Goal: Task Accomplishment & Management: Manage account settings

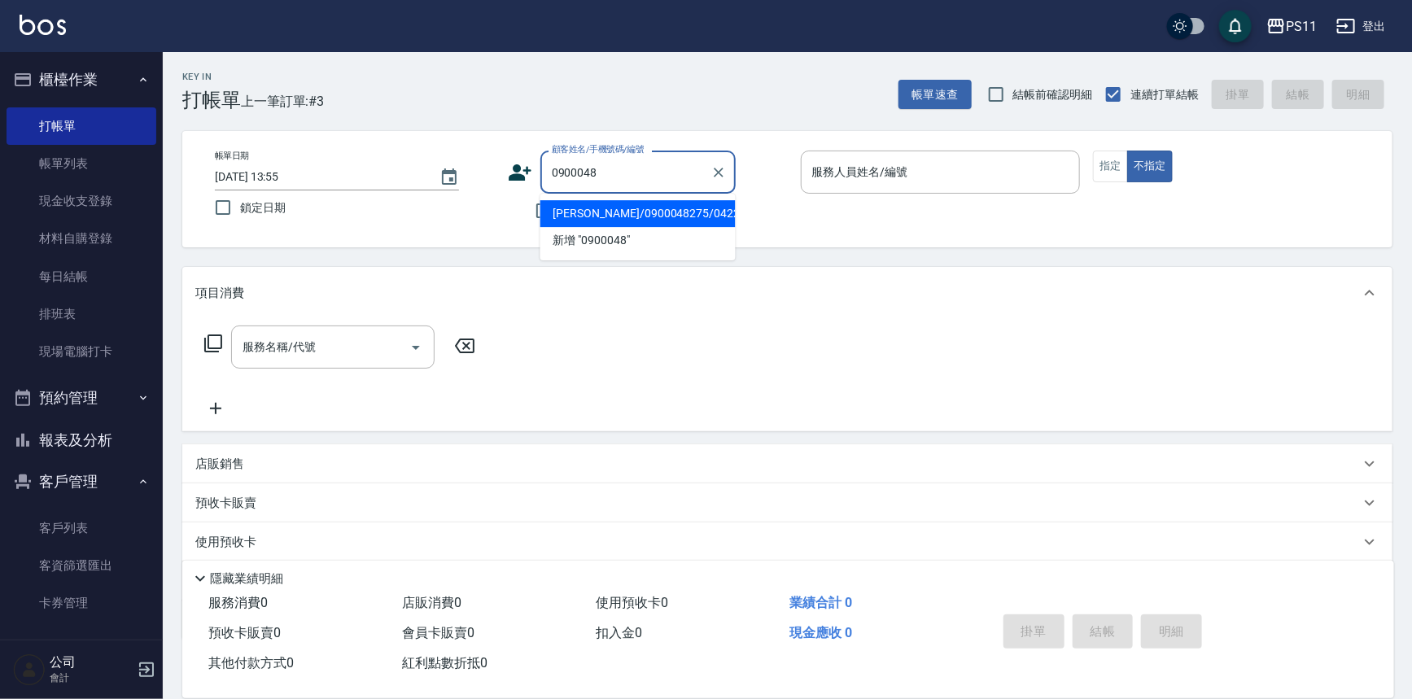
drag, startPoint x: 709, startPoint y: 199, endPoint x: 738, endPoint y: 211, distance: 31.4
click at [708, 200] on li "林宗賢/0900048275/0422" at bounding box center [637, 213] width 195 height 27
type input "林宗賢/0900048275/0422"
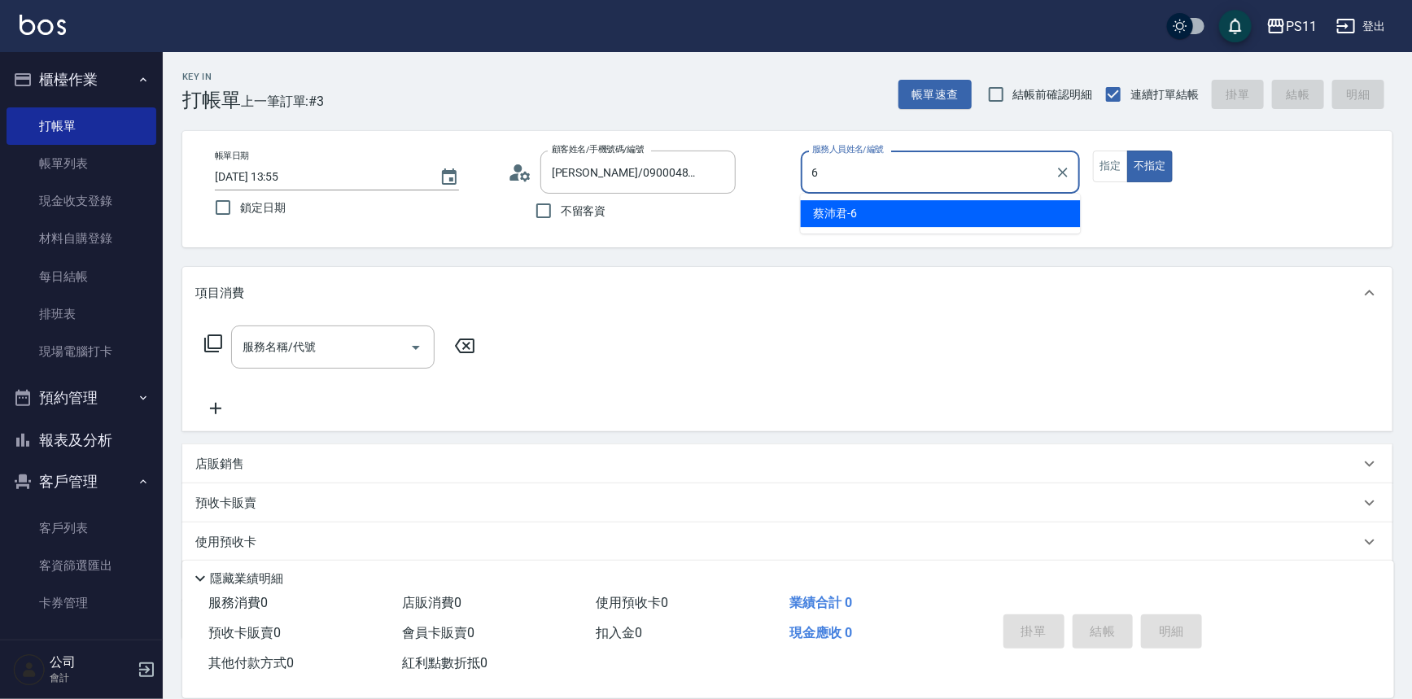
type input "蔡沛君-6"
type button "false"
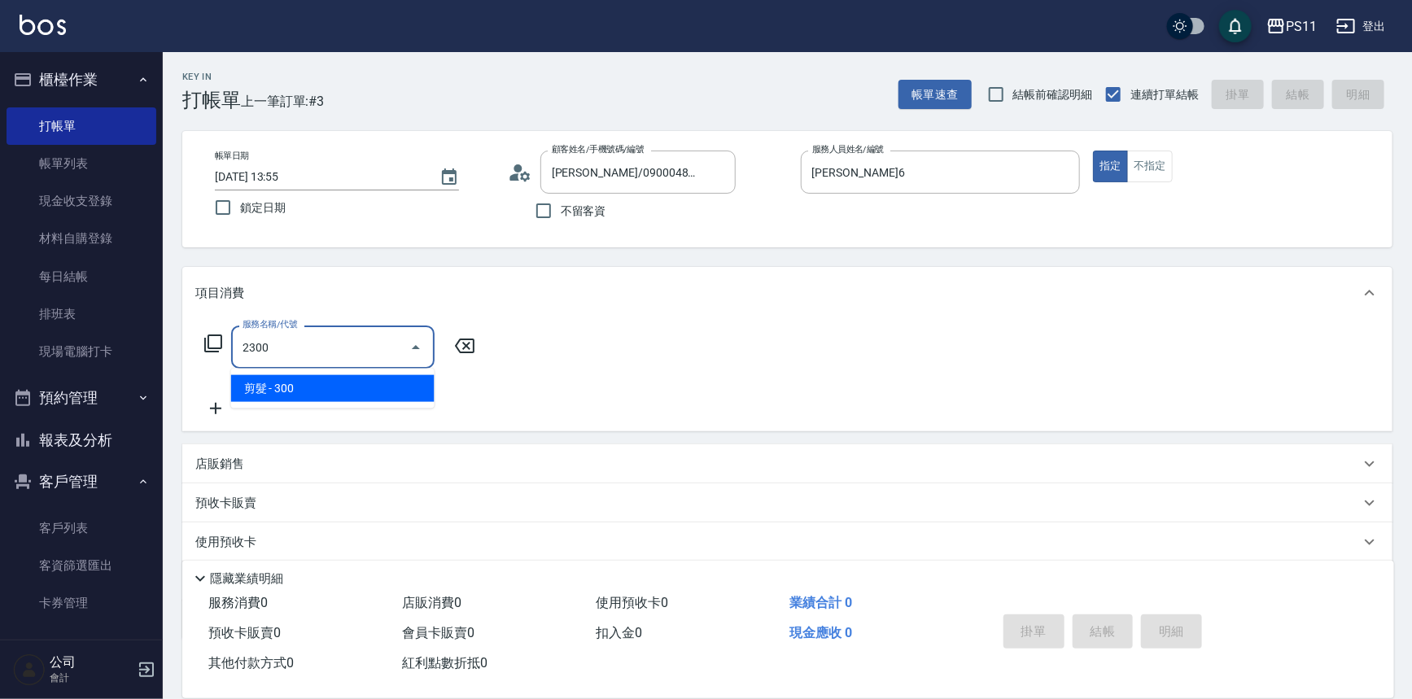
type input "剪髮(2300)"
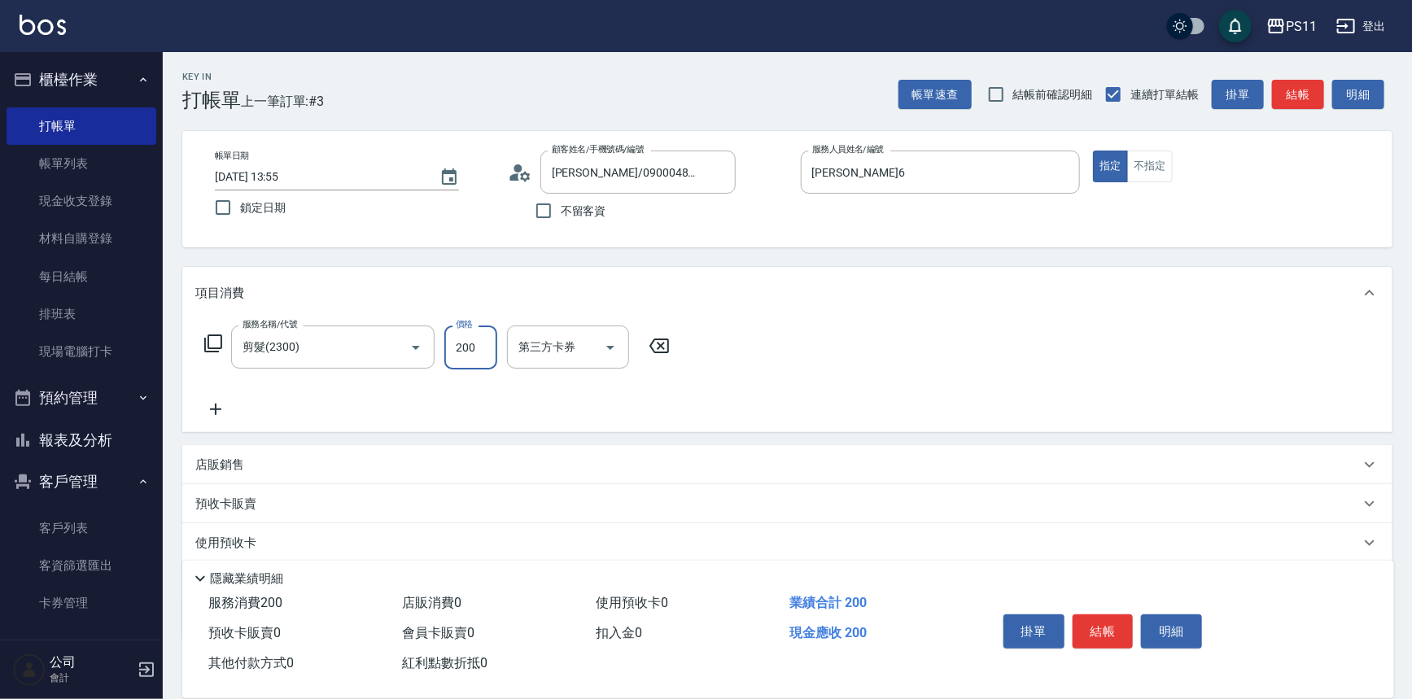
type input "200"
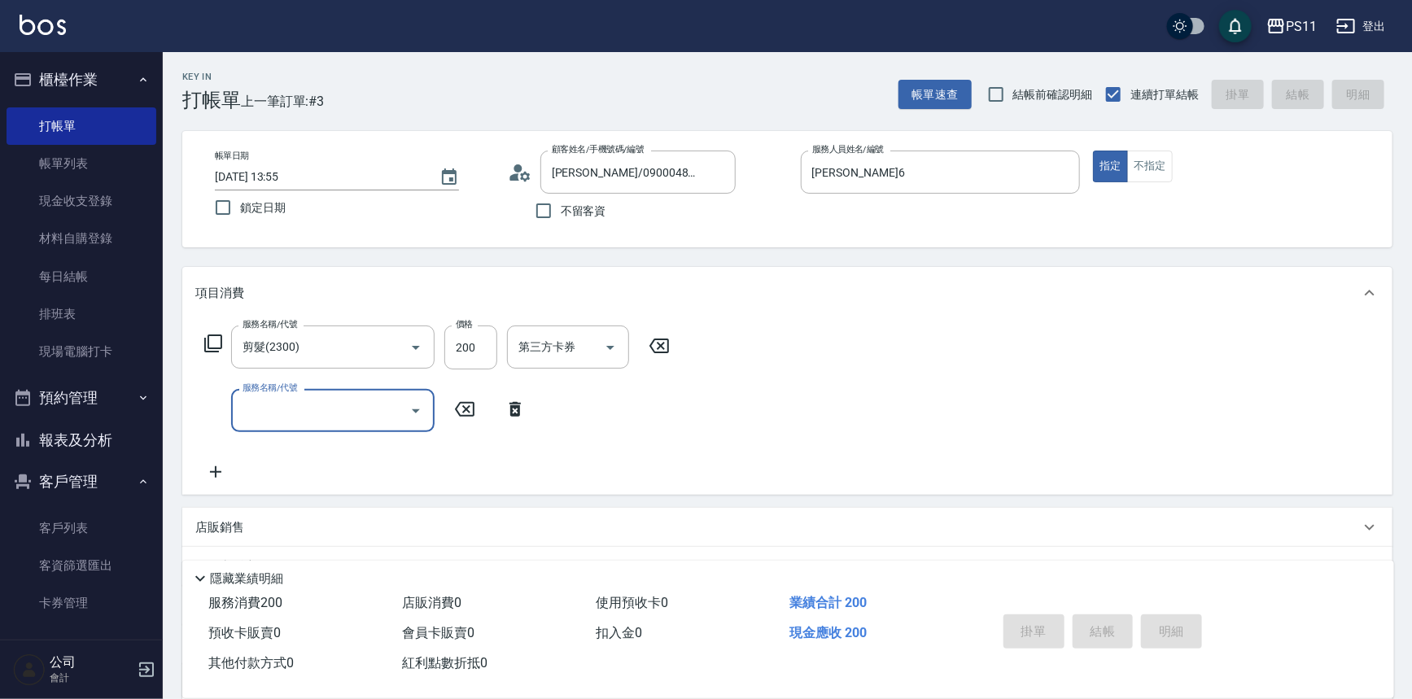
type input "2025/09/20 16:06"
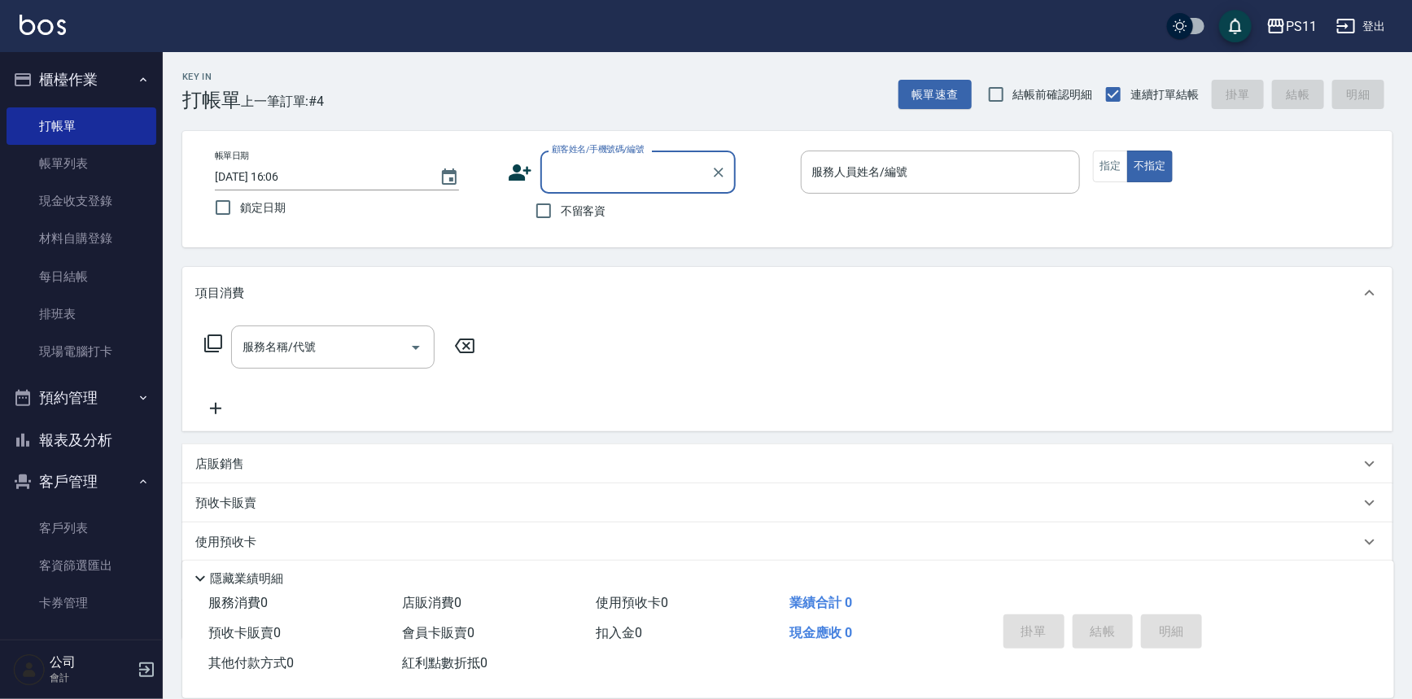
click at [602, 171] on input "顧客姓名/手機號碼/編號" at bounding box center [626, 172] width 156 height 28
type input "ㄓ"
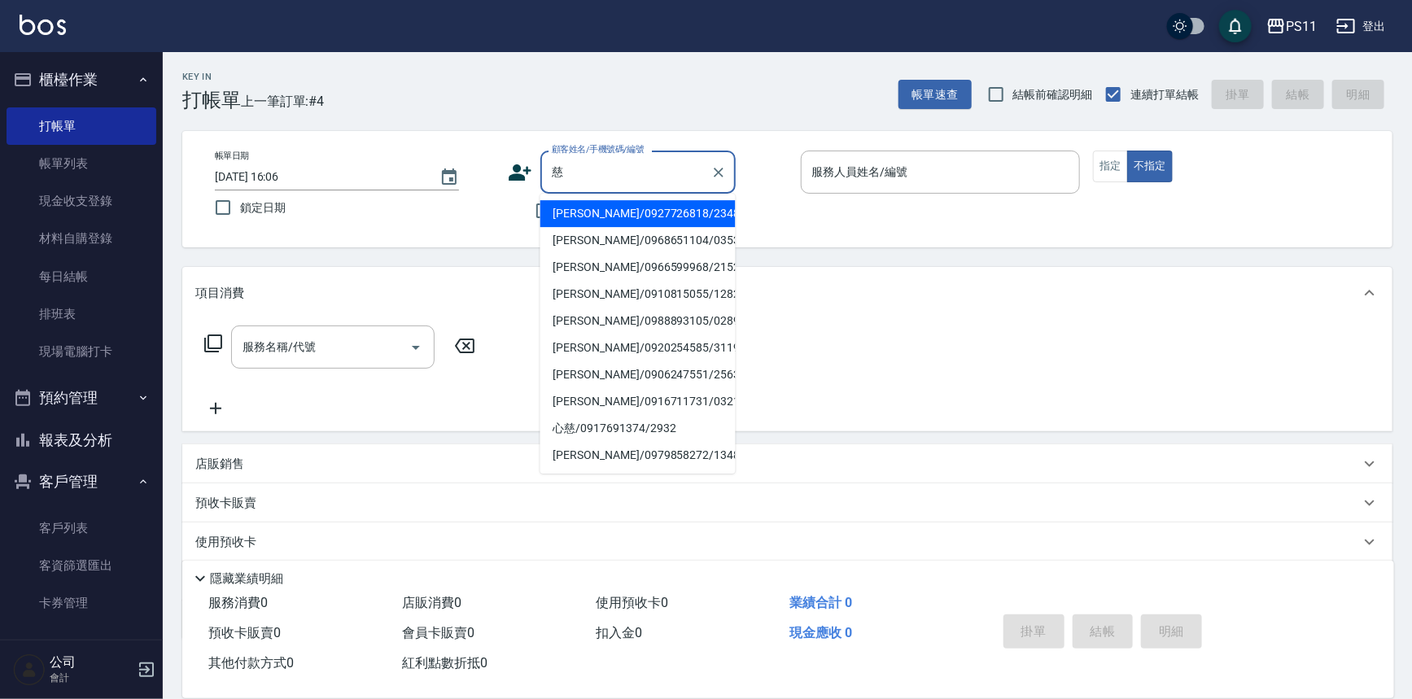
click at [651, 404] on li "江恩慈/0916711731/0321" at bounding box center [637, 401] width 195 height 27
type input "江恩慈/0916711731/0321"
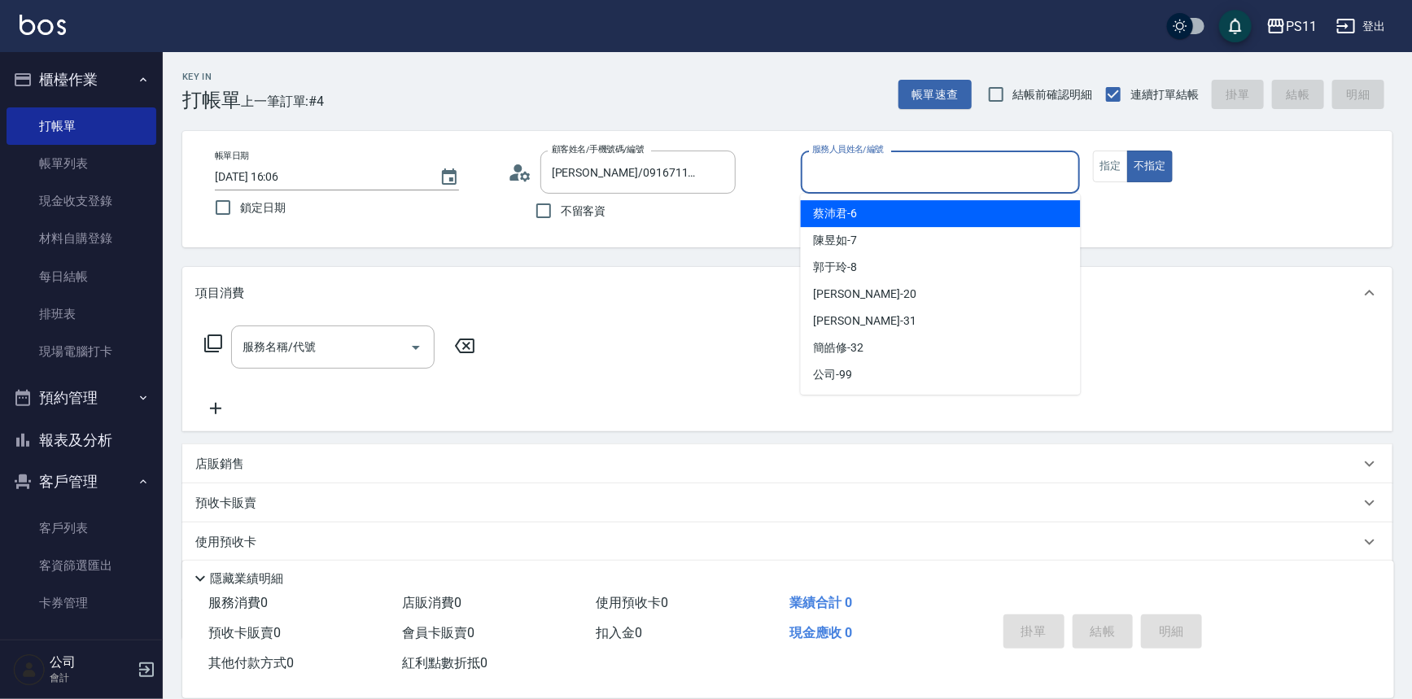
click at [968, 177] on input "服務人員姓名/編號" at bounding box center [940, 172] width 265 height 28
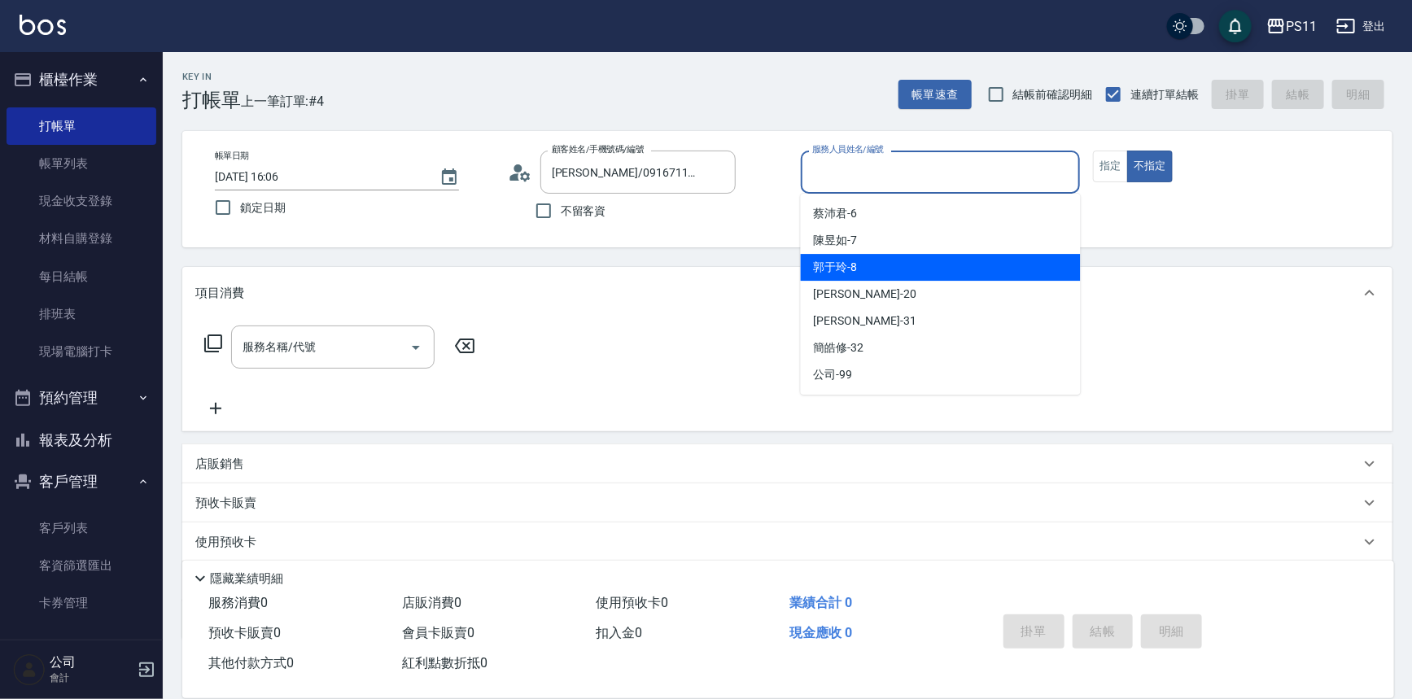
click at [950, 265] on div "郭于玲 -8" at bounding box center [941, 267] width 280 height 27
type input "郭于玲-8"
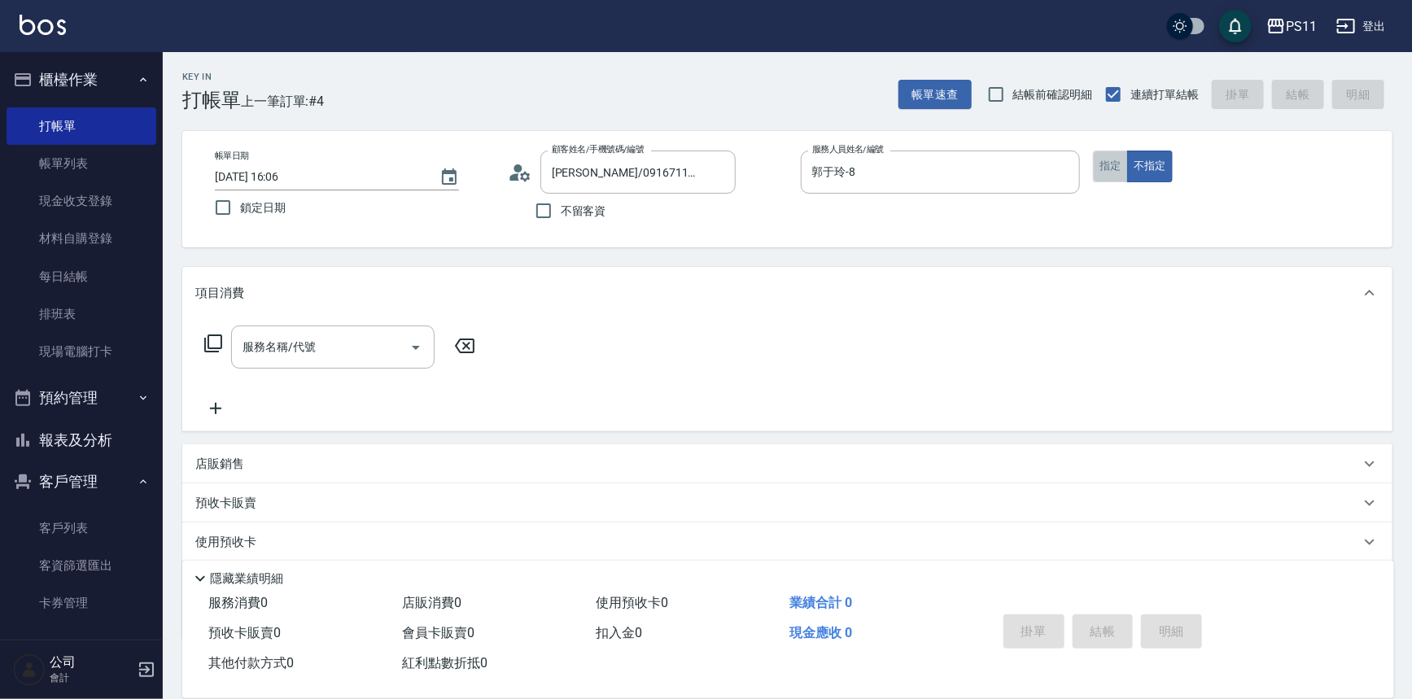
click at [1112, 160] on button "指定" at bounding box center [1110, 167] width 35 height 32
click at [204, 349] on icon at bounding box center [213, 343] width 18 height 18
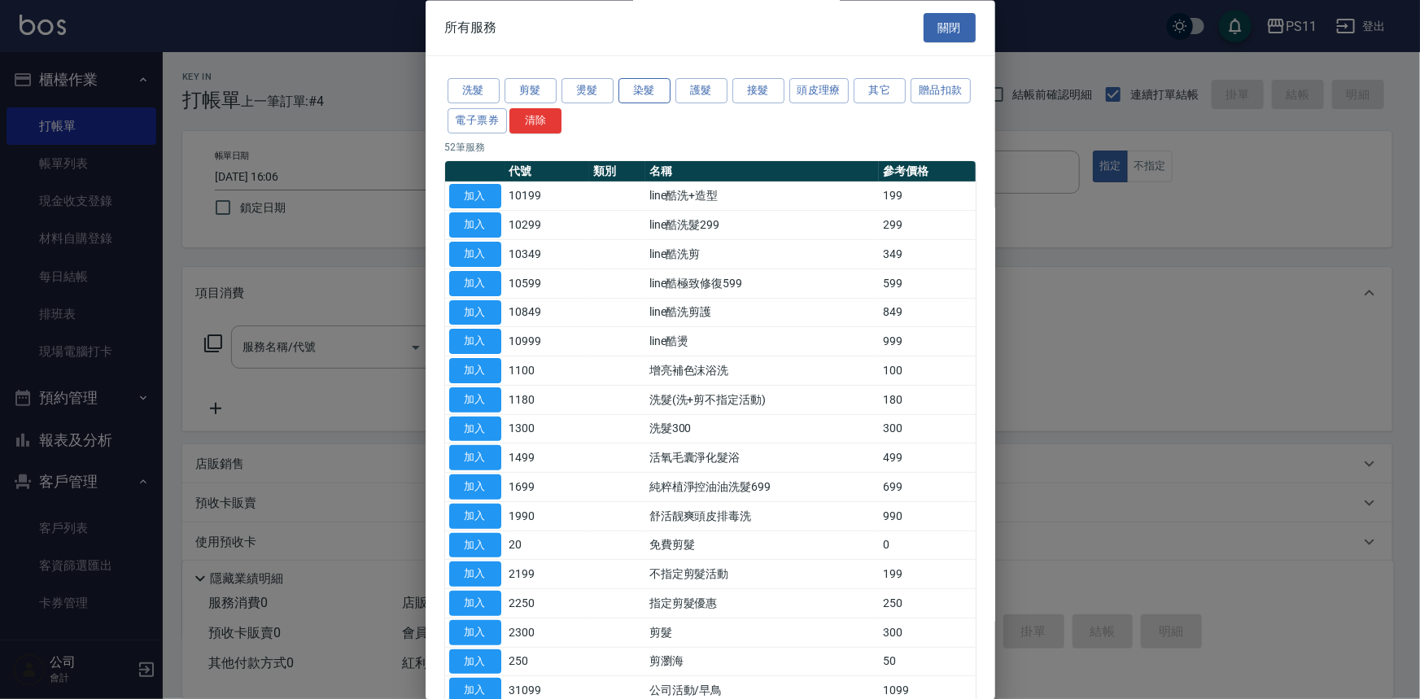
click at [653, 90] on button "染髮" at bounding box center [644, 91] width 52 height 25
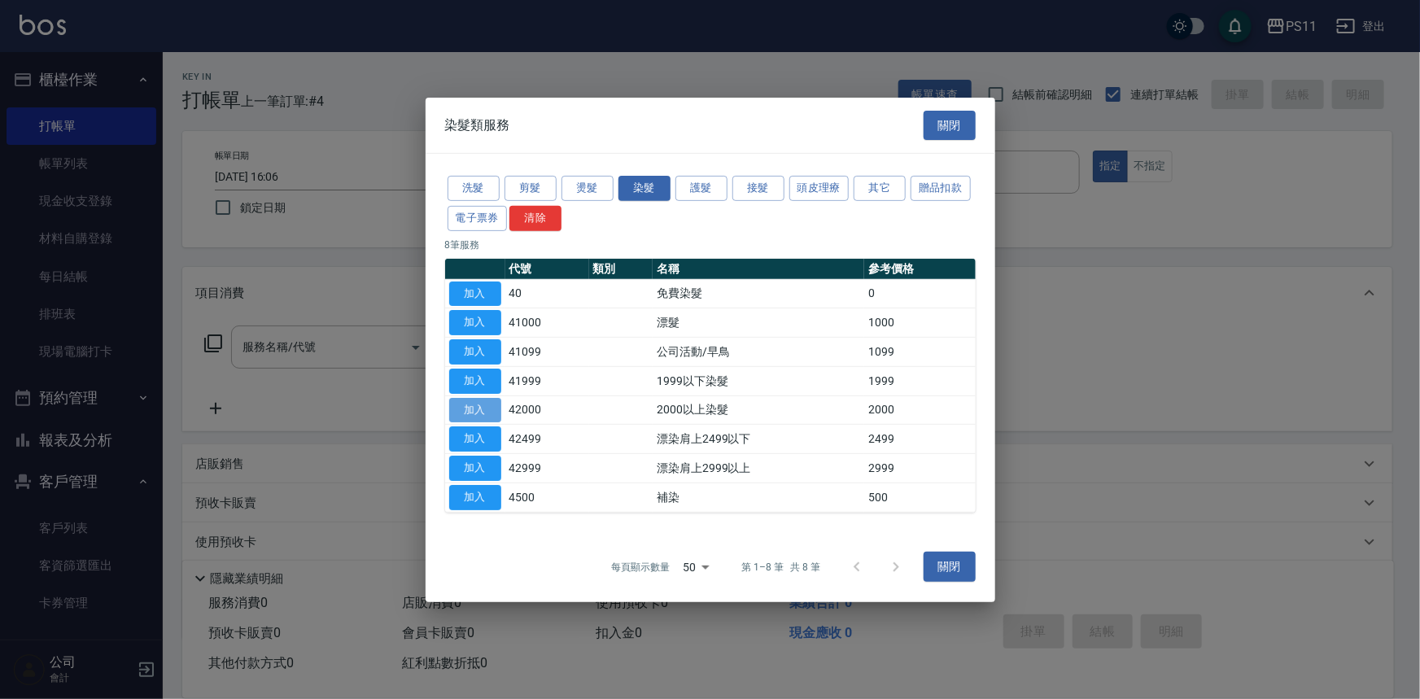
click at [488, 410] on button "加入" at bounding box center [475, 409] width 52 height 25
type input "2000以上染髮(42000)"
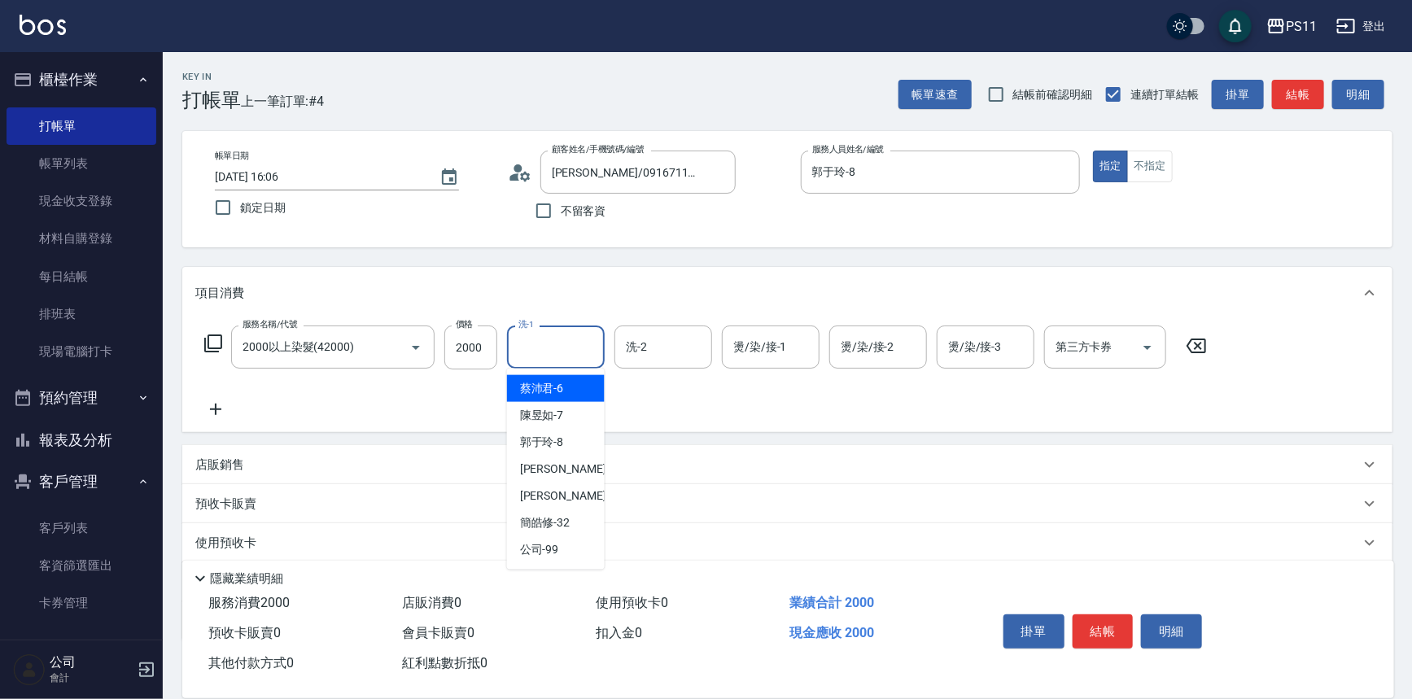
click at [514, 349] on input "洗-1" at bounding box center [555, 347] width 83 height 28
type input "[PERSON_NAME]-31"
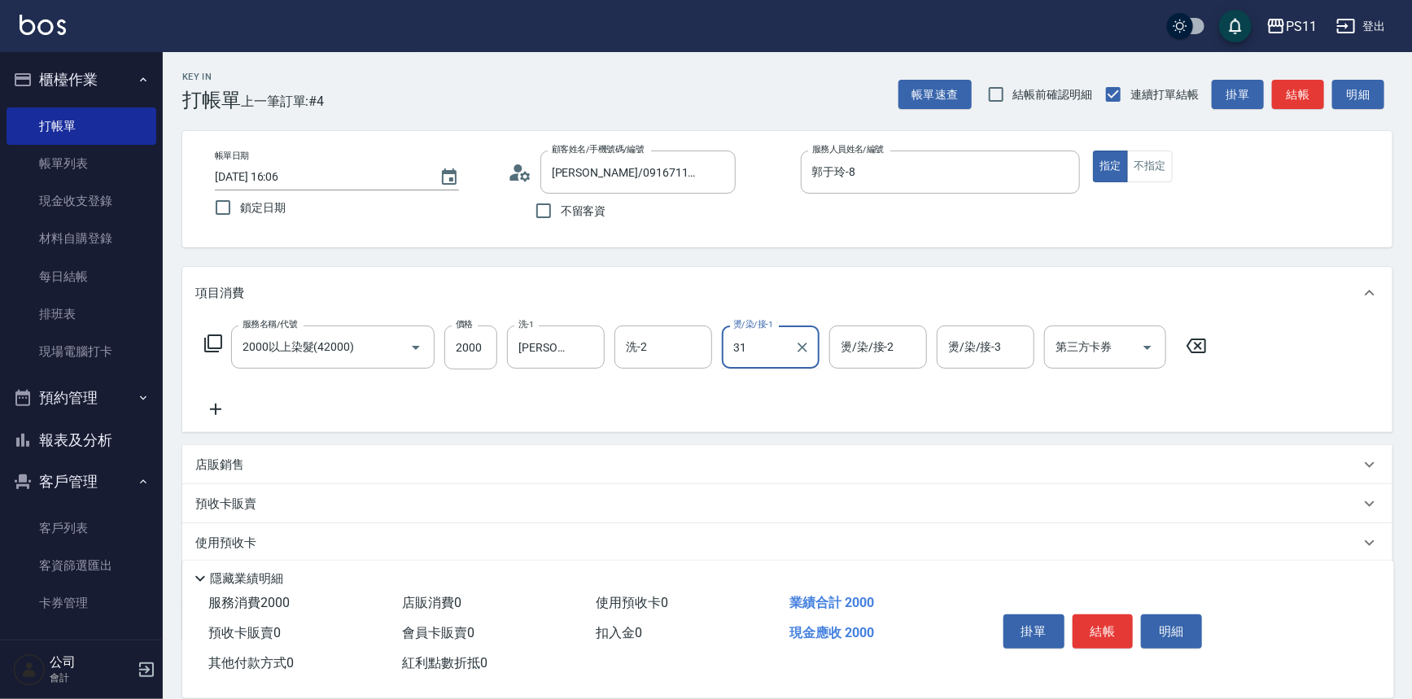
type input "[PERSON_NAME]-31"
click at [220, 408] on icon at bounding box center [215, 410] width 41 height 20
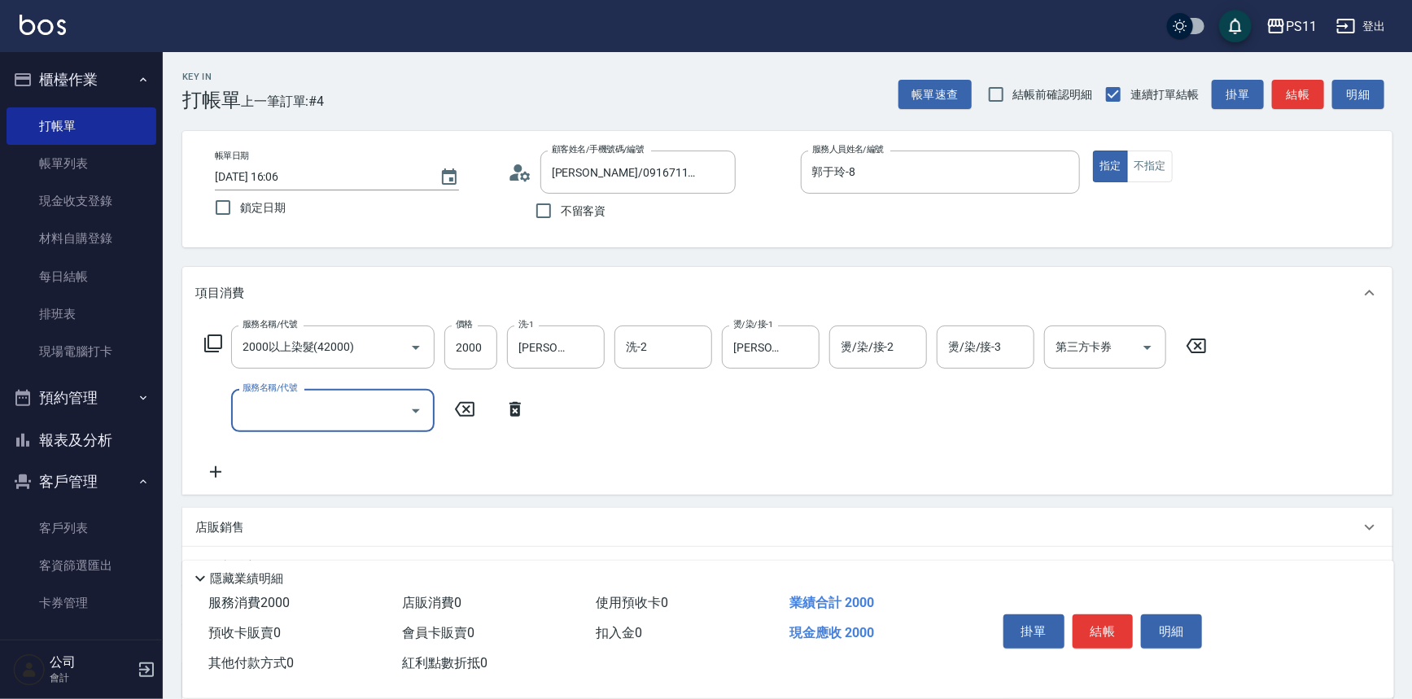
click at [282, 409] on input "服務名稱/代號" at bounding box center [320, 410] width 164 height 28
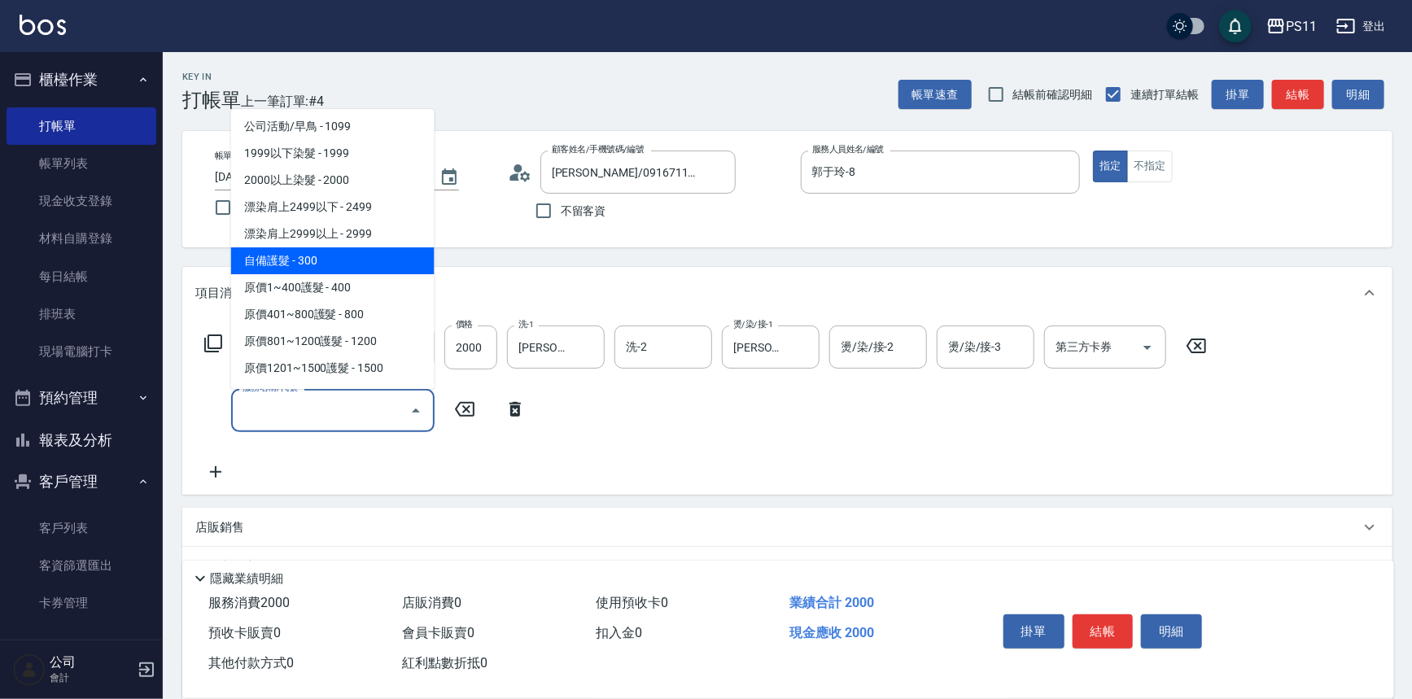
scroll to position [887, 0]
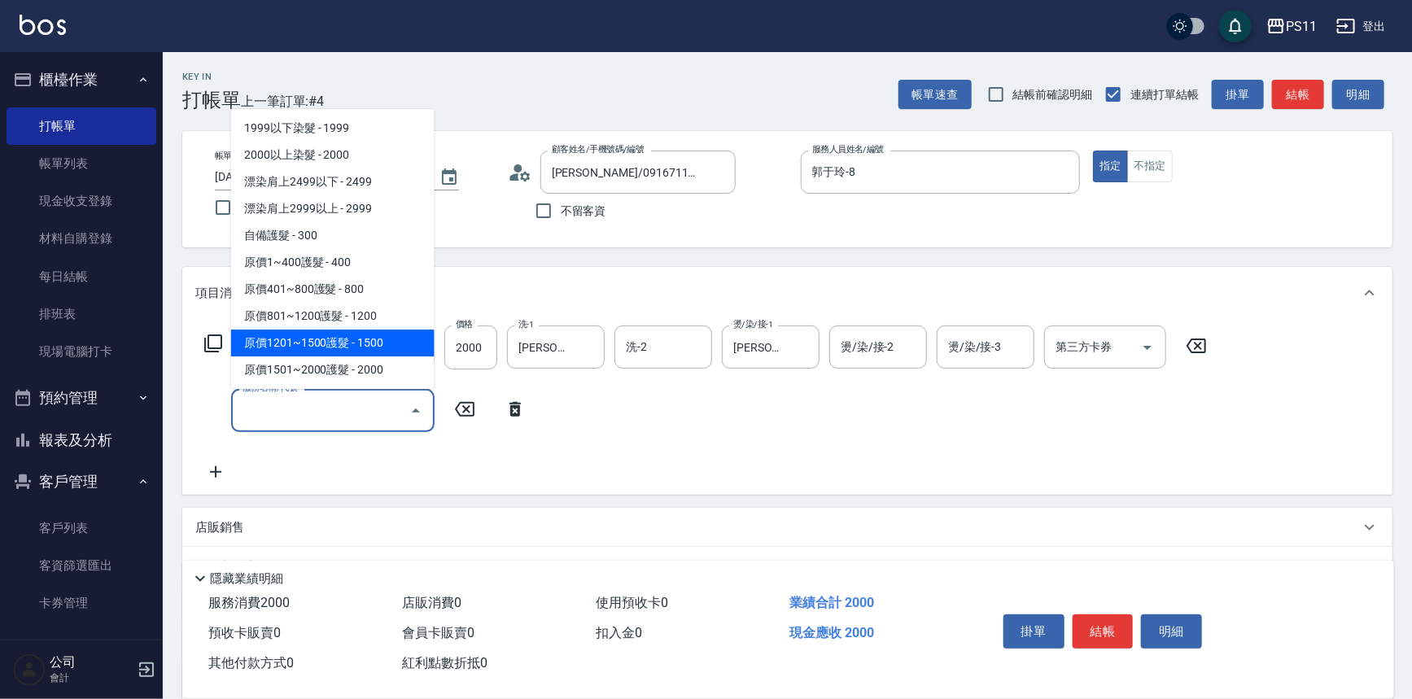
click at [395, 343] on span "原價1201~1500護髮 - 1500" at bounding box center [332, 343] width 203 height 27
type input "原價1201~1500護髮(51500)"
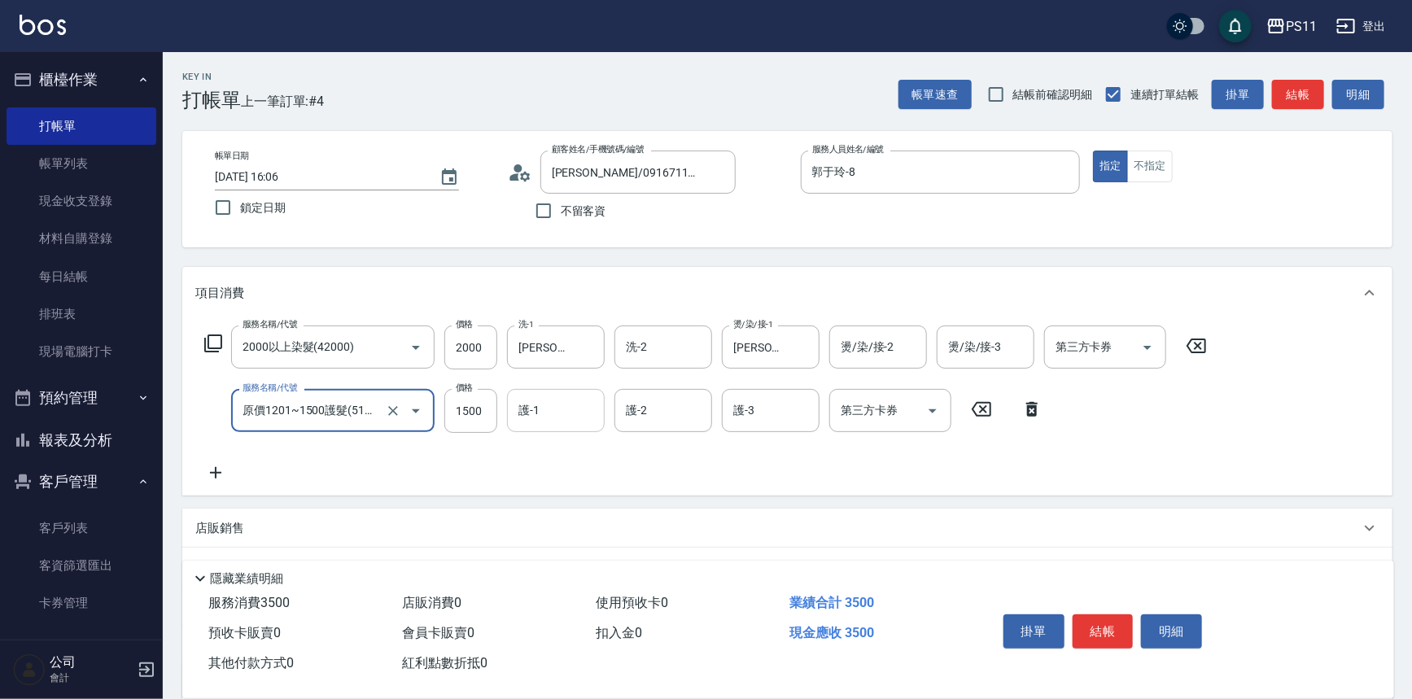
click at [553, 413] on input "護-1" at bounding box center [555, 410] width 83 height 28
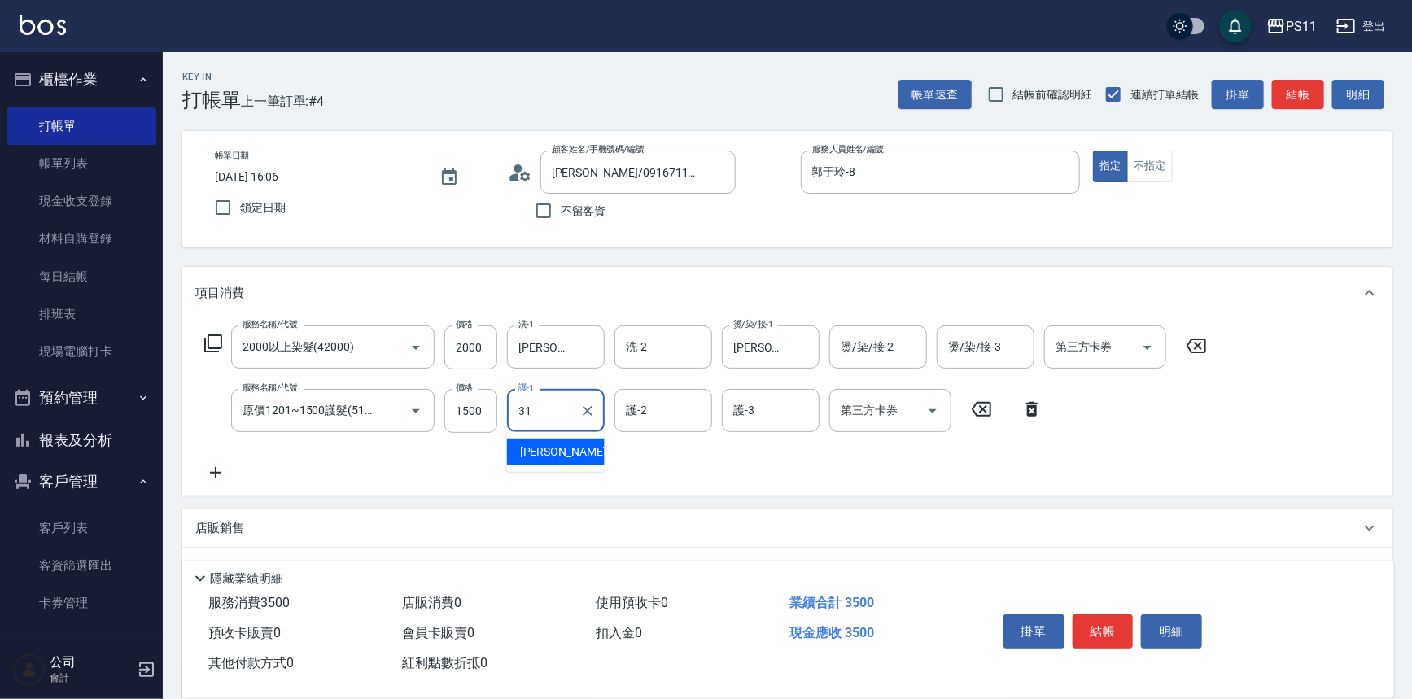
type input "[PERSON_NAME]-31"
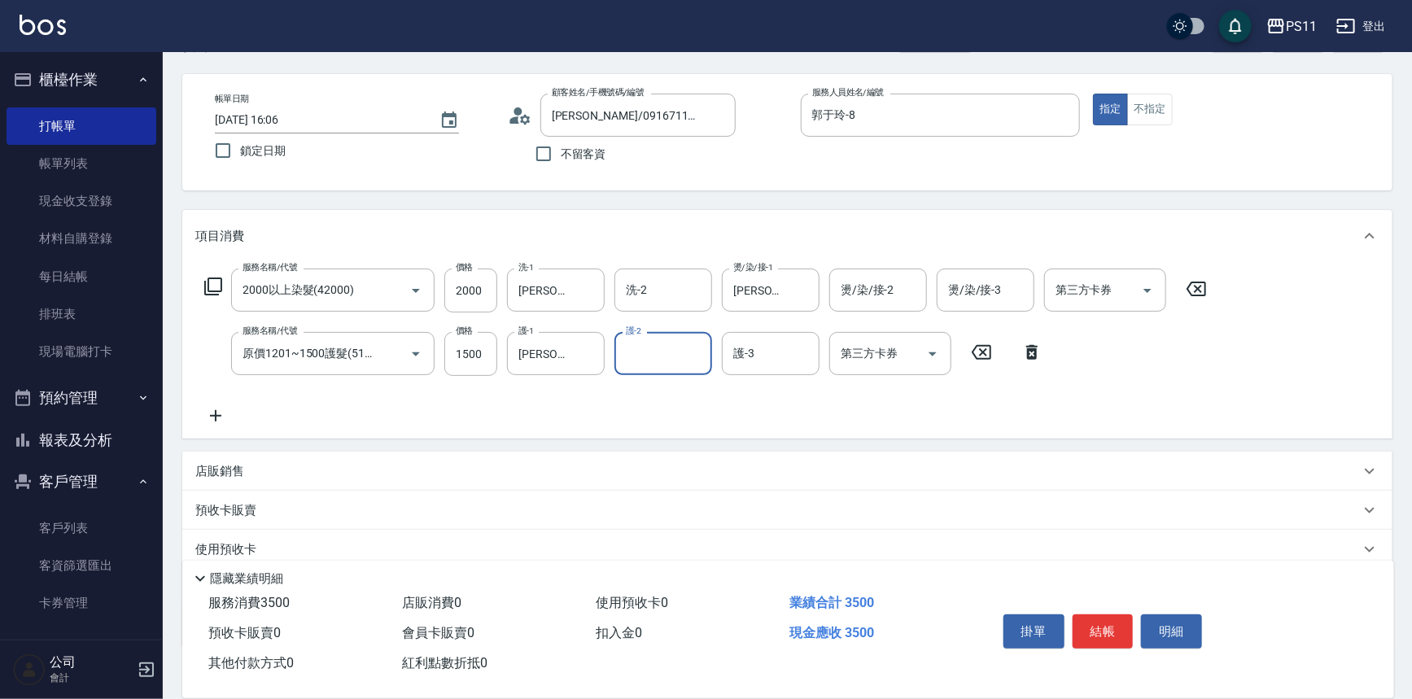
scroll to position [157, 0]
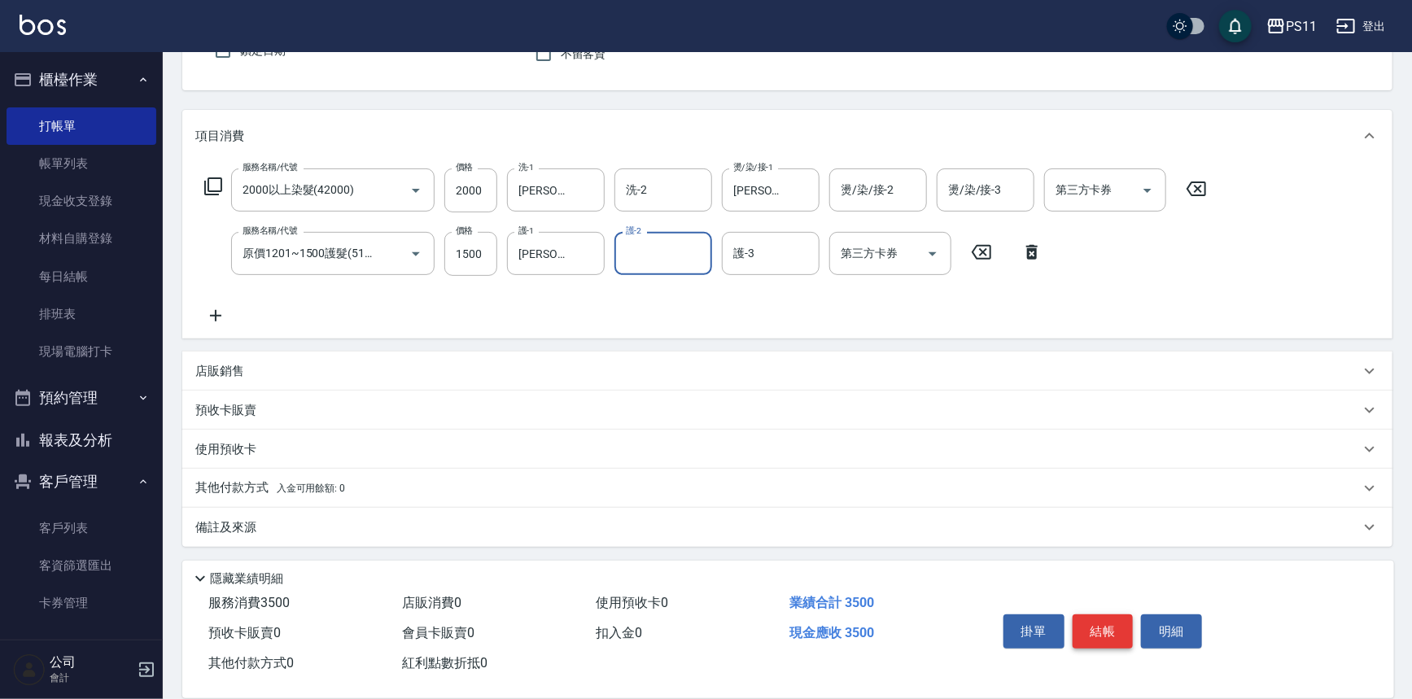
click at [1090, 623] on button "結帳" at bounding box center [1103, 631] width 61 height 34
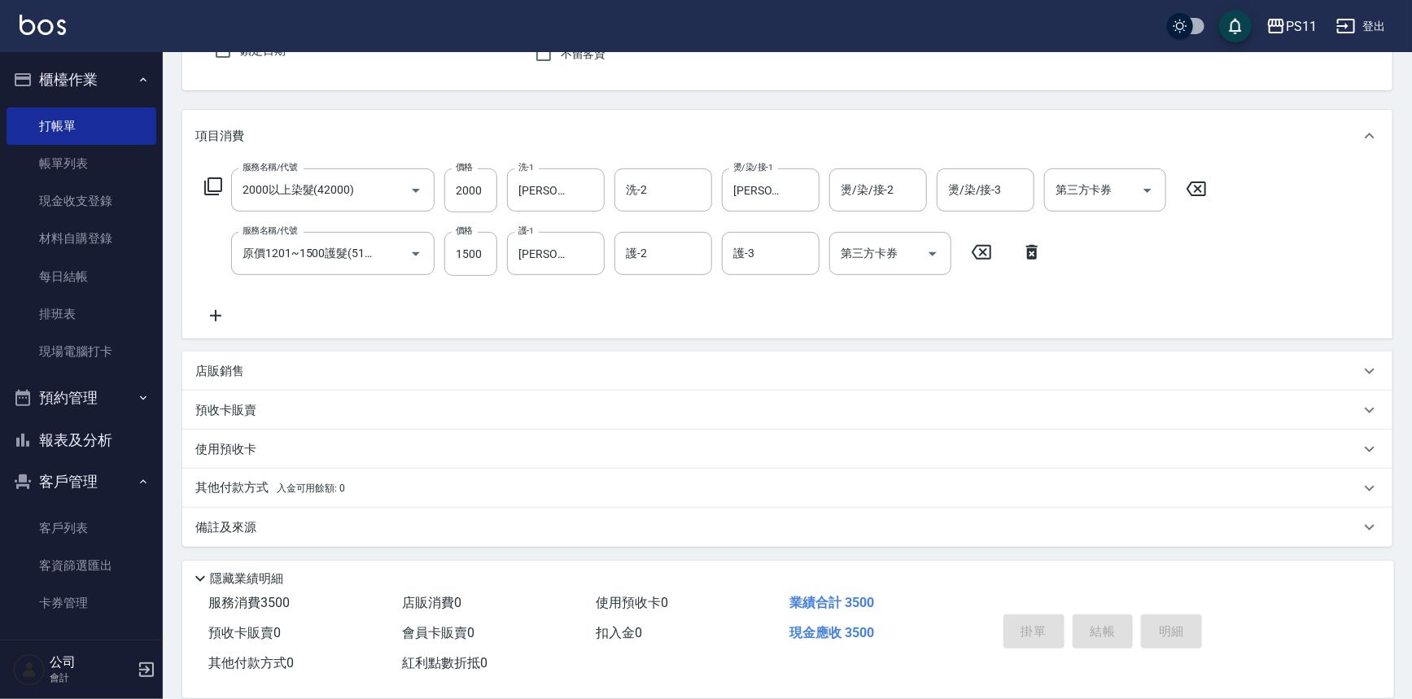
type input "2025/09/20 16:36"
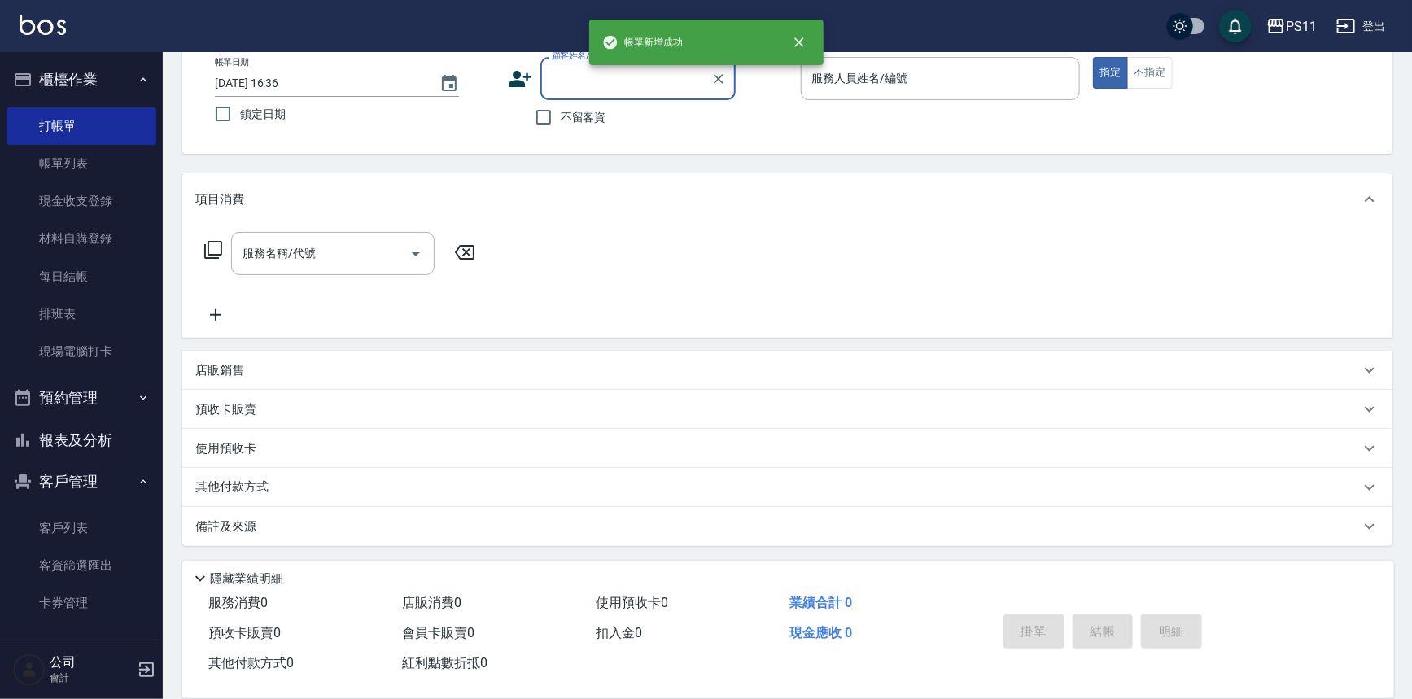
scroll to position [93, 0]
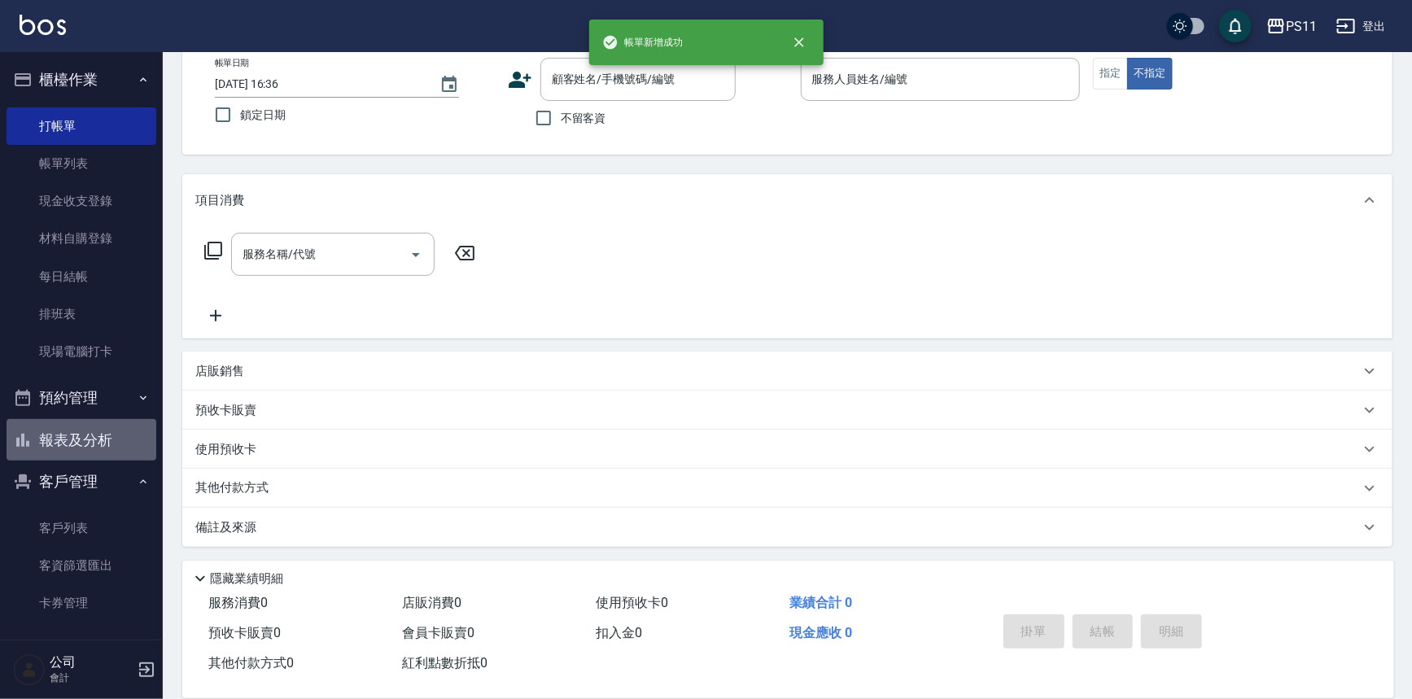
click at [88, 439] on button "報表及分析" at bounding box center [82, 440] width 150 height 42
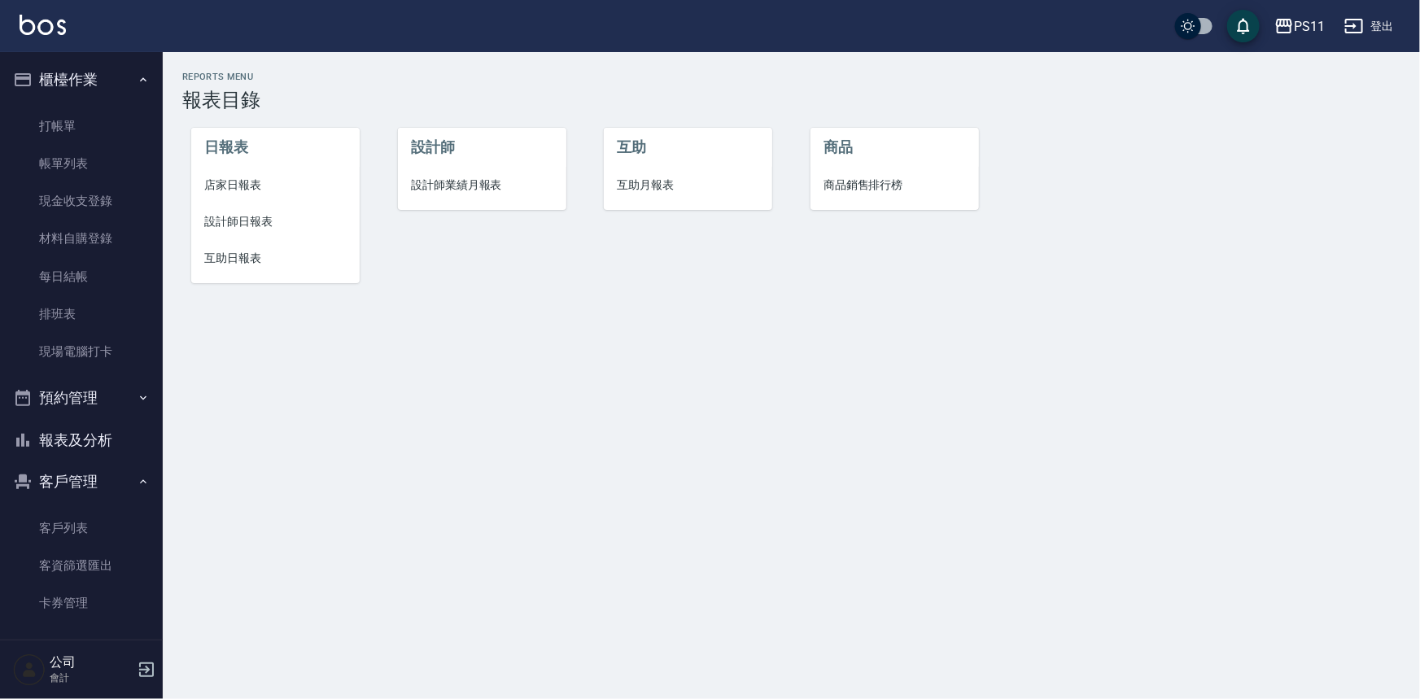
click at [238, 220] on span "設計師日報表" at bounding box center [275, 221] width 142 height 17
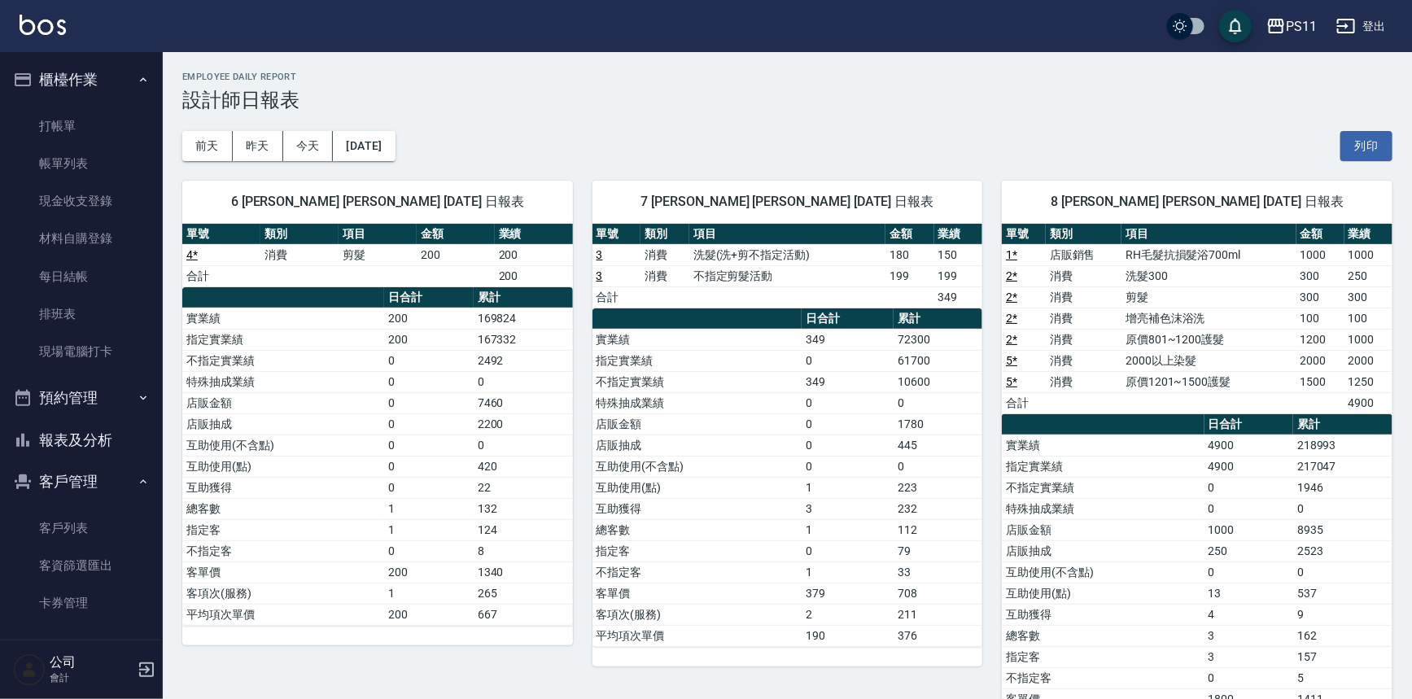
click at [941, 458] on td "0" at bounding box center [938, 466] width 89 height 21
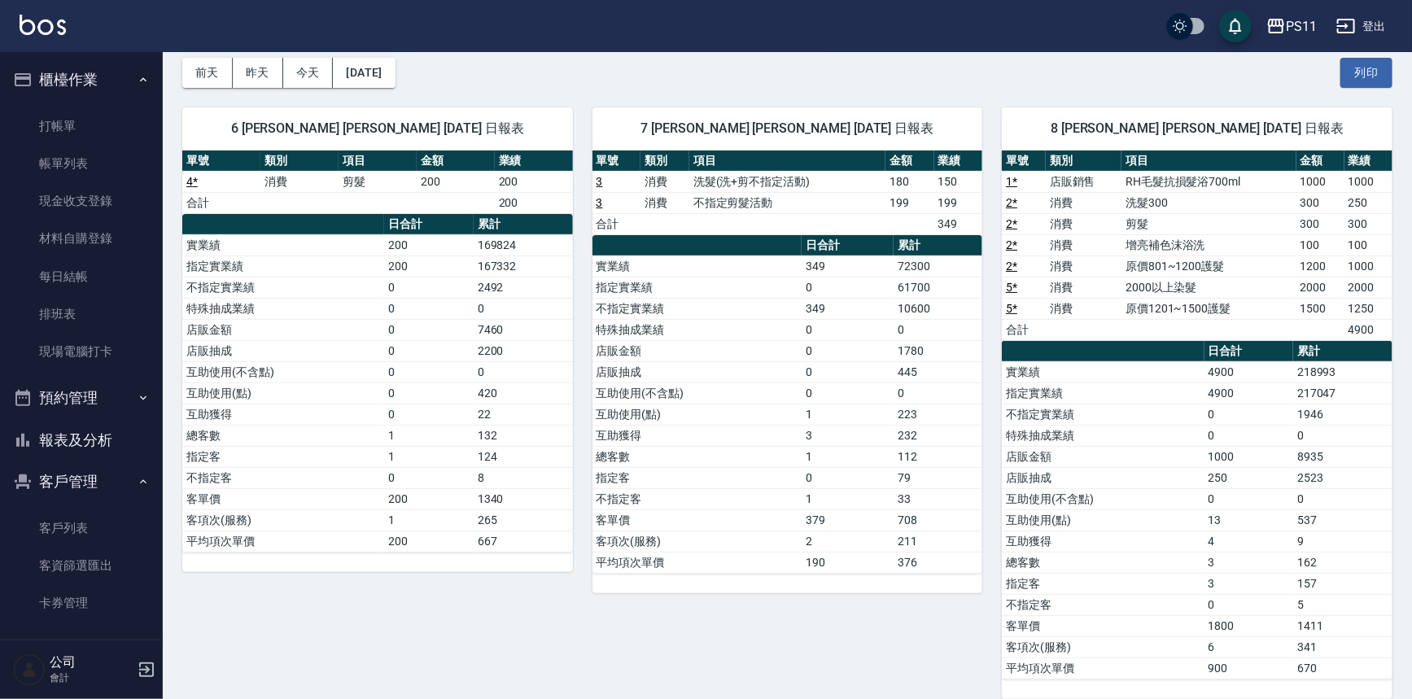
click at [941, 458] on td "112" at bounding box center [938, 456] width 89 height 21
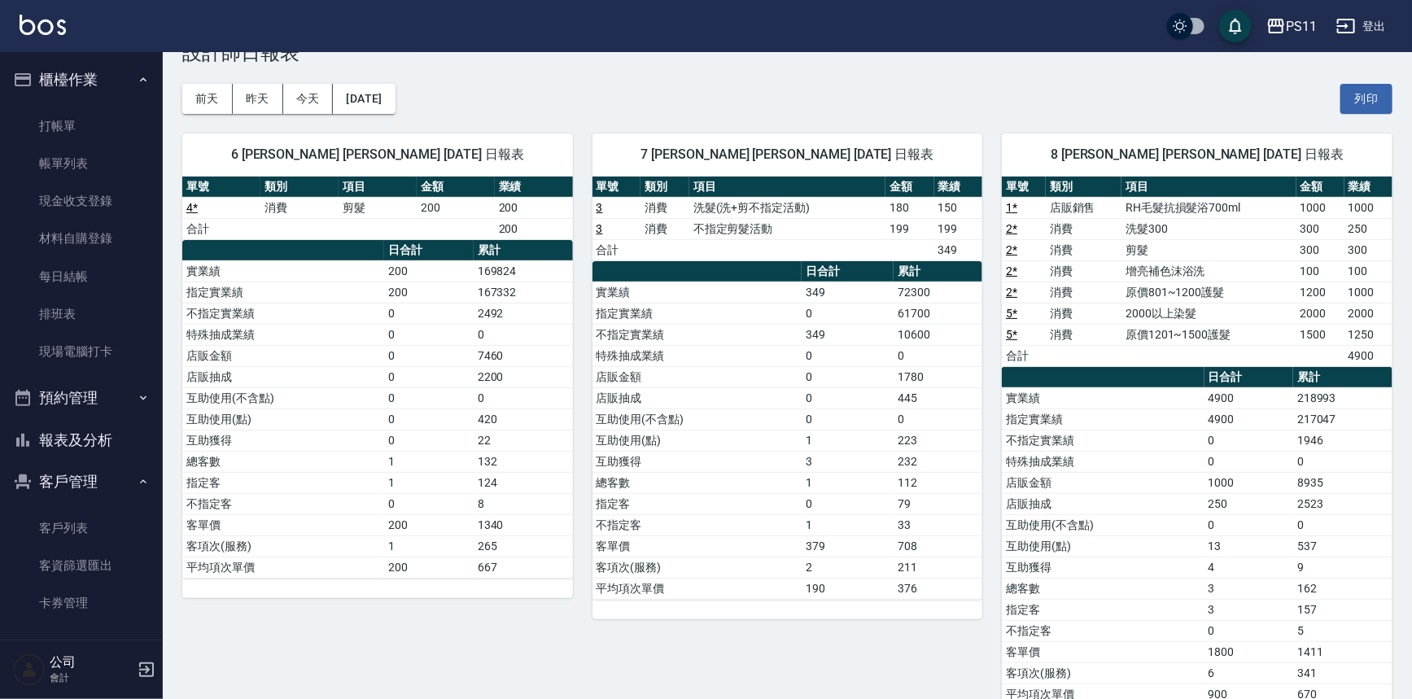
scroll to position [0, 0]
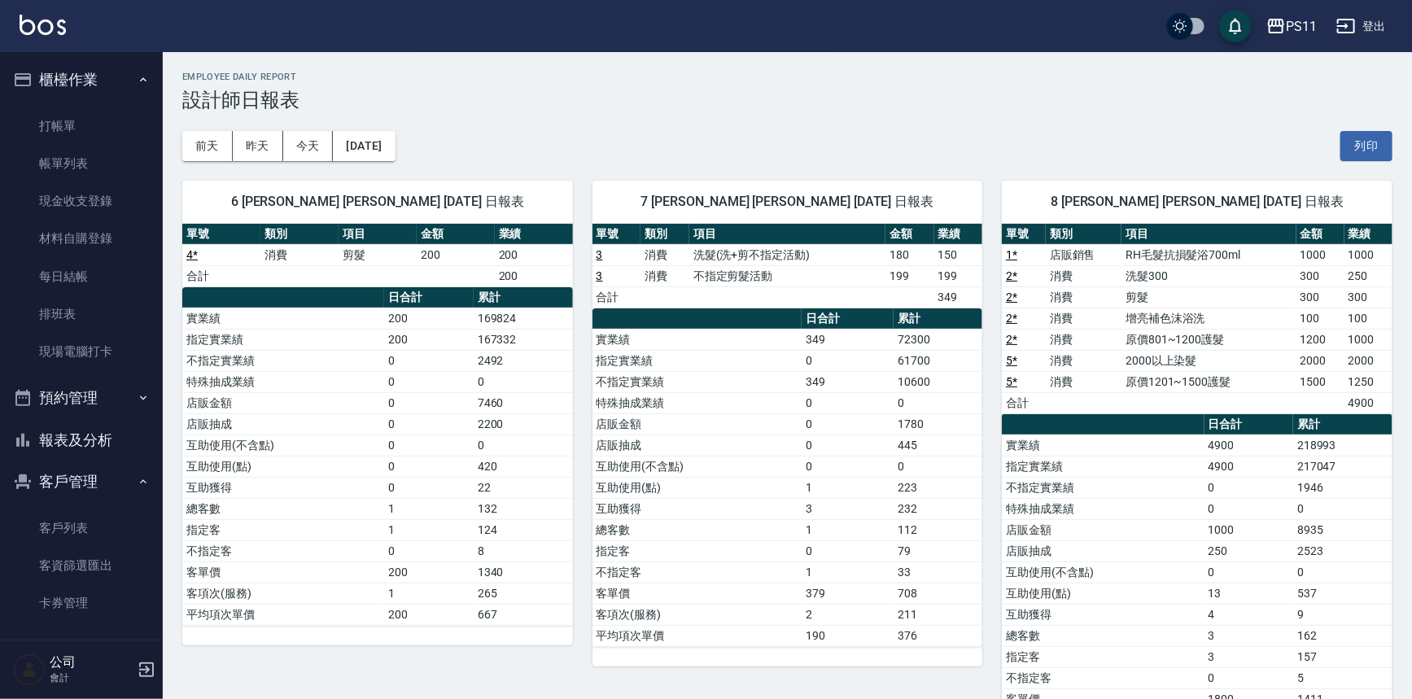
drag, startPoint x: 941, startPoint y: 458, endPoint x: 959, endPoint y: 342, distance: 117.7
click at [1051, 470] on td "指定實業績" at bounding box center [1103, 466] width 202 height 21
click at [720, 337] on td "實業績" at bounding box center [696, 339] width 209 height 21
click at [56, 146] on link "帳單列表" at bounding box center [82, 163] width 150 height 37
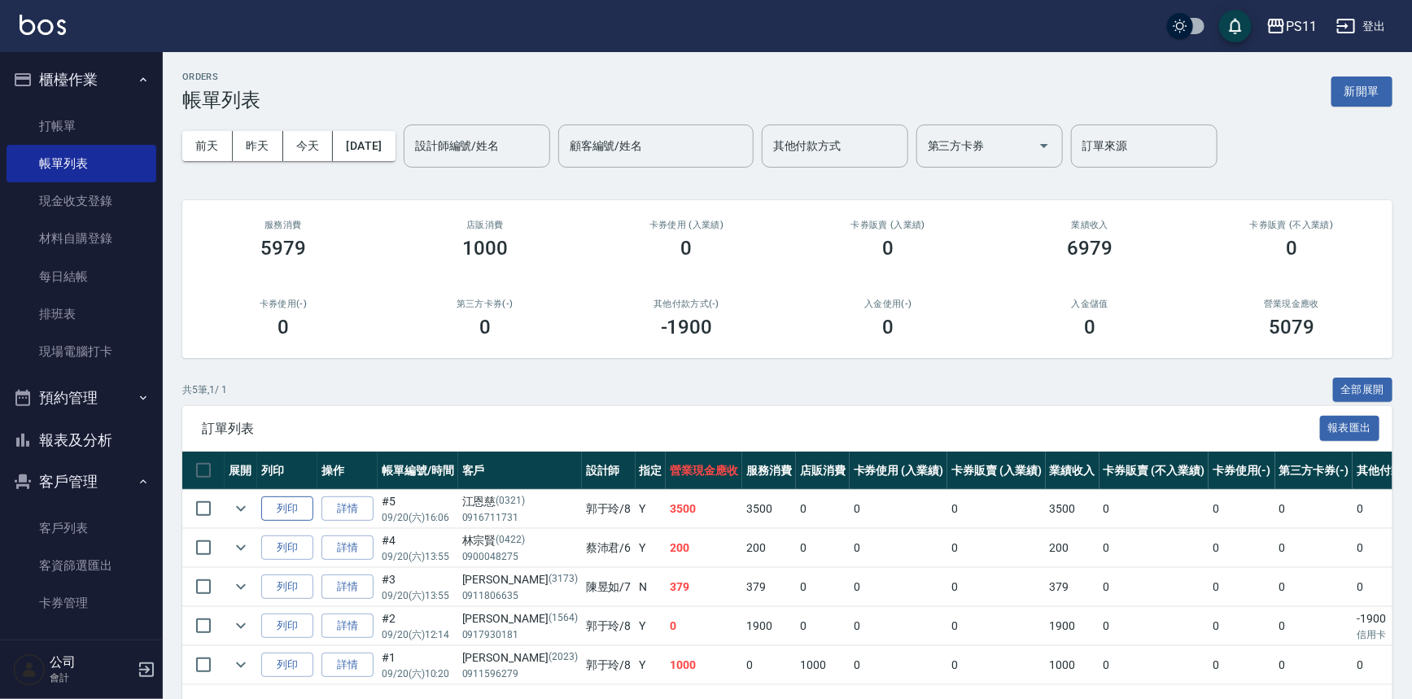
click at [304, 501] on button "列印" at bounding box center [287, 508] width 52 height 25
drag, startPoint x: 342, startPoint y: 507, endPoint x: 361, endPoint y: 508, distance: 18.7
click at [343, 508] on link "詳情" at bounding box center [347, 508] width 52 height 25
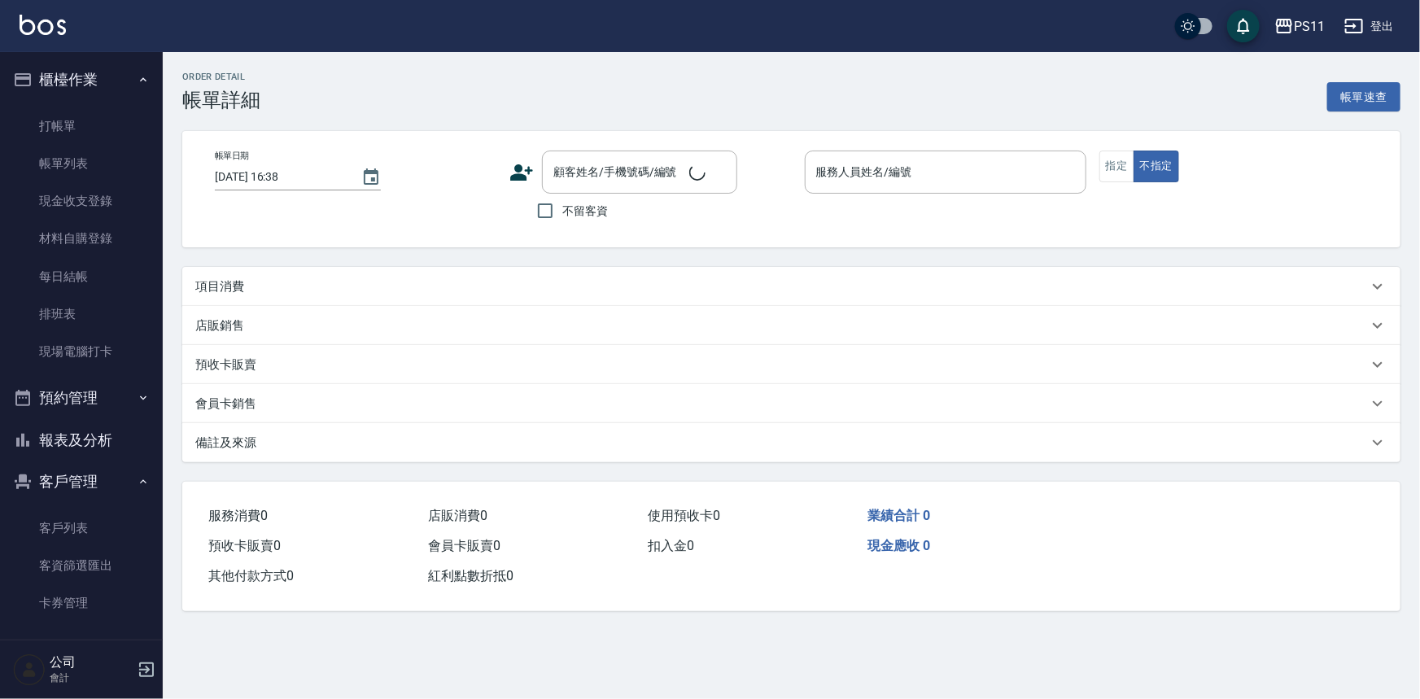
type input "2025/09/20 16:06"
type input "郭于玲-8"
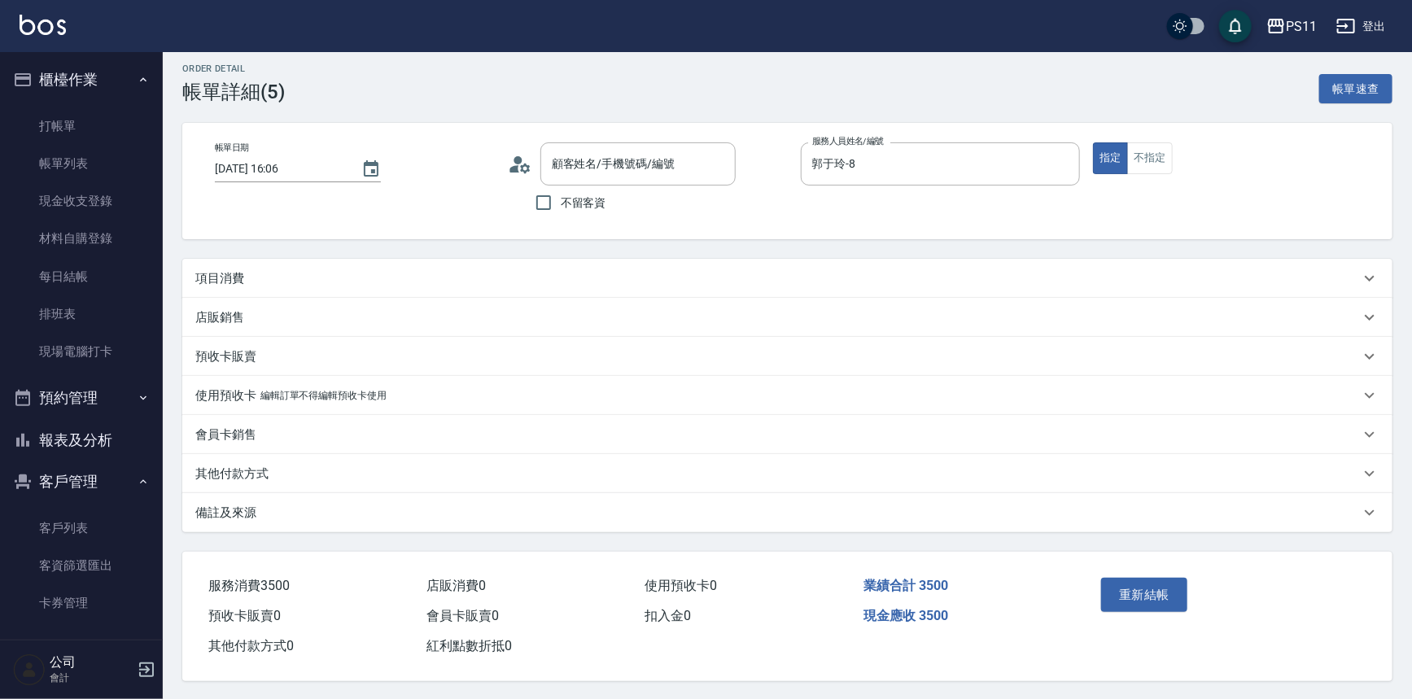
type input "江恩慈/0916711731/0321"
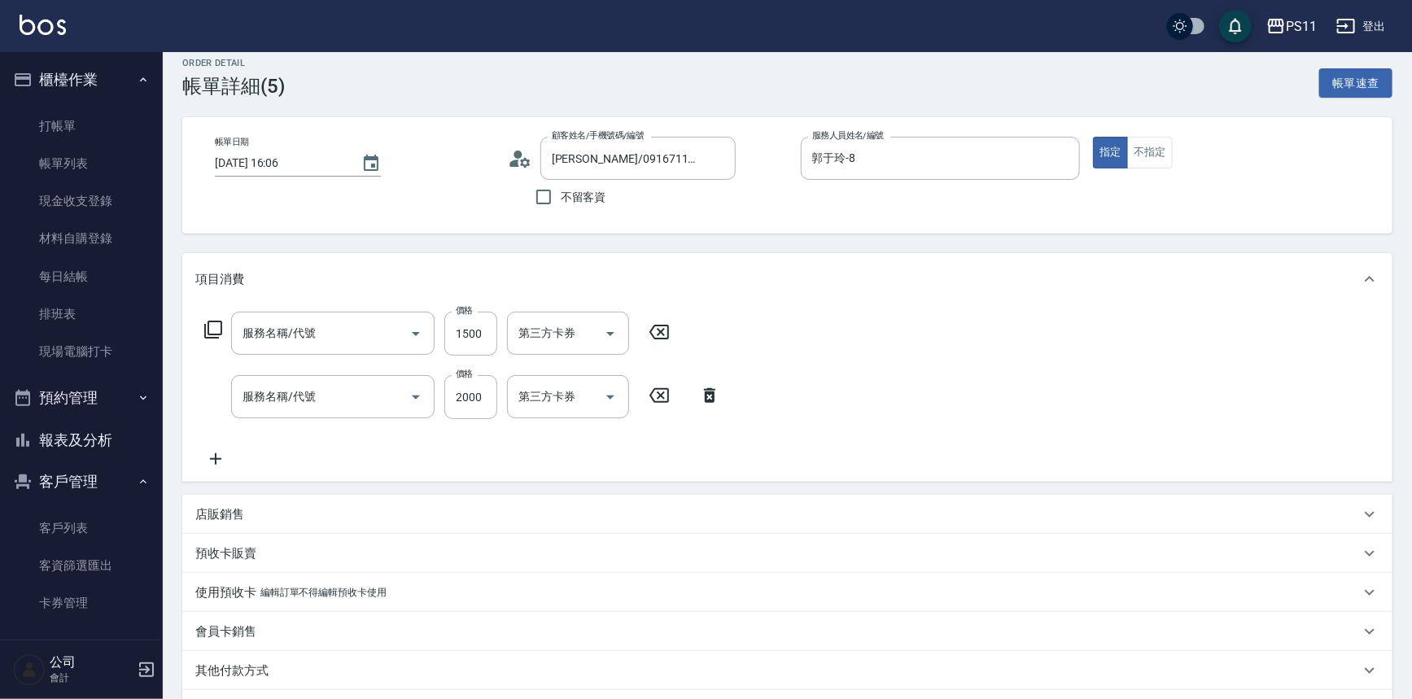
type input "原價1201~1500護髮(51500)"
type input "2000以上染髮(42000)"
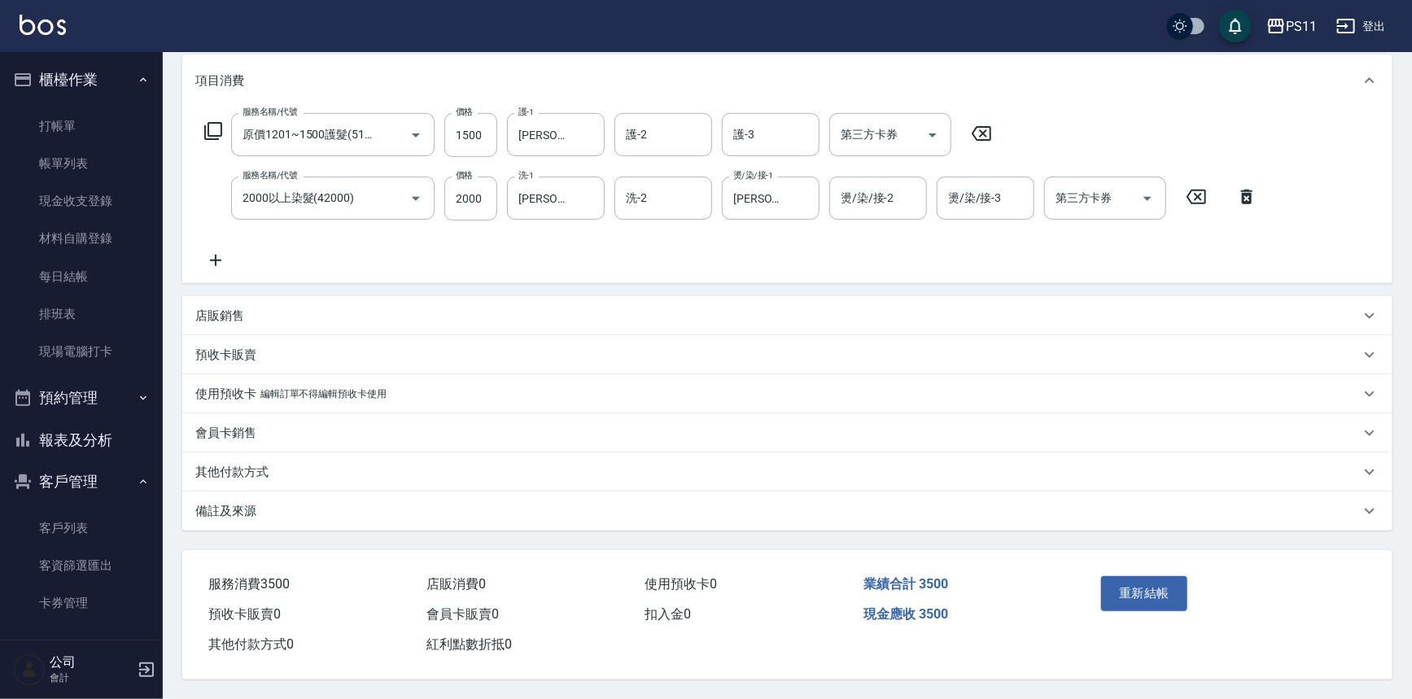
click at [256, 464] on p "其他付款方式" at bounding box center [231, 472] width 73 height 17
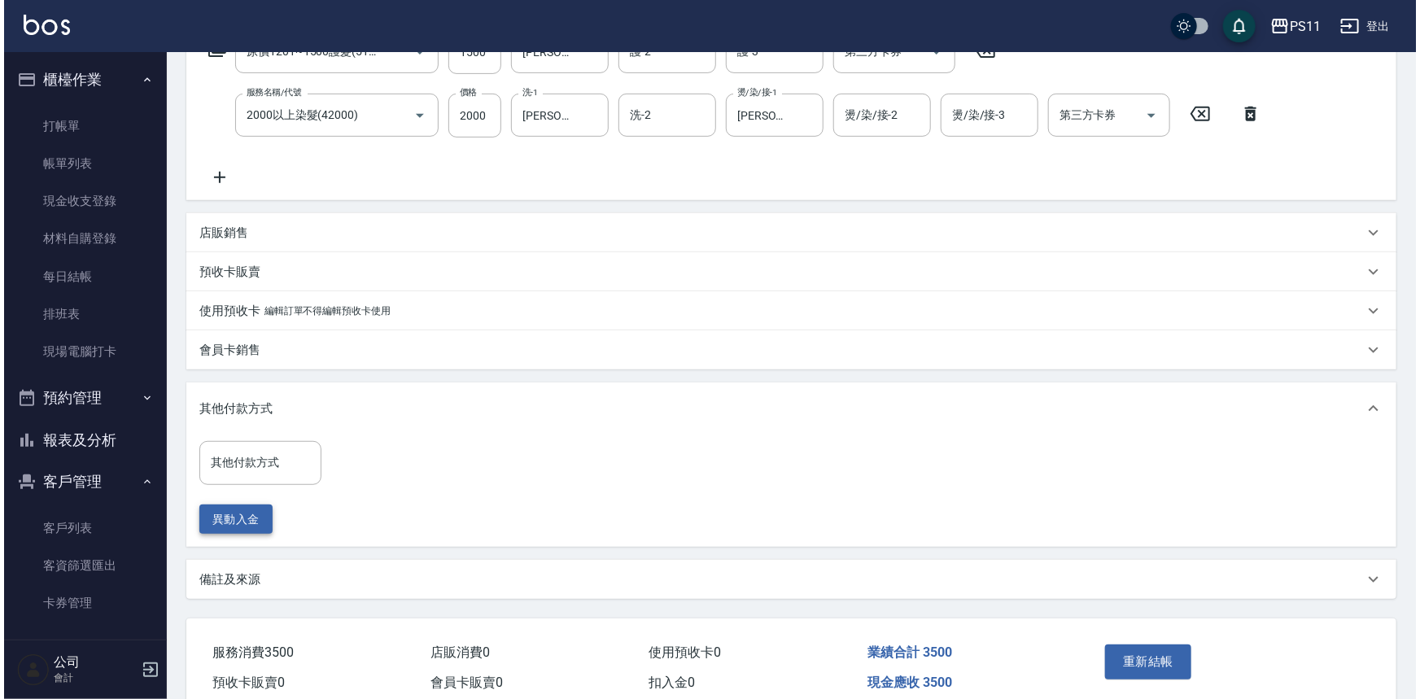
scroll to position [364, 0]
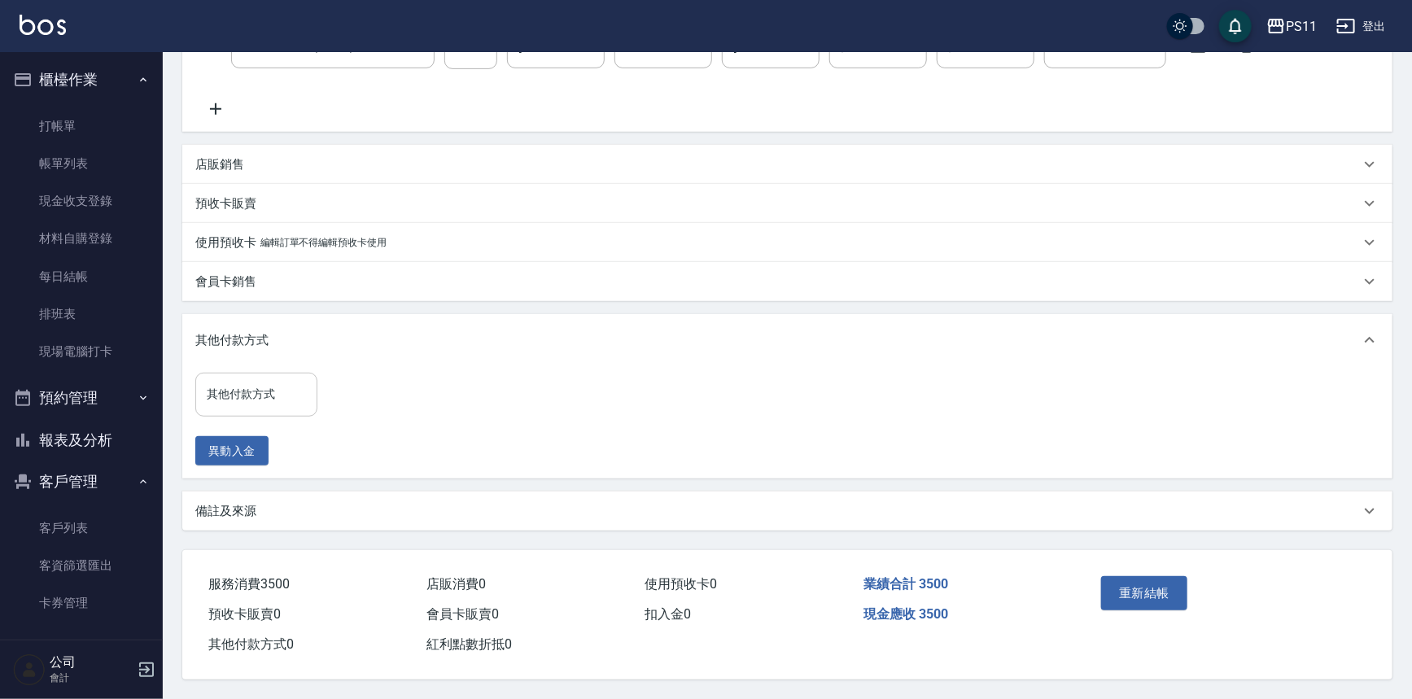
click at [268, 382] on input "其他付款方式" at bounding box center [256, 394] width 107 height 28
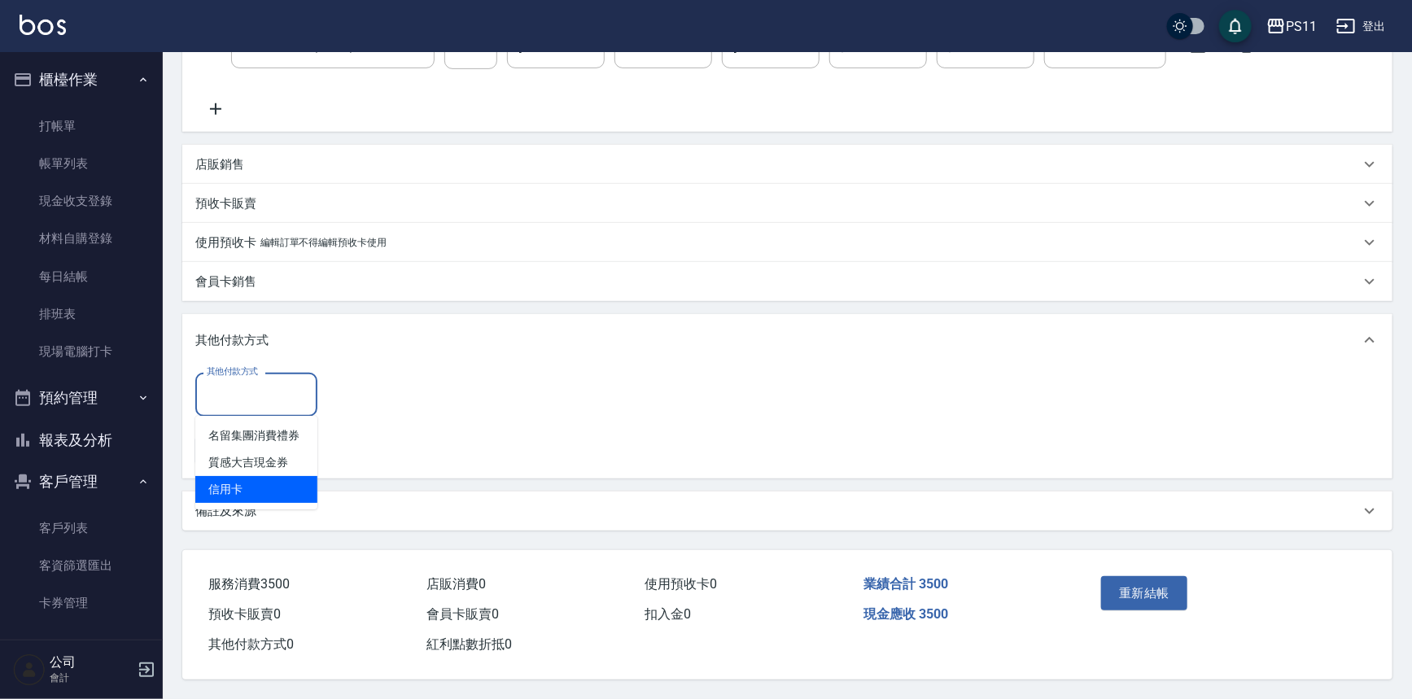
click at [296, 492] on span "信用卡" at bounding box center [256, 489] width 122 height 27
type input "信用卡"
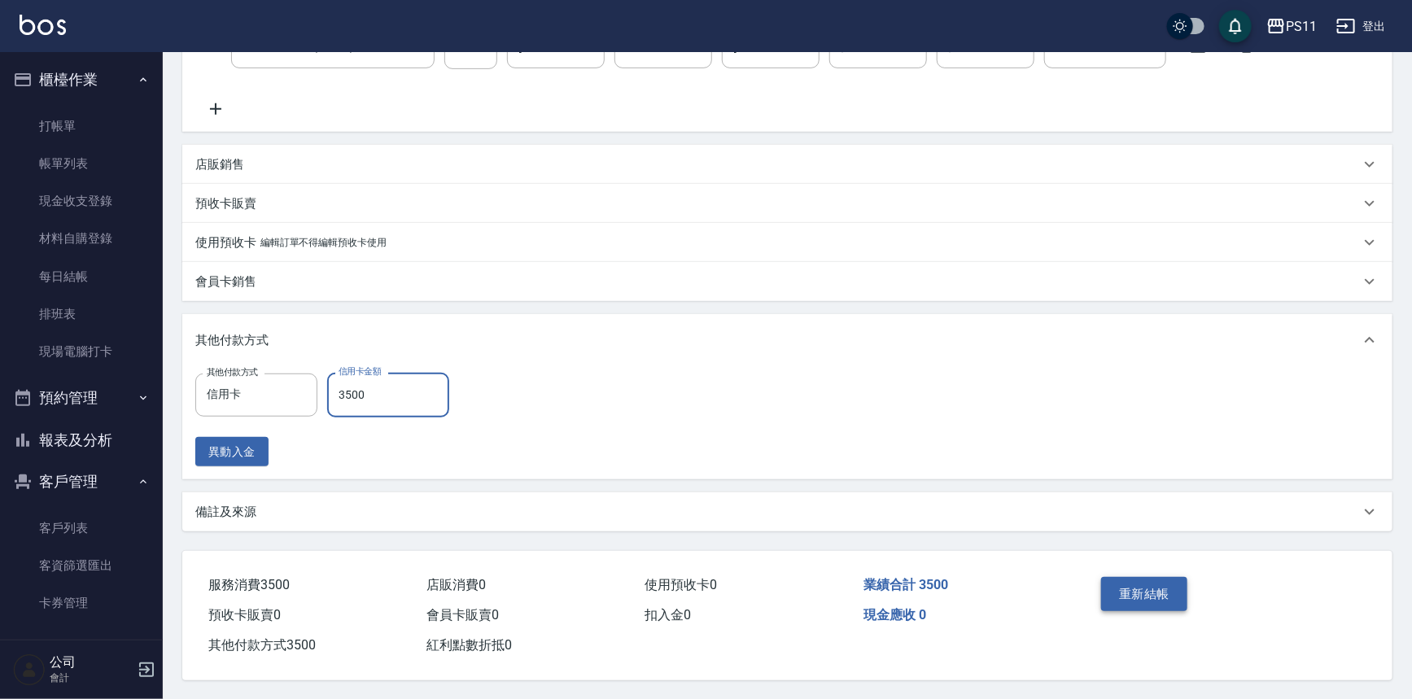
type input "3500"
click at [1147, 594] on button "重新結帳" at bounding box center [1144, 594] width 86 height 34
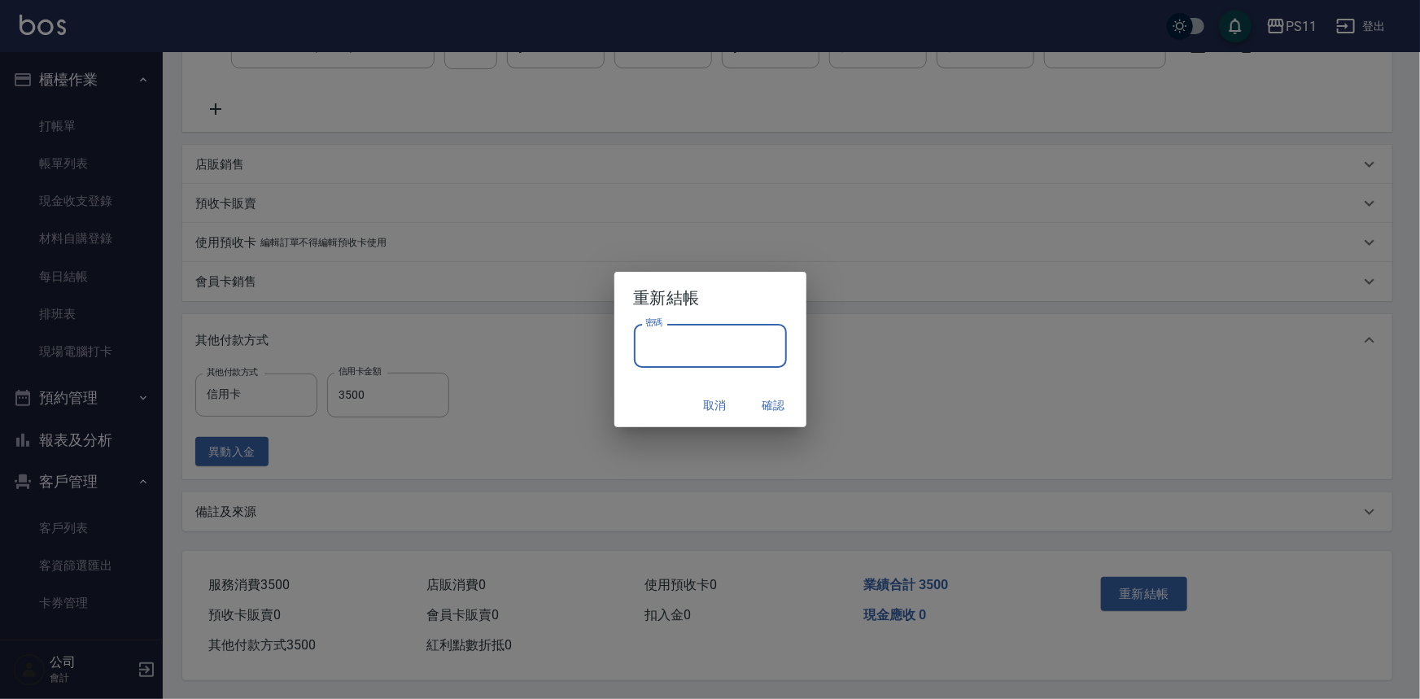
click at [730, 340] on input "密碼" at bounding box center [710, 346] width 153 height 44
drag, startPoint x: 665, startPoint y: 346, endPoint x: 637, endPoint y: 344, distance: 27.7
click at [637, 344] on input "********" at bounding box center [710, 346] width 153 height 44
type input "****"
click at [794, 398] on button "確認" at bounding box center [774, 406] width 52 height 30
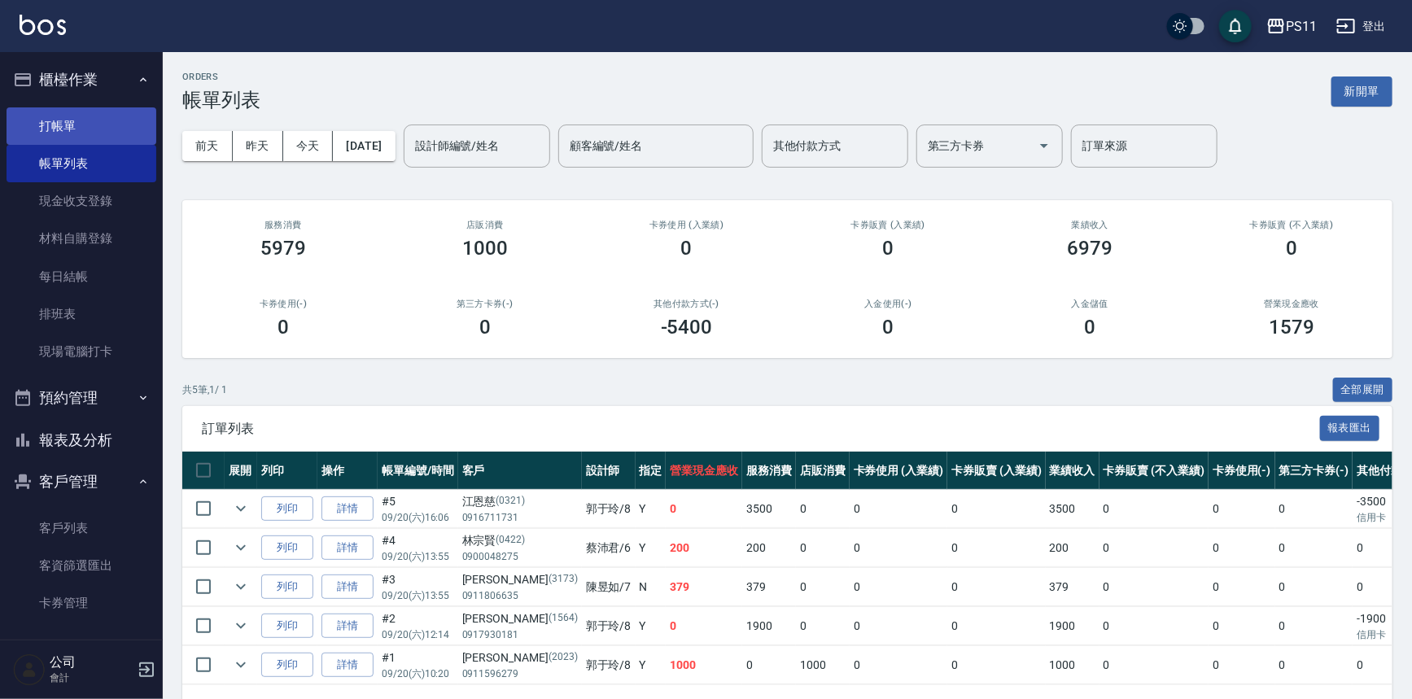
click at [103, 128] on link "打帳單" at bounding box center [82, 125] width 150 height 37
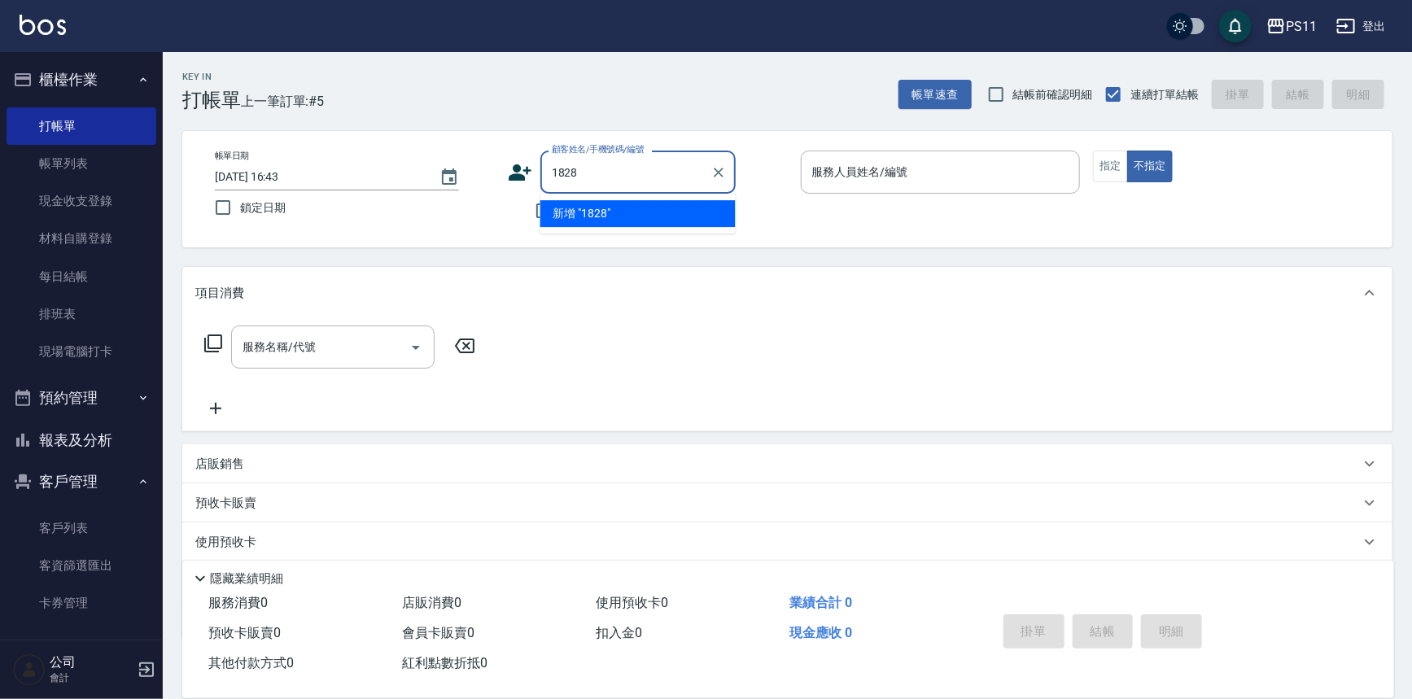
type input "1828"
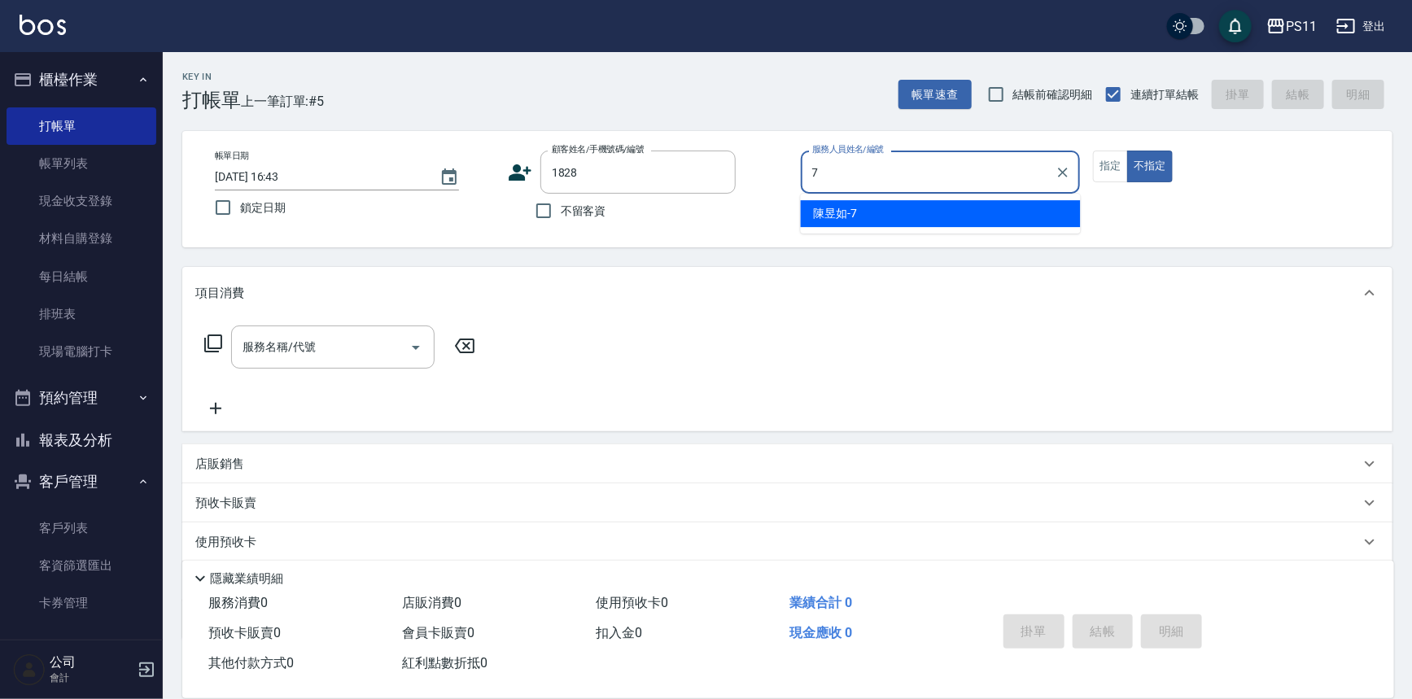
type input "陳昱如-7"
type button "false"
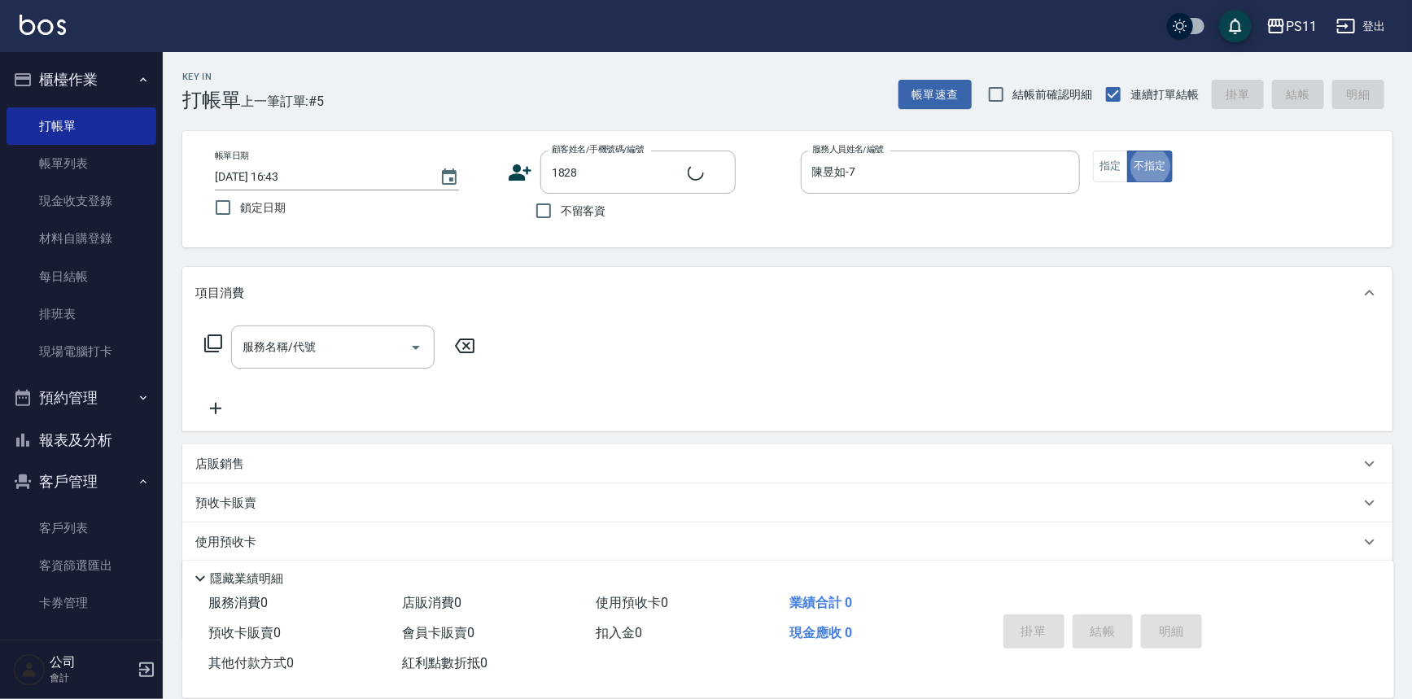
type input "余秋雲/0910232283/1828"
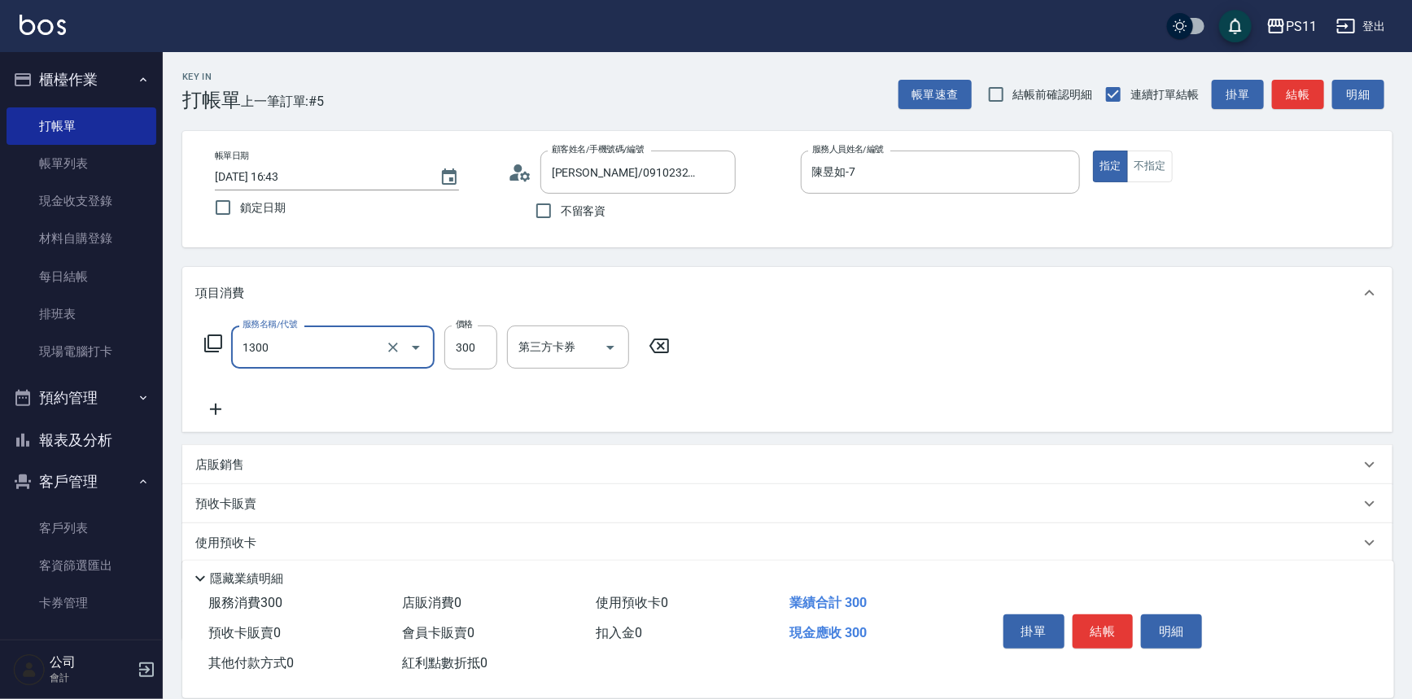
type input "洗髮300(1300)"
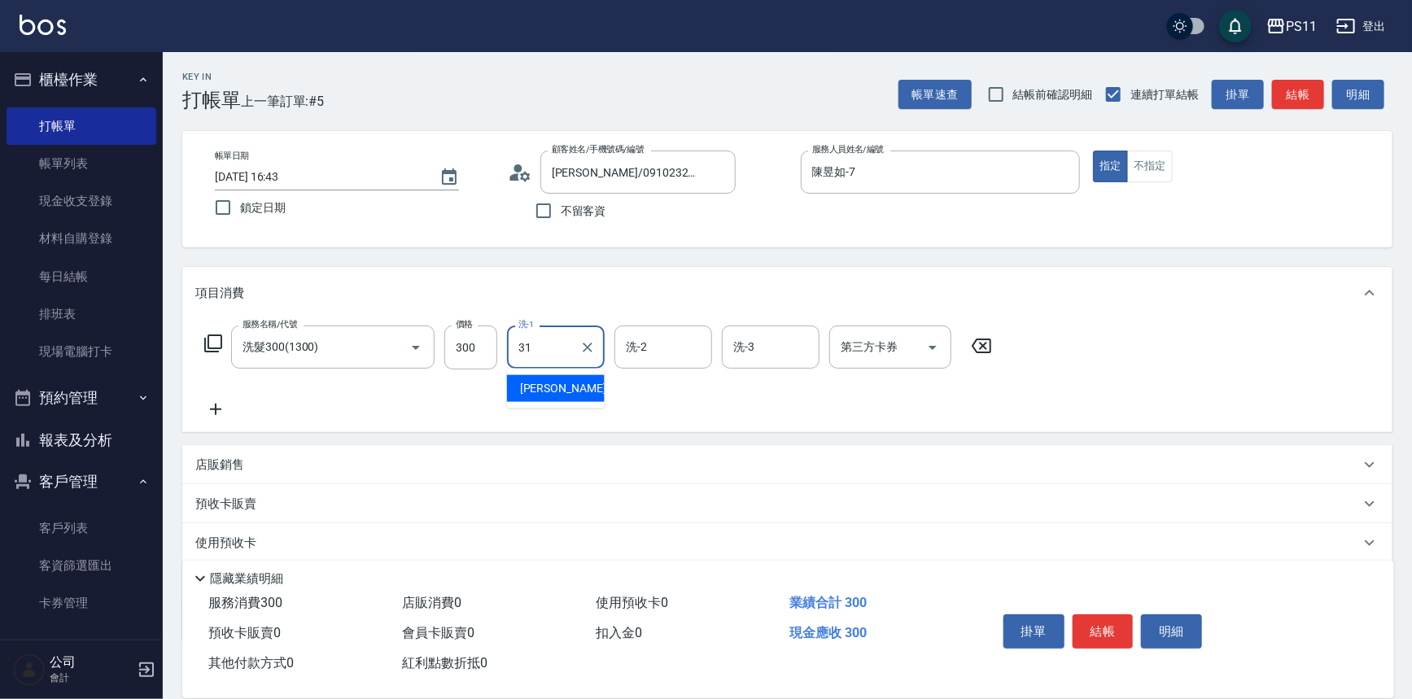
type input "[PERSON_NAME]-31"
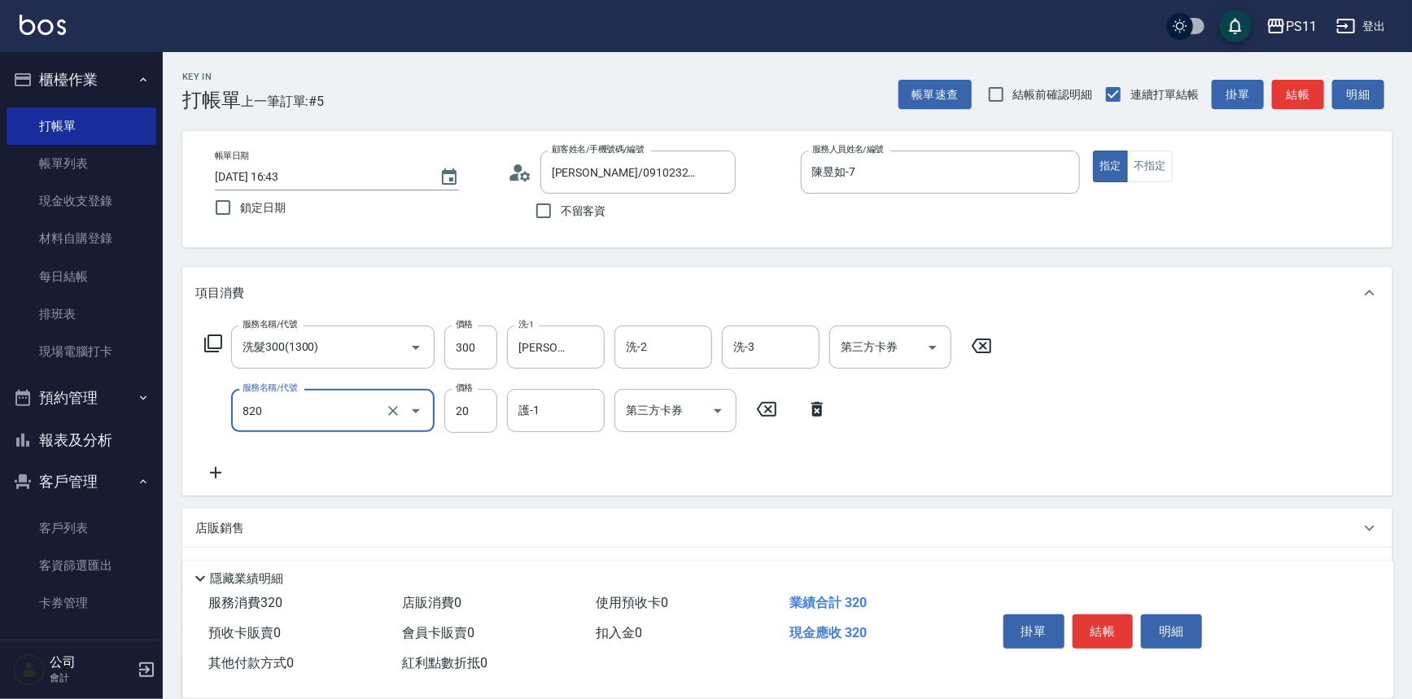
type input "潤絲(820)"
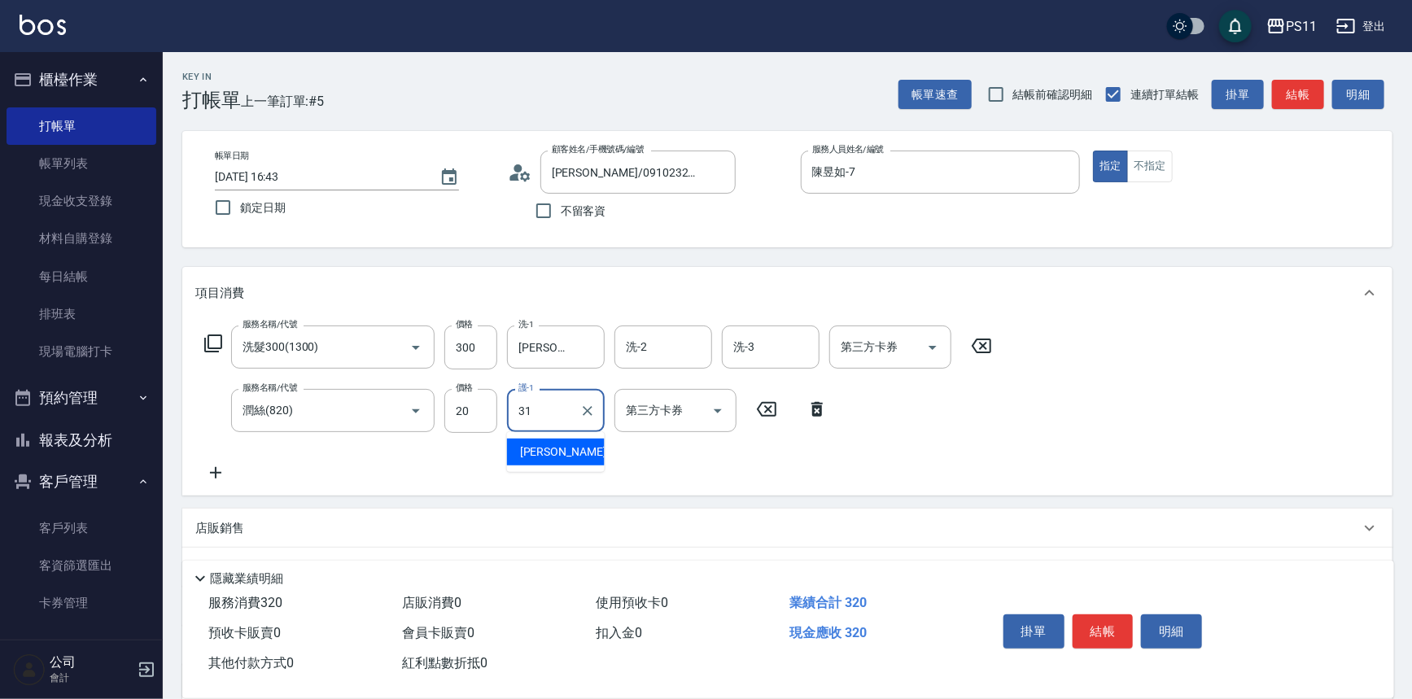
type input "[PERSON_NAME]-31"
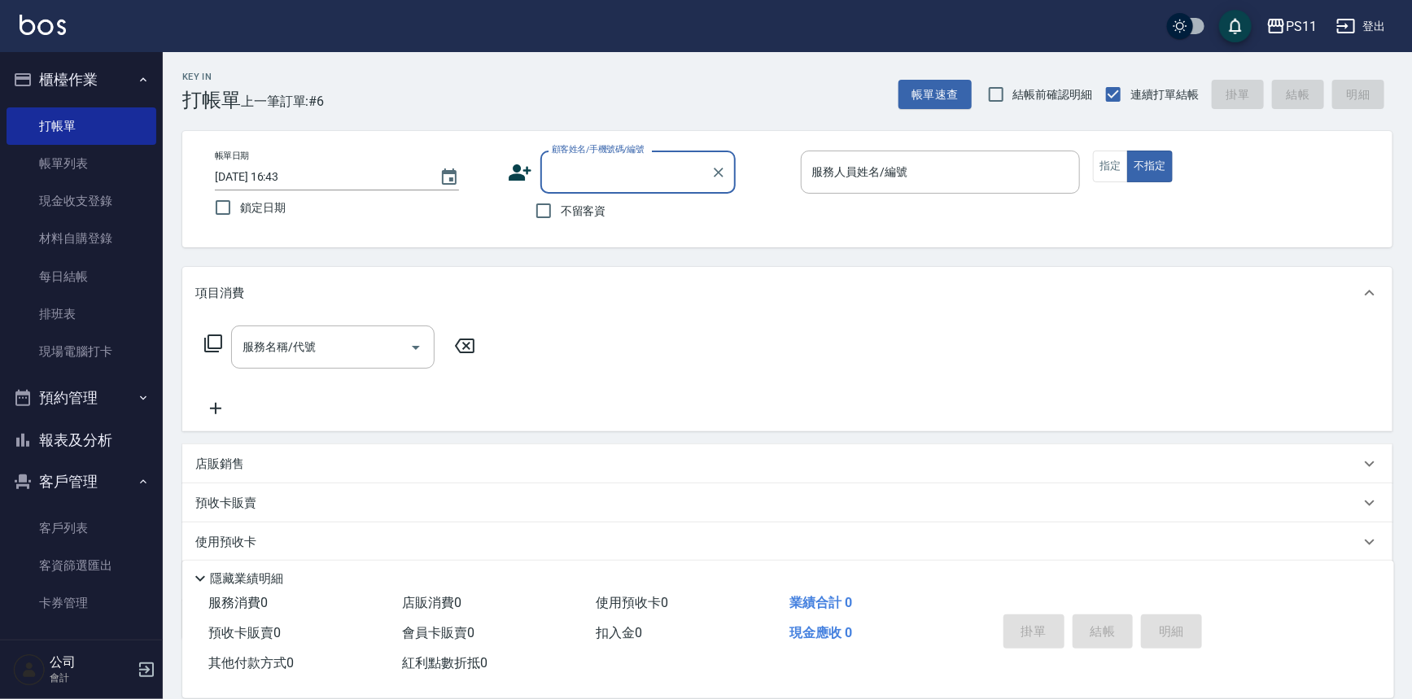
click at [586, 168] on input "顧客姓名/手機號碼/編號" at bounding box center [626, 172] width 156 height 28
type input "1557"
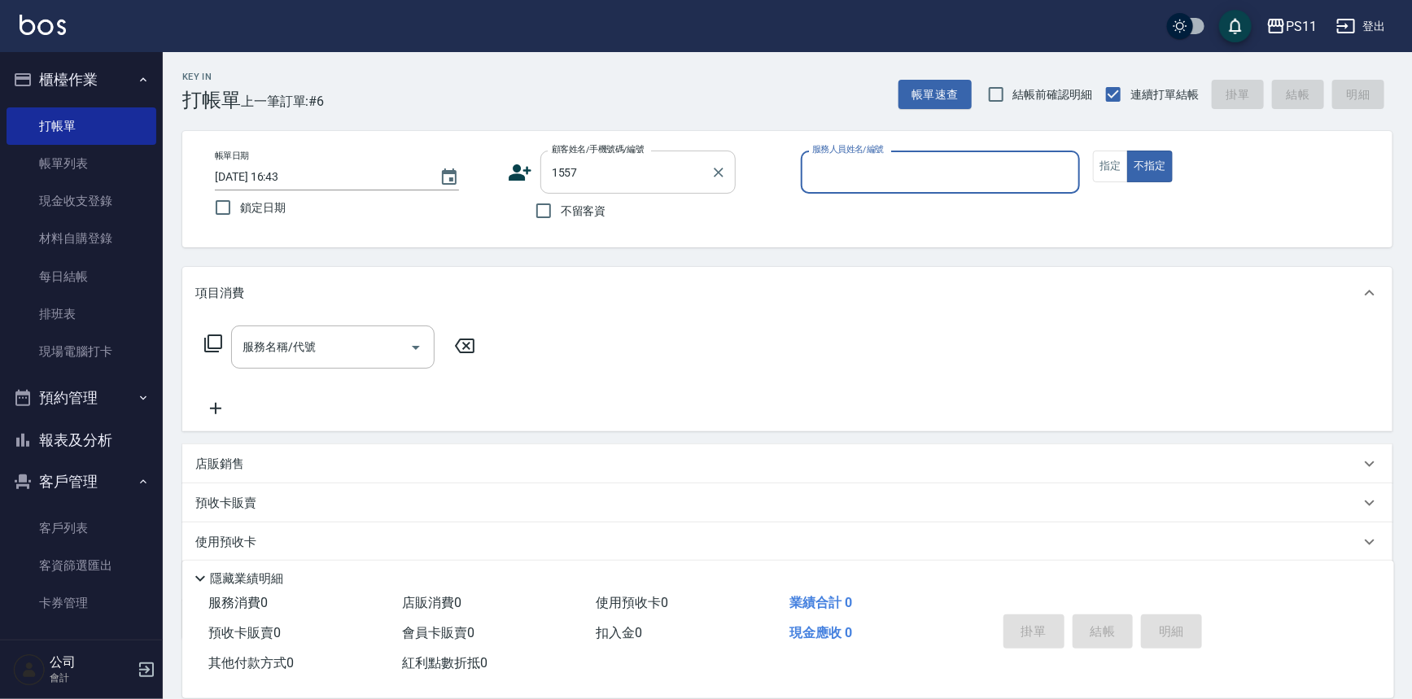
type input "9"
type input "陳國豪/0976009482/1557"
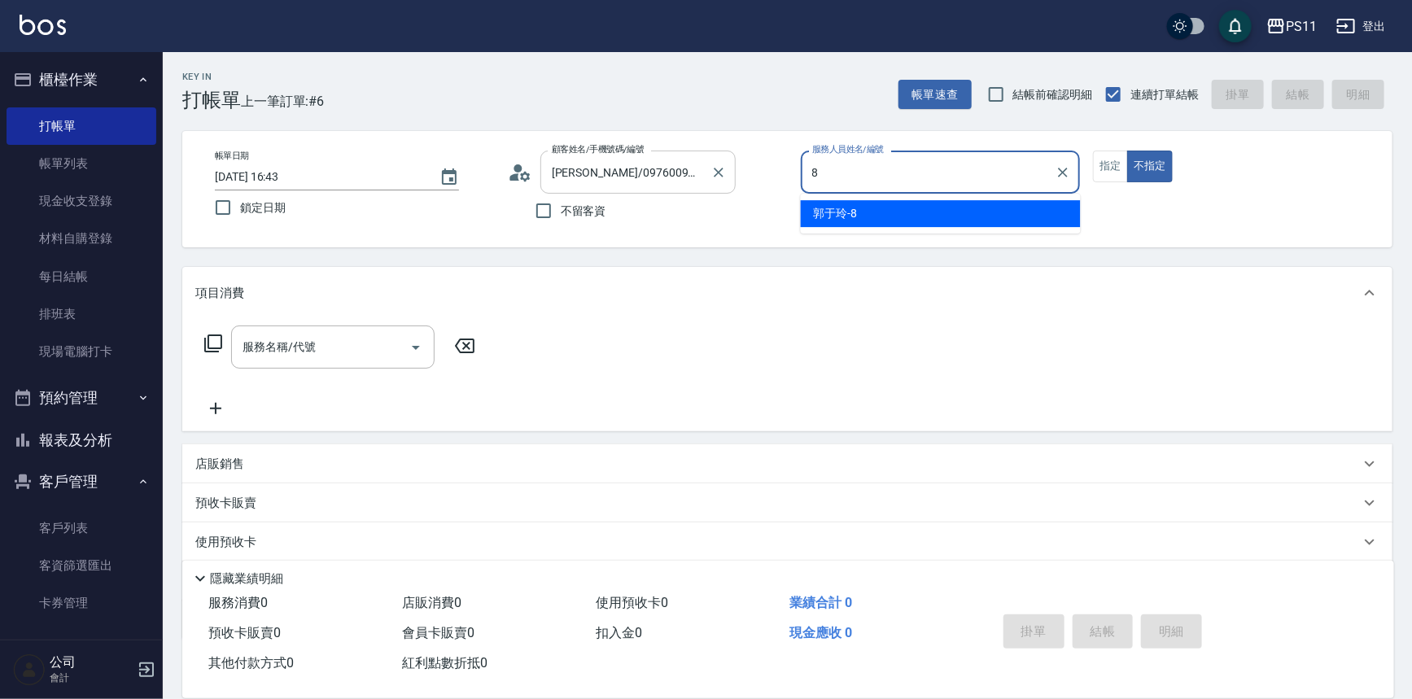
type input "郭于玲-8"
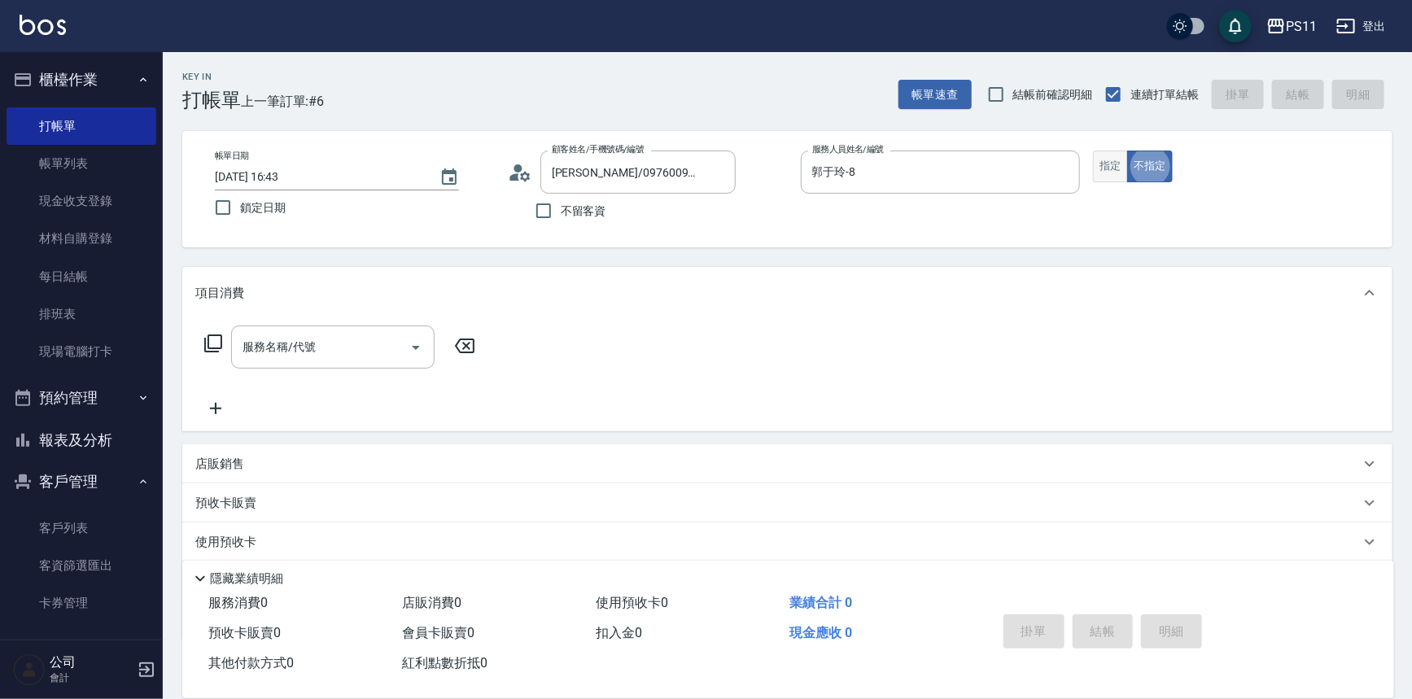
click at [1103, 167] on button "指定" at bounding box center [1110, 167] width 35 height 32
click at [208, 332] on div "服務名稱/代號 服務名稱/代號" at bounding box center [340, 347] width 290 height 43
drag, startPoint x: 208, startPoint y: 332, endPoint x: 209, endPoint y: 346, distance: 13.9
click at [209, 332] on div "服務名稱/代號 服務名稱/代號" at bounding box center [340, 347] width 290 height 43
click at [209, 346] on icon at bounding box center [213, 344] width 20 height 20
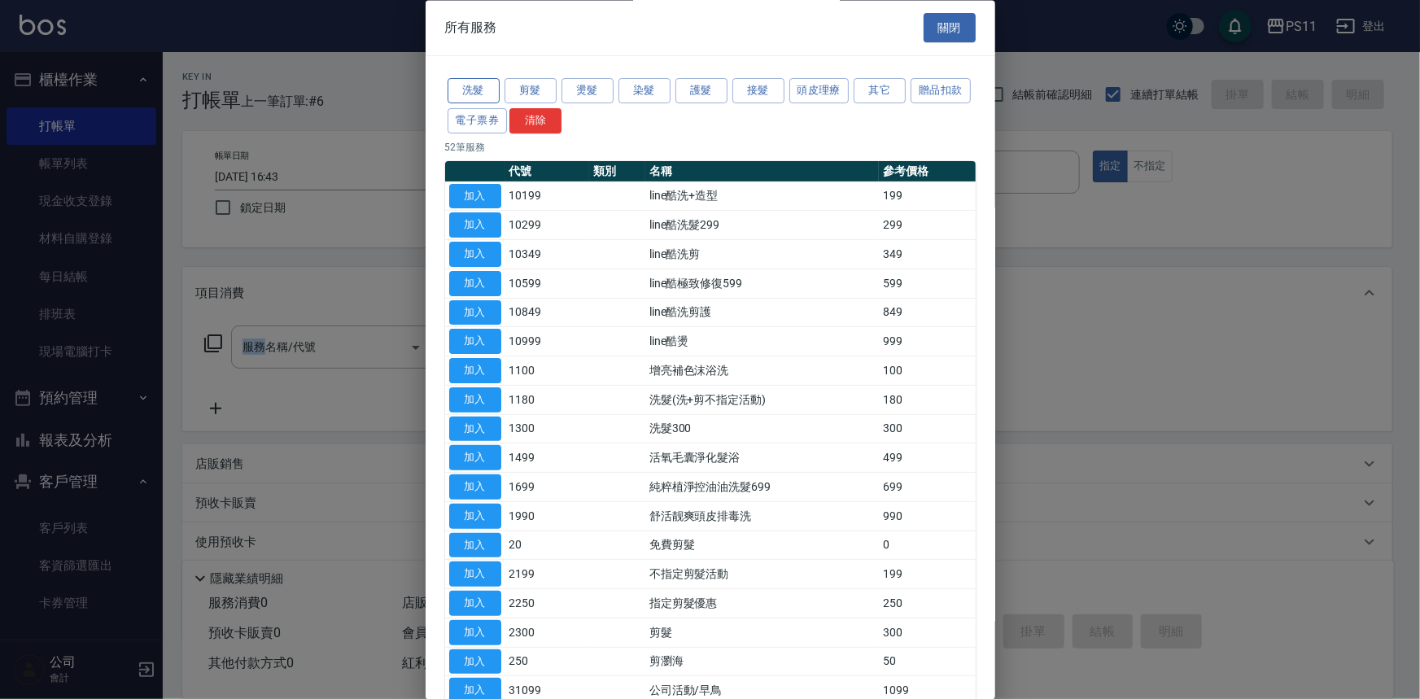
click at [484, 98] on button "洗髮" at bounding box center [474, 91] width 52 height 25
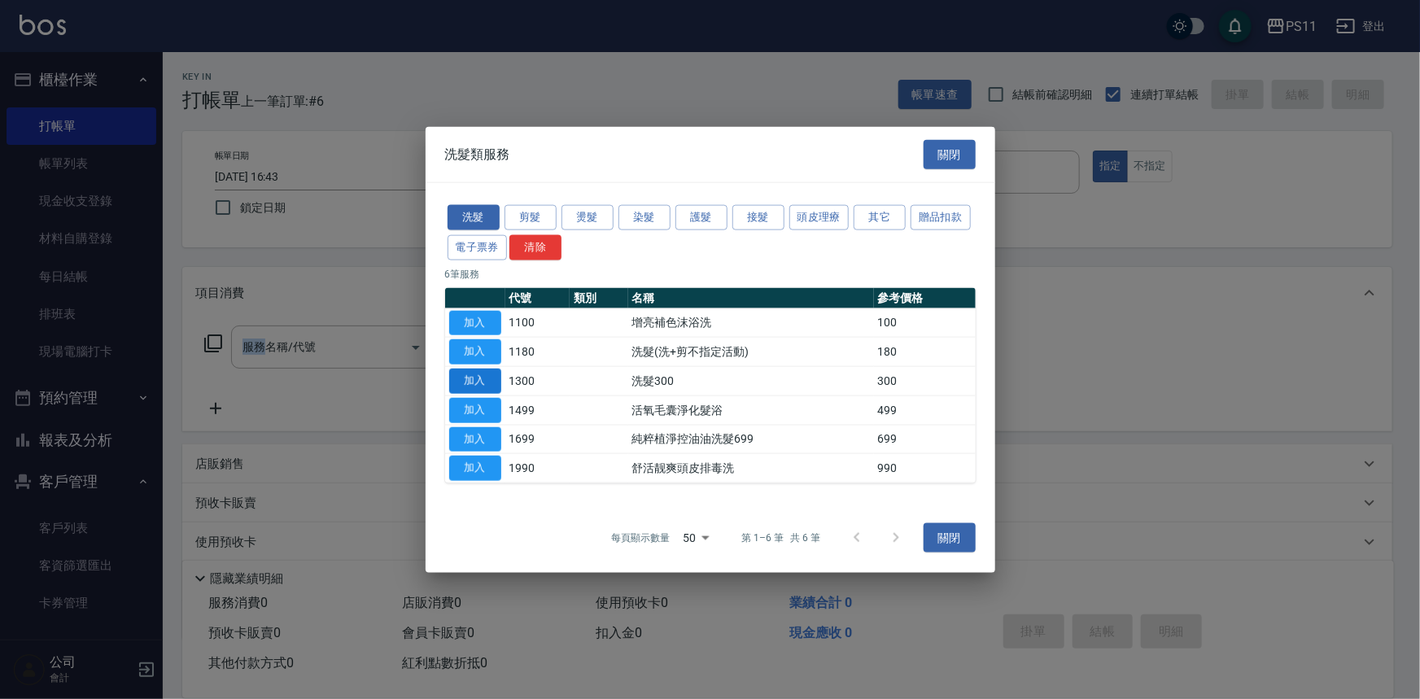
click at [472, 385] on button "加入" at bounding box center [475, 381] width 52 height 25
type input "洗髮300(1300)"
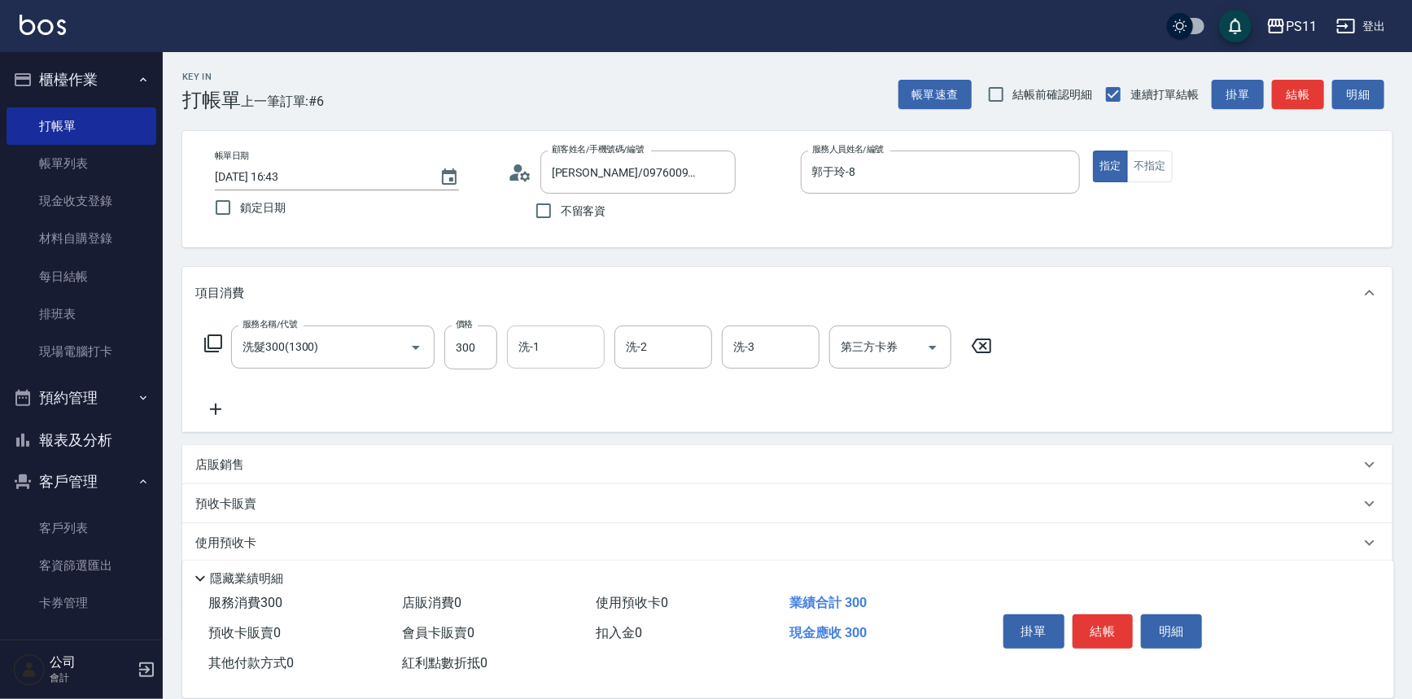
click at [566, 356] on input "洗-1" at bounding box center [555, 347] width 83 height 28
type input "[PERSON_NAME]-31"
click at [220, 409] on icon at bounding box center [215, 410] width 41 height 20
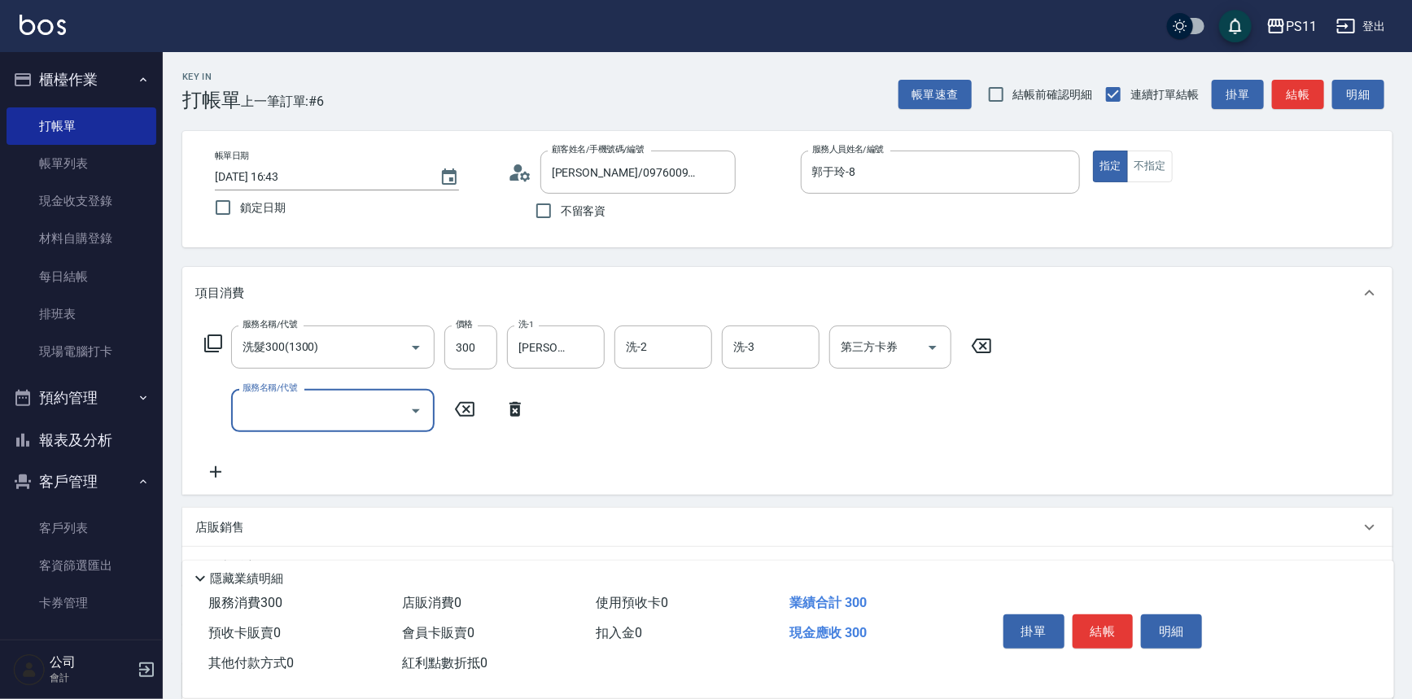
click at [286, 421] on input "服務名稱/代號" at bounding box center [320, 410] width 164 height 28
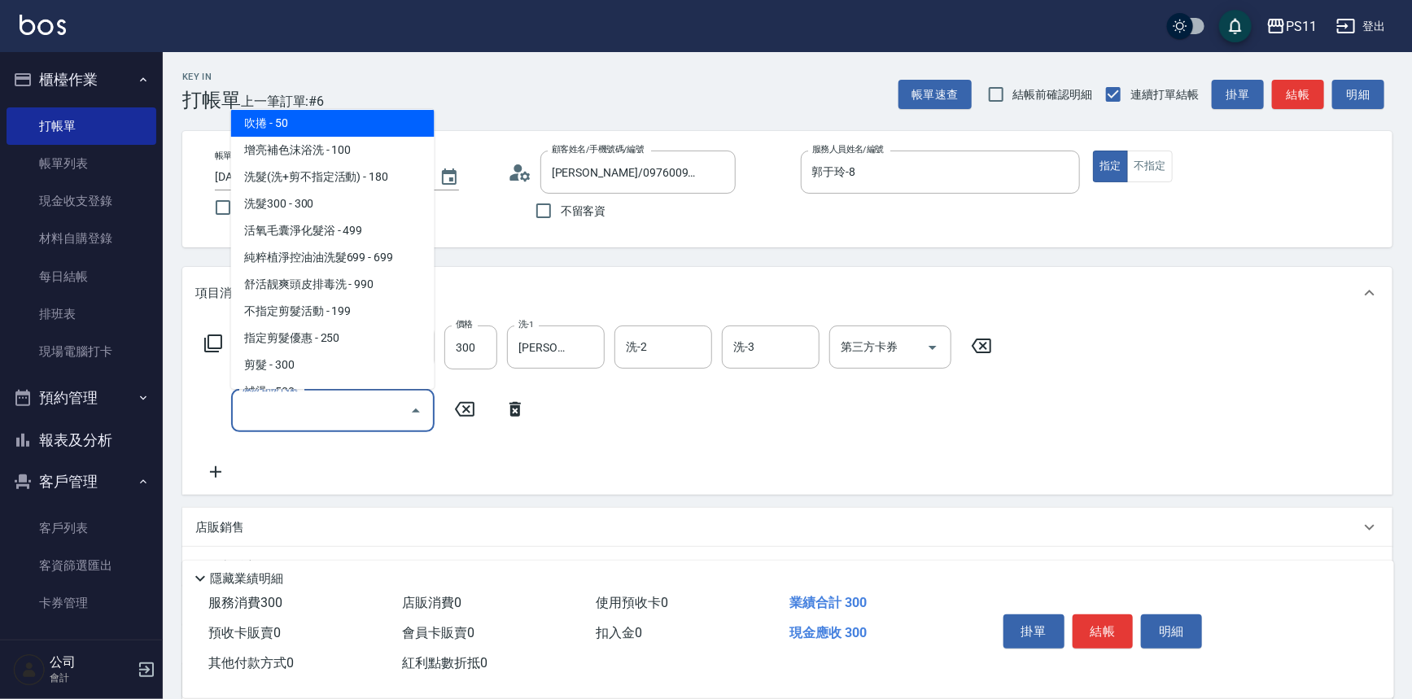
scroll to position [295, 0]
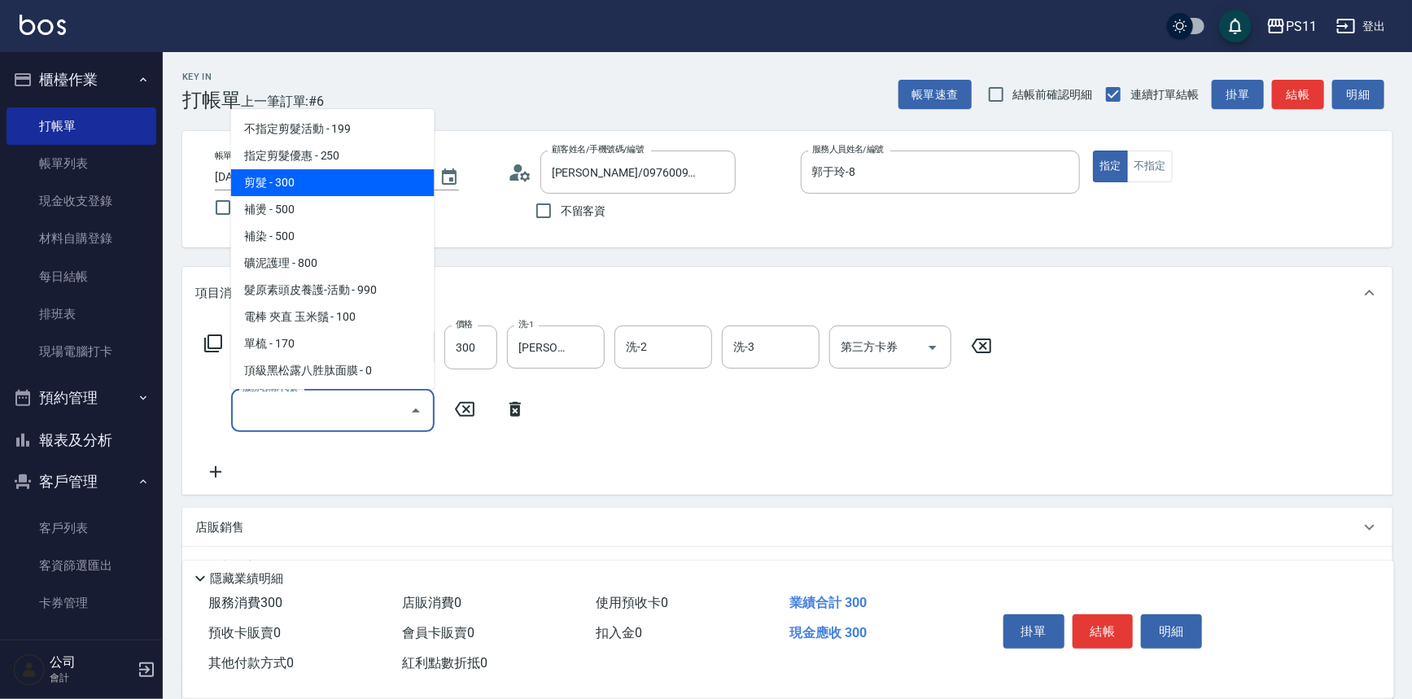
click at [318, 180] on span "剪髮 - 300" at bounding box center [332, 182] width 203 height 27
type input "剪髮(2300)"
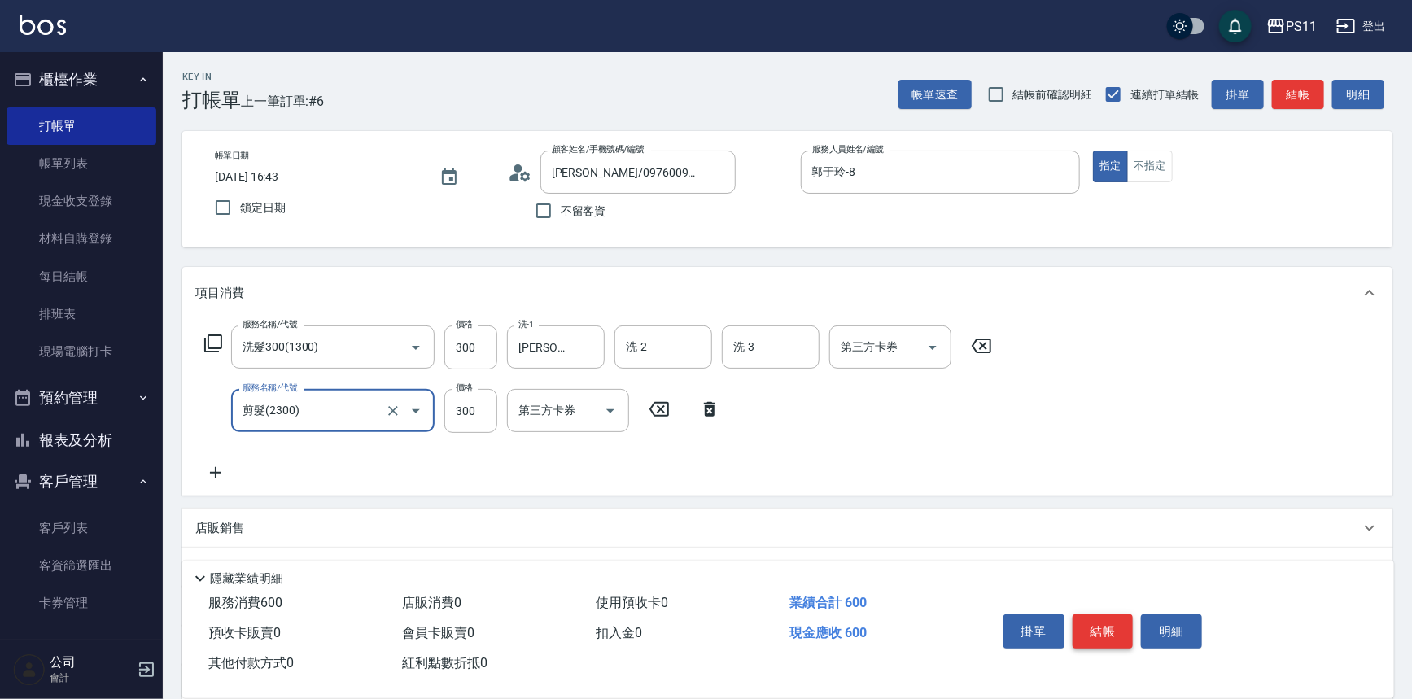
click at [1088, 623] on button "結帳" at bounding box center [1103, 631] width 61 height 34
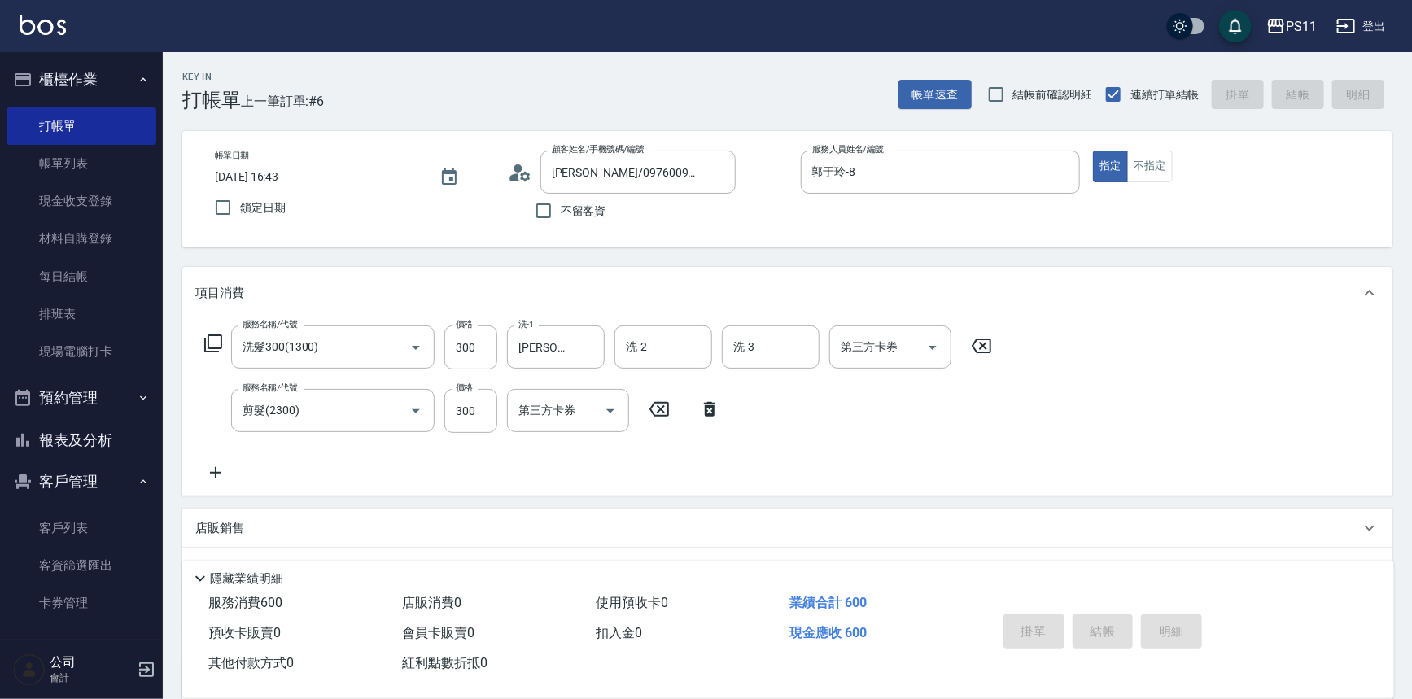
type input "2025/09/20 16:48"
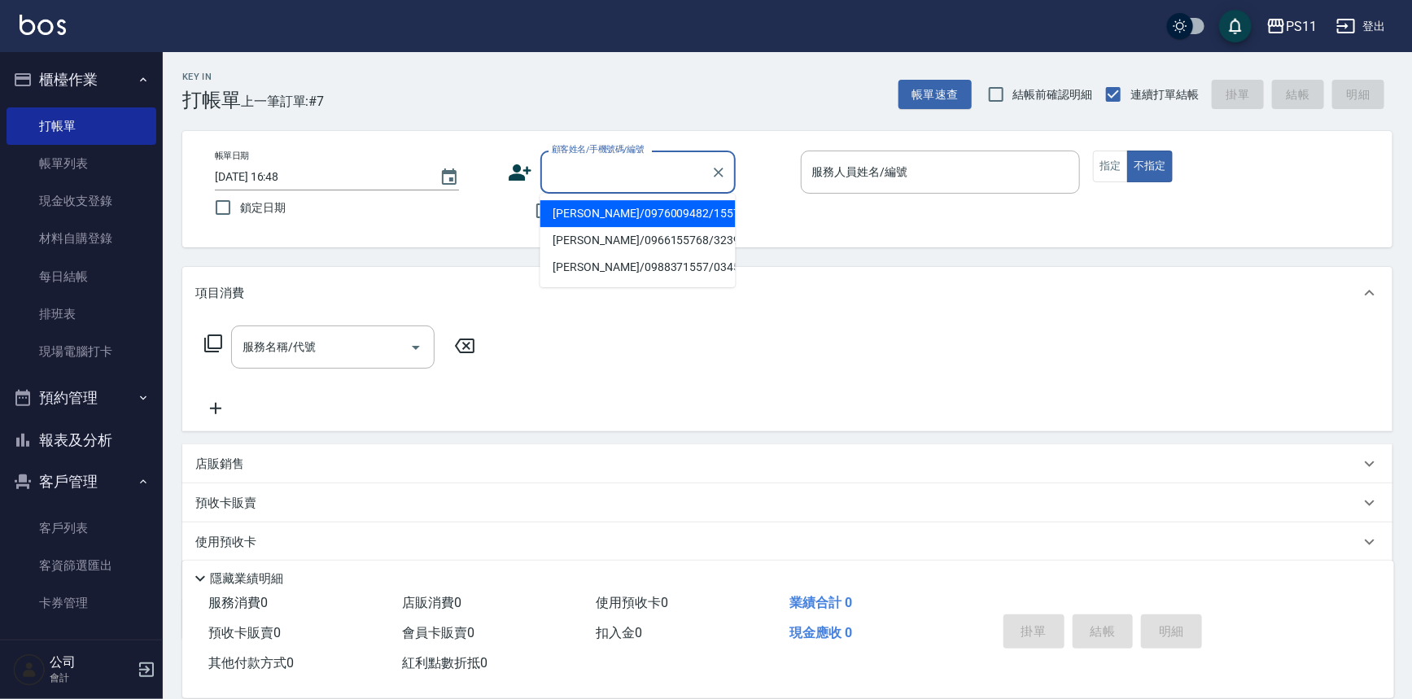
click at [644, 171] on input "顧客姓名/手機號碼/編號" at bounding box center [626, 172] width 156 height 28
click at [648, 213] on li "蔡雅如/0963232071/0314" at bounding box center [637, 213] width 195 height 27
type input "蔡雅如/0963232071/0314"
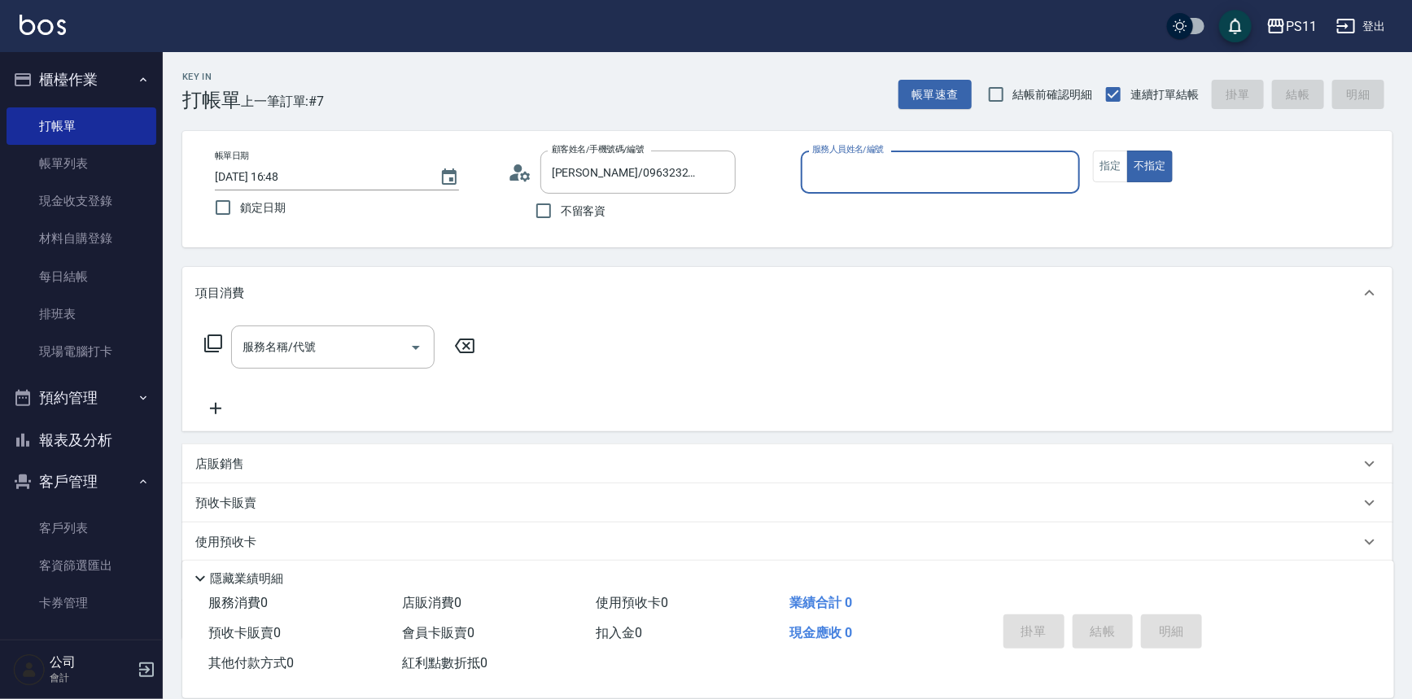
click at [901, 179] on input "服務人員姓名/編號" at bounding box center [940, 172] width 265 height 28
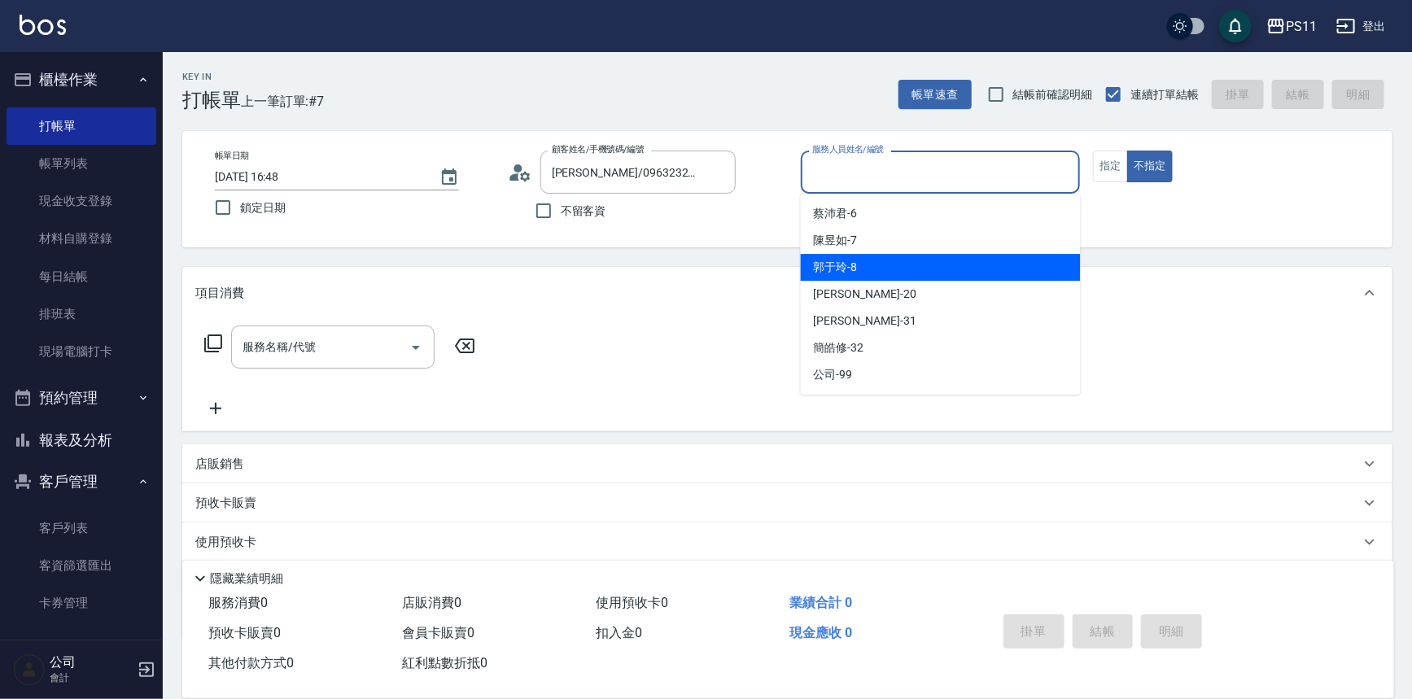
click at [893, 276] on div "郭于玲 -8" at bounding box center [941, 267] width 280 height 27
type input "郭于玲-8"
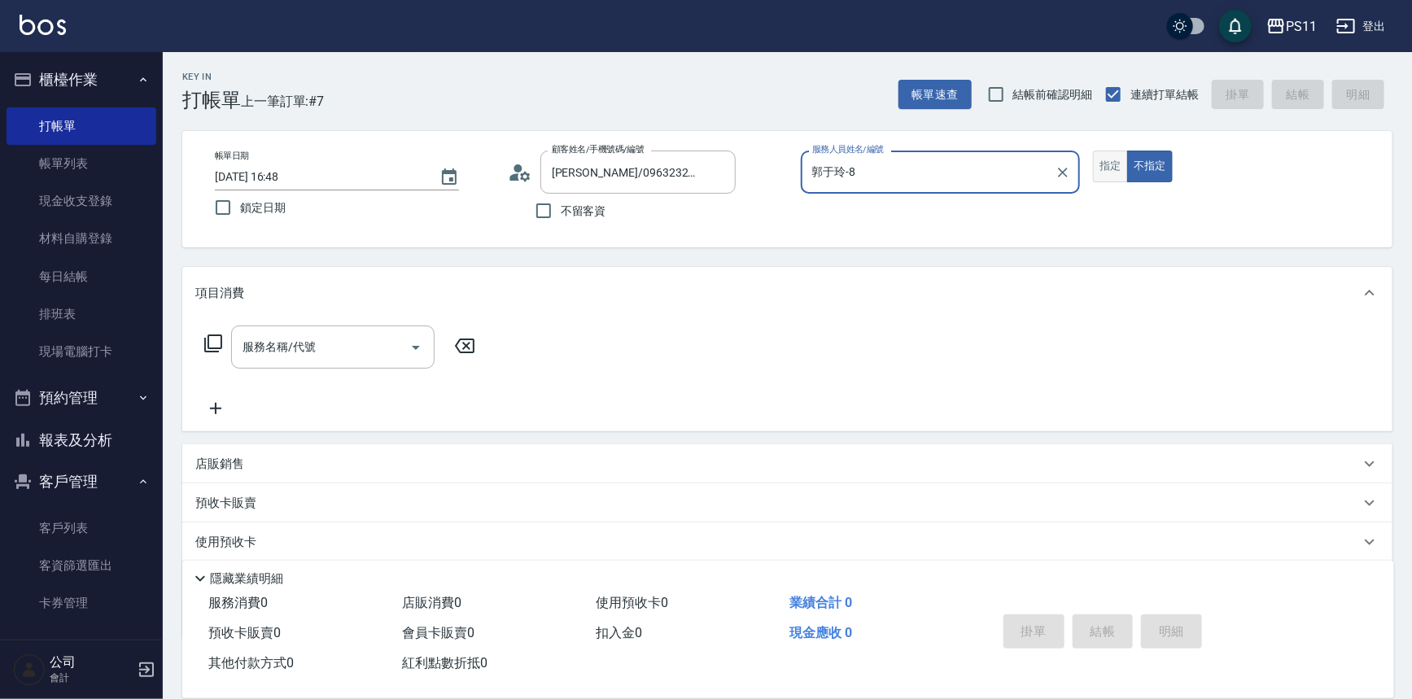
click at [1105, 165] on button "指定" at bounding box center [1110, 167] width 35 height 32
click at [216, 337] on icon at bounding box center [213, 344] width 20 height 20
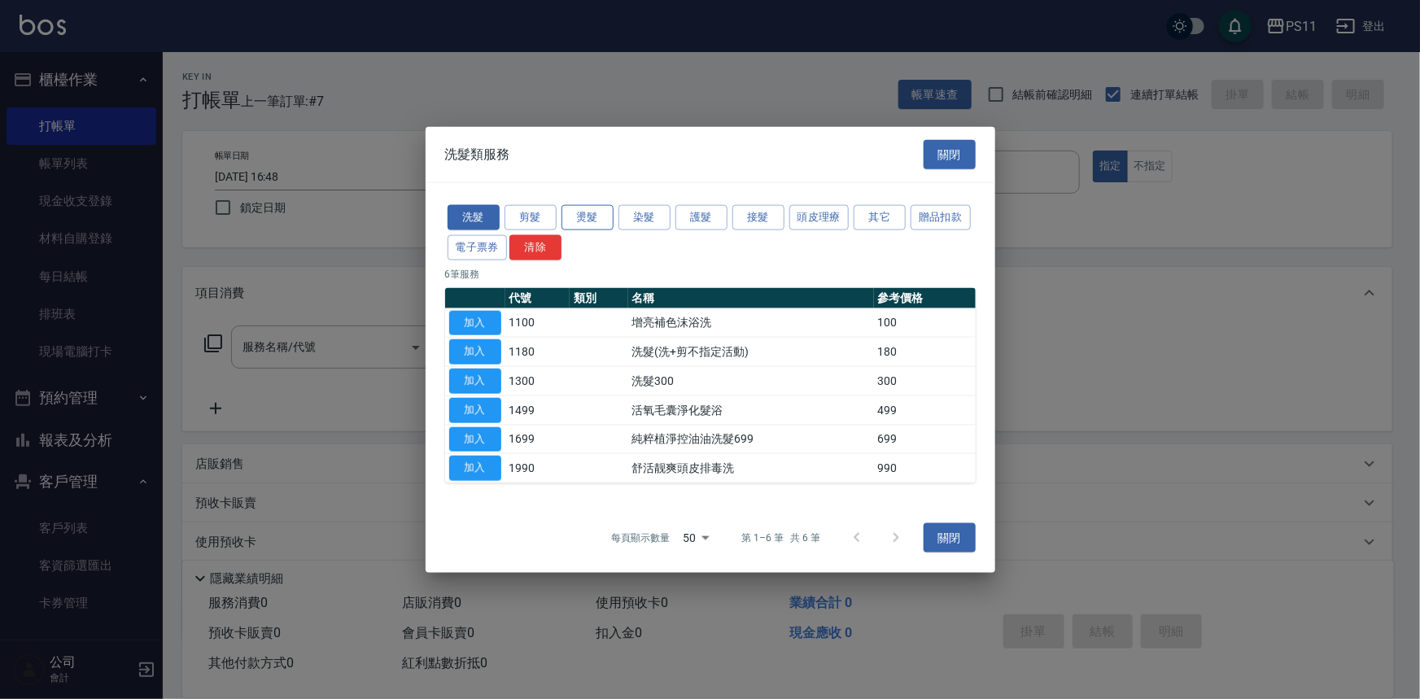
click at [597, 214] on button "燙髮" at bounding box center [588, 217] width 52 height 25
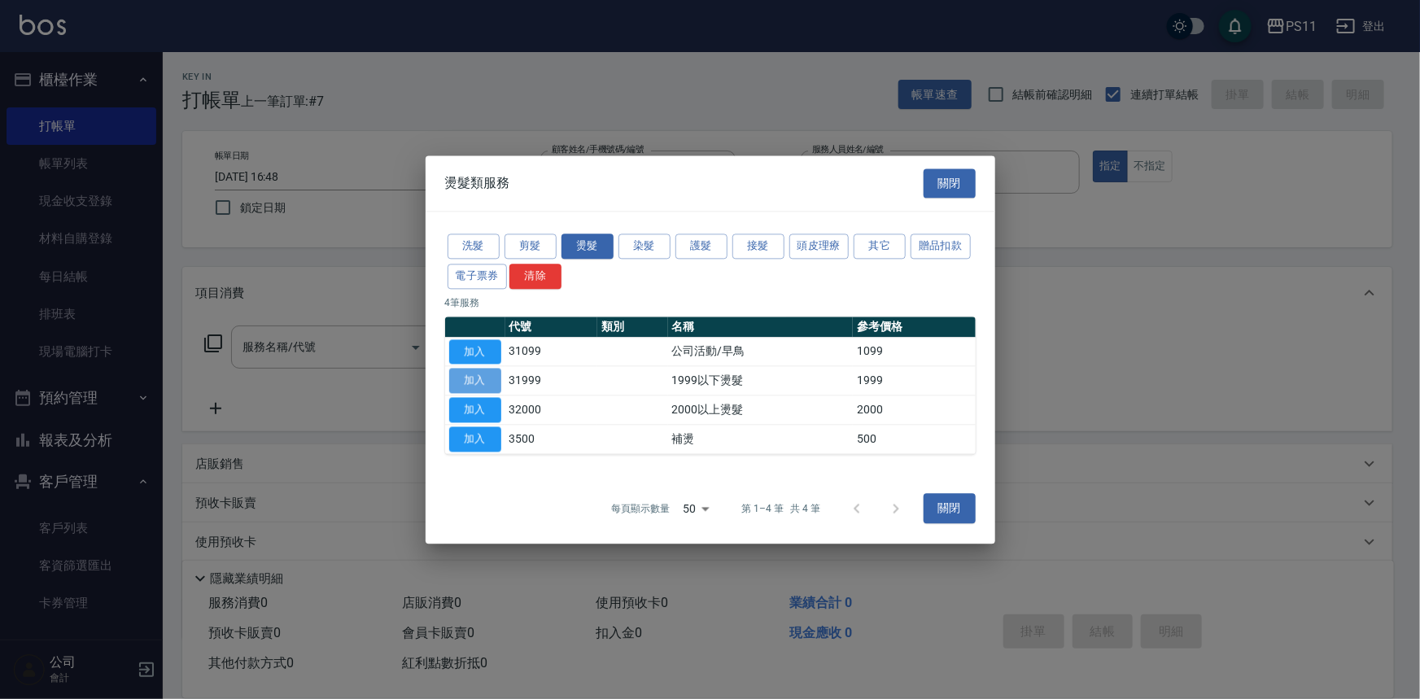
click at [479, 380] on button "加入" at bounding box center [475, 381] width 52 height 25
type input "1999以下燙髮(31999)"
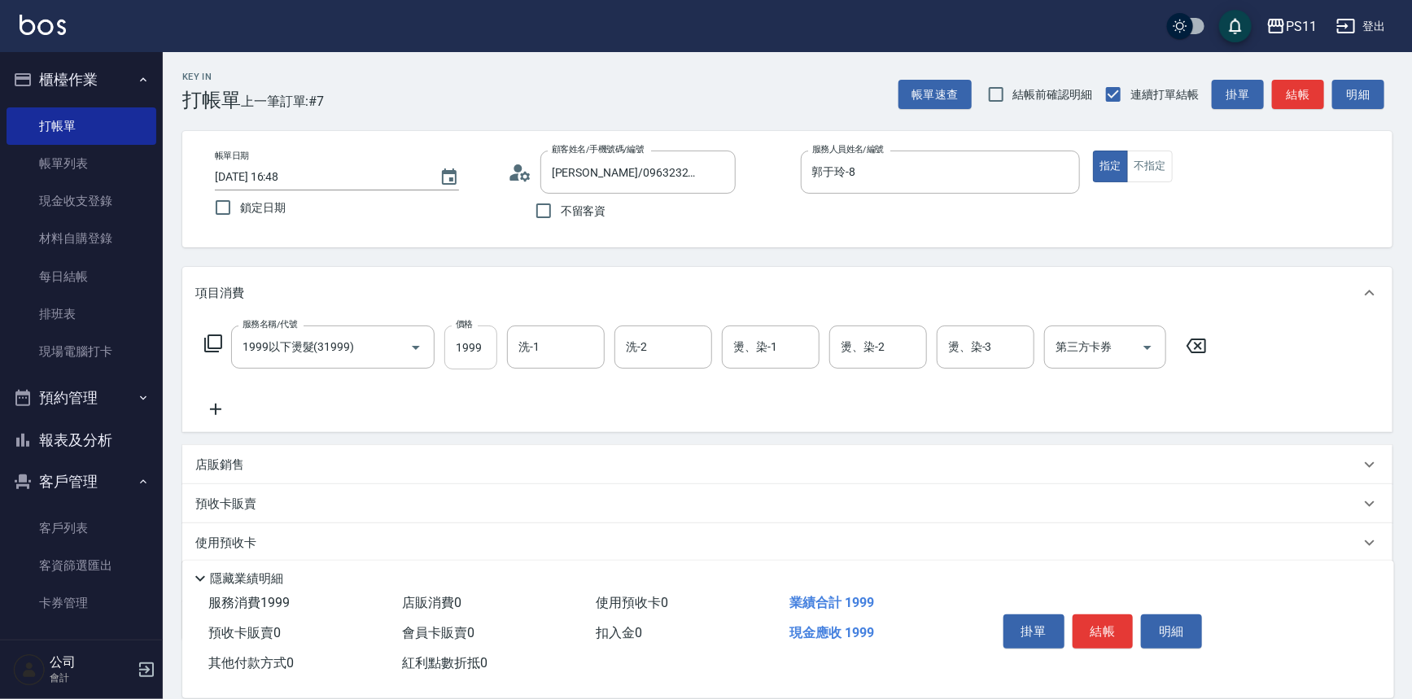
click at [463, 353] on input "1999" at bounding box center [470, 348] width 53 height 44
type input "1500"
type input "3.1"
click at [809, 348] on div "燙、染-1" at bounding box center [771, 347] width 98 height 43
type input "[PERSON_NAME]-31"
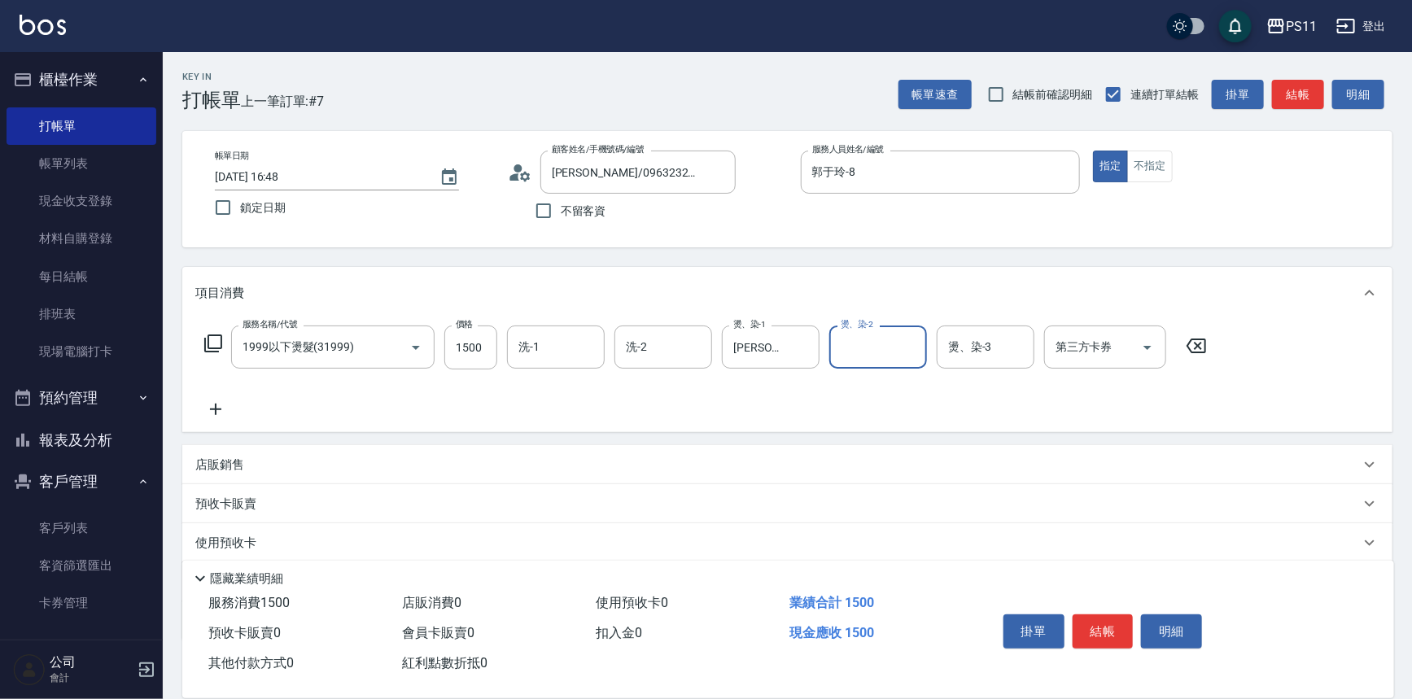
click at [215, 411] on icon at bounding box center [215, 409] width 11 height 11
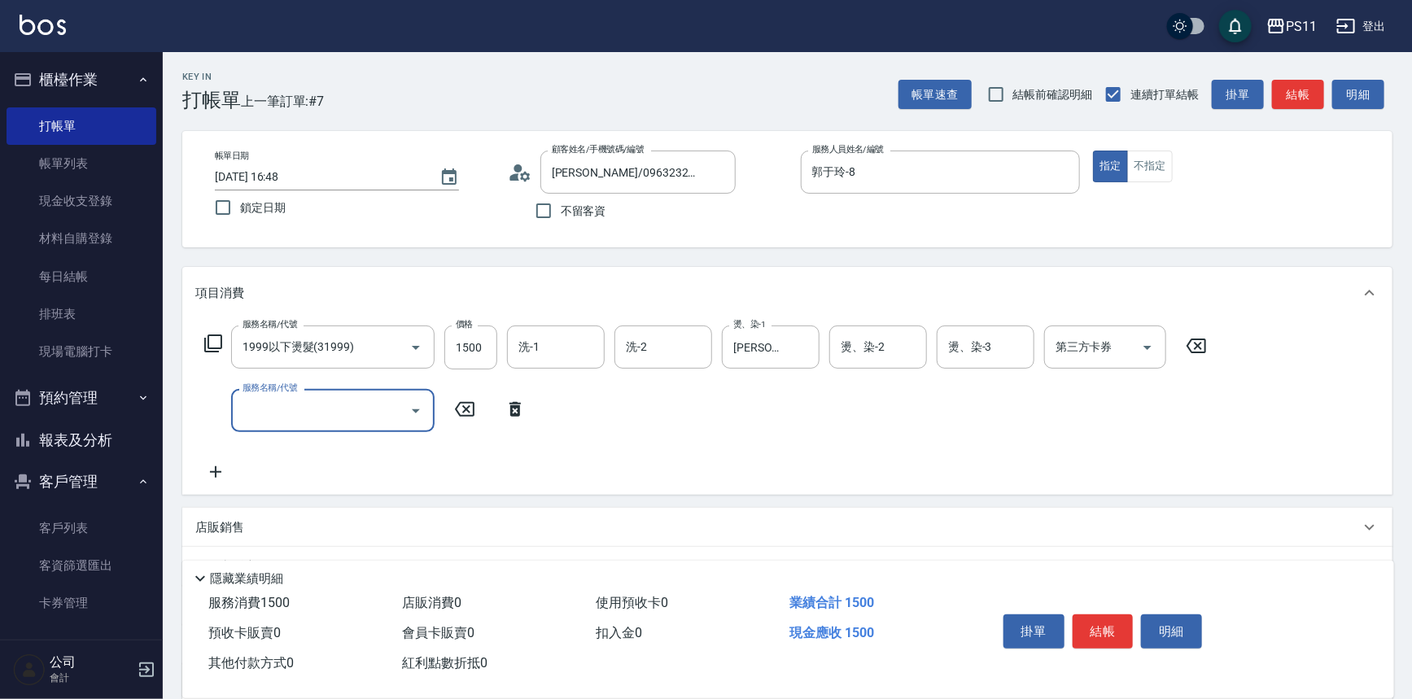
click at [334, 429] on div "服務名稱/代號" at bounding box center [332, 410] width 203 height 43
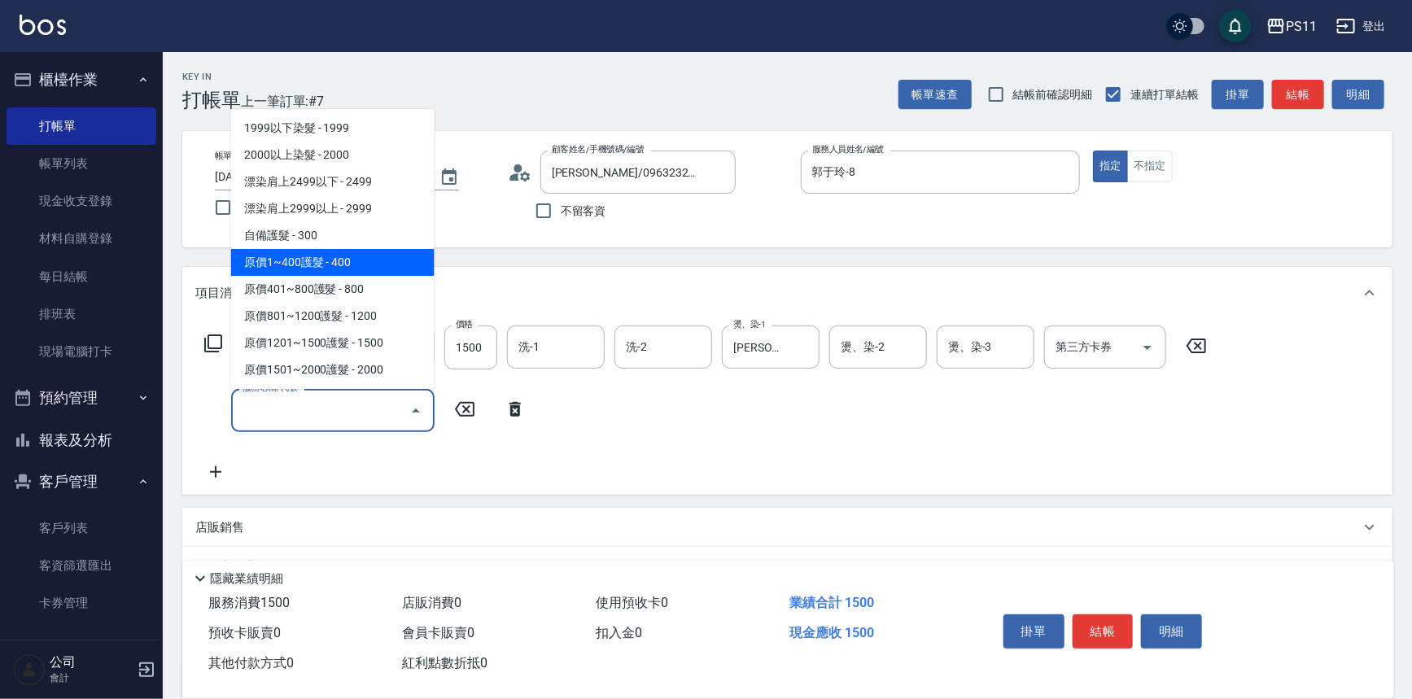
scroll to position [814, 0]
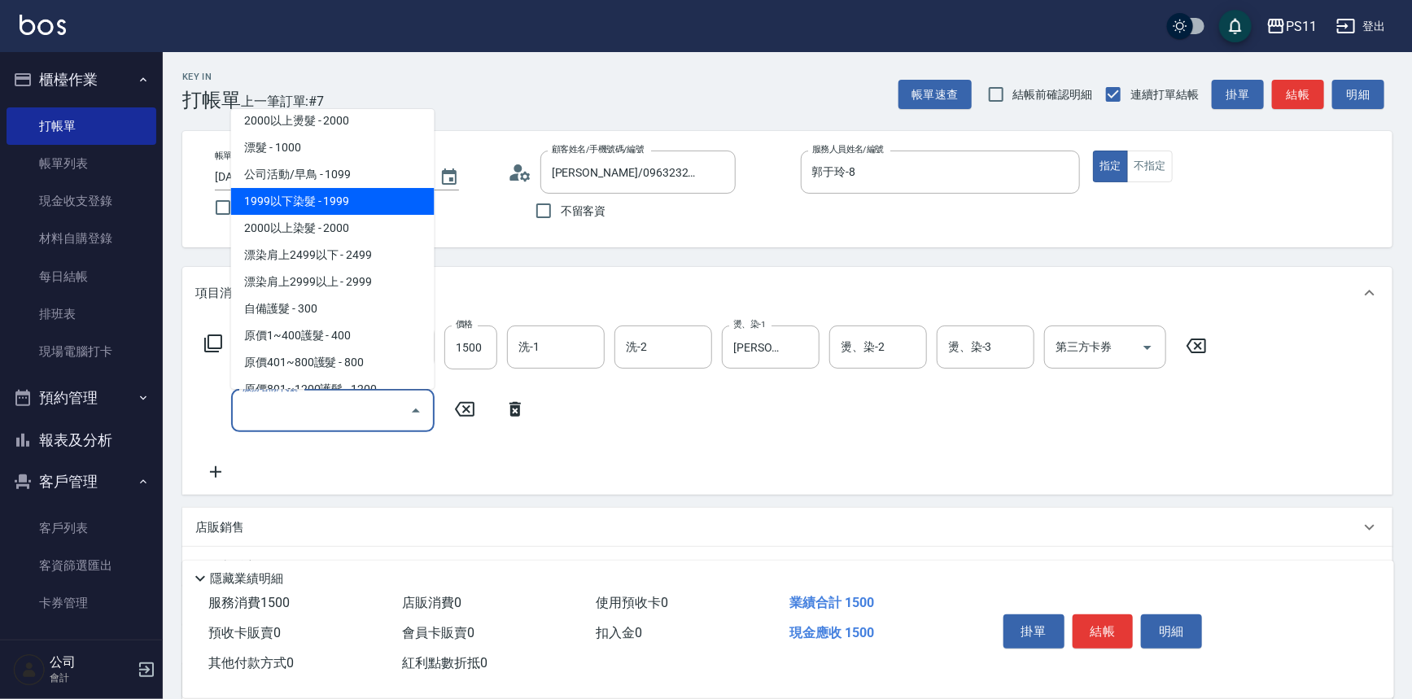
click at [364, 203] on span "1999以下染髮 - 1999" at bounding box center [332, 201] width 203 height 27
type input "1999以下染髮(41999)"
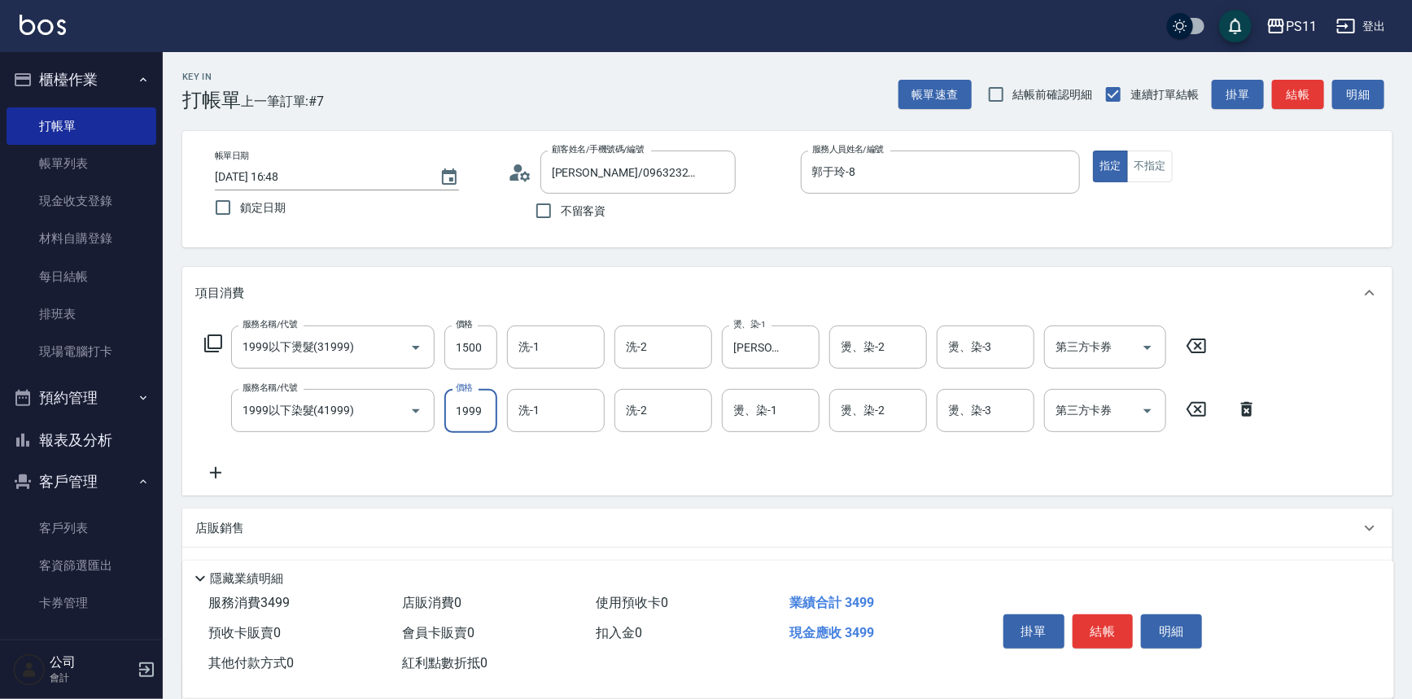
click at [471, 414] on input "1999" at bounding box center [470, 411] width 53 height 44
type input "1500"
type input "[PERSON_NAME]-31"
click at [232, 483] on div "服務名稱/代號 1999以下燙髮(31999) 服務名稱/代號 價格 1500 價格 洗-1 洗-1 洗-2 洗-2 燙、染-1 彭亦晴-31 燙、染-1 燙…" at bounding box center [787, 407] width 1210 height 177
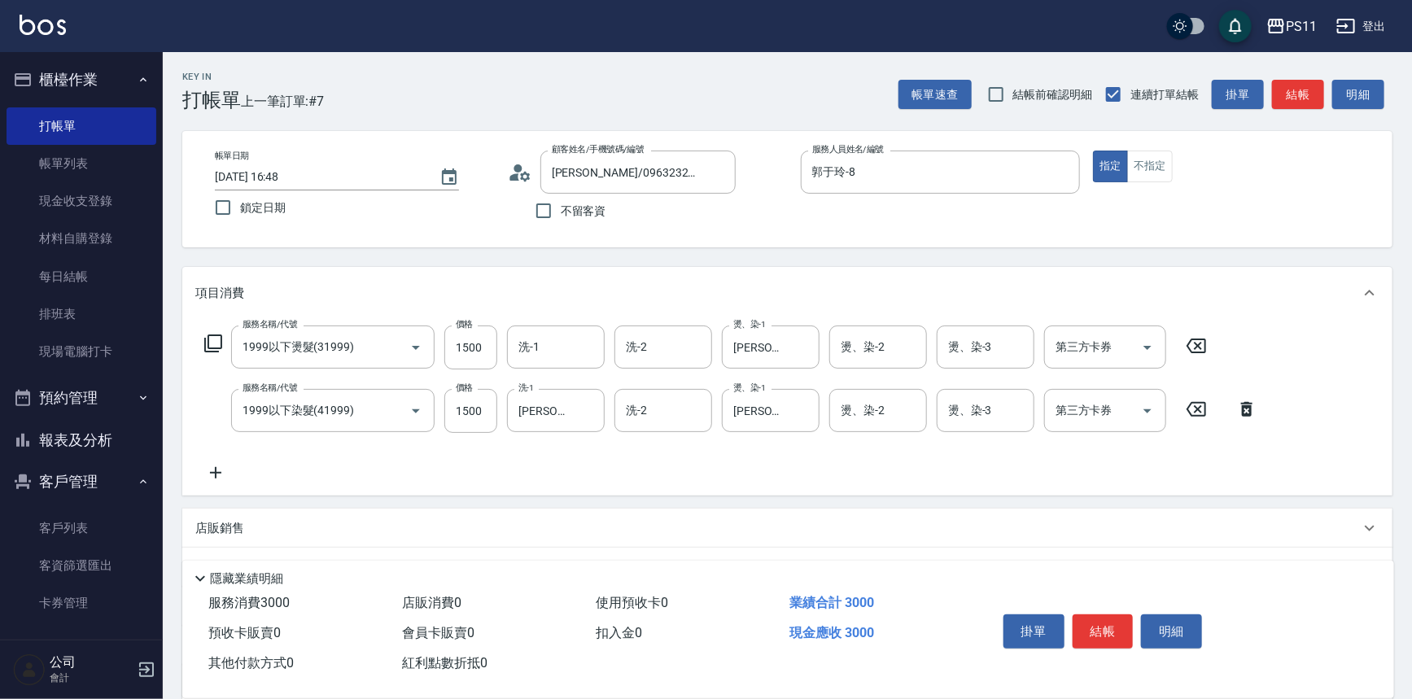
click at [214, 475] on icon at bounding box center [215, 473] width 41 height 20
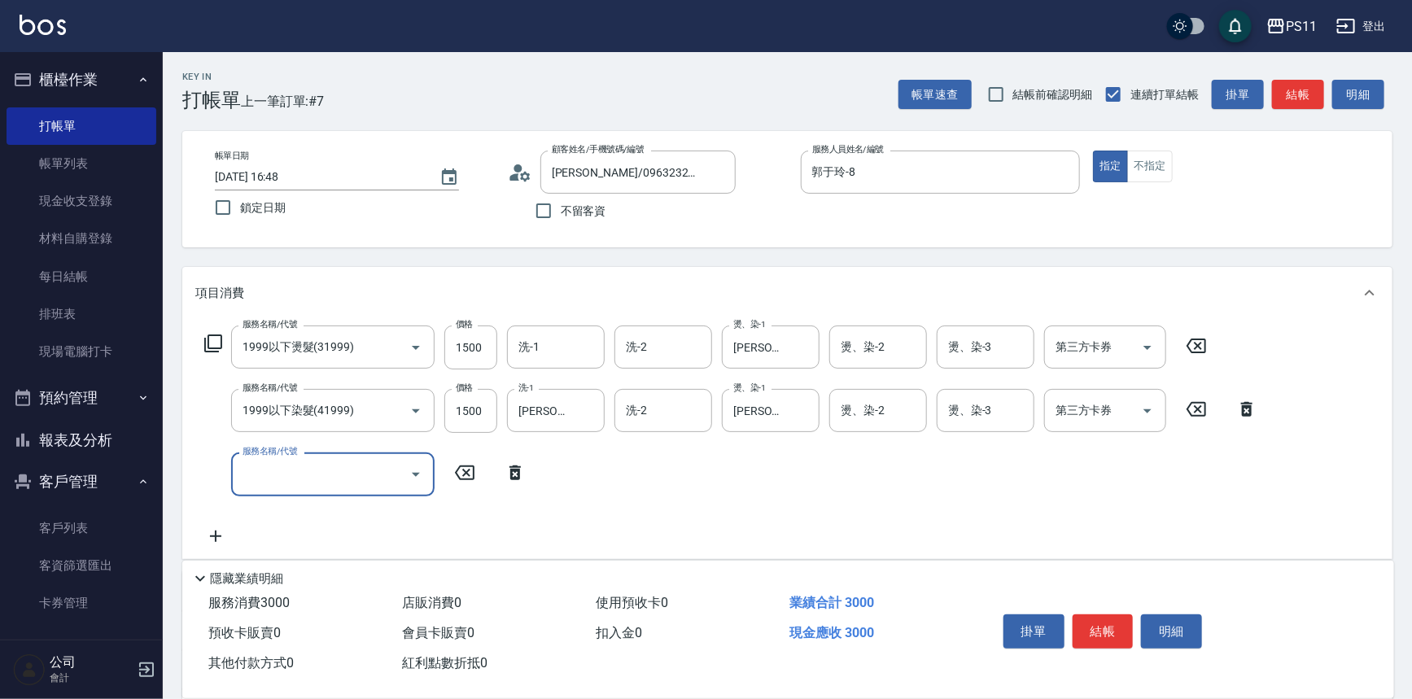
click at [258, 484] on input "服務名稱/代號" at bounding box center [320, 474] width 164 height 28
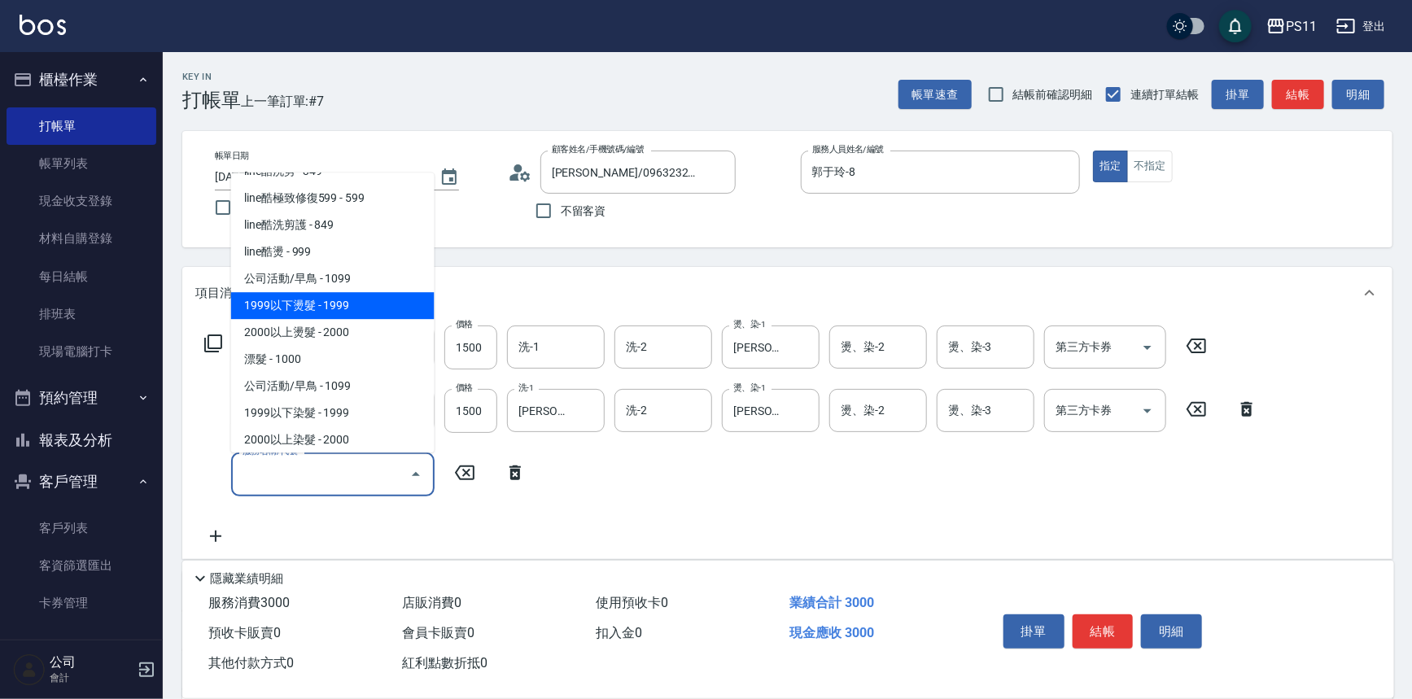
scroll to position [887, 0]
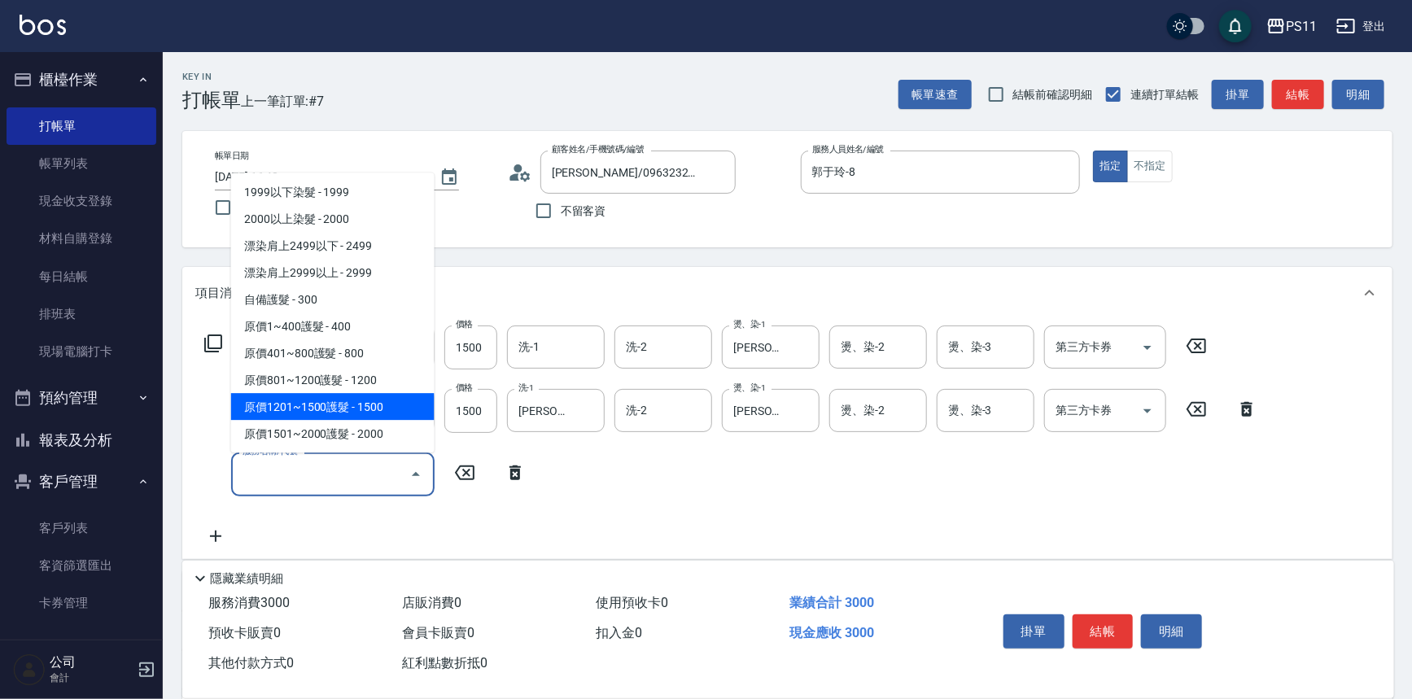
click at [382, 407] on span "原價1201~1500護髮 - 1500" at bounding box center [332, 407] width 203 height 27
type input "原價1201~1500護髮(51500)"
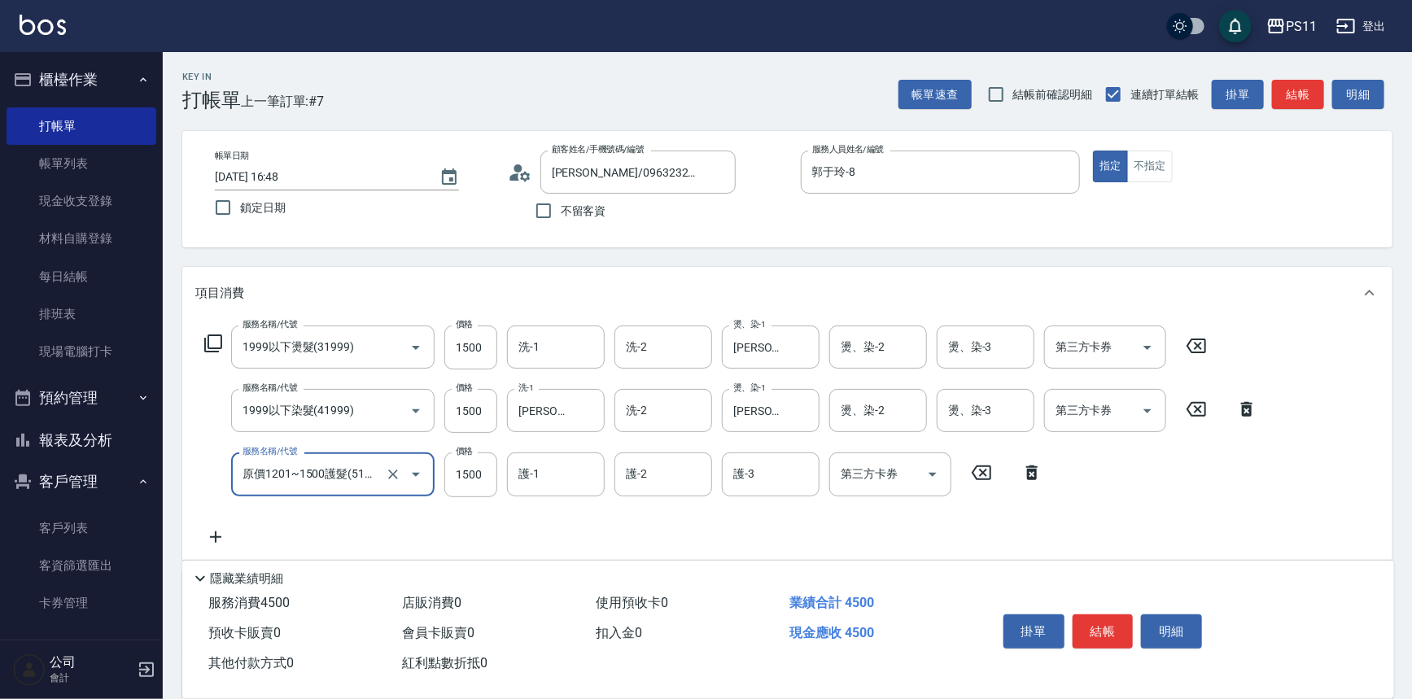
click at [527, 467] on input "護-1" at bounding box center [555, 474] width 83 height 28
type input "[PERSON_NAME]-31"
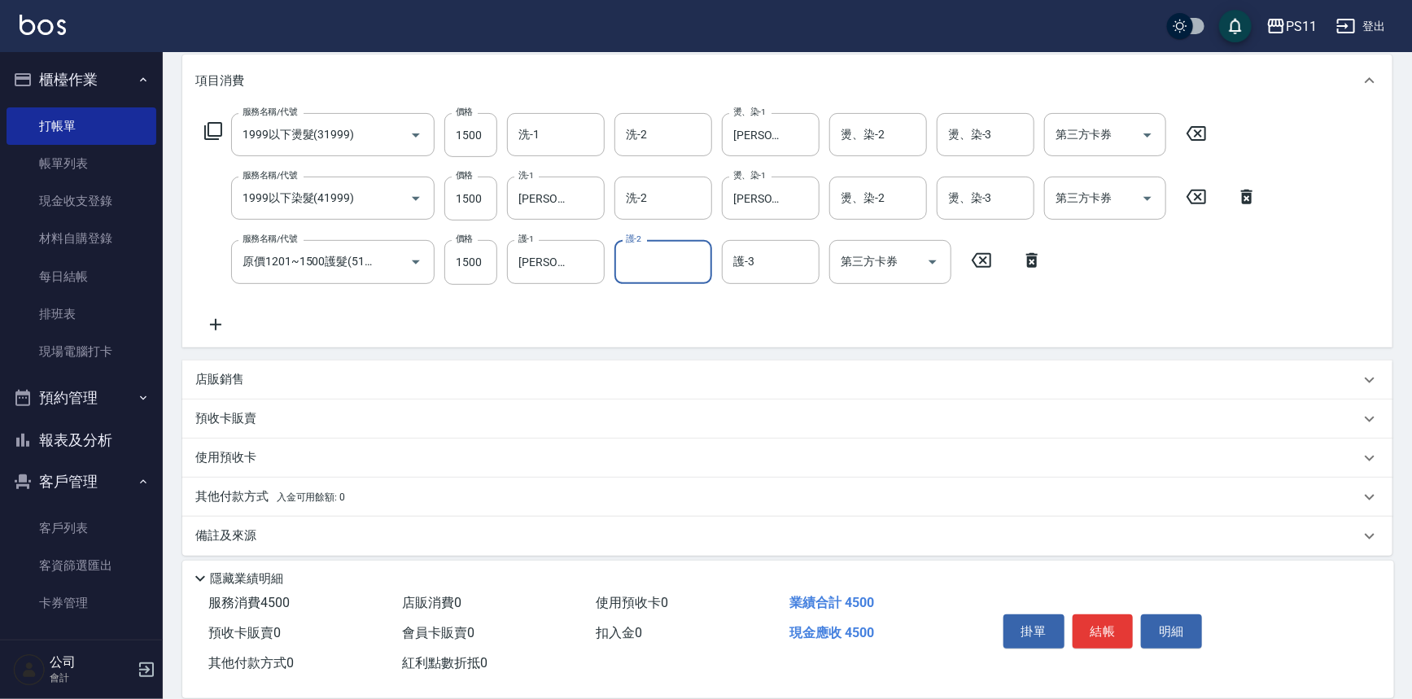
scroll to position [221, 0]
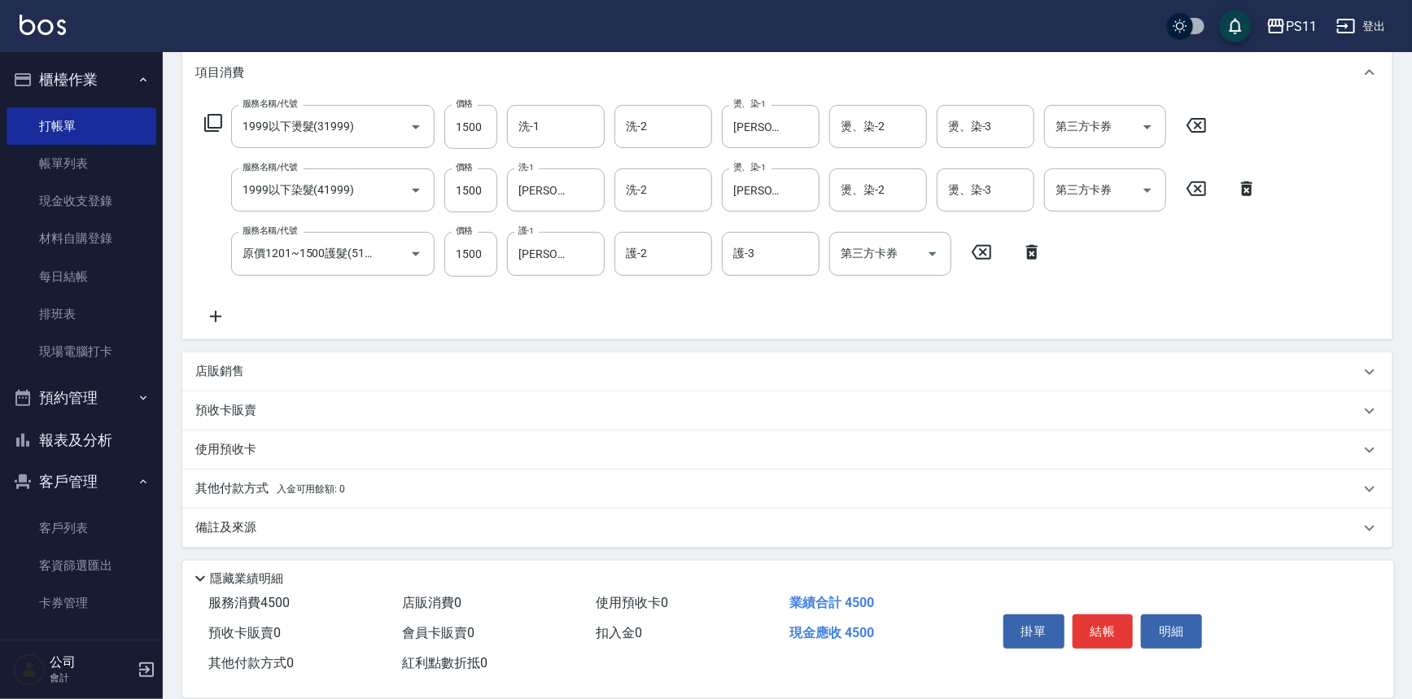
click at [243, 365] on p "店販銷售" at bounding box center [219, 371] width 49 height 17
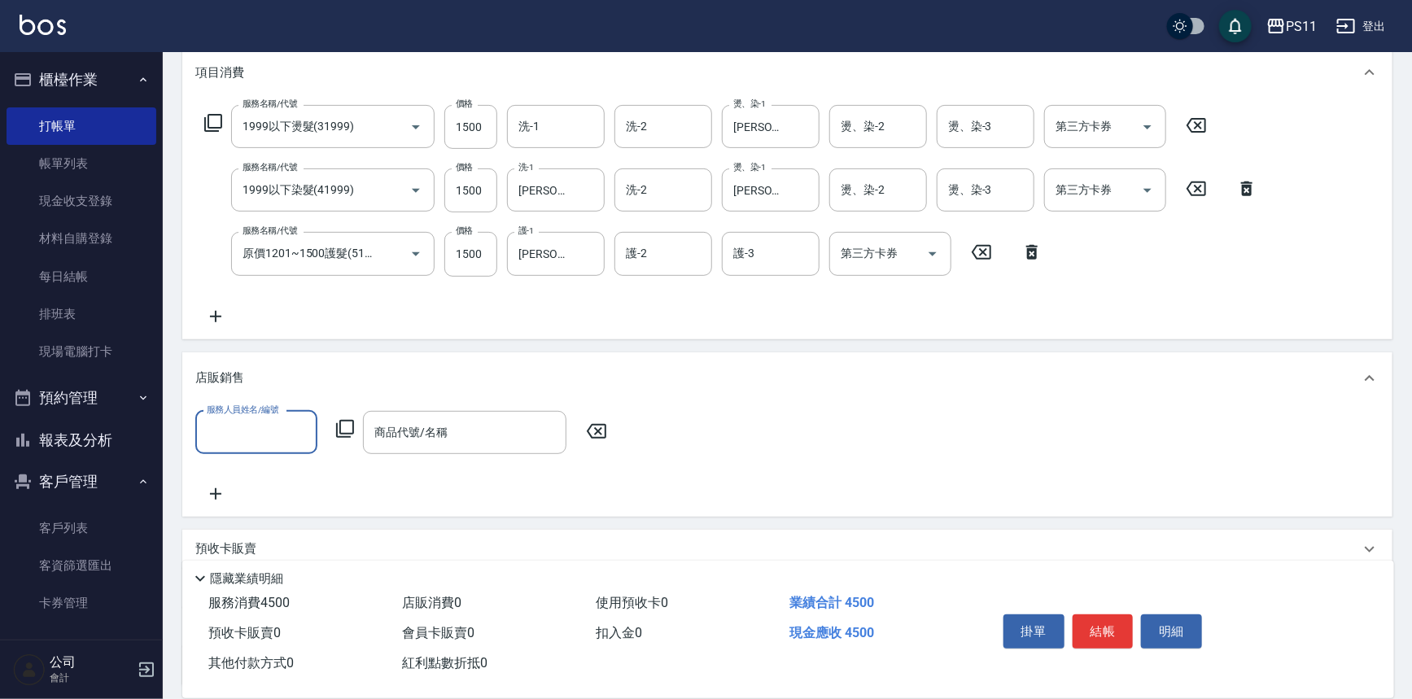
scroll to position [0, 0]
click at [260, 393] on div "店販銷售" at bounding box center [787, 378] width 1210 height 52
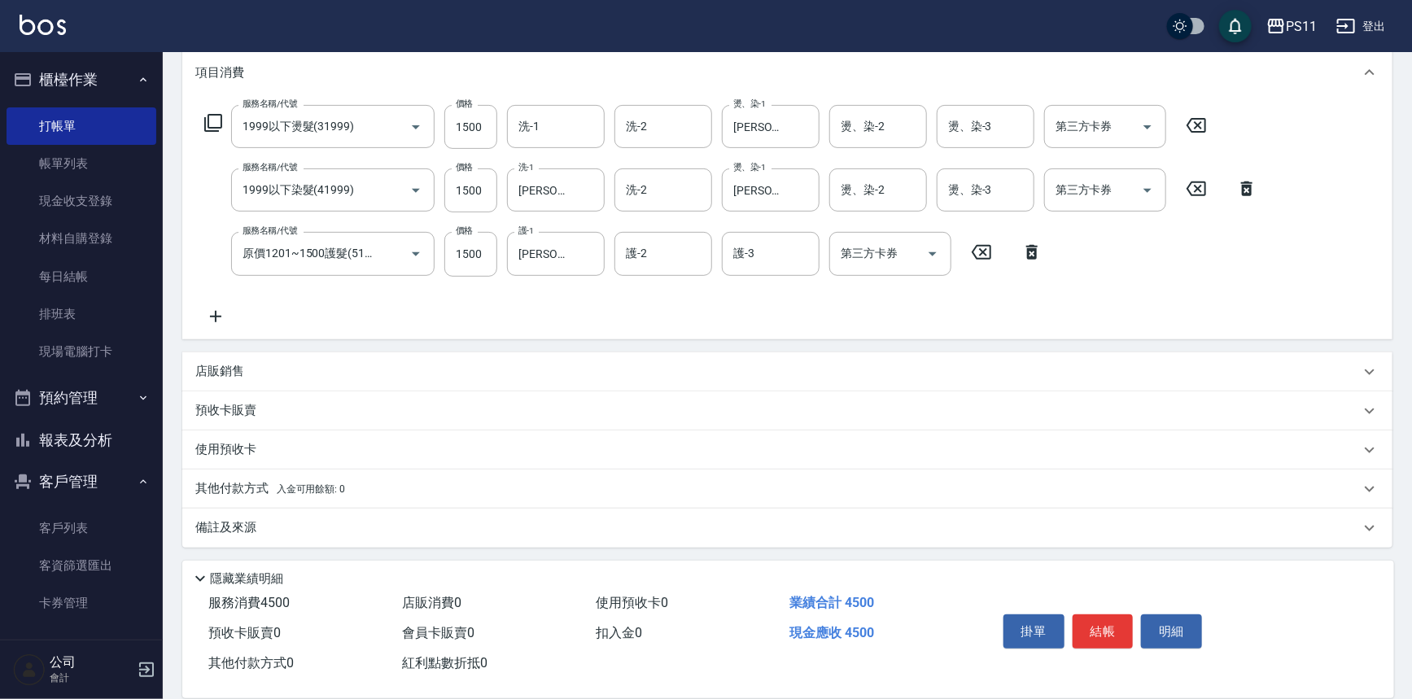
click at [253, 424] on div "預收卡販賣" at bounding box center [787, 410] width 1210 height 39
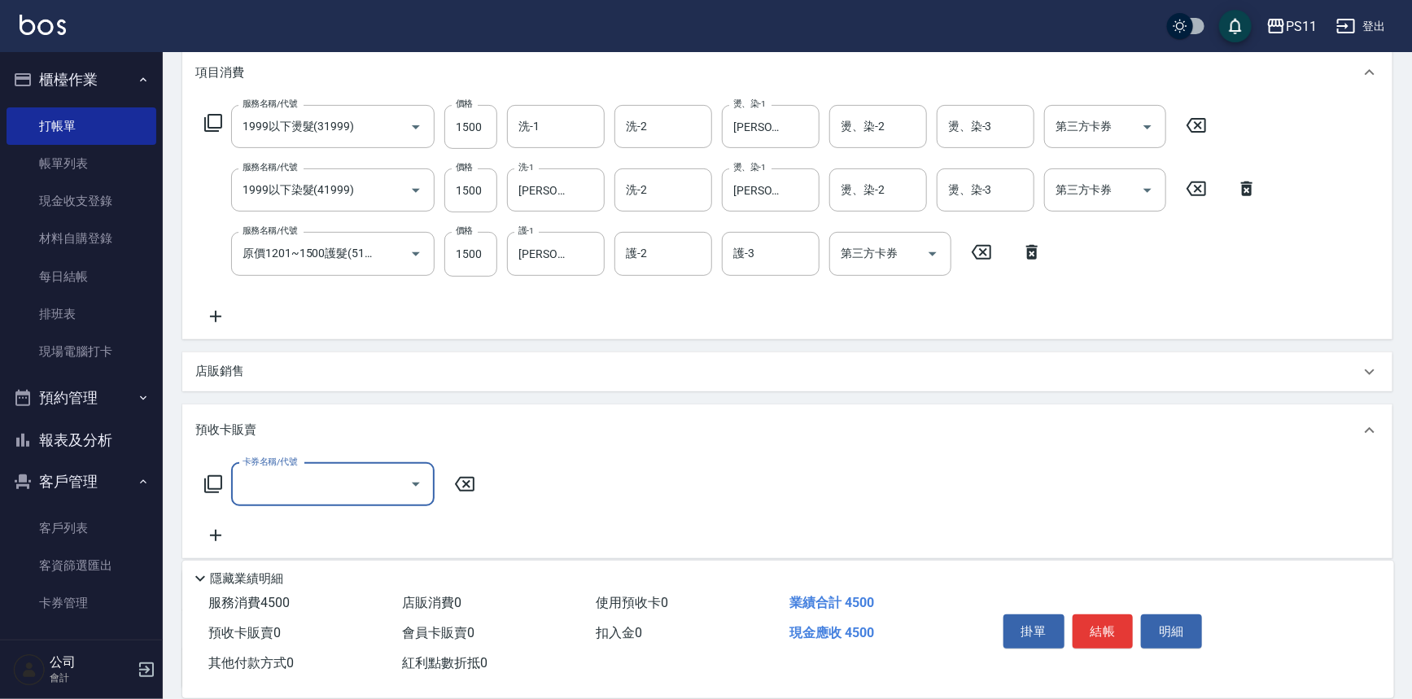
click at [229, 371] on p "店販銷售" at bounding box center [219, 371] width 49 height 17
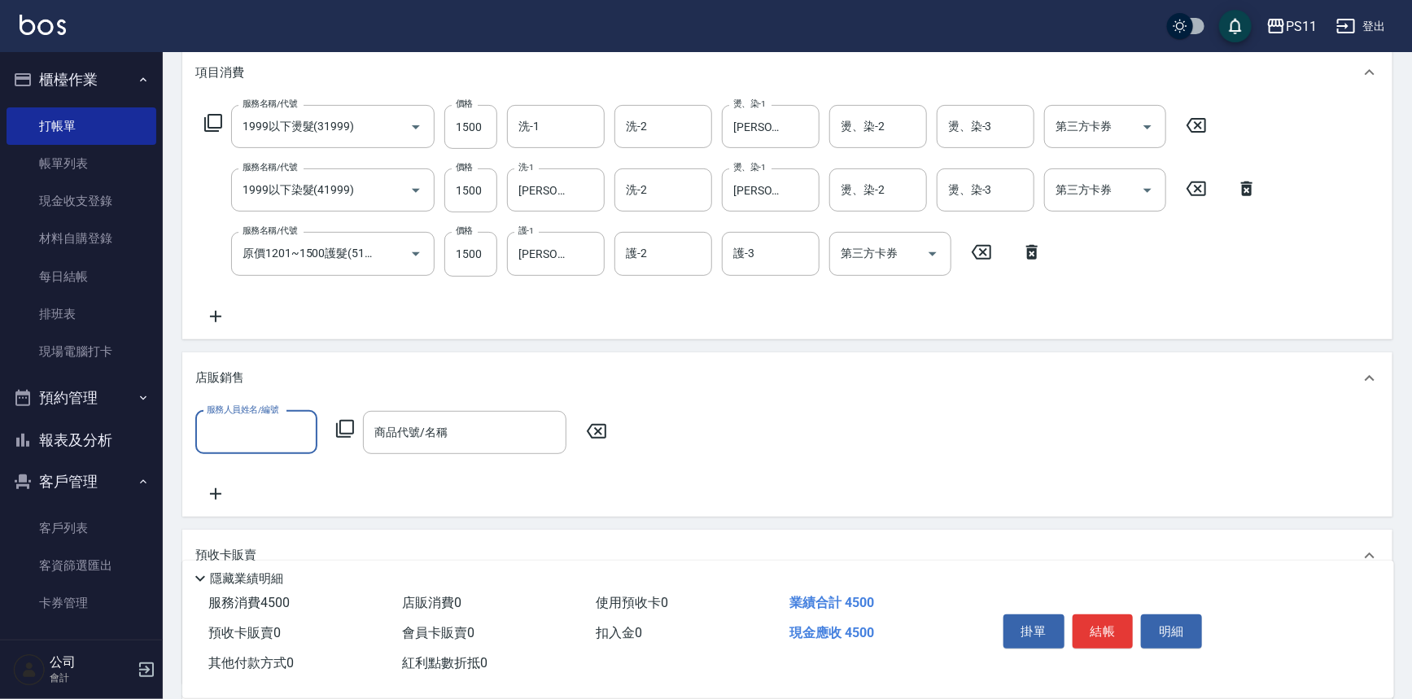
click at [249, 444] on input "服務人員姓名/編號" at bounding box center [256, 432] width 107 height 28
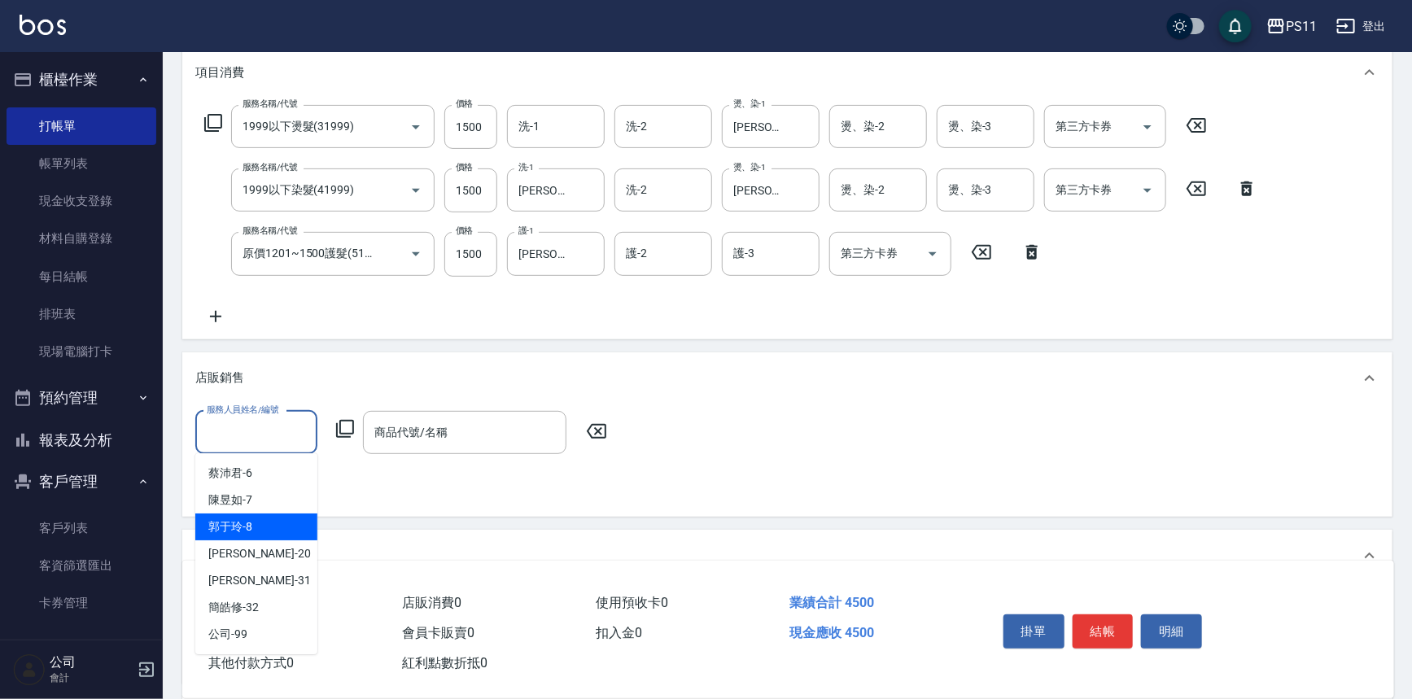
drag, startPoint x: 267, startPoint y: 524, endPoint x: 359, endPoint y: 425, distance: 135.3
click at [269, 522] on div "郭于玲 -8" at bounding box center [256, 526] width 122 height 27
type input "郭于玲-8"
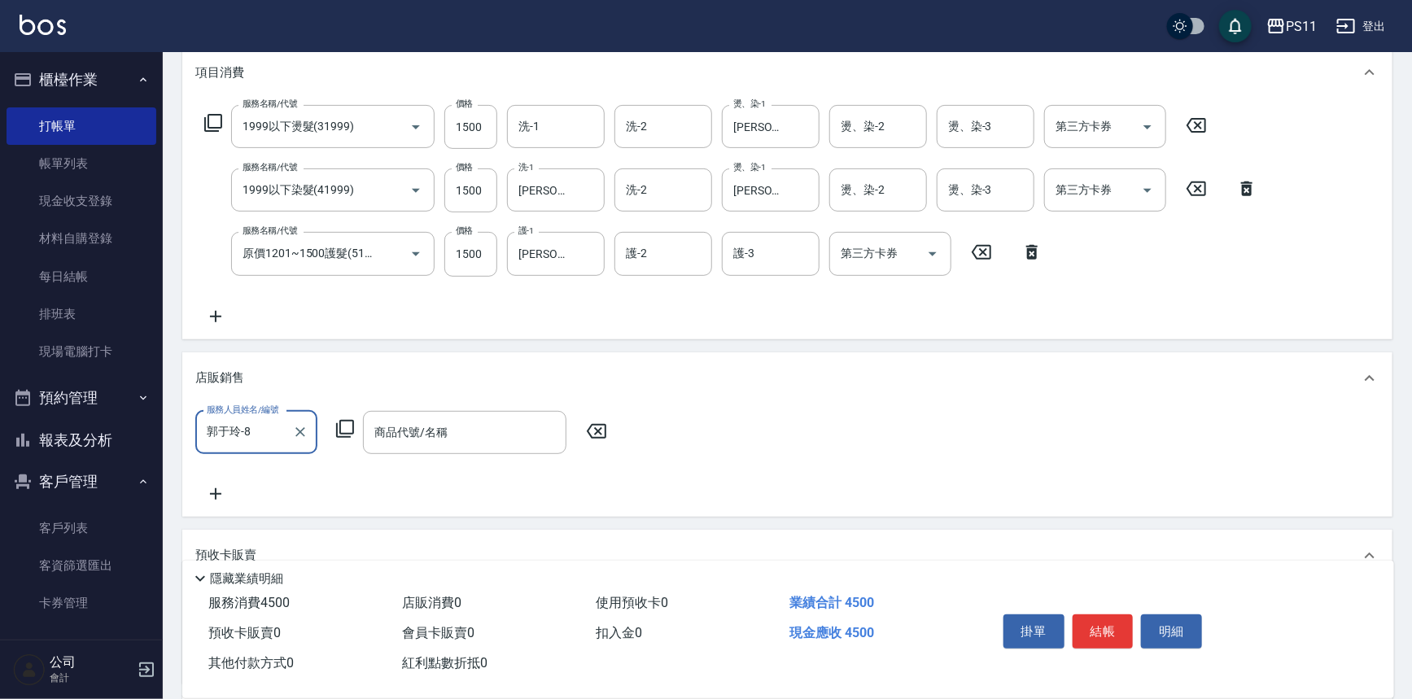
click at [346, 423] on icon at bounding box center [345, 429] width 20 height 20
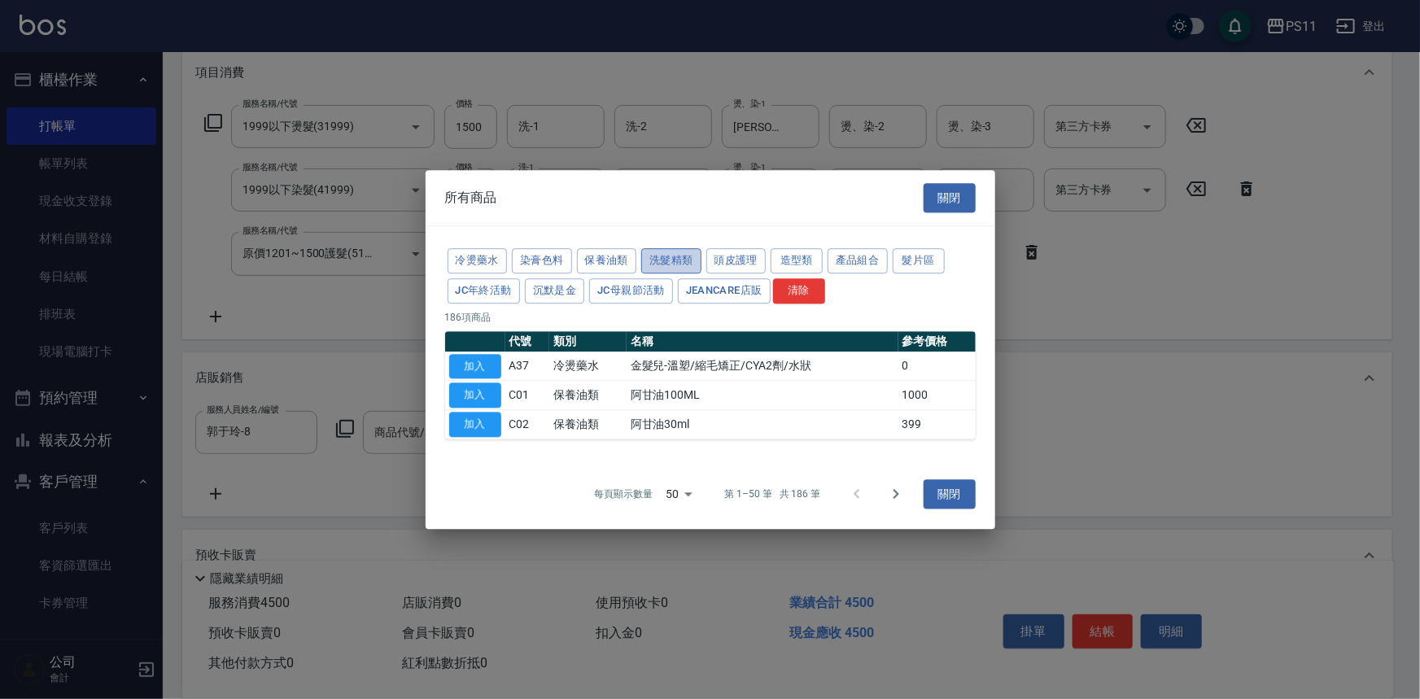
click at [693, 261] on button "洗髮精類" at bounding box center [671, 260] width 60 height 25
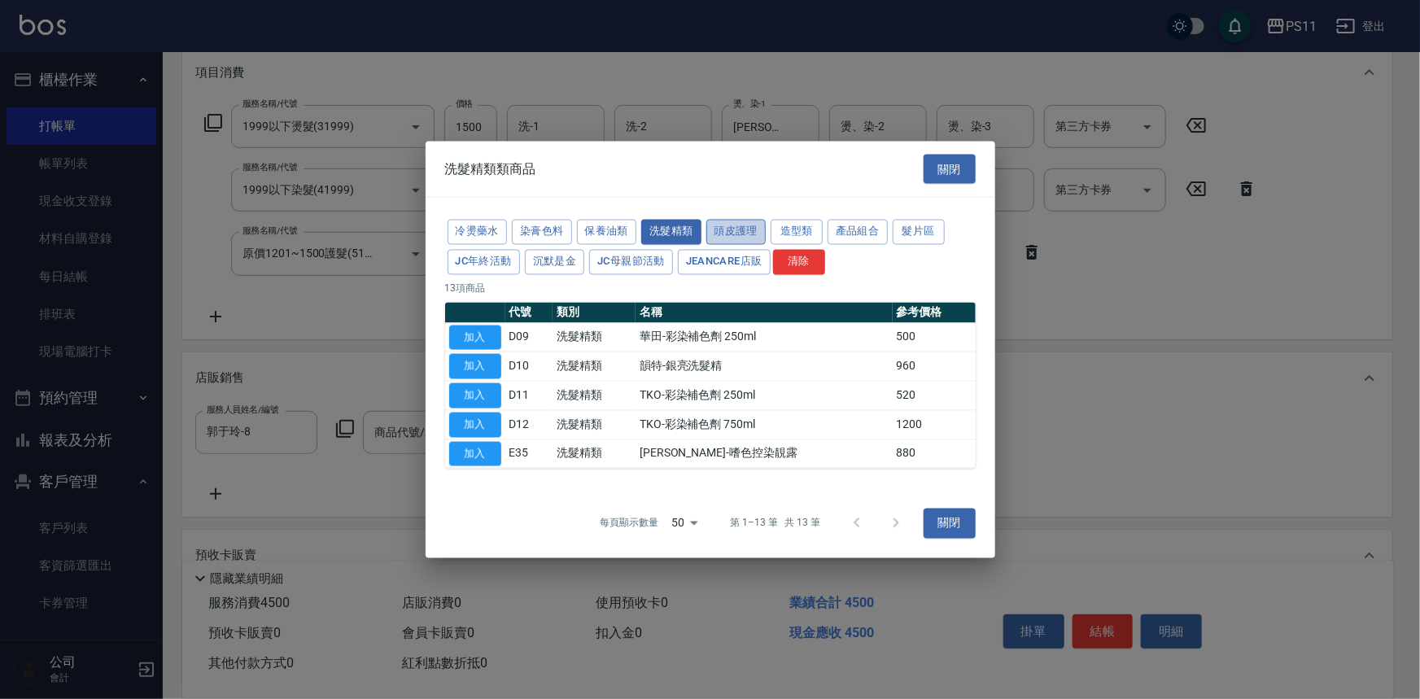
click at [741, 238] on button "頭皮護理" at bounding box center [736, 232] width 60 height 25
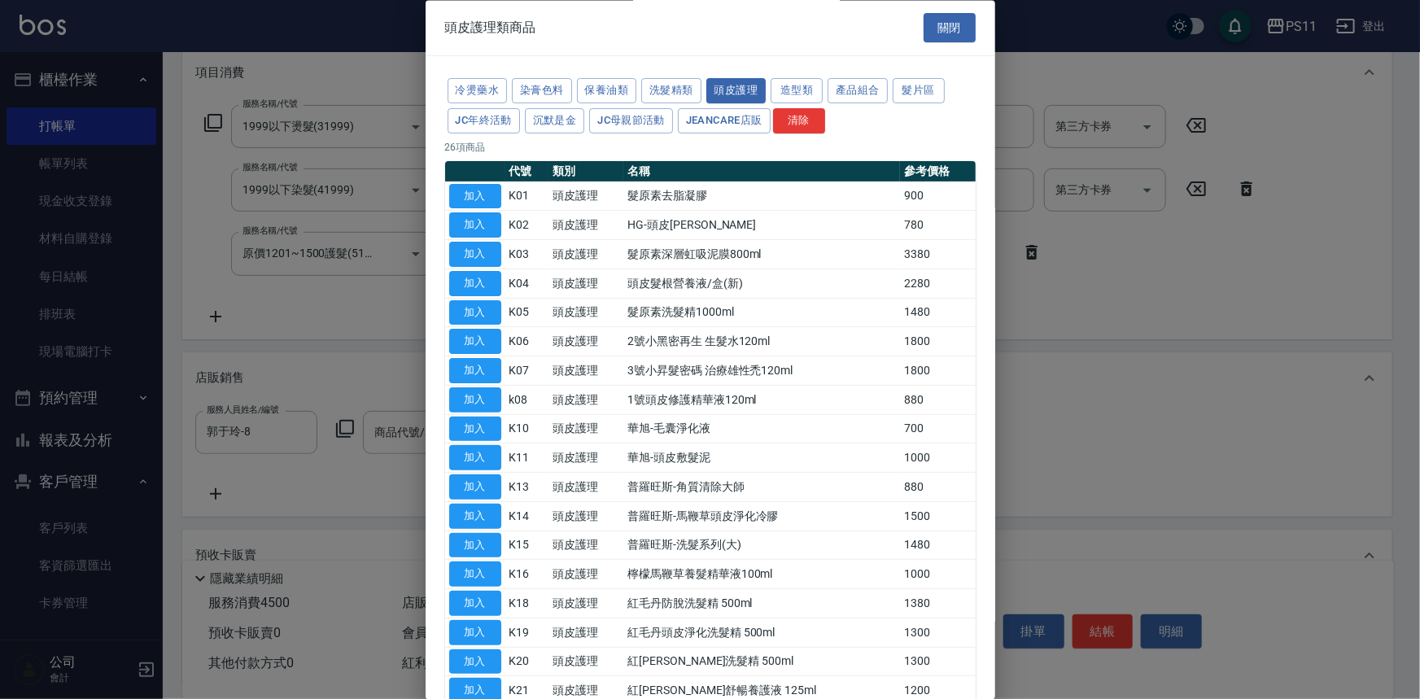
drag, startPoint x: 766, startPoint y: 442, endPoint x: 741, endPoint y: 209, distance: 234.0
click at [678, 94] on button "洗髮精類" at bounding box center [671, 91] width 60 height 25
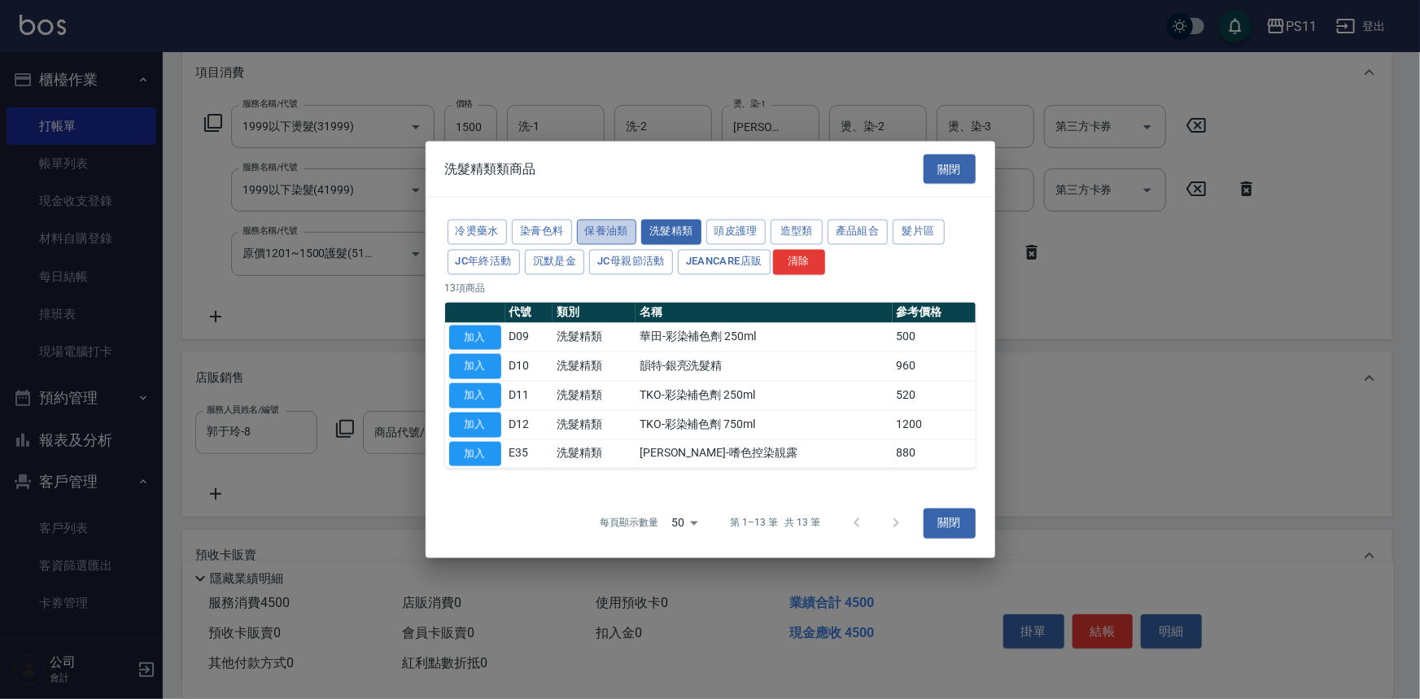
click at [606, 227] on button "保養油類" at bounding box center [607, 232] width 60 height 25
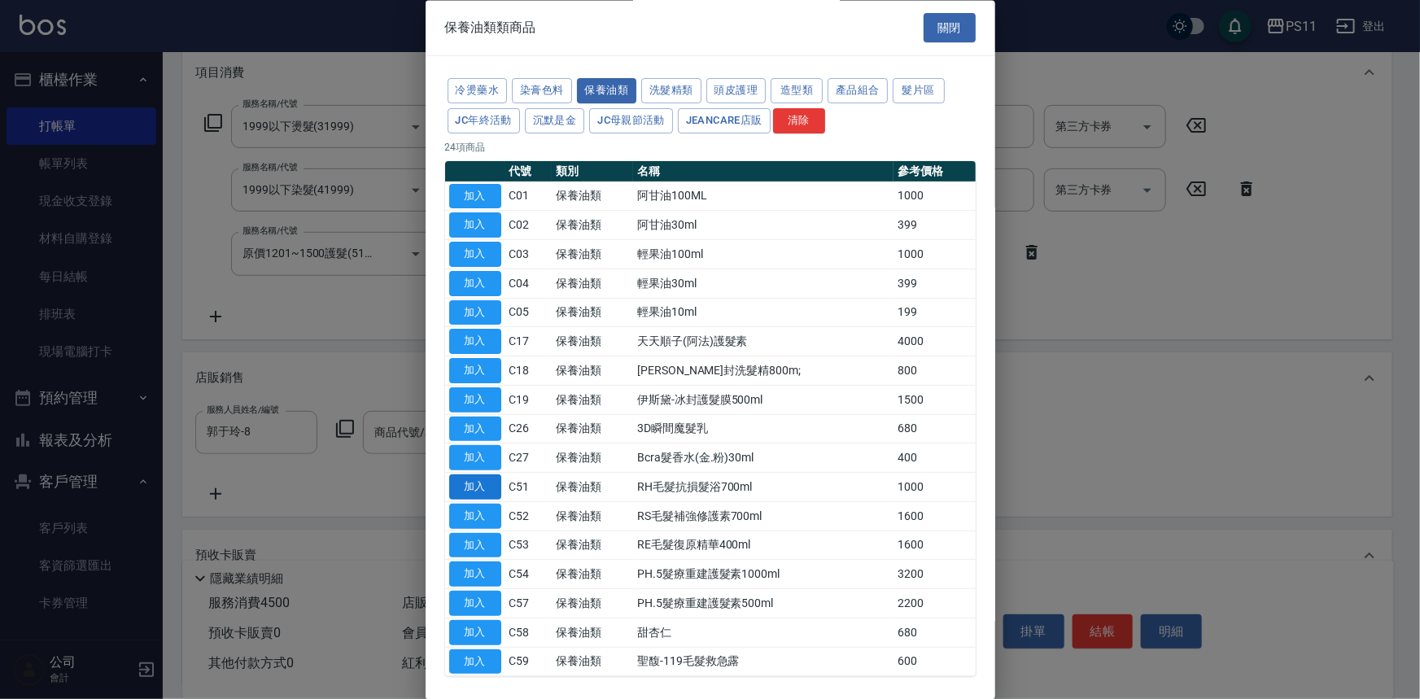
click at [484, 483] on button "加入" at bounding box center [475, 487] width 52 height 25
type input "RH毛髮抗損髮浴700ml"
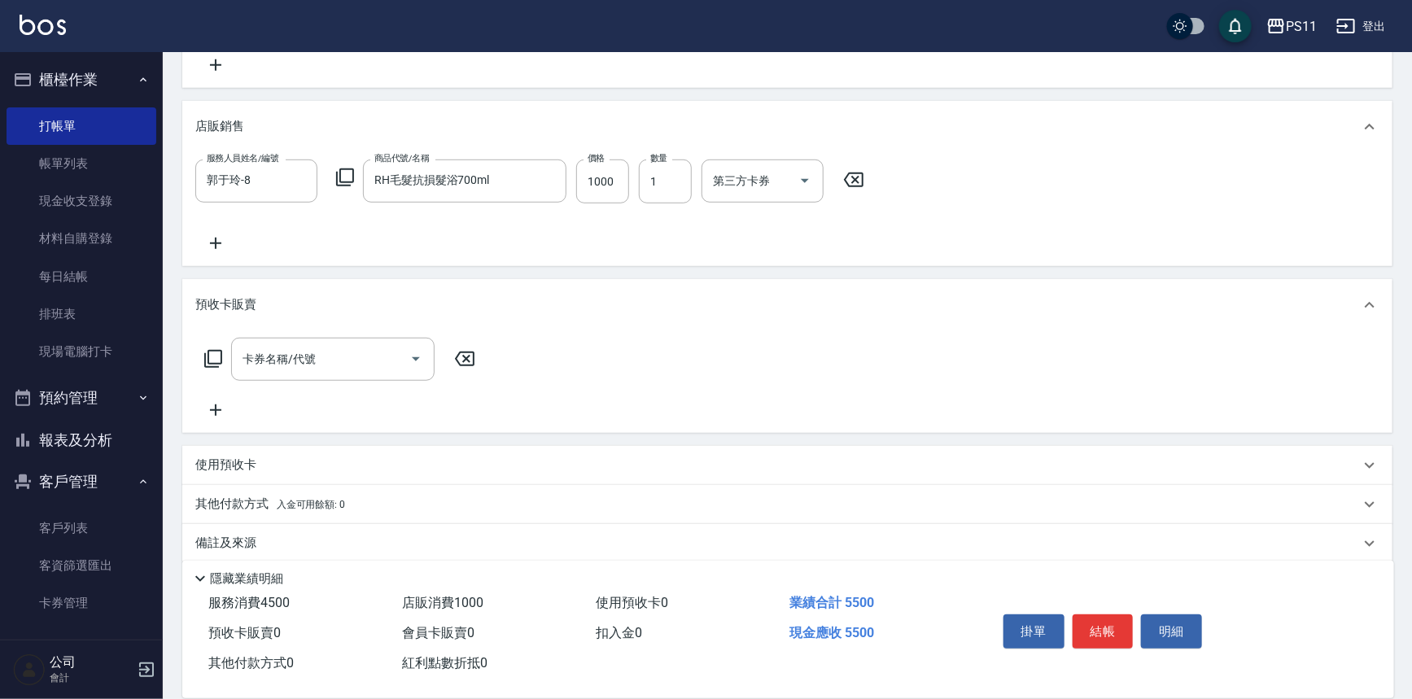
scroll to position [488, 0]
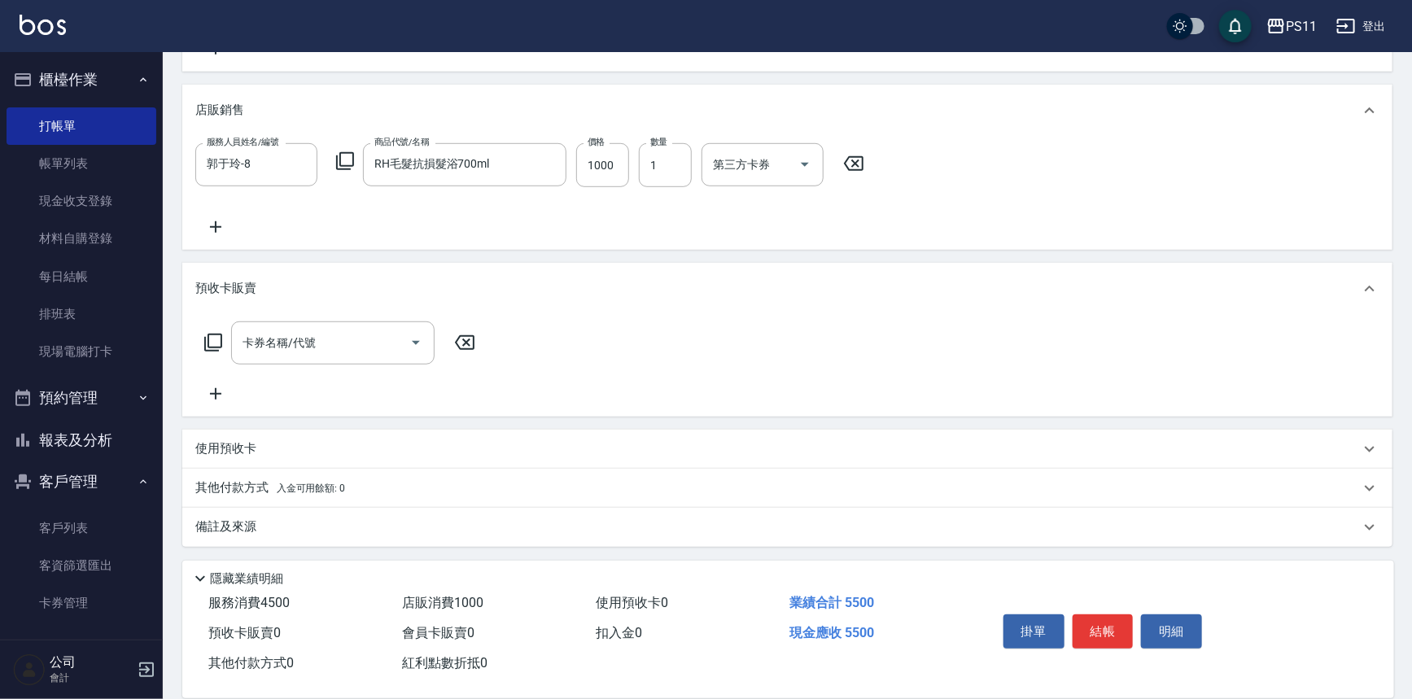
click at [254, 497] on div "其他付款方式 入金可用餘額: 0" at bounding box center [787, 488] width 1210 height 39
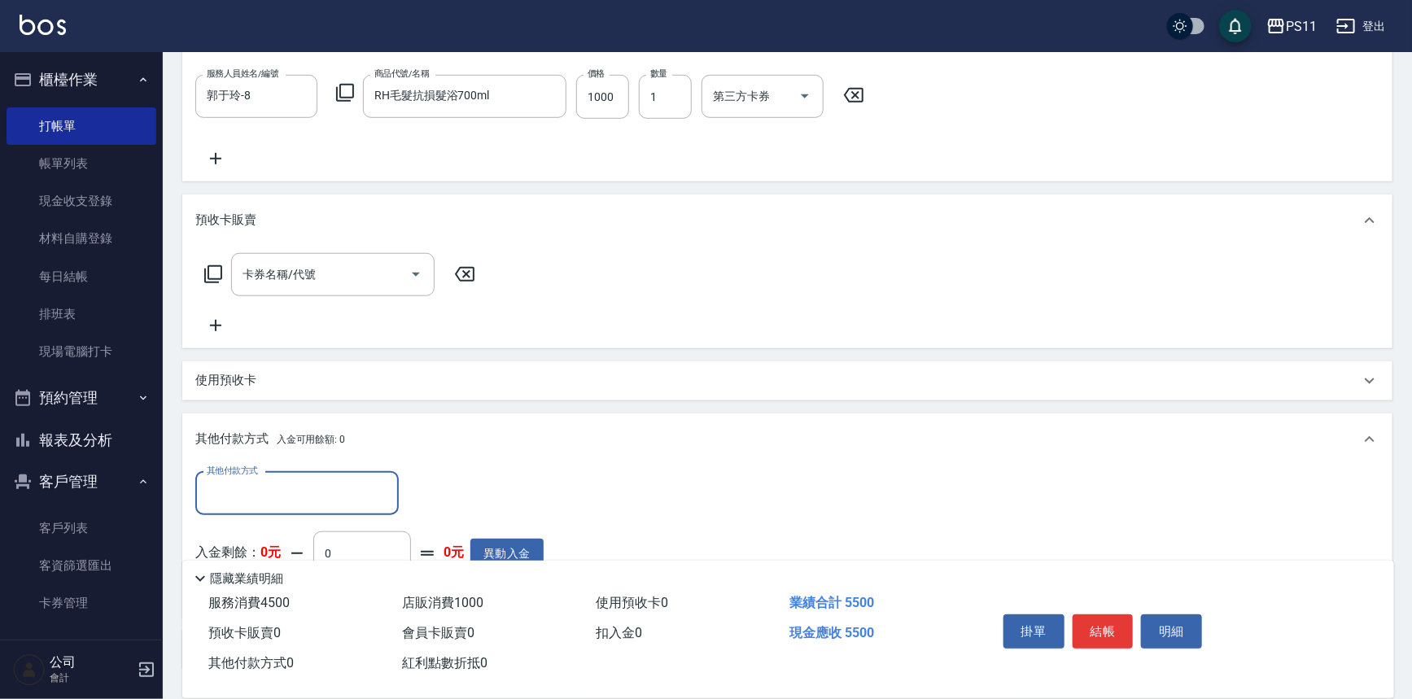
scroll to position [0, 0]
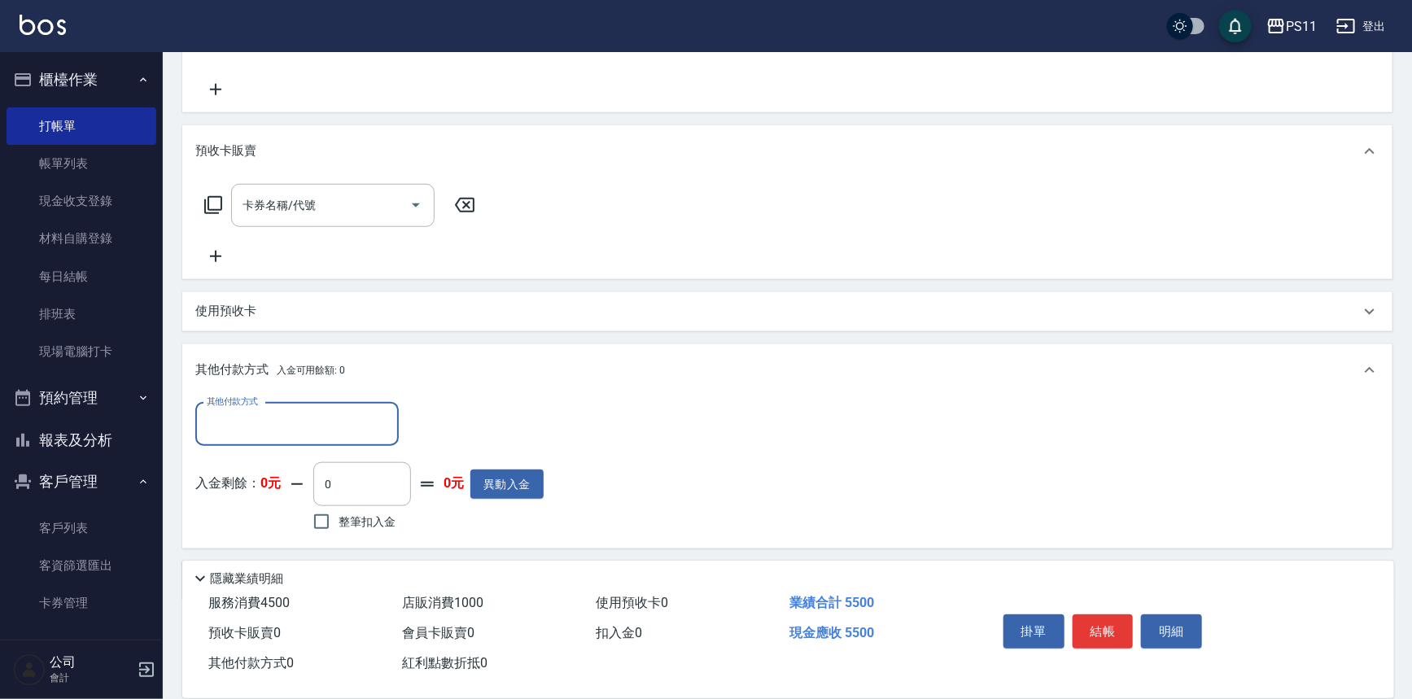
click at [279, 417] on input "其他付款方式" at bounding box center [297, 424] width 189 height 28
drag, startPoint x: 298, startPoint y: 520, endPoint x: 395, endPoint y: 480, distance: 104.7
click at [308, 513] on span "信用卡" at bounding box center [296, 518] width 203 height 27
type input "信用卡"
drag, startPoint x: 457, startPoint y: 436, endPoint x: 348, endPoint y: 442, distance: 109.2
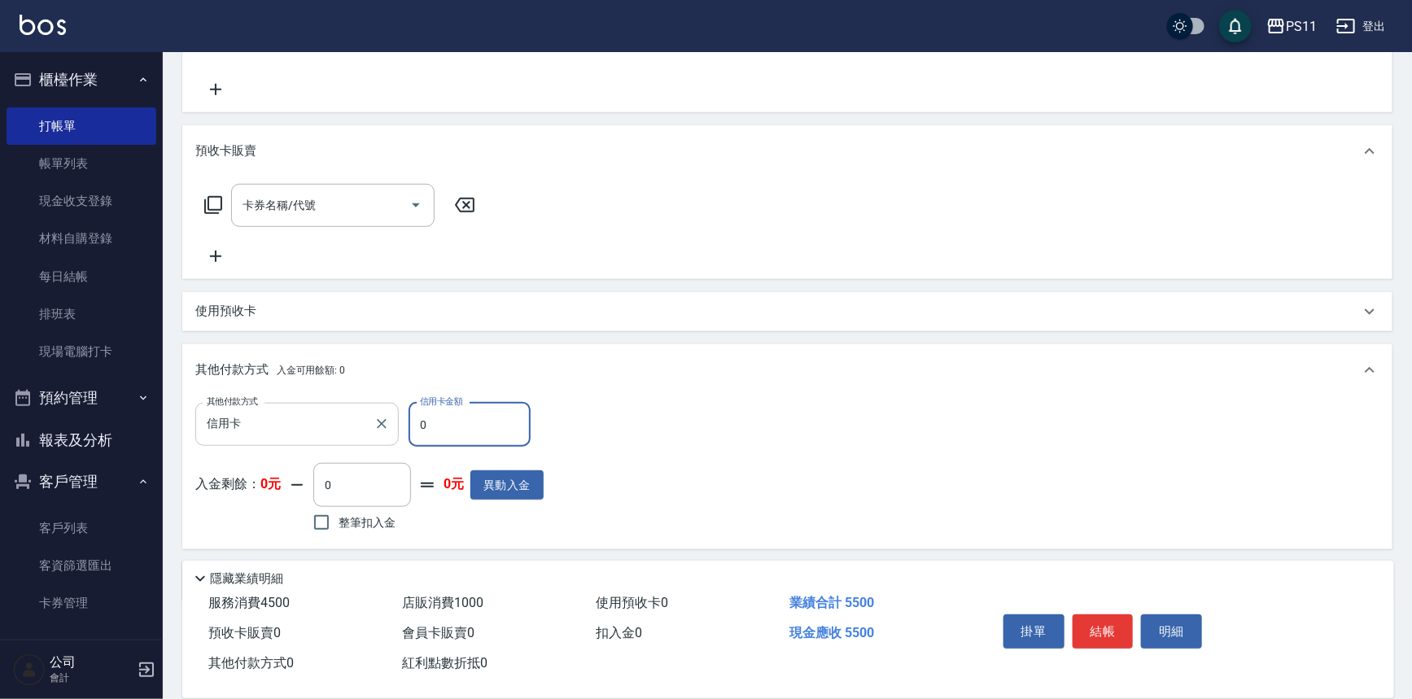
click at [348, 442] on div "其他付款方式 信用卡 其他付款方式 信用卡金額 0 信用卡金額" at bounding box center [369, 425] width 348 height 44
type input "5500"
click at [1091, 635] on button "結帳" at bounding box center [1103, 631] width 61 height 34
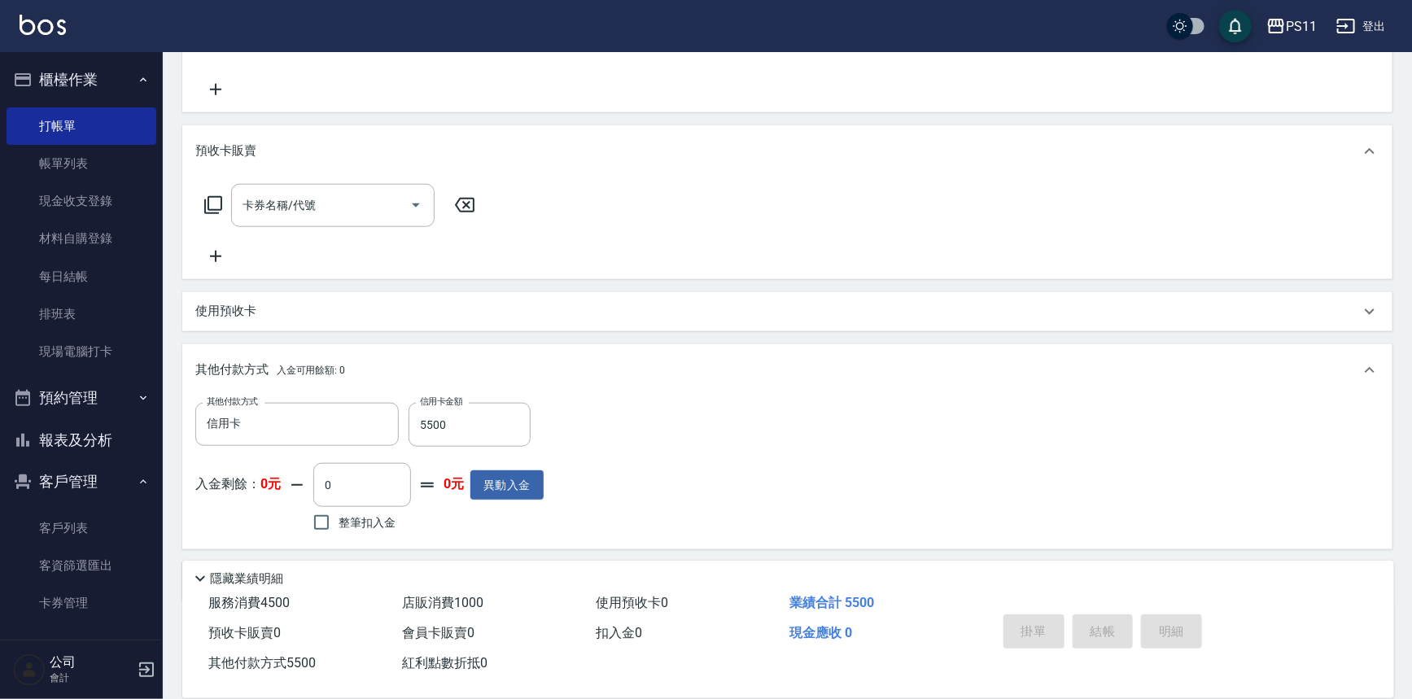
type input "2025/09/20 16:50"
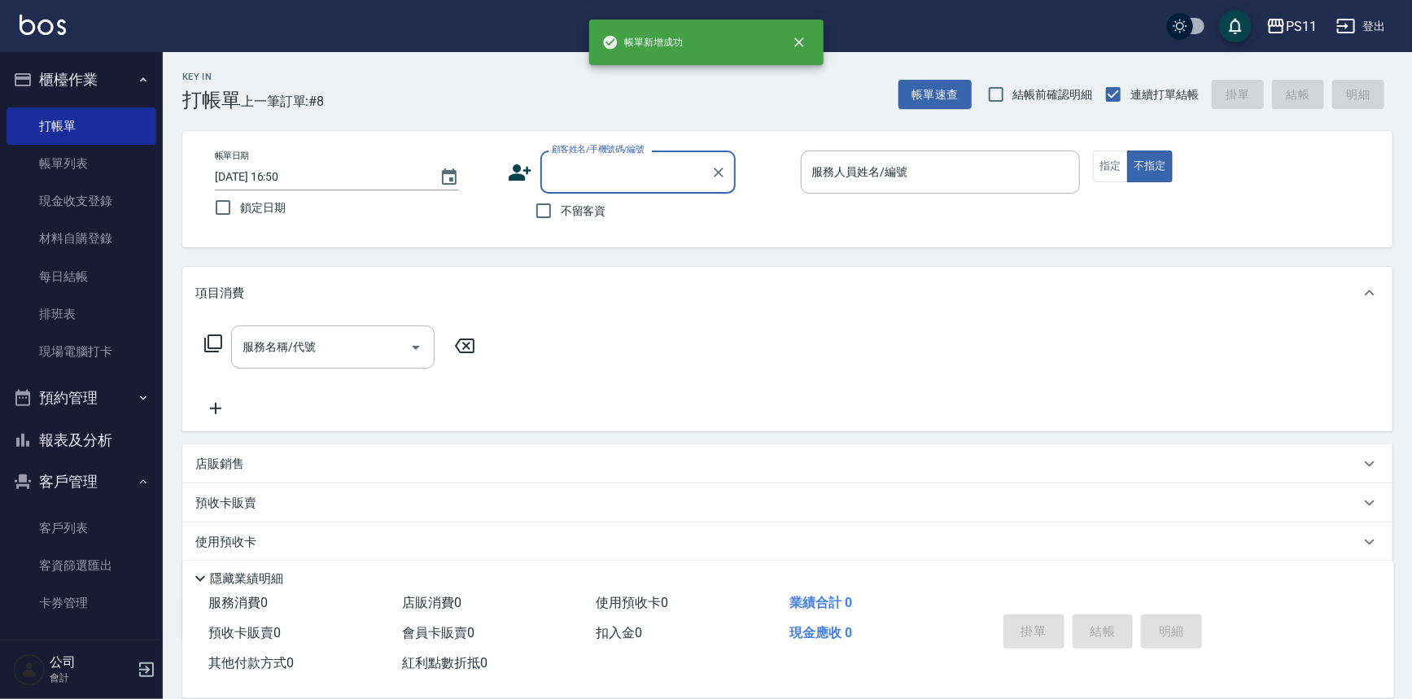
click at [46, 430] on button "報表及分析" at bounding box center [82, 440] width 150 height 42
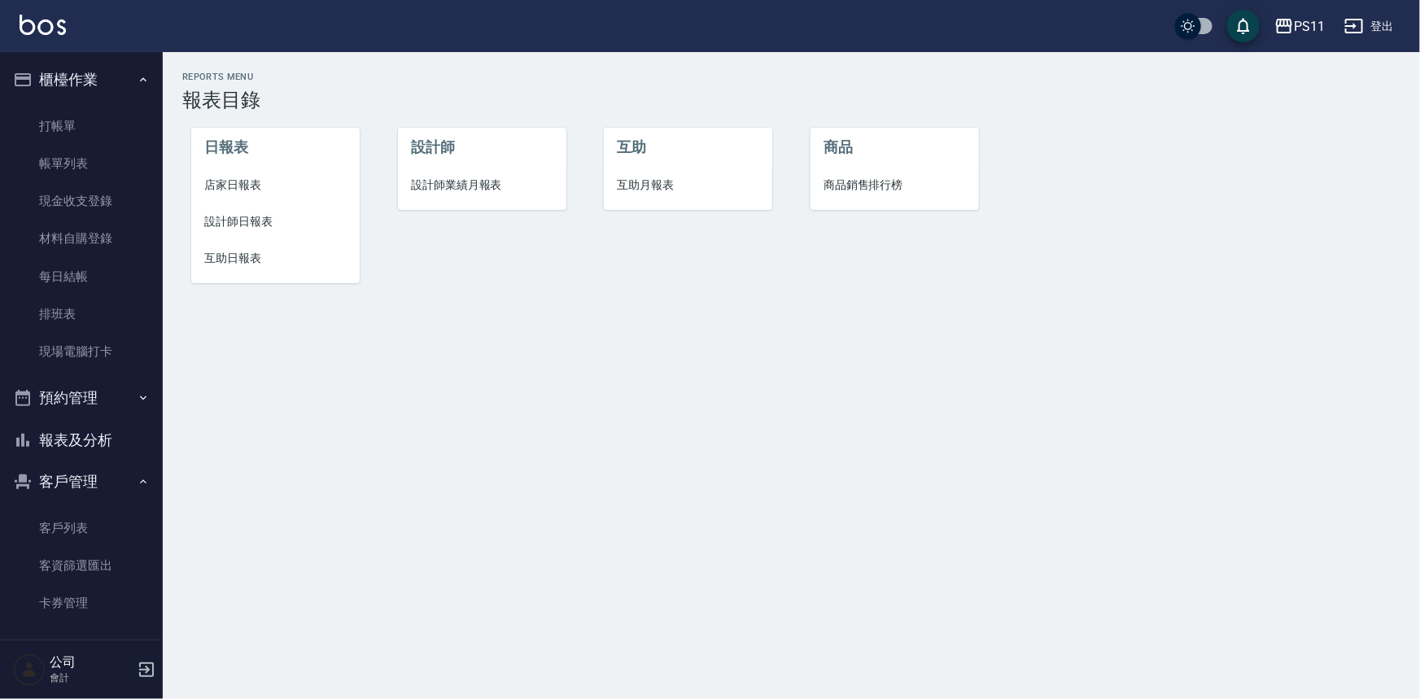
click at [245, 257] on span "互助日報表" at bounding box center [275, 258] width 142 height 17
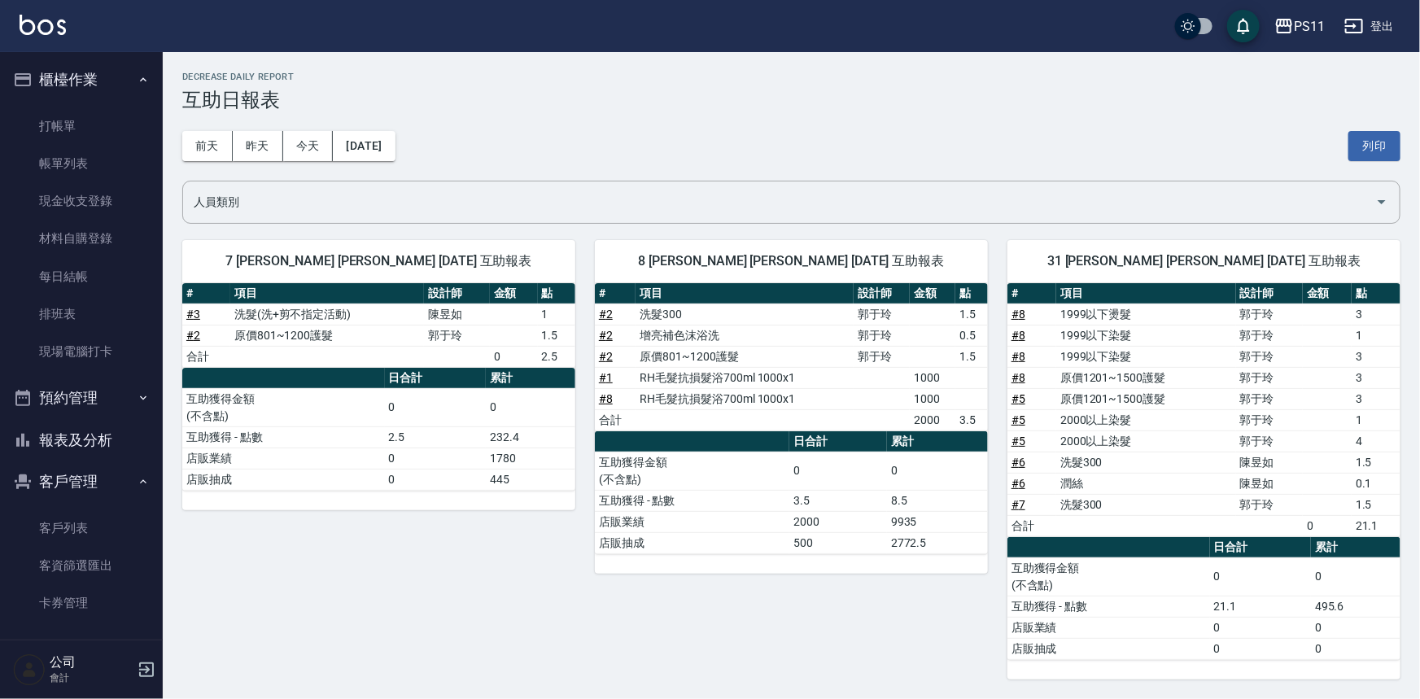
click at [566, 398] on td "0" at bounding box center [531, 407] width 90 height 38
click at [601, 519] on td "店販業績" at bounding box center [692, 521] width 194 height 21
click at [667, 596] on div "8 郭于玲 郭于玲 09/20/2025 互助報表 # 項目 設計師 金額 點 # 2 洗髮300 郭于玲 1.5 # 2 增亮補色沫浴洗 郭于玲 0.5 #…" at bounding box center [781, 450] width 413 height 459
drag, startPoint x: 101, startPoint y: 438, endPoint x: 220, endPoint y: 347, distance: 149.7
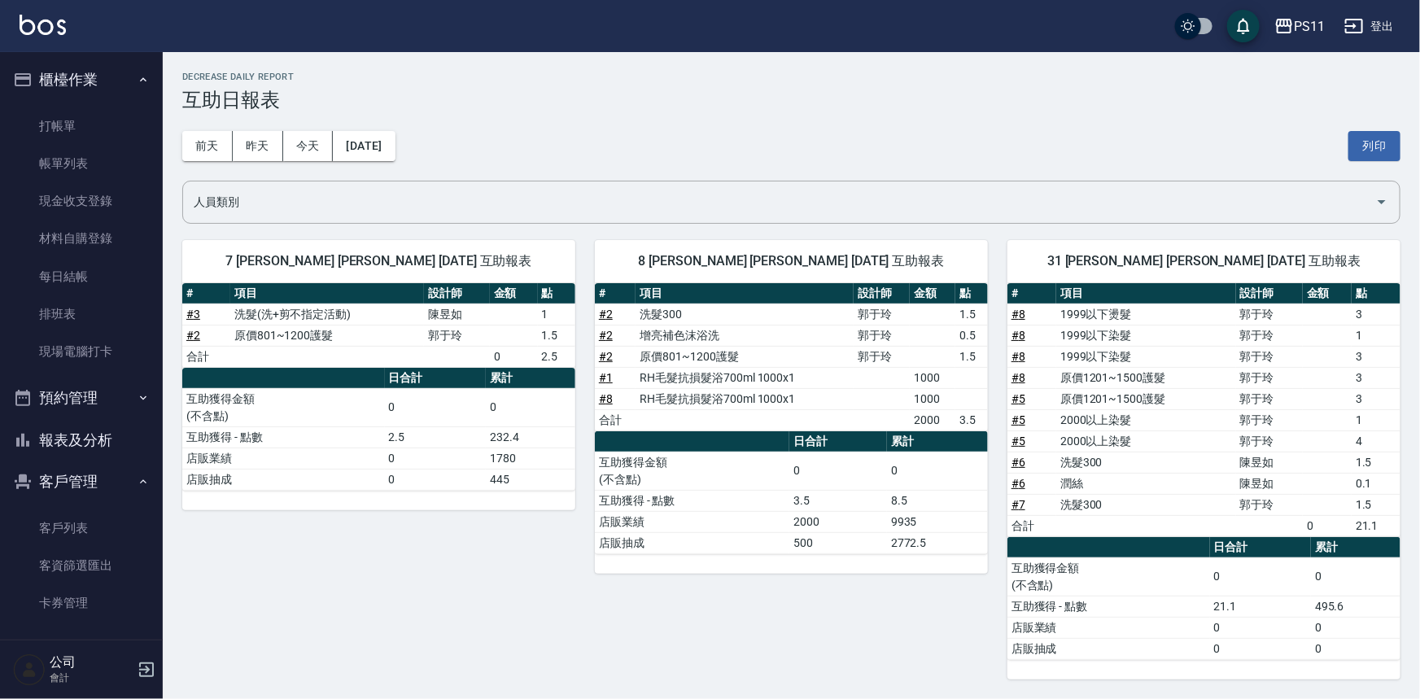
click at [101, 438] on button "報表及分析" at bounding box center [82, 440] width 150 height 42
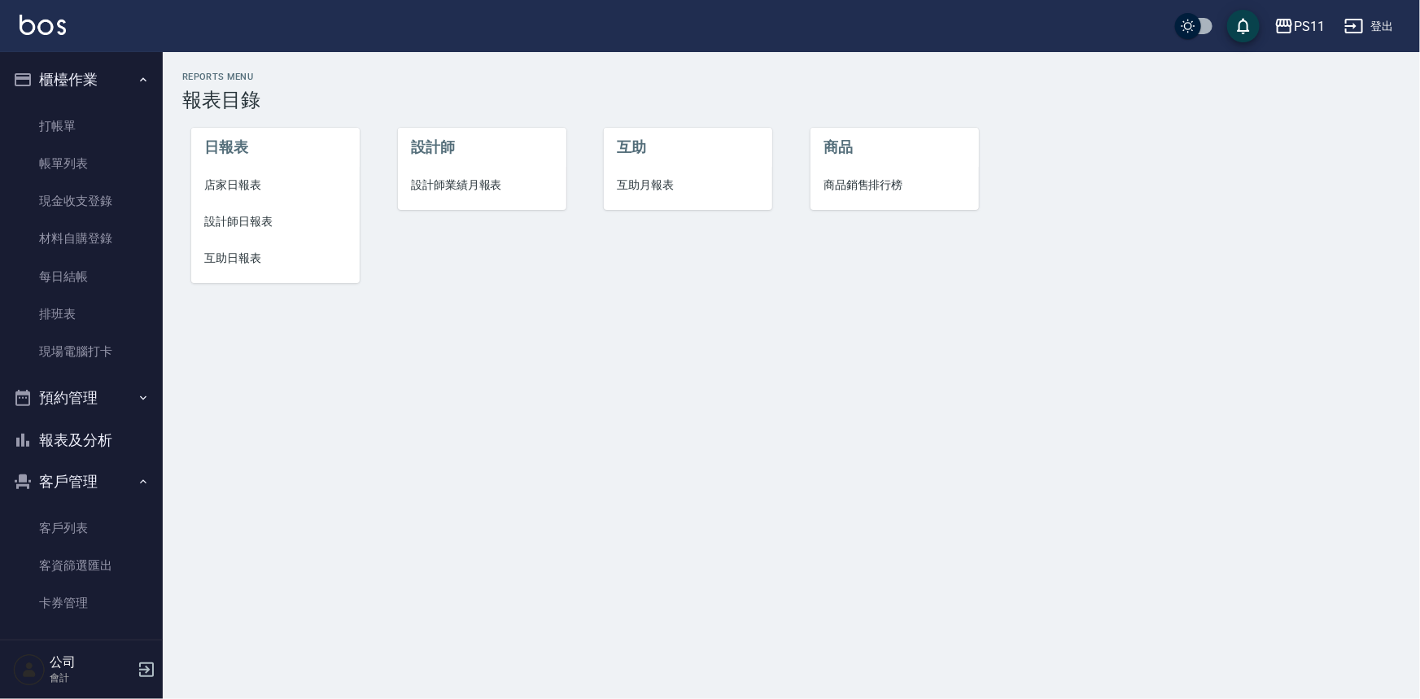
click at [260, 222] on span "設計師日報表" at bounding box center [275, 221] width 142 height 17
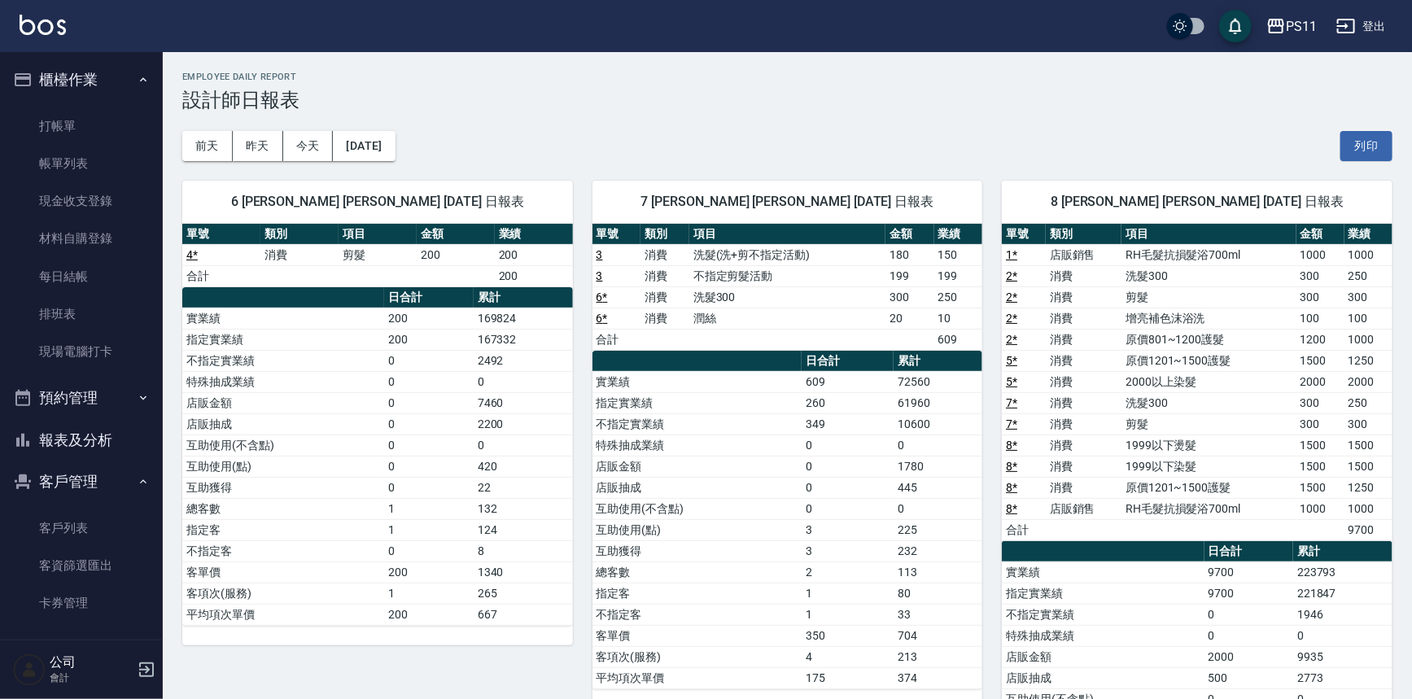
click at [829, 448] on td "0" at bounding box center [848, 445] width 92 height 21
click at [852, 526] on td "3" at bounding box center [848, 529] width 92 height 21
click at [93, 436] on button "報表及分析" at bounding box center [82, 440] width 150 height 42
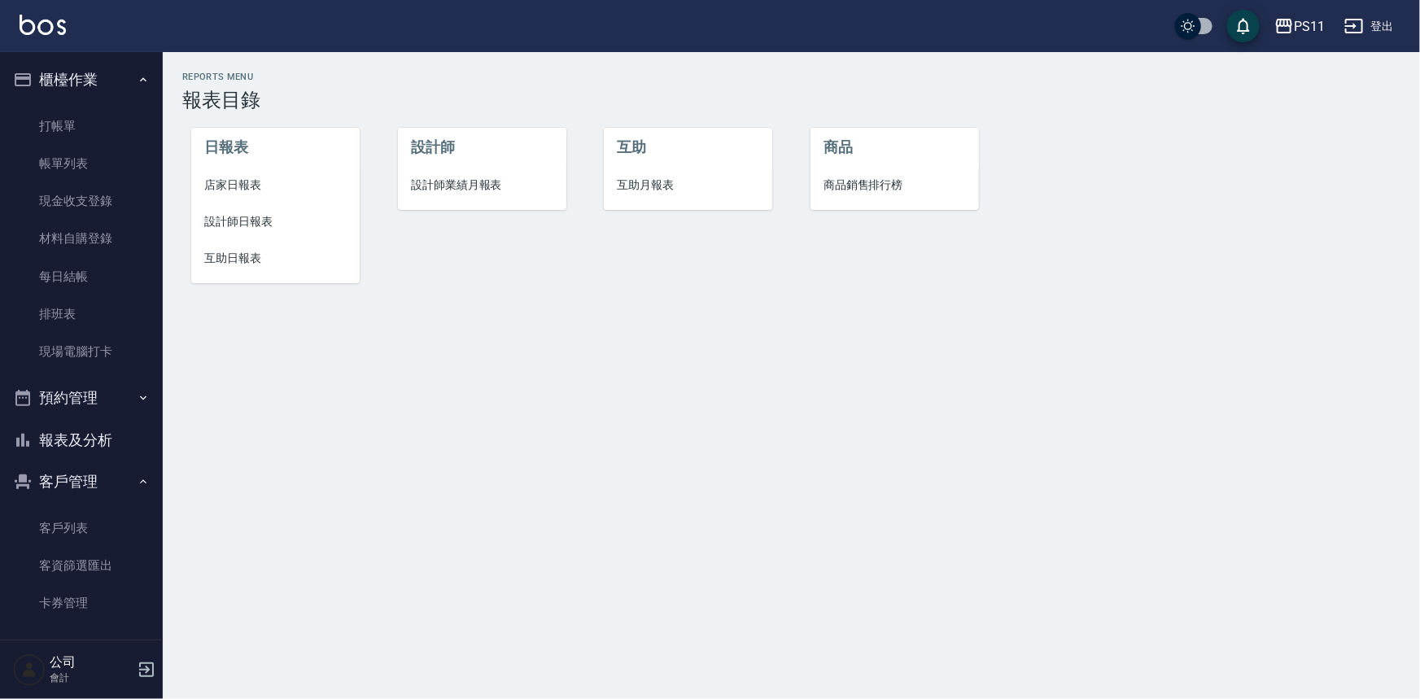
click at [238, 170] on li "店家日報表" at bounding box center [275, 185] width 168 height 37
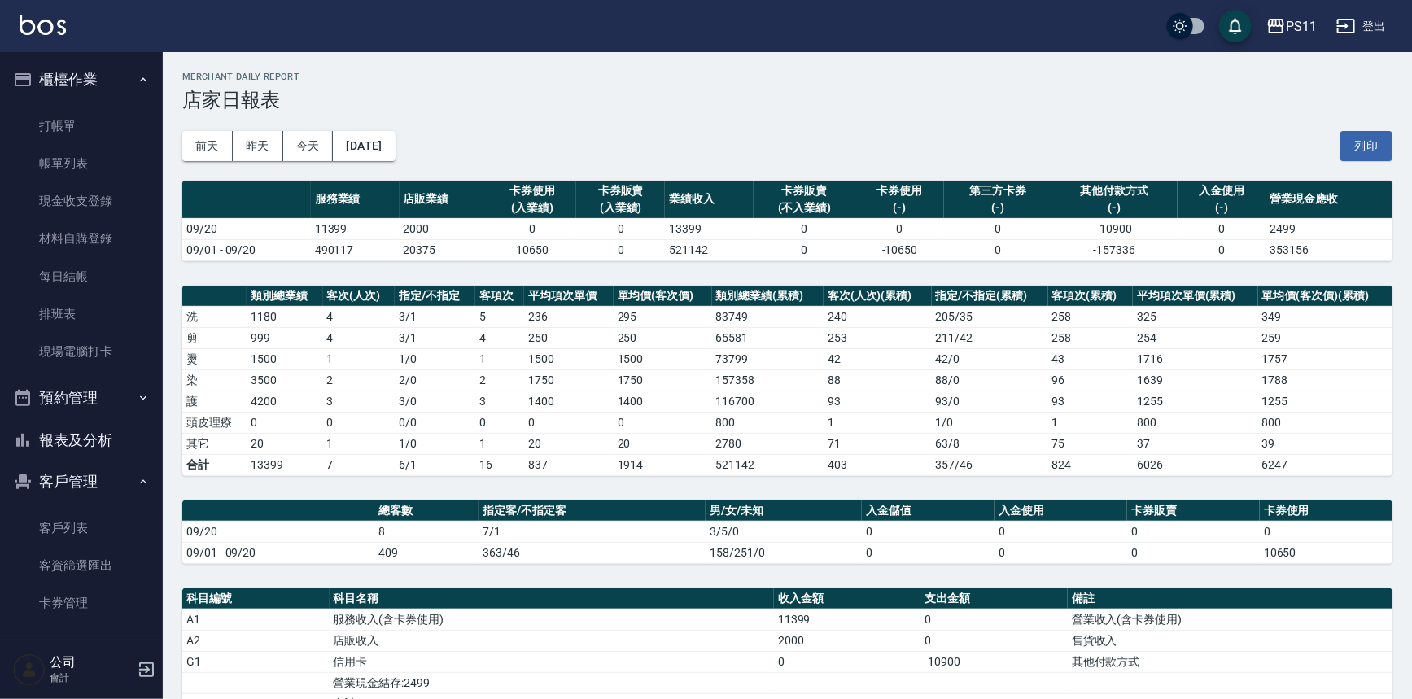
click at [595, 470] on td "837" at bounding box center [568, 464] width 89 height 21
click at [111, 438] on button "報表及分析" at bounding box center [82, 440] width 150 height 42
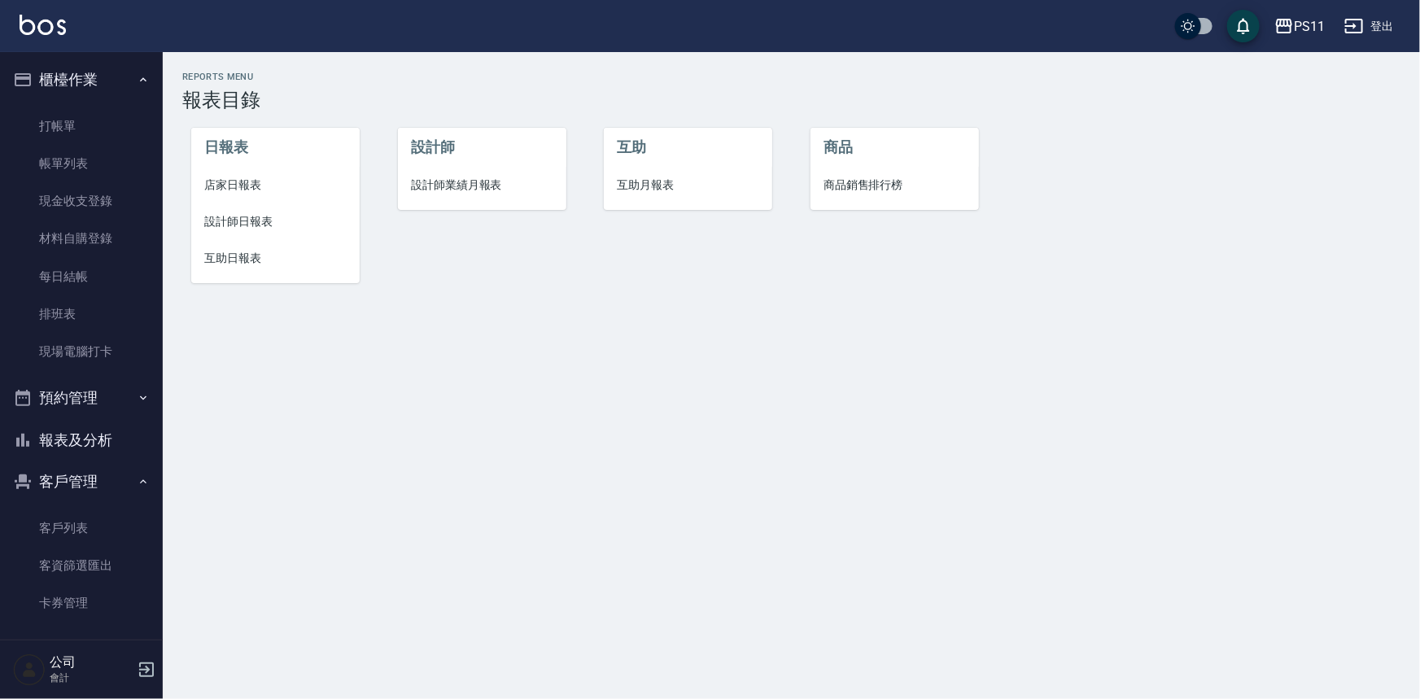
click at [256, 263] on span "互助日報表" at bounding box center [275, 258] width 142 height 17
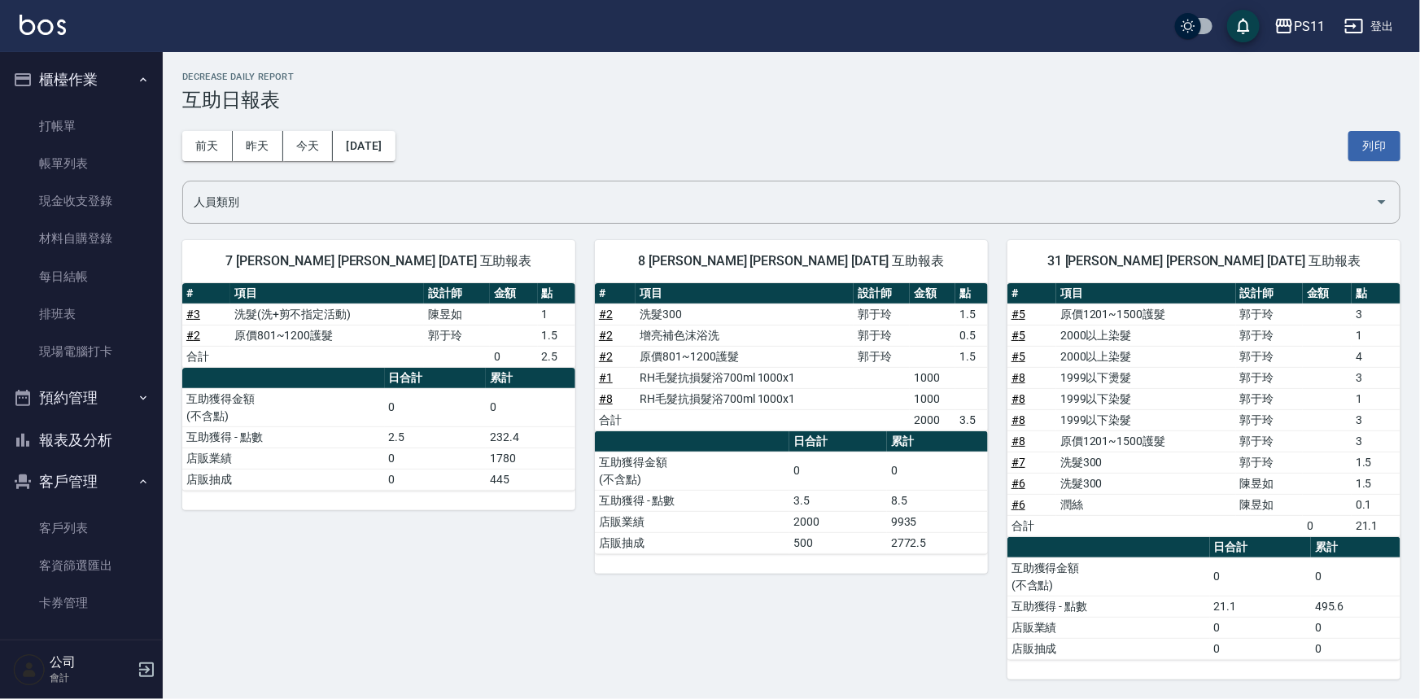
click at [692, 602] on div "8 郭于玲 郭于玲 09/20/2025 互助報表 # 項目 設計師 金額 點 # 2 洗髮300 郭于玲 1.5 # 2 增亮補色沫浴洗 郭于玲 0.5 #…" at bounding box center [781, 450] width 413 height 459
click at [111, 439] on button "報表及分析" at bounding box center [82, 440] width 150 height 42
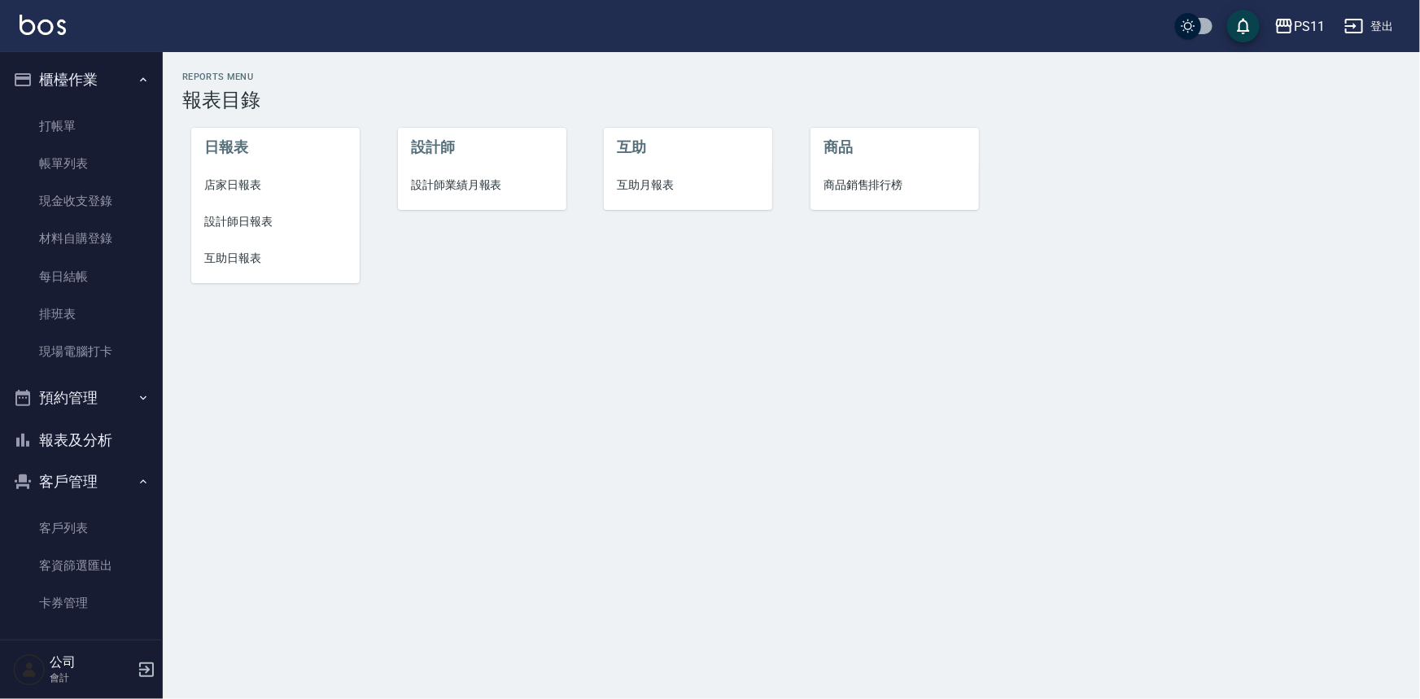
click at [244, 213] on span "設計師日報表" at bounding box center [275, 221] width 142 height 17
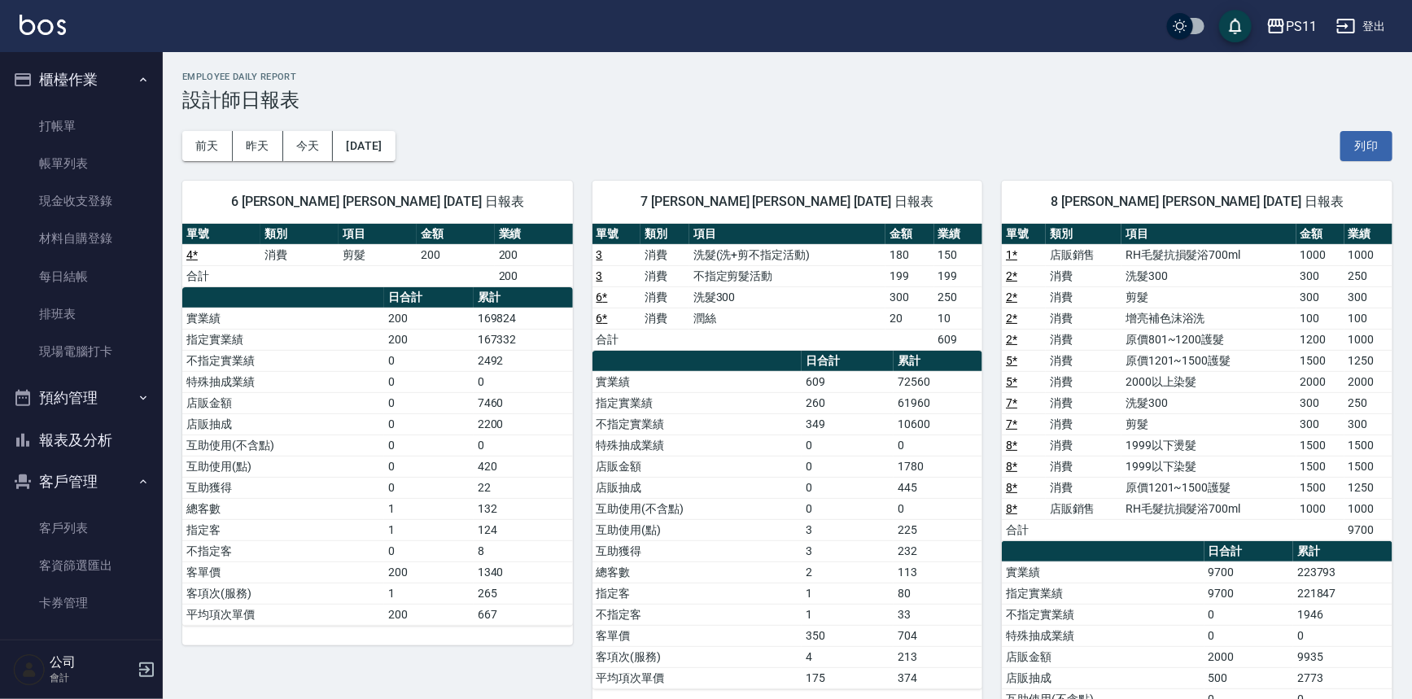
click at [1007, 519] on td "合計" at bounding box center [1024, 529] width 44 height 21
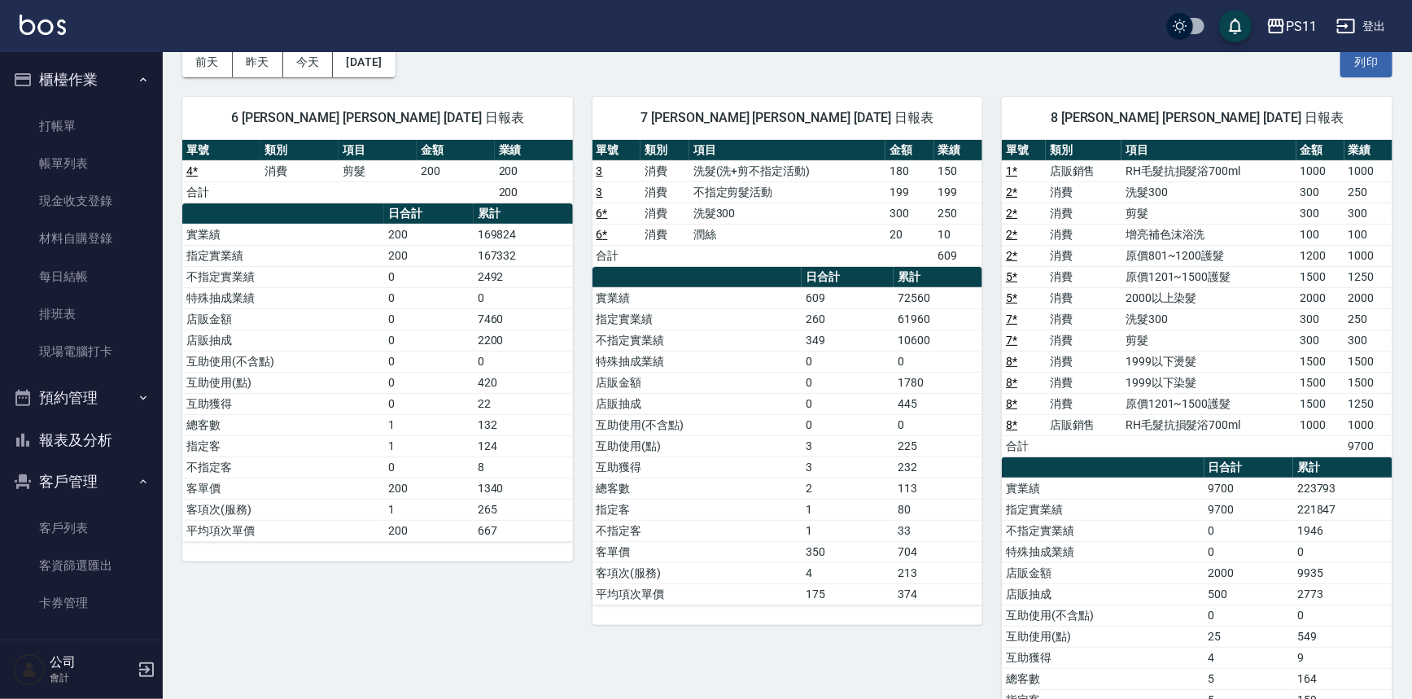
scroll to position [68, 0]
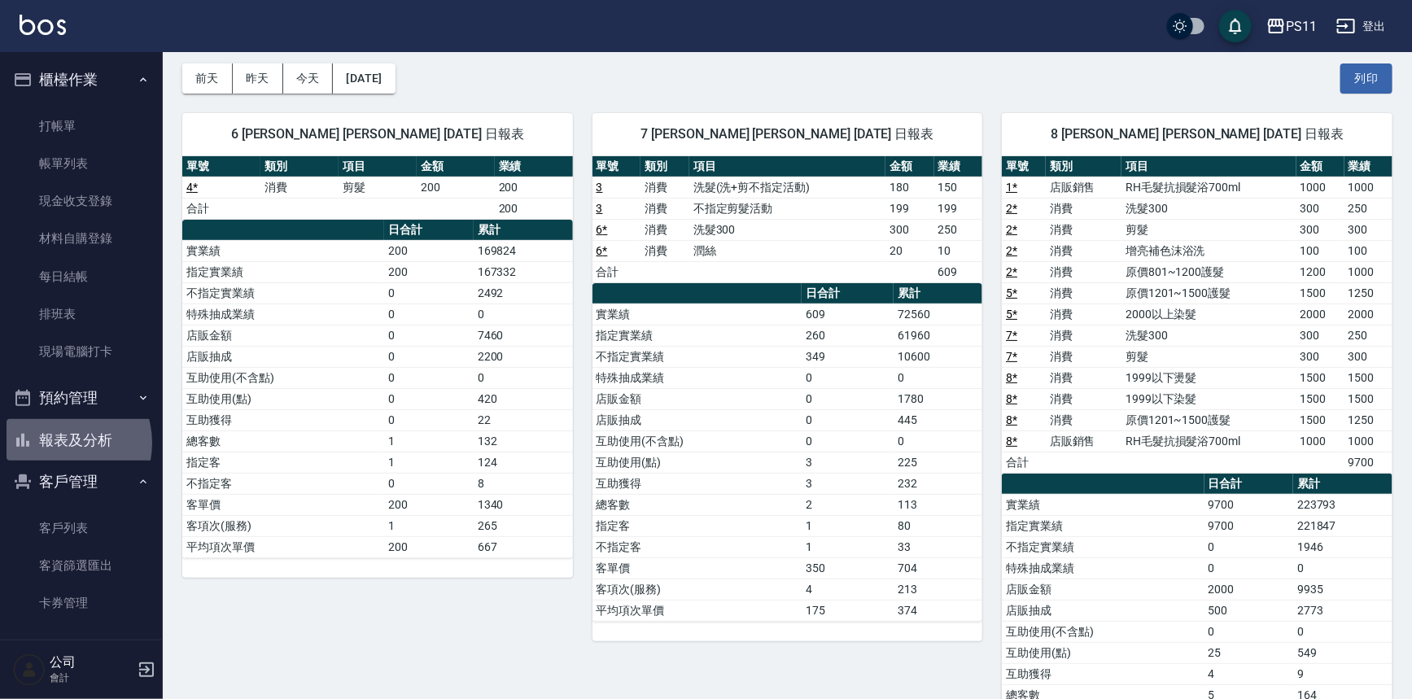
drag, startPoint x: 60, startPoint y: 444, endPoint x: 149, endPoint y: 330, distance: 143.7
click at [59, 444] on button "報表及分析" at bounding box center [82, 440] width 150 height 42
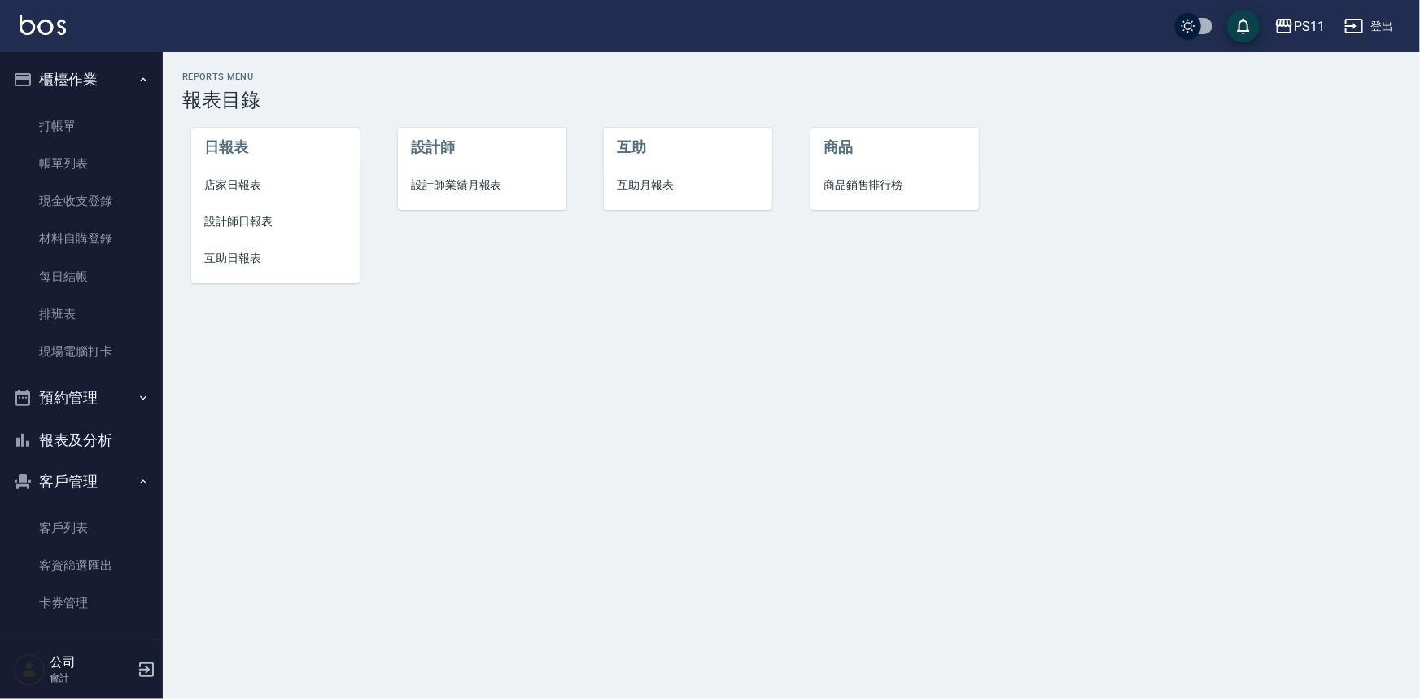
click at [240, 190] on span "店家日報表" at bounding box center [275, 185] width 142 height 17
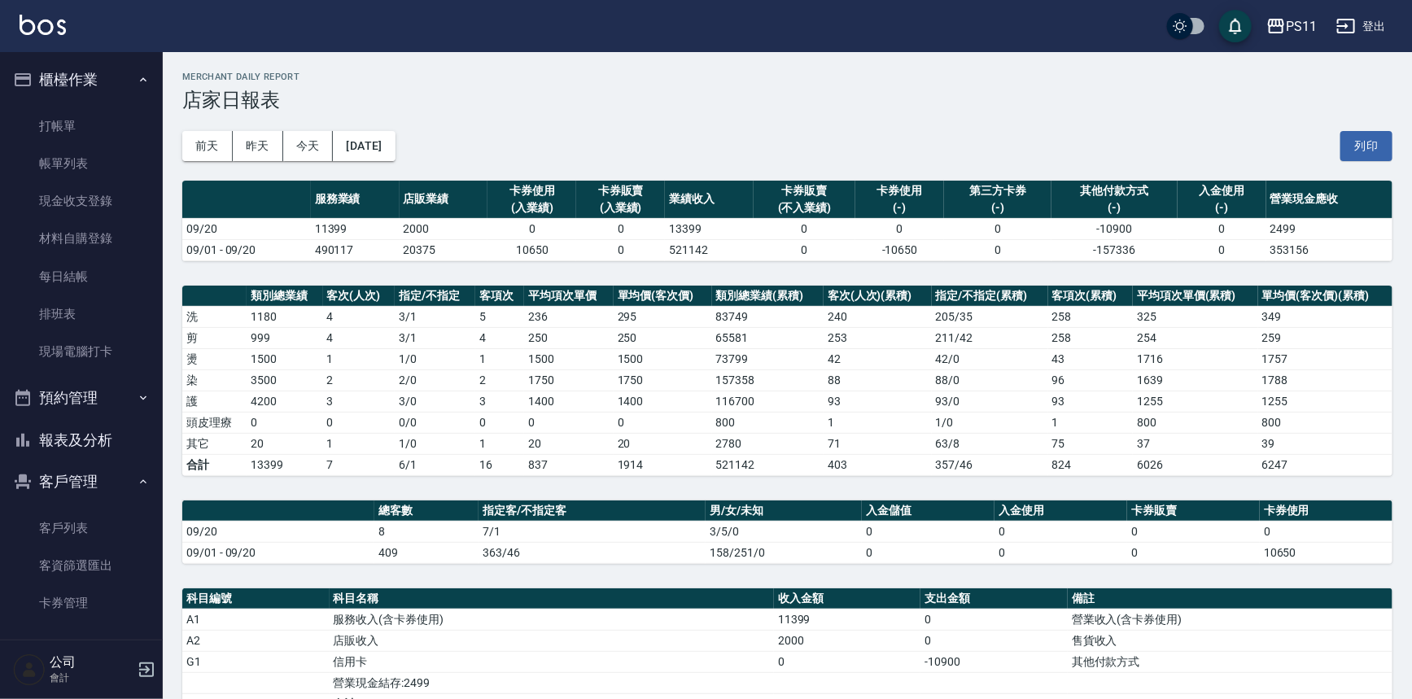
click at [123, 438] on button "報表及分析" at bounding box center [82, 440] width 150 height 42
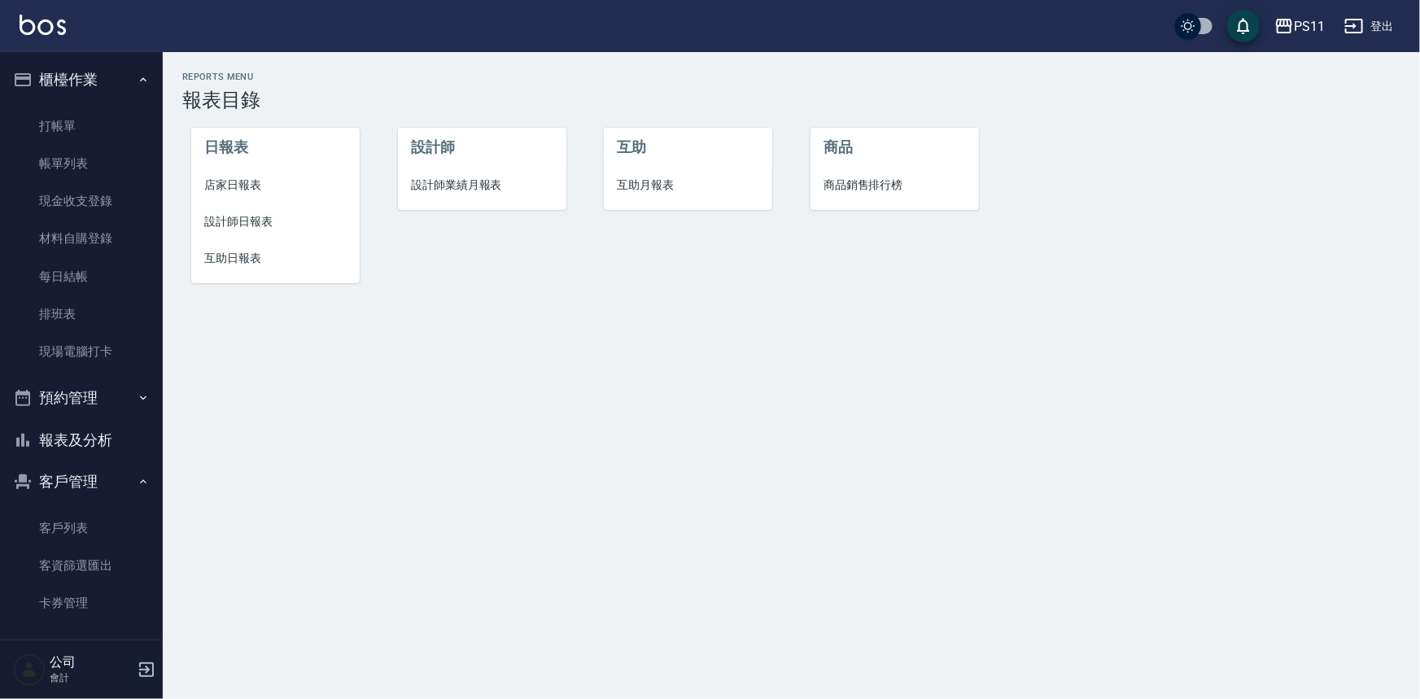
click at [234, 179] on span "店家日報表" at bounding box center [275, 185] width 142 height 17
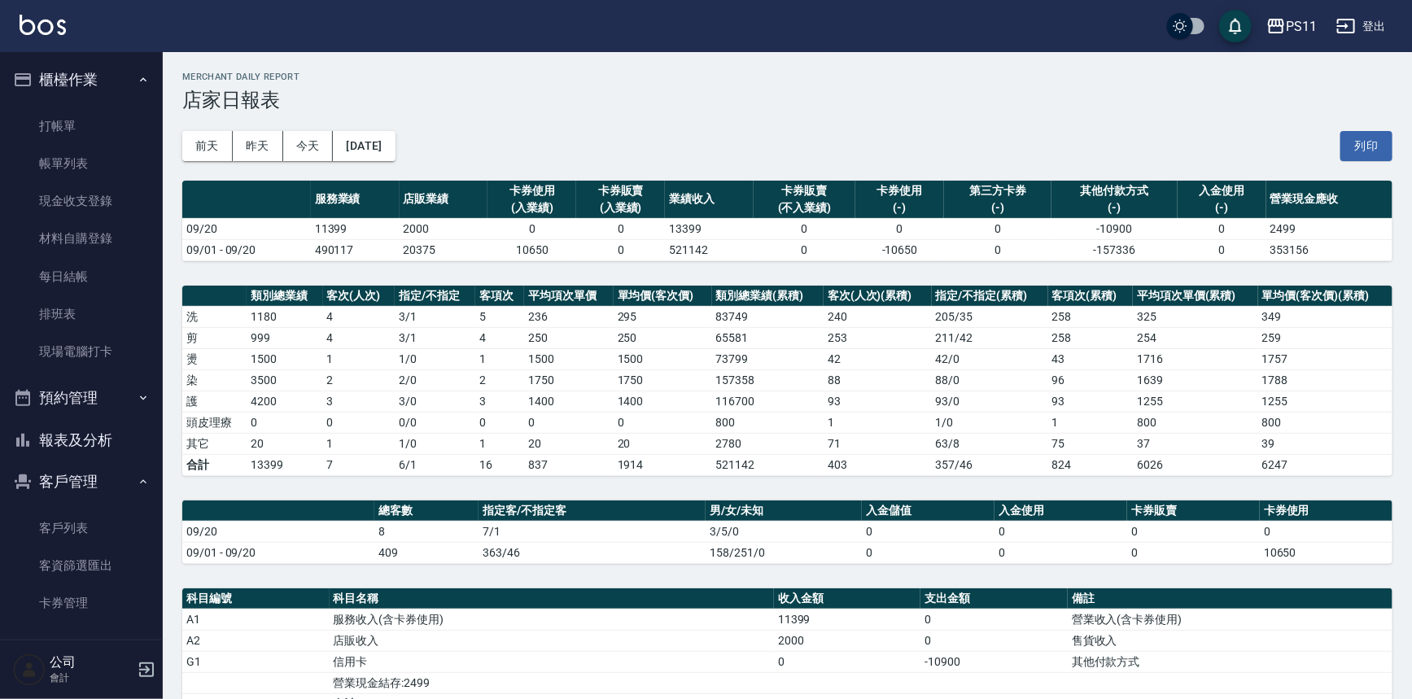
click at [798, 454] on td "521142" at bounding box center [767, 464] width 111 height 21
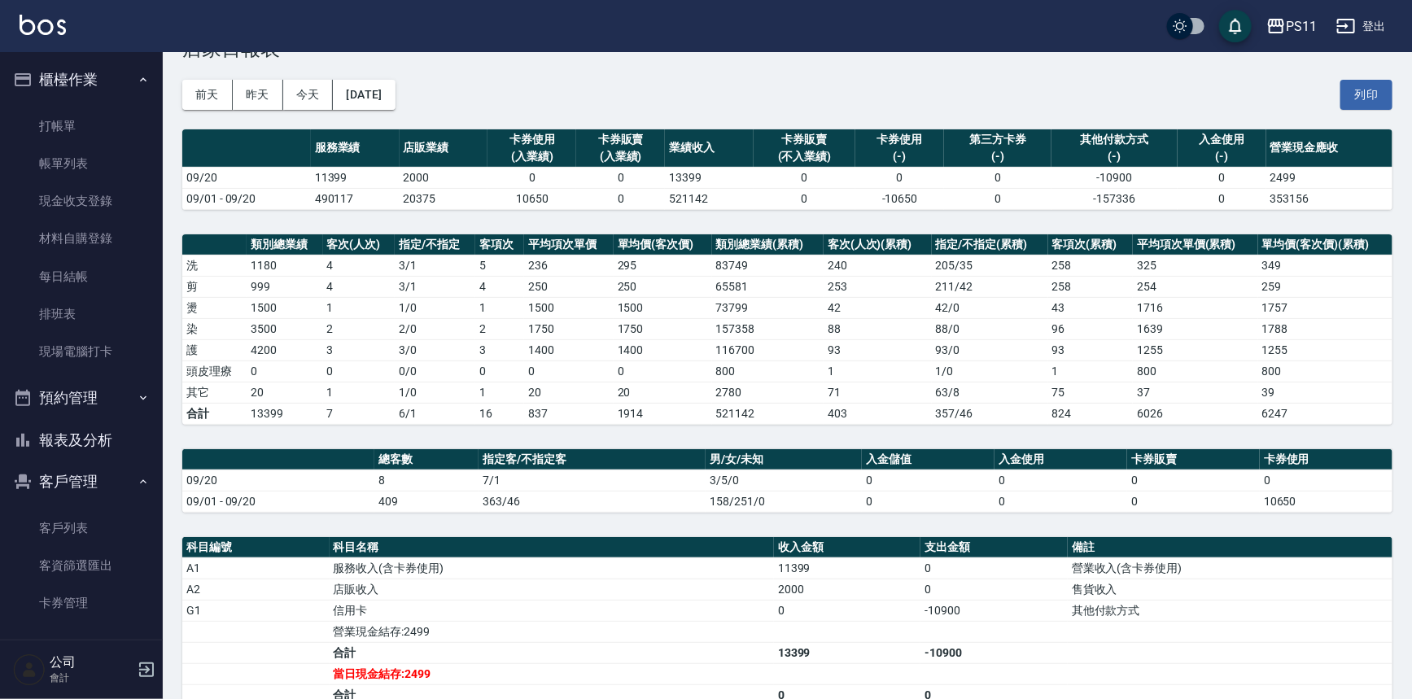
scroll to position [73, 0]
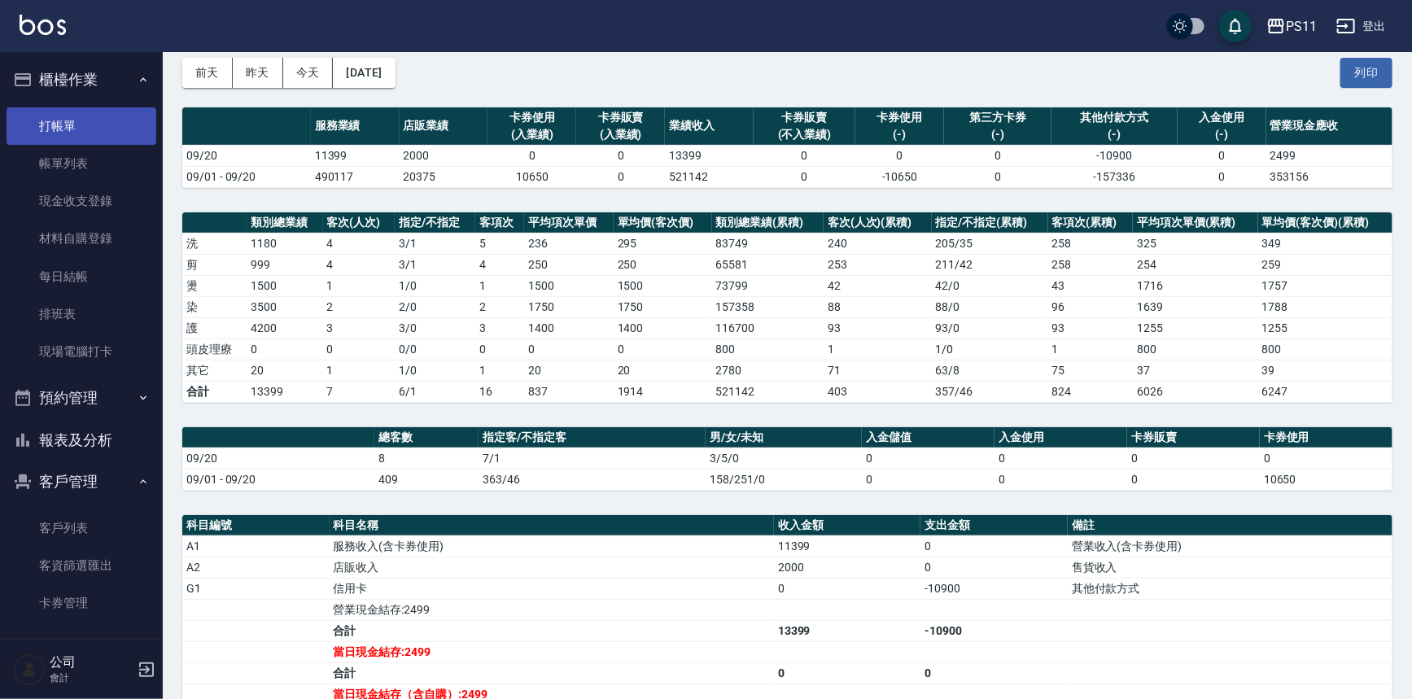
click at [125, 126] on link "打帳單" at bounding box center [82, 125] width 150 height 37
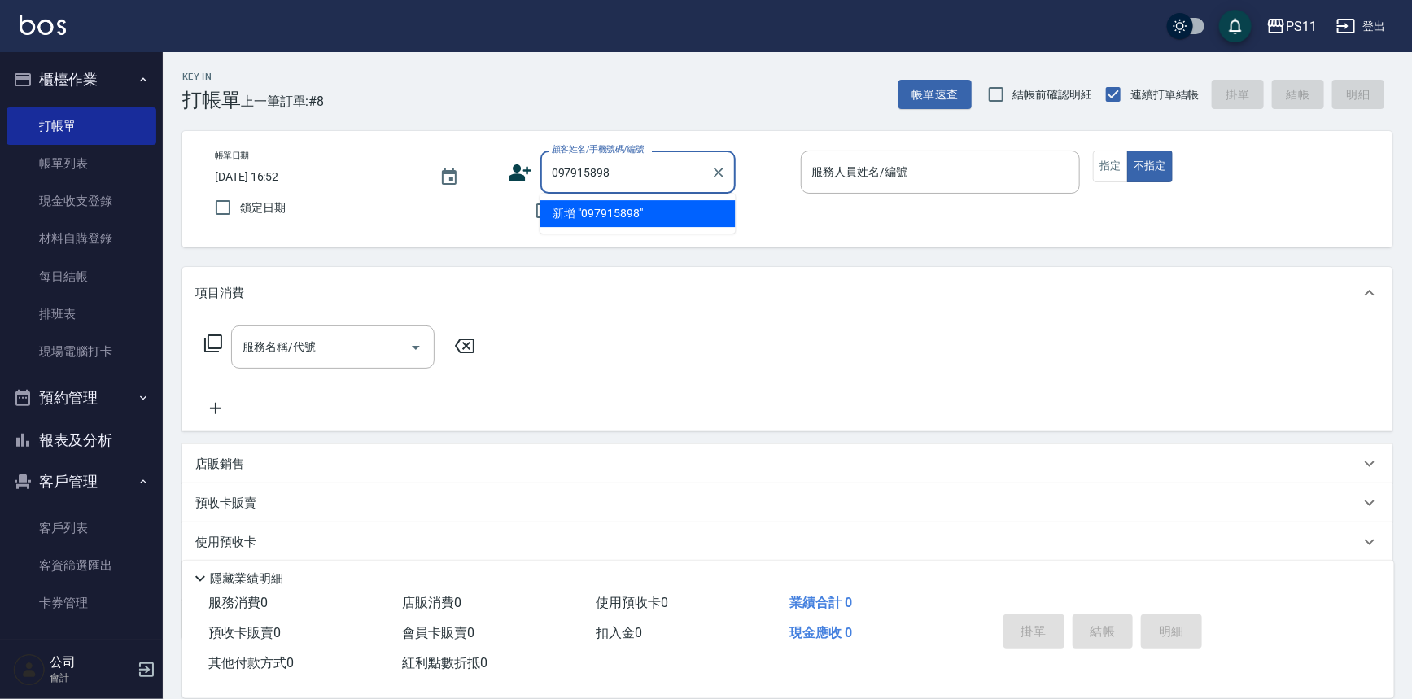
type input "0979158986"
click at [719, 168] on icon "Clear" at bounding box center [718, 172] width 16 height 16
click at [640, 177] on input "顧客姓名/手機號碼/編號" at bounding box center [626, 172] width 156 height 28
type input "ㄙ"
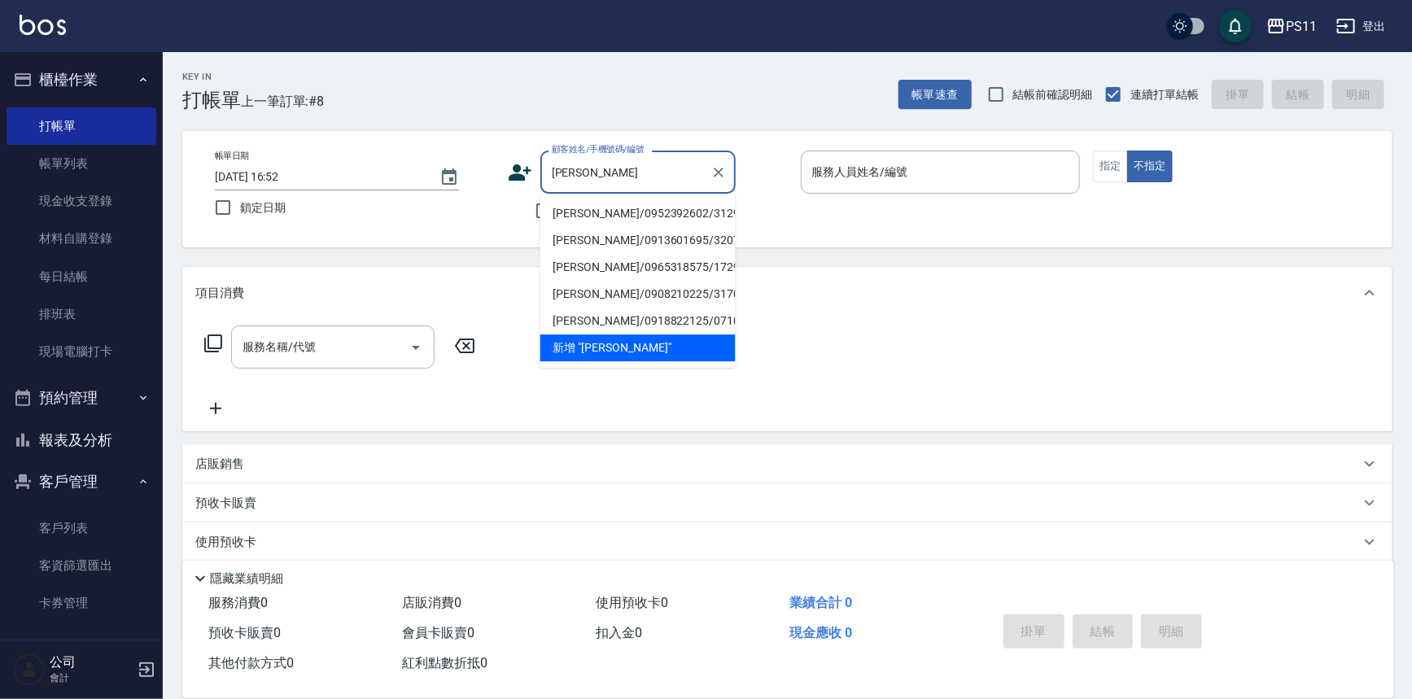
type input "陳珮"
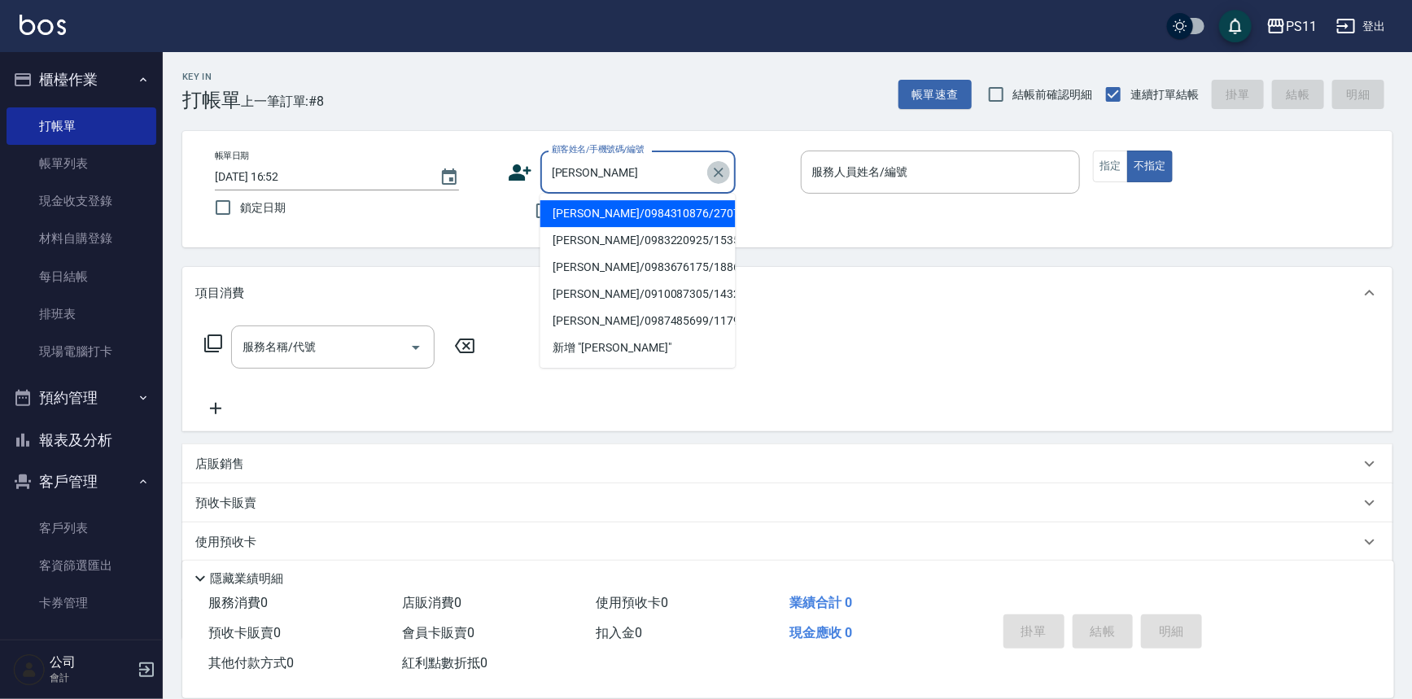
click at [714, 169] on icon "Clear" at bounding box center [718, 172] width 16 height 16
click at [685, 170] on input "顧客姓名/手機號碼/編號" at bounding box center [626, 172] width 156 height 28
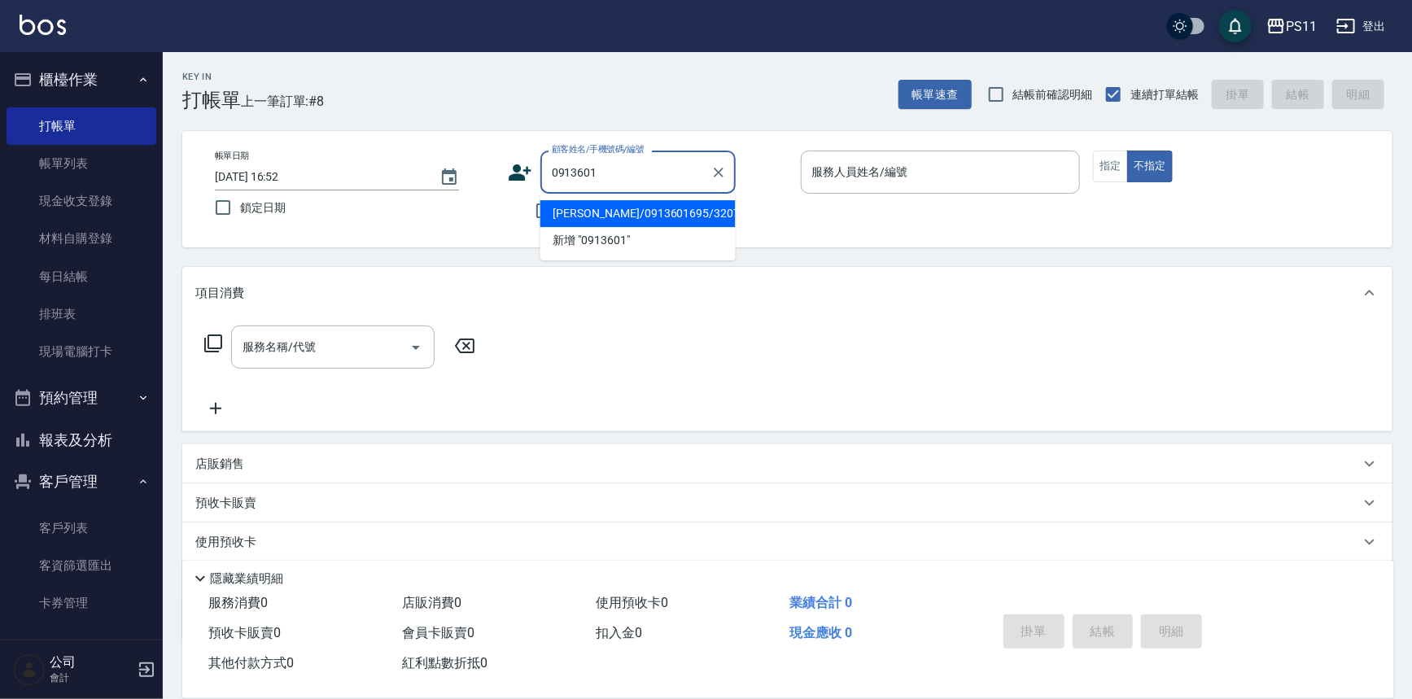
click at [649, 214] on li "陳佩/0913601695/3207" at bounding box center [637, 213] width 195 height 27
type input "陳佩/0913601695/3207"
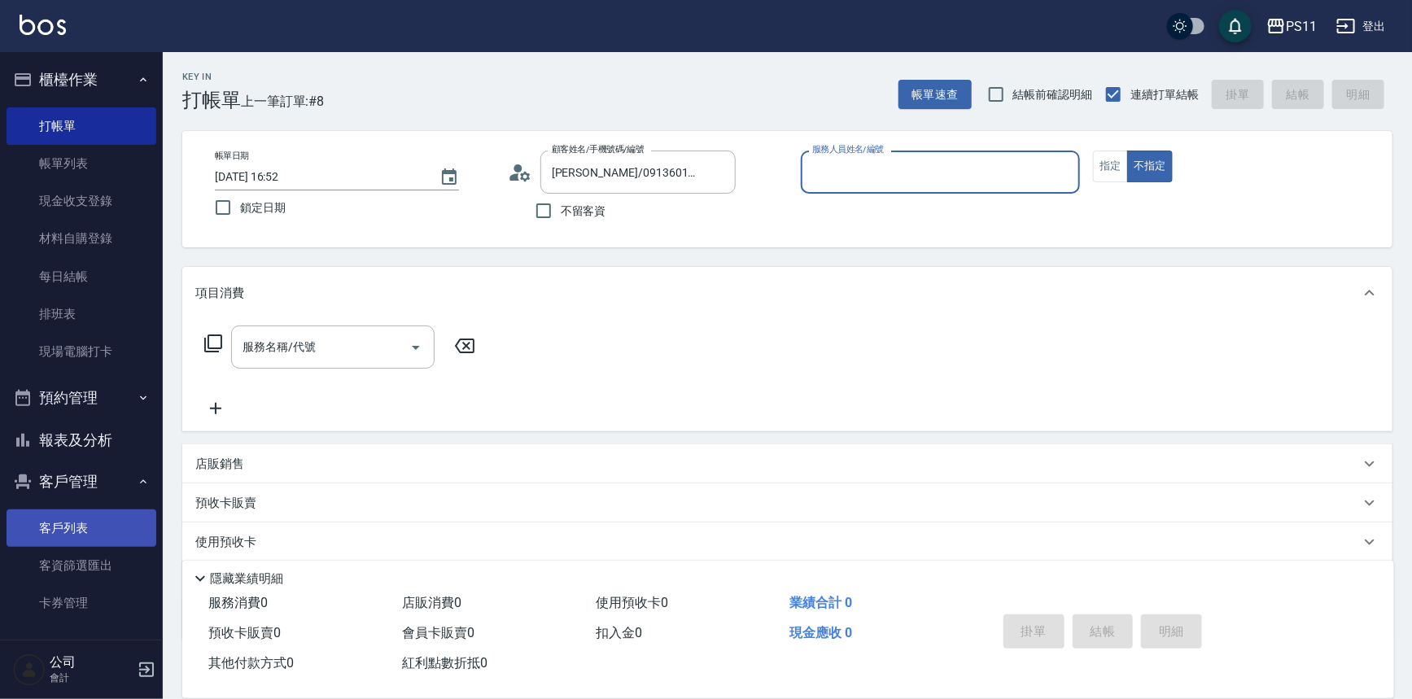
click at [46, 529] on link "客戶列表" at bounding box center [82, 527] width 150 height 37
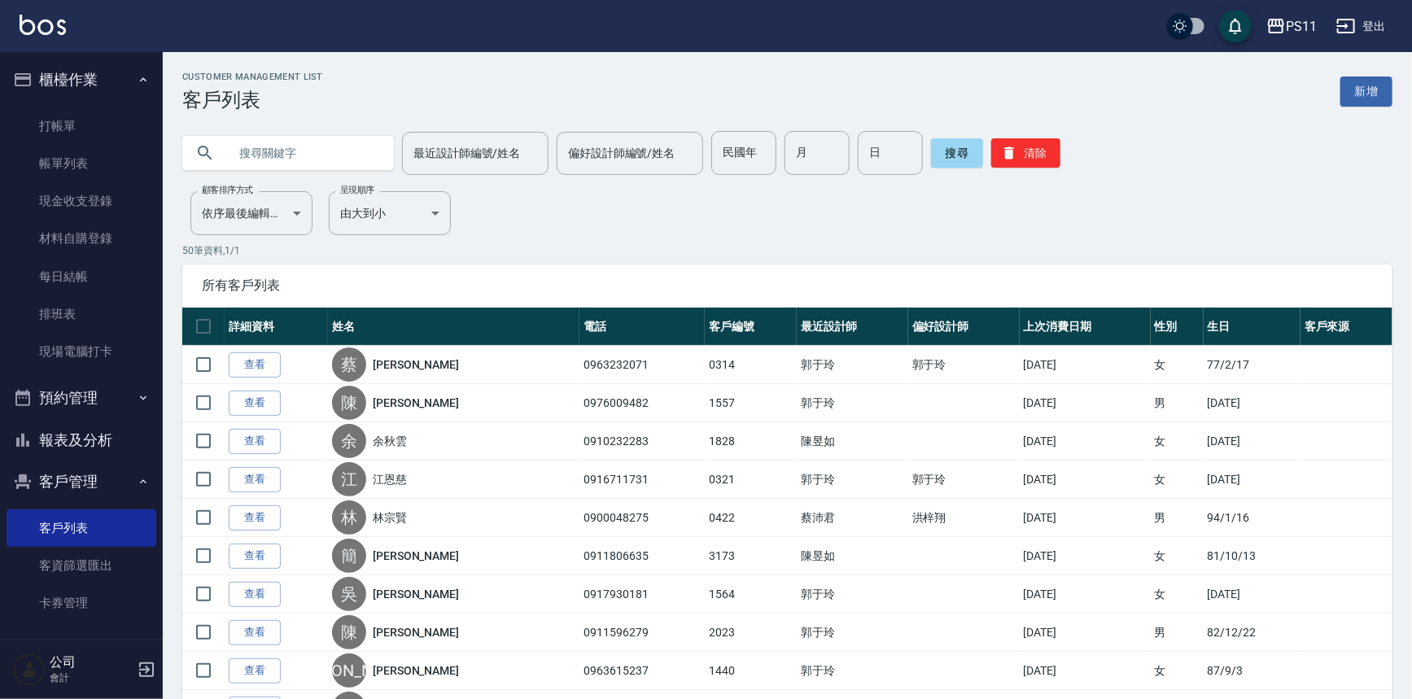
click at [321, 165] on input "text" at bounding box center [304, 153] width 153 height 44
type input "3207"
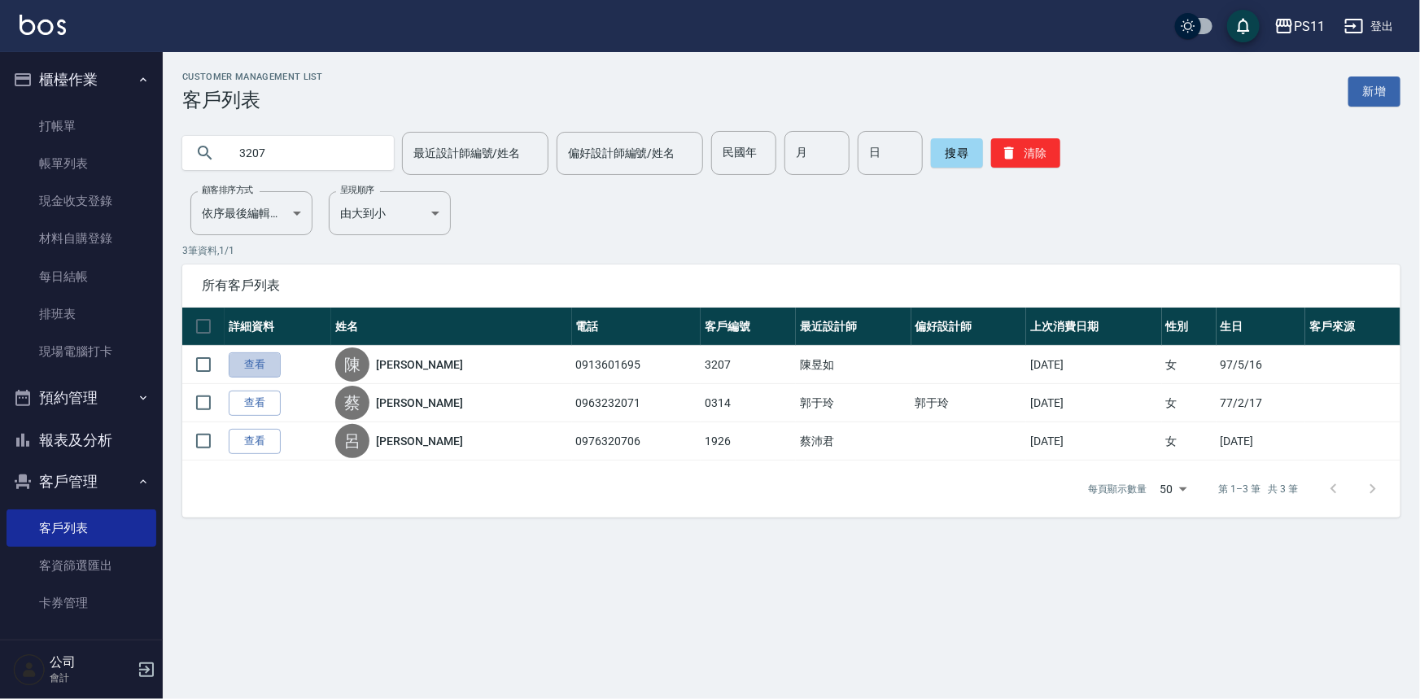
click at [232, 357] on link "查看" at bounding box center [255, 364] width 52 height 25
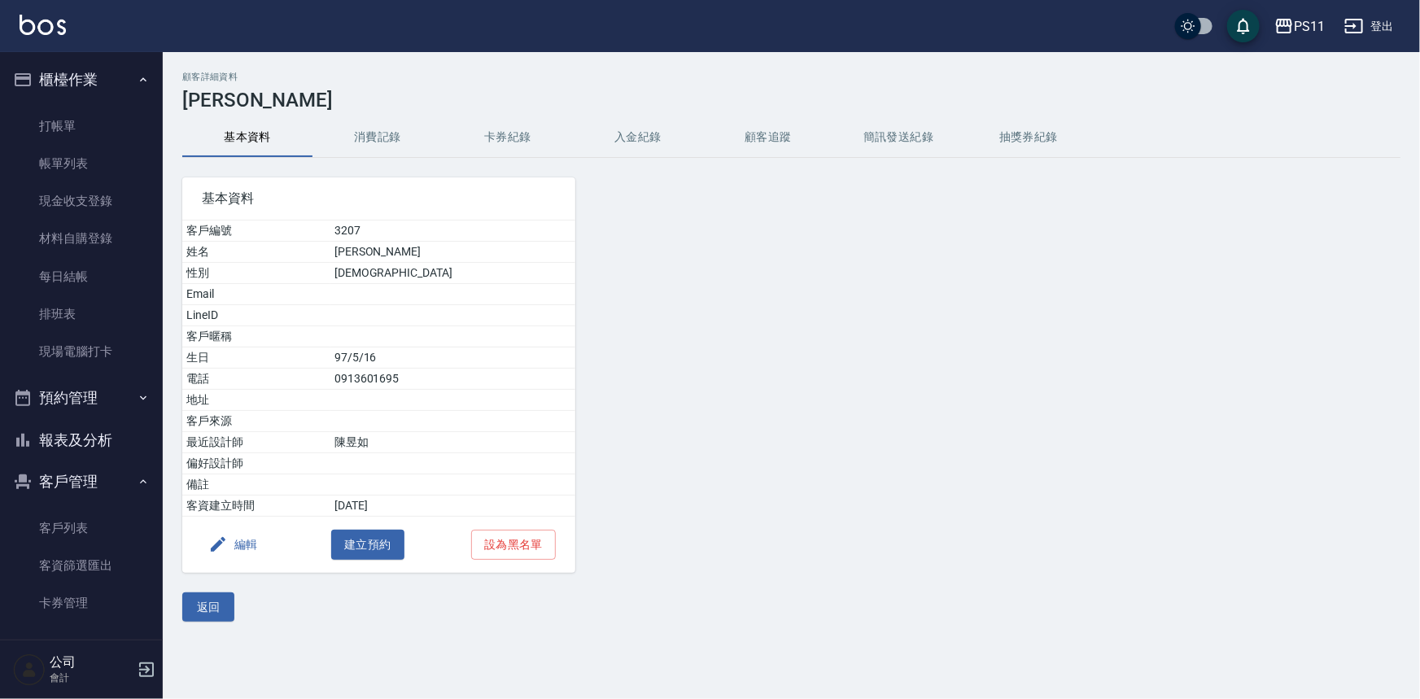
click at [268, 545] on div "編輯 建立預約 設為黑名單" at bounding box center [378, 545] width 393 height 56
click at [221, 546] on icon "button" at bounding box center [218, 545] width 20 height 20
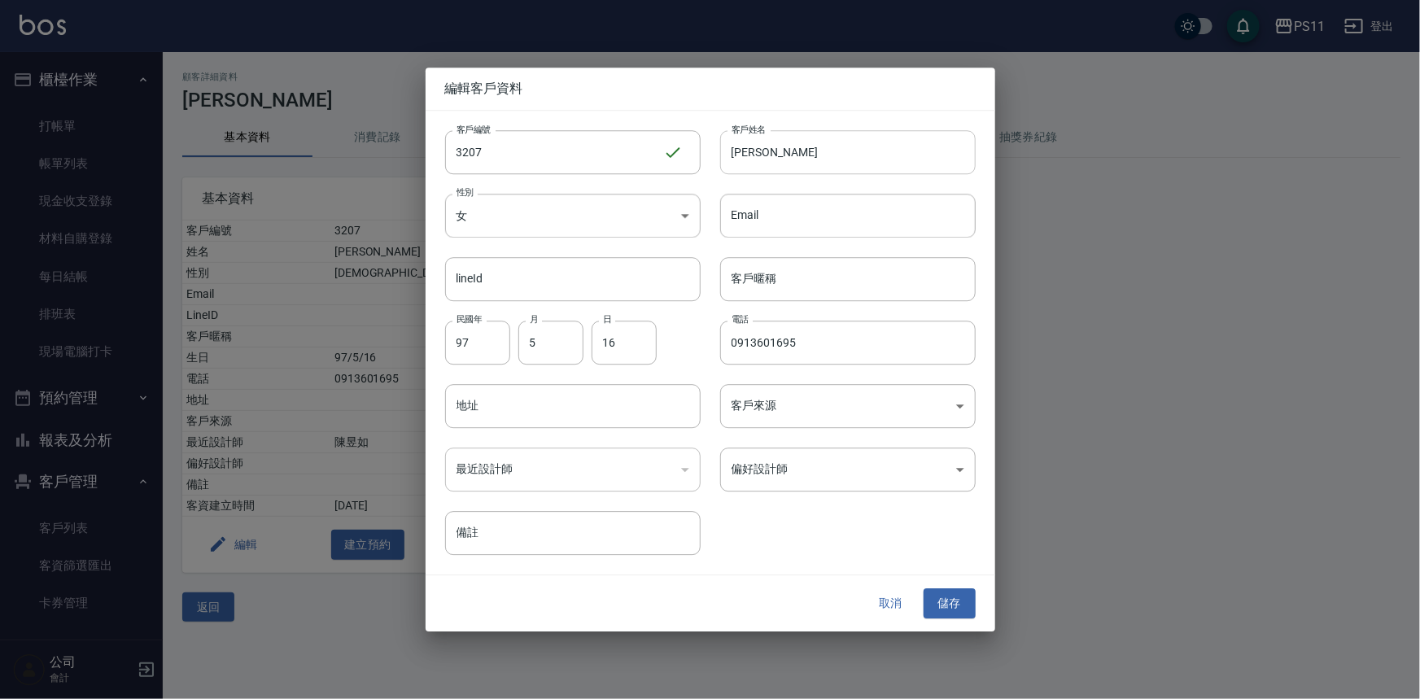
click at [837, 164] on input "陳佩" at bounding box center [848, 152] width 256 height 44
type input "[PERSON_NAME]"
click at [968, 599] on button "儲存" at bounding box center [950, 604] width 52 height 30
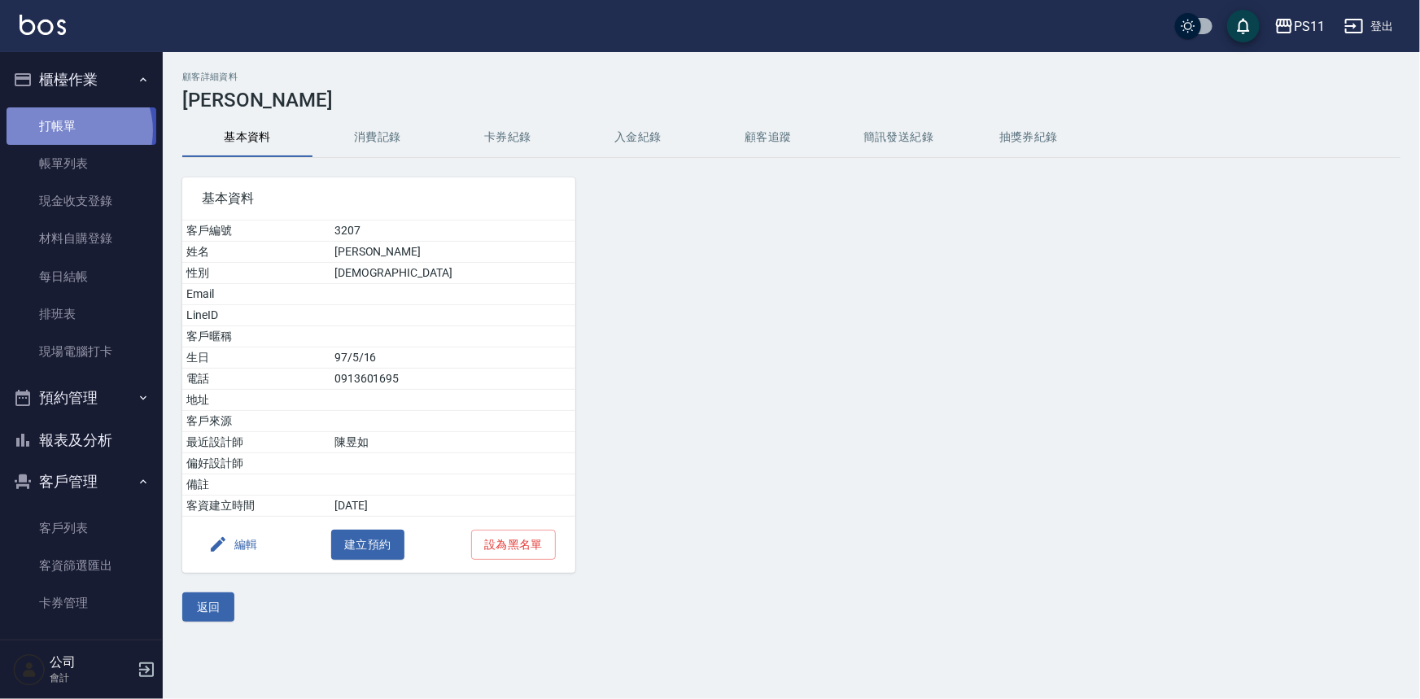
click at [71, 130] on link "打帳單" at bounding box center [82, 125] width 150 height 37
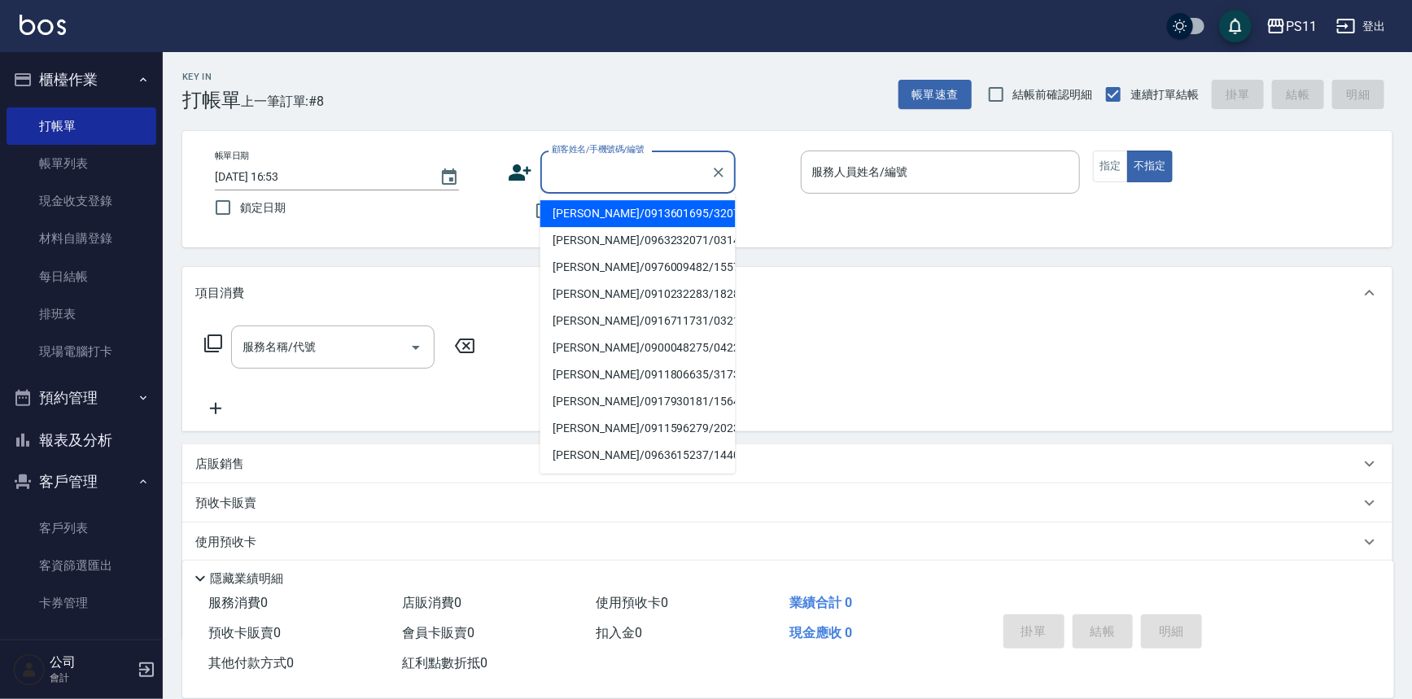
drag, startPoint x: 675, startPoint y: 181, endPoint x: 660, endPoint y: 190, distance: 17.5
click at [670, 178] on input "顧客姓名/手機號碼/編號" at bounding box center [626, 172] width 156 height 28
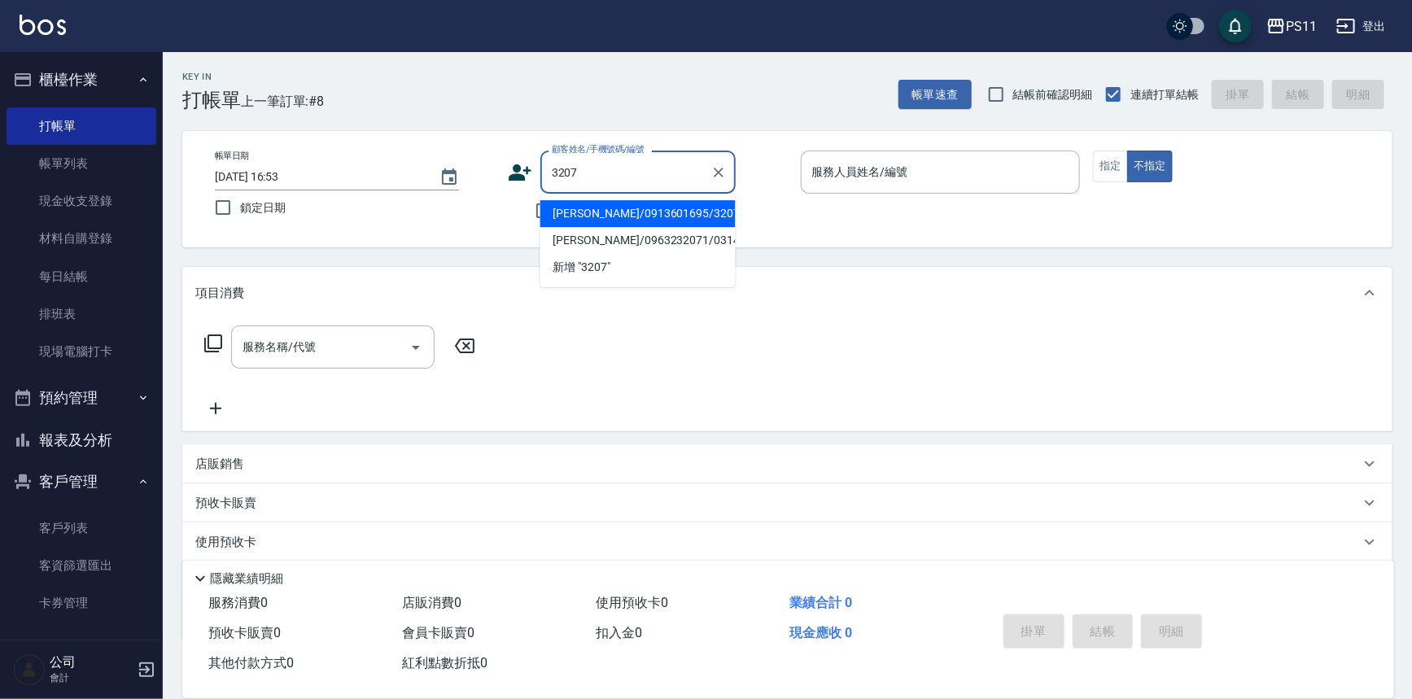
type input "陳珮榕/0913601695/3207"
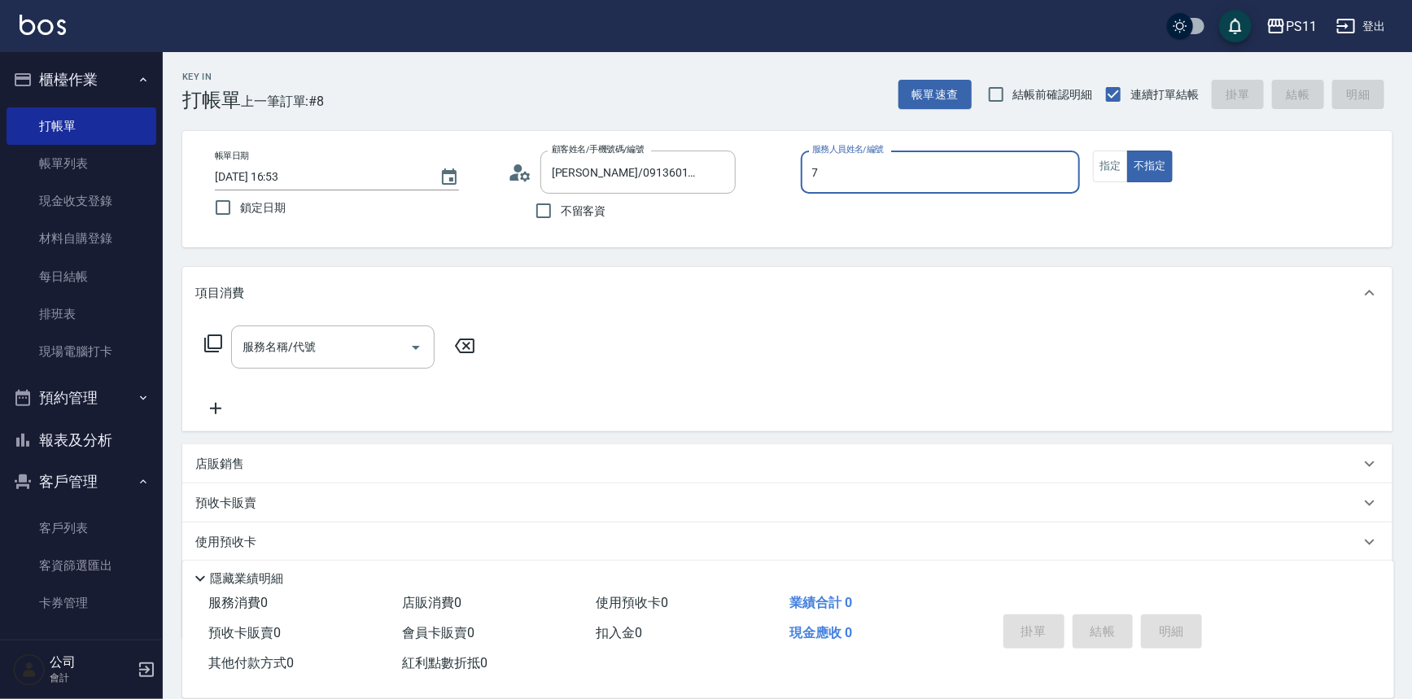
type input "陳昱如-7"
type button "false"
click at [212, 344] on icon at bounding box center [213, 344] width 20 height 20
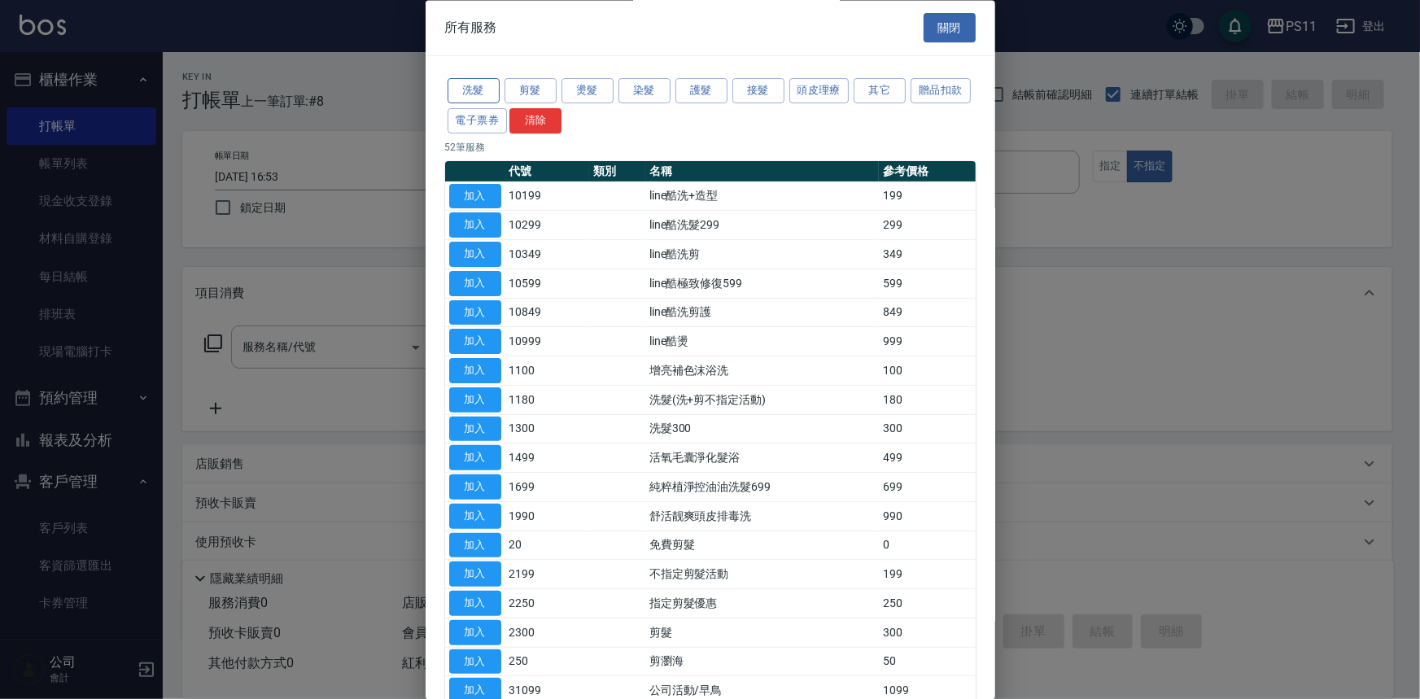
click at [457, 83] on button "洗髮" at bounding box center [474, 91] width 52 height 25
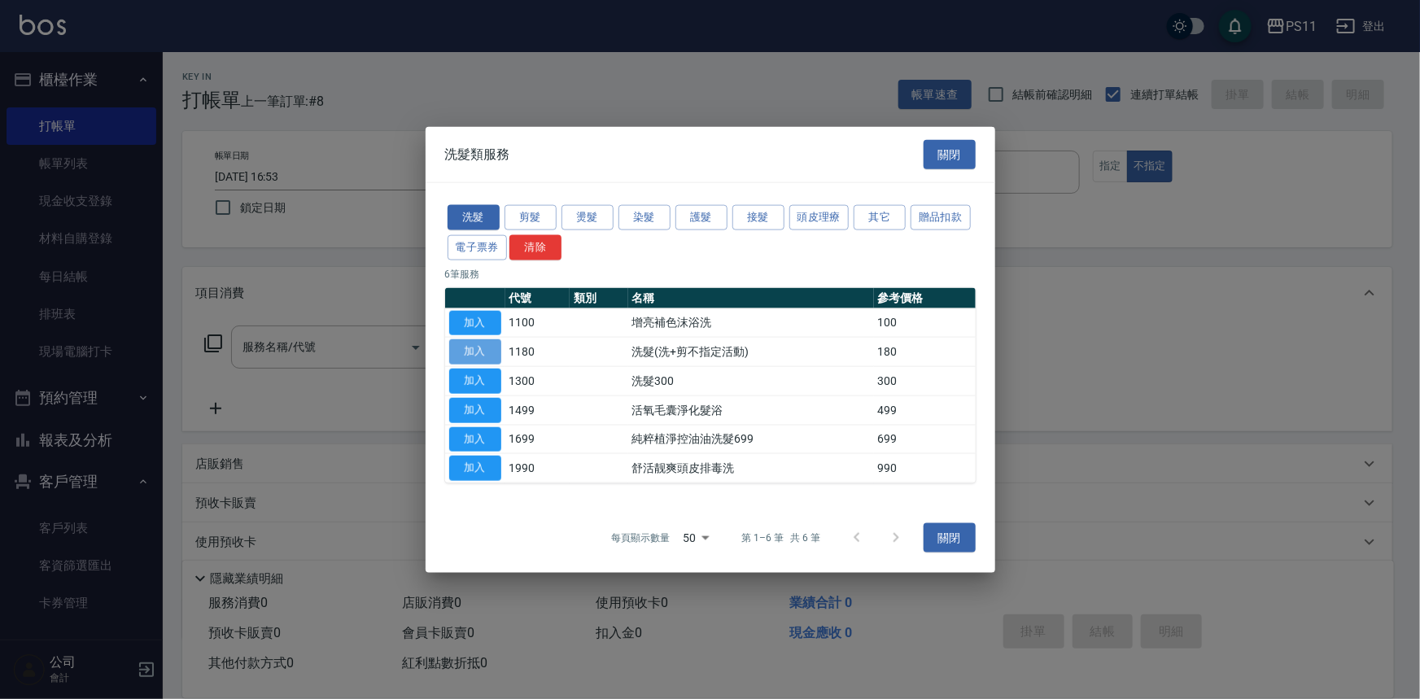
click at [475, 345] on button "加入" at bounding box center [475, 351] width 52 height 25
type input "洗髮(洗+剪不指定活動)(1180)"
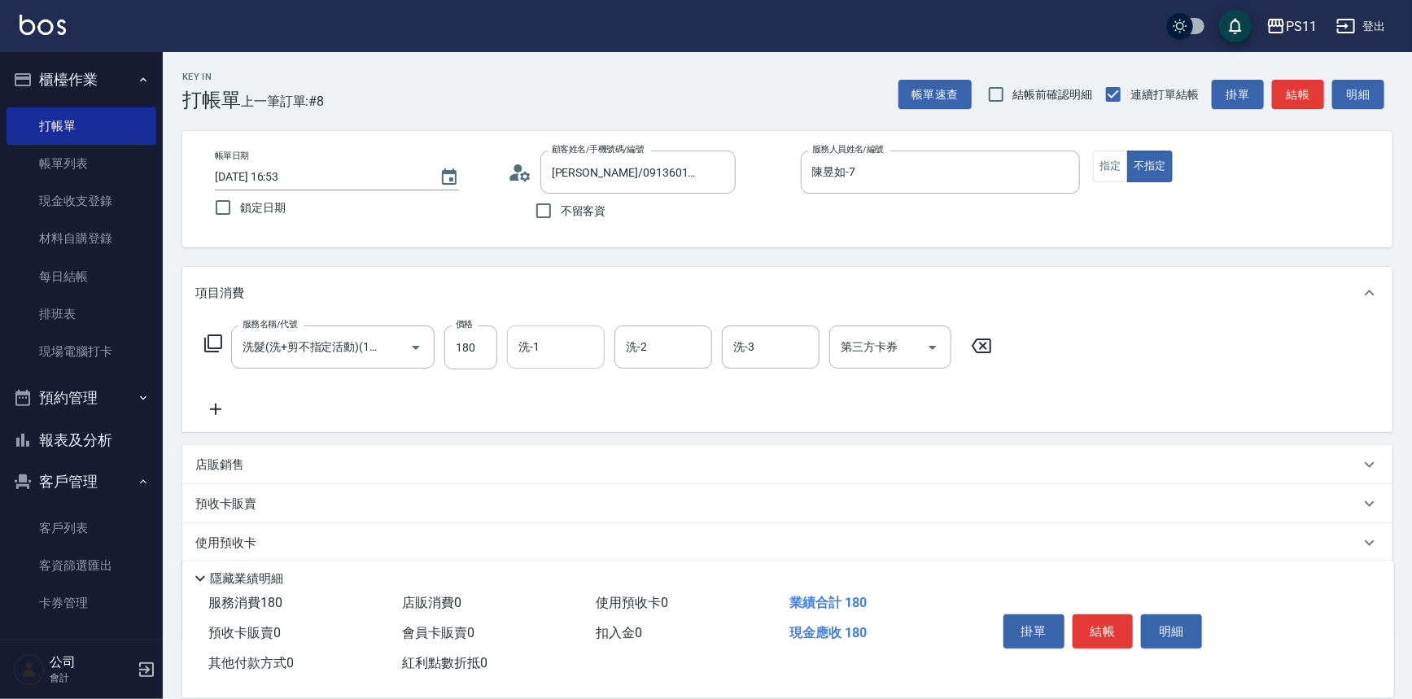
click at [544, 339] on input "洗-1" at bounding box center [555, 347] width 83 height 28
type input "陳昱如-7"
click at [223, 410] on icon at bounding box center [215, 410] width 41 height 20
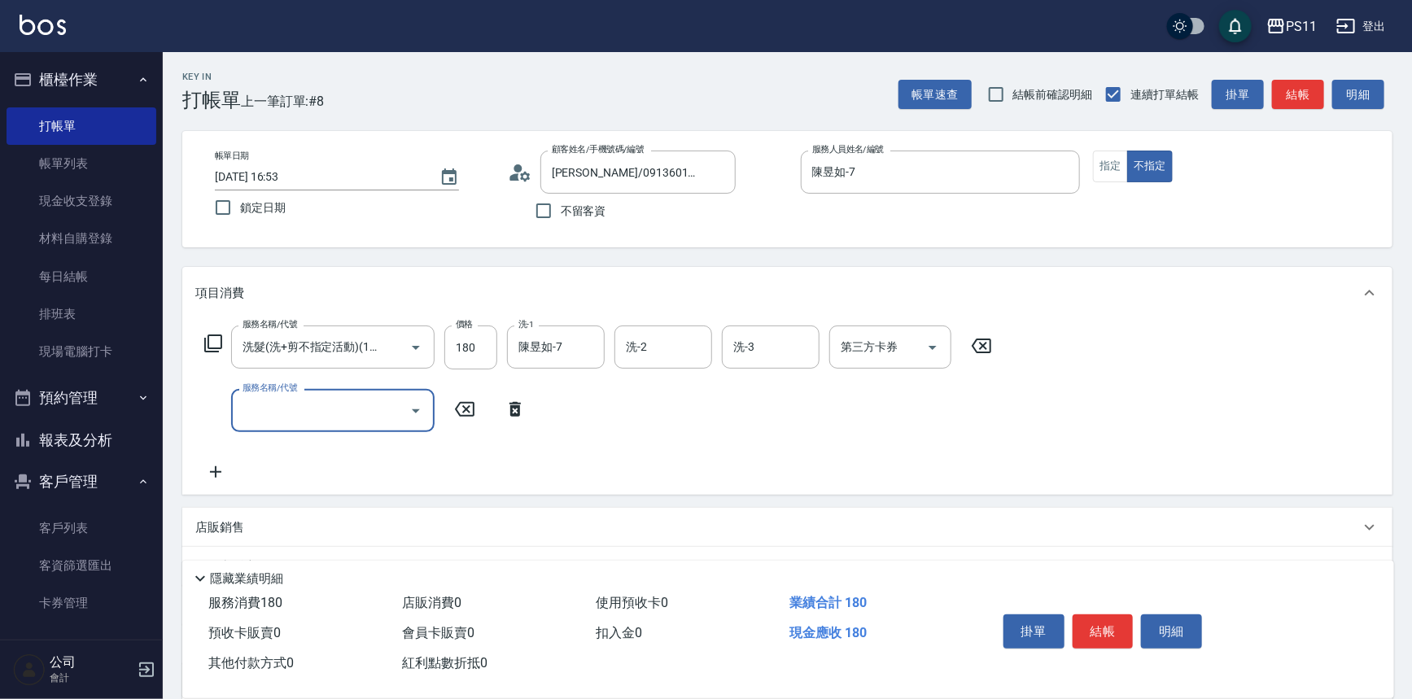
click at [277, 417] on input "服務名稱/代號" at bounding box center [320, 410] width 164 height 28
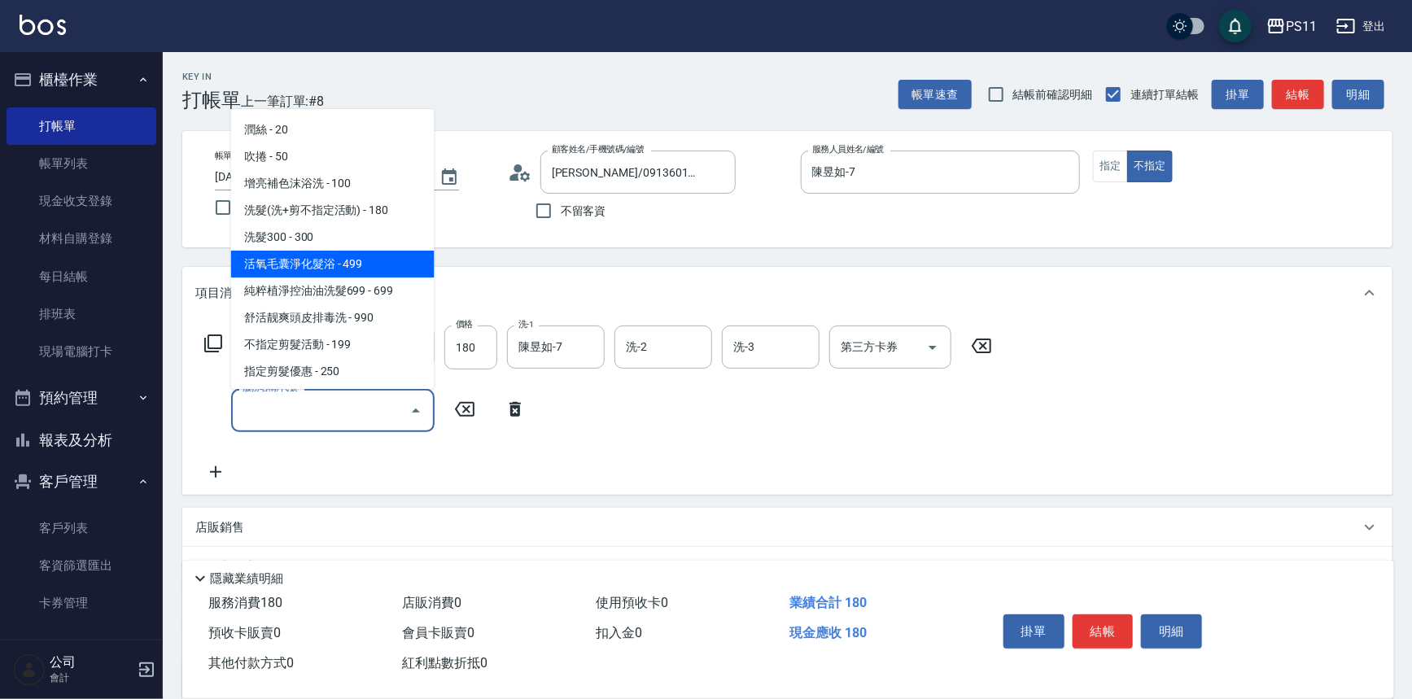
scroll to position [73, 0]
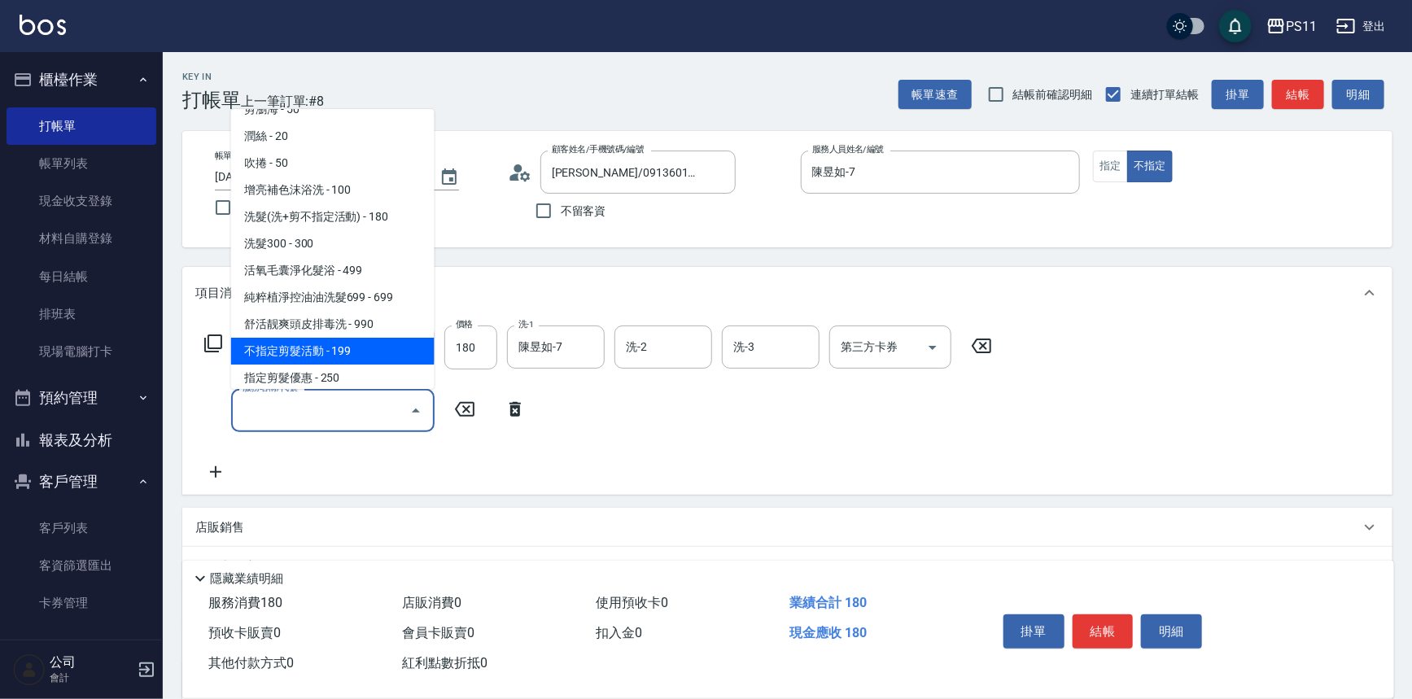
click at [361, 348] on span "不指定剪髮活動 - 199" at bounding box center [332, 351] width 203 height 27
type input "不指定剪髮活動(2199)"
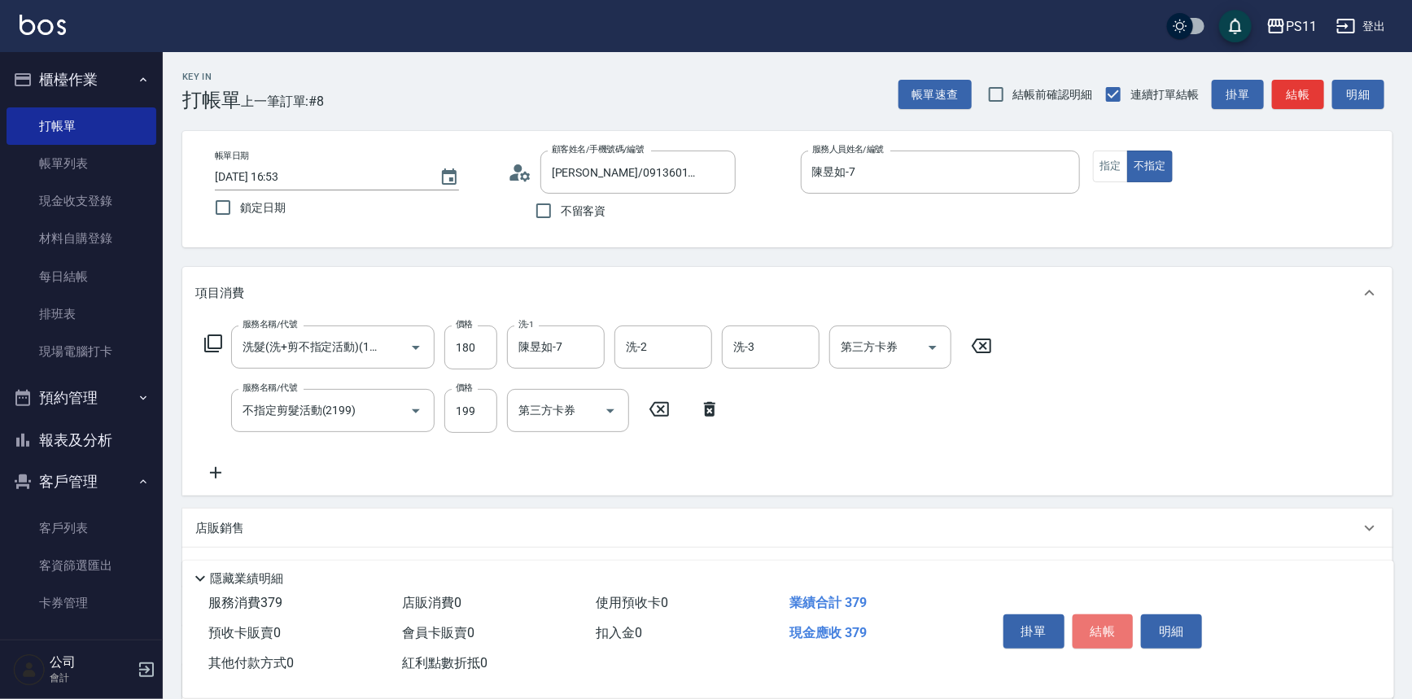
click at [1108, 621] on button "結帳" at bounding box center [1103, 631] width 61 height 34
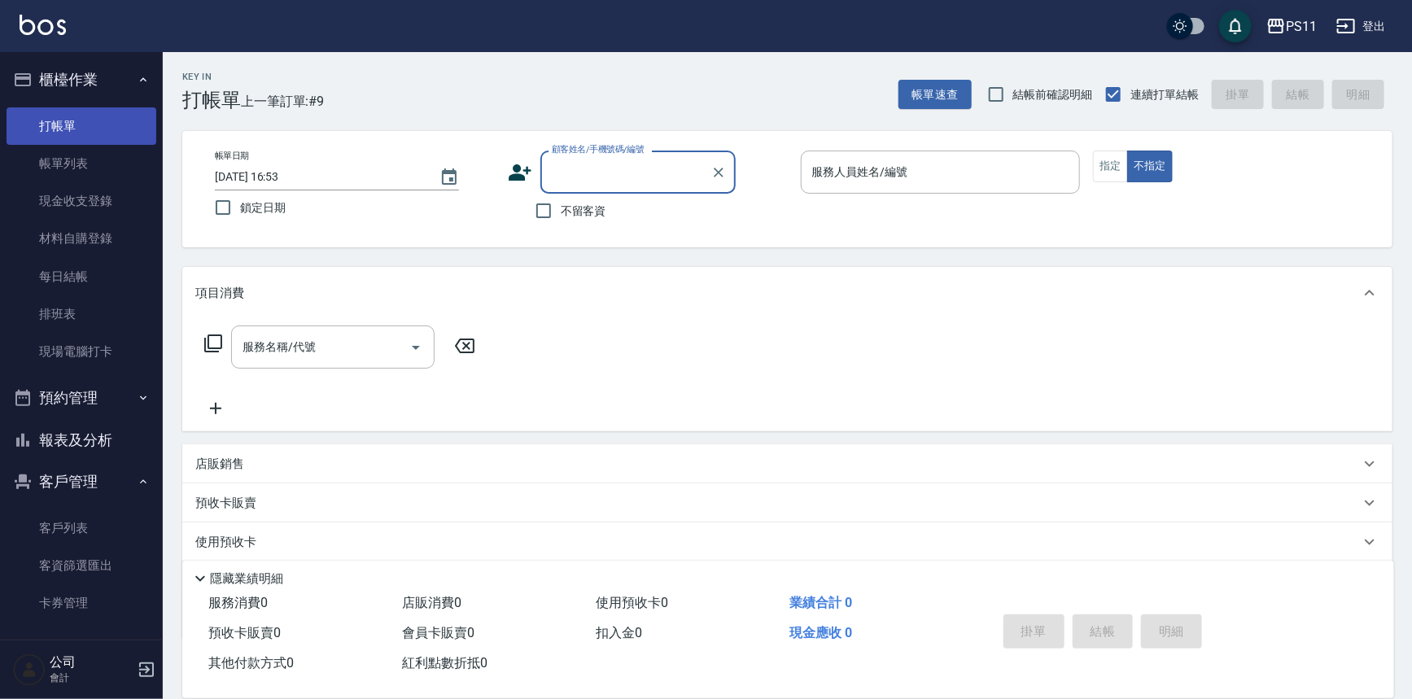
click at [117, 146] on link "帳單列表" at bounding box center [82, 163] width 150 height 37
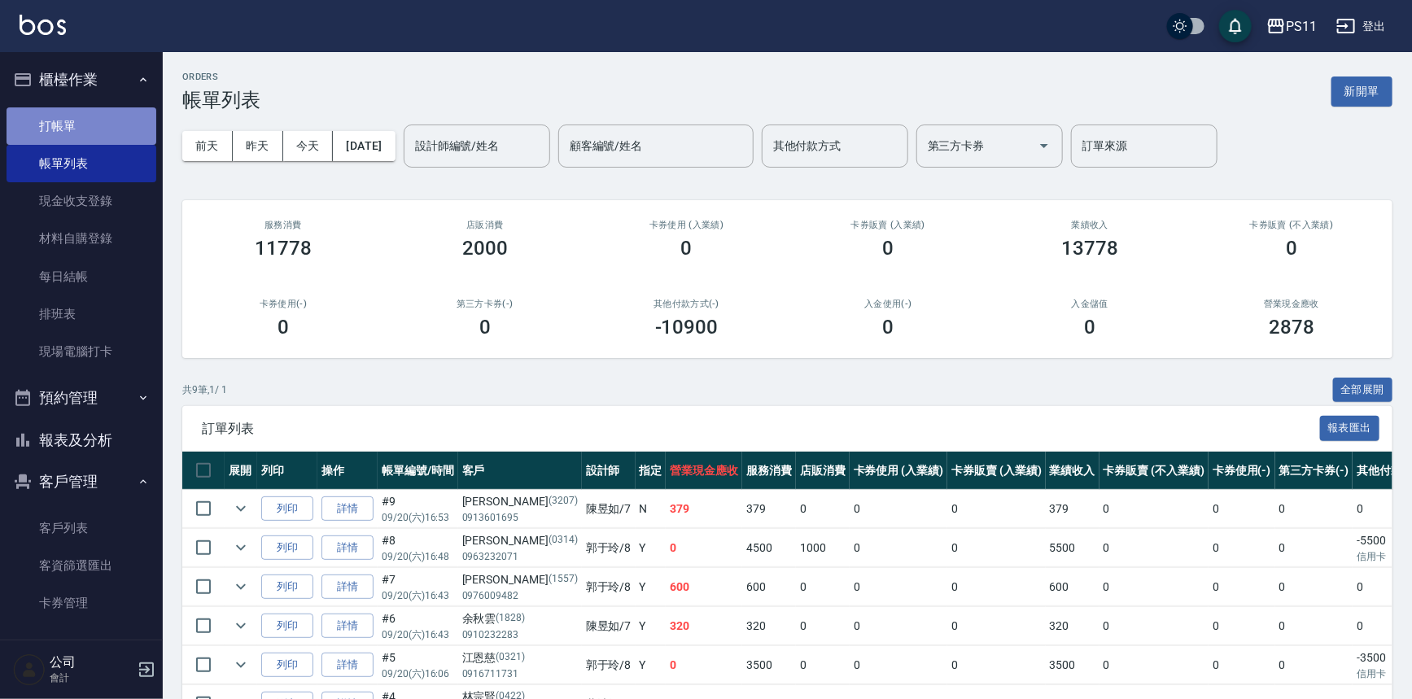
click at [106, 118] on link "打帳單" at bounding box center [82, 125] width 150 height 37
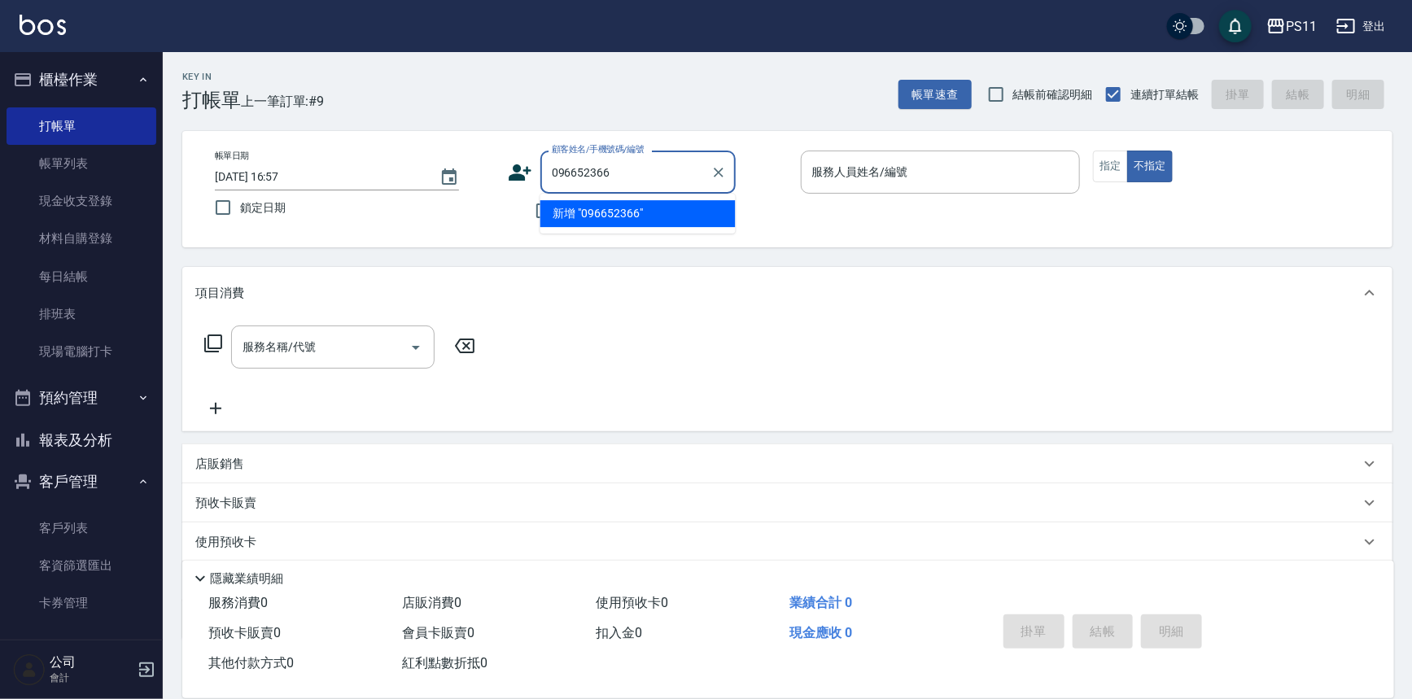
type input "0966523665"
click at [719, 164] on icon "Clear" at bounding box center [718, 172] width 16 height 16
type input "0931313868"
click at [721, 172] on icon "Clear" at bounding box center [718, 172] width 16 height 16
click at [47, 442] on button "報表及分析" at bounding box center [82, 440] width 150 height 42
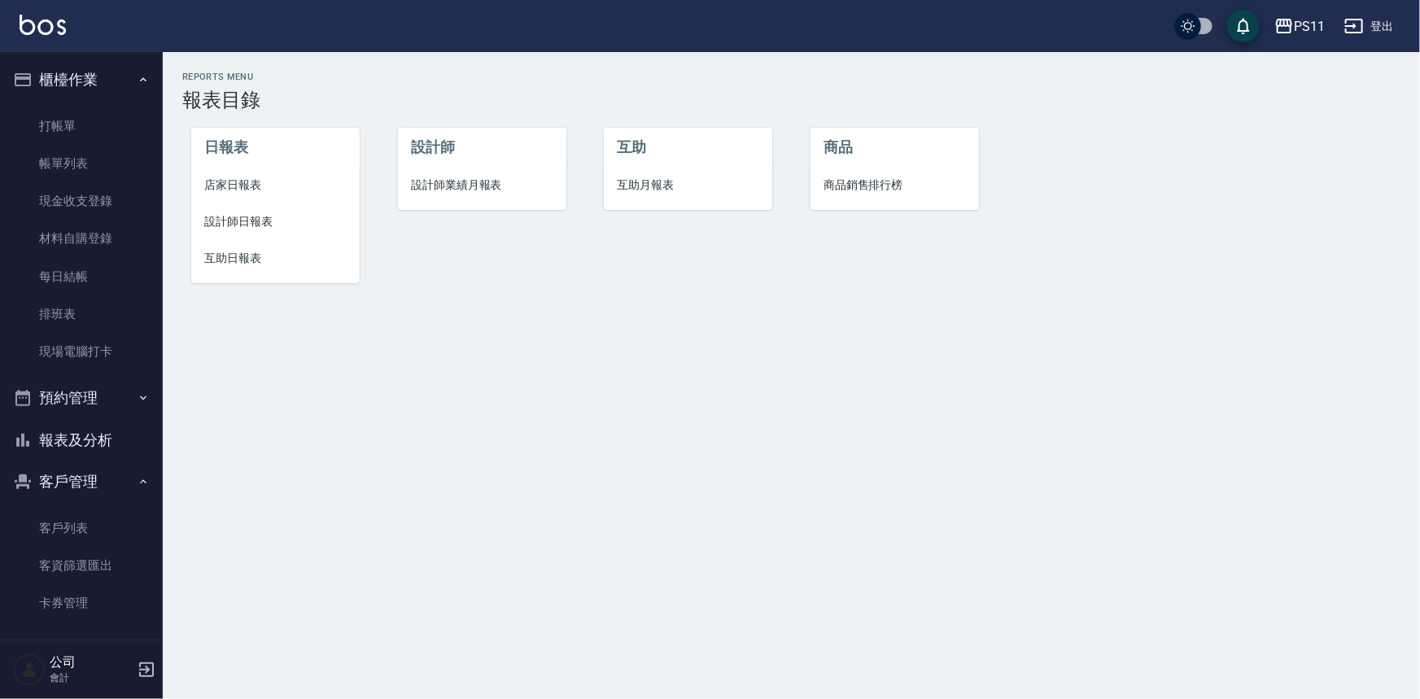
click at [231, 229] on span "設計師日報表" at bounding box center [275, 221] width 142 height 17
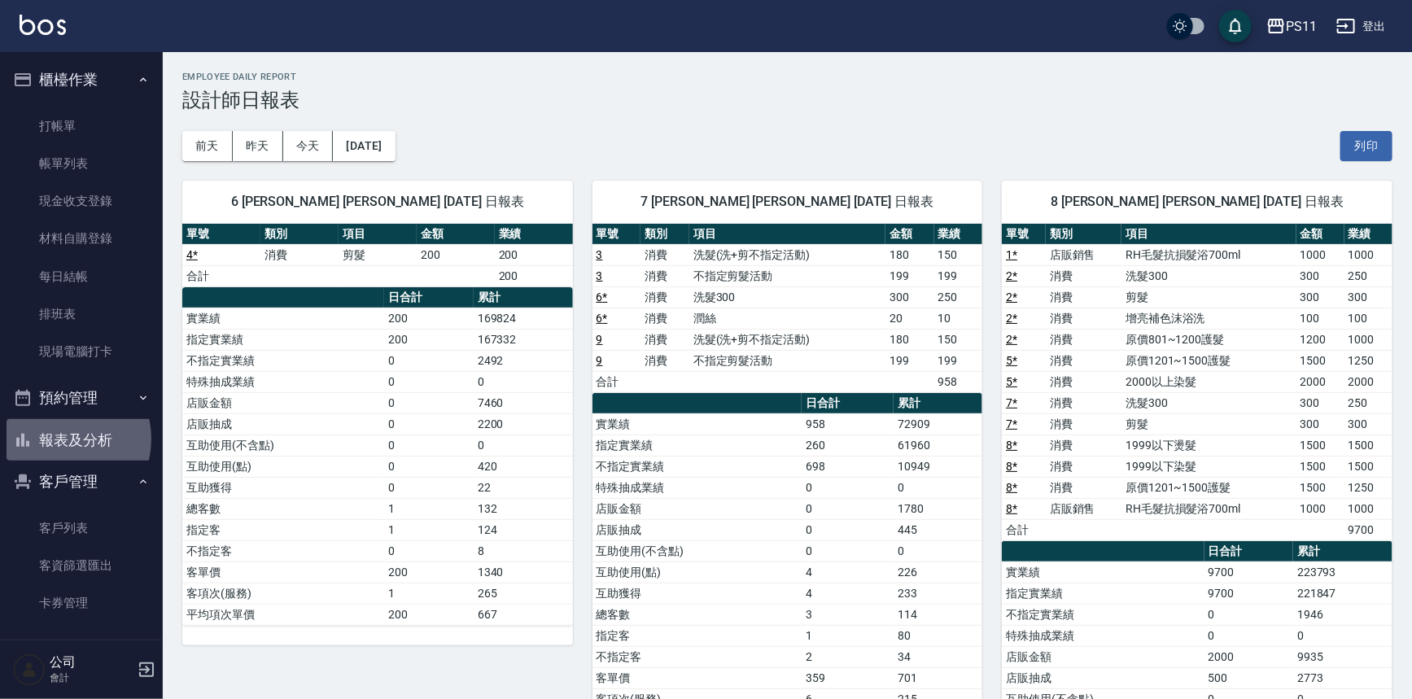
click at [63, 439] on button "報表及分析" at bounding box center [82, 440] width 150 height 42
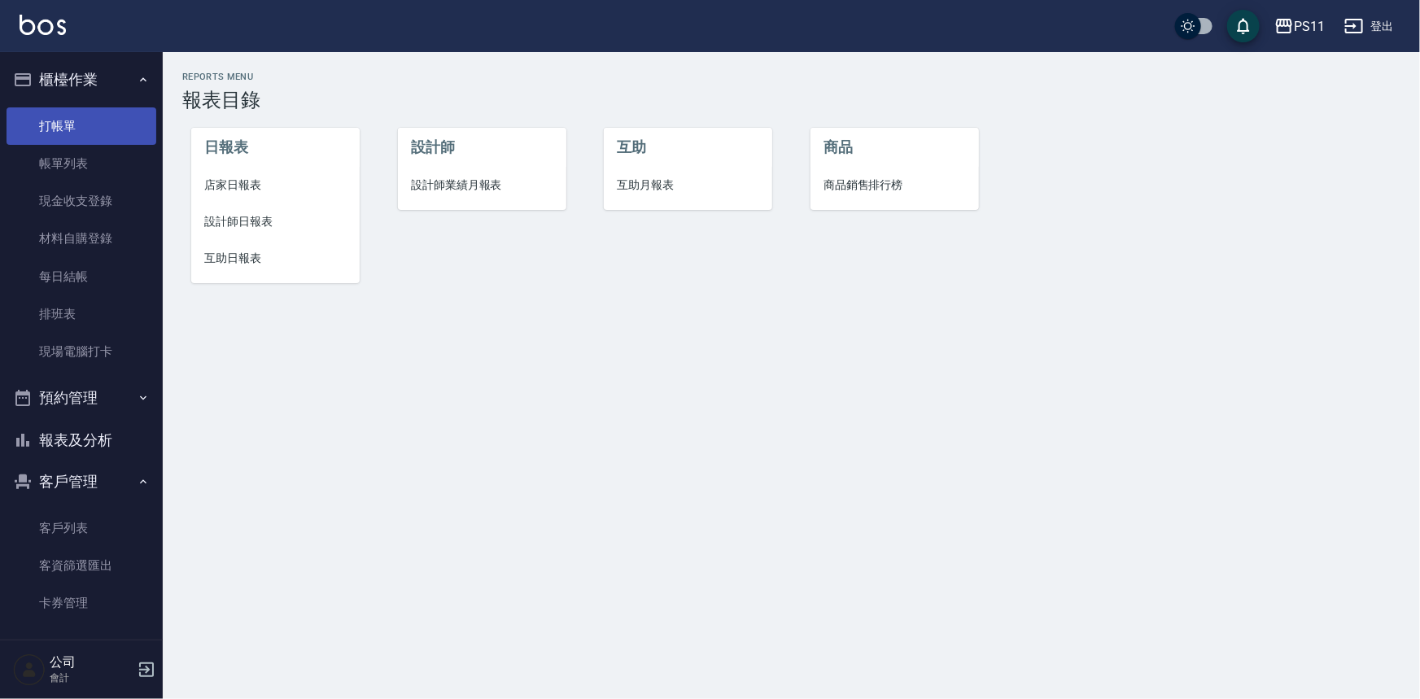
click at [103, 115] on link "打帳單" at bounding box center [82, 125] width 150 height 37
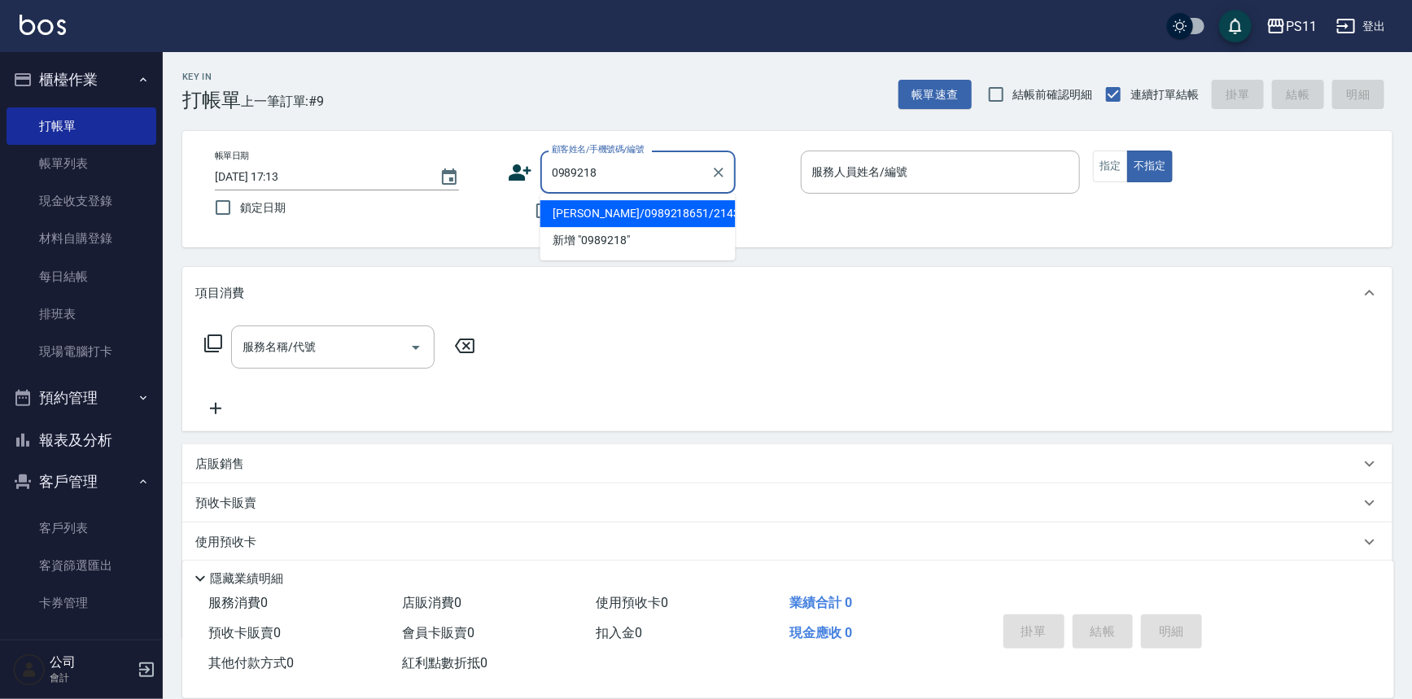
click at [696, 222] on li "[PERSON_NAME]/0989218651/2143" at bounding box center [637, 213] width 195 height 27
type input "[PERSON_NAME]/0989218651/2143"
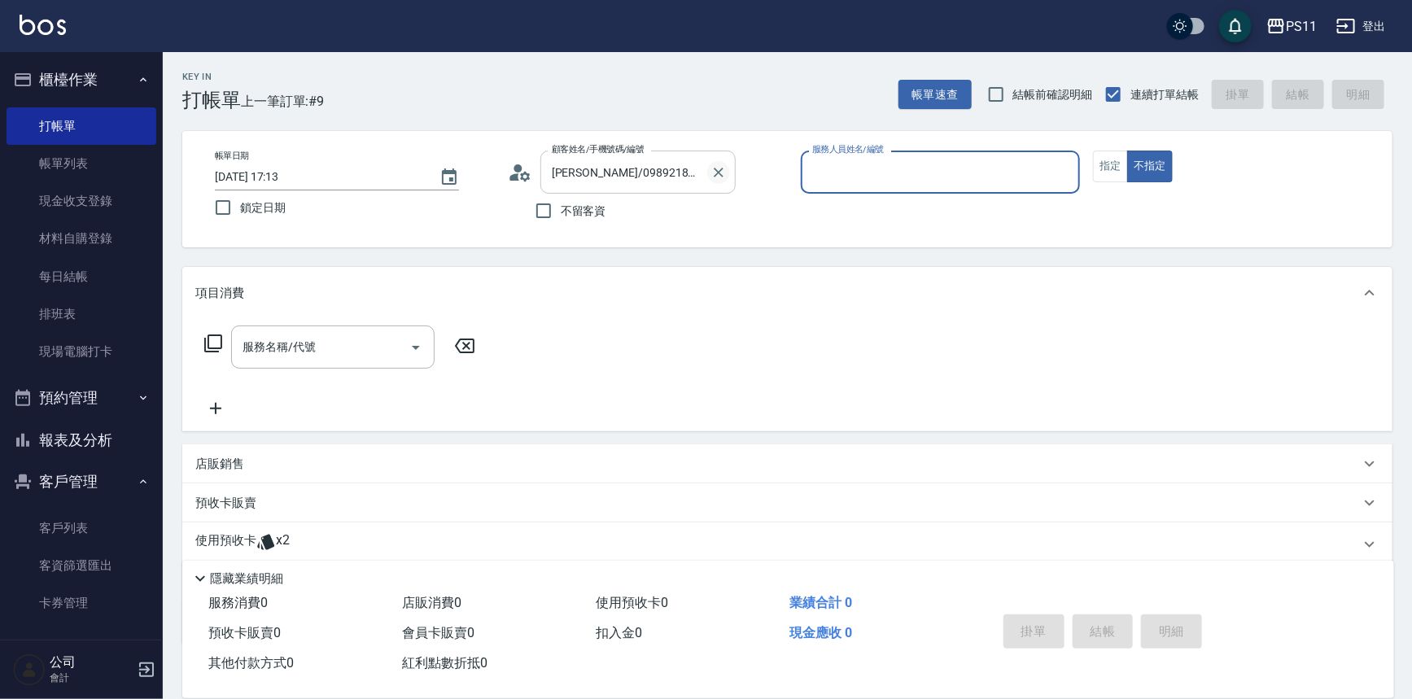
click at [716, 173] on icon "Clear" at bounding box center [719, 173] width 10 height 10
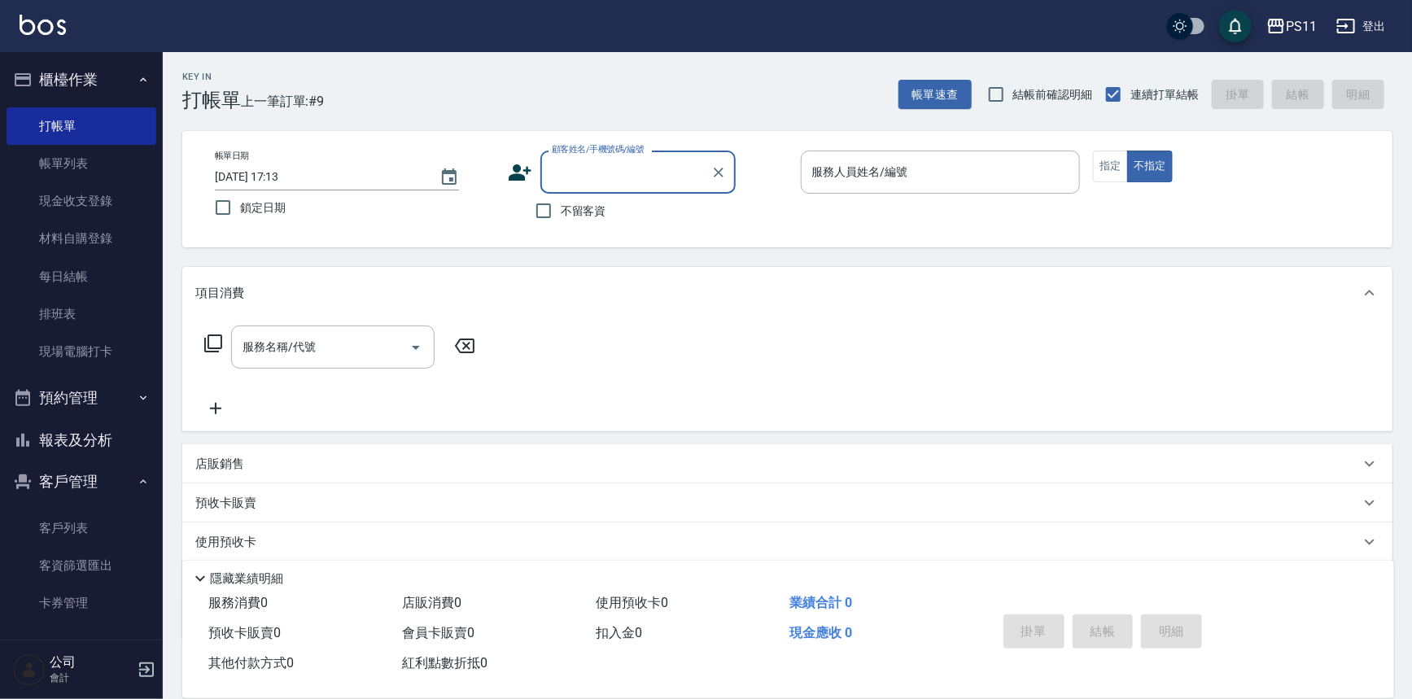
click at [631, 175] on input "顧客姓名/手機號碼/編號" at bounding box center [626, 172] width 156 height 28
click at [605, 208] on li "陳建霖/0917900155/0311" at bounding box center [637, 213] width 195 height 27
type input "陳建霖/0917900155/0311"
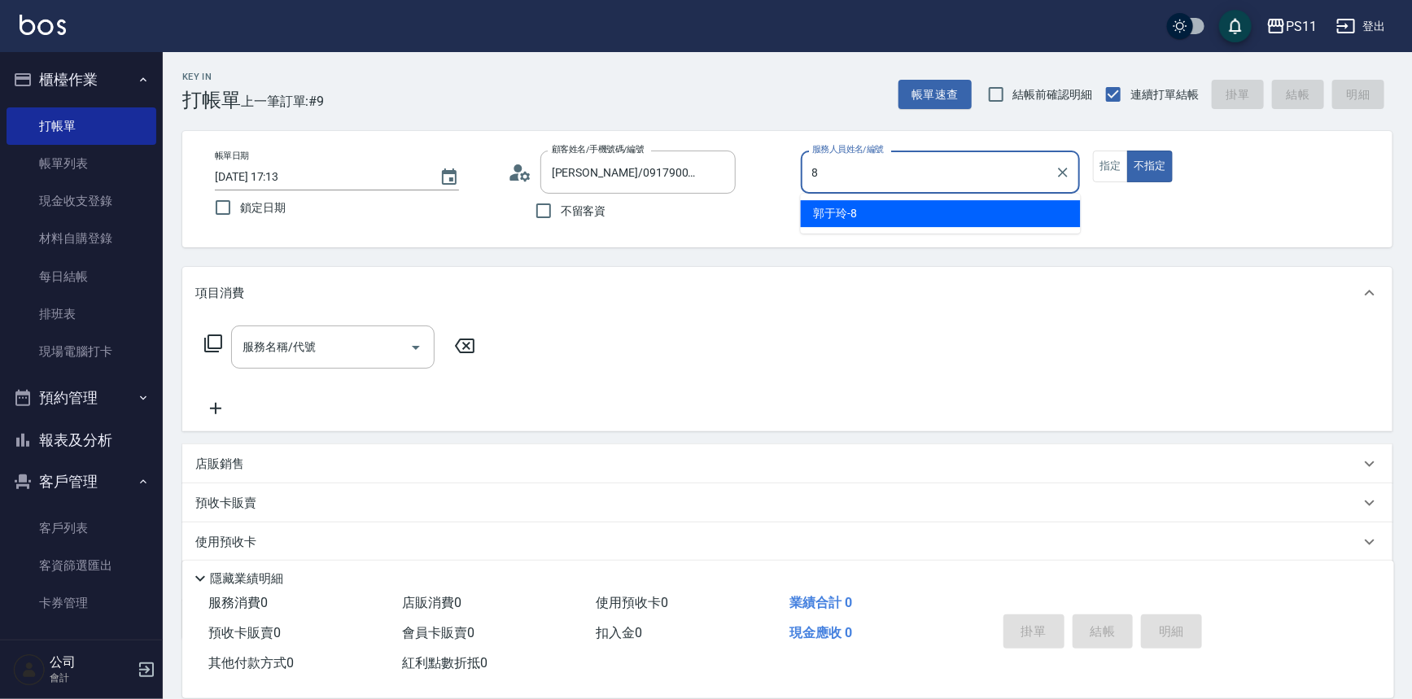
type input "郭于玲-8"
type button "false"
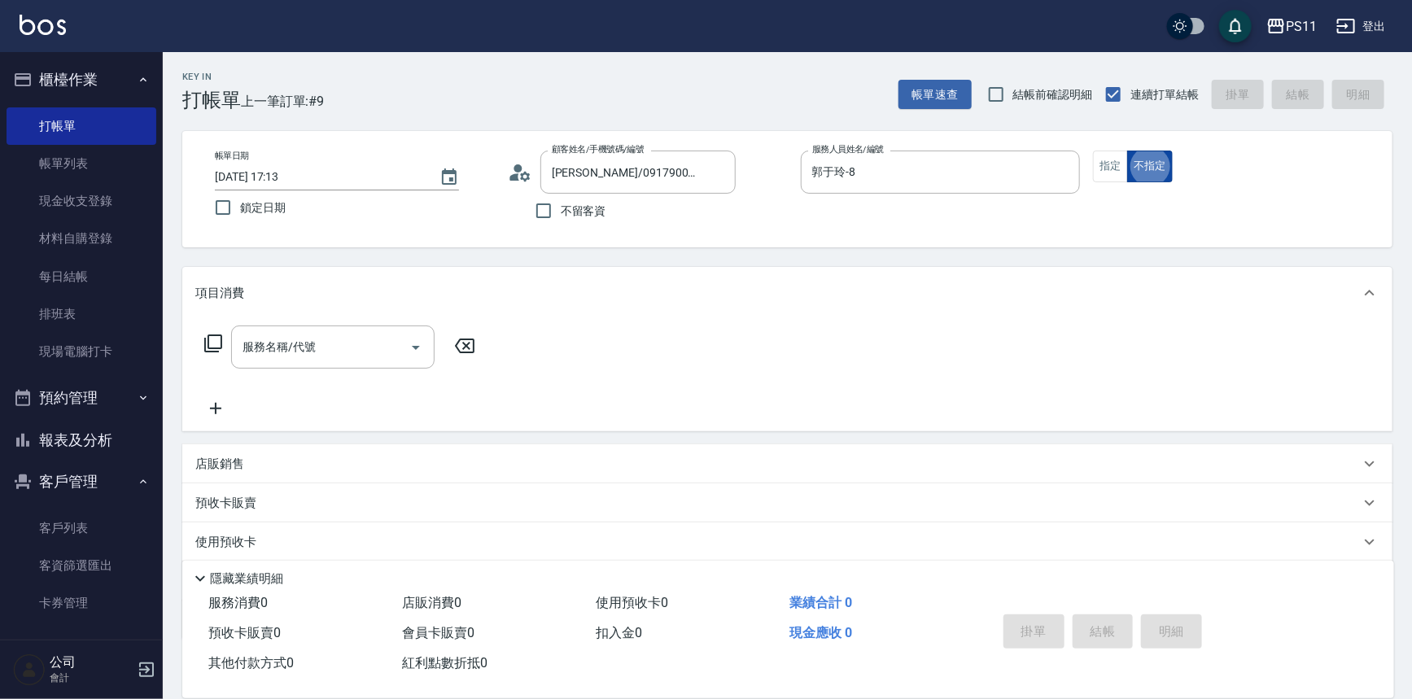
click at [1131, 172] on button "不指定" at bounding box center [1150, 167] width 46 height 32
click at [1107, 171] on button "指定" at bounding box center [1110, 167] width 35 height 32
click at [220, 345] on icon at bounding box center [213, 344] width 20 height 20
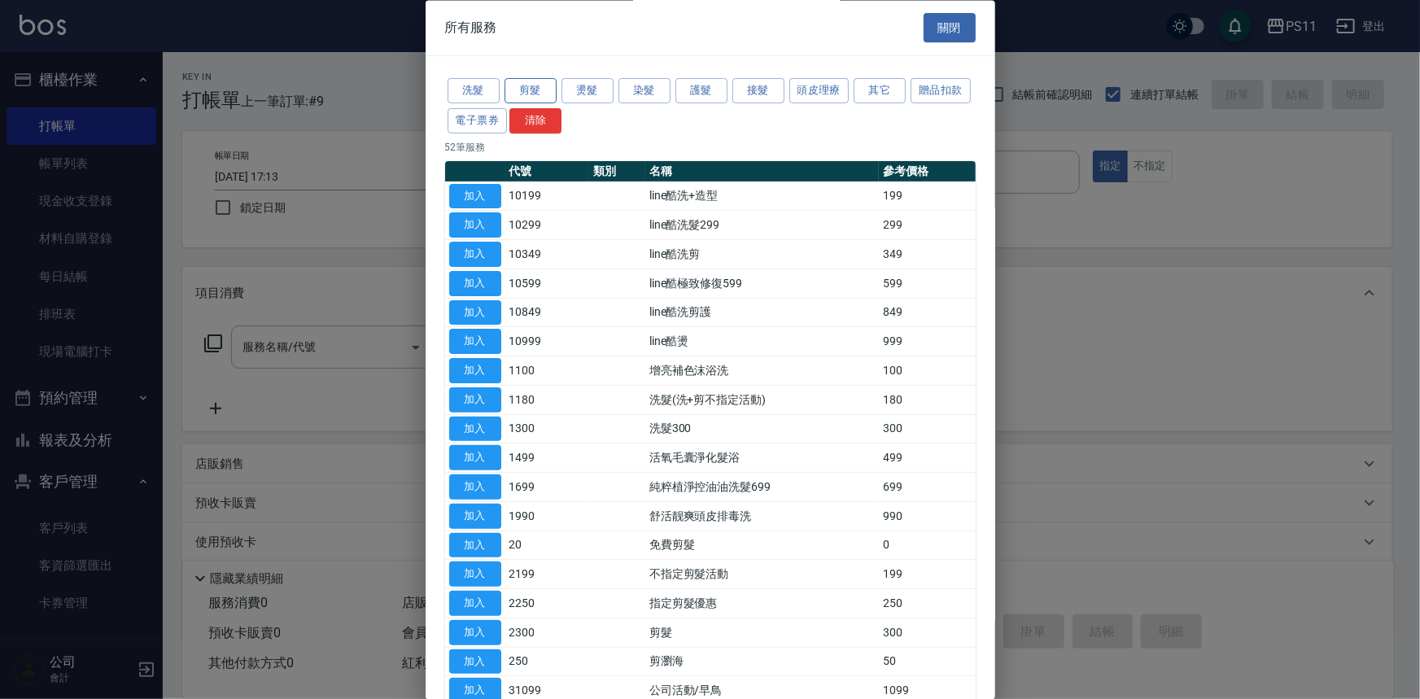
click at [547, 85] on button "剪髮" at bounding box center [531, 91] width 52 height 25
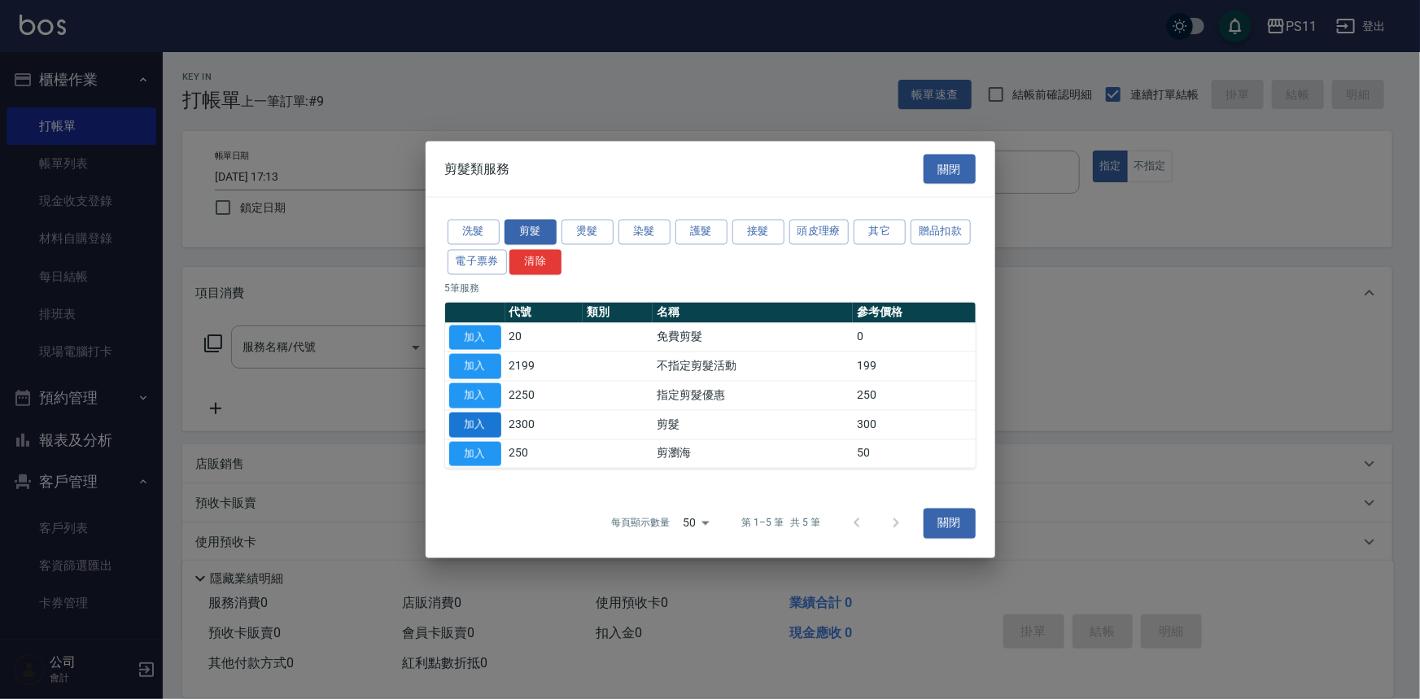
click at [481, 427] on button "加入" at bounding box center [475, 424] width 52 height 25
type input "剪髮(2300)"
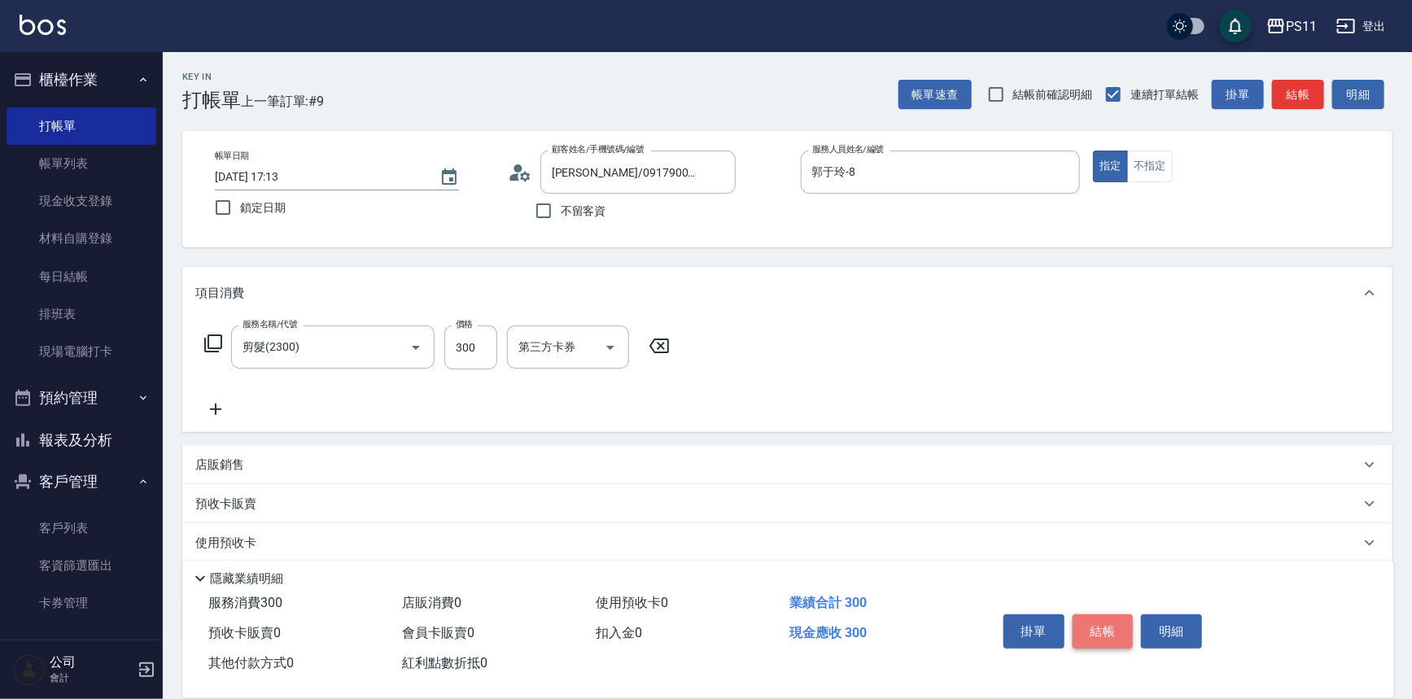
click at [1110, 622] on button "結帳" at bounding box center [1103, 631] width 61 height 34
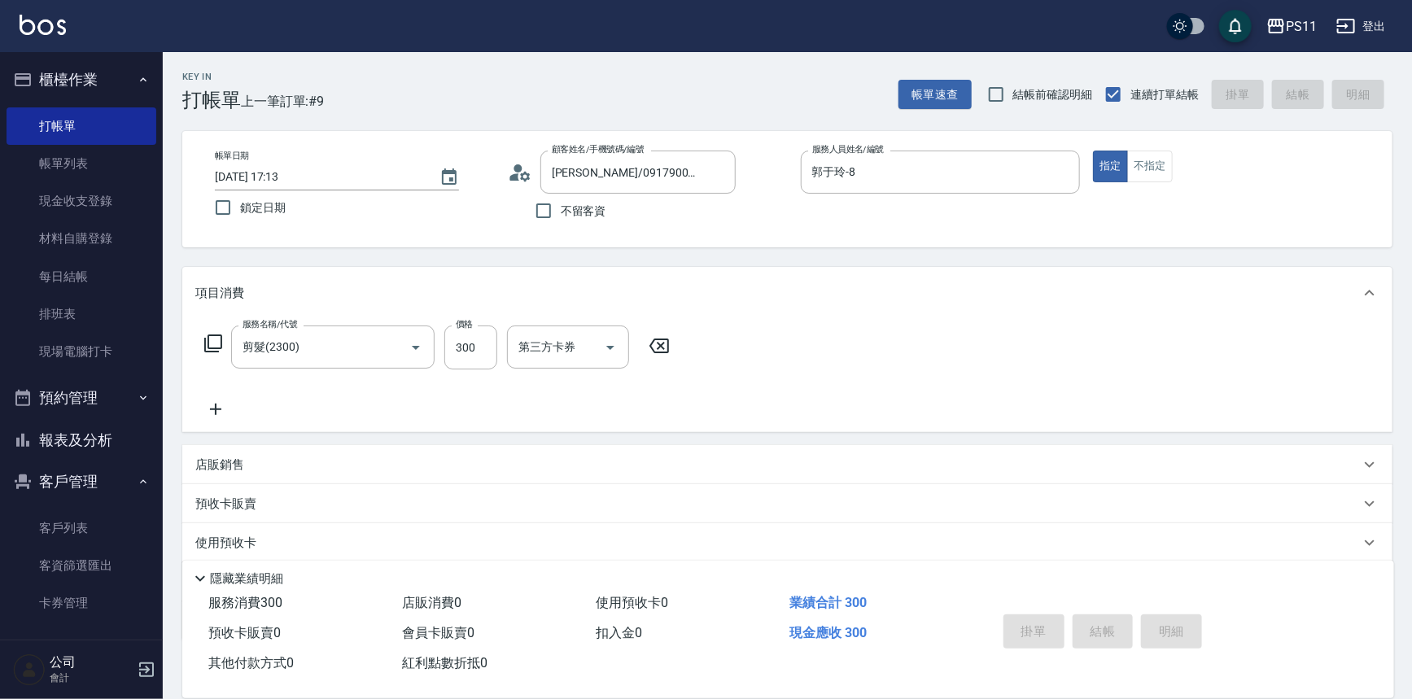
type input "2025/09/20 17:28"
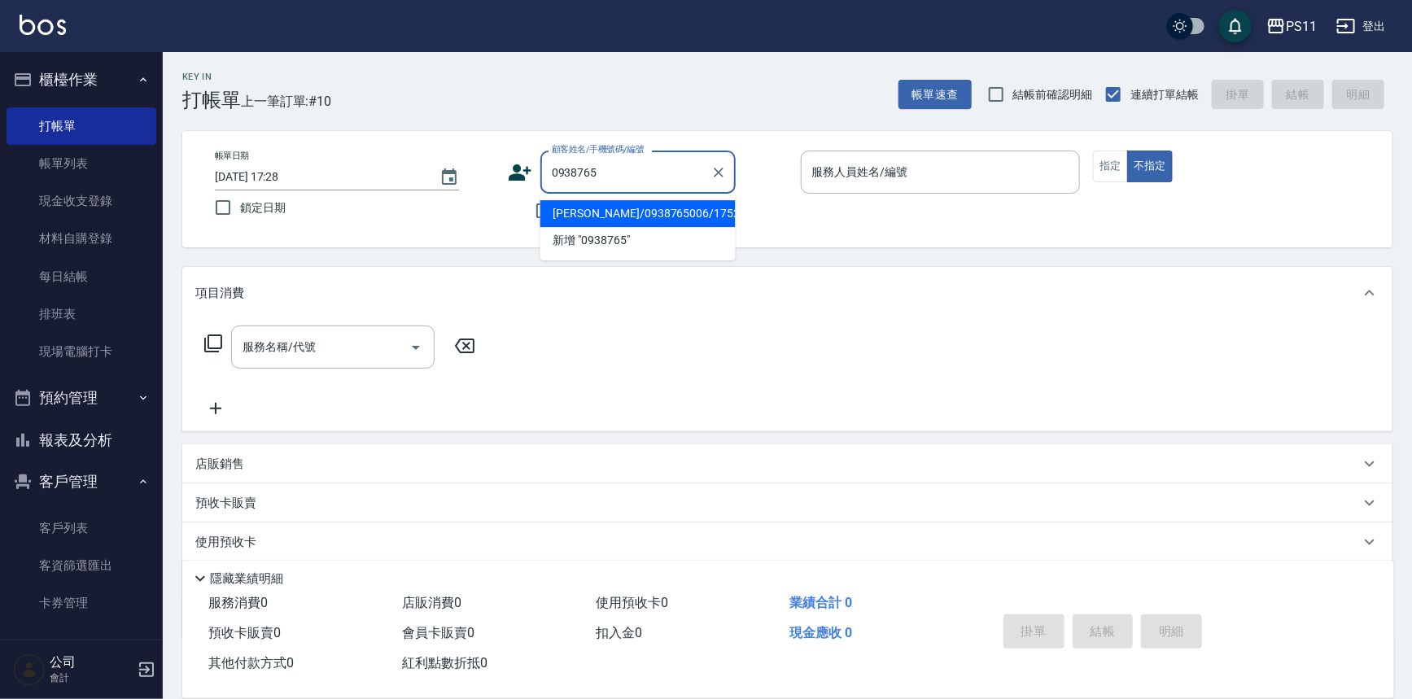
click at [681, 220] on li "朱麒豐/0938765006/1752" at bounding box center [637, 213] width 195 height 27
type input "朱麒豐/0938765006/1752"
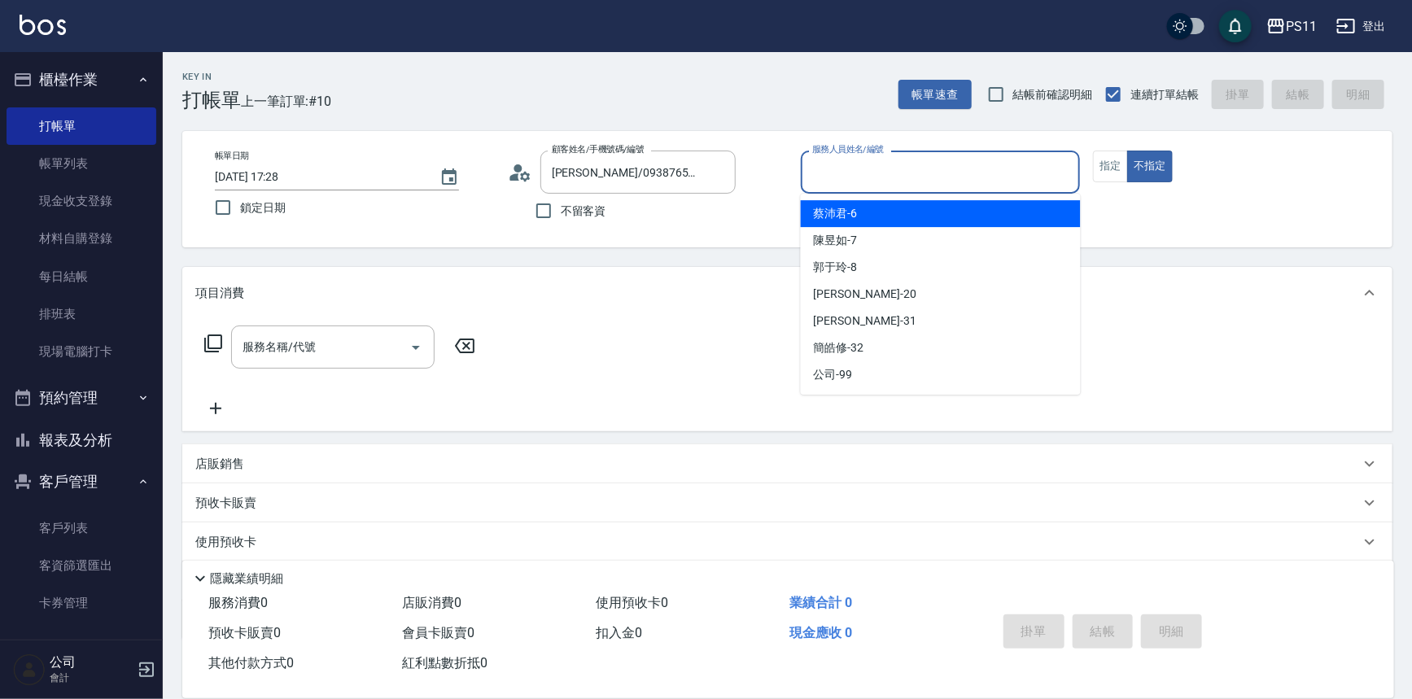
click at [903, 164] on input "服務人員姓名/編號" at bounding box center [940, 172] width 265 height 28
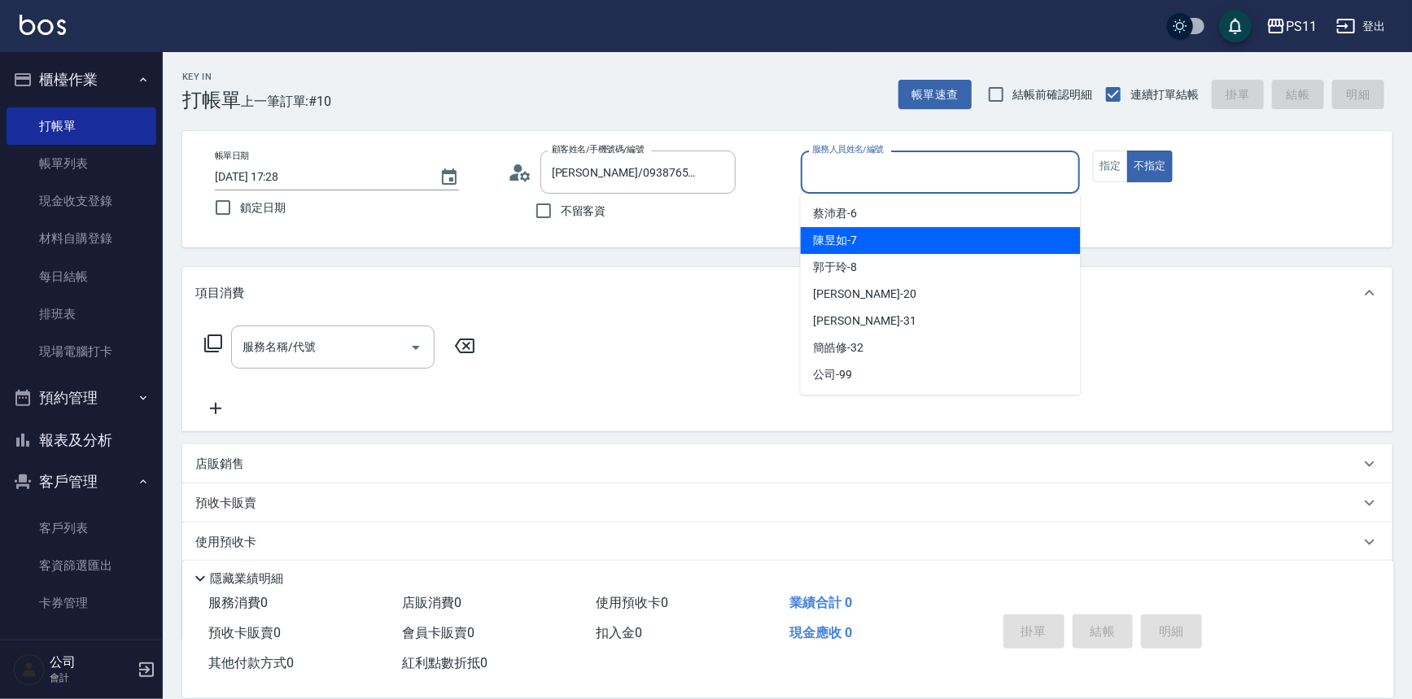
click at [897, 242] on div "陳昱如 -7" at bounding box center [941, 240] width 280 height 27
type input "陳昱如-7"
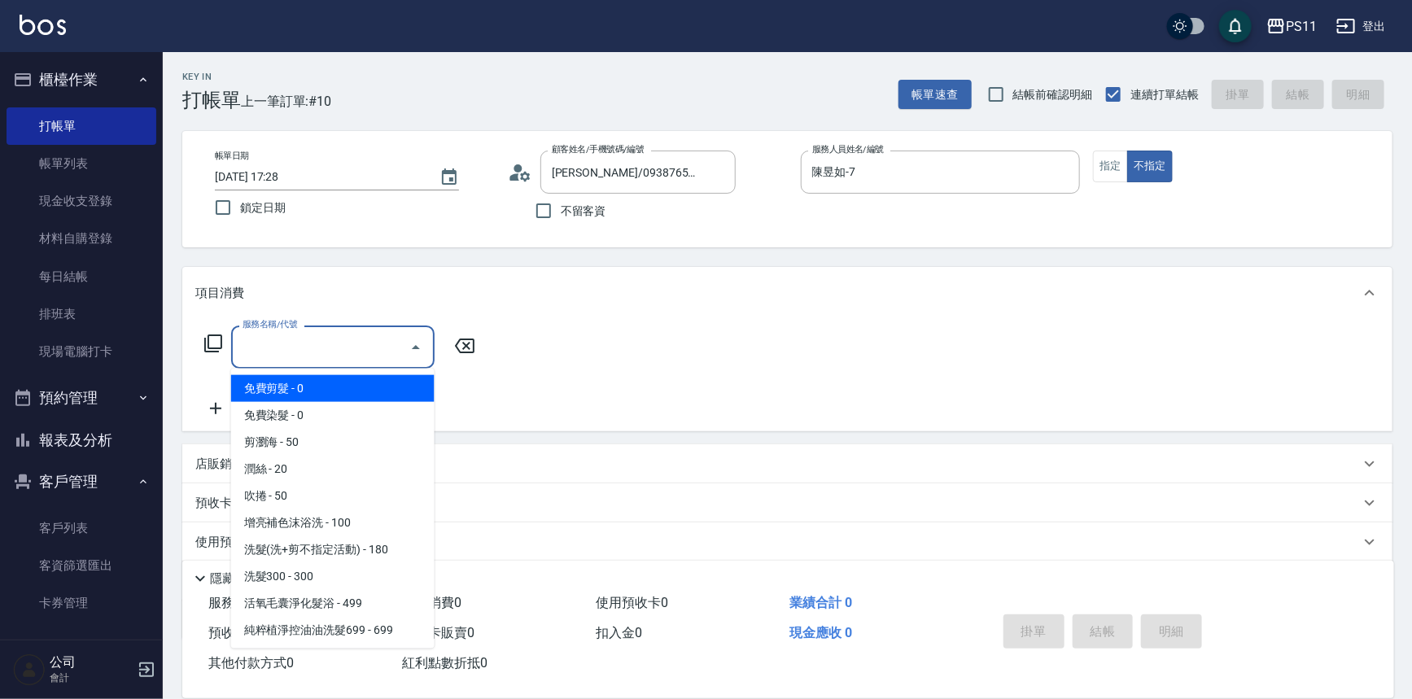
click at [325, 333] on input "服務名稱/代號" at bounding box center [320, 347] width 164 height 28
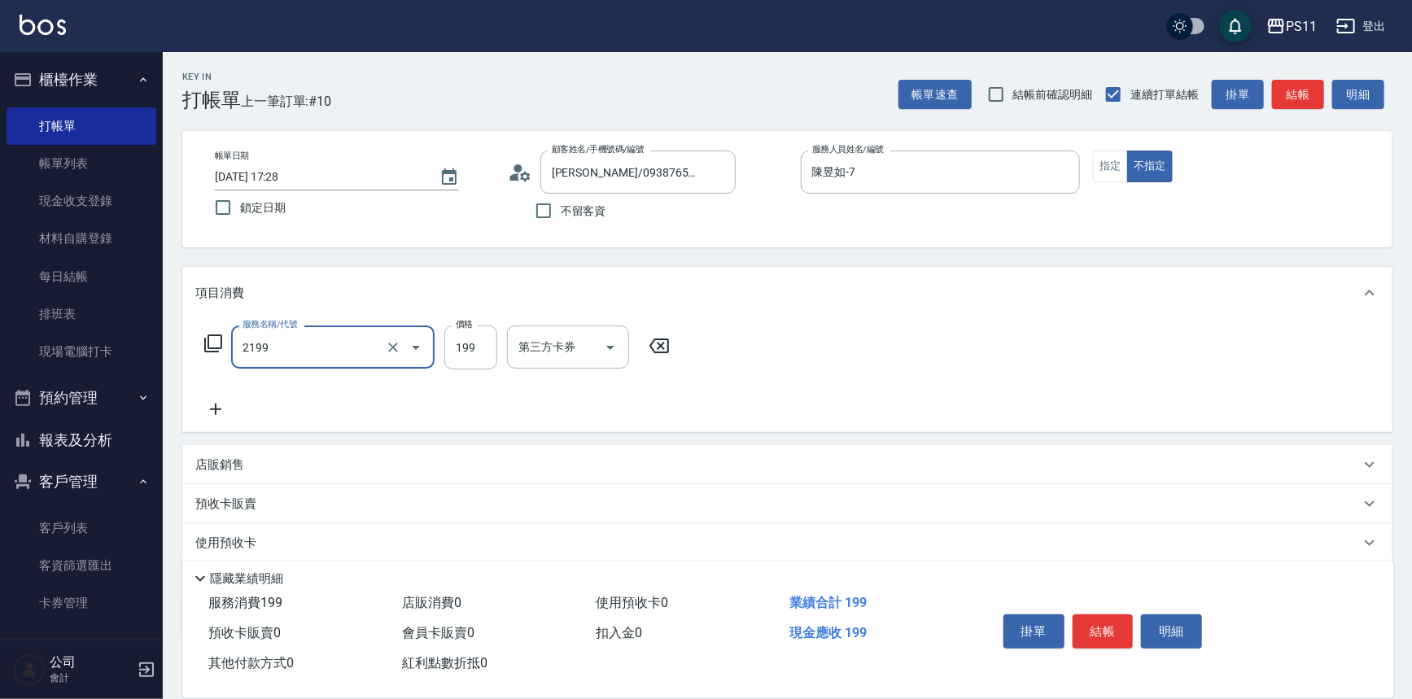
type input "不指定剪髮活動(2199)"
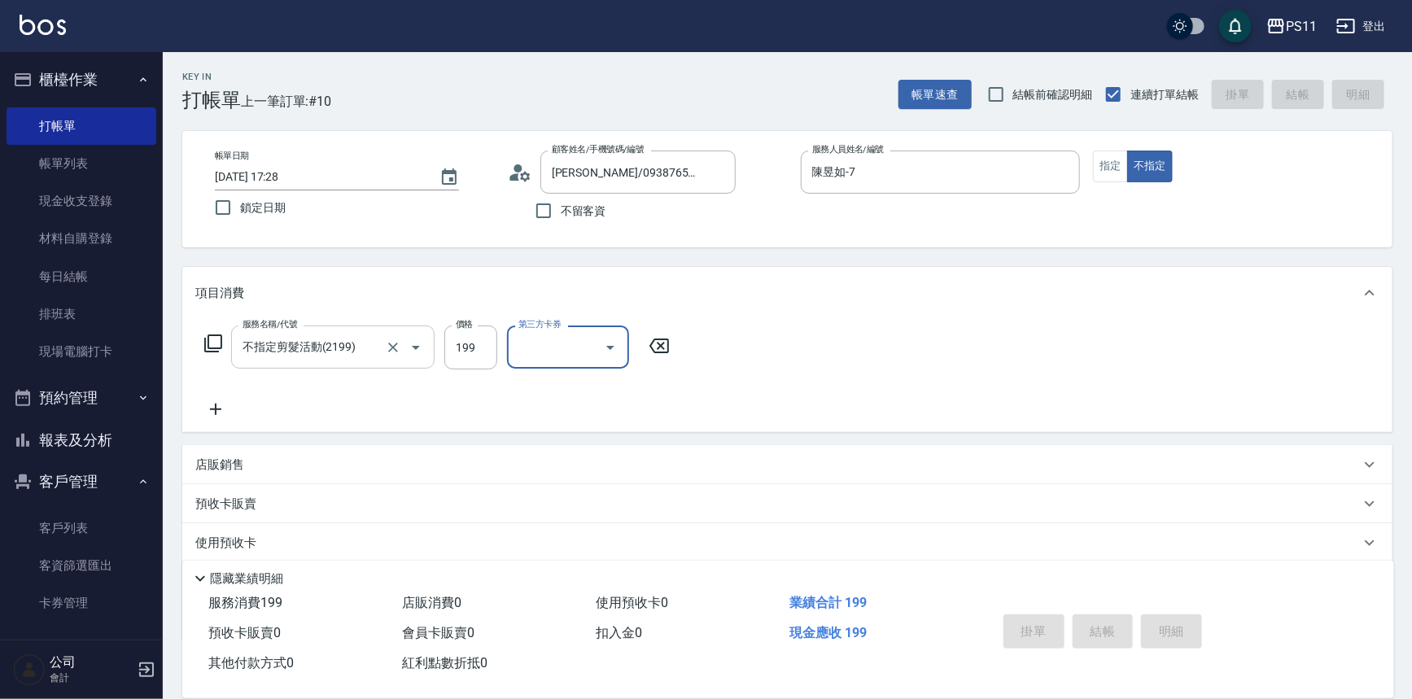
type input "2025/09/20 17:47"
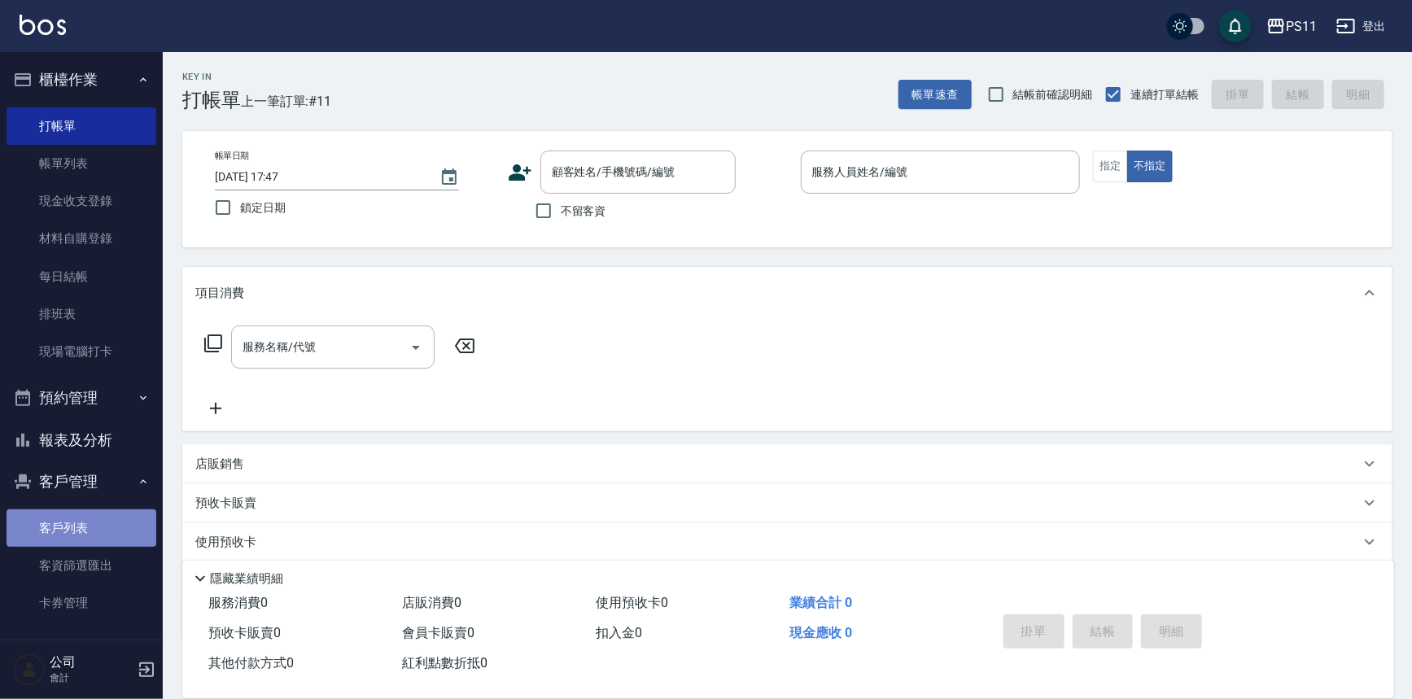
drag, startPoint x: 83, startPoint y: 517, endPoint x: 351, endPoint y: 518, distance: 267.7
click at [84, 518] on link "客戶列表" at bounding box center [82, 527] width 150 height 37
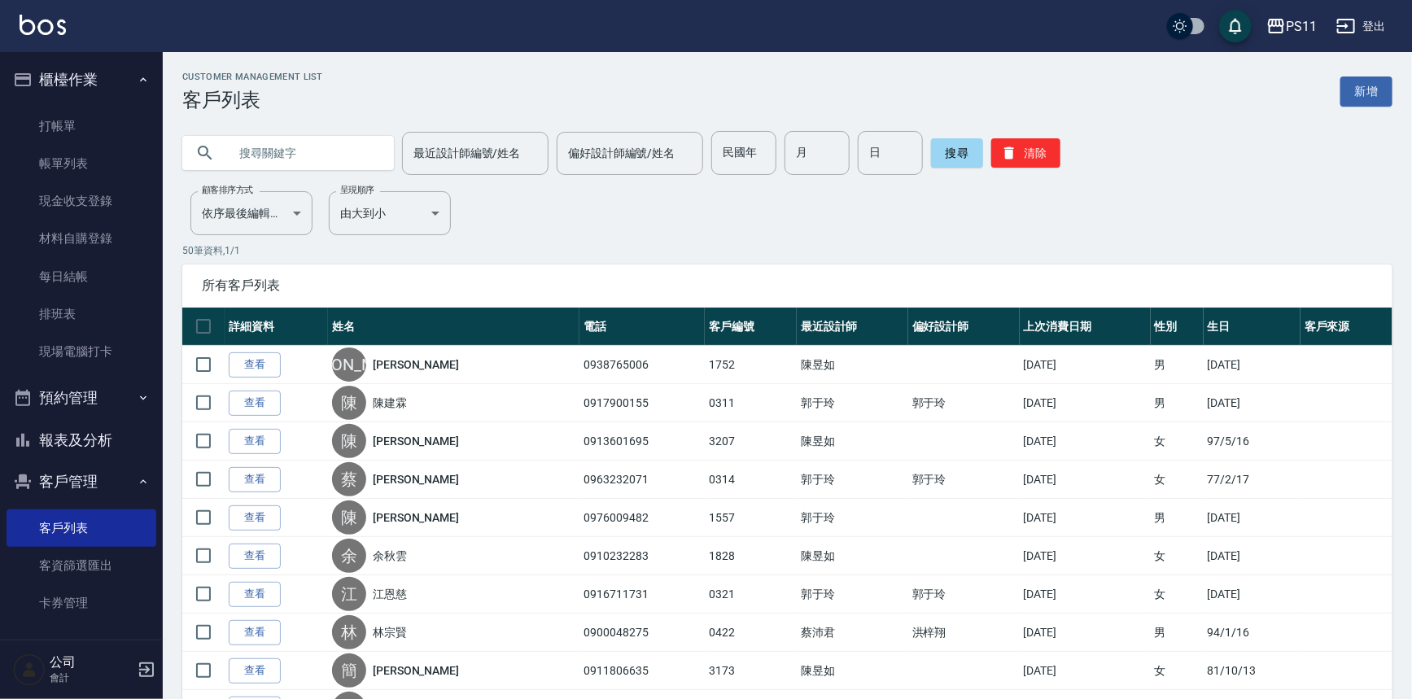
click at [370, 158] on input "text" at bounding box center [304, 153] width 153 height 44
type input "成"
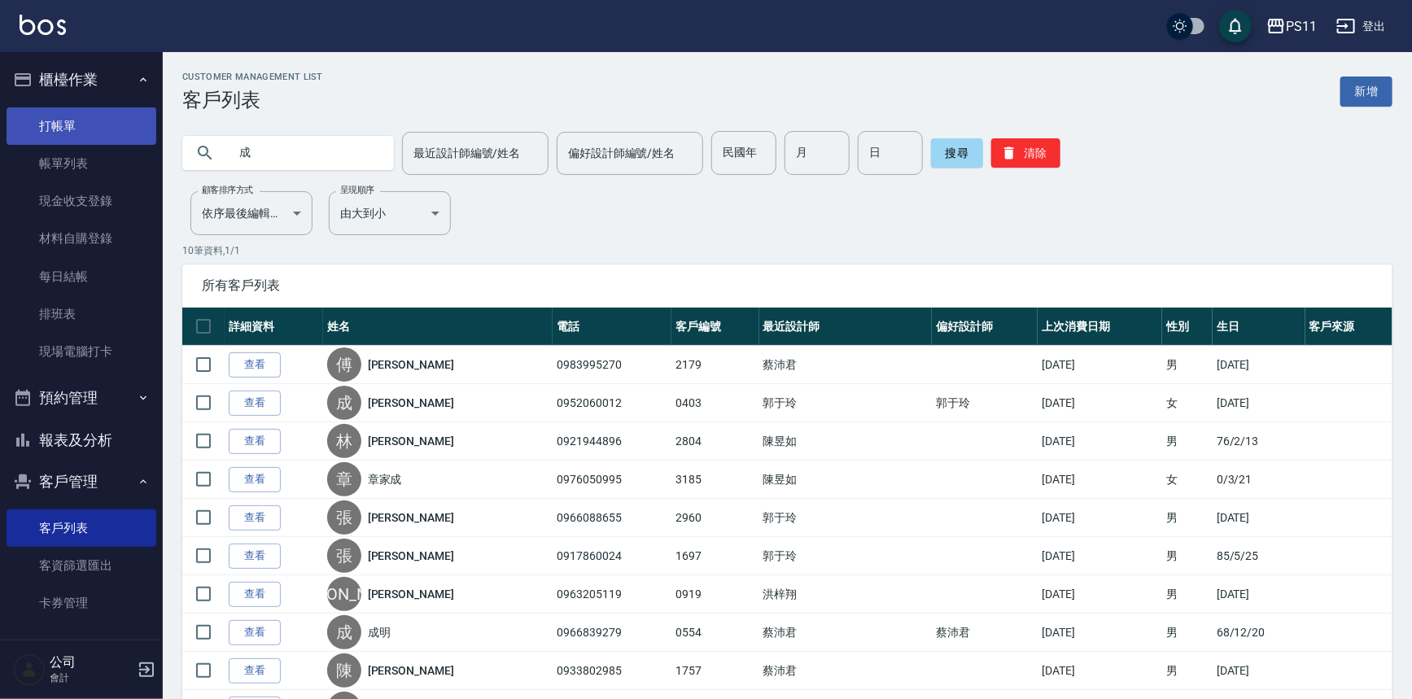
click at [85, 124] on link "打帳單" at bounding box center [82, 125] width 150 height 37
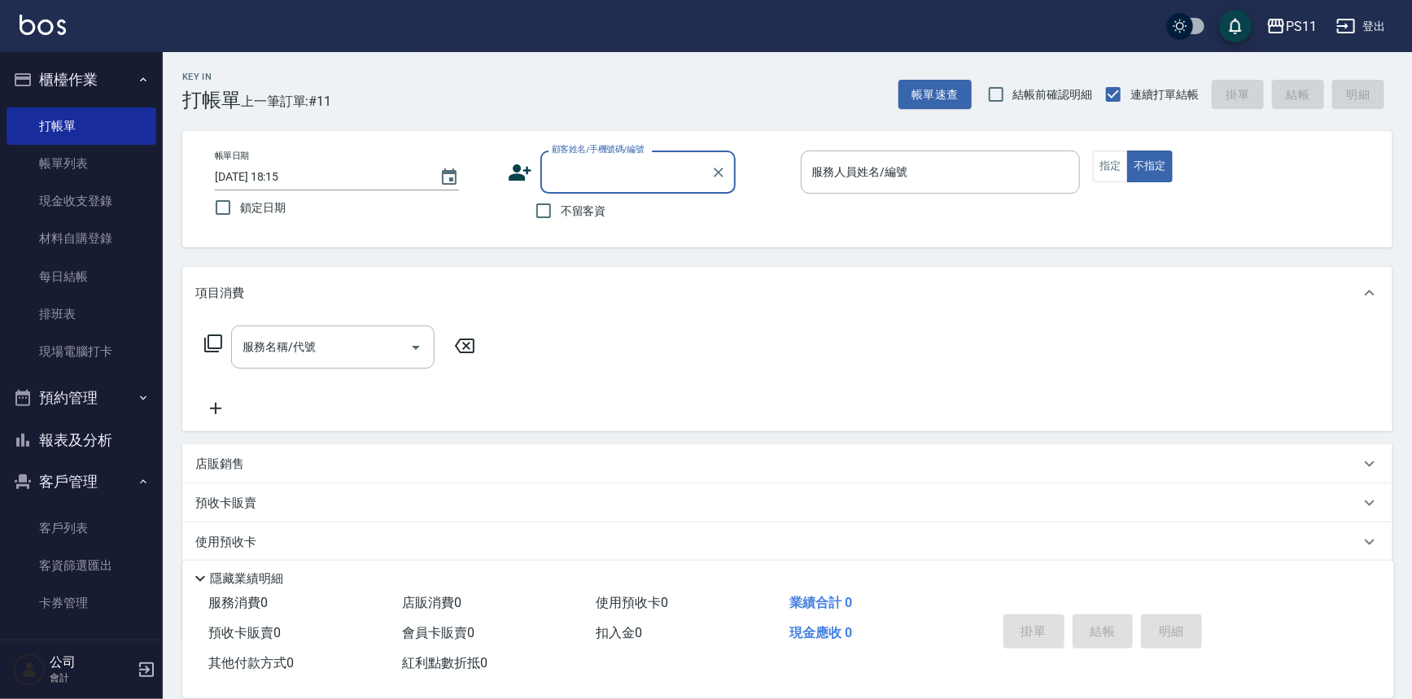
click at [608, 164] on input "顧客姓名/手機號碼/編號" at bounding box center [626, 172] width 156 height 28
click at [646, 208] on li "吳灃峻/0916225650/0309" at bounding box center [637, 213] width 195 height 27
type input "吳灃峻/0916225650/0309"
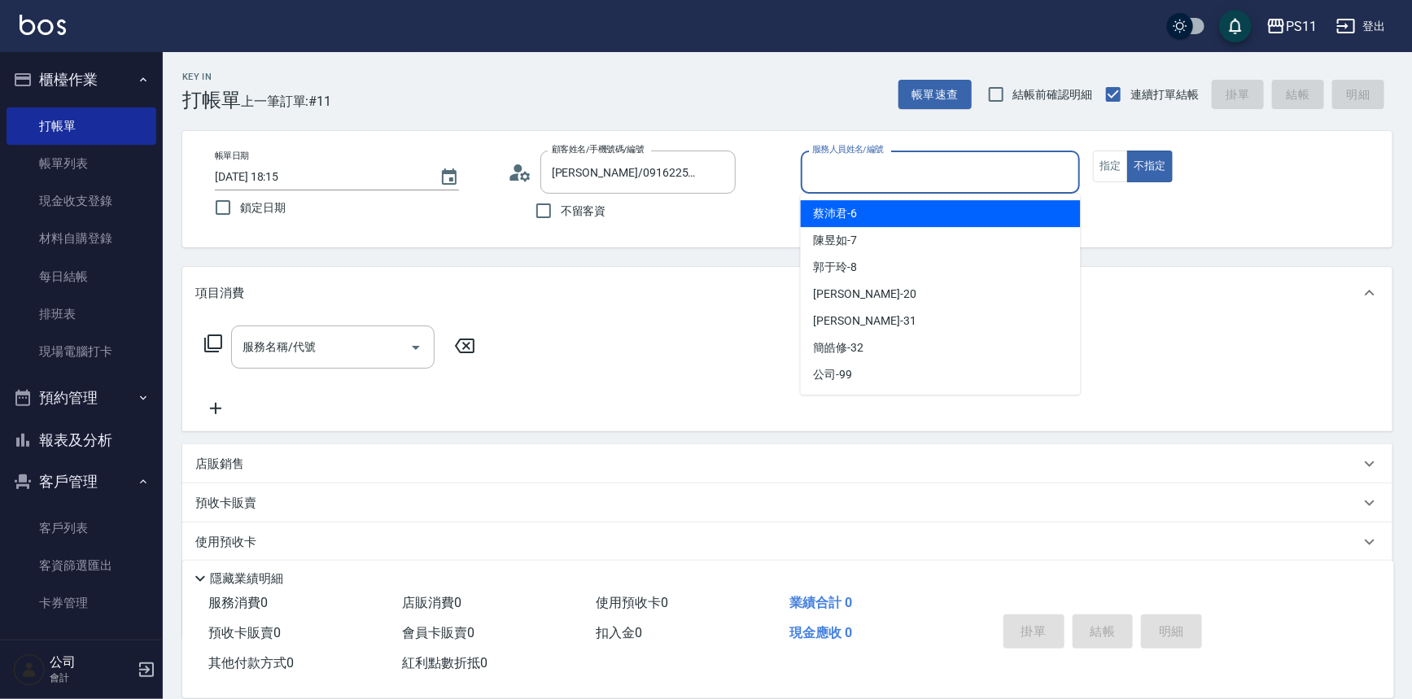
click at [1036, 168] on input "服務人員姓名/編號" at bounding box center [940, 172] width 265 height 28
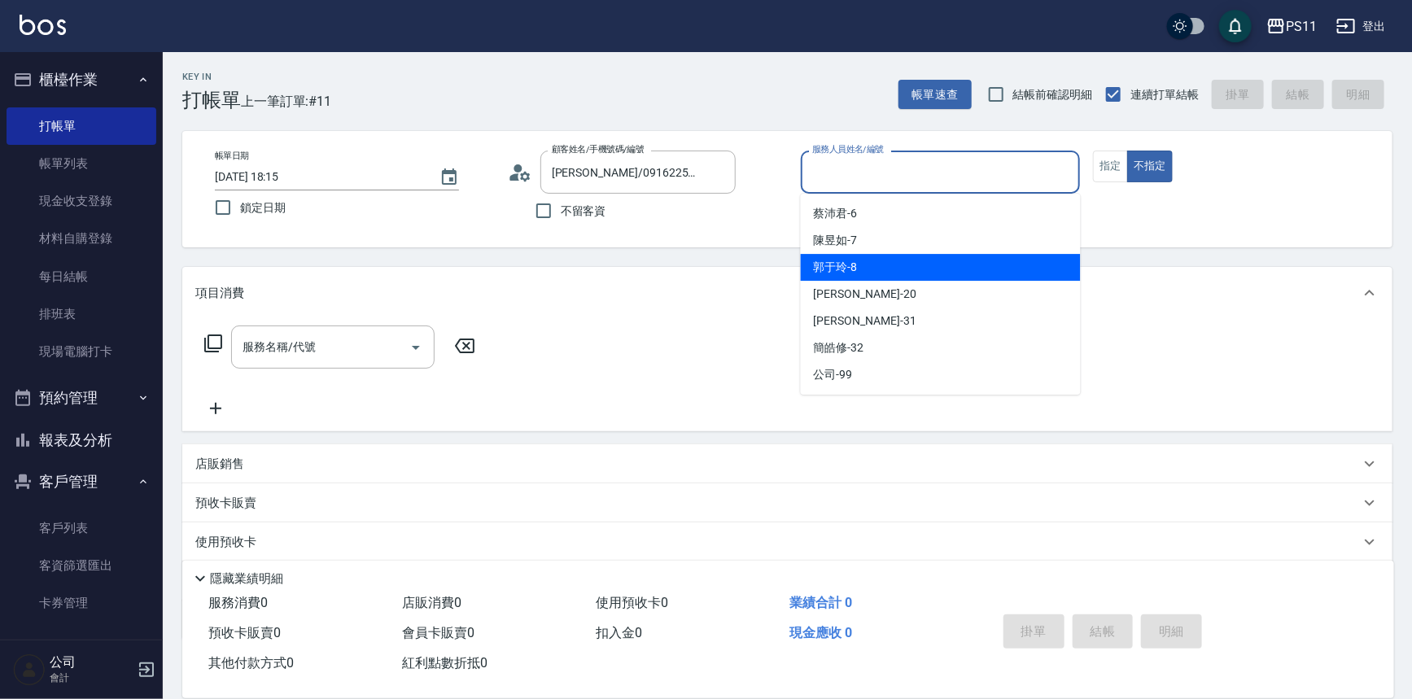
click at [950, 266] on div "郭于玲 -8" at bounding box center [941, 267] width 280 height 27
type input "郭于玲-8"
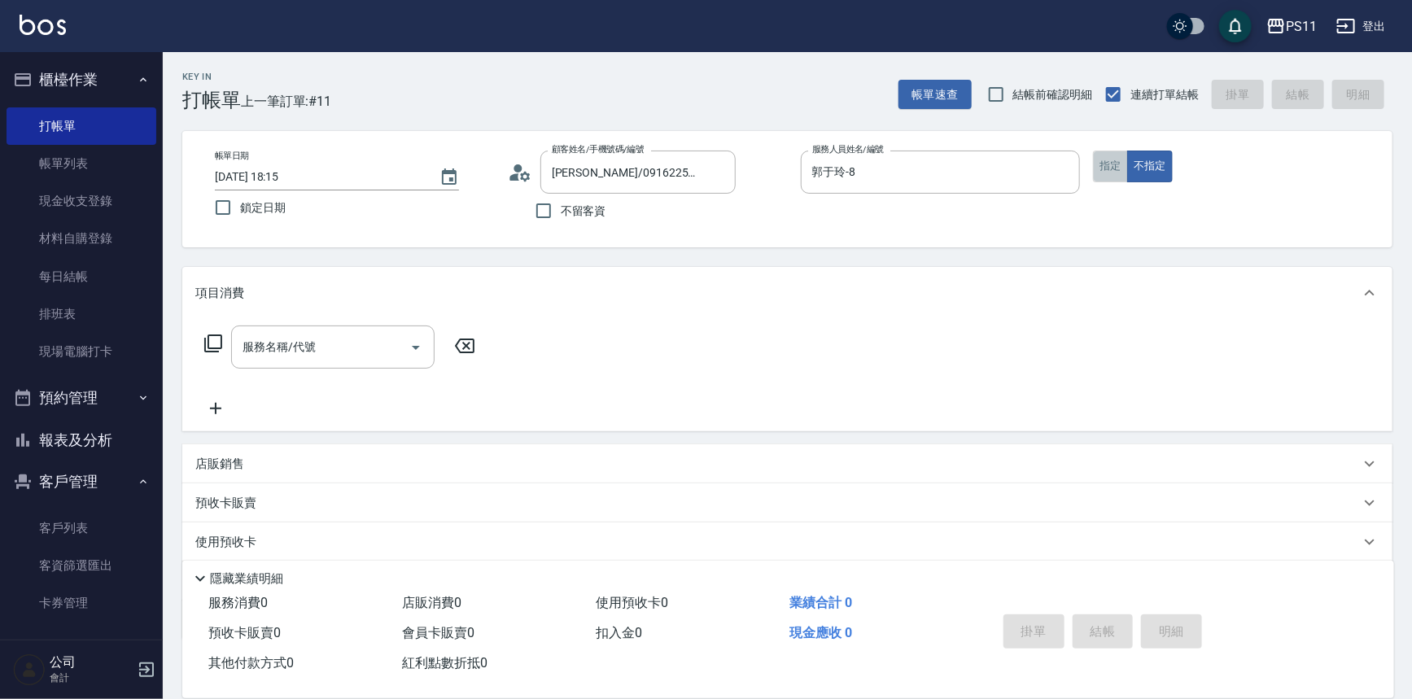
click at [1117, 172] on button "指定" at bounding box center [1110, 167] width 35 height 32
click at [206, 336] on icon at bounding box center [213, 344] width 20 height 20
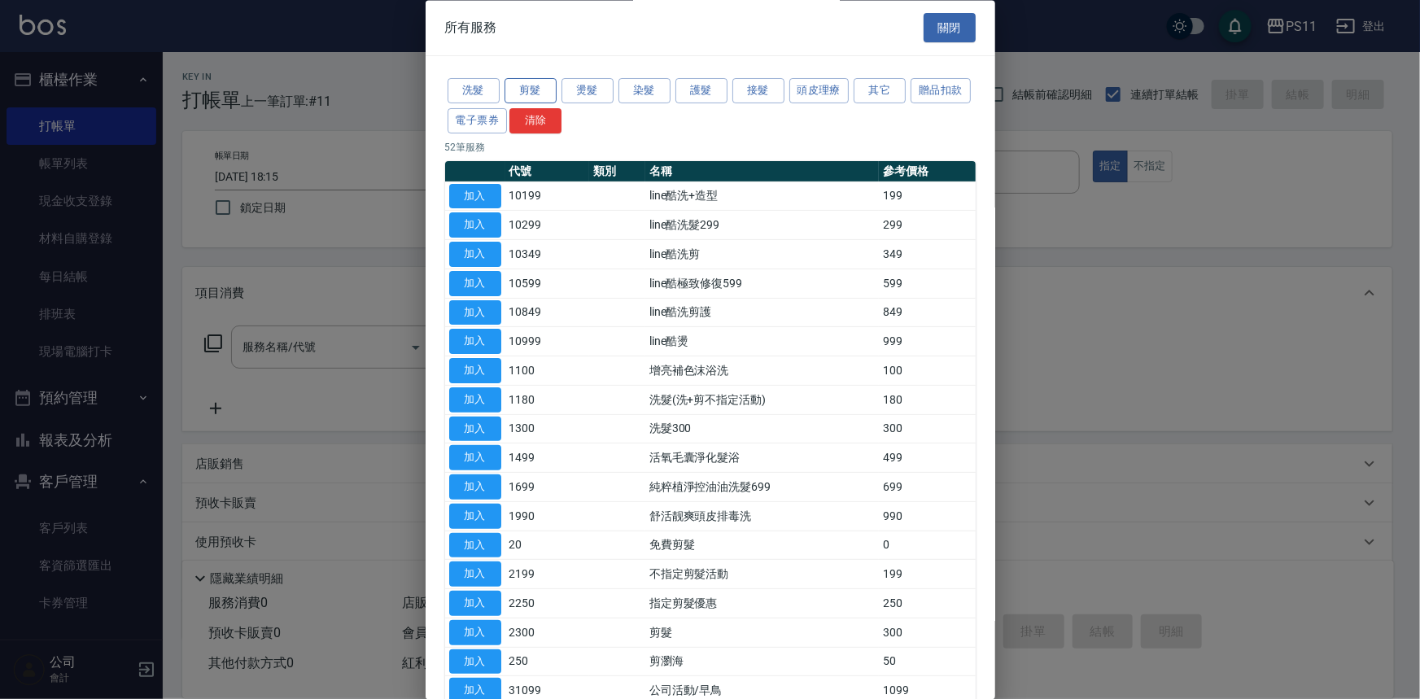
click at [527, 90] on button "剪髮" at bounding box center [531, 91] width 52 height 25
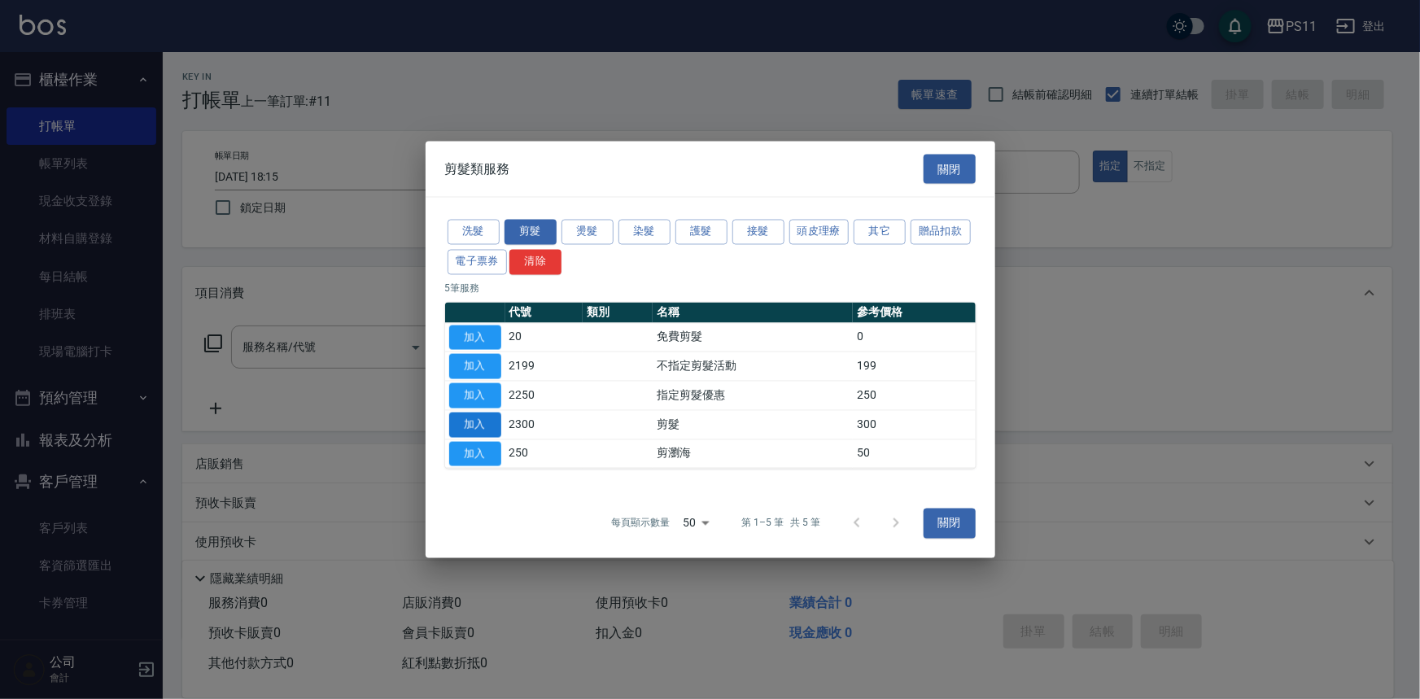
click at [474, 430] on button "加入" at bounding box center [475, 424] width 52 height 25
type input "剪髮(2300)"
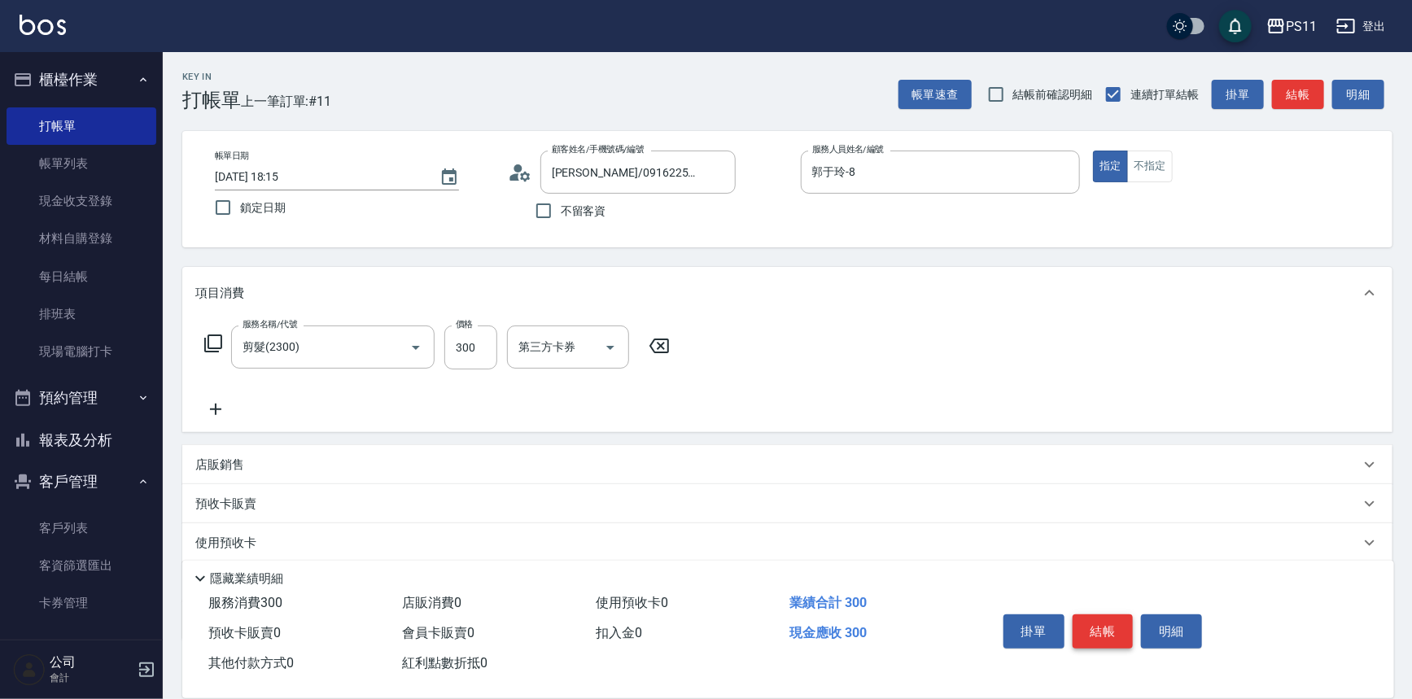
click at [1108, 618] on button "結帳" at bounding box center [1103, 631] width 61 height 34
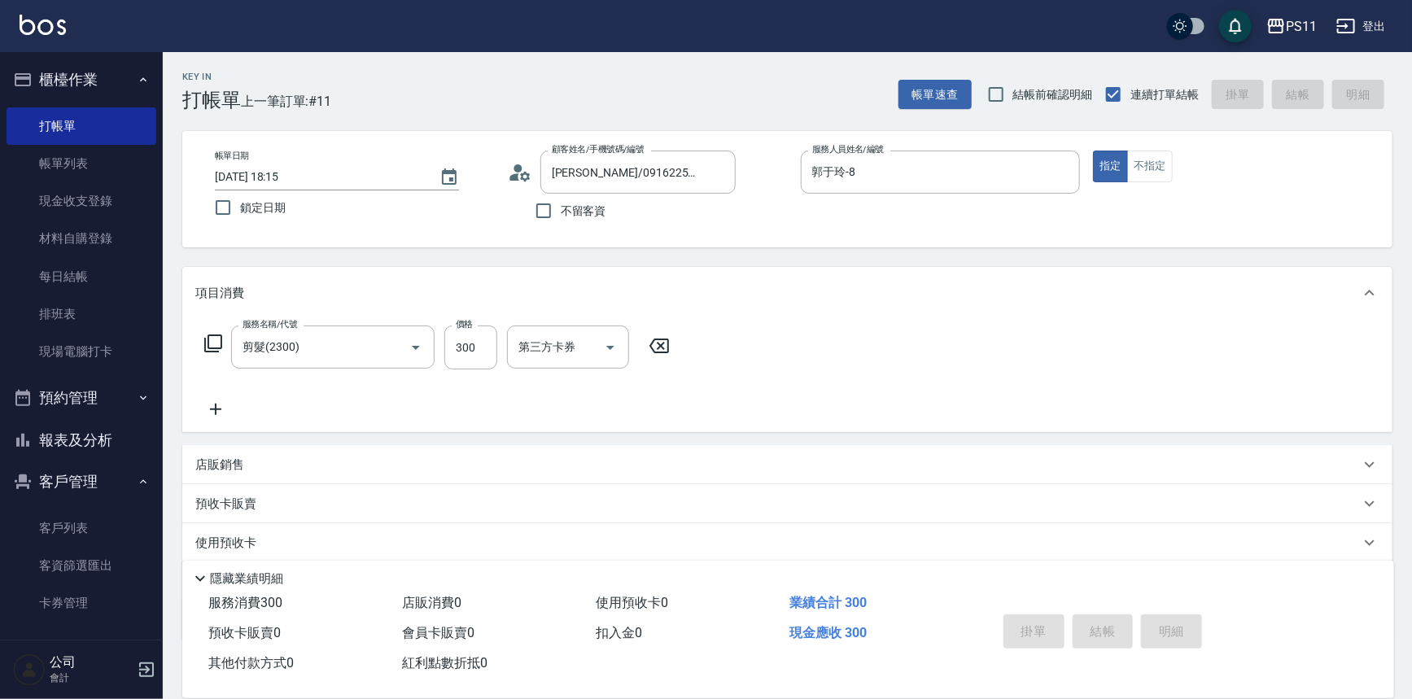
type input "2025/09/20 18:16"
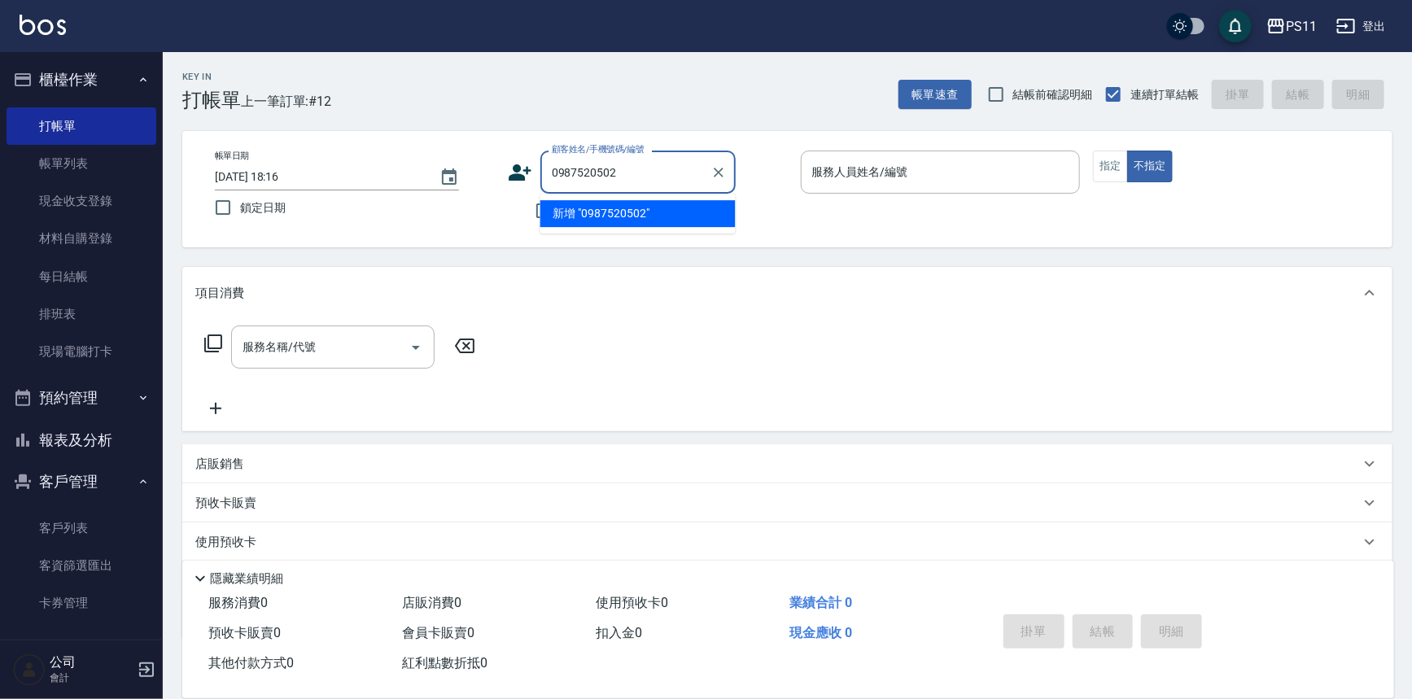
type input "0987520502"
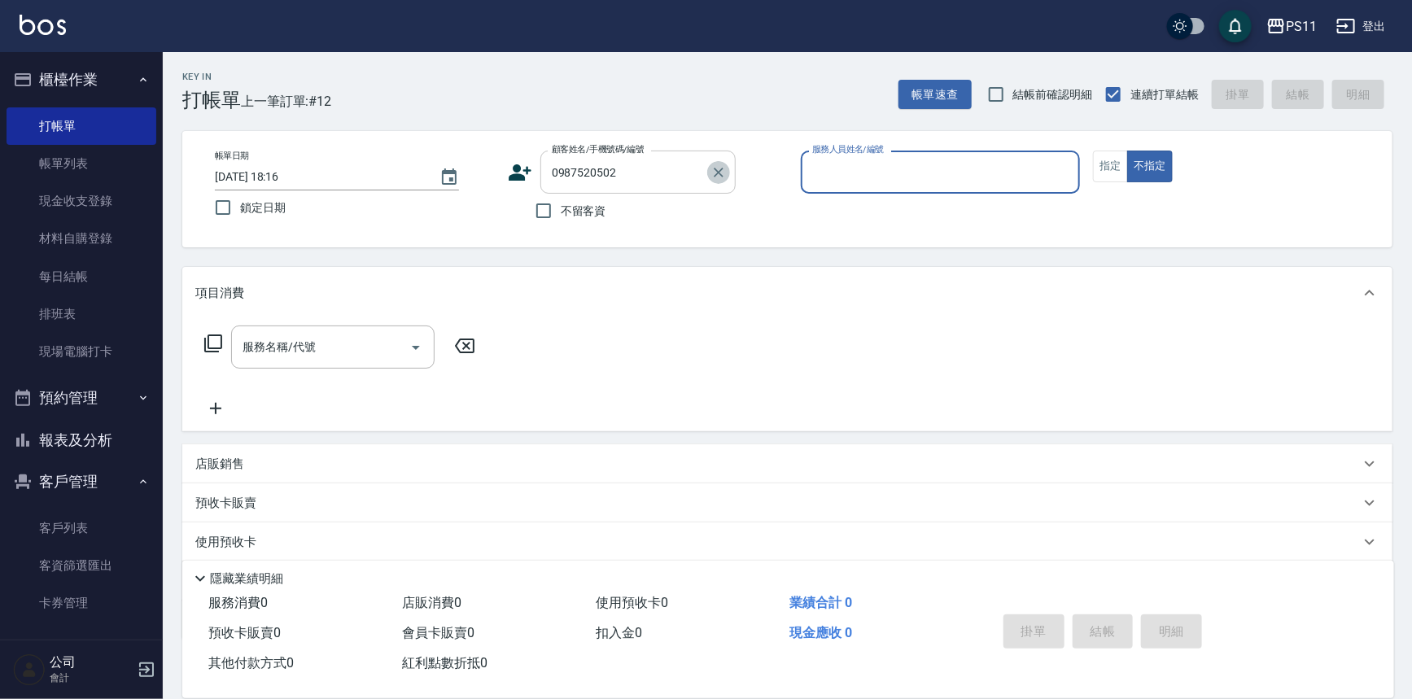
click at [725, 171] on icon "Clear" at bounding box center [718, 172] width 16 height 16
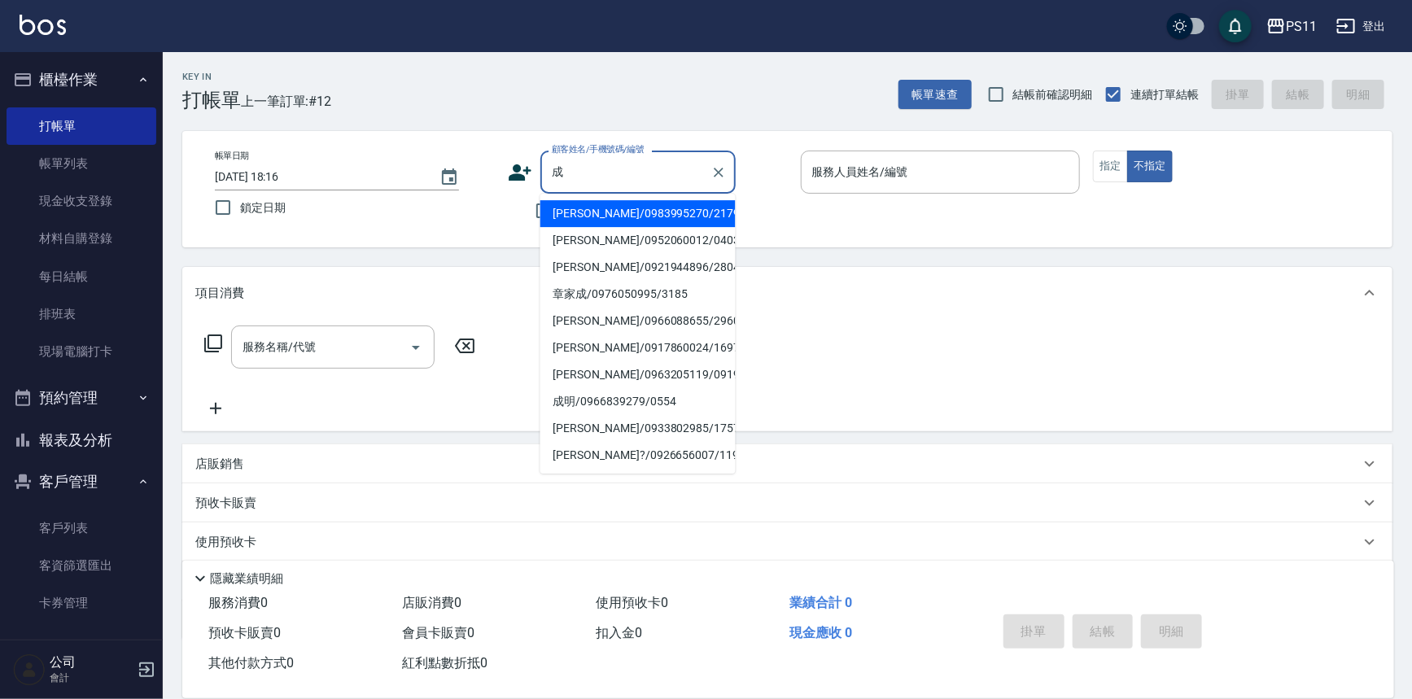
click at [642, 230] on li "成翊琦/0952060012/0403" at bounding box center [637, 240] width 195 height 27
type input "成翊琦/0952060012/0403"
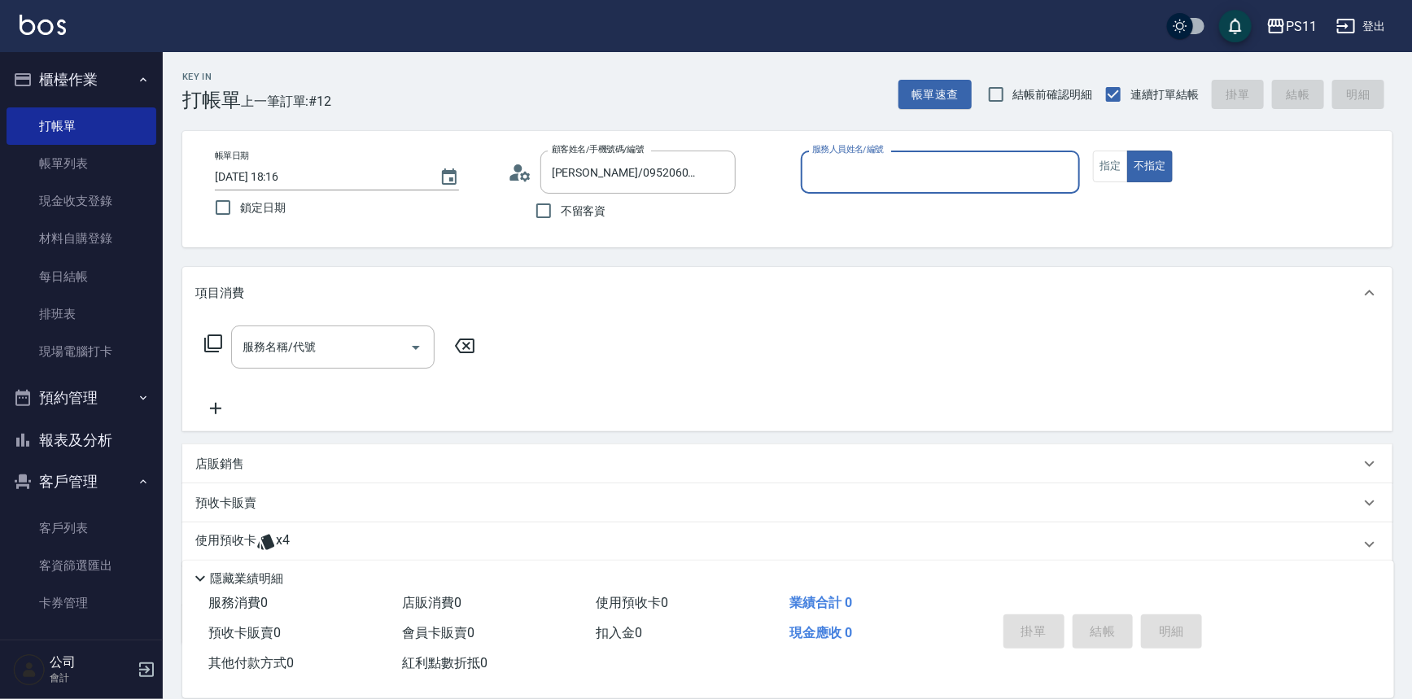
click at [842, 185] on input "服務人員姓名/編號" at bounding box center [940, 172] width 265 height 28
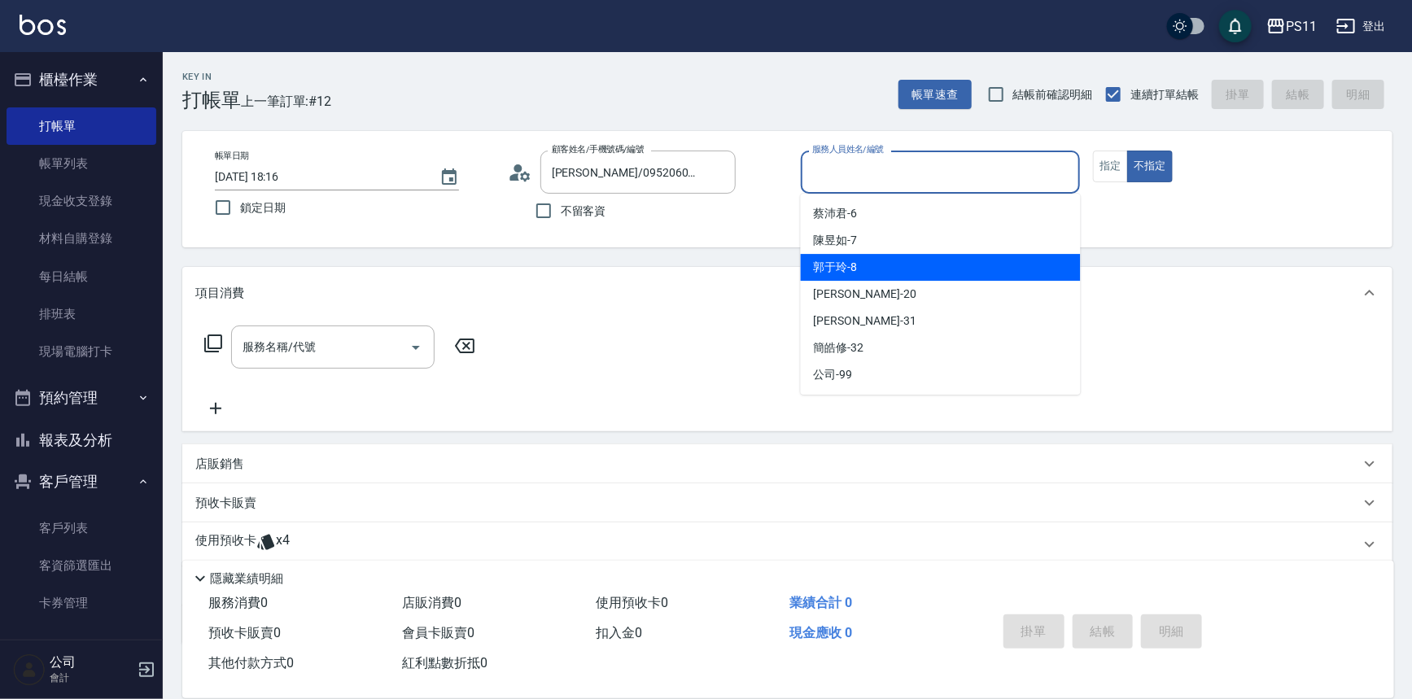
drag, startPoint x: 885, startPoint y: 269, endPoint x: 1017, endPoint y: 221, distance: 140.0
click at [1017, 221] on ul "蔡沛君 -6 陳昱如 -7 郭于玲 -8 James -20 彭亦晴 -31 簡皓修 -32 公司 -99" at bounding box center [941, 294] width 280 height 201
click at [951, 272] on div "郭于玲 -8" at bounding box center [941, 267] width 280 height 27
type input "郭于玲-8"
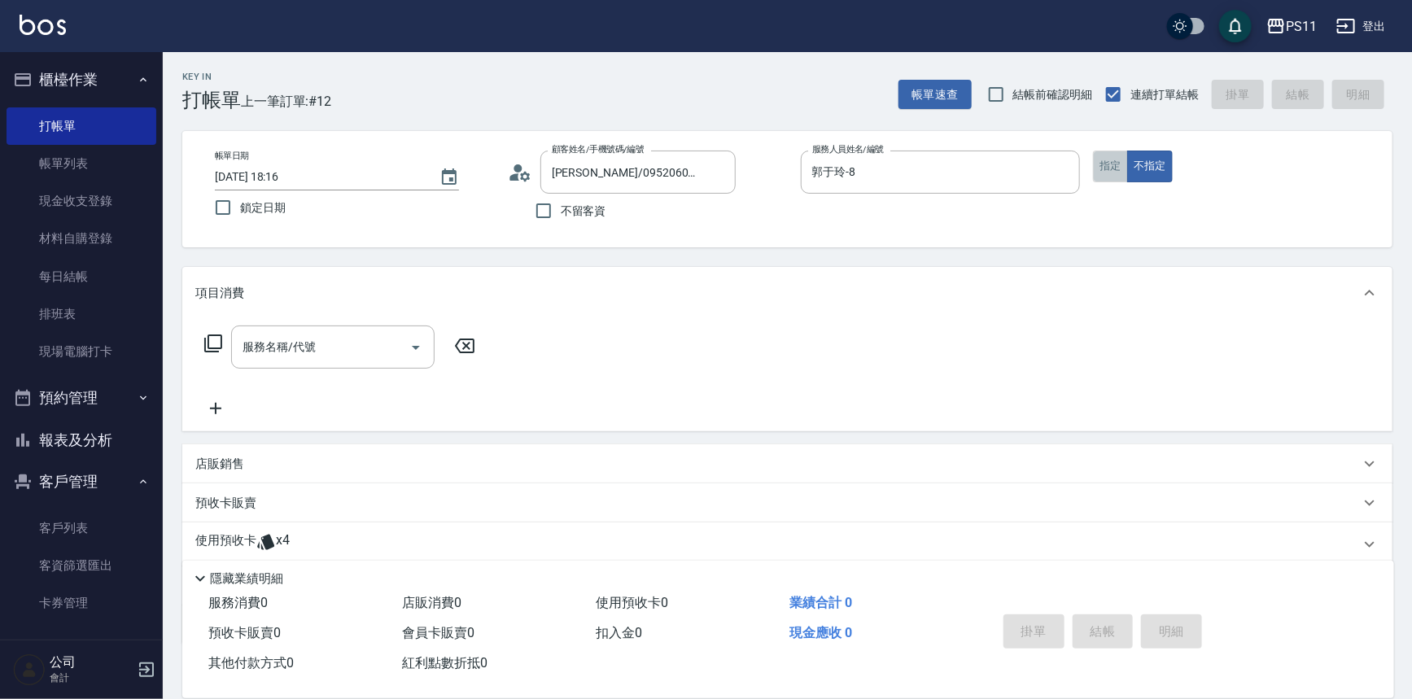
click at [1102, 155] on button "指定" at bounding box center [1110, 167] width 35 height 32
click at [213, 339] on icon at bounding box center [213, 344] width 20 height 20
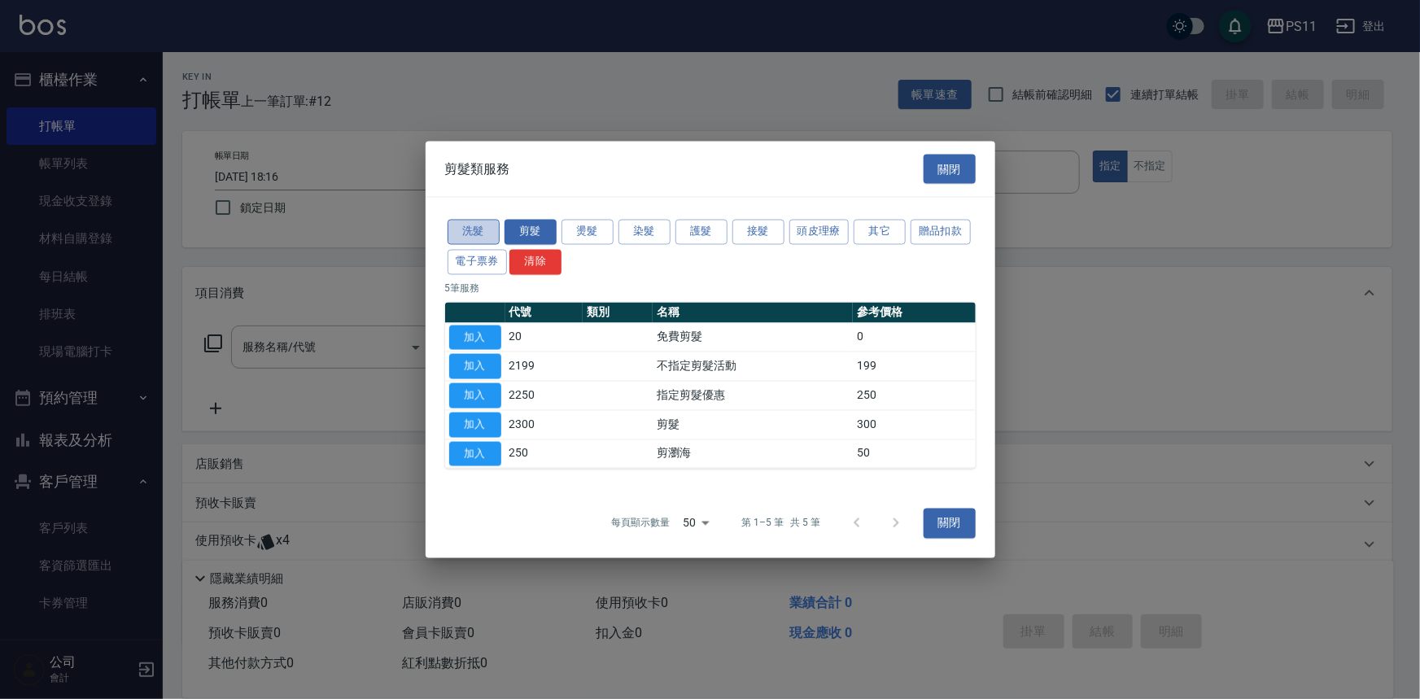
click at [474, 234] on button "洗髮" at bounding box center [474, 232] width 52 height 25
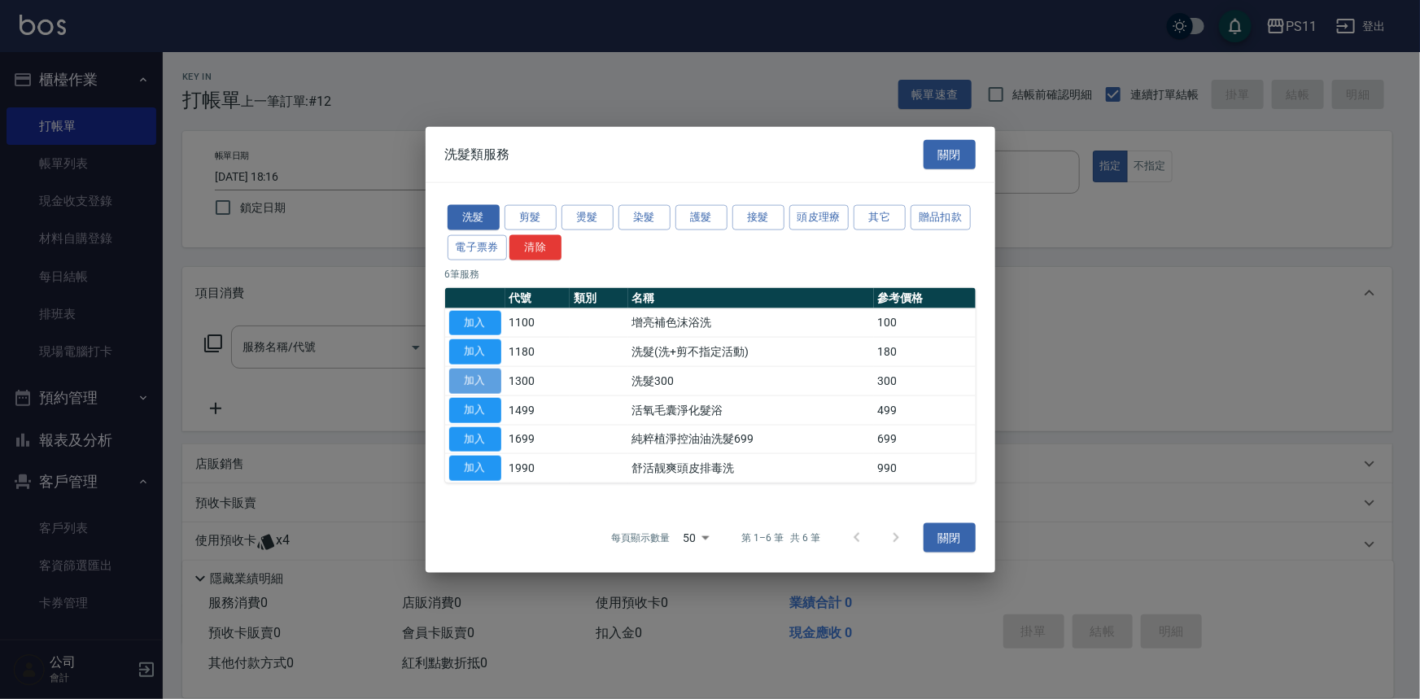
click at [472, 381] on button "加入" at bounding box center [475, 381] width 52 height 25
type input "洗髮300(1300)"
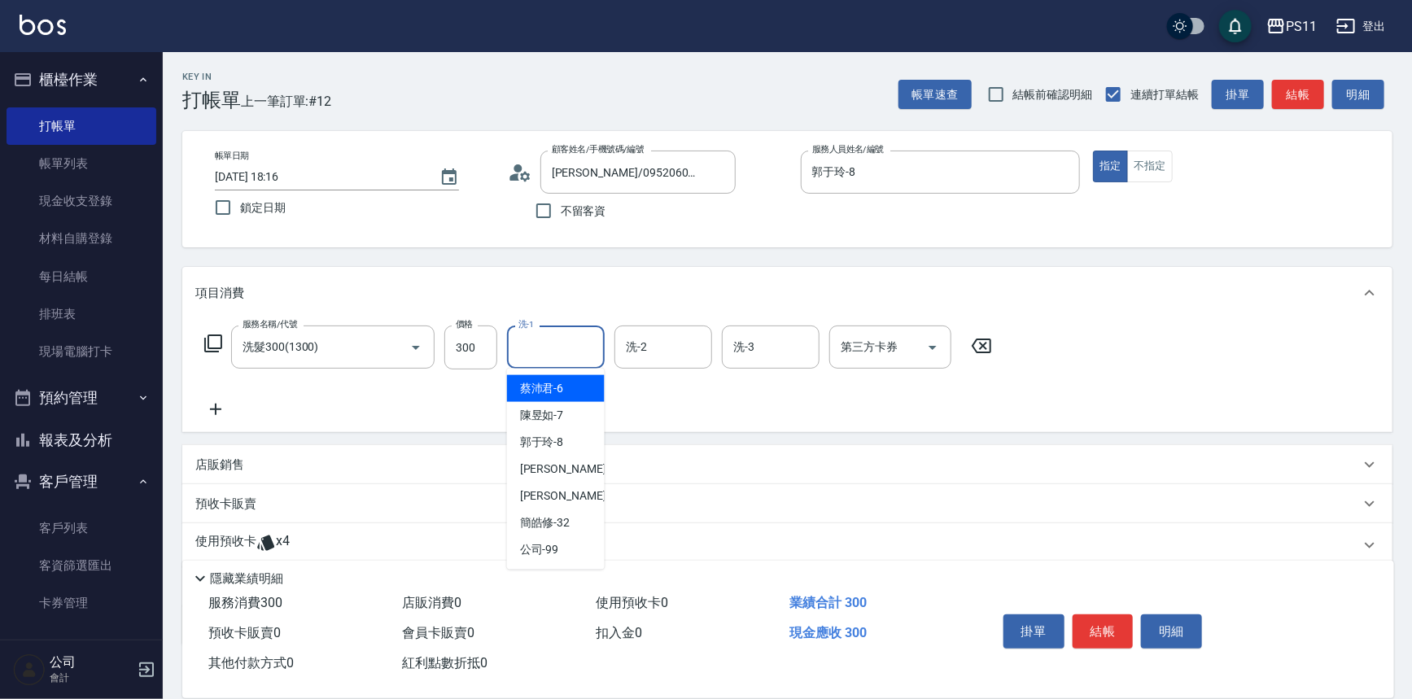
click at [572, 345] on input "洗-1" at bounding box center [555, 347] width 83 height 28
type input "[PERSON_NAME]-31"
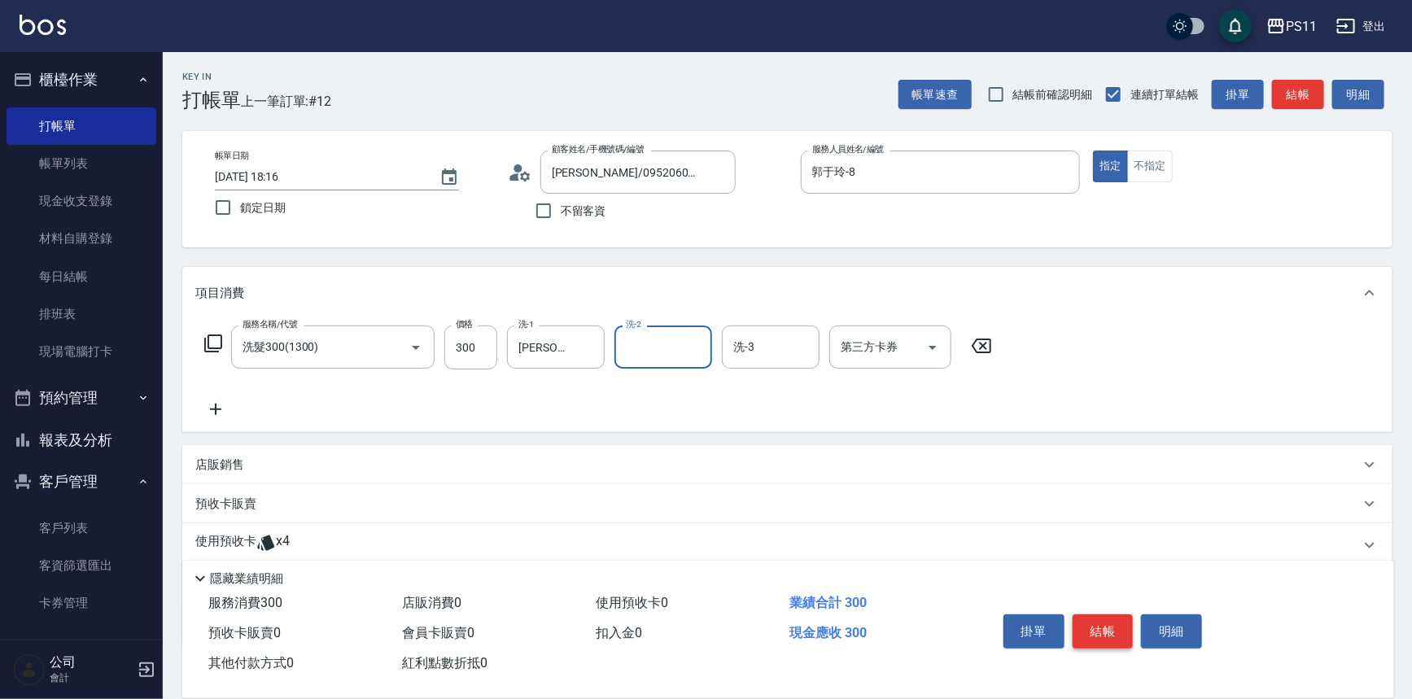
click at [1112, 618] on button "結帳" at bounding box center [1103, 631] width 61 height 34
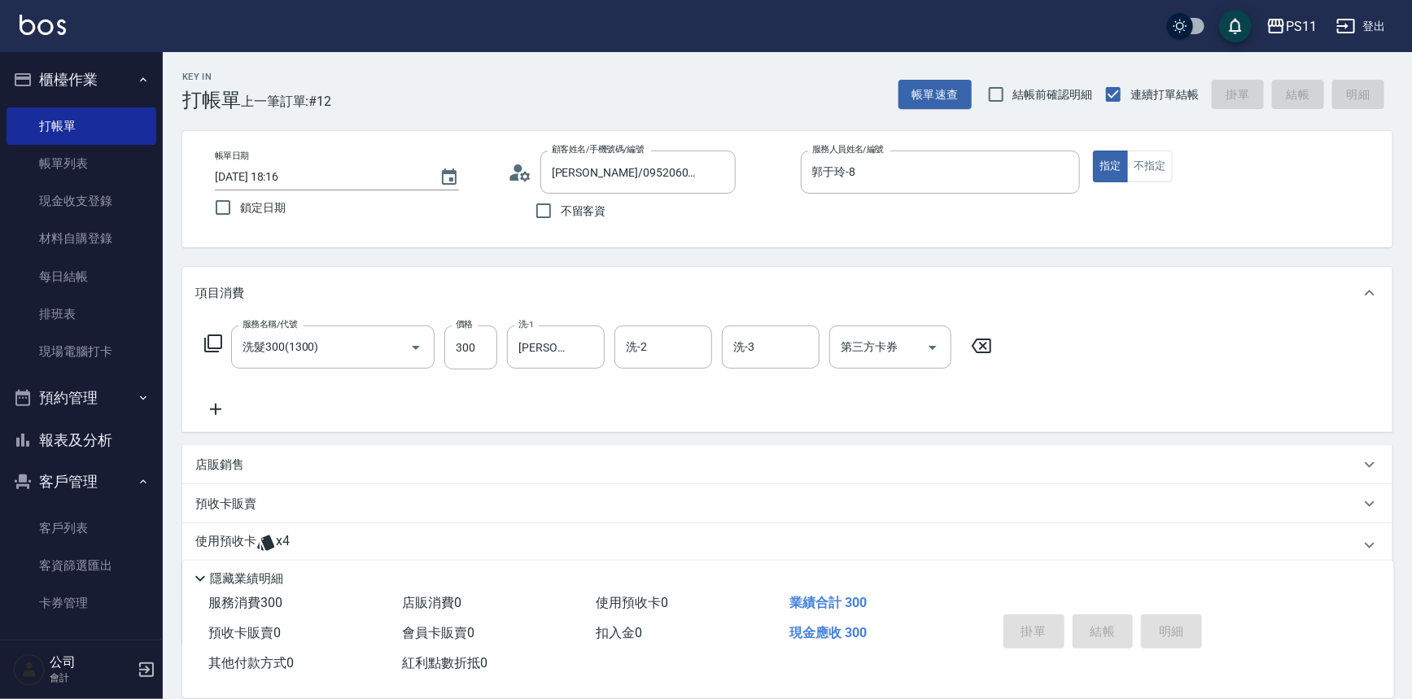
type input "2025/09/20 18:45"
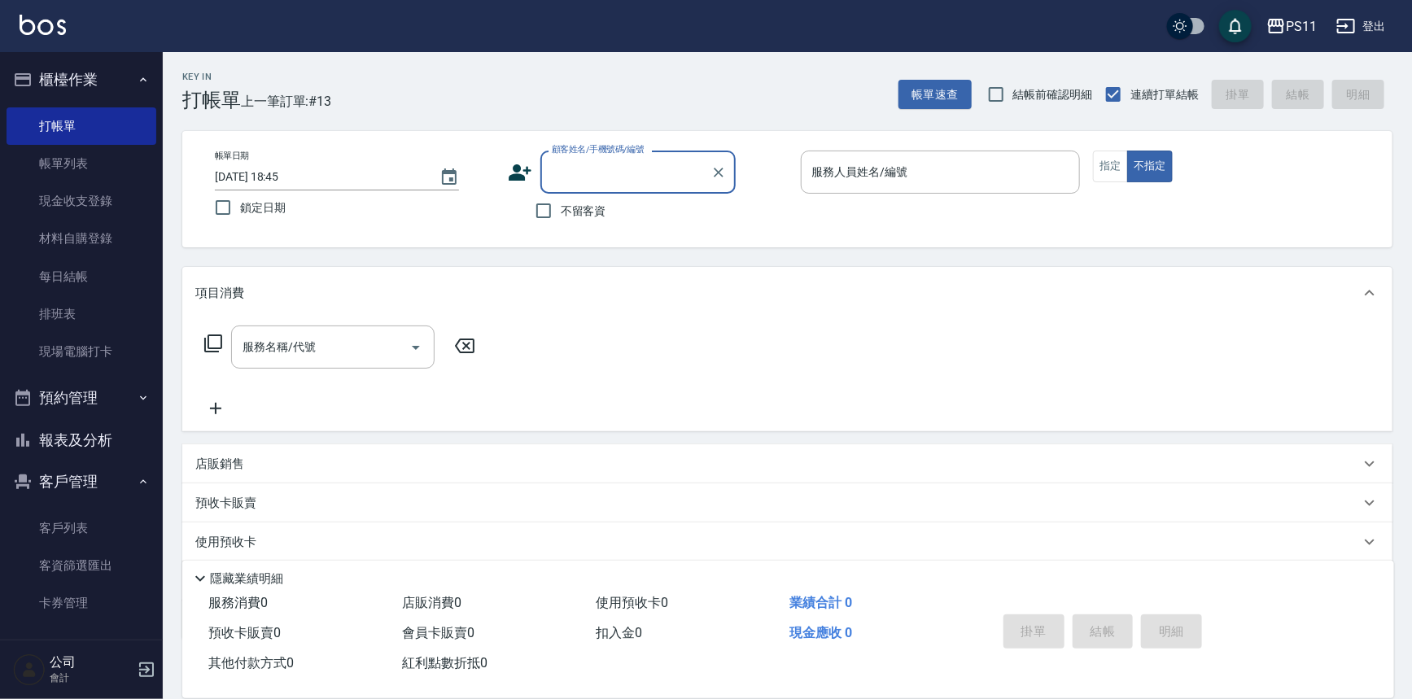
click at [103, 156] on link "帳單列表" at bounding box center [82, 163] width 150 height 37
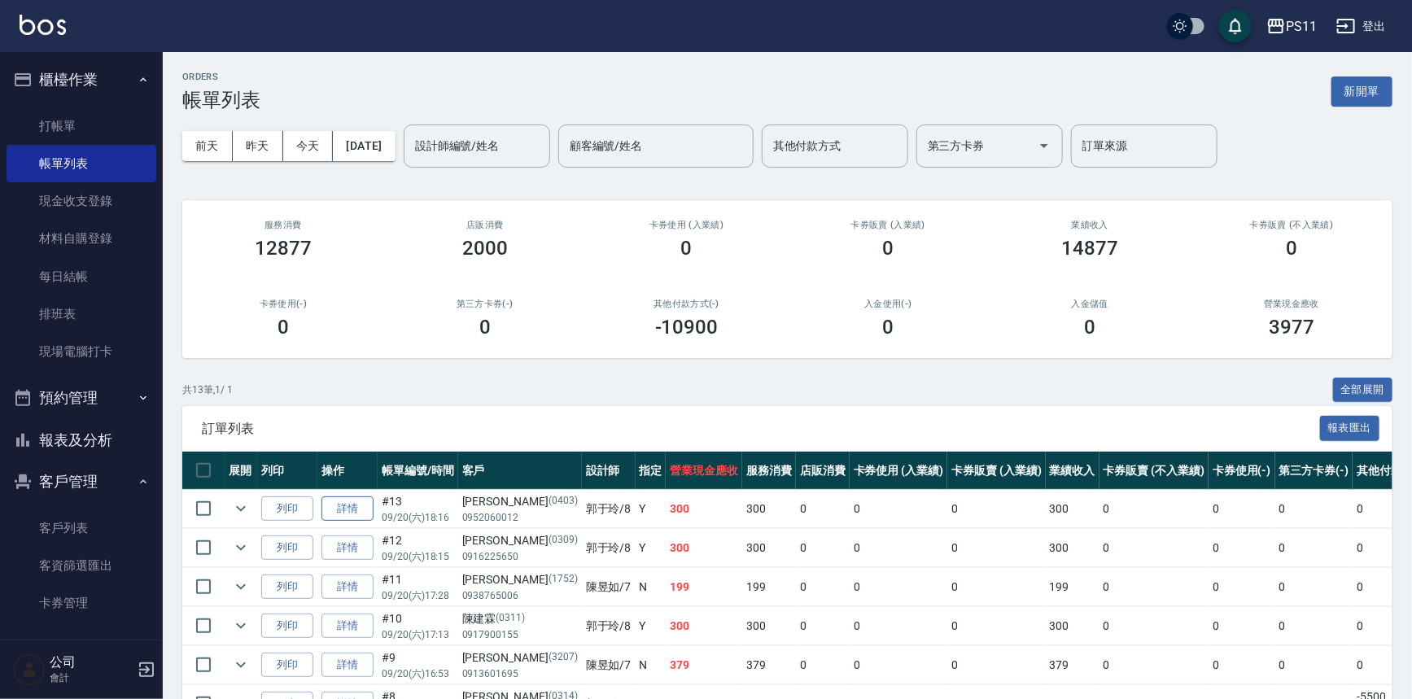
click at [346, 507] on link "詳情" at bounding box center [347, 508] width 52 height 25
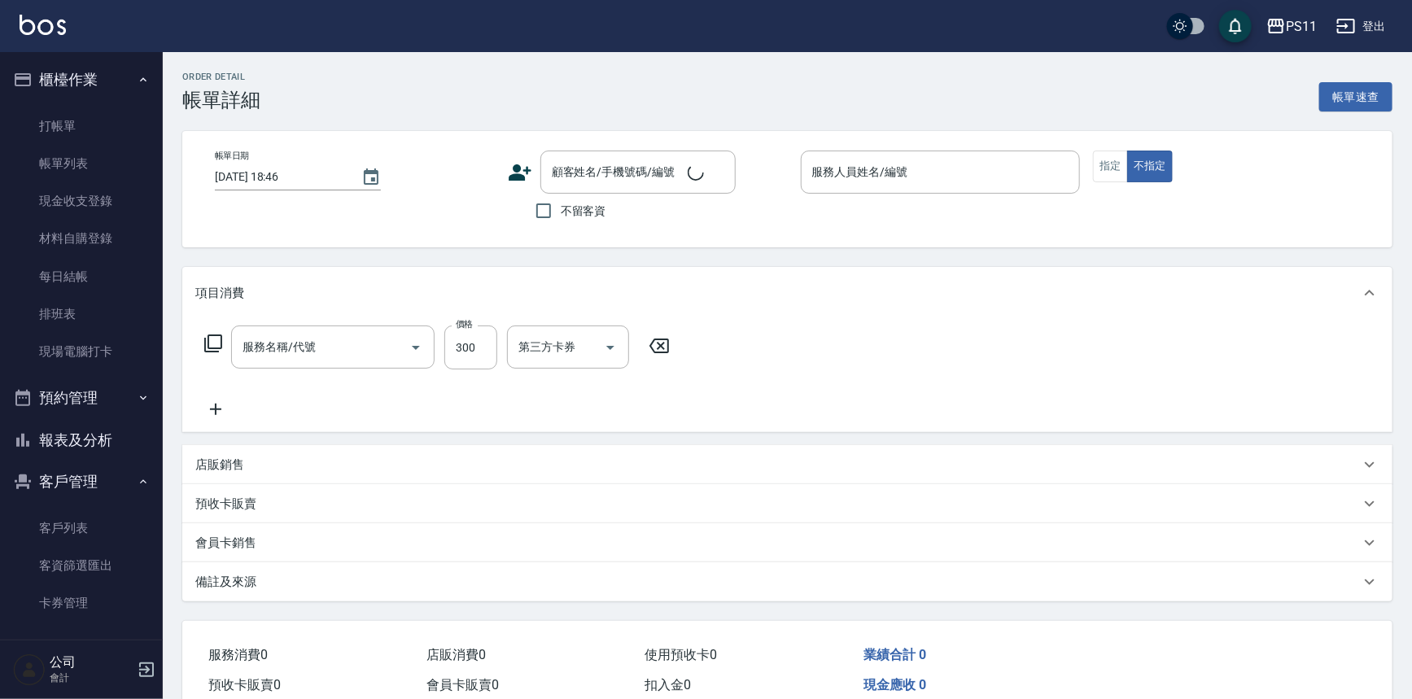
type input "2025/09/20 18:16"
type input "郭于玲-8"
type input "洗髮300(1300)"
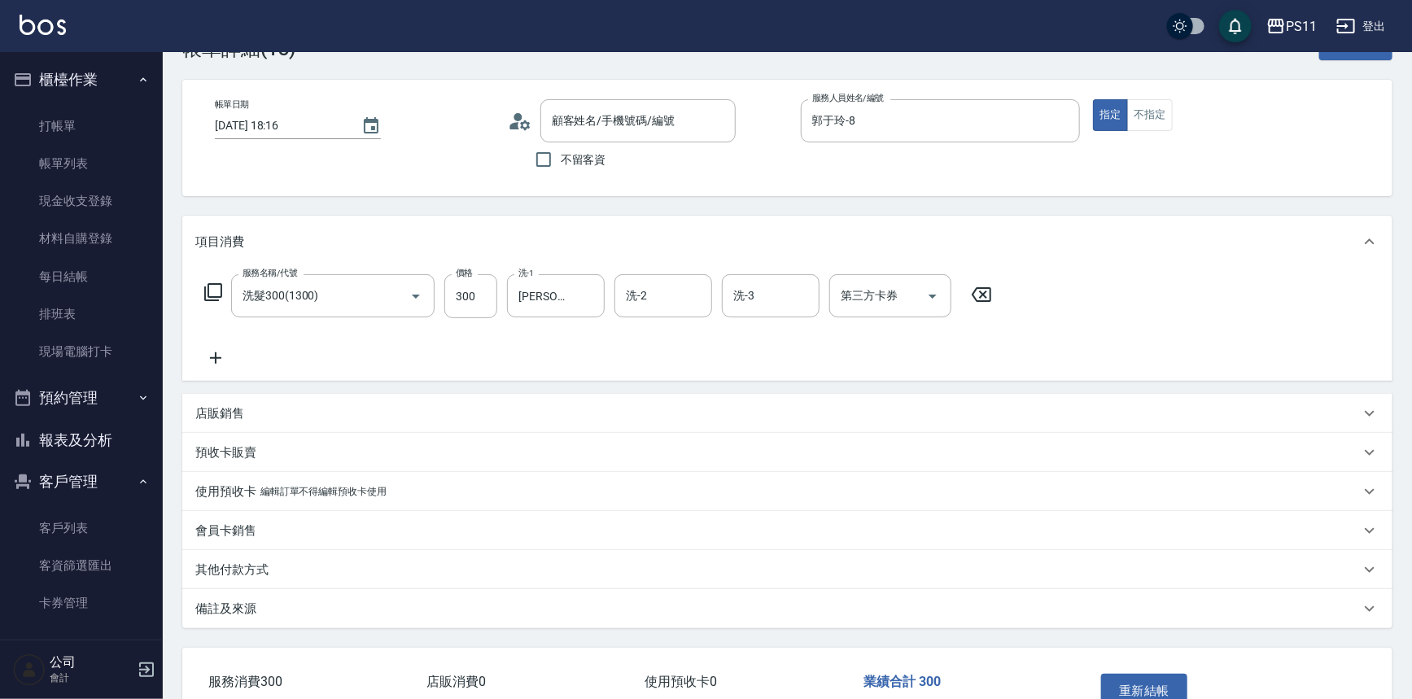
type input "成翊琦/0952060012/0403"
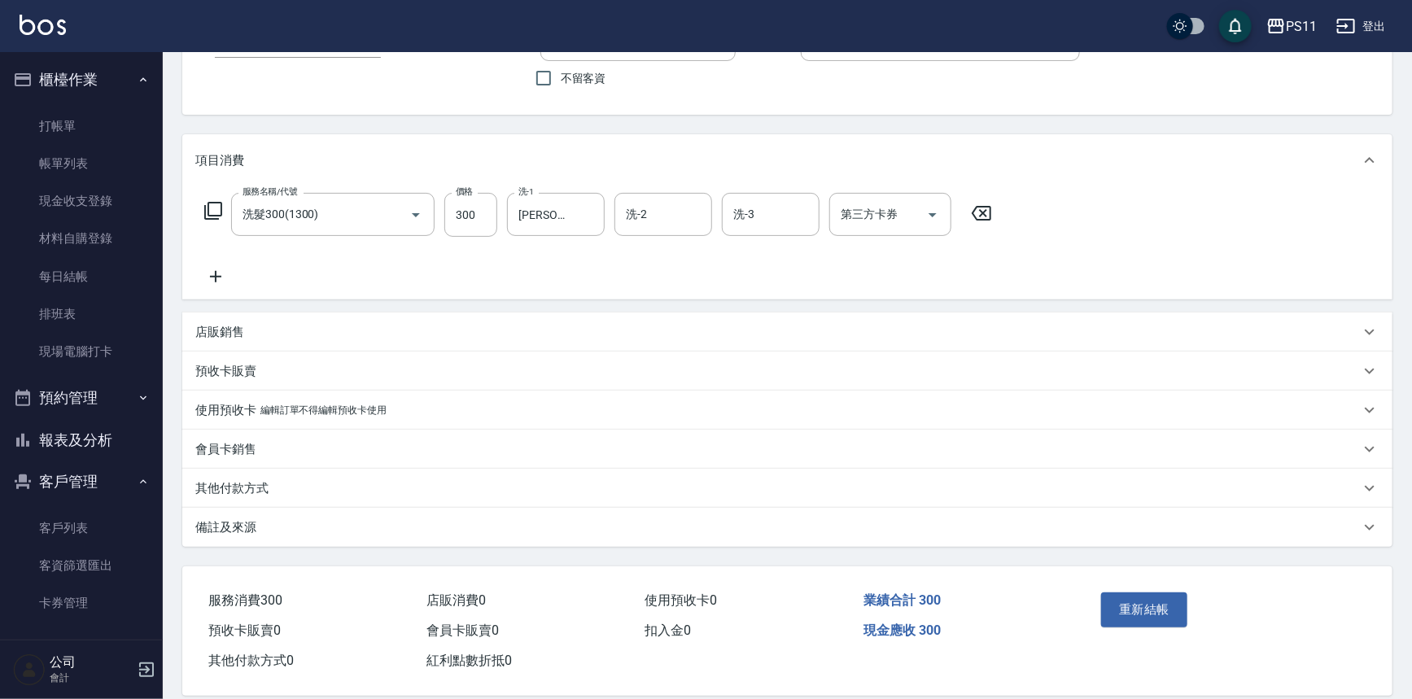
scroll to position [153, 0]
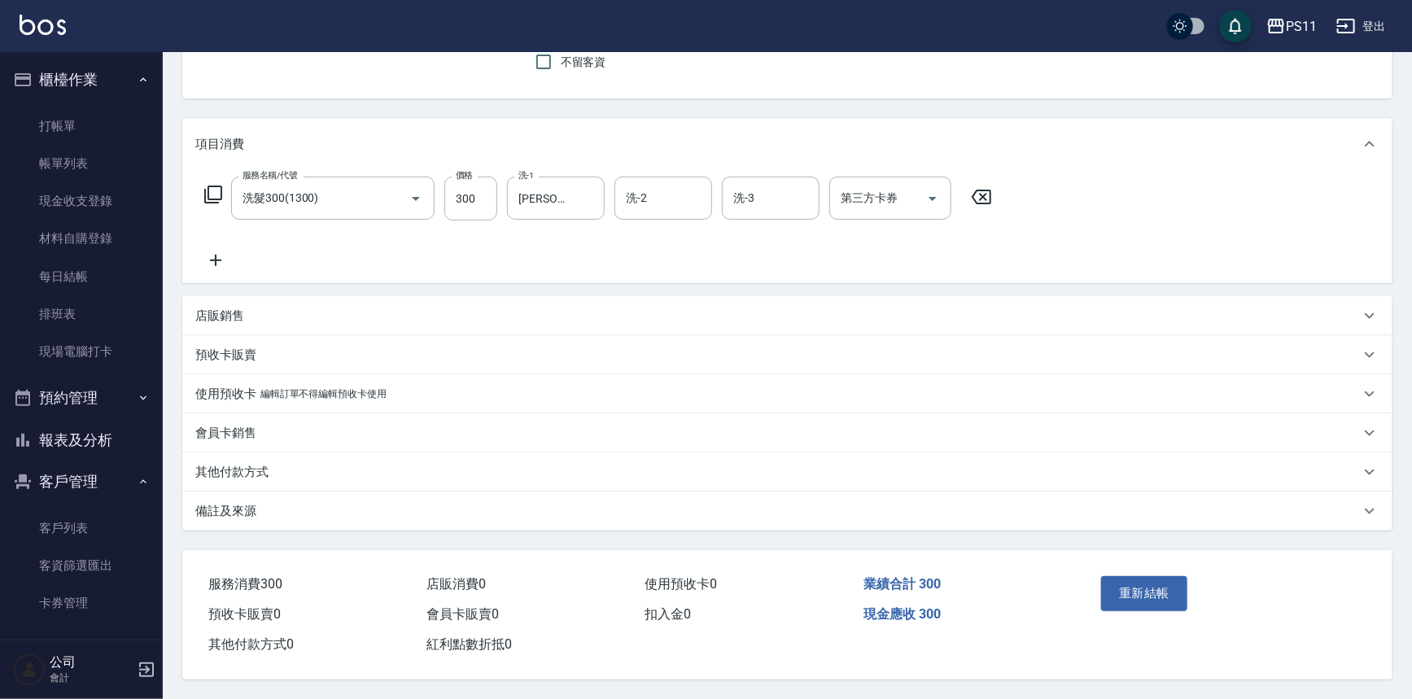
click at [234, 464] on p "其他付款方式" at bounding box center [231, 472] width 73 height 17
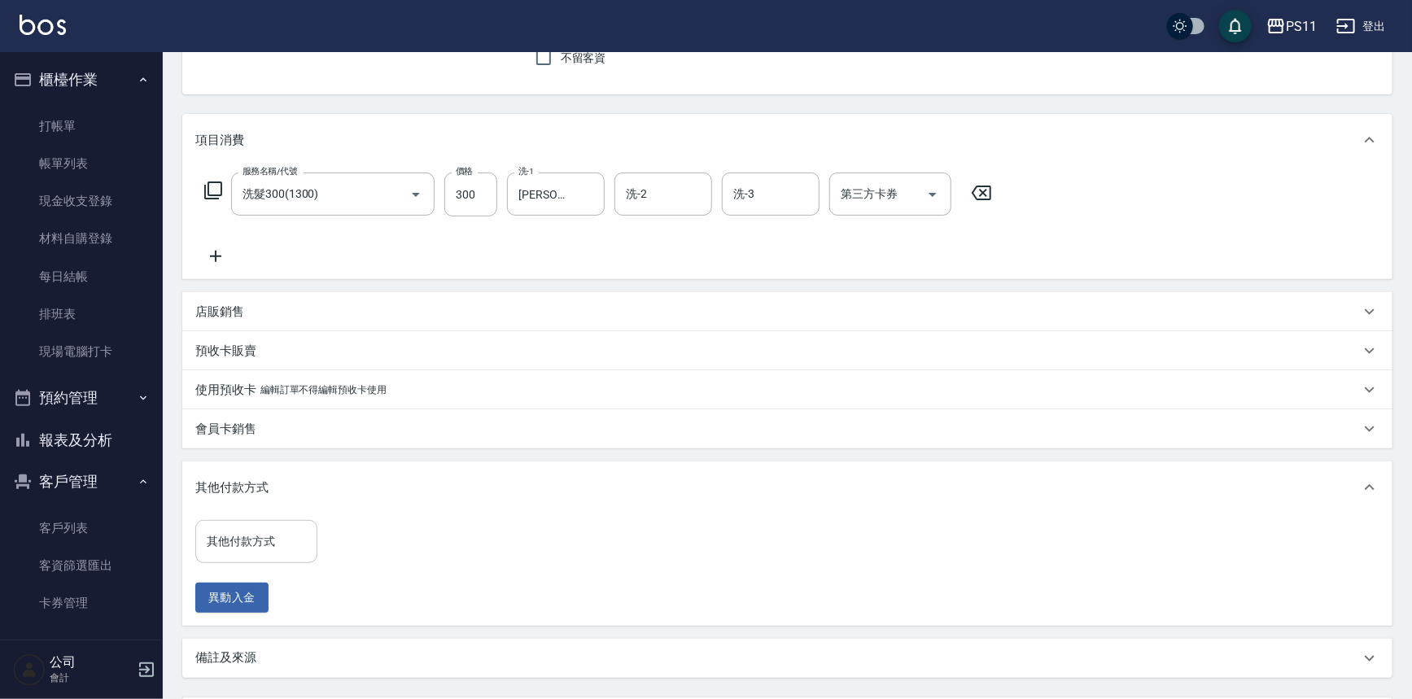
click at [285, 542] on input "其他付款方式" at bounding box center [256, 541] width 107 height 28
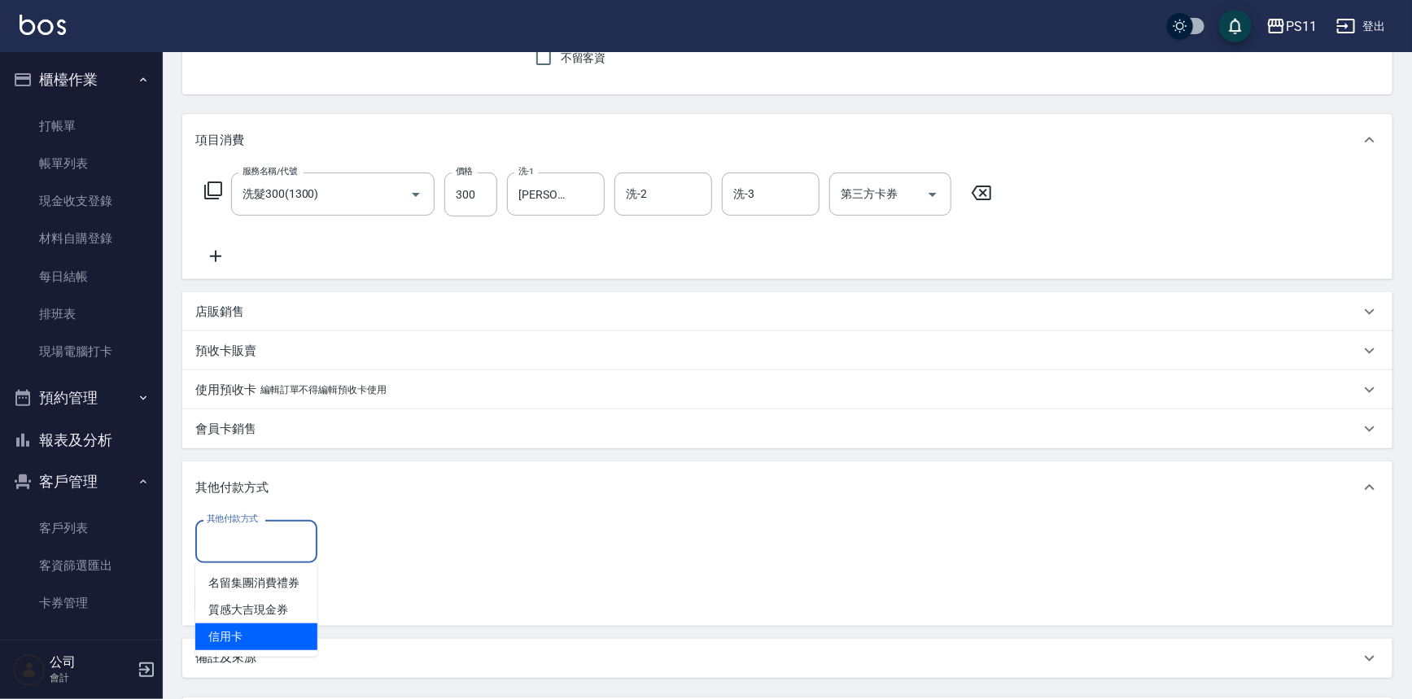
click at [271, 645] on span "信用卡" at bounding box center [256, 636] width 122 height 27
type input "信用卡"
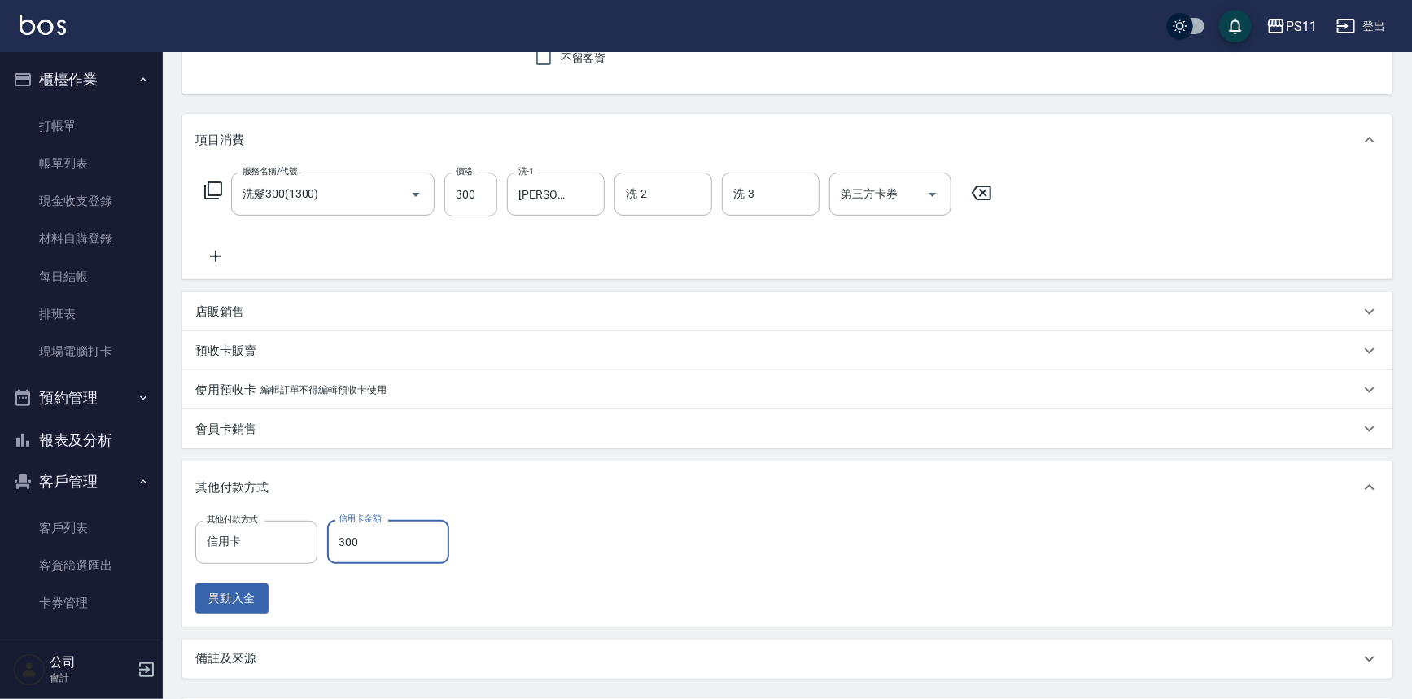
type input "300"
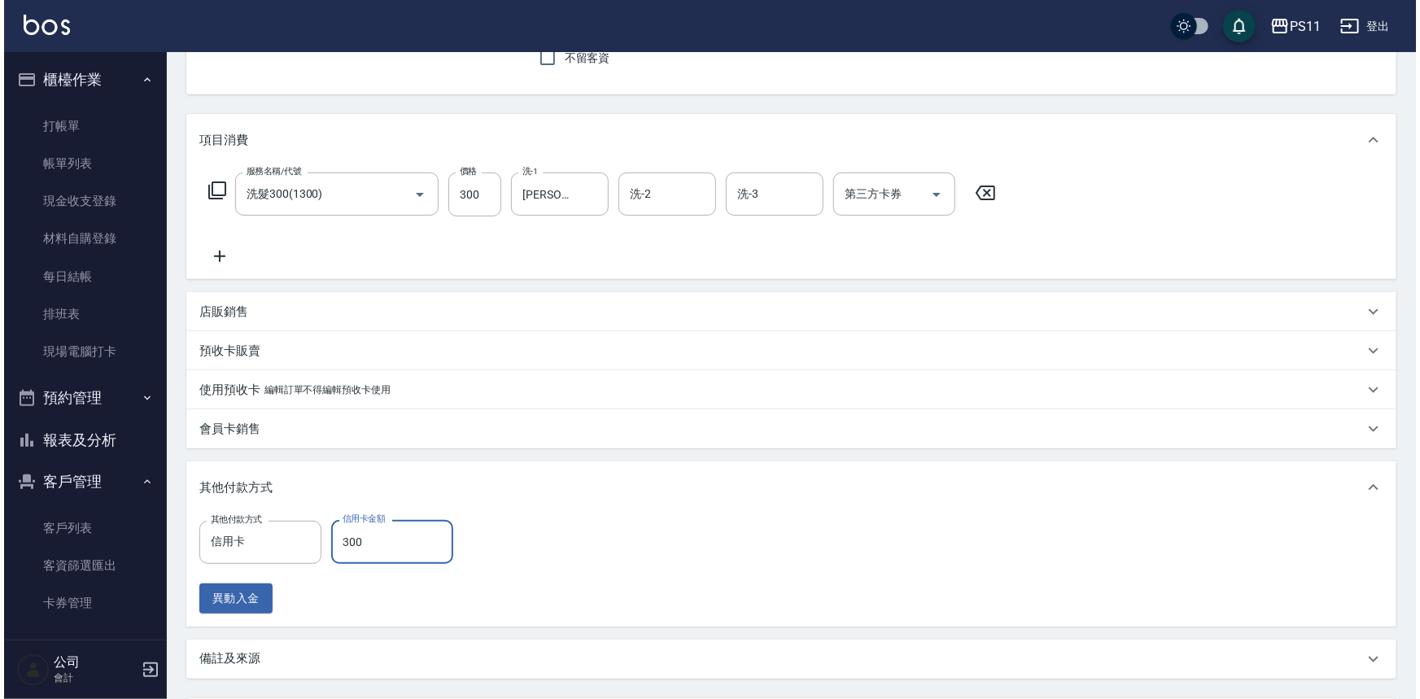
scroll to position [304, 0]
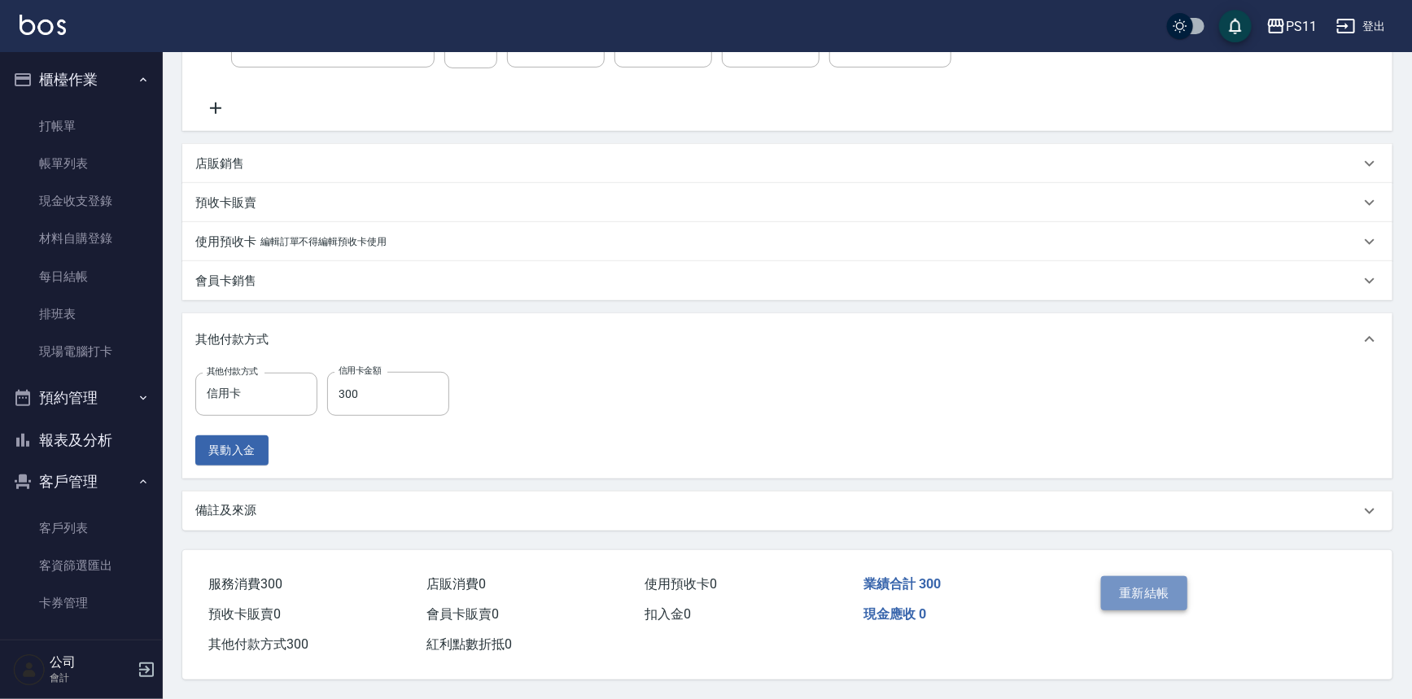
click at [1160, 576] on button "重新結帳" at bounding box center [1144, 593] width 86 height 34
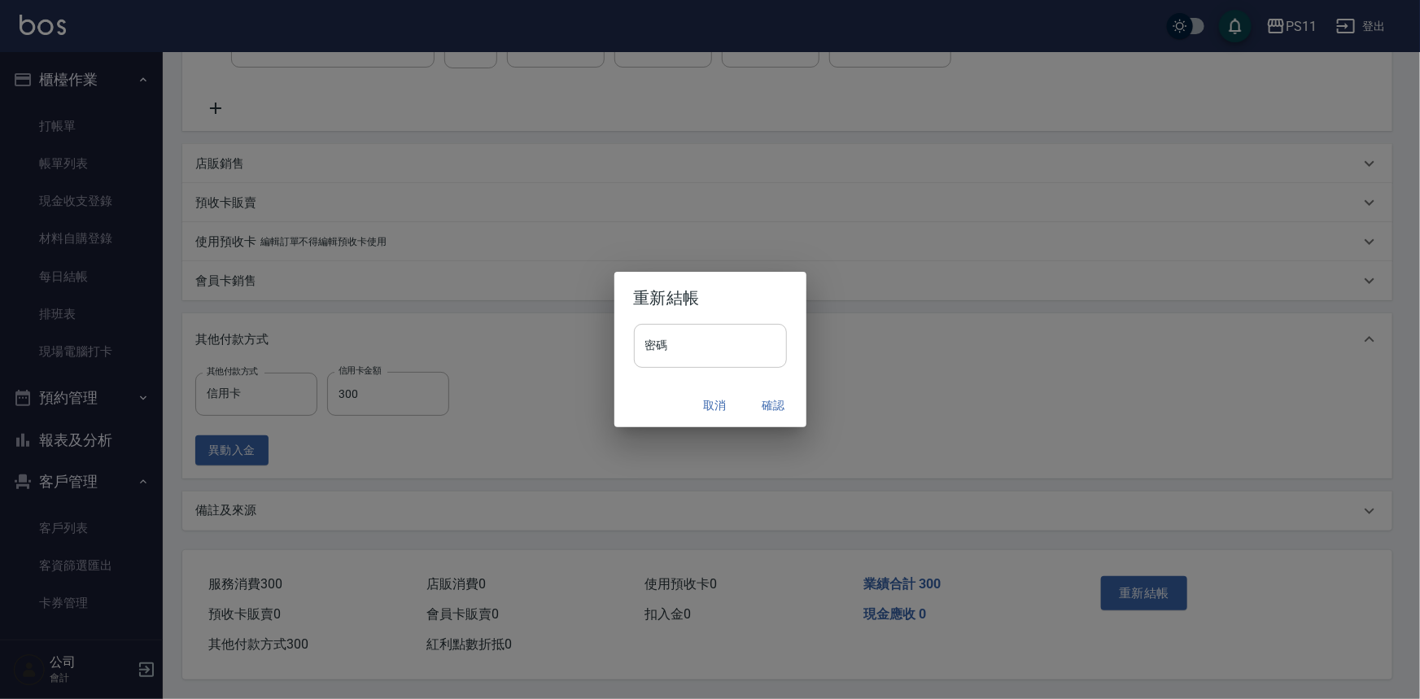
click at [668, 341] on input "密碼" at bounding box center [710, 346] width 153 height 44
drag, startPoint x: 665, startPoint y: 342, endPoint x: 578, endPoint y: 326, distance: 88.4
click at [578, 326] on div "重新結帳 密碼 ******** 密碼 取消 確認" at bounding box center [710, 349] width 1420 height 699
type input "****"
click at [758, 402] on button "確認" at bounding box center [774, 406] width 52 height 30
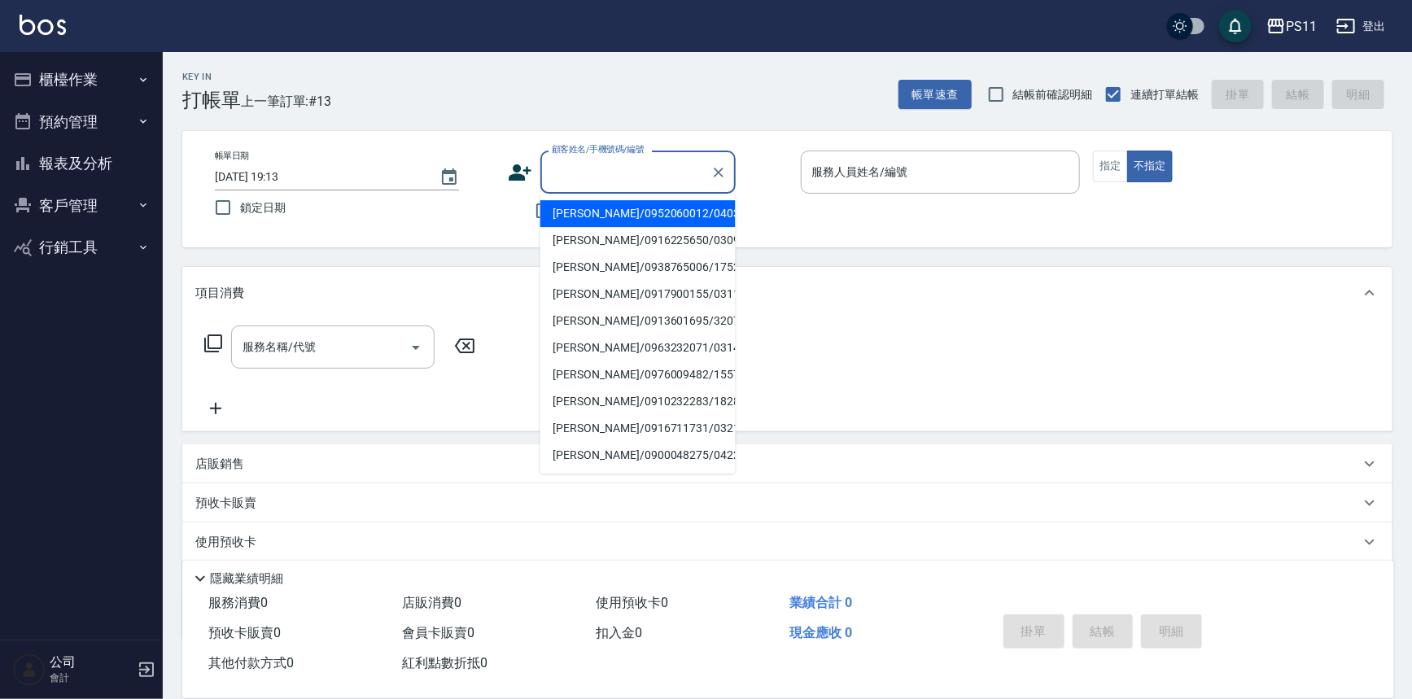
click at [557, 166] on input "顧客姓名/手機號碼/編號" at bounding box center [626, 172] width 156 height 28
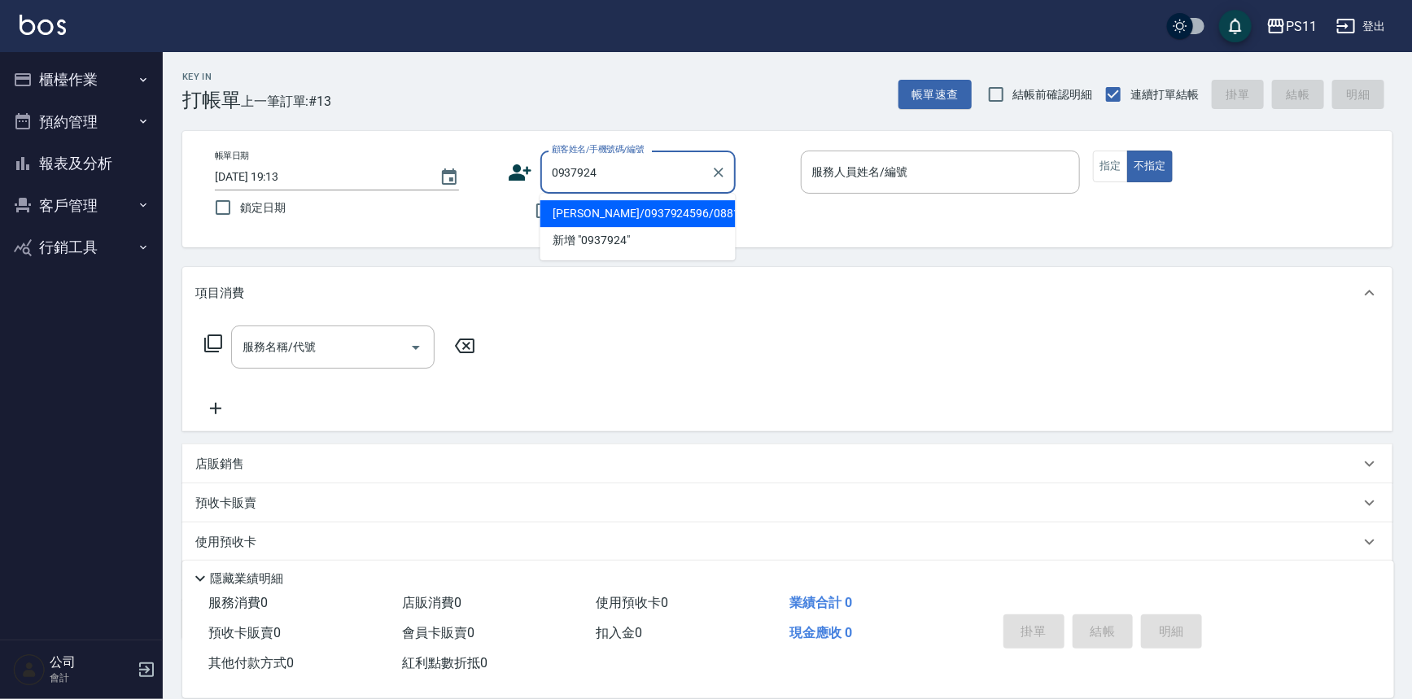
click at [670, 201] on li "吳宇麗/0937924596/0881" at bounding box center [637, 213] width 195 height 27
type input "吳宇麗/0937924596/0881"
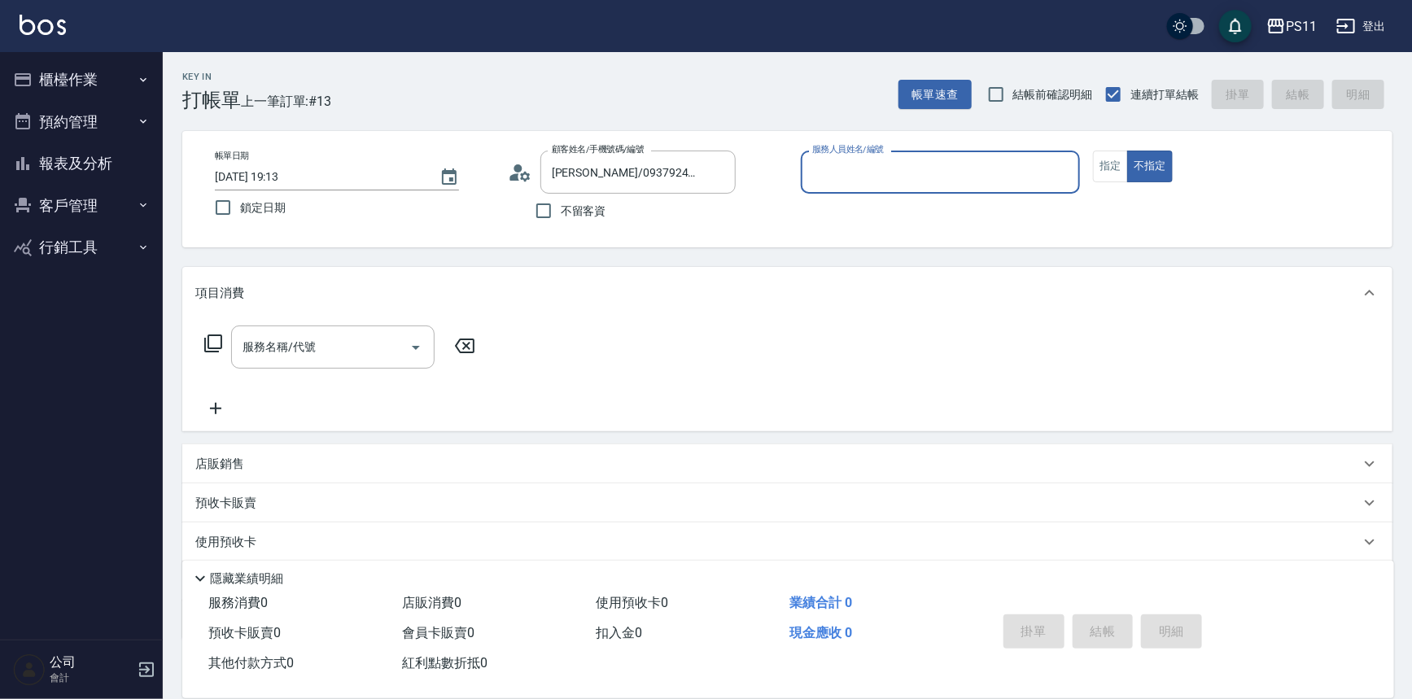
click at [948, 168] on input "服務人員姓名/編號" at bounding box center [940, 172] width 265 height 28
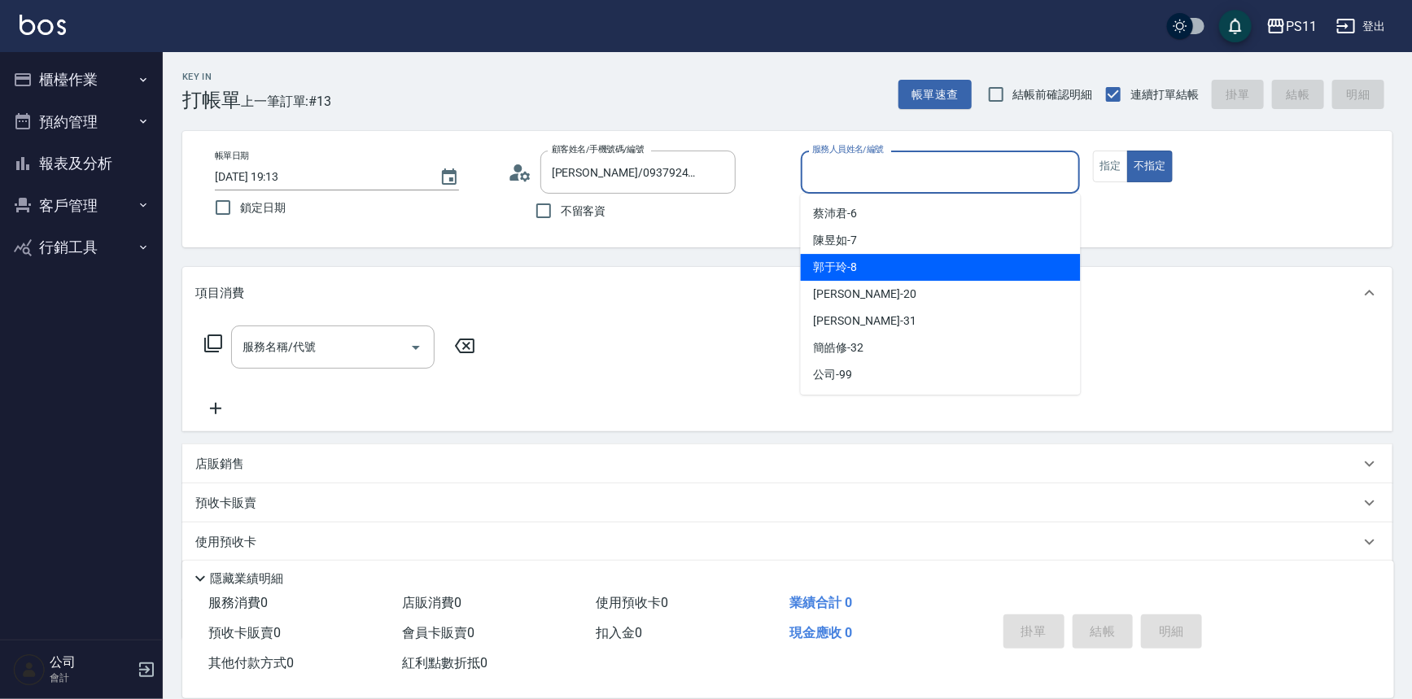
click at [944, 269] on div "郭于玲 -8" at bounding box center [941, 267] width 280 height 27
type input "郭于玲-8"
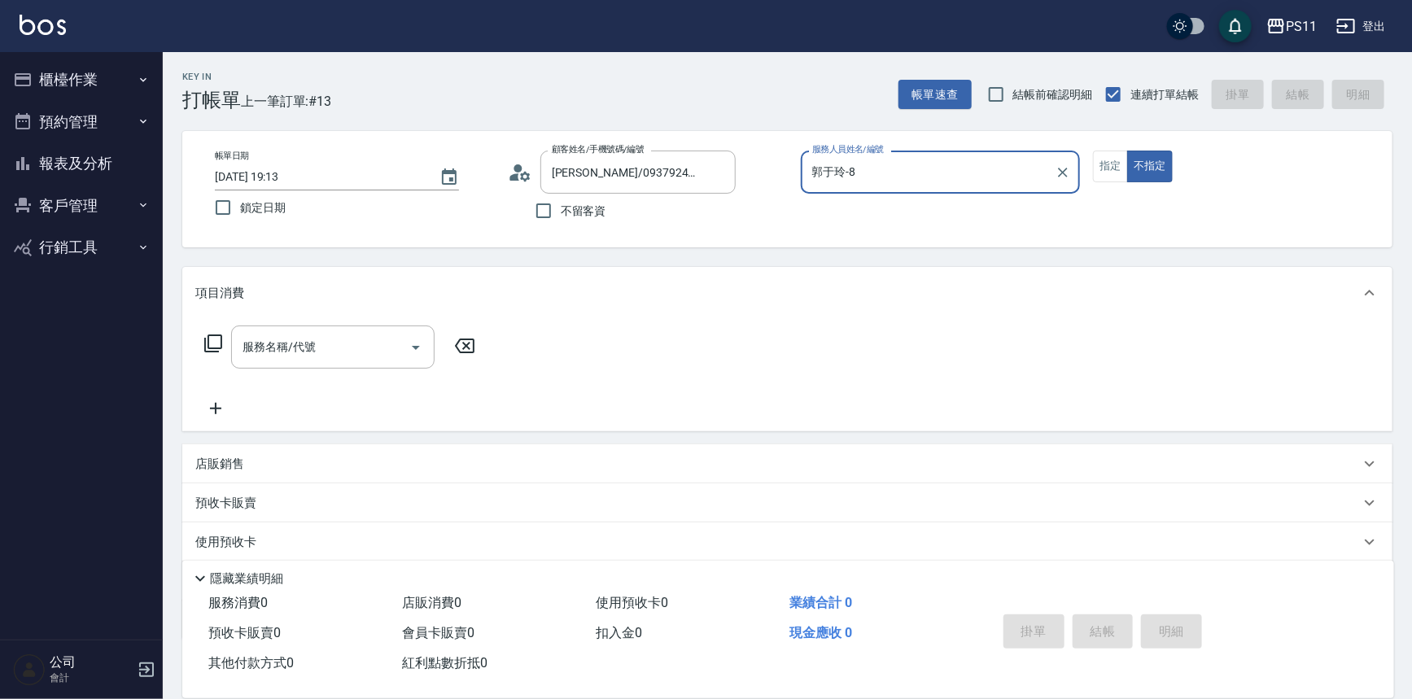
click at [1103, 182] on div "帳單日期 2025/09/20 19:13 鎖定日期 顧客姓名/手機號碼/編號 吳宇麗/0937924596/0881 顧客姓名/手機號碼/編號 不留客資 服…" at bounding box center [787, 189] width 1171 height 77
click at [1103, 177] on button "指定" at bounding box center [1110, 167] width 35 height 32
click at [214, 346] on icon at bounding box center [213, 344] width 20 height 20
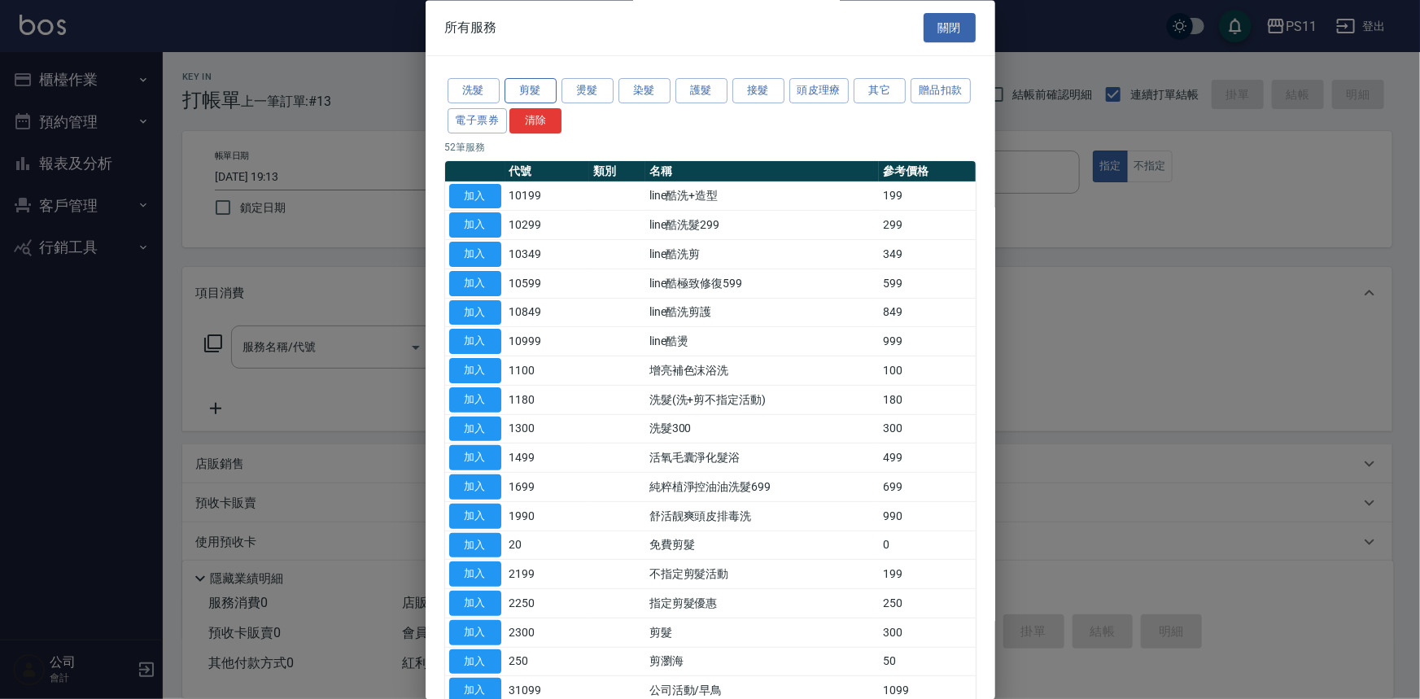
click at [540, 81] on button "剪髮" at bounding box center [531, 91] width 52 height 25
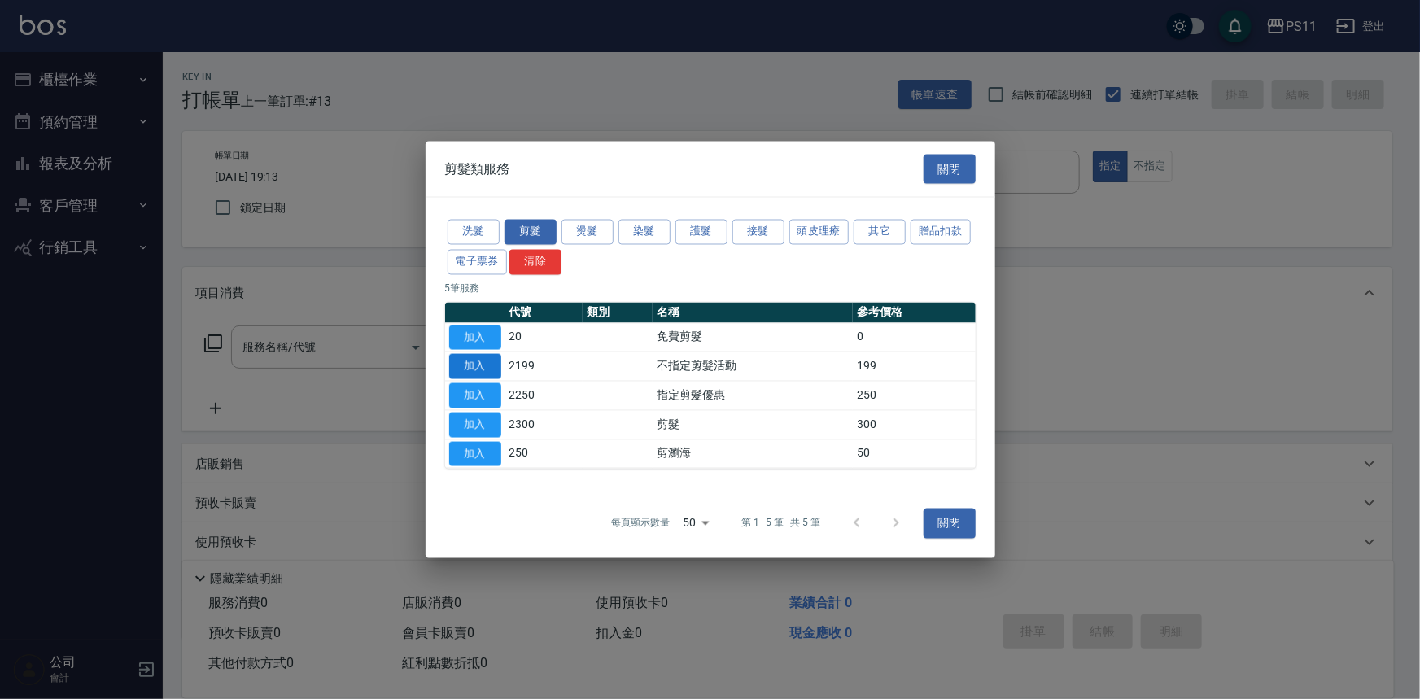
click at [472, 357] on button "加入" at bounding box center [475, 366] width 52 height 25
type input "不指定剪髮活動(2199)"
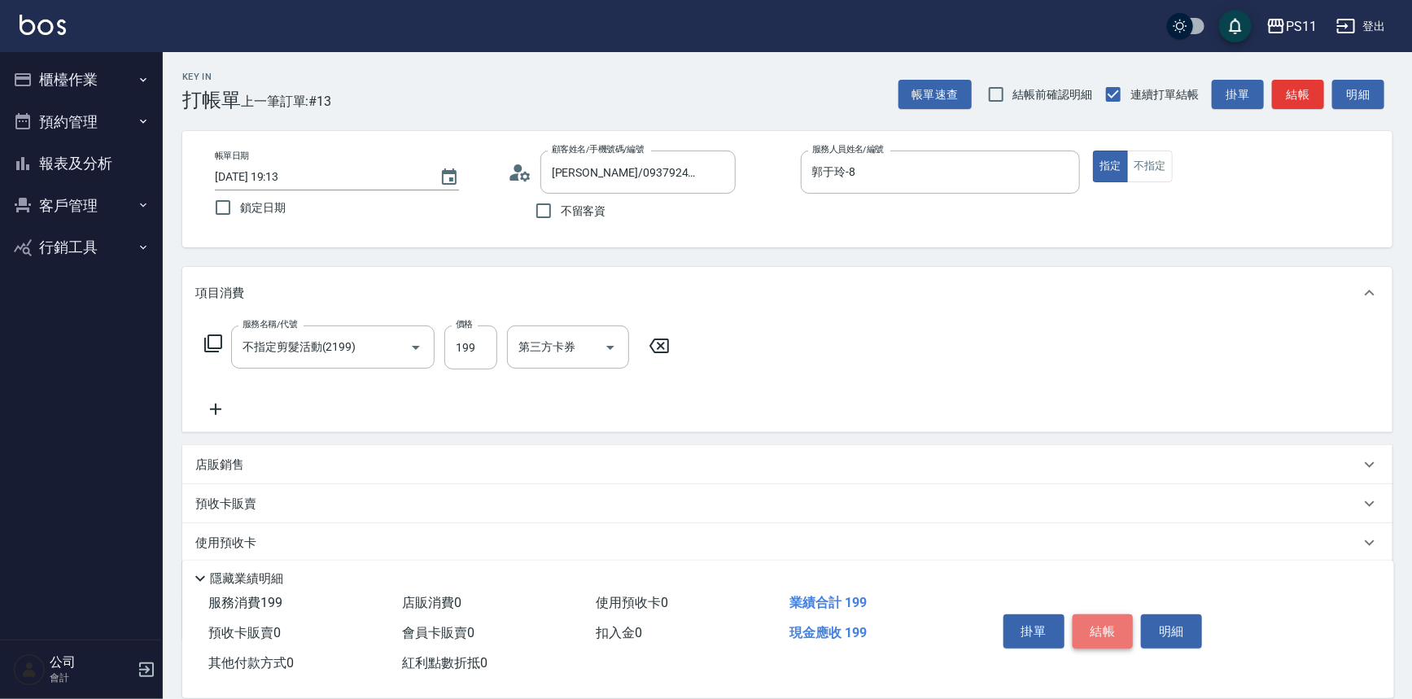
click at [1113, 618] on button "結帳" at bounding box center [1103, 631] width 61 height 34
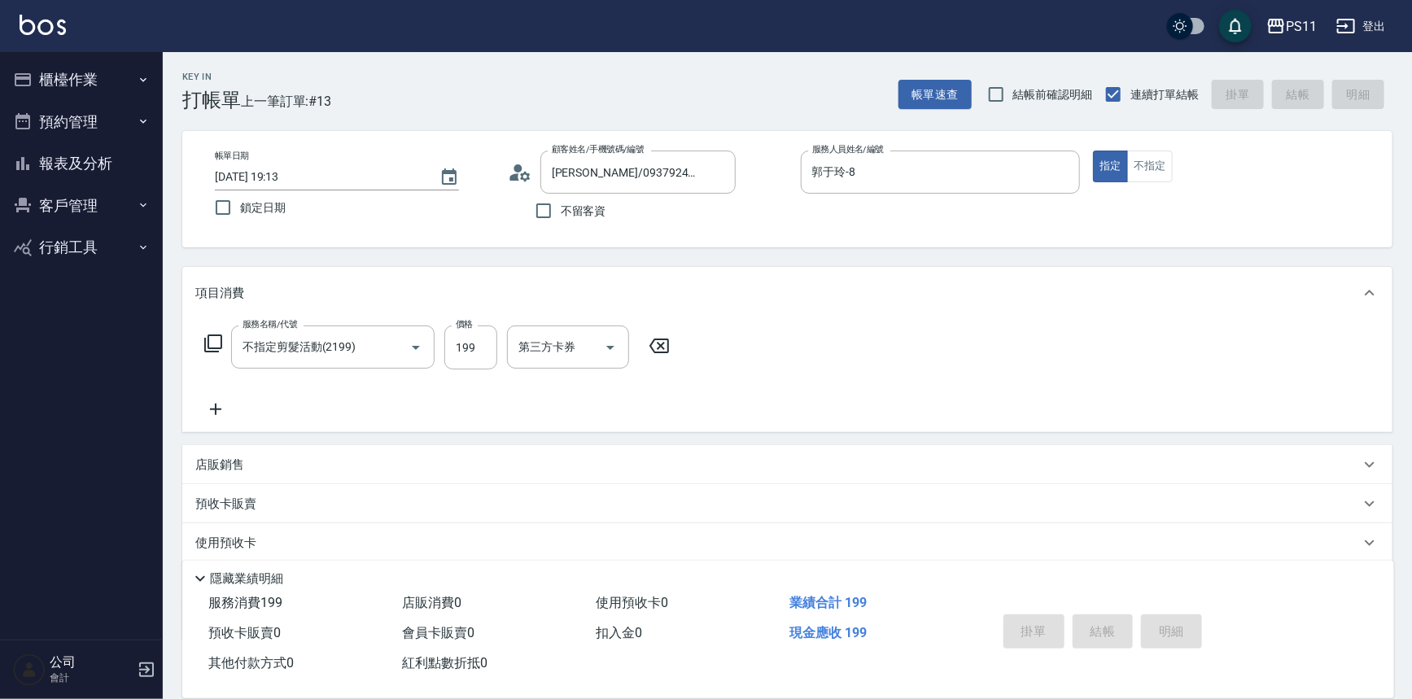
type input "2025/09/20 19:14"
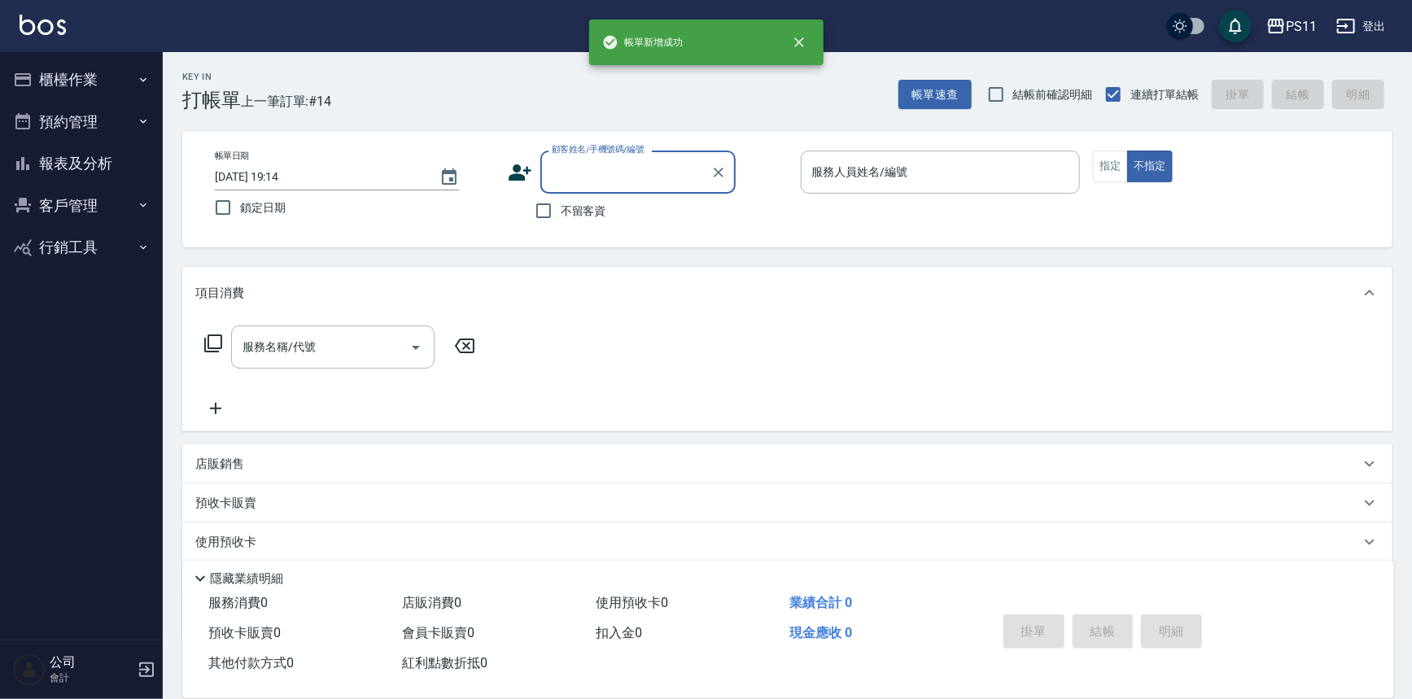
click at [128, 172] on button "報表及分析" at bounding box center [82, 163] width 150 height 42
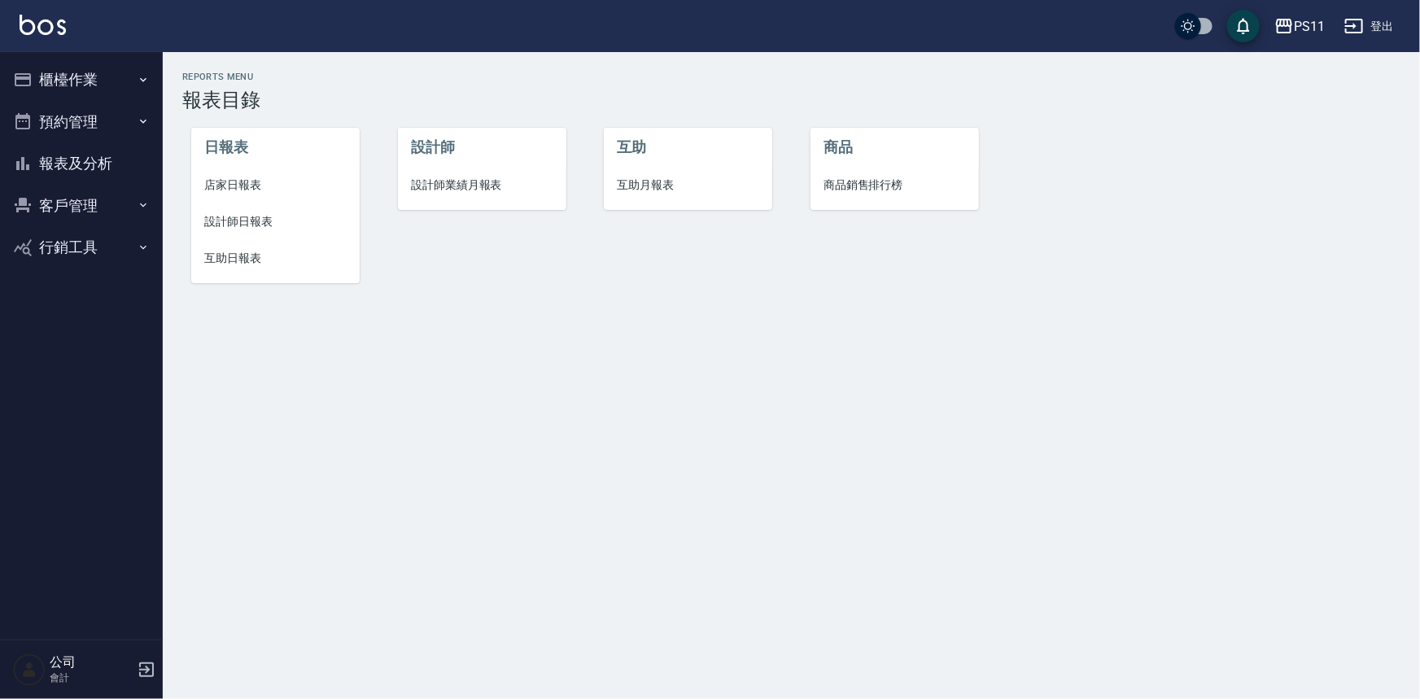
click at [269, 216] on span "設計師日報表" at bounding box center [275, 221] width 142 height 17
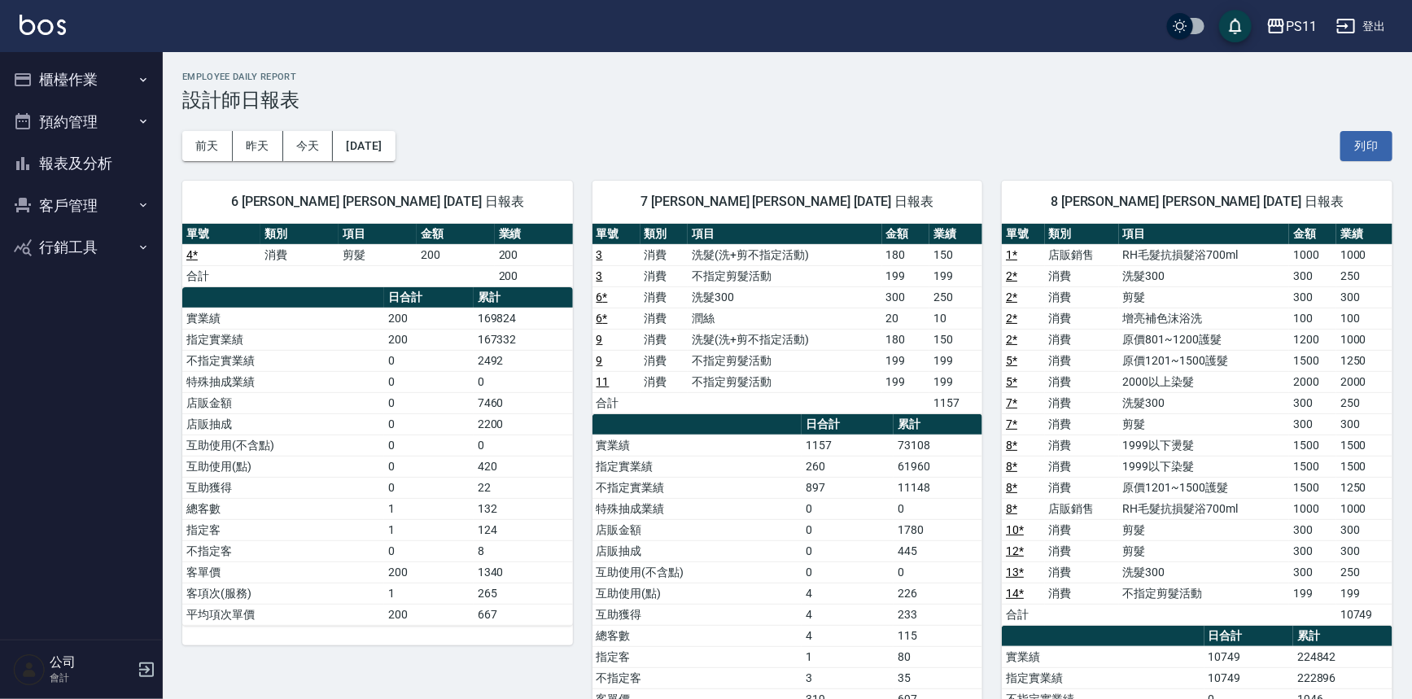
click at [980, 390] on td "199" at bounding box center [955, 381] width 53 height 21
click at [73, 89] on button "櫃檯作業" at bounding box center [82, 80] width 150 height 42
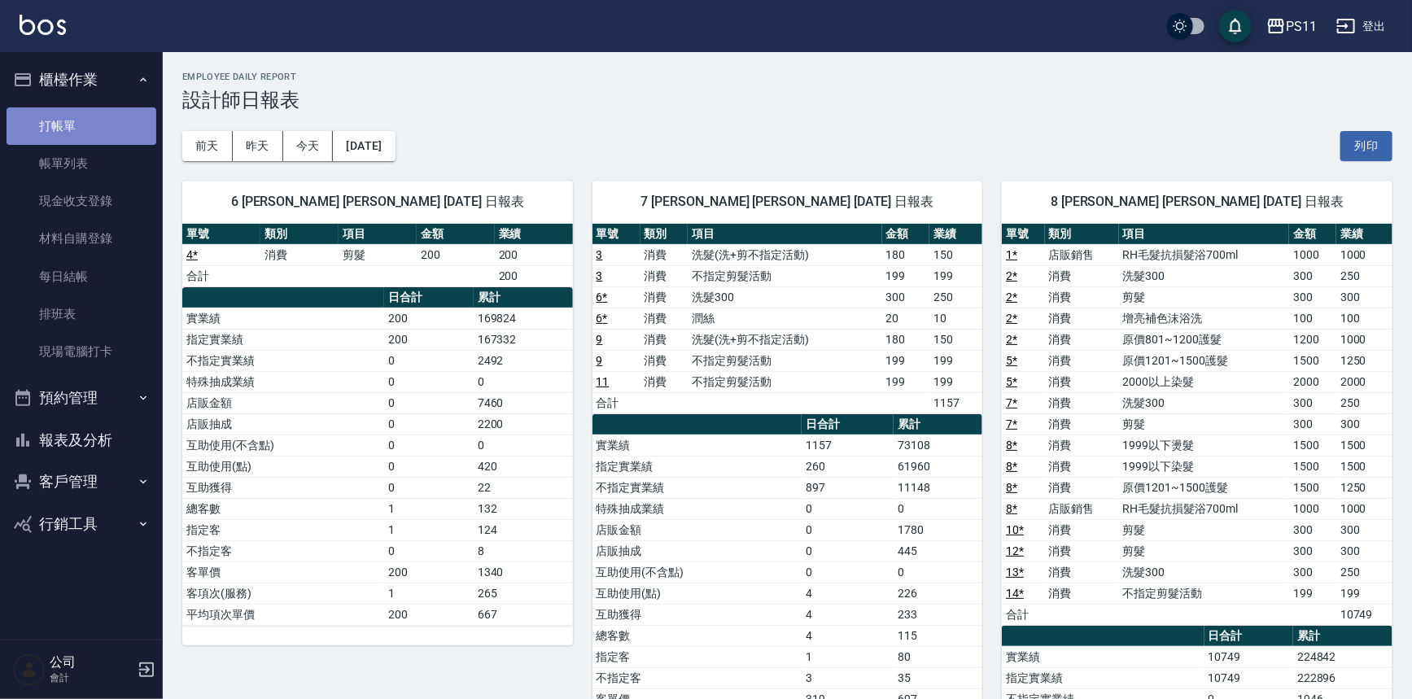
click at [96, 131] on link "打帳單" at bounding box center [82, 125] width 150 height 37
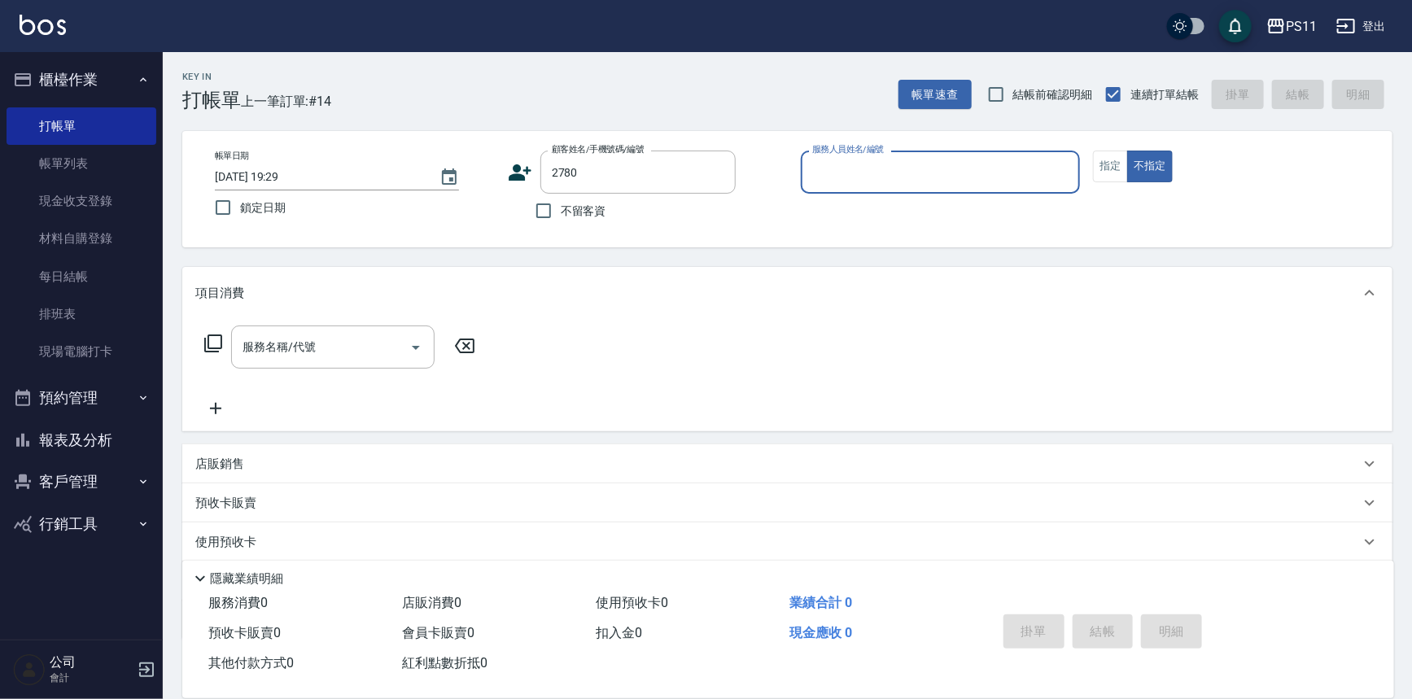
type input "廖淑蓉/0931313868/2780"
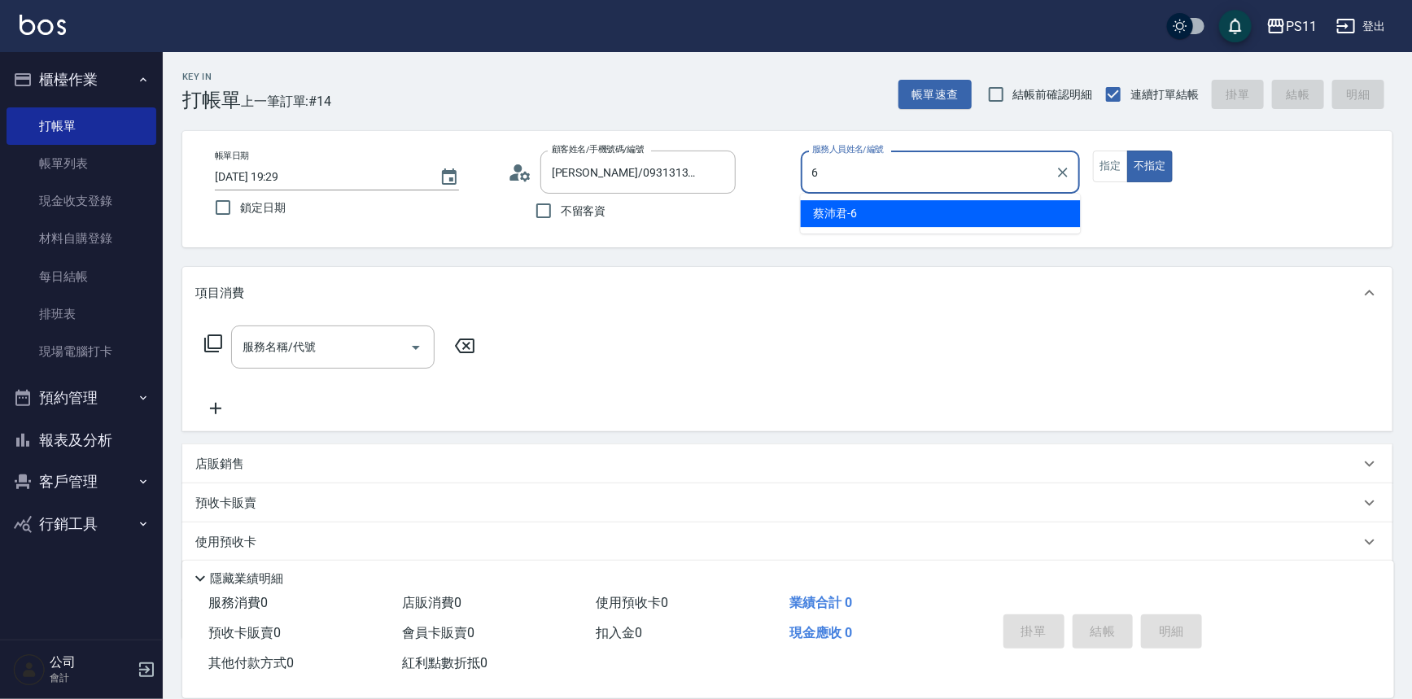
type input "[PERSON_NAME]6"
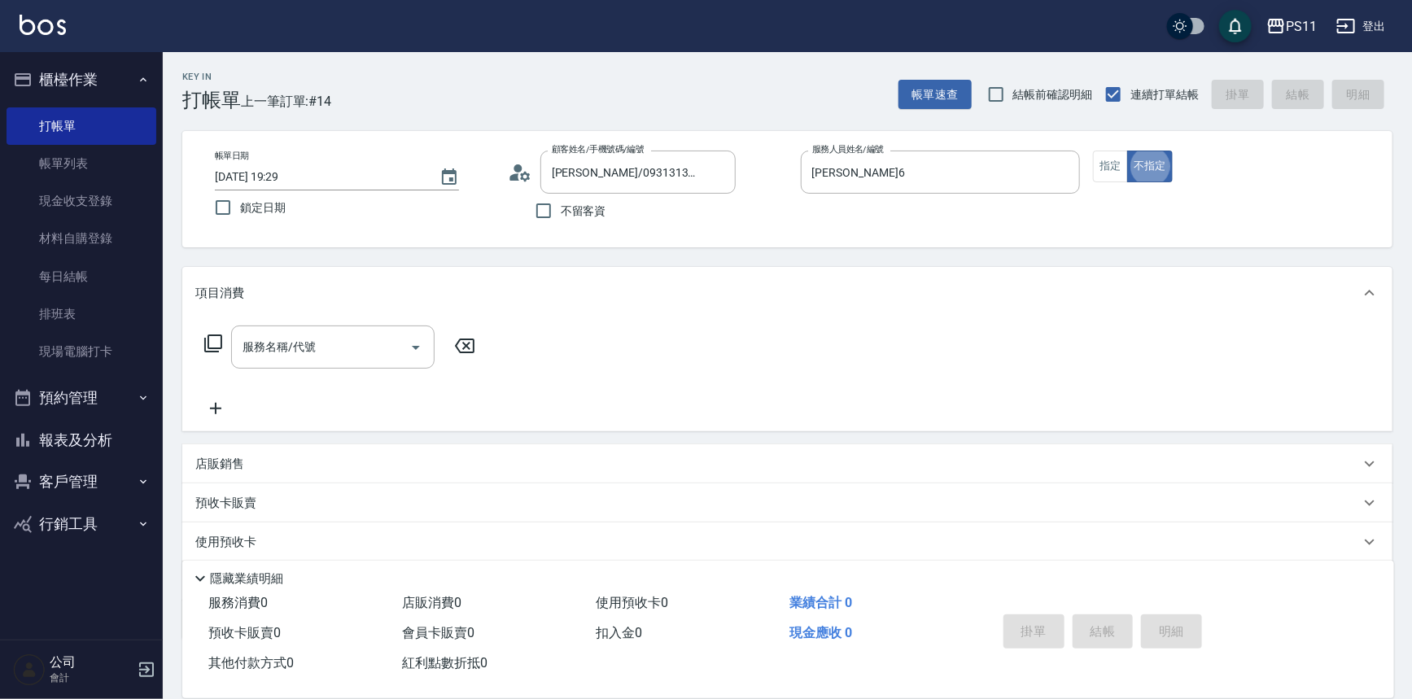
type button "false"
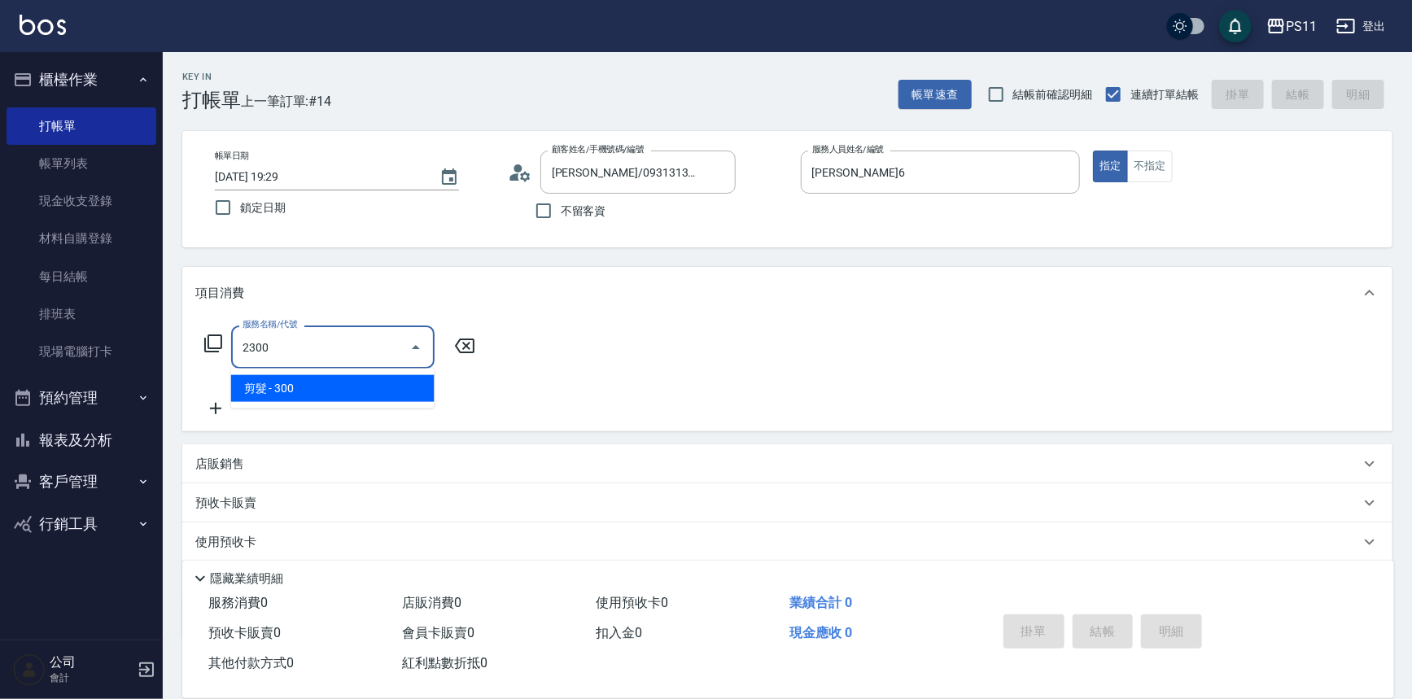
type input "剪髮(2300)"
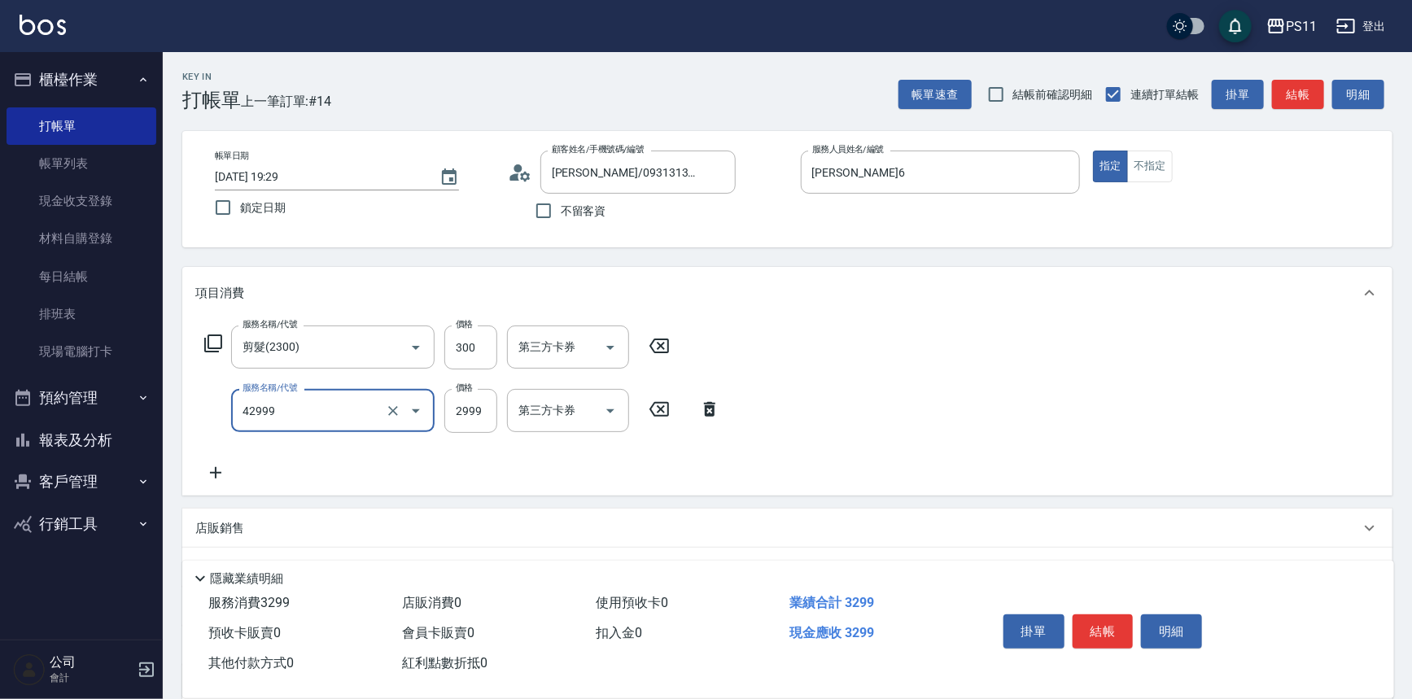
type input "漂染肩上2999以上(42999)"
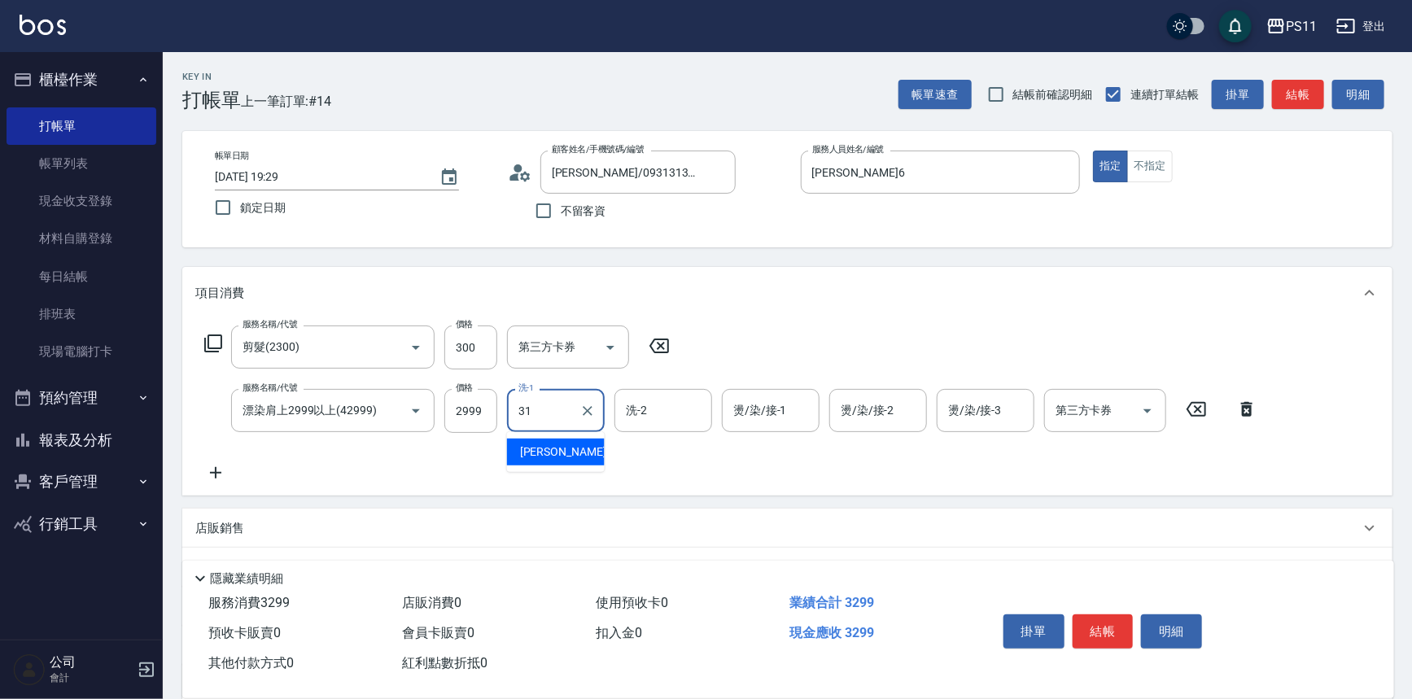
type input "[PERSON_NAME]-31"
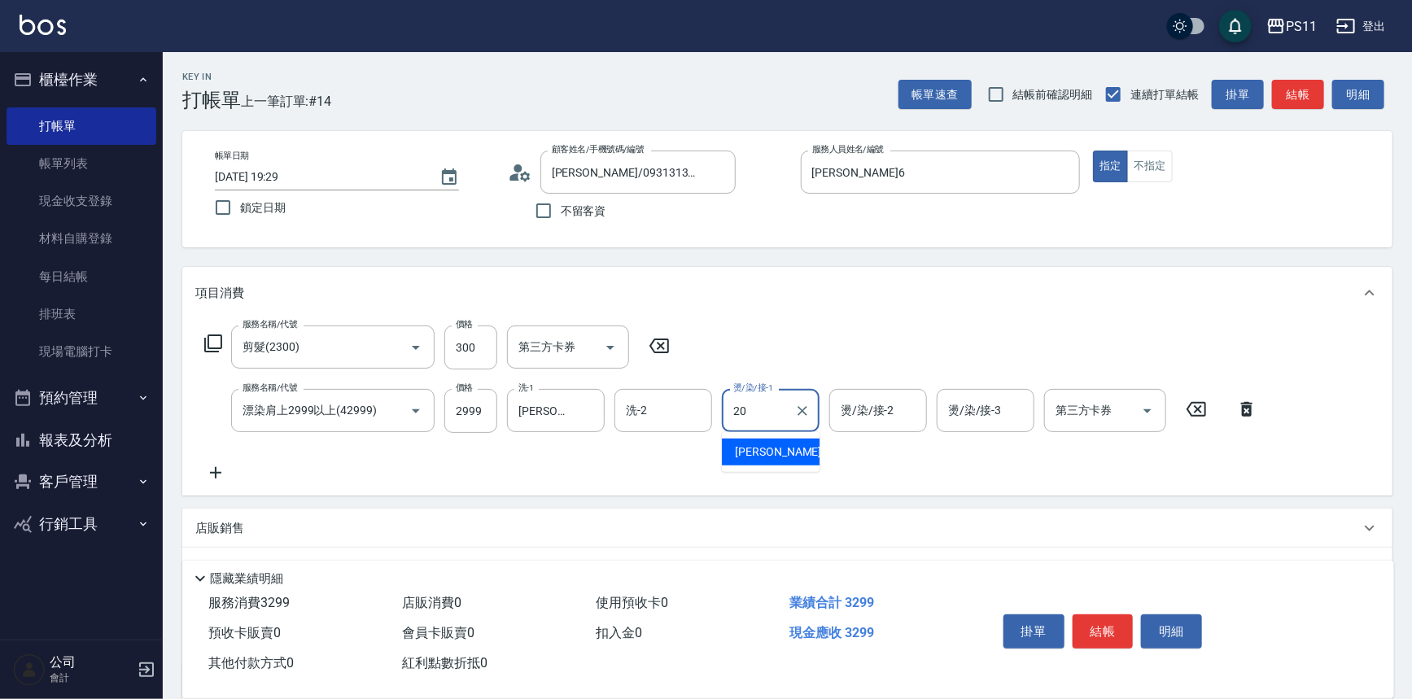
type input "[PERSON_NAME]-20"
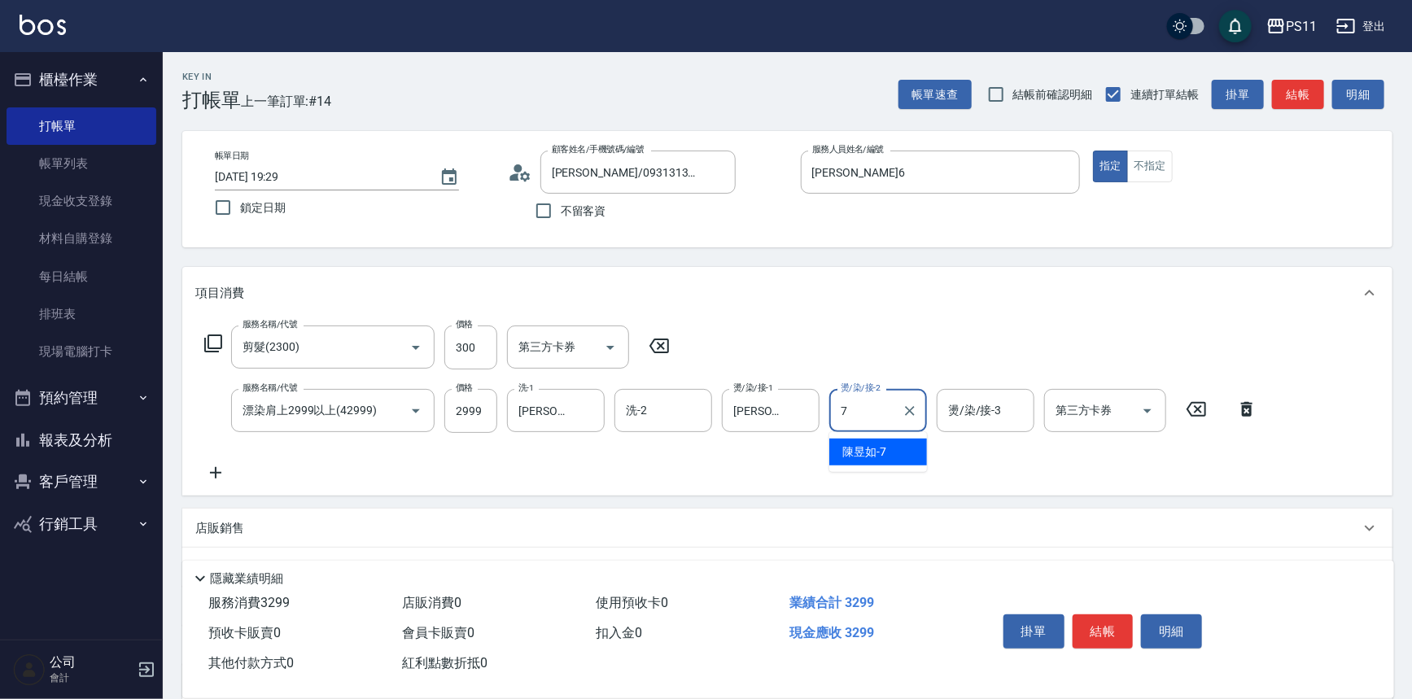
type input "陳昱如-7"
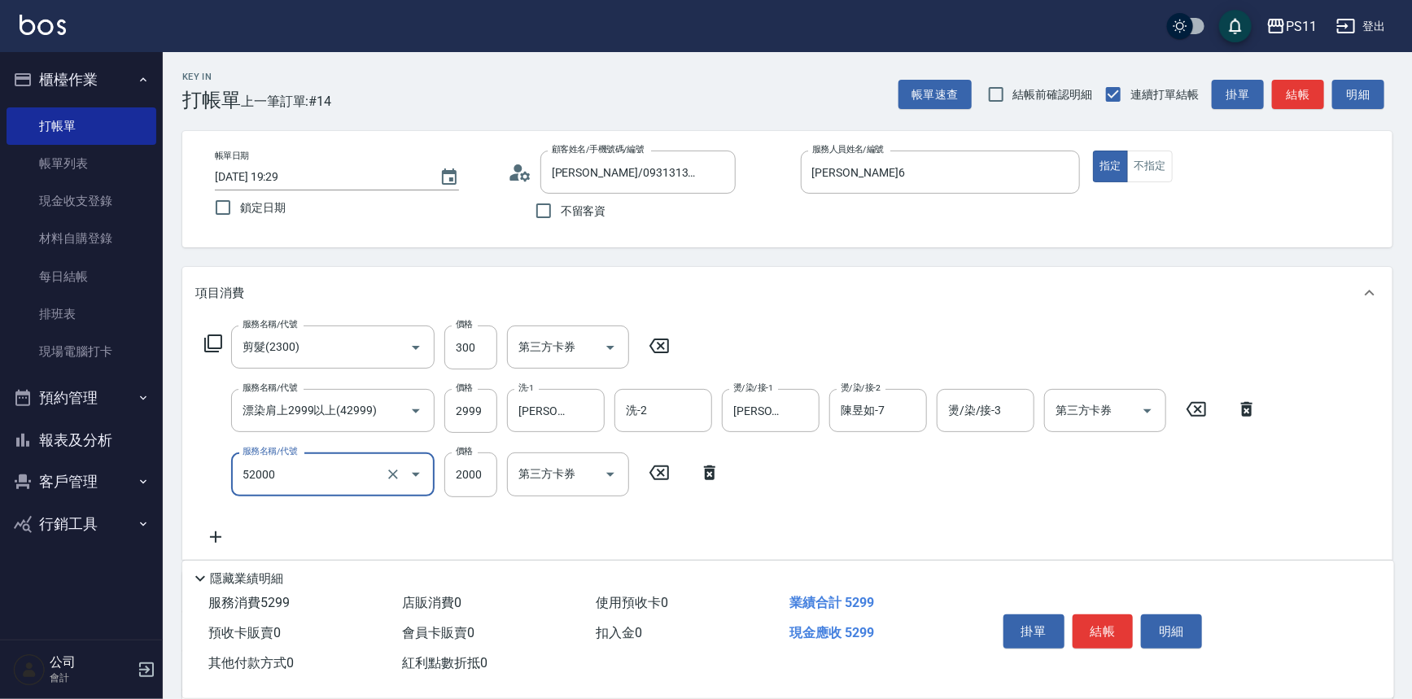
type input "原價1501~2000護髮(52000)"
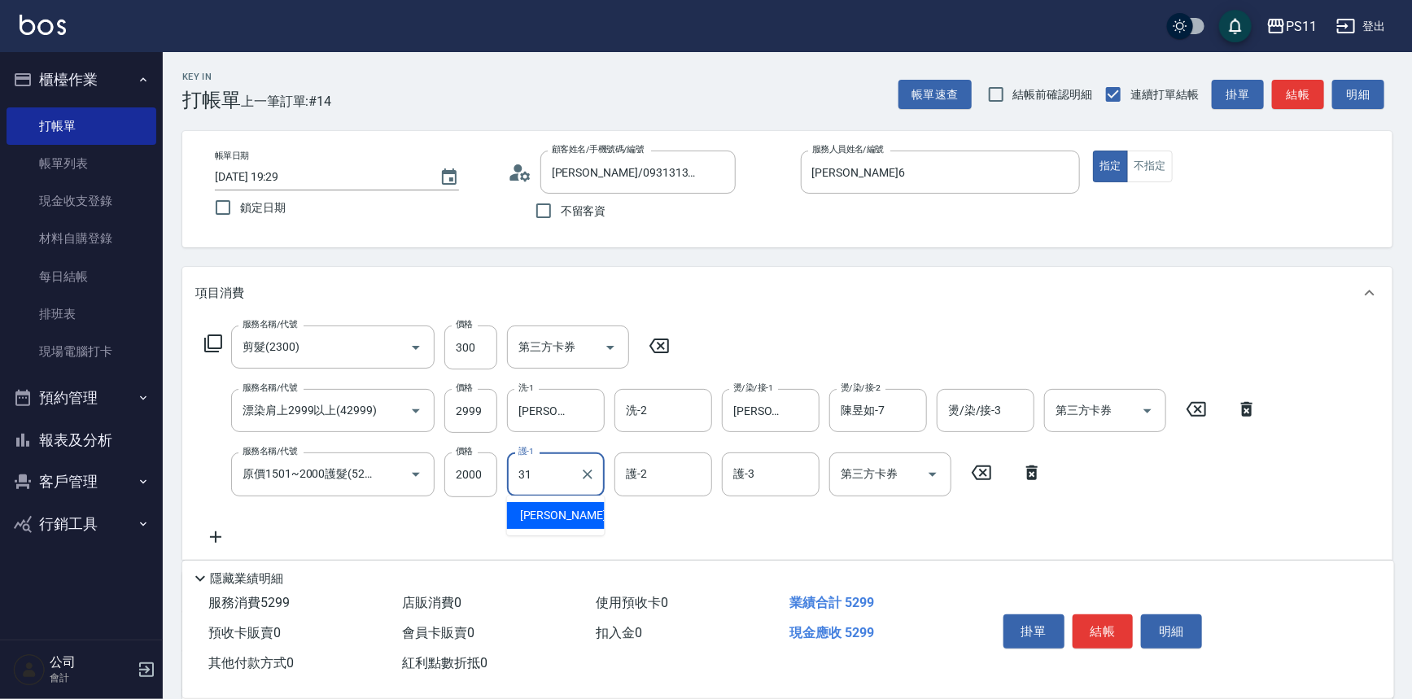
type input "[PERSON_NAME]-31"
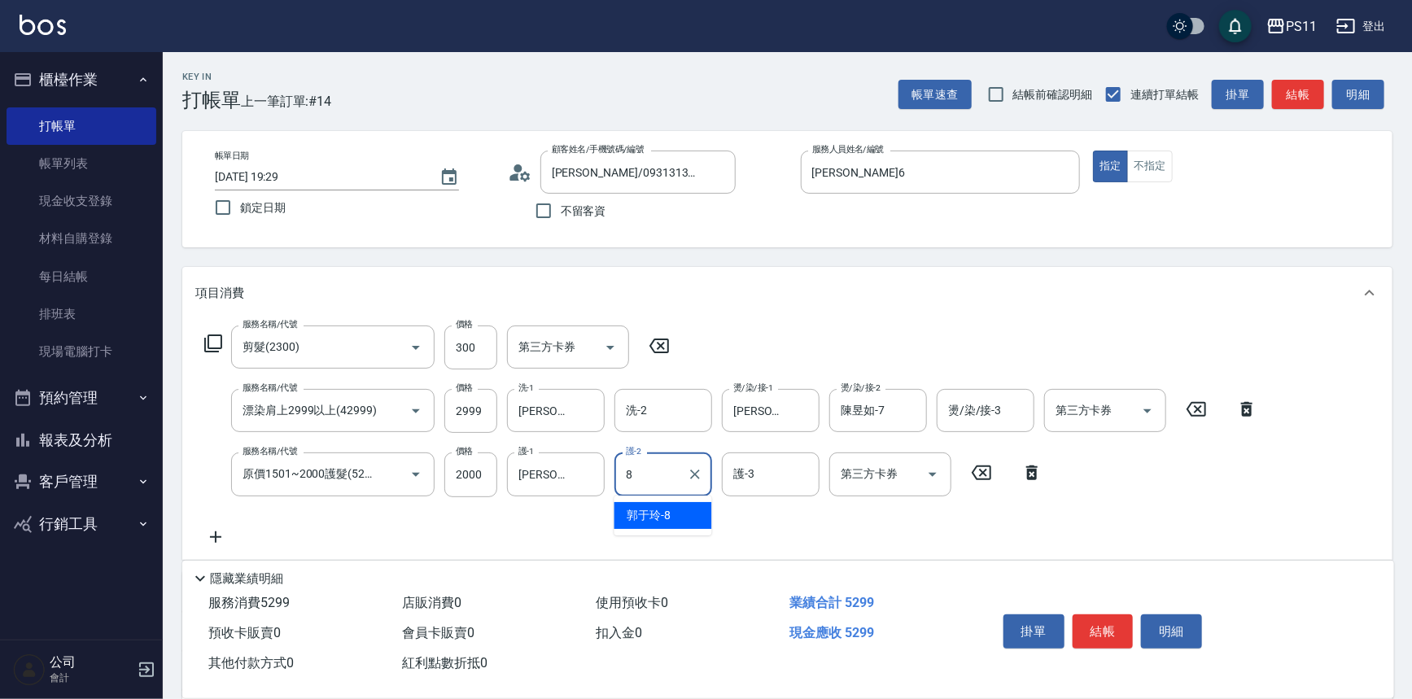
type input "郭于玲-8"
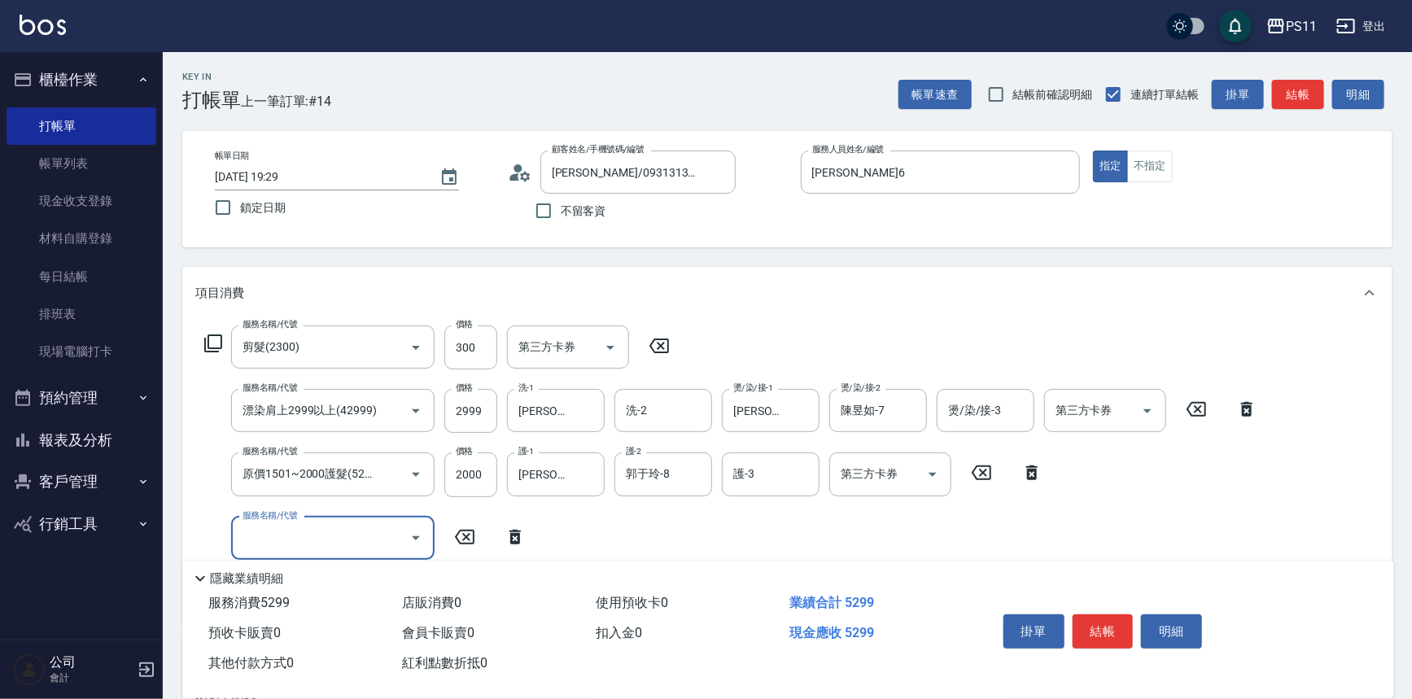
scroll to position [284, 0]
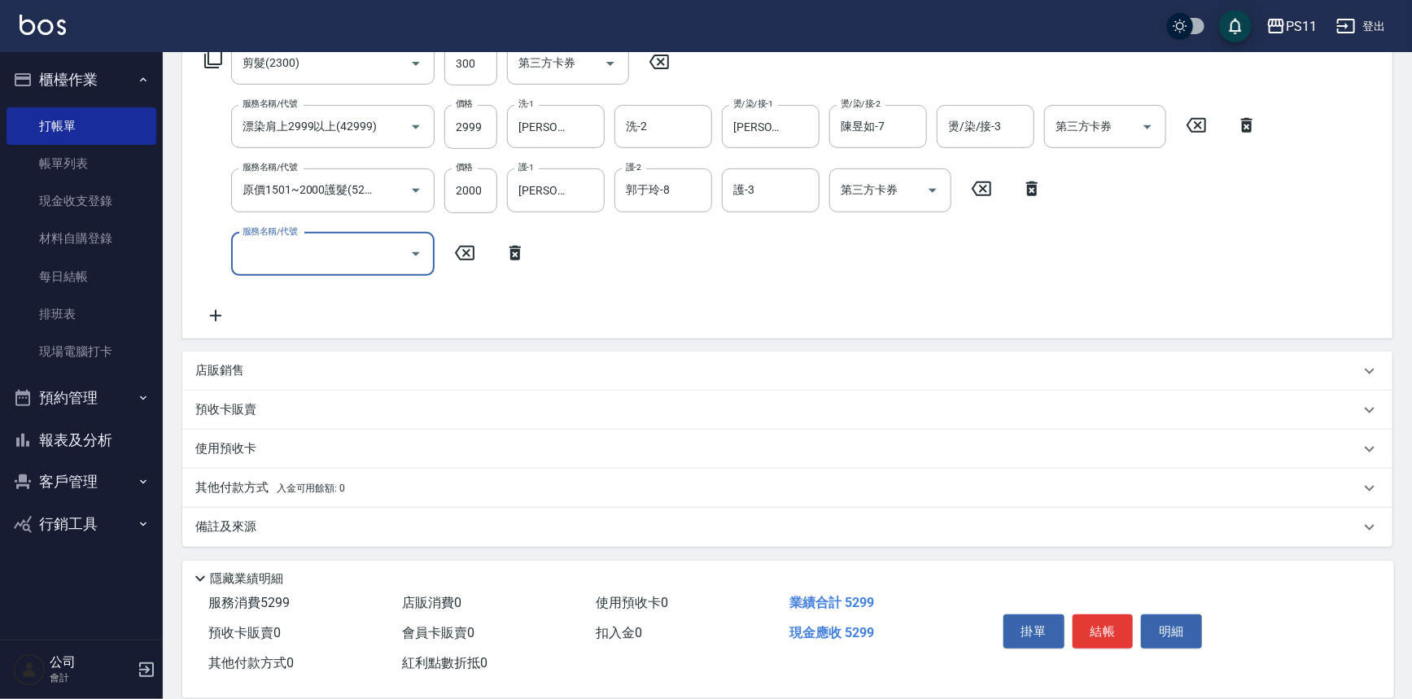
click at [219, 369] on p "店販銷售" at bounding box center [219, 370] width 49 height 17
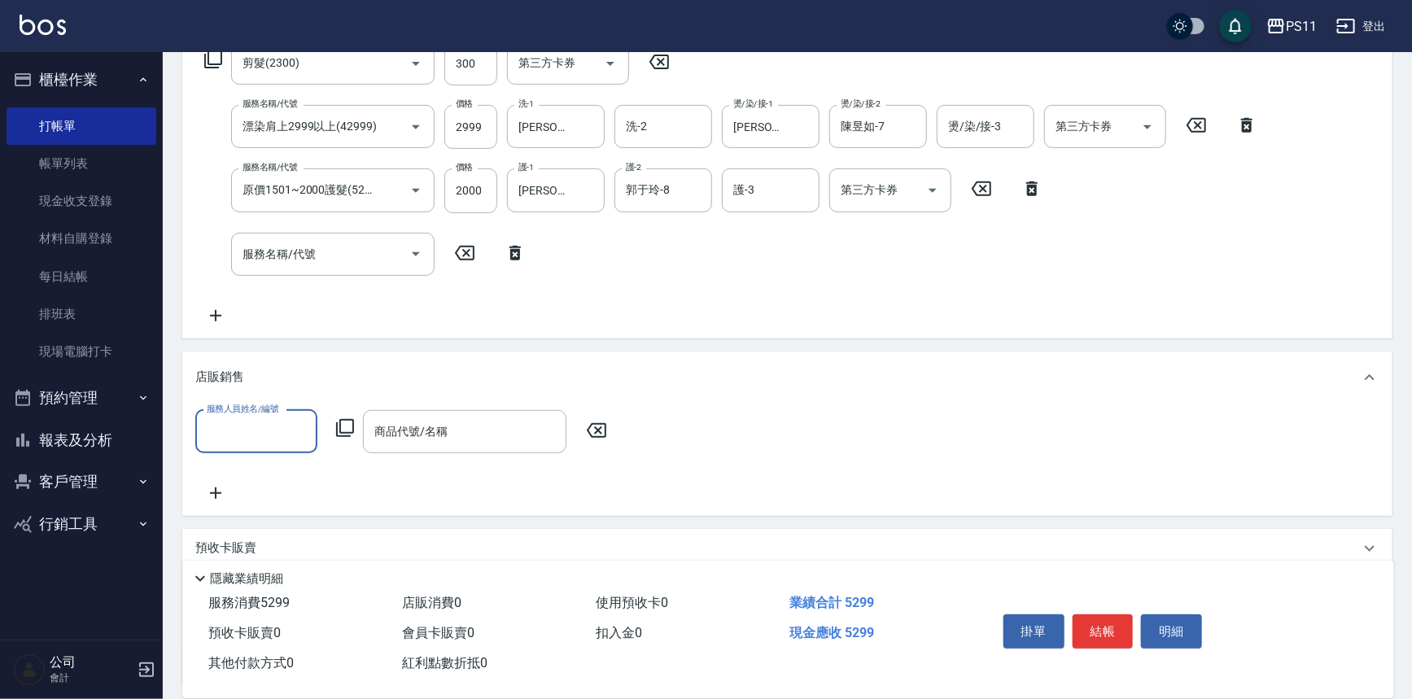
scroll to position [0, 0]
click at [225, 430] on input "服務人員姓名/編號" at bounding box center [256, 431] width 107 height 28
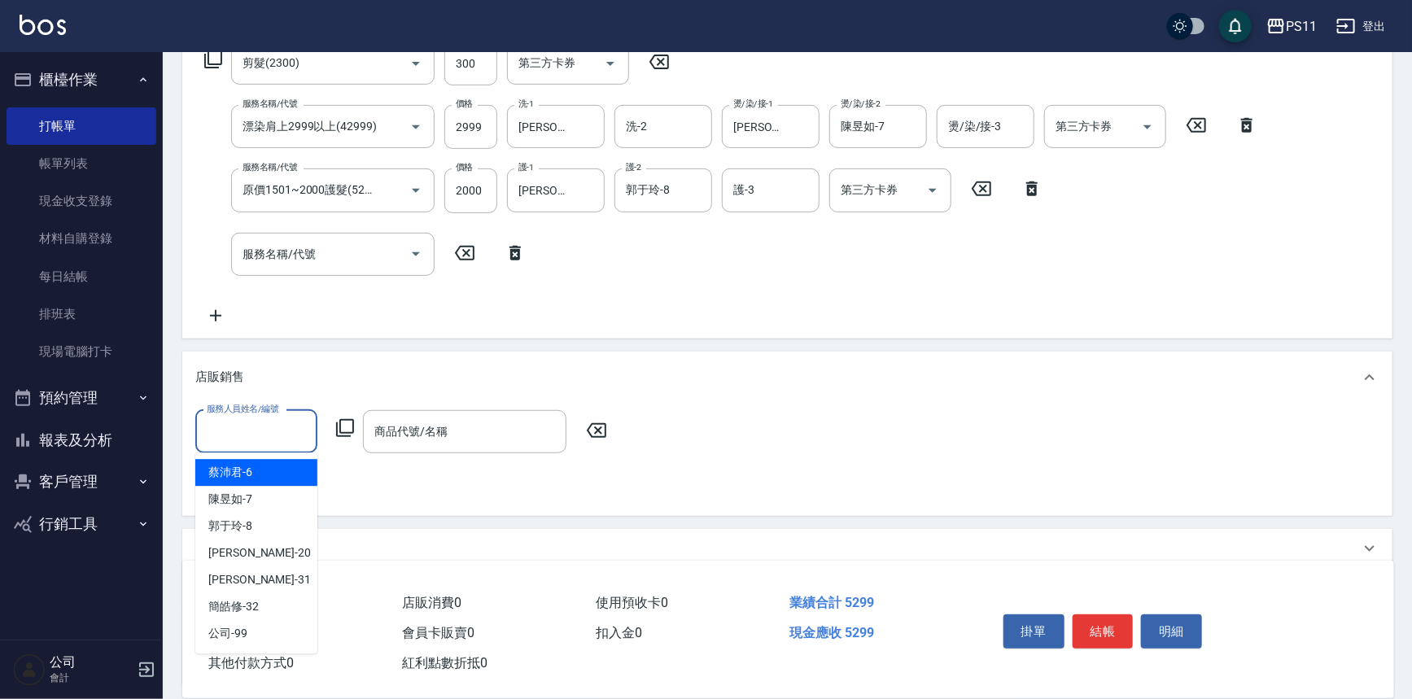
click at [256, 469] on div "蔡沛君 -6" at bounding box center [256, 472] width 122 height 27
type input "[PERSON_NAME]6"
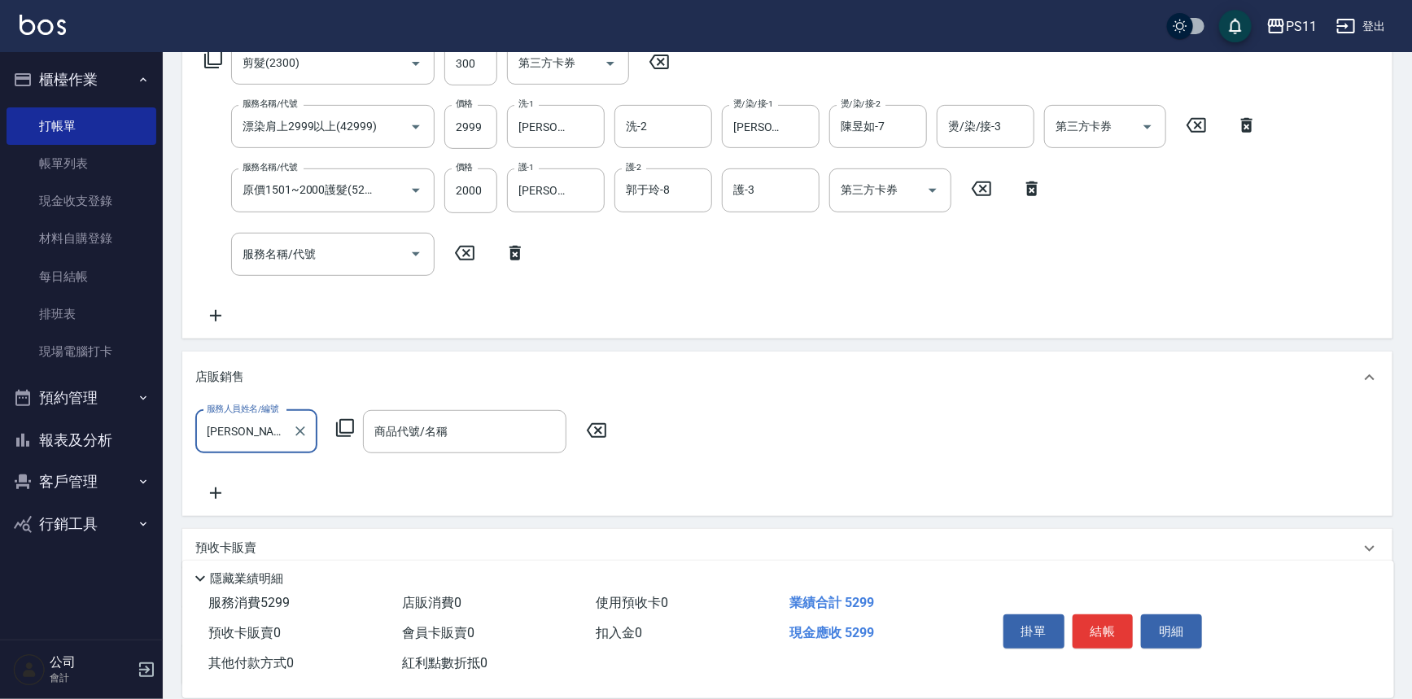
click at [355, 418] on div "服務人員姓名/編號 蔡沛君-6 服務人員姓名/編號 商品代號/名稱 商品代號/名稱" at bounding box center [406, 431] width 422 height 43
click at [349, 429] on icon at bounding box center [345, 428] width 20 height 20
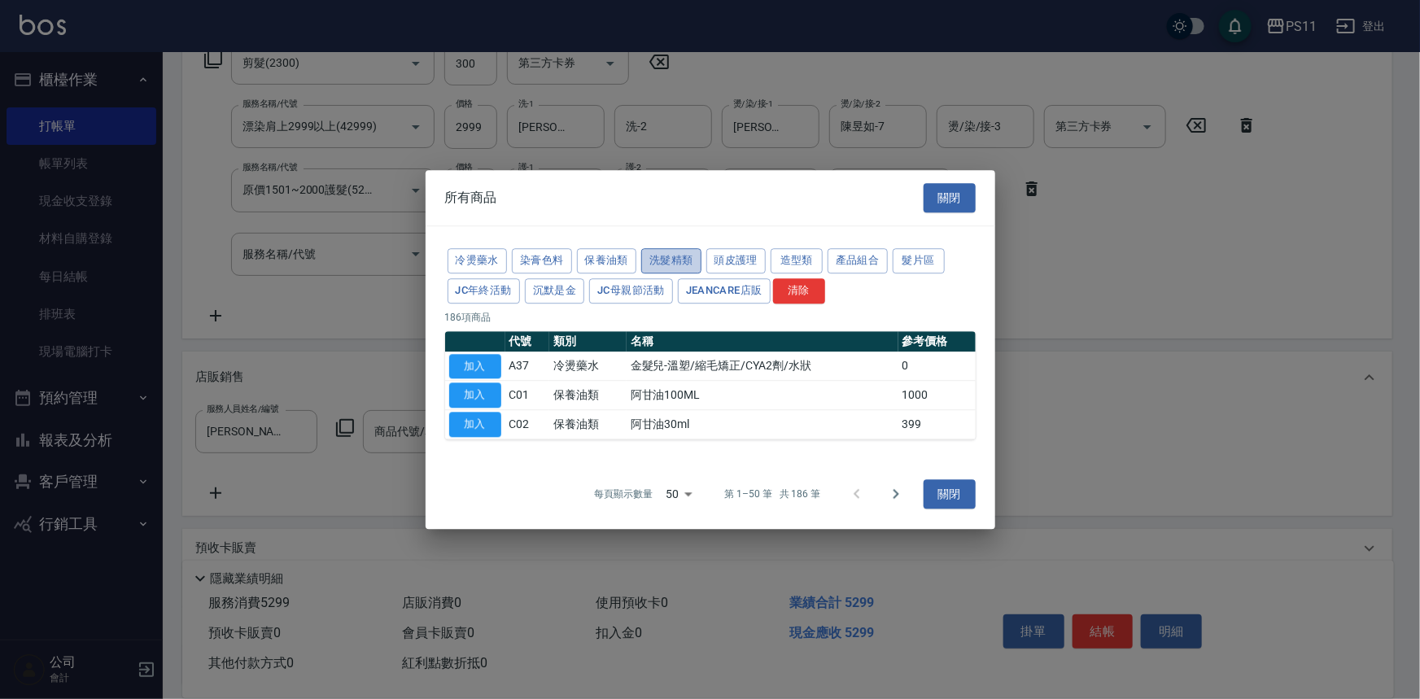
click at [658, 254] on button "洗髮精類" at bounding box center [671, 260] width 60 height 25
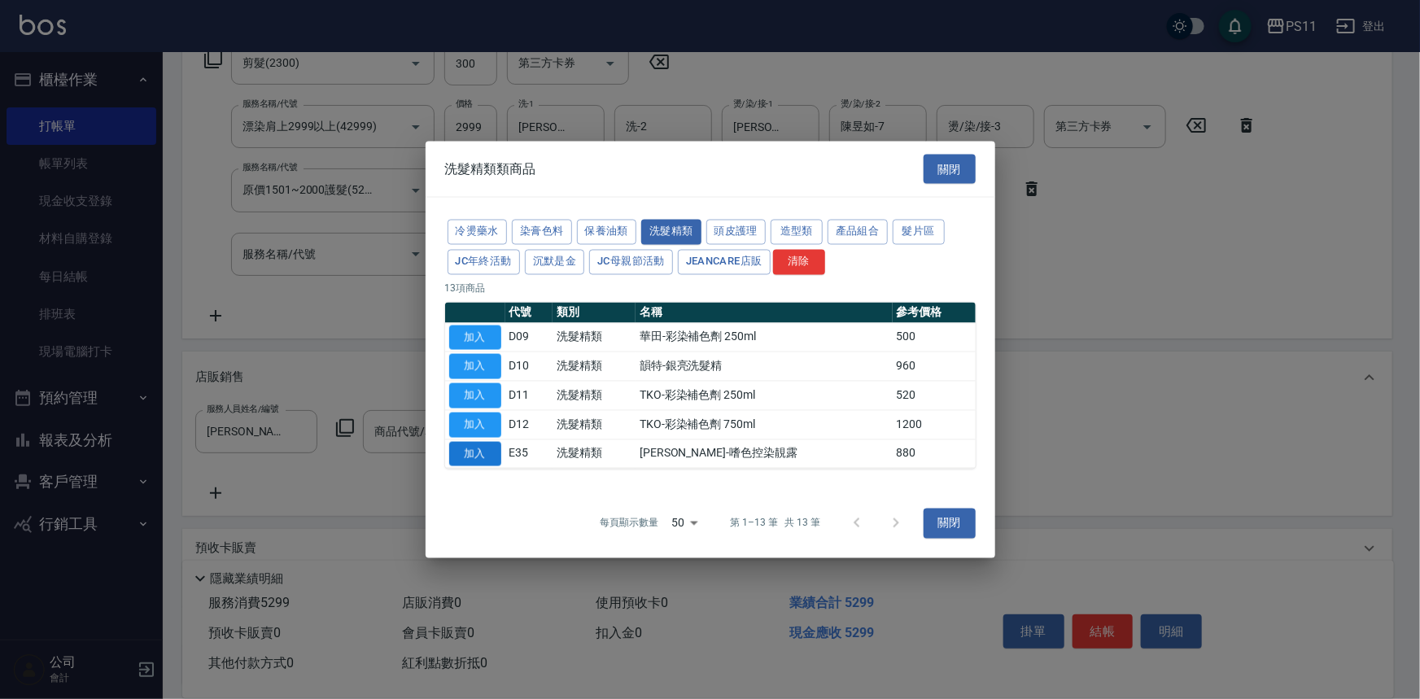
click at [485, 447] on button "加入" at bounding box center [475, 453] width 52 height 25
type input "[PERSON_NAME]-嗜色控染靚露"
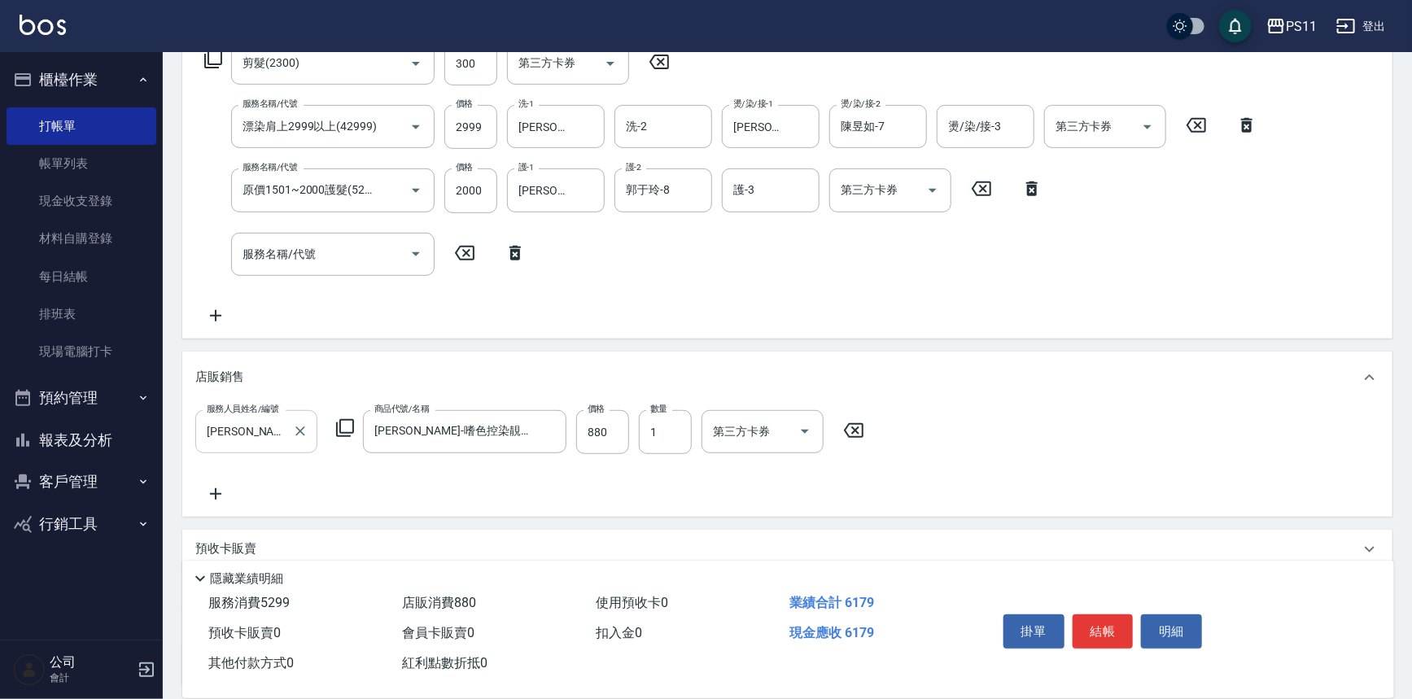
scroll to position [423, 0]
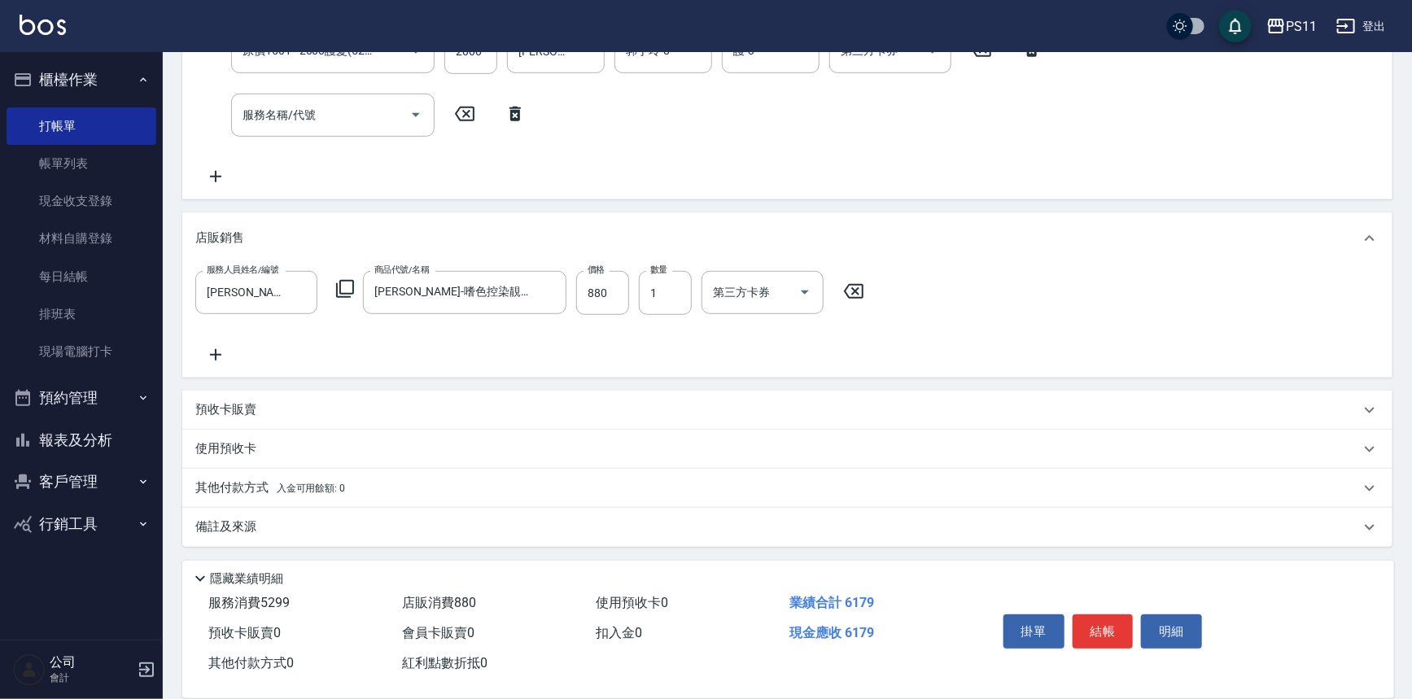
click at [236, 487] on p "其他付款方式 入金可用餘額: 0" at bounding box center [270, 488] width 150 height 18
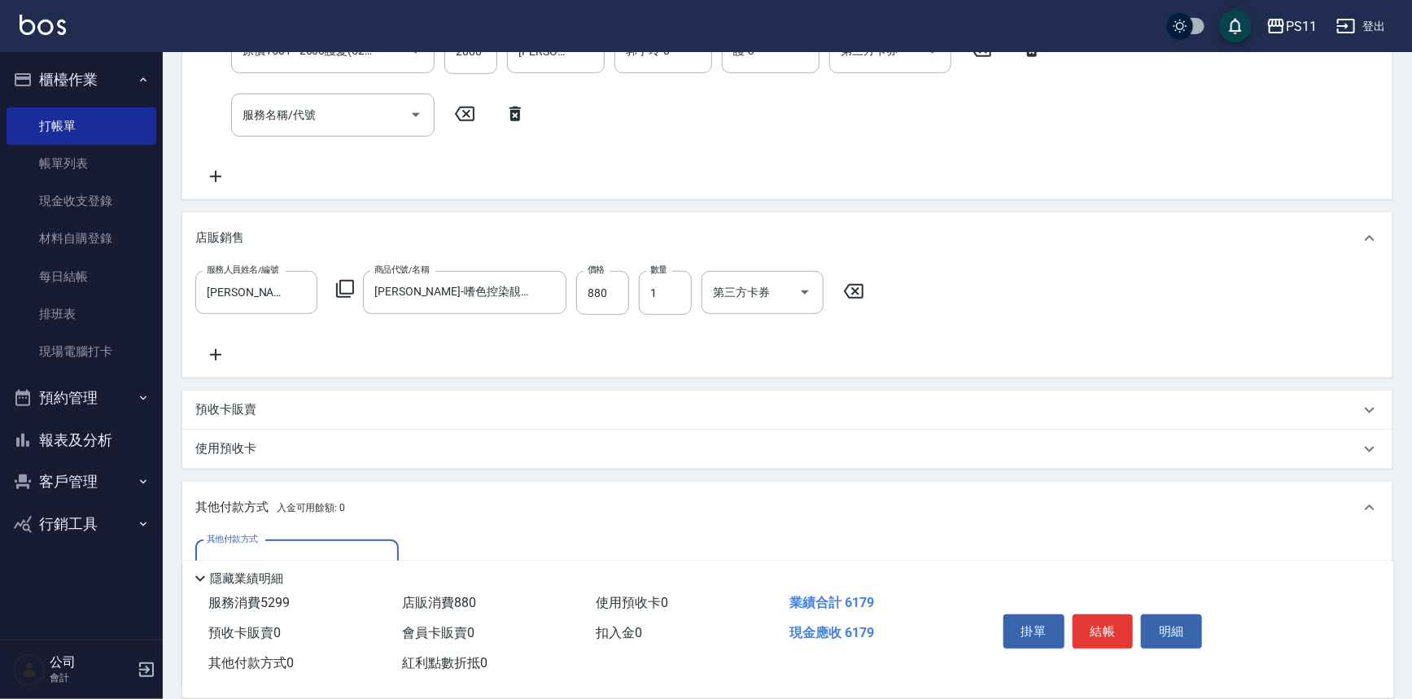
scroll to position [0, 0]
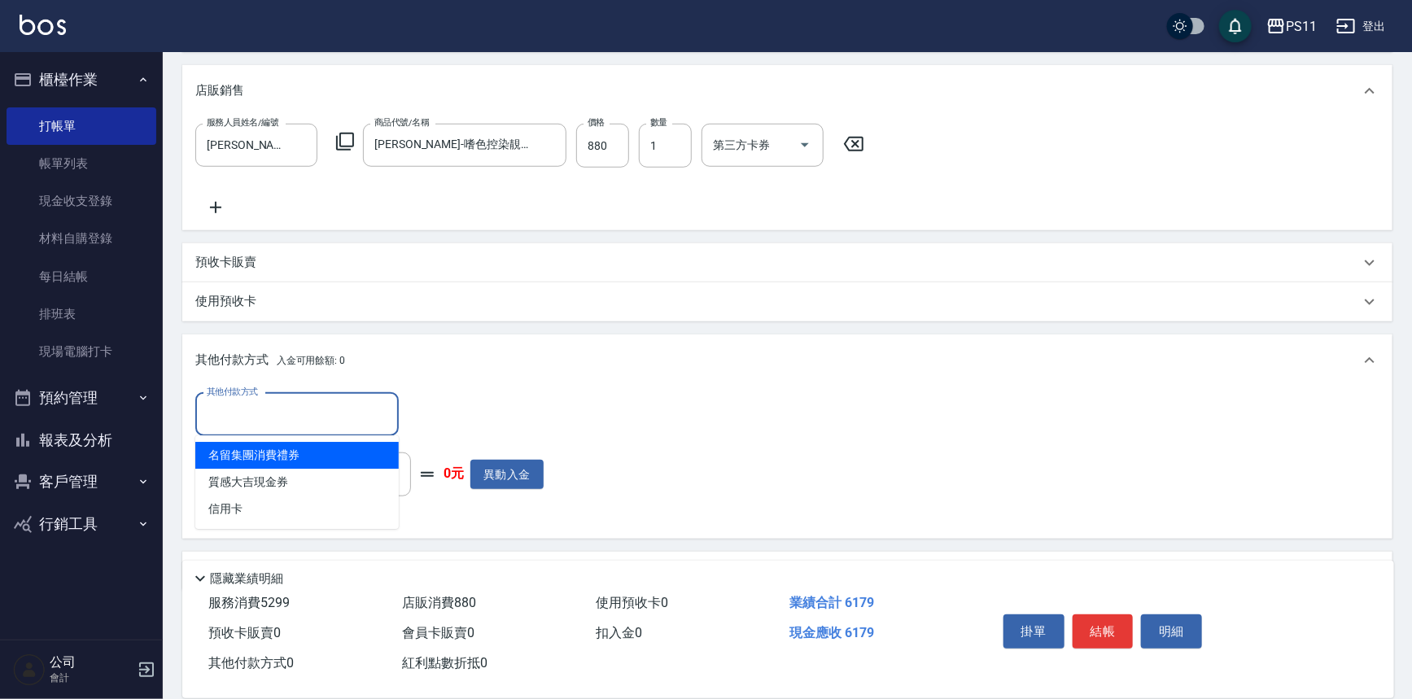
click at [286, 407] on input "其他付款方式" at bounding box center [297, 414] width 189 height 28
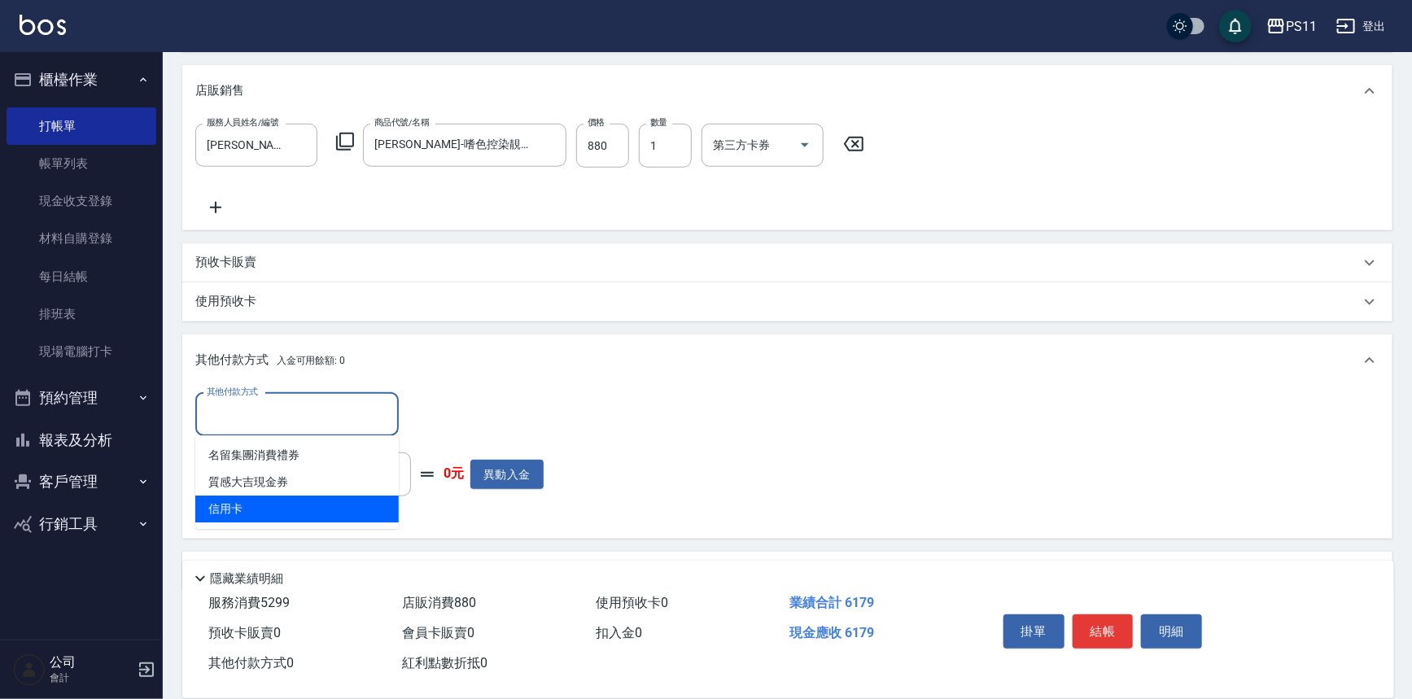
click at [299, 504] on span "信用卡" at bounding box center [296, 509] width 203 height 27
type input "信用卡"
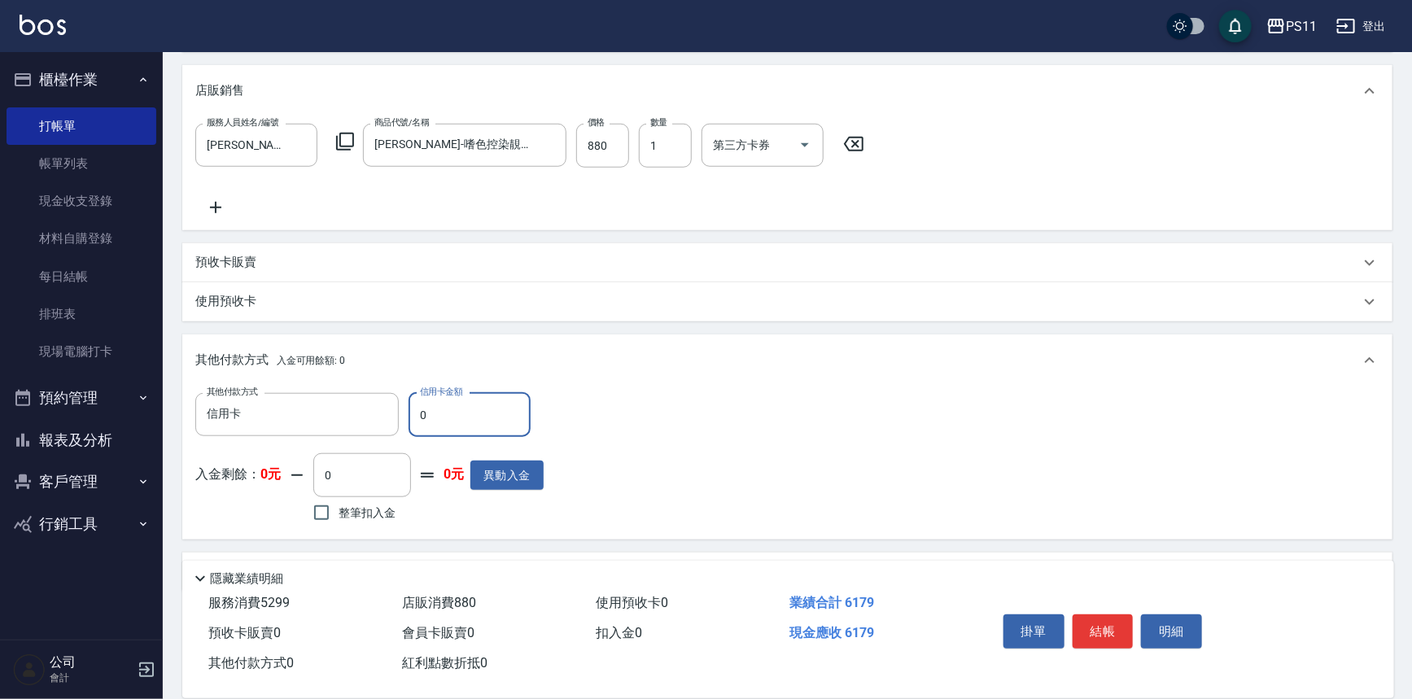
drag, startPoint x: 424, startPoint y: 413, endPoint x: 414, endPoint y: 414, distance: 9.9
click at [414, 414] on input "0" at bounding box center [470, 415] width 122 height 44
drag, startPoint x: 414, startPoint y: 414, endPoint x: 441, endPoint y: 418, distance: 27.2
click at [441, 418] on input "0" at bounding box center [470, 415] width 122 height 44
type input "6179"
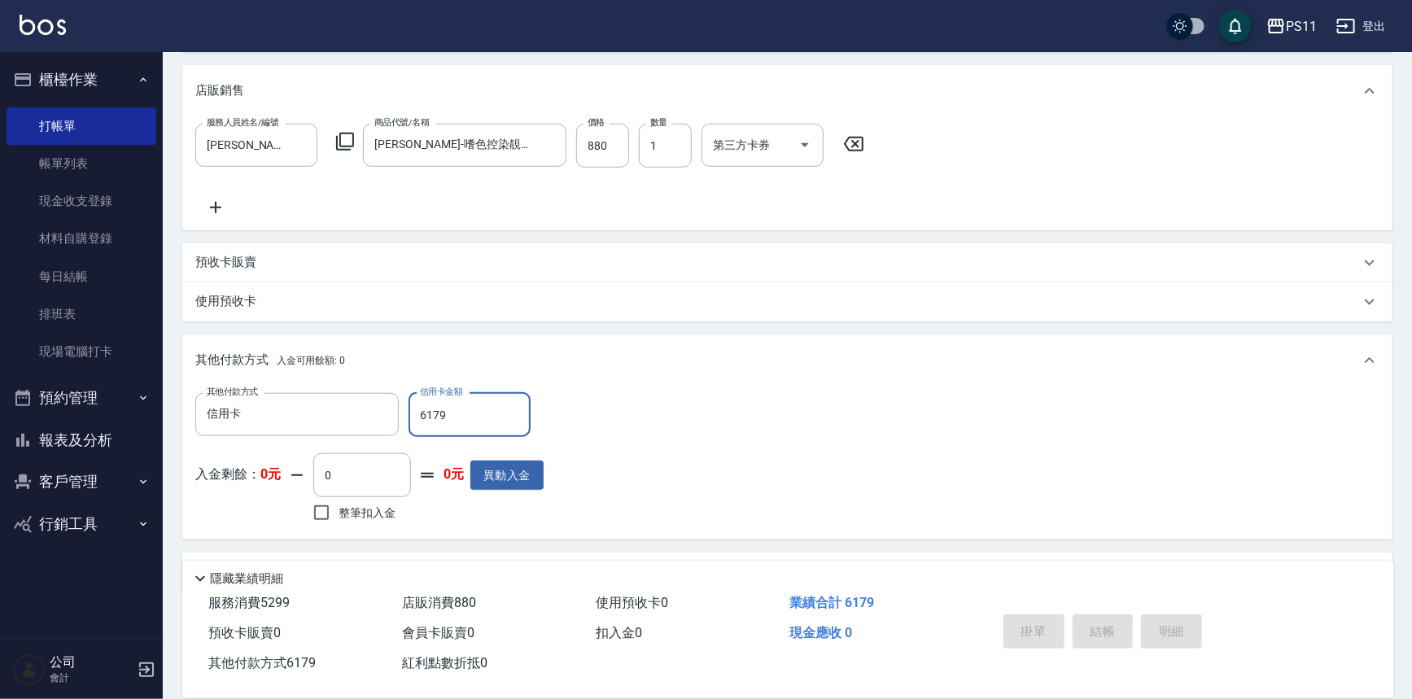
type input "2025/09/20 19:31"
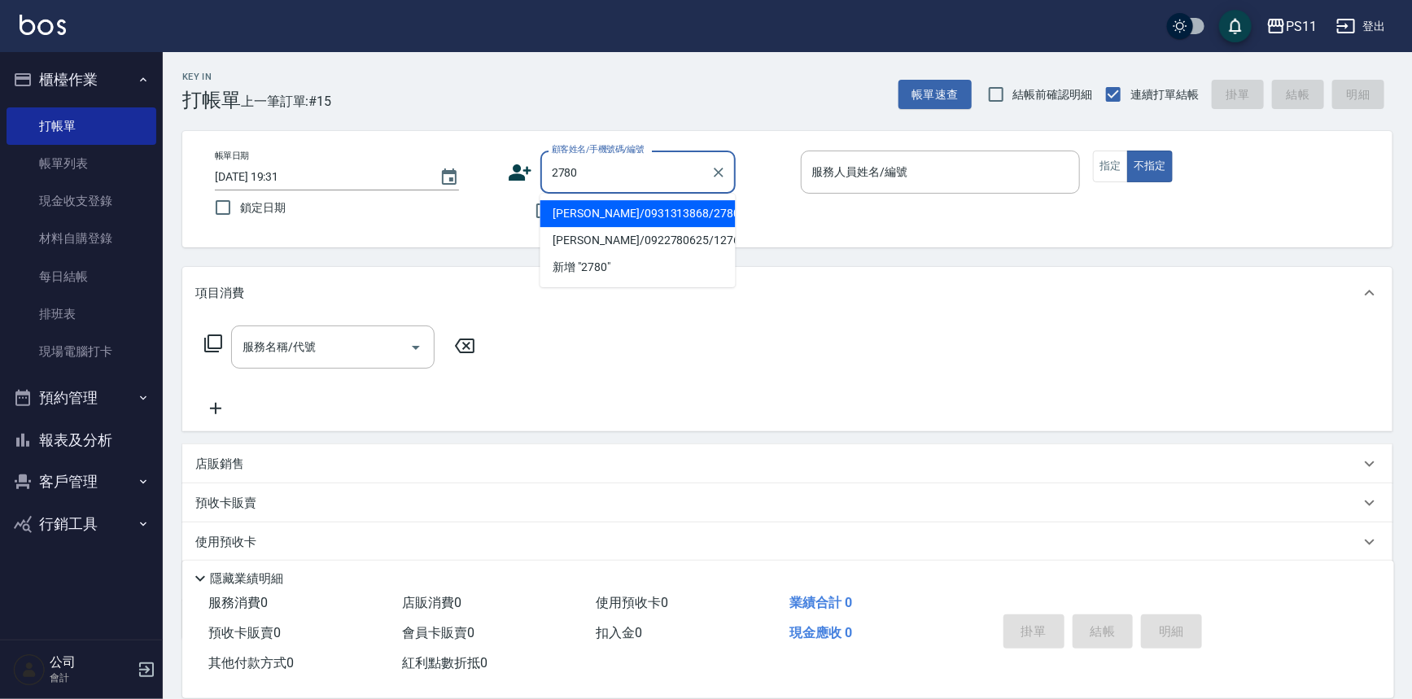
type input "廖淑蓉/0931313868/2780"
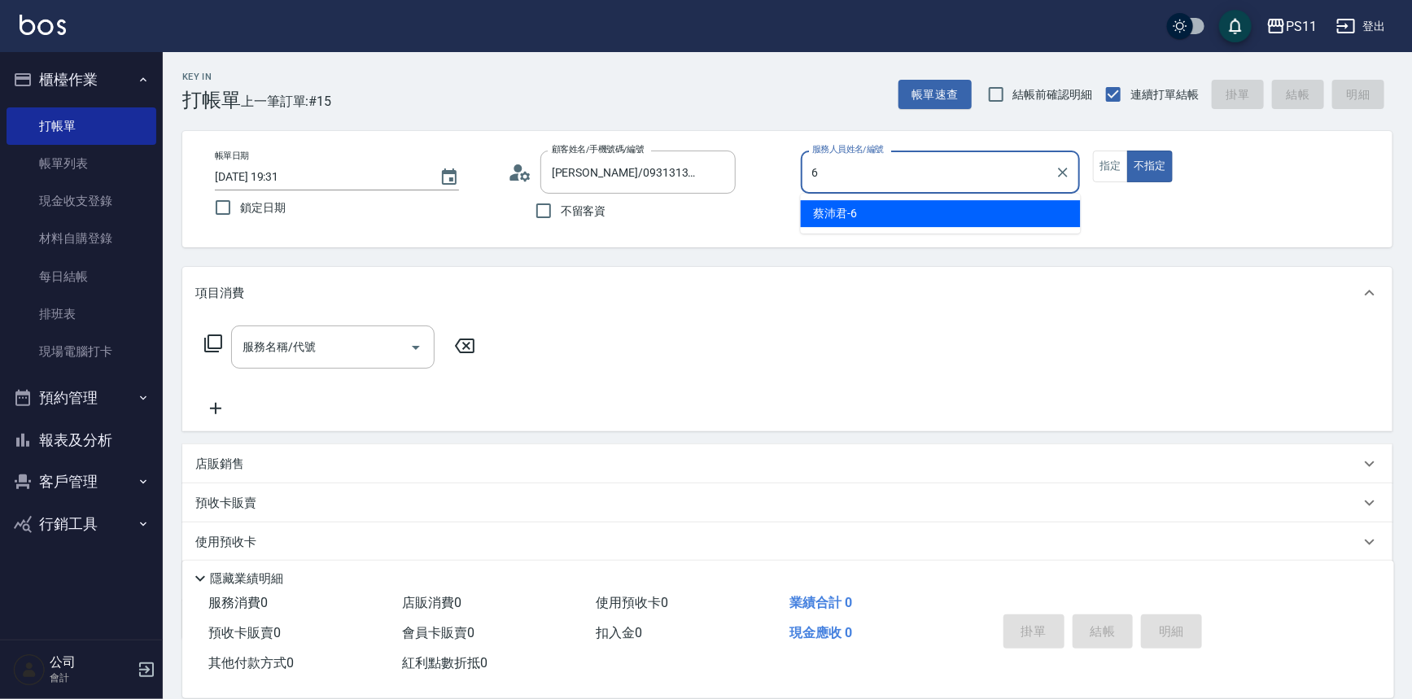
type input "[PERSON_NAME]6"
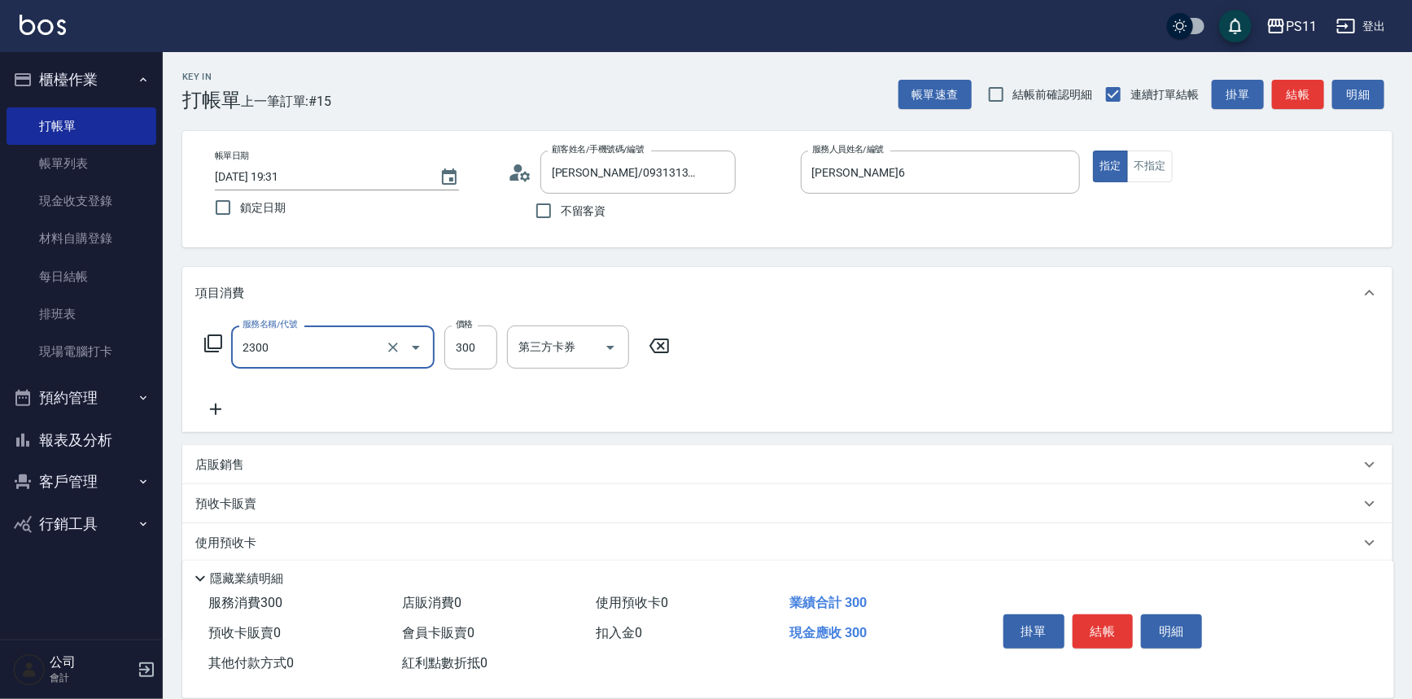
type input "剪髮(2300)"
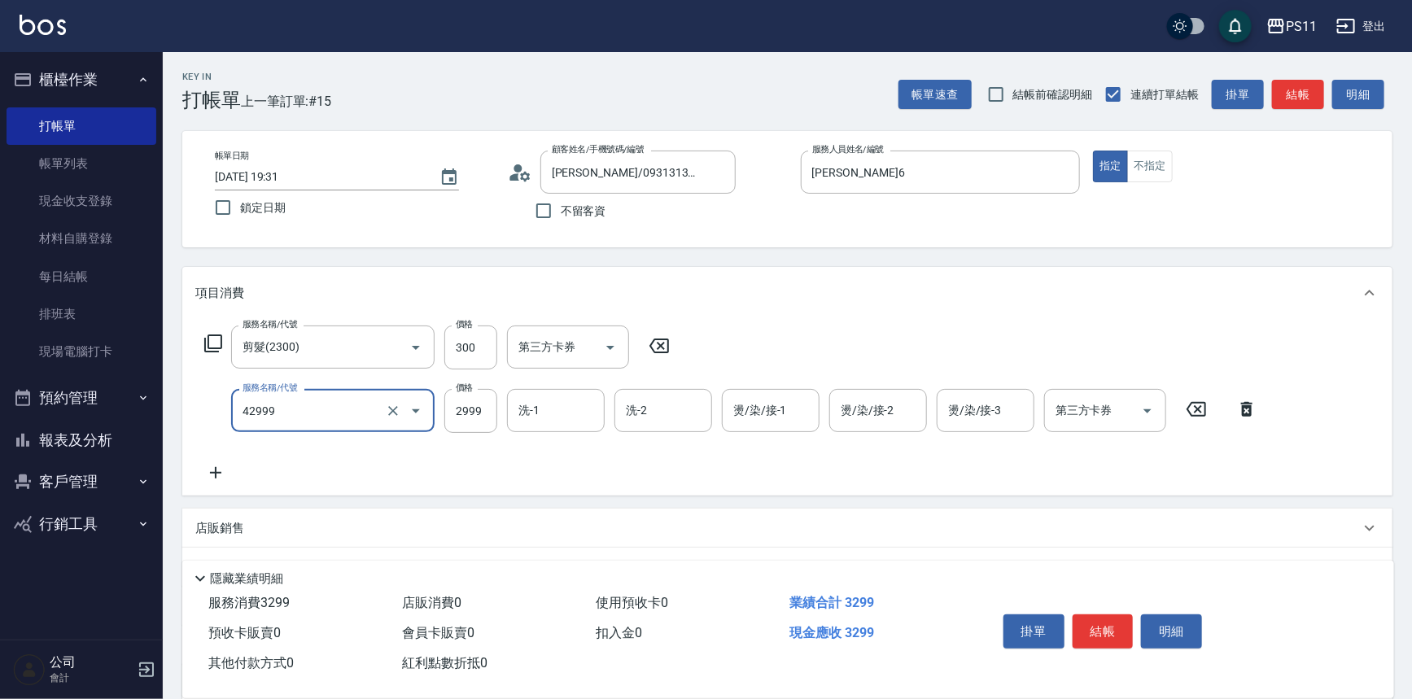
type input "漂染肩上2999以上(42999)"
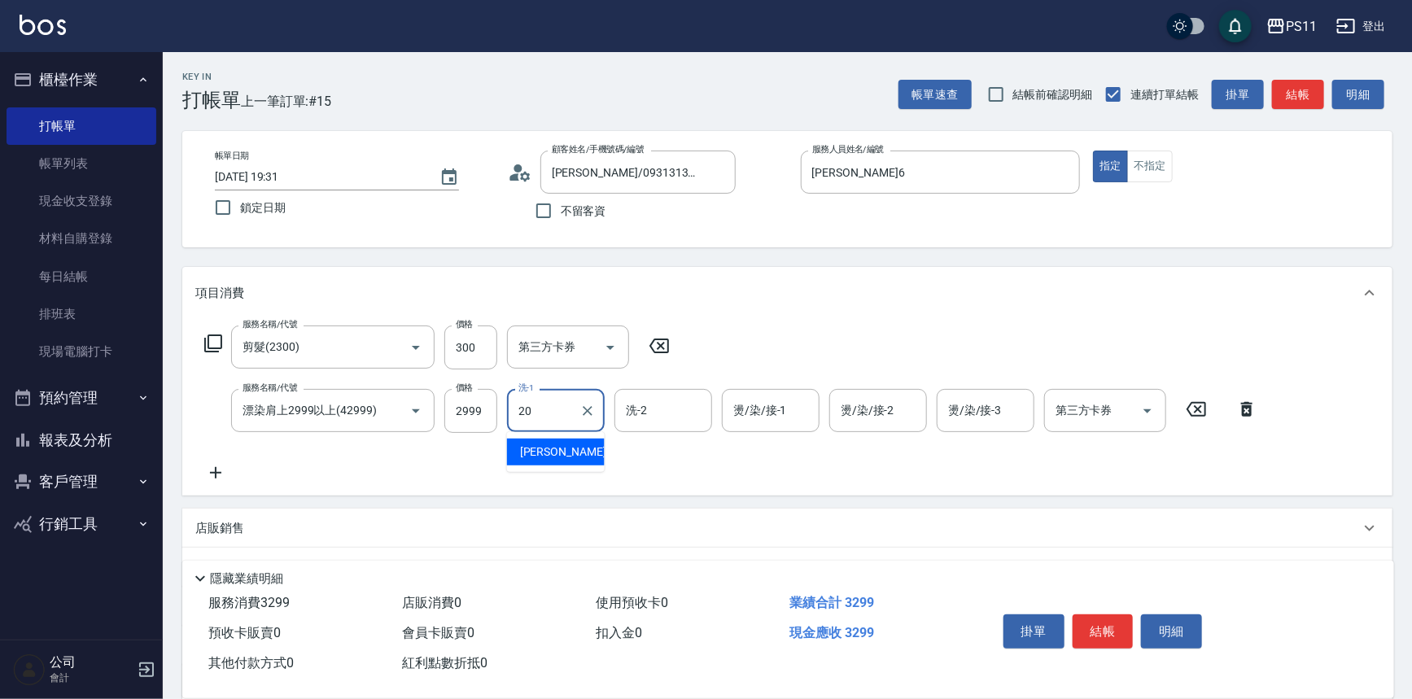
type input "[PERSON_NAME]-20"
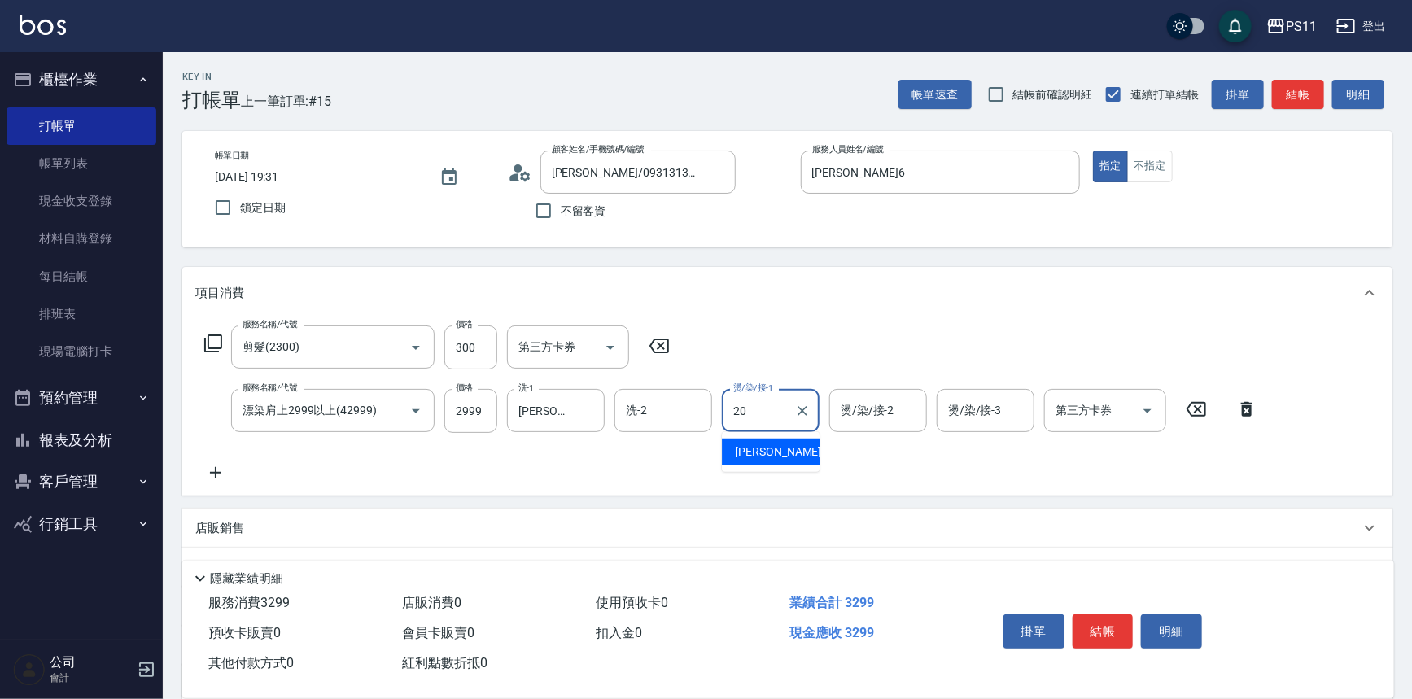
type input "[PERSON_NAME]-20"
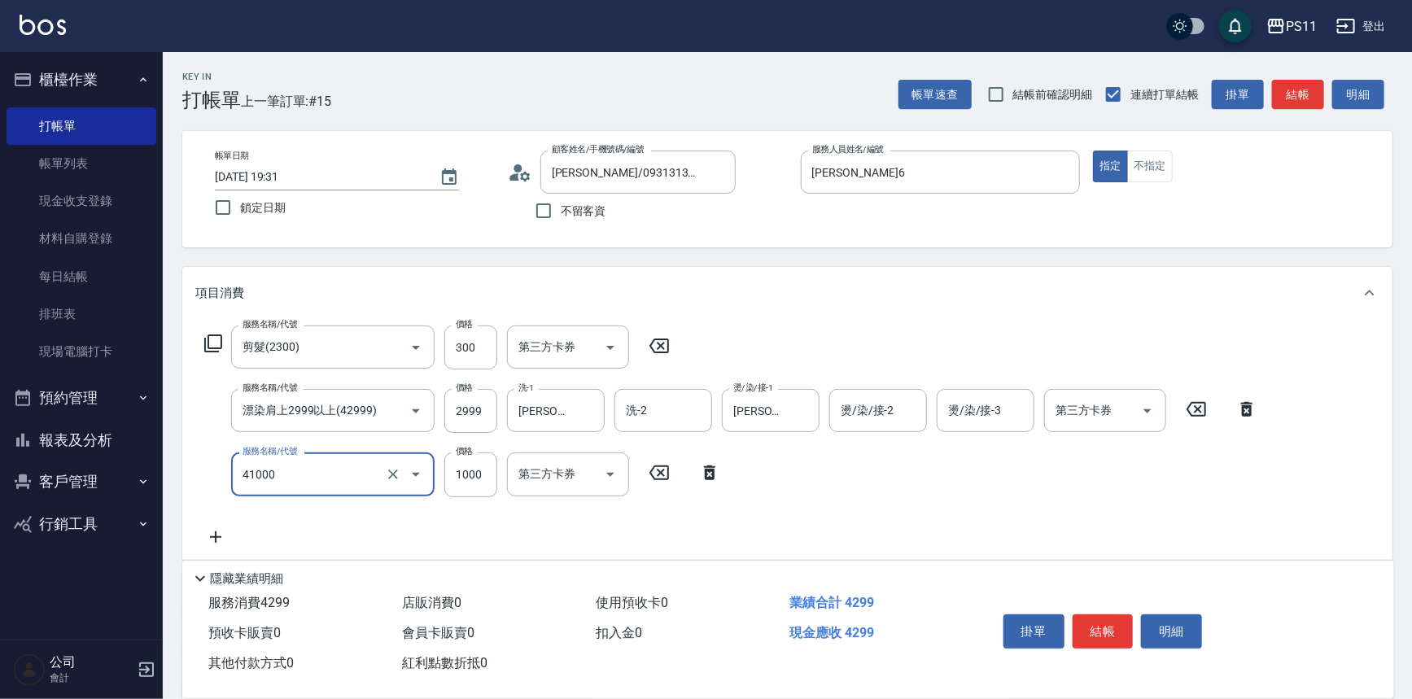
type input "漂髮(41000)"
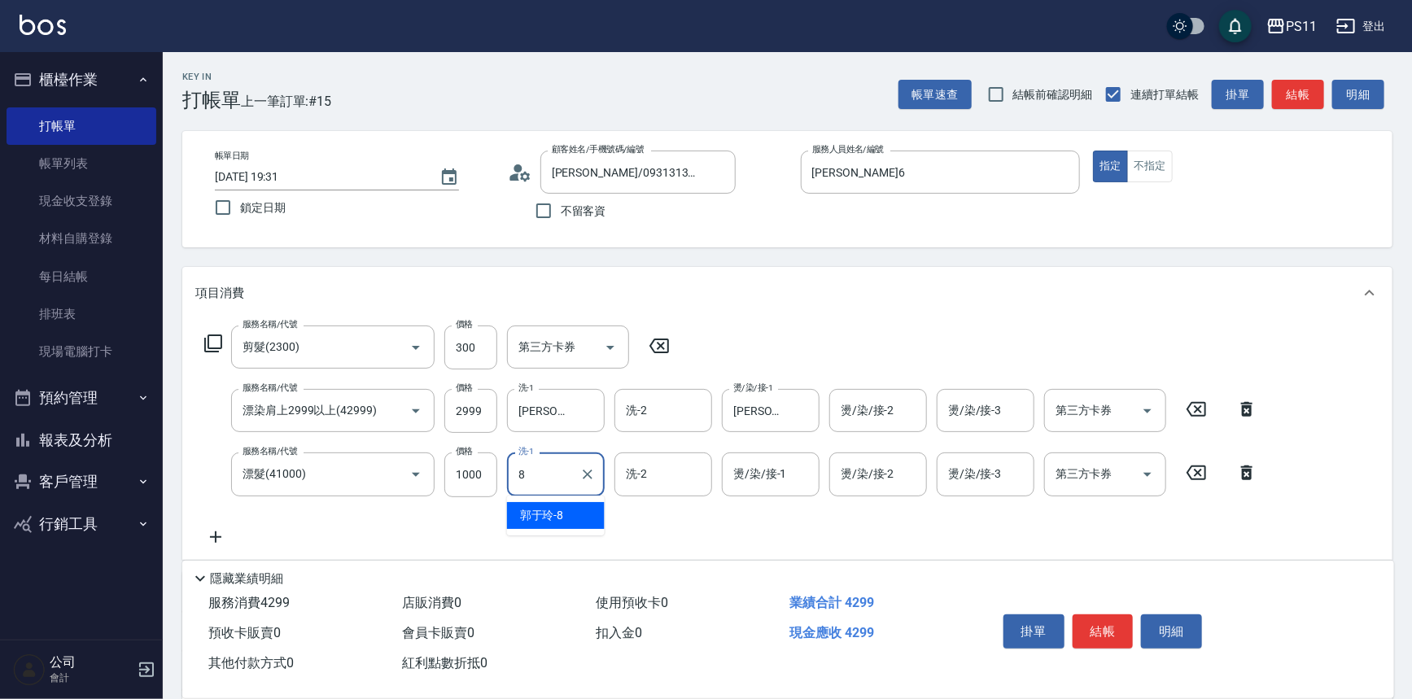
type input "郭于玲-8"
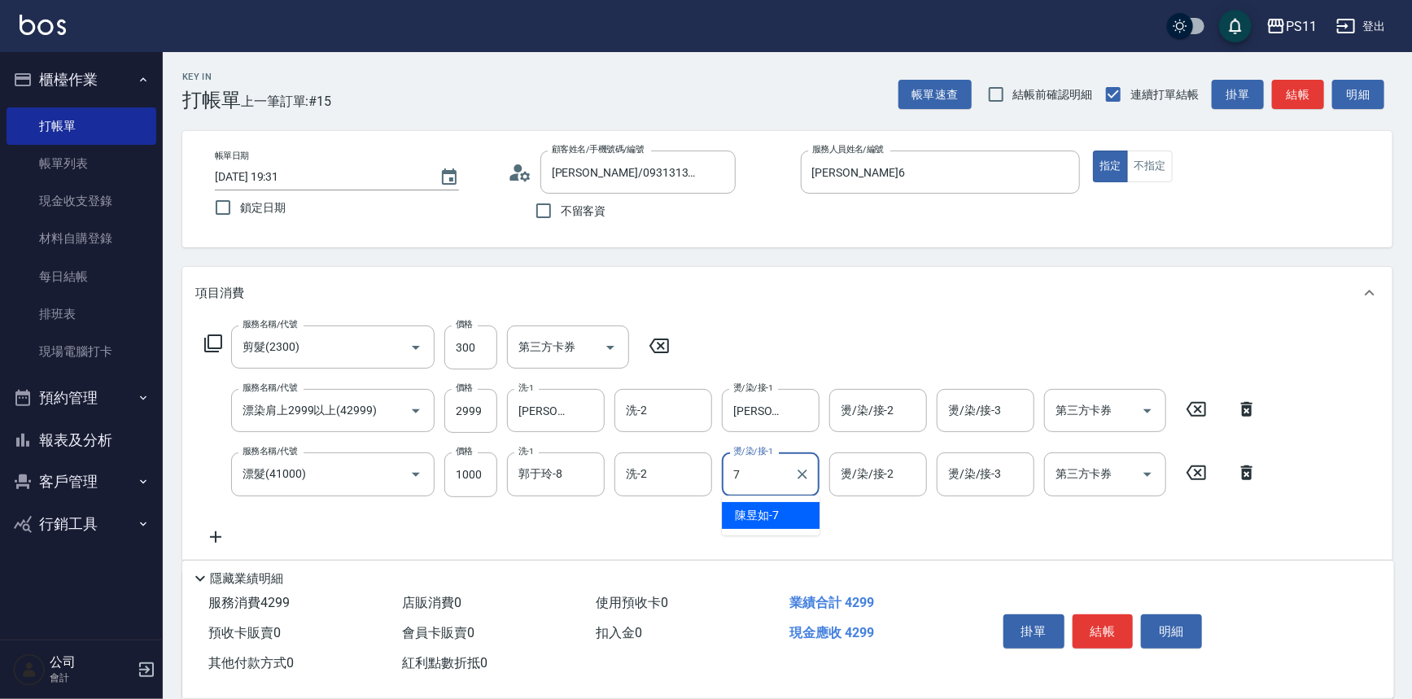
type input "陳昱如-7"
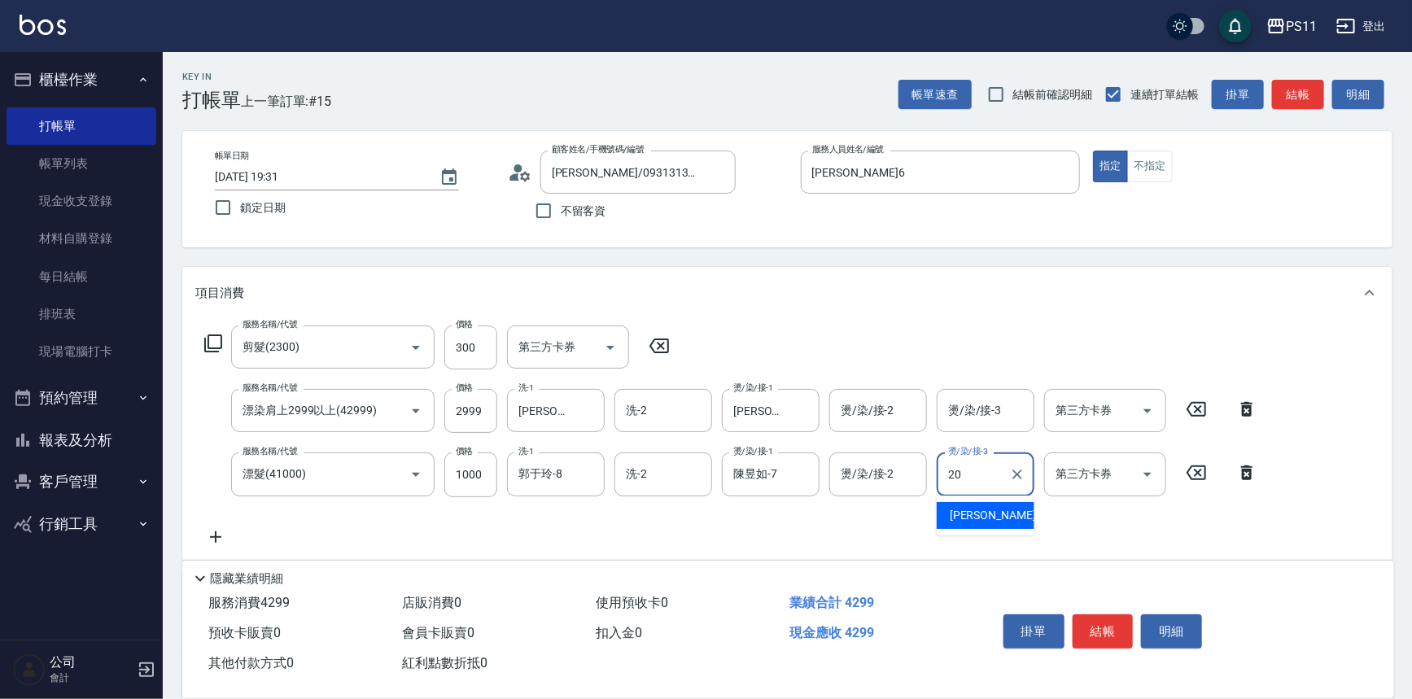
type input "[PERSON_NAME]-20"
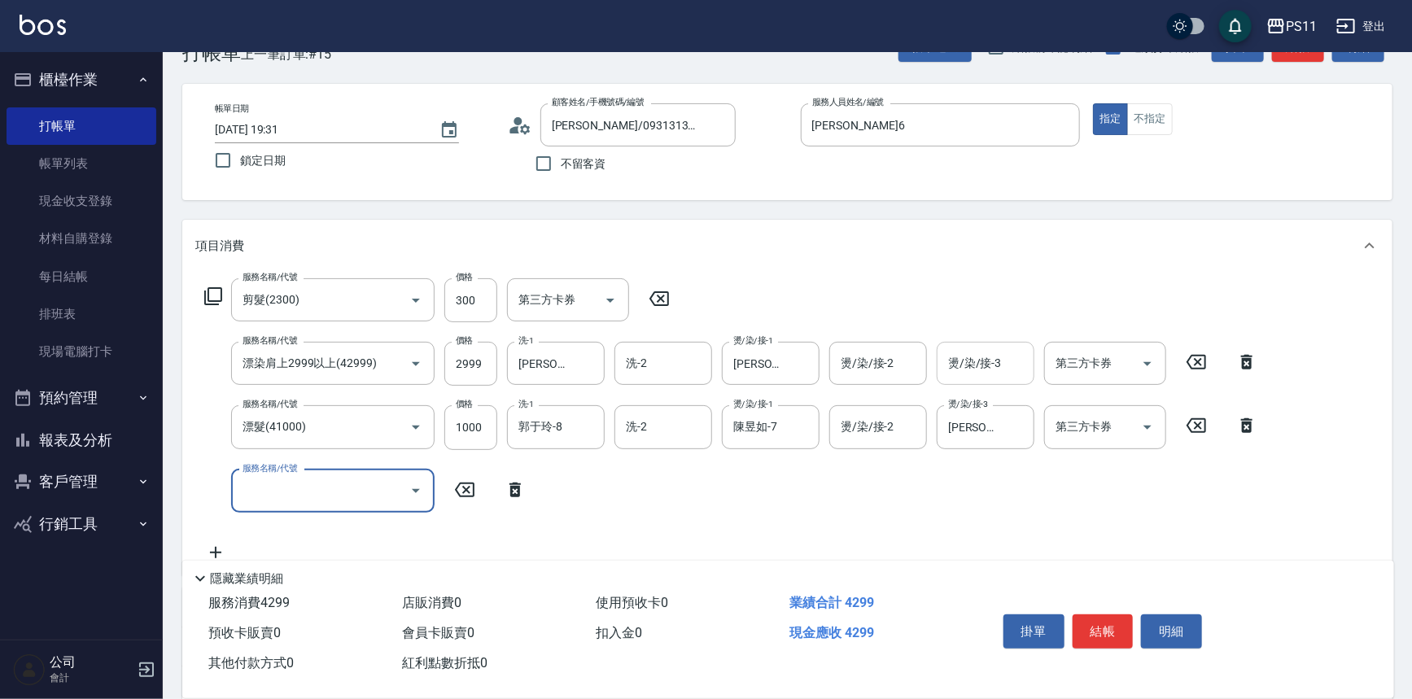
scroll to position [73, 0]
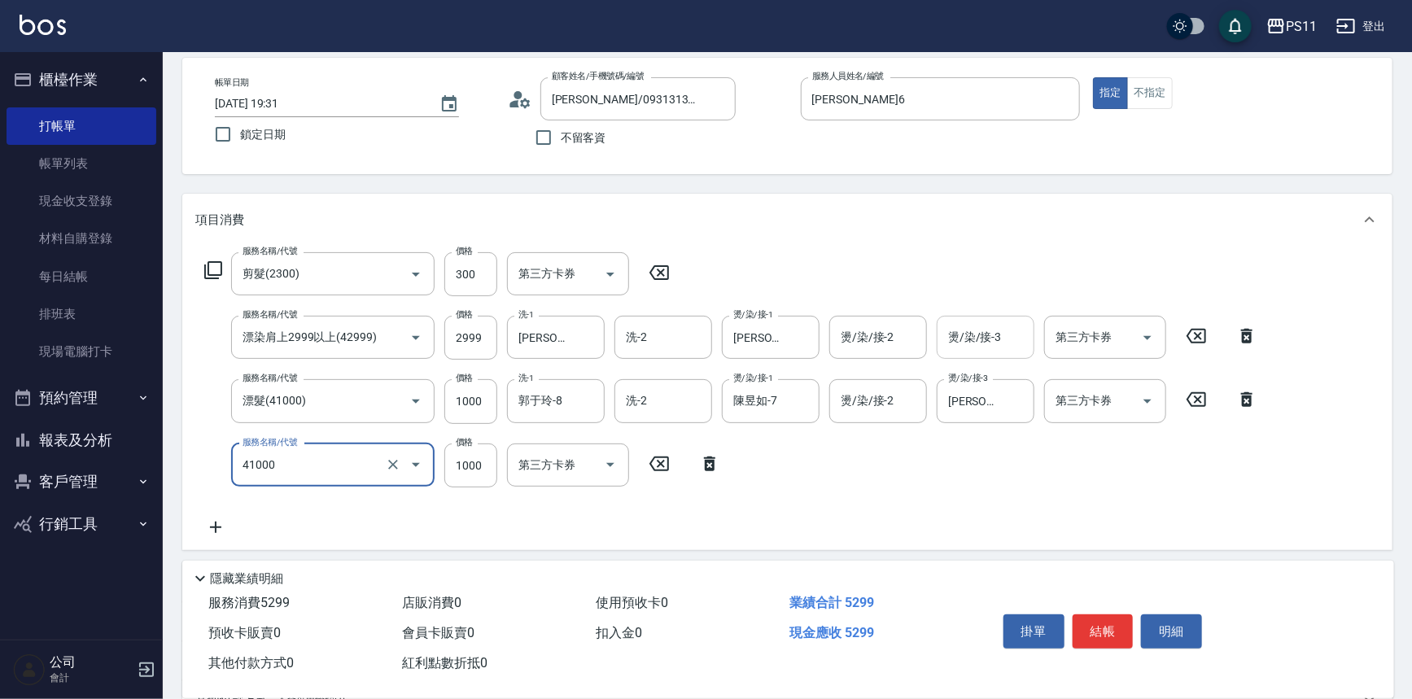
type input "漂髮(41000)"
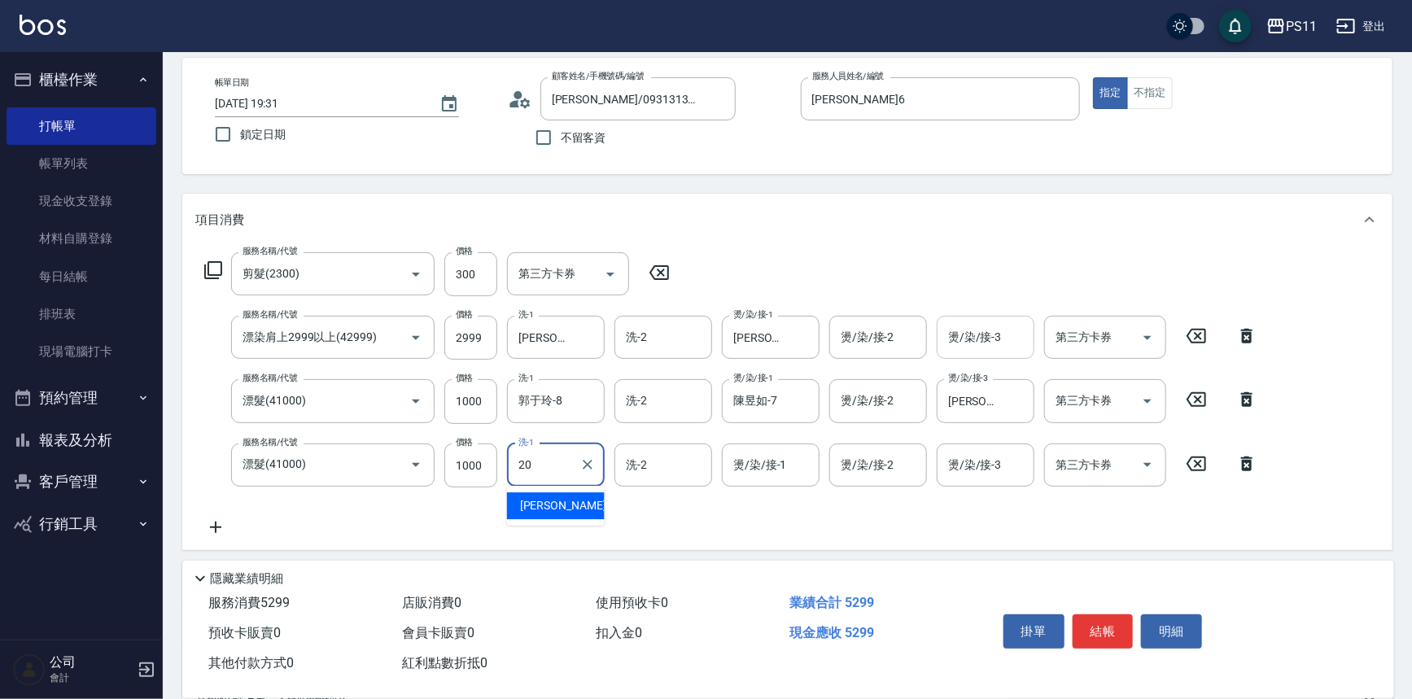
type input "[PERSON_NAME]-20"
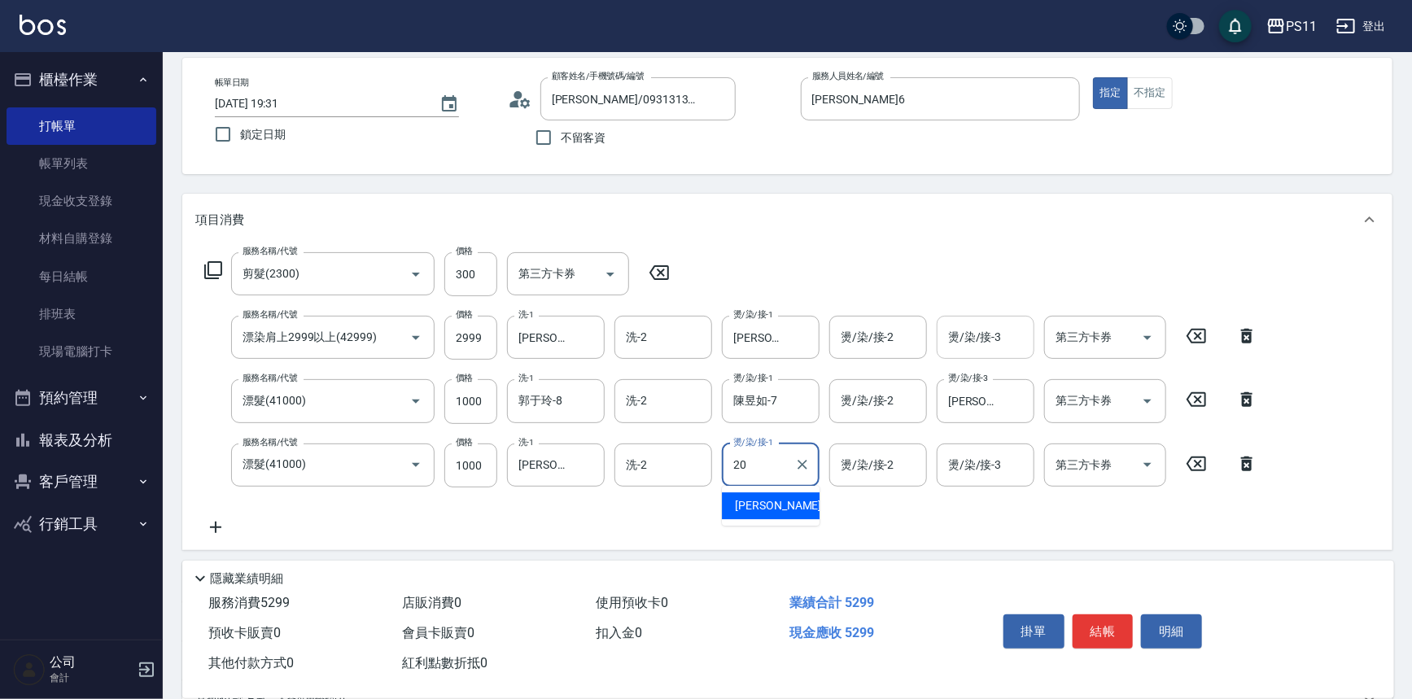
type input "[PERSON_NAME]-20"
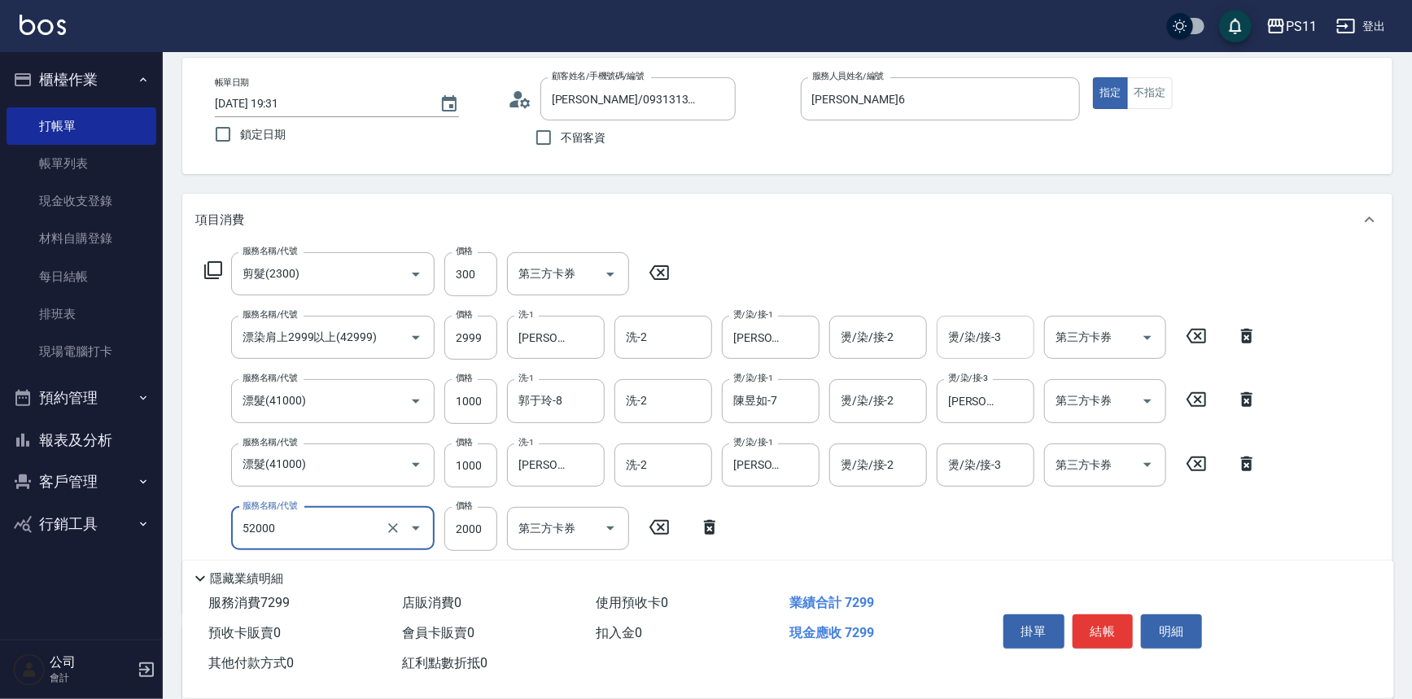
type input "原價1501~2000護髮(52000)"
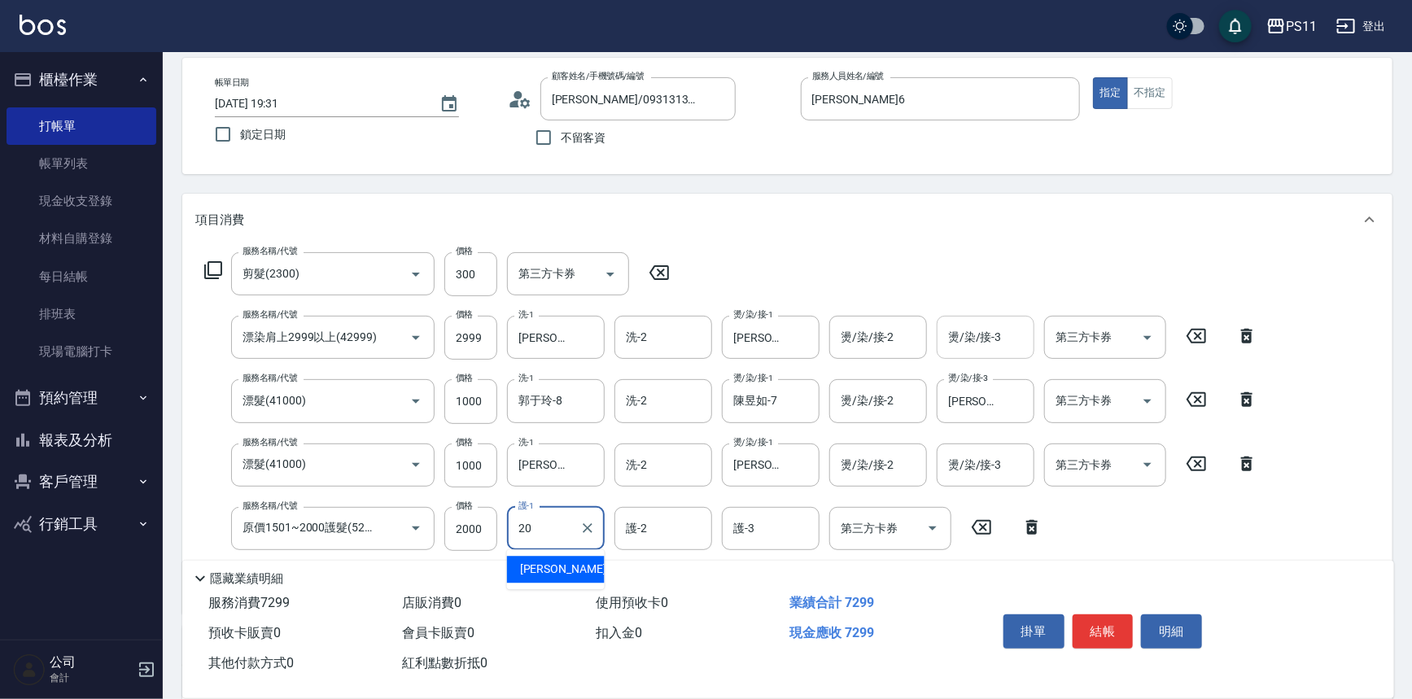
type input "[PERSON_NAME]-20"
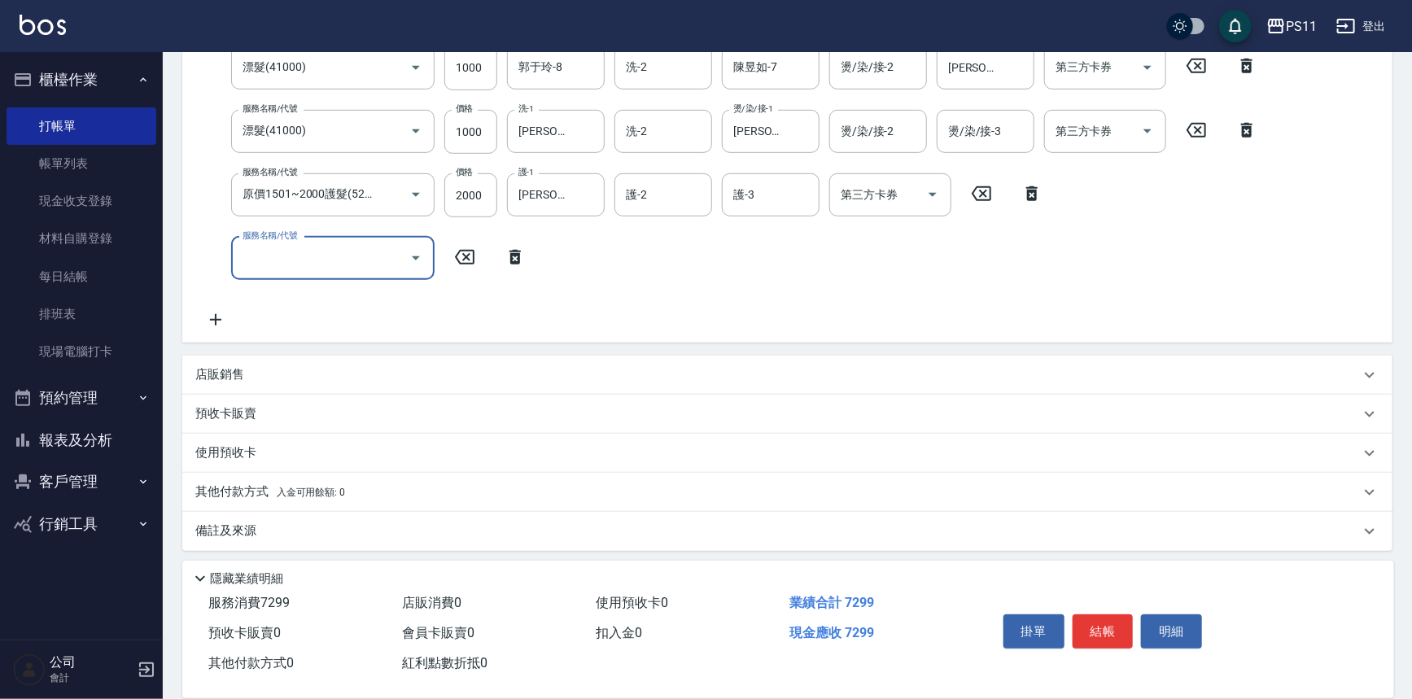
scroll to position [411, 0]
click at [218, 377] on p "店販銷售" at bounding box center [219, 370] width 49 height 17
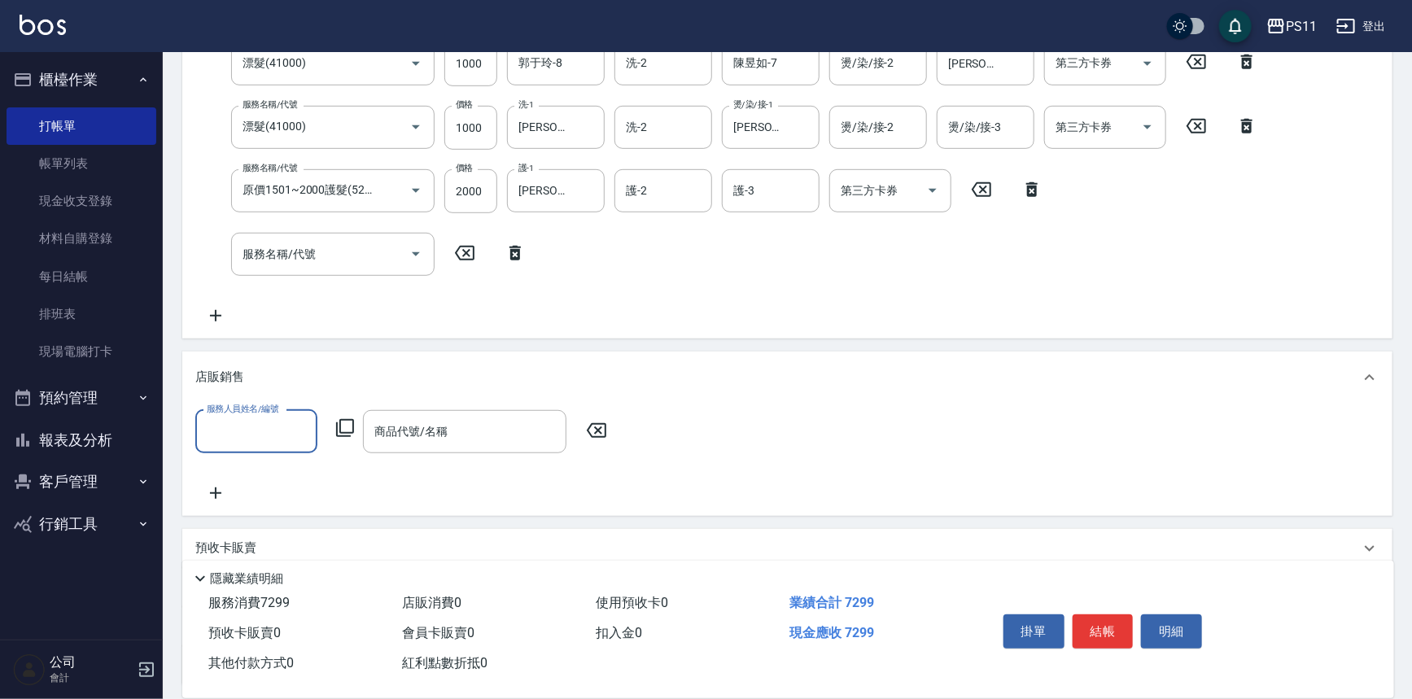
scroll to position [0, 0]
click at [240, 437] on input "服務人員姓名/編號" at bounding box center [256, 431] width 107 height 28
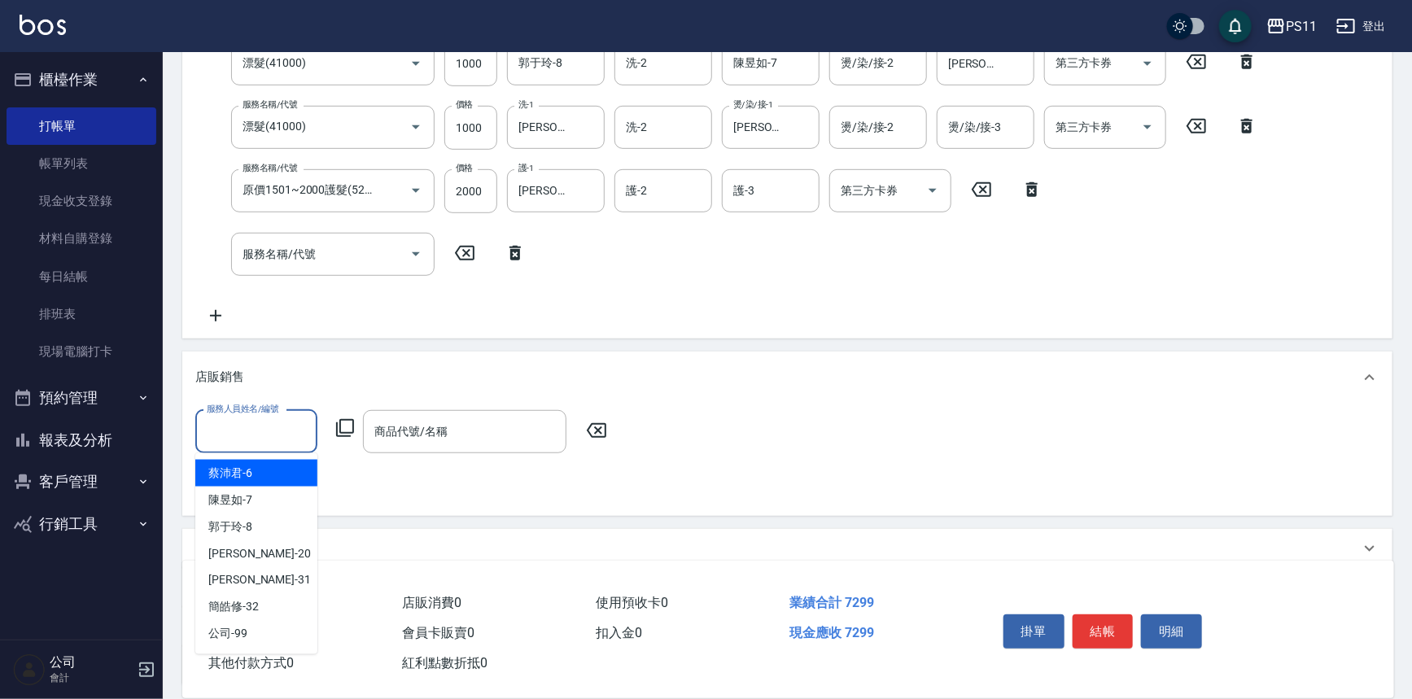
click at [273, 465] on div "蔡沛君 -6" at bounding box center [256, 473] width 122 height 27
type input "[PERSON_NAME]6"
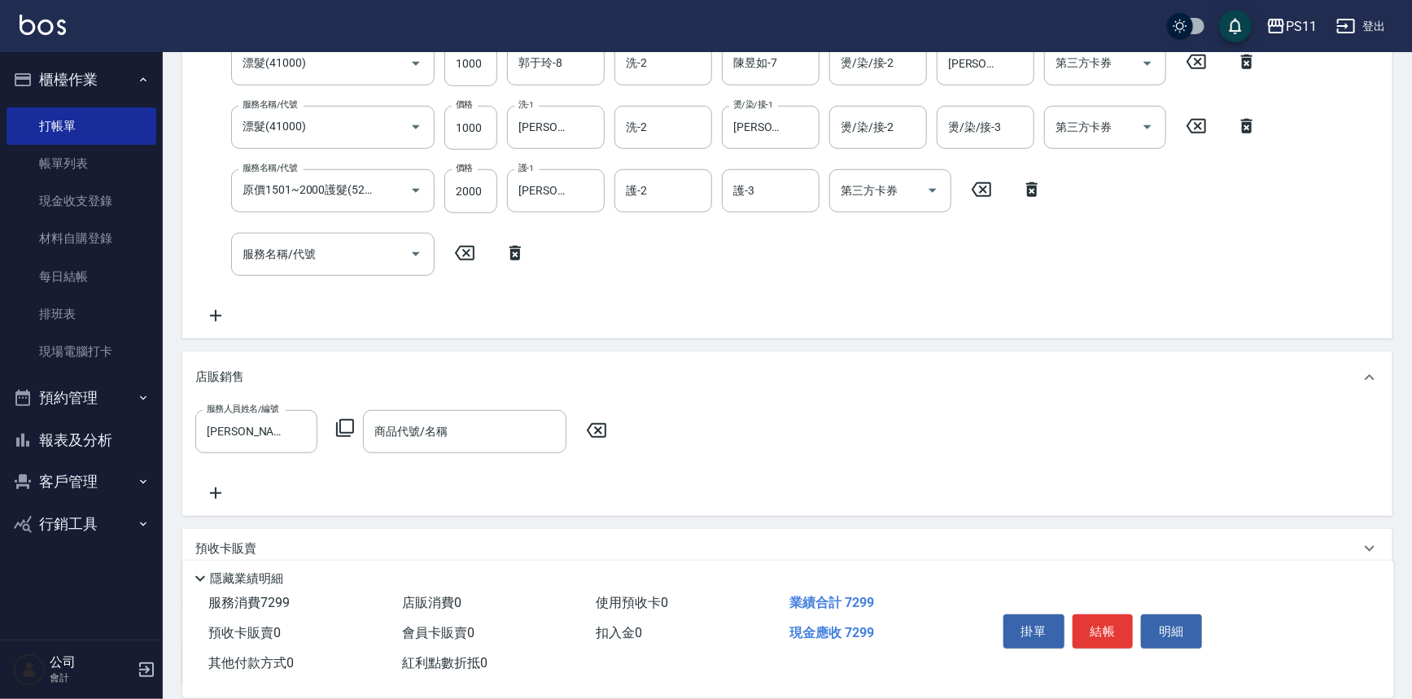
click at [344, 426] on icon at bounding box center [345, 428] width 20 height 20
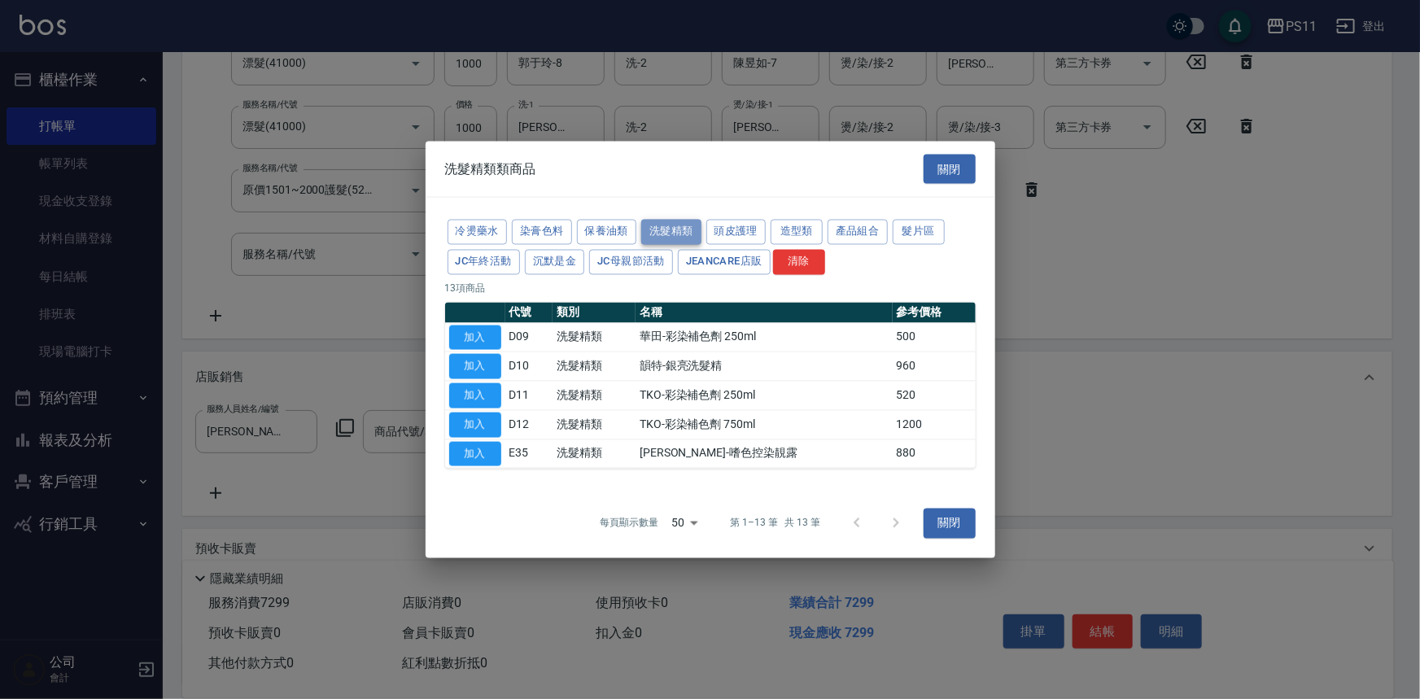
click at [677, 226] on button "洗髮精類" at bounding box center [671, 232] width 60 height 25
click at [483, 425] on button "加入" at bounding box center [475, 424] width 52 height 25
type input "TKO-彩染補色劑 750ml"
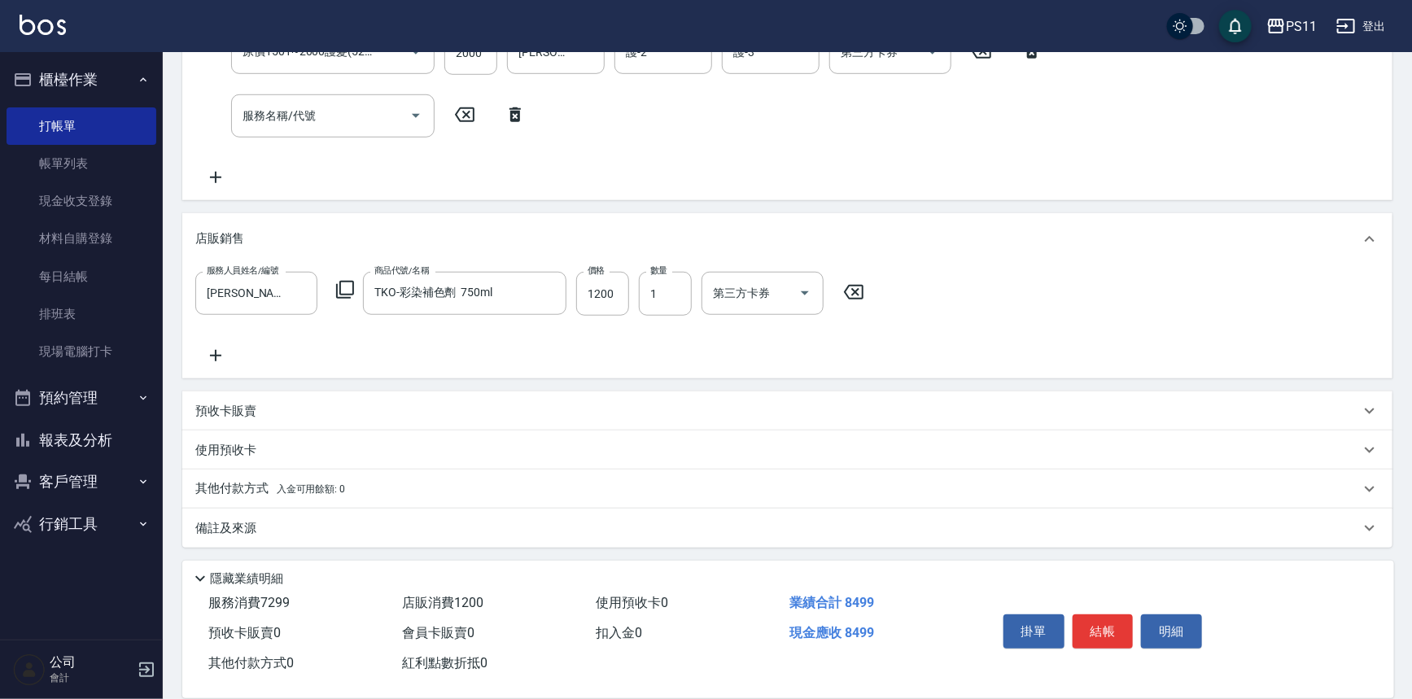
scroll to position [550, 0]
click at [224, 479] on p "其他付款方式 入金可用餘額: 0" at bounding box center [270, 488] width 150 height 18
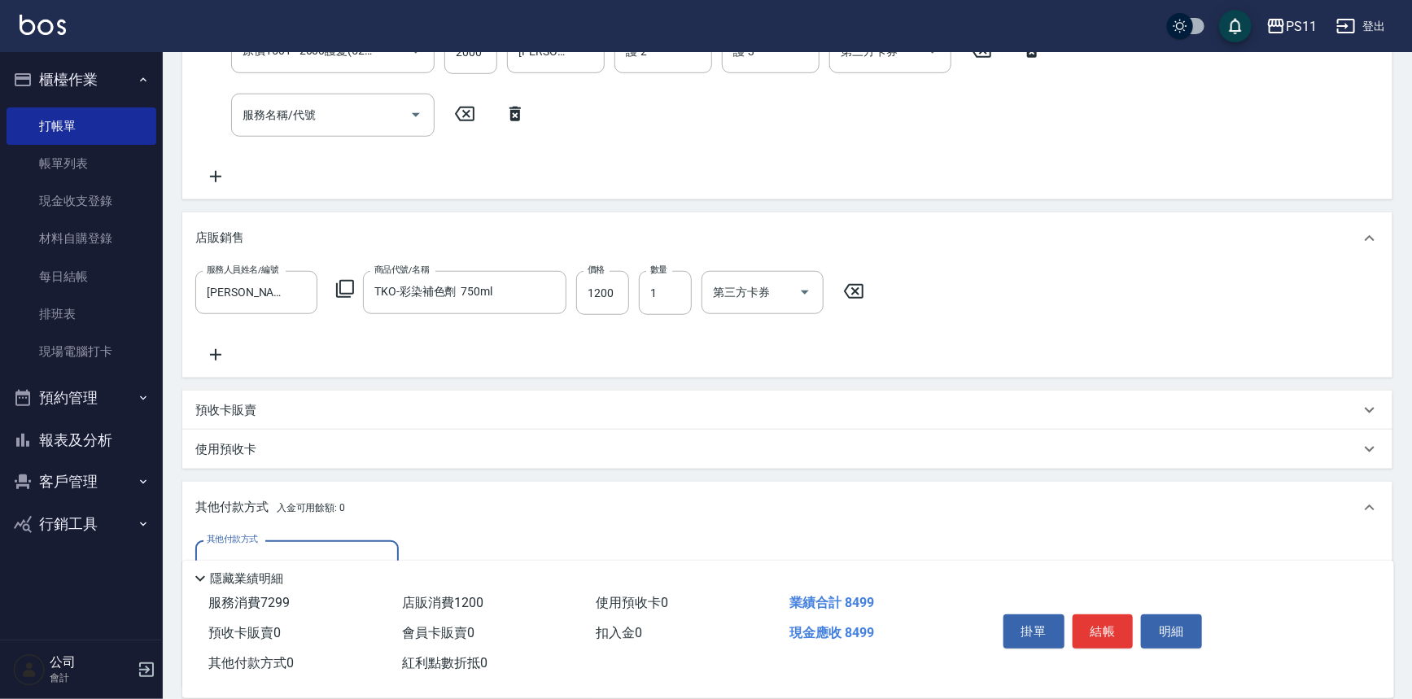
scroll to position [0, 0]
click at [1101, 199] on div "項目消費 服務名稱/代號 剪髮(2300) 服務名稱/代號 價格 300 價格 第三方卡券 第三方卡券 服務名稱/代號 漂染肩上2999以上(42999) 服…" at bounding box center [787, 227] width 1210 height 1021
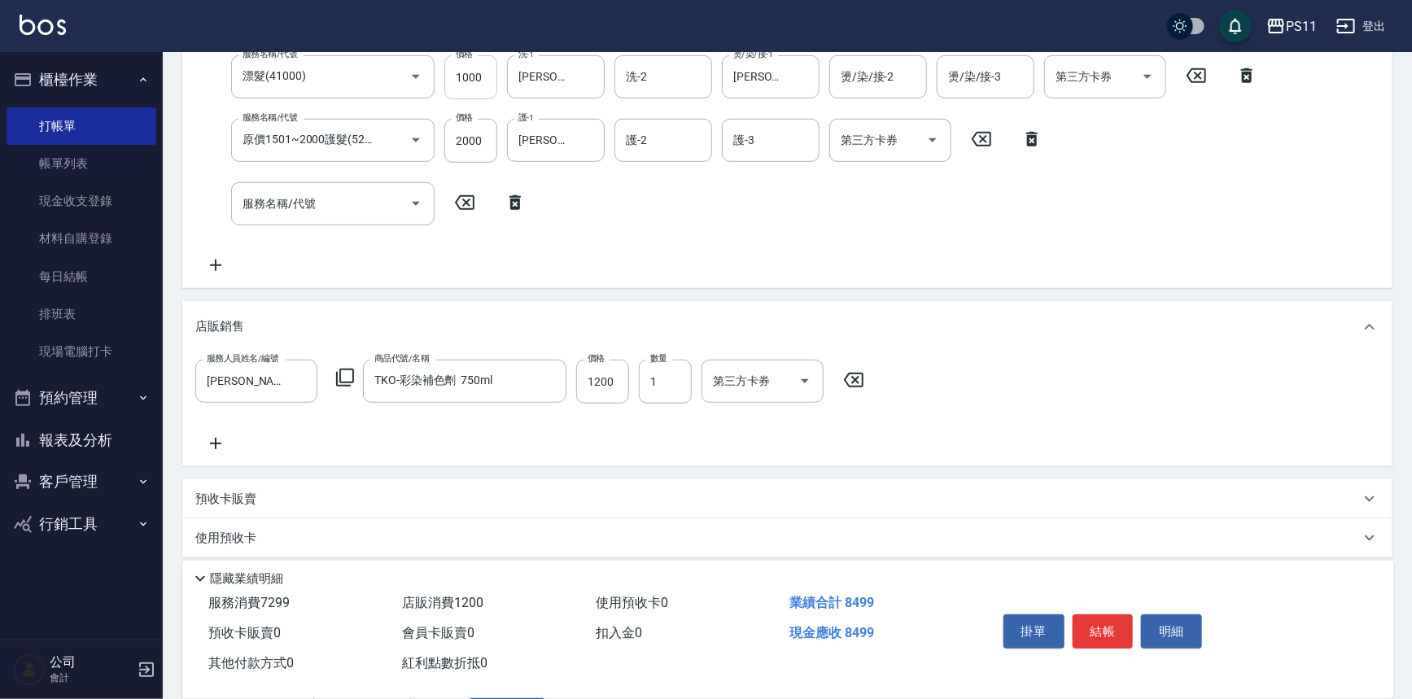
scroll to position [254, 0]
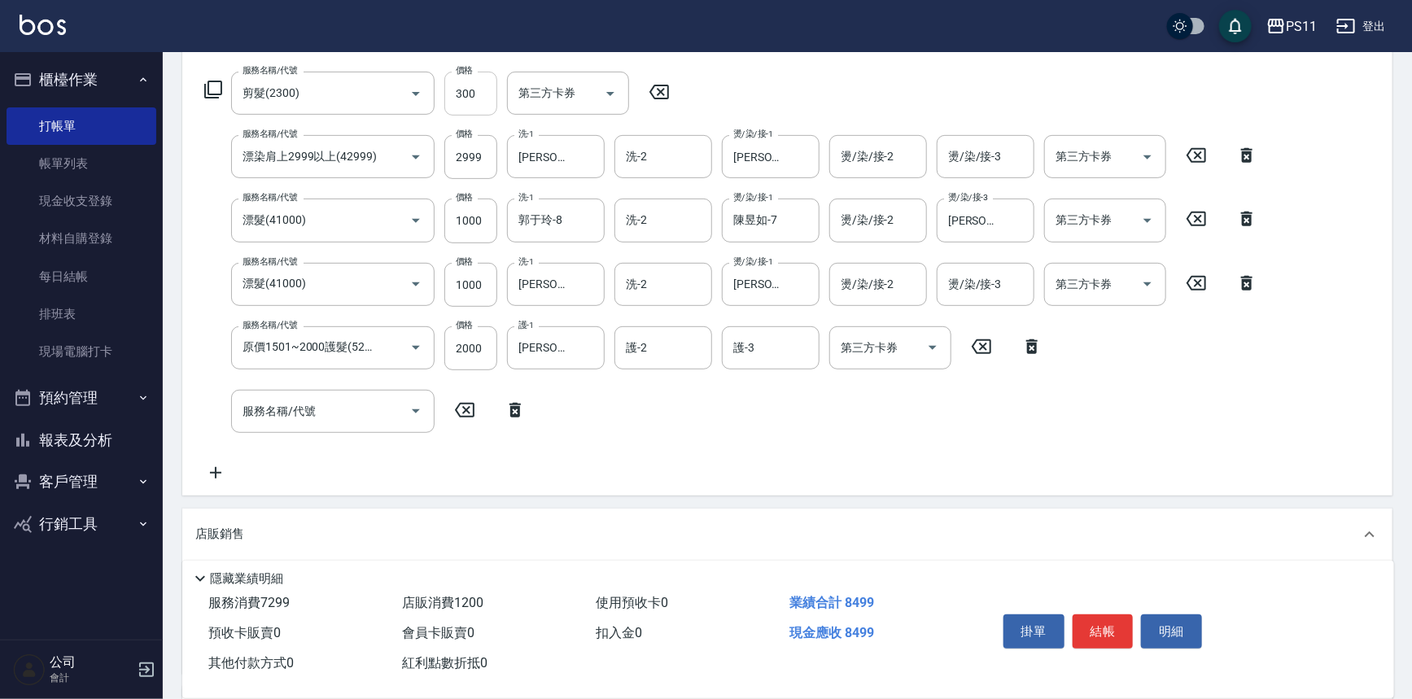
click at [475, 87] on input "300" at bounding box center [470, 94] width 53 height 44
type input "600"
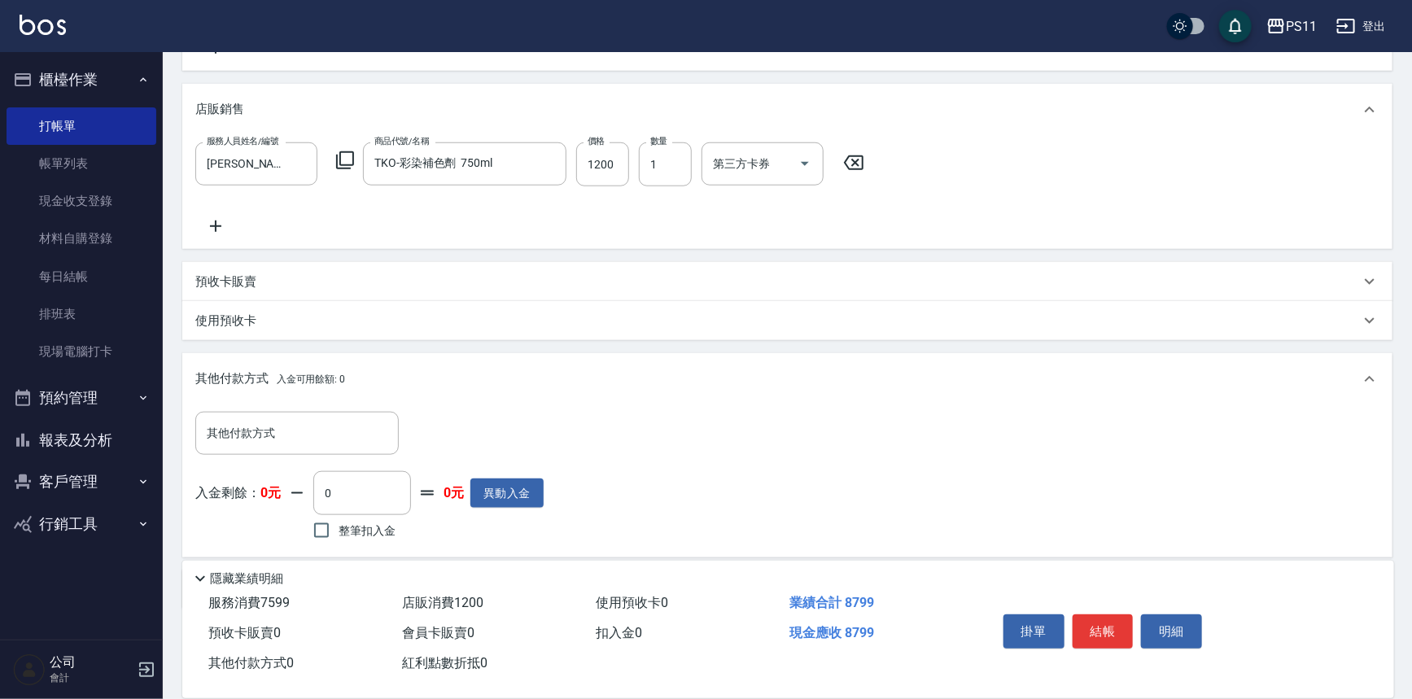
scroll to position [594, 0]
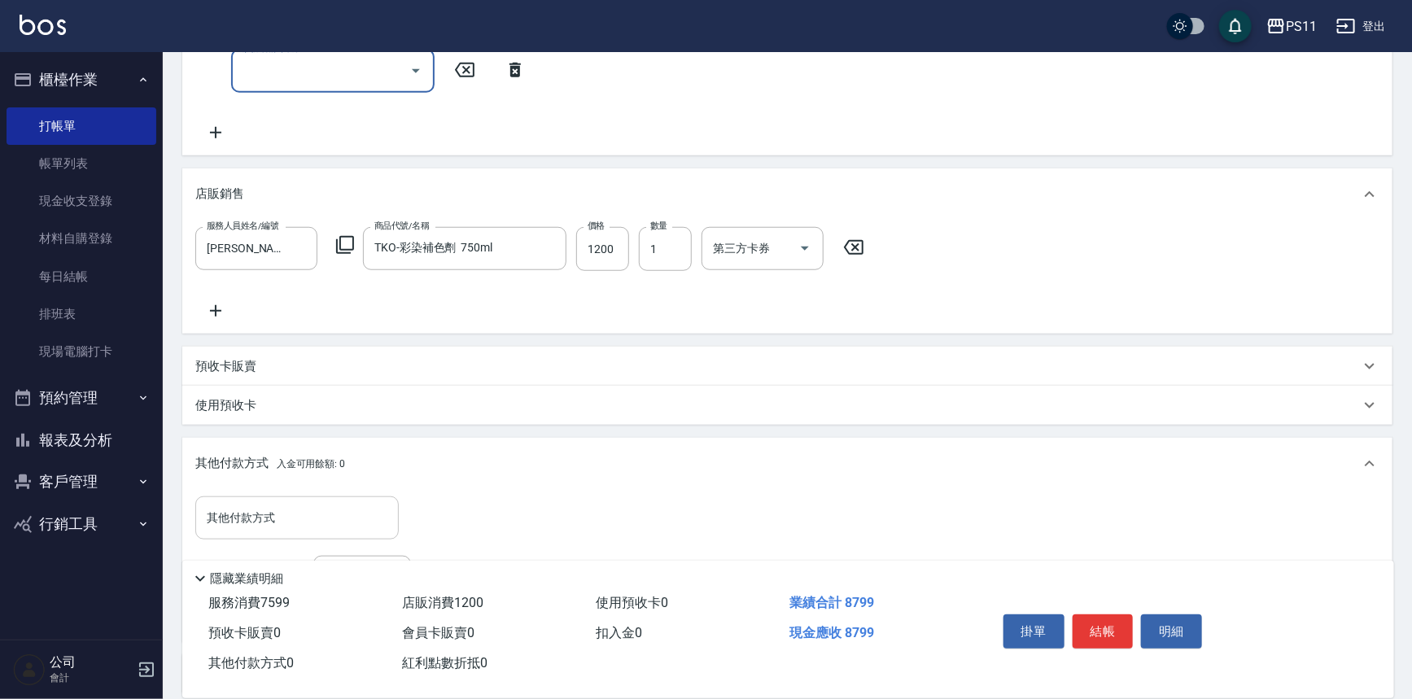
click at [290, 513] on input "其他付款方式" at bounding box center [297, 518] width 189 height 28
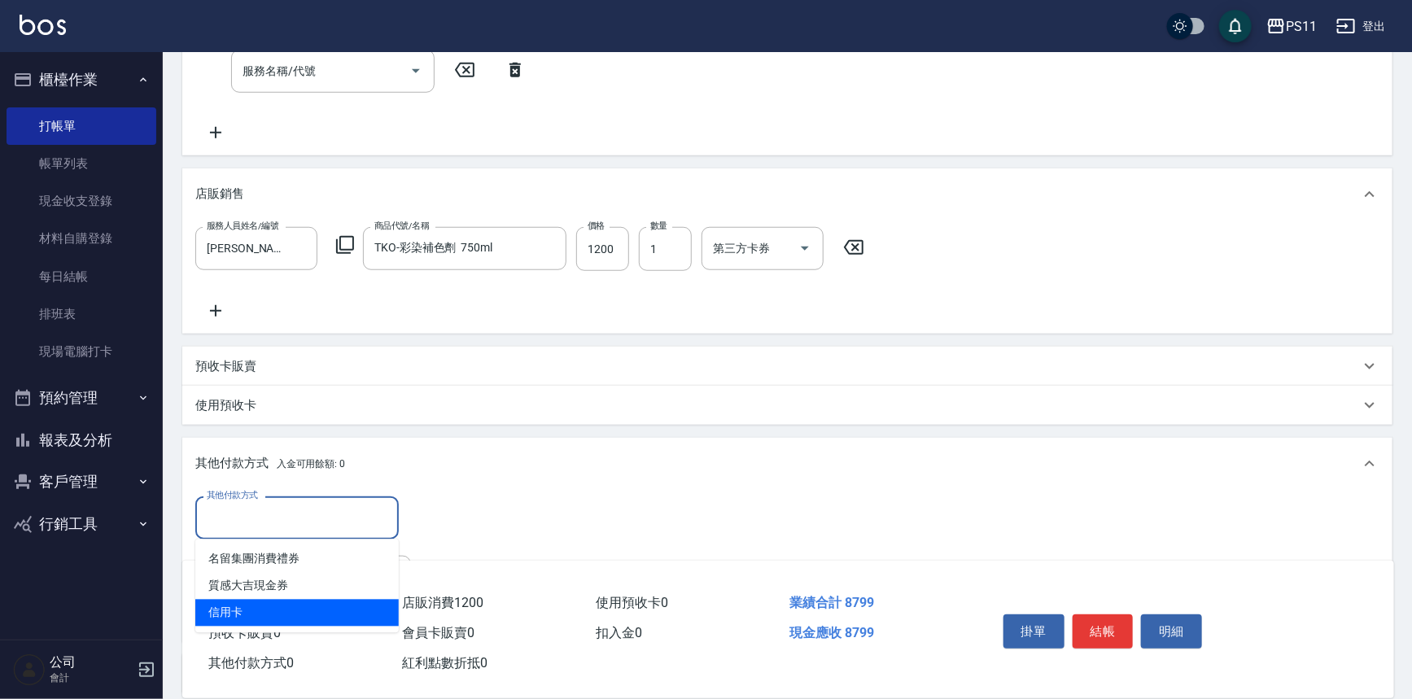
click at [296, 612] on span "信用卡" at bounding box center [296, 613] width 203 height 27
type input "信用卡"
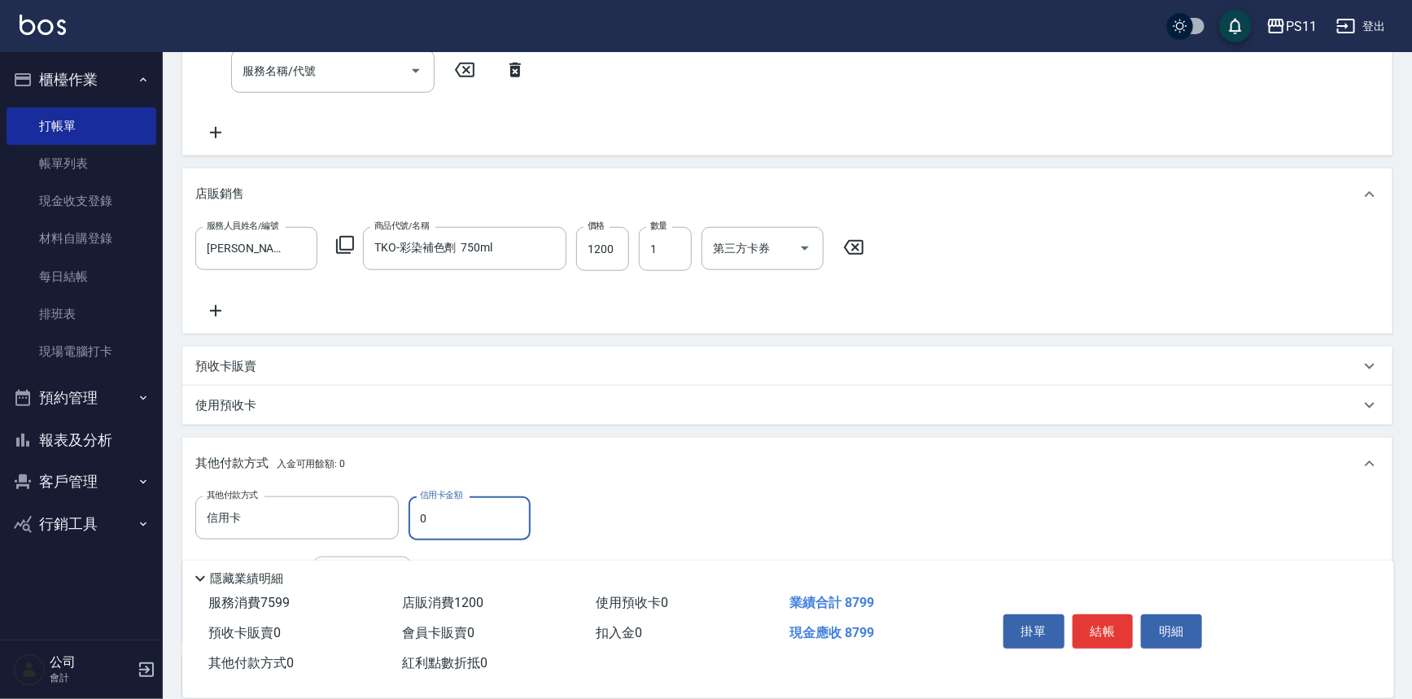
drag, startPoint x: 436, startPoint y: 518, endPoint x: 410, endPoint y: 524, distance: 26.7
click at [410, 524] on input "0" at bounding box center [470, 518] width 122 height 44
type input "8799"
type input "[DATE] 19:32"
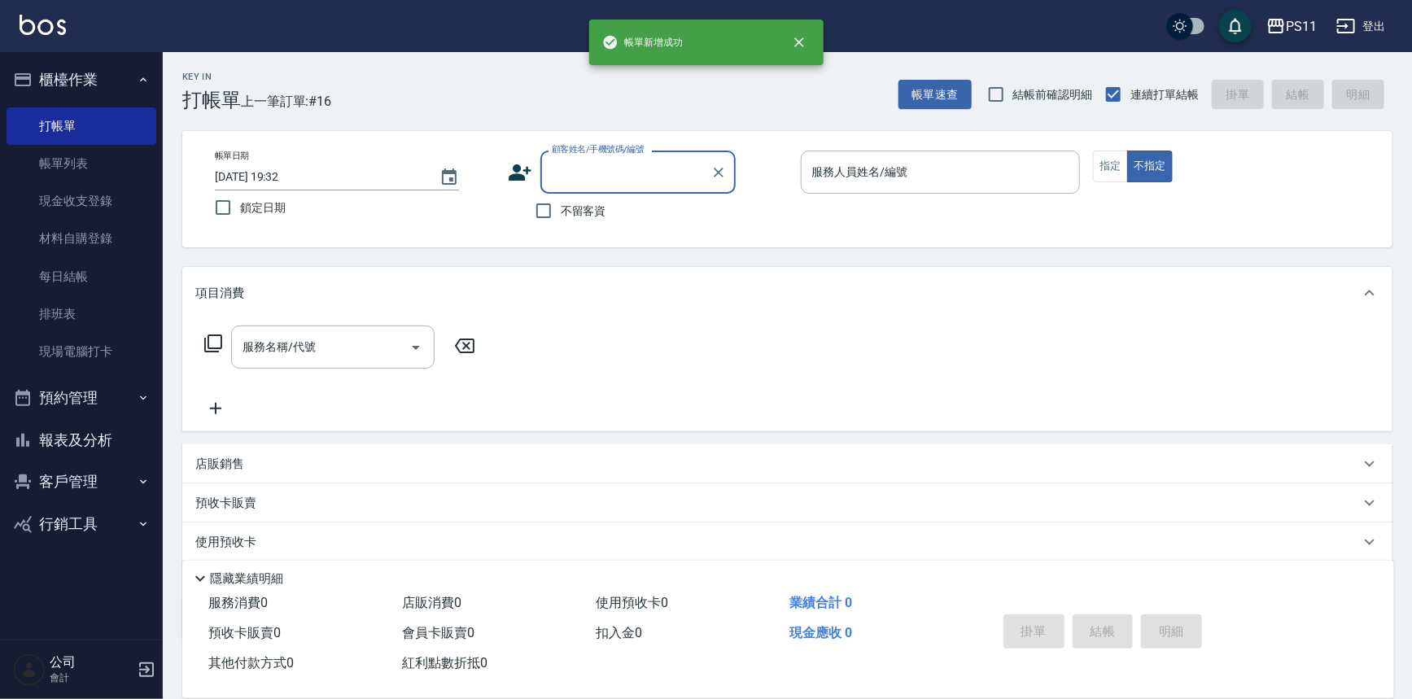
click at [103, 452] on button "報表及分析" at bounding box center [82, 440] width 150 height 42
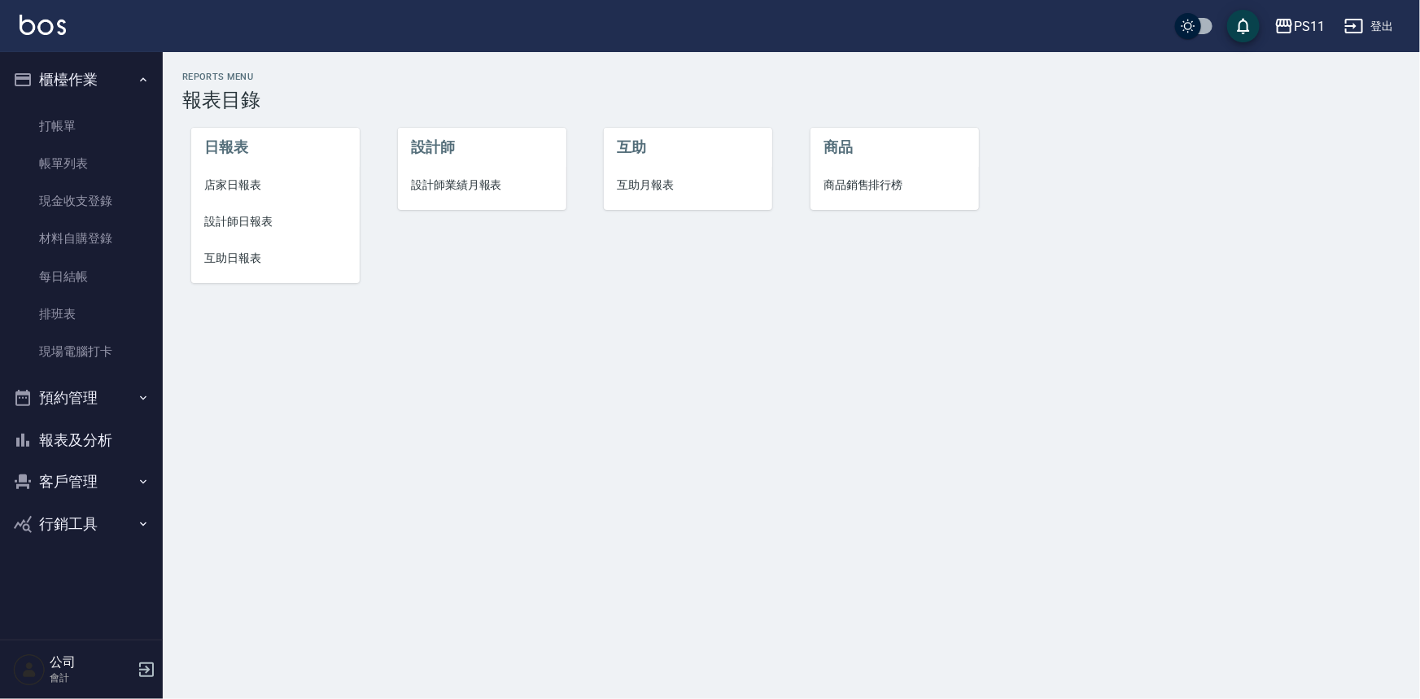
click at [233, 226] on span "設計師日報表" at bounding box center [275, 221] width 142 height 17
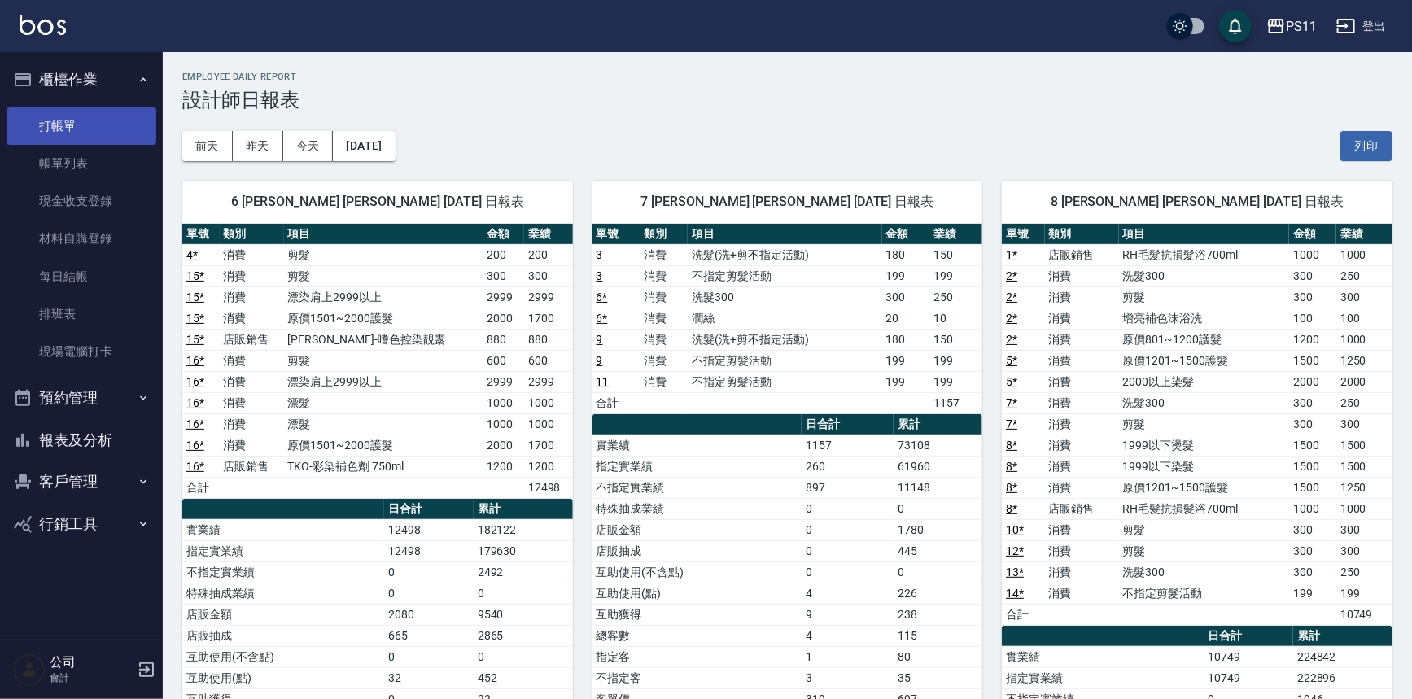
click at [65, 122] on link "打帳單" at bounding box center [82, 125] width 150 height 37
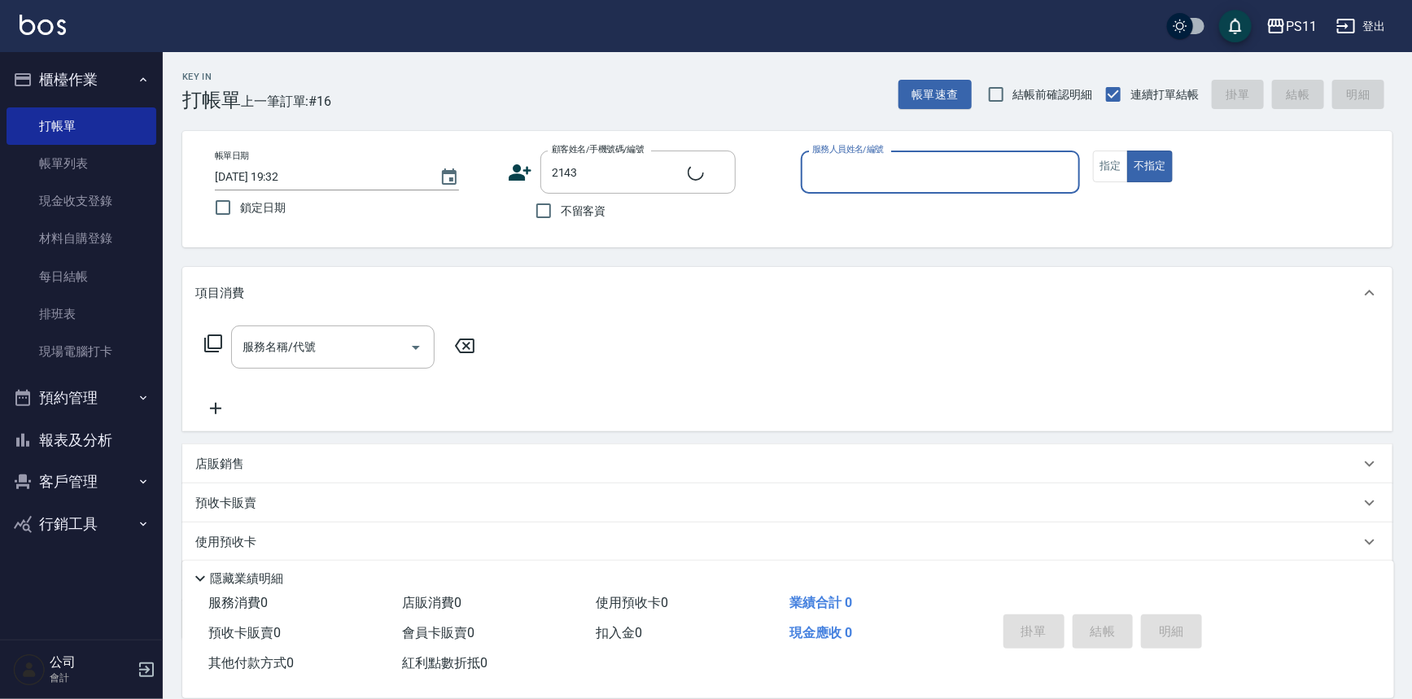
type input "[PERSON_NAME]/0989218651/2143"
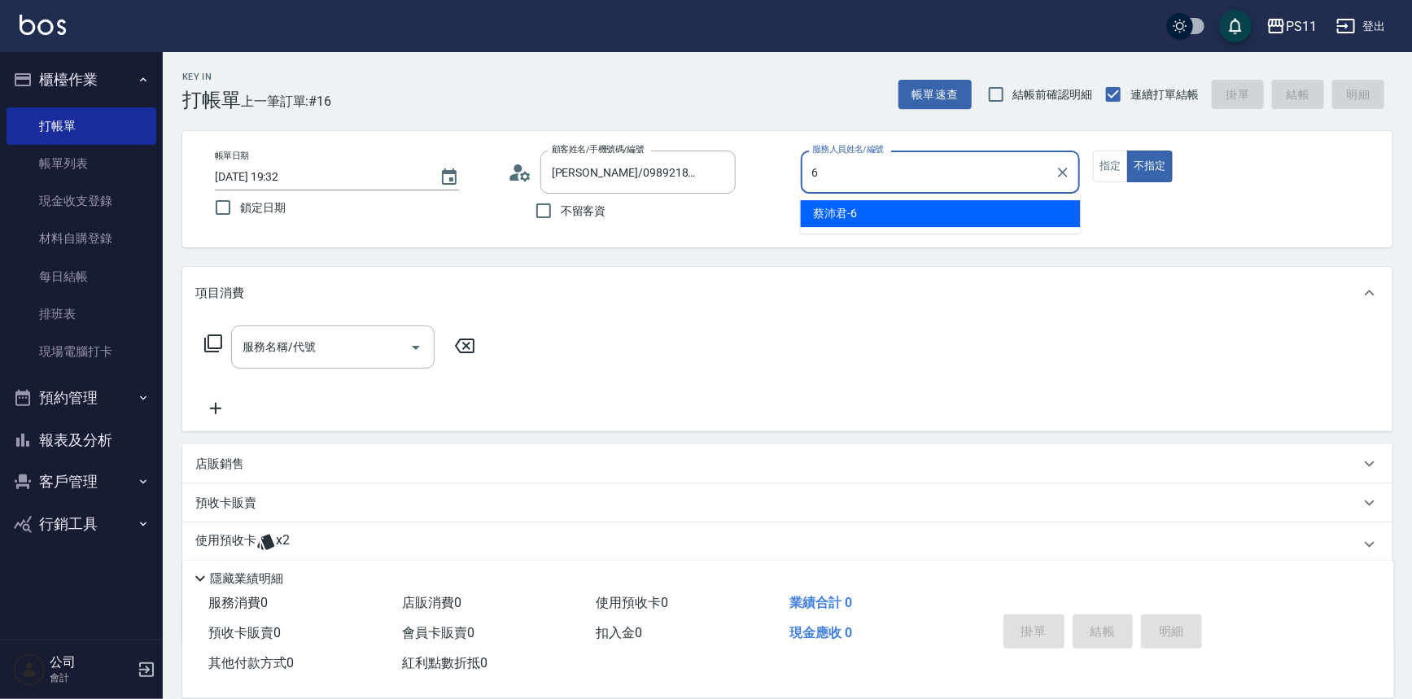
type input "[PERSON_NAME]6"
type button "false"
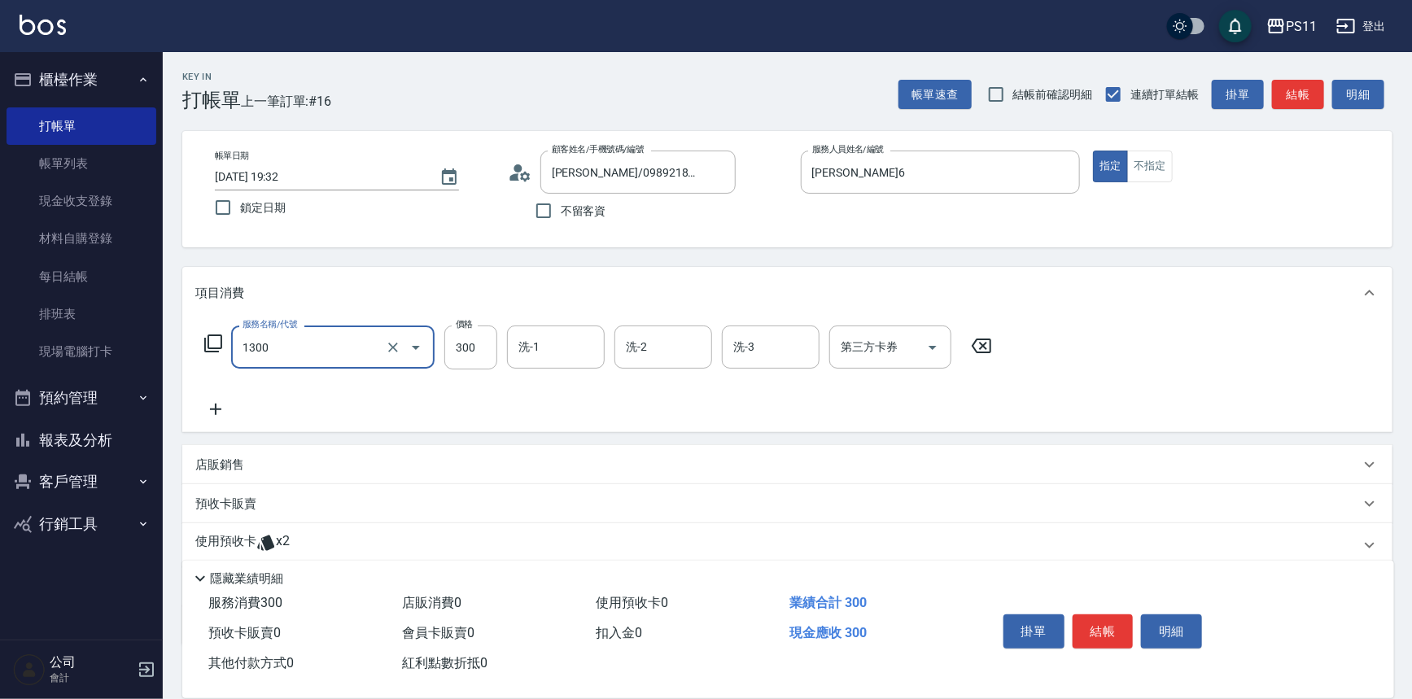
type input "洗髮300(1300)"
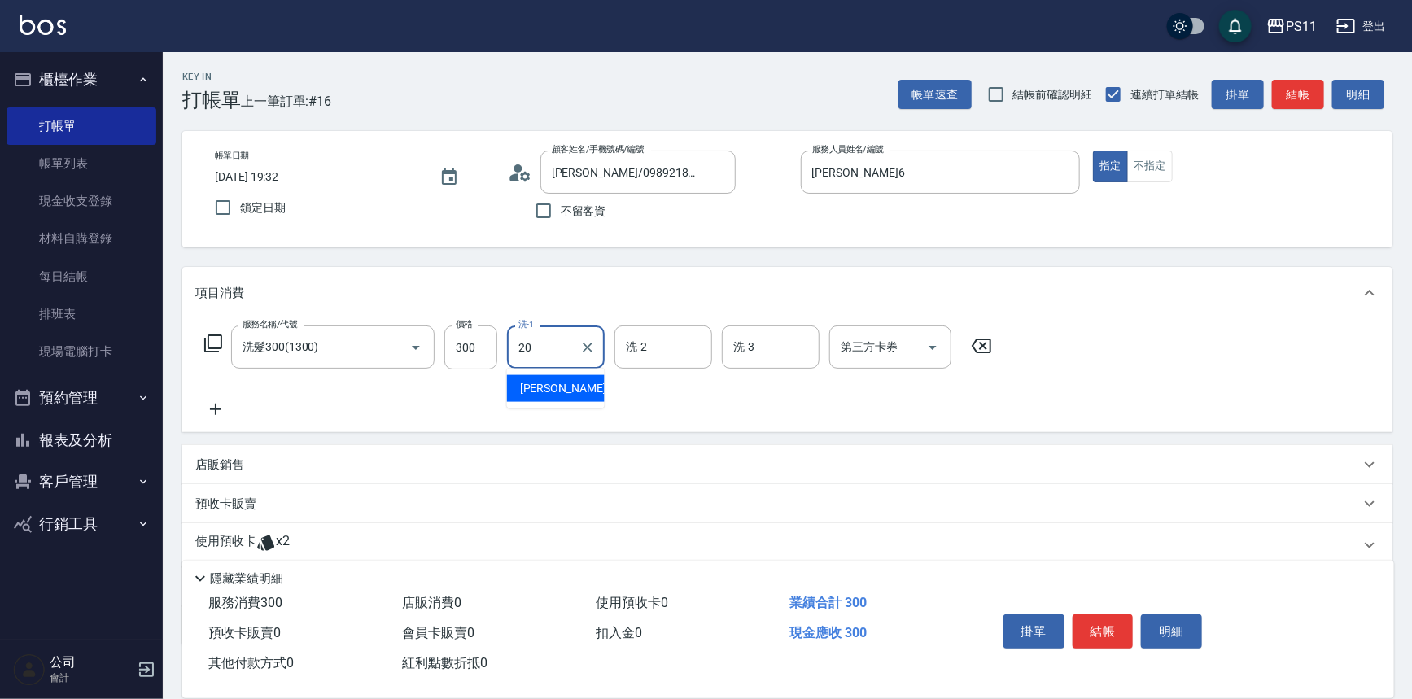
type input "[PERSON_NAME]-20"
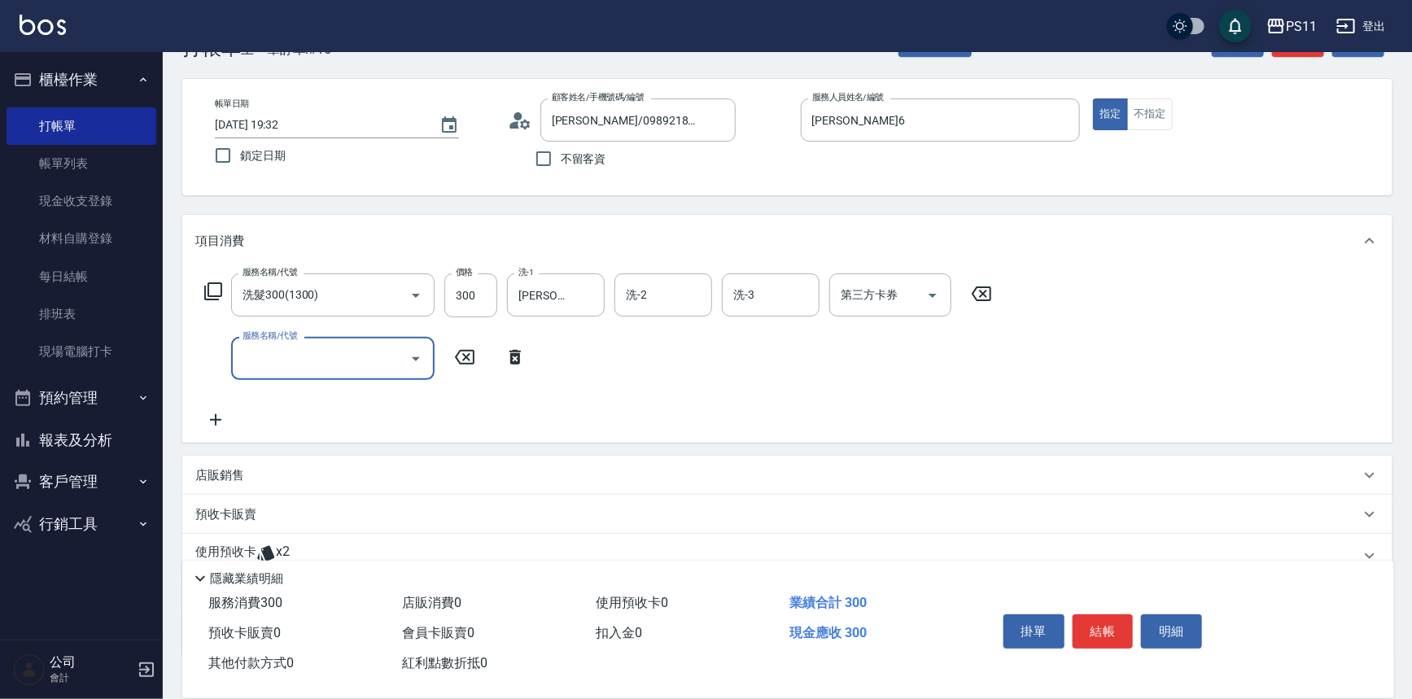
scroll to position [161, 0]
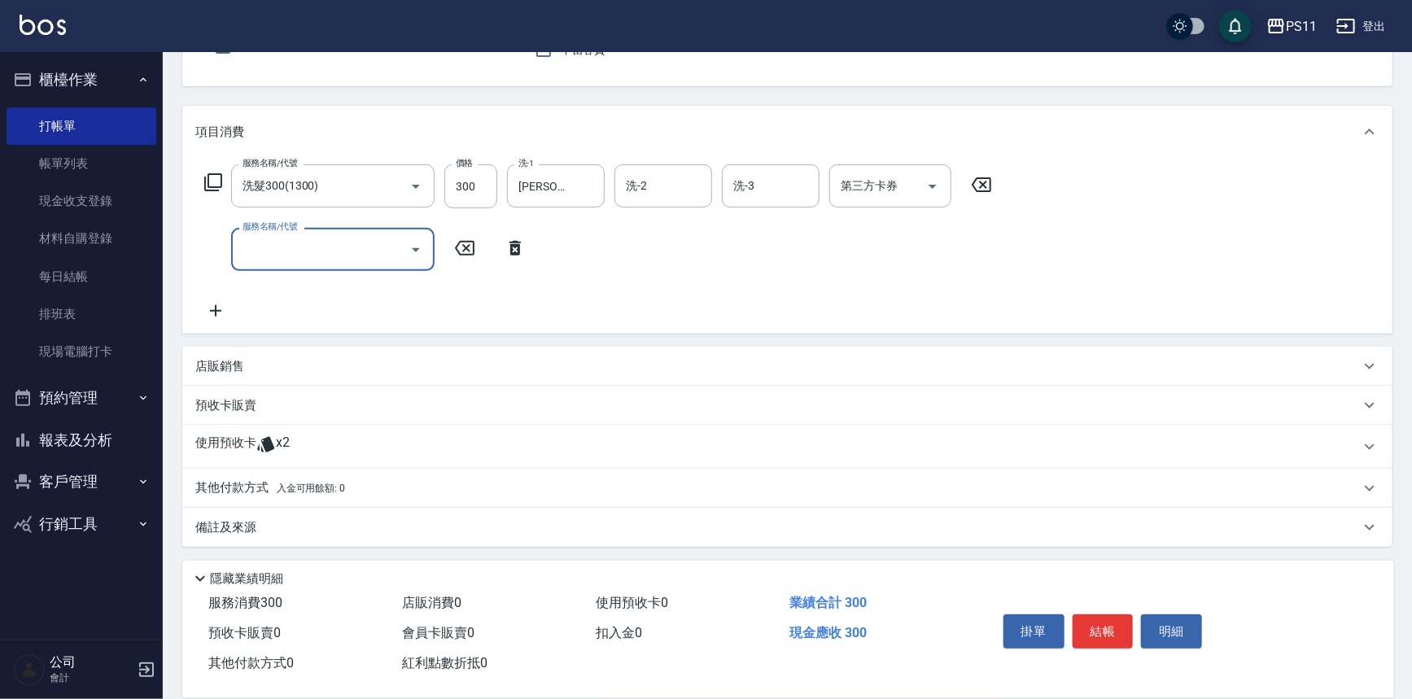
click at [235, 448] on p "使用預收卡" at bounding box center [225, 447] width 61 height 24
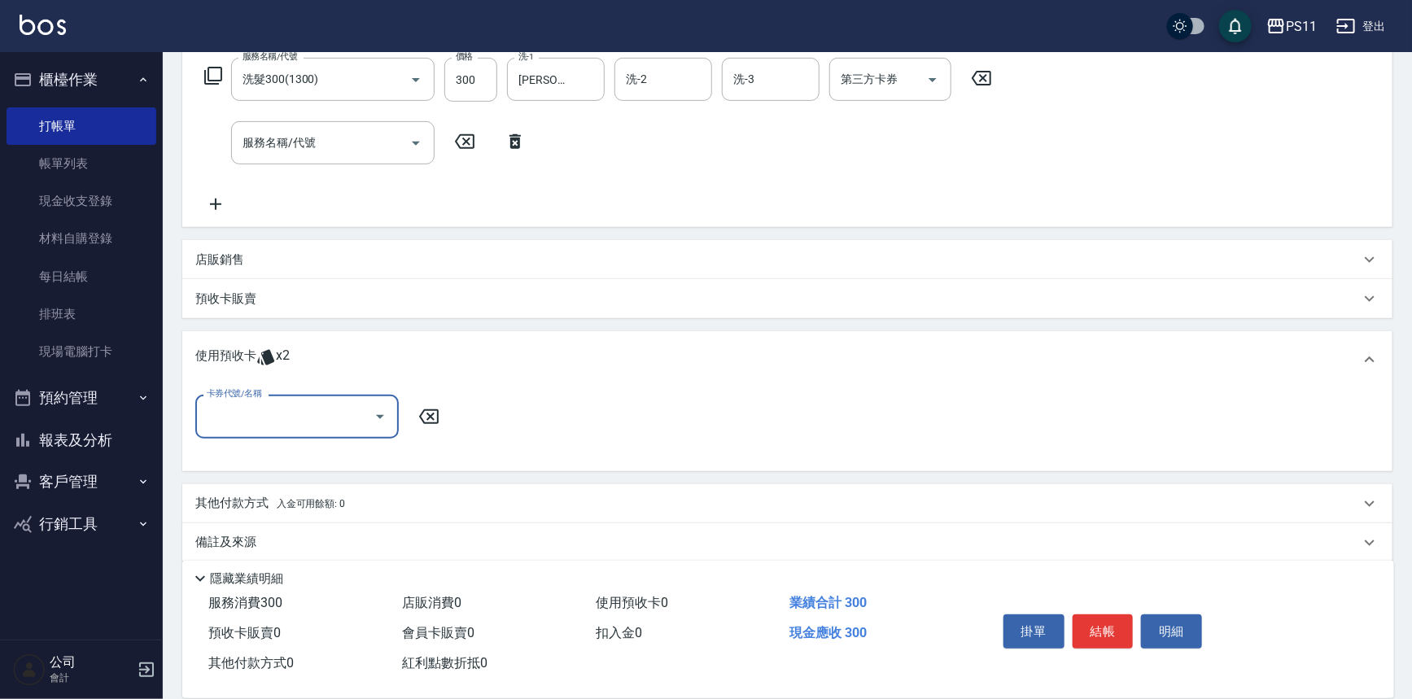
scroll to position [277, 0]
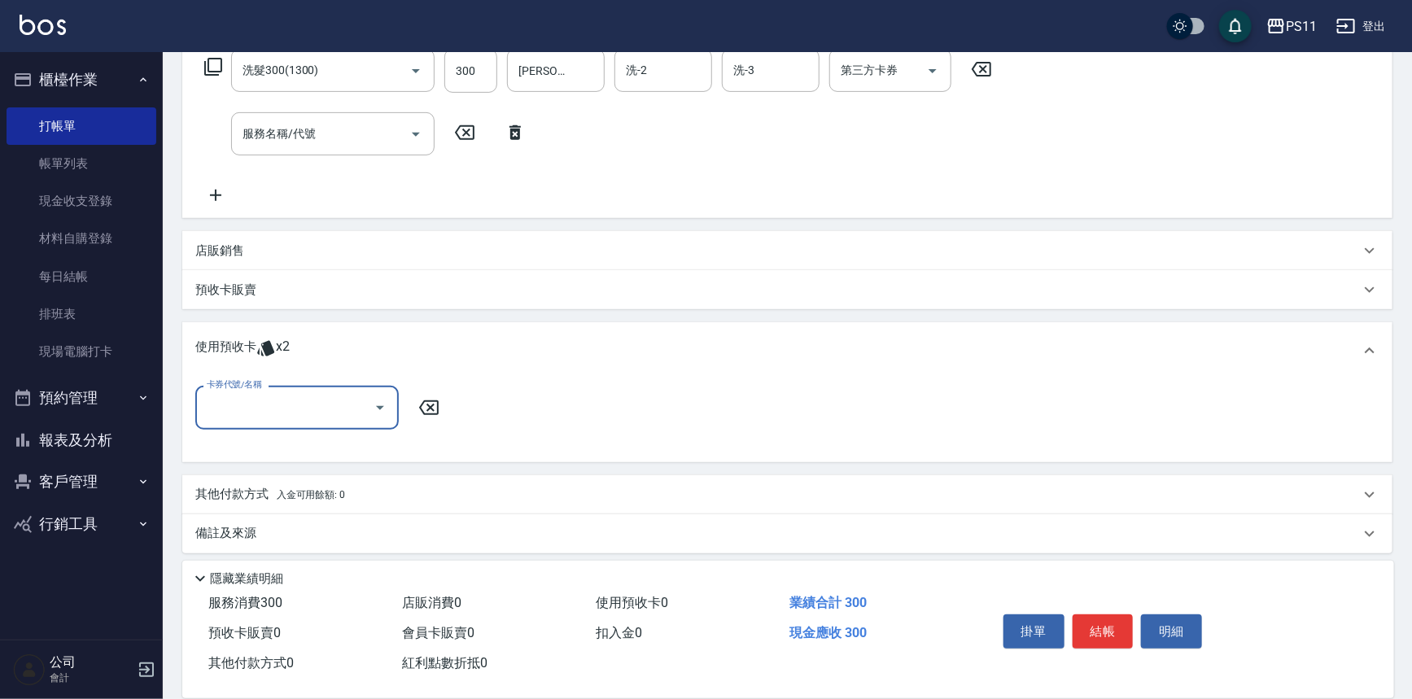
click at [266, 404] on input "卡券代號/名稱" at bounding box center [285, 407] width 164 height 28
click at [281, 448] on div "高蛋白包套4次4500 剩餘2張" at bounding box center [296, 448] width 203 height 27
type input "高蛋白包套4次4500"
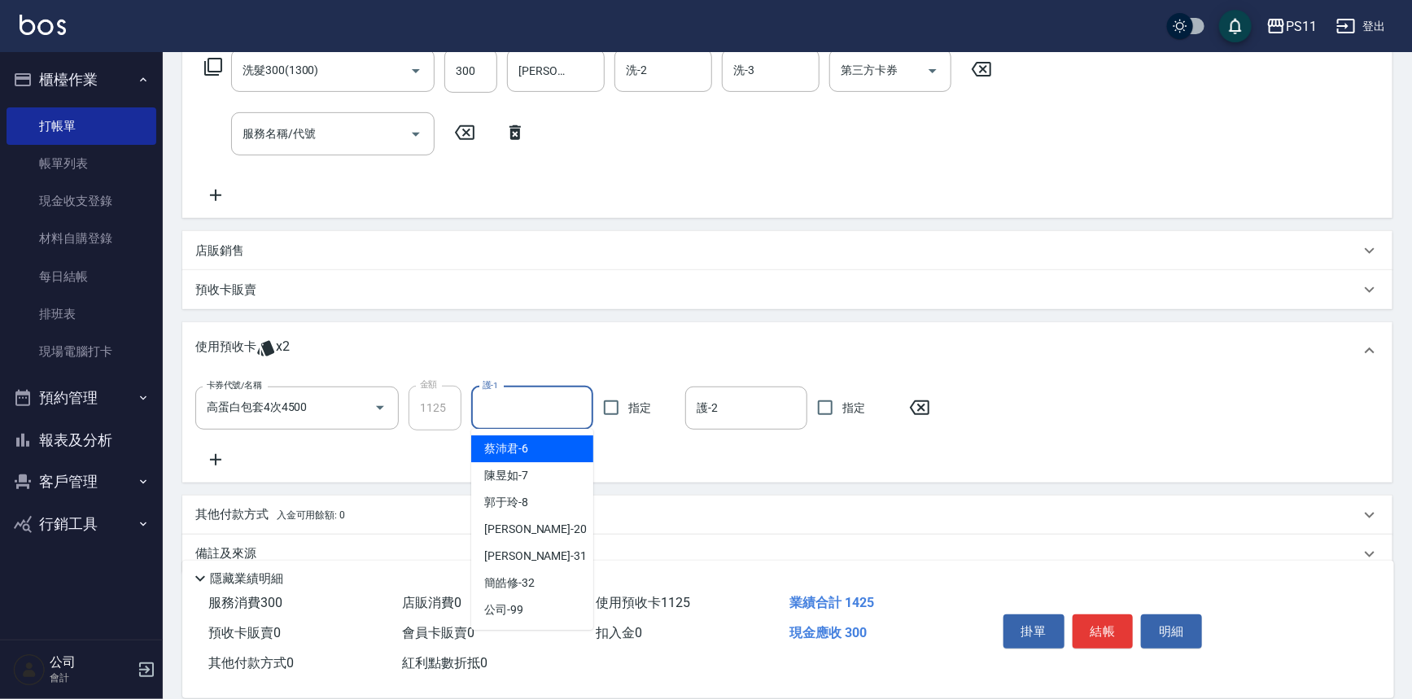
click at [497, 408] on input "護-1" at bounding box center [532, 408] width 107 height 28
click at [531, 442] on div "蔡沛君 -6" at bounding box center [532, 448] width 122 height 27
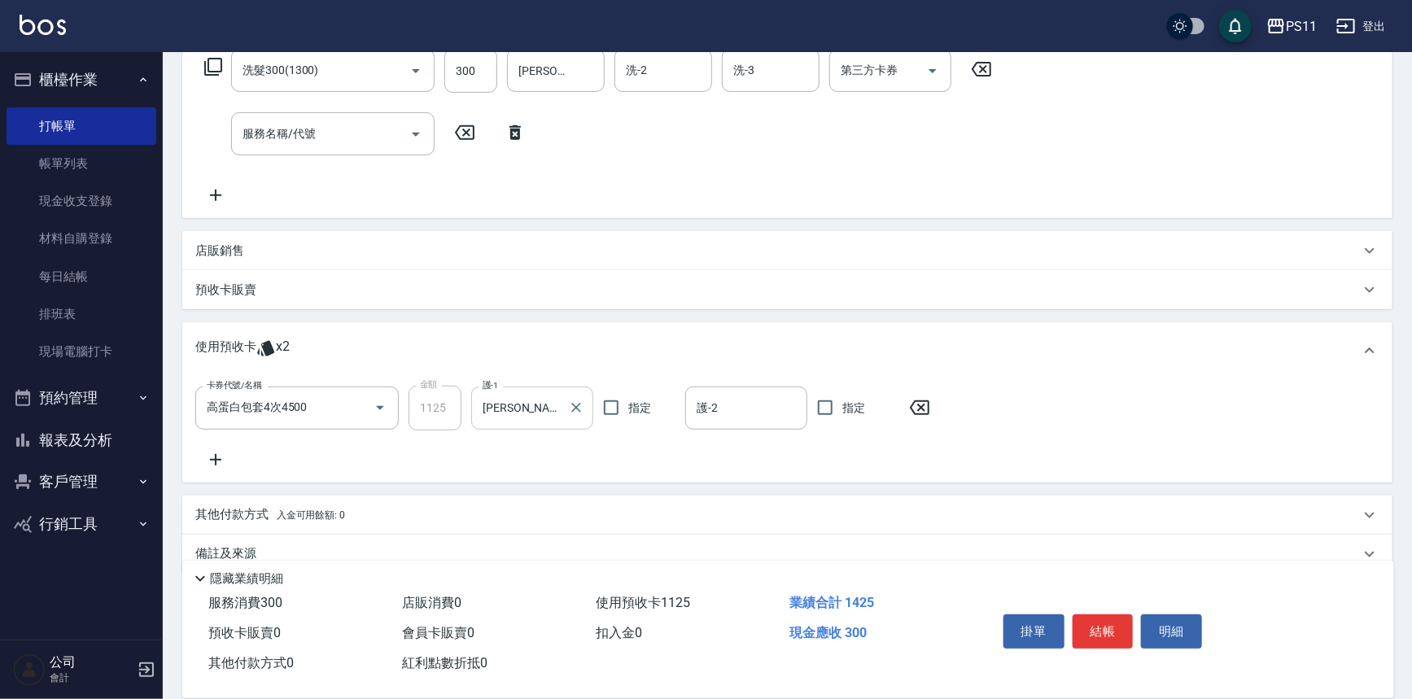
click at [518, 407] on input "[PERSON_NAME]6" at bounding box center [520, 408] width 83 height 28
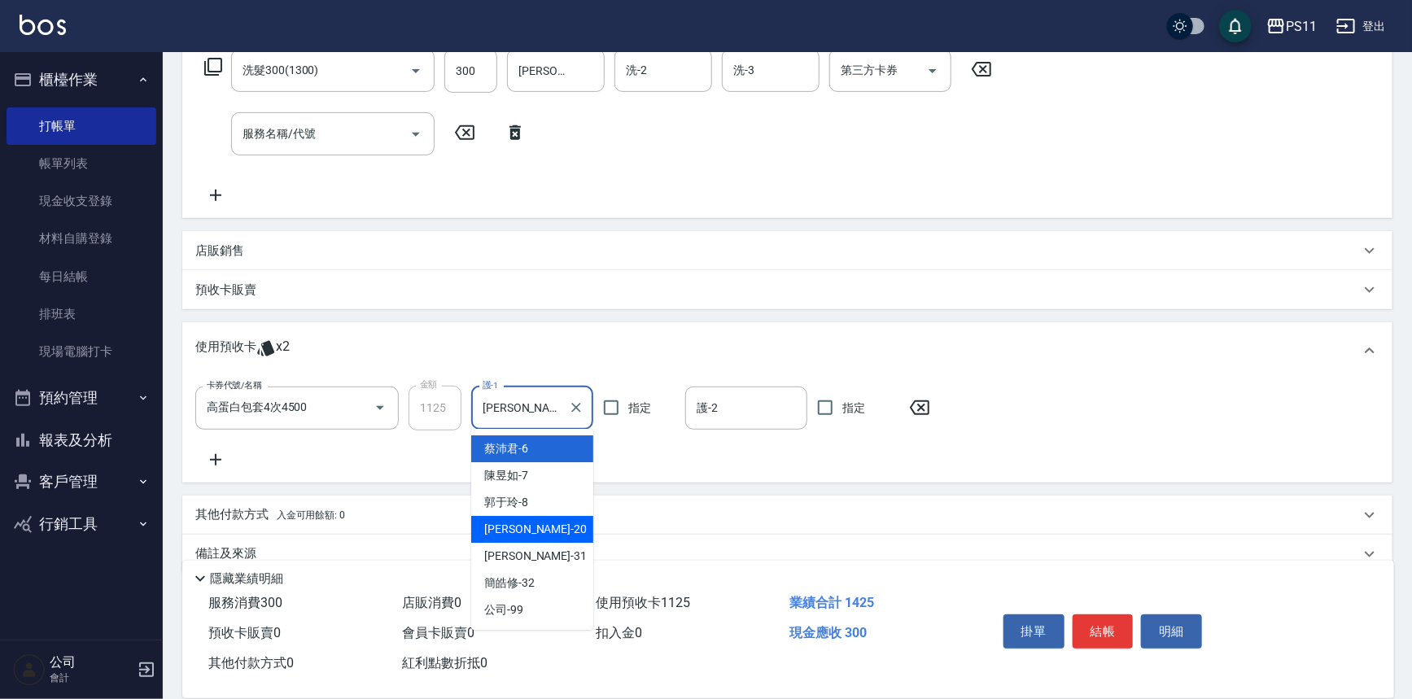
click at [544, 529] on div "James -20" at bounding box center [532, 529] width 122 height 27
type input "[PERSON_NAME]-20"
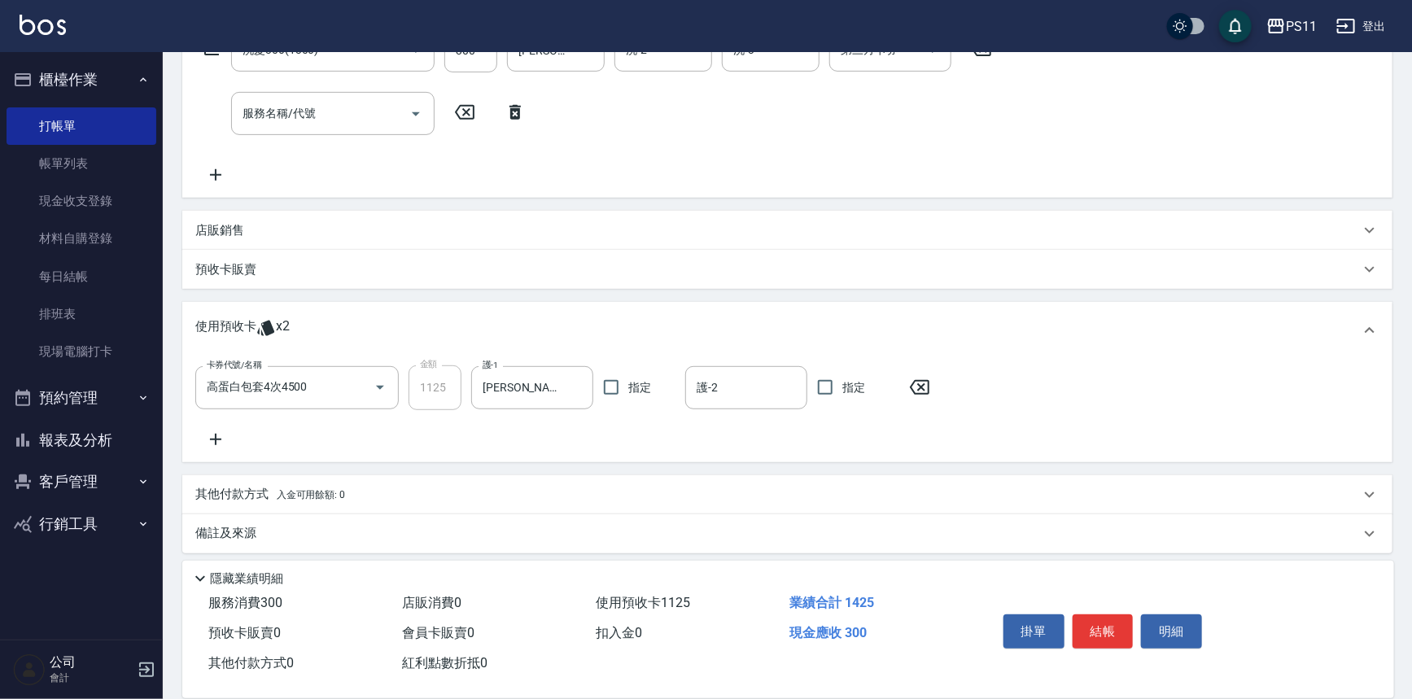
scroll to position [303, 0]
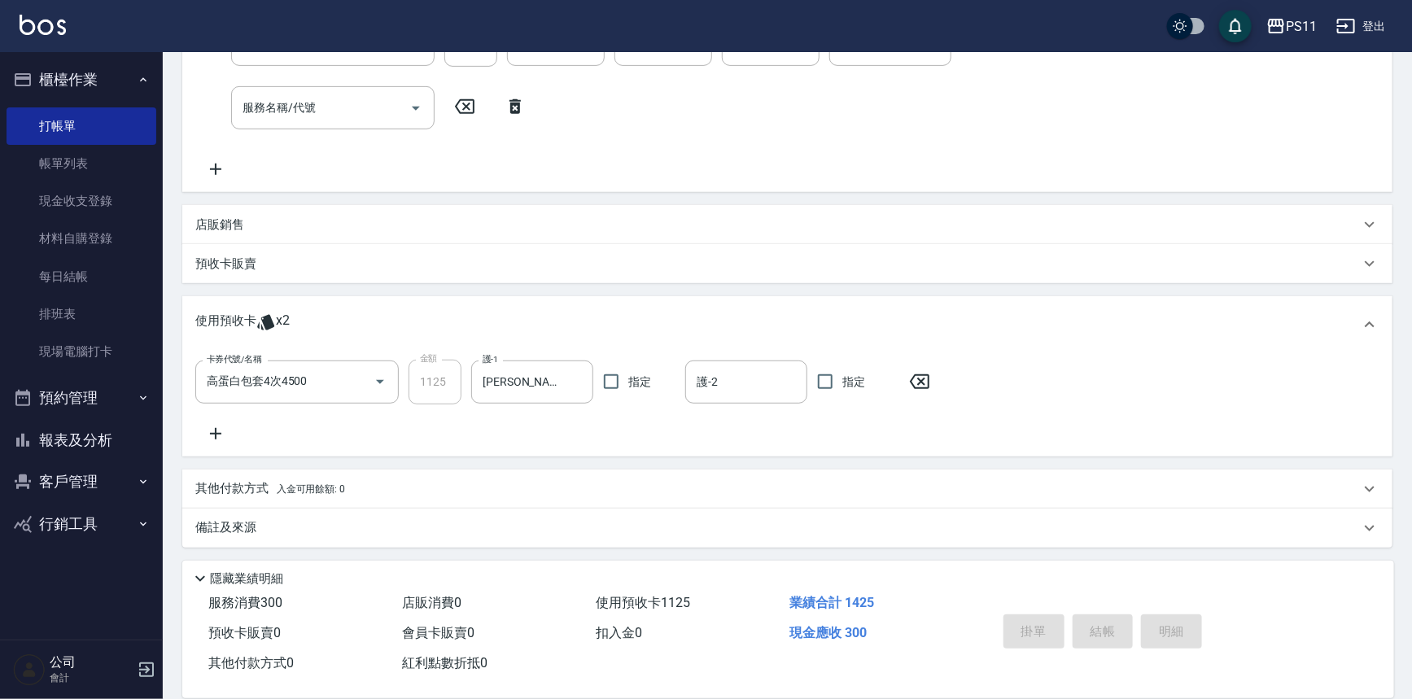
type input "2025/09/20 19:33"
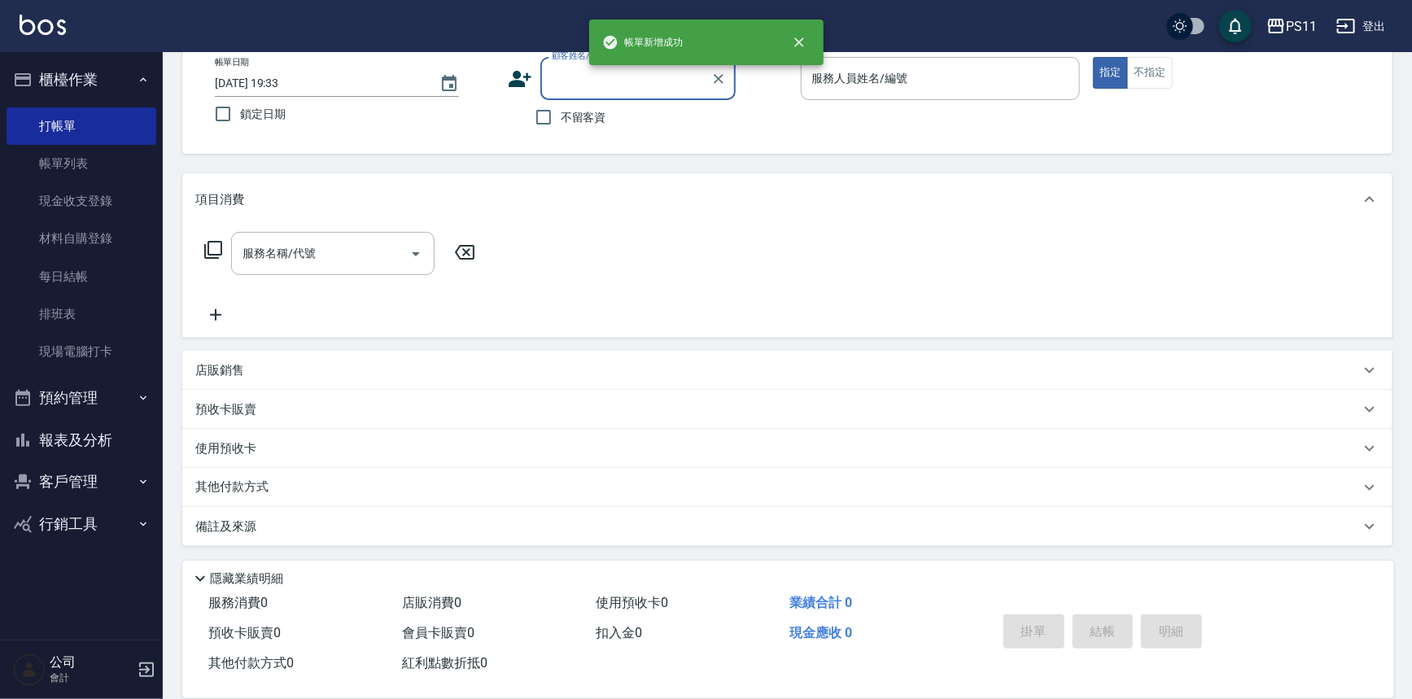
scroll to position [0, 0]
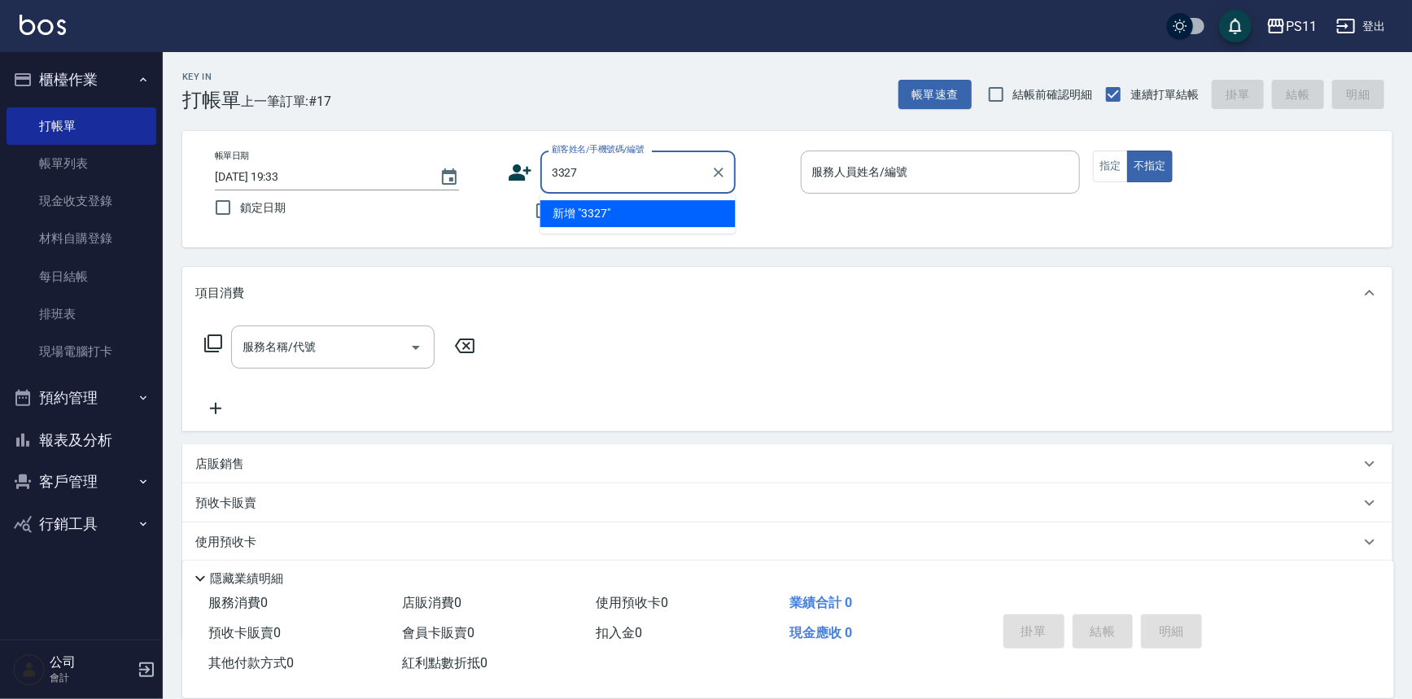
type input "3327"
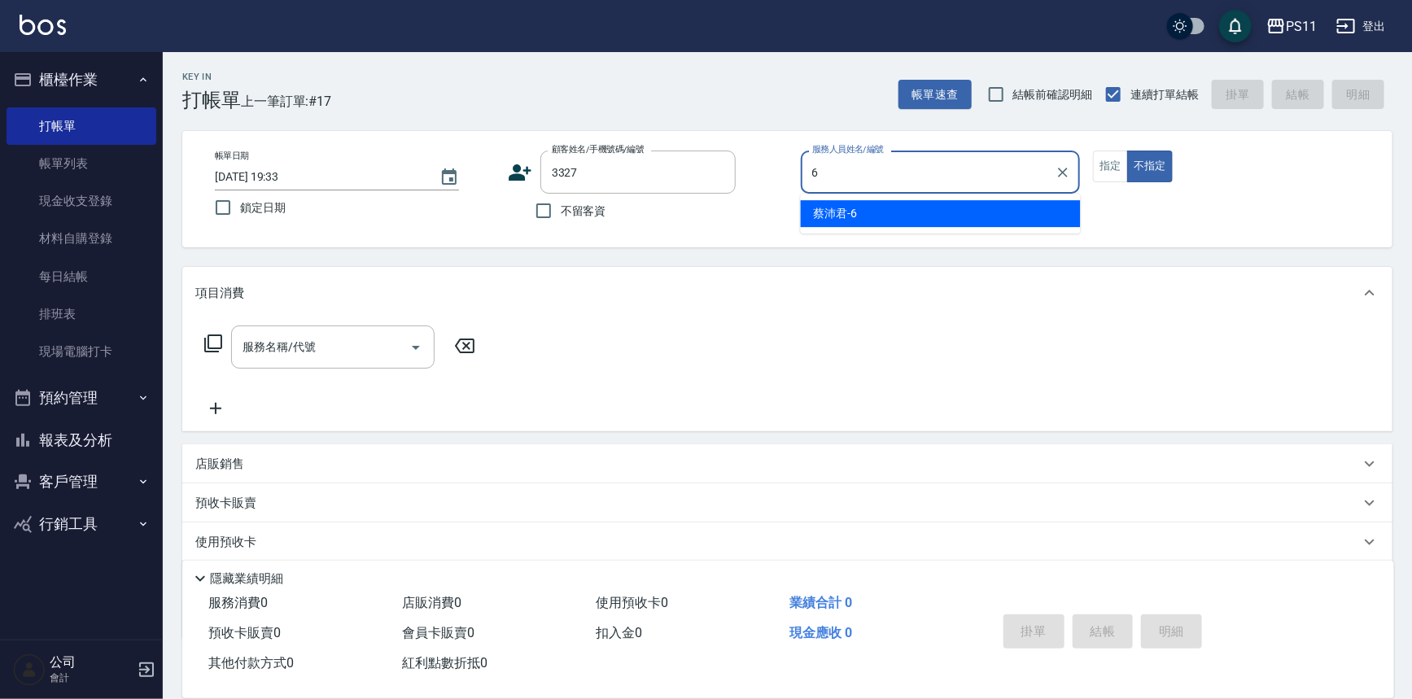
type input "[PERSON_NAME]6"
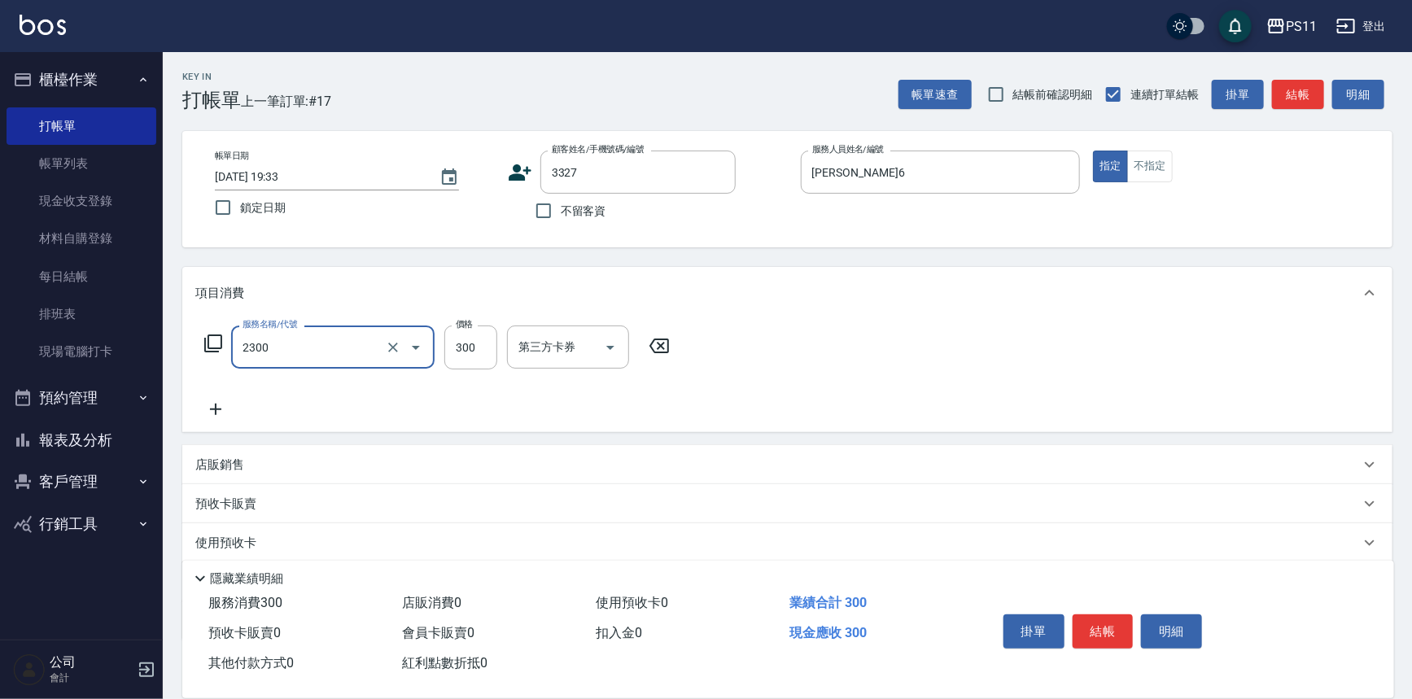
type input "剪髮(2300)"
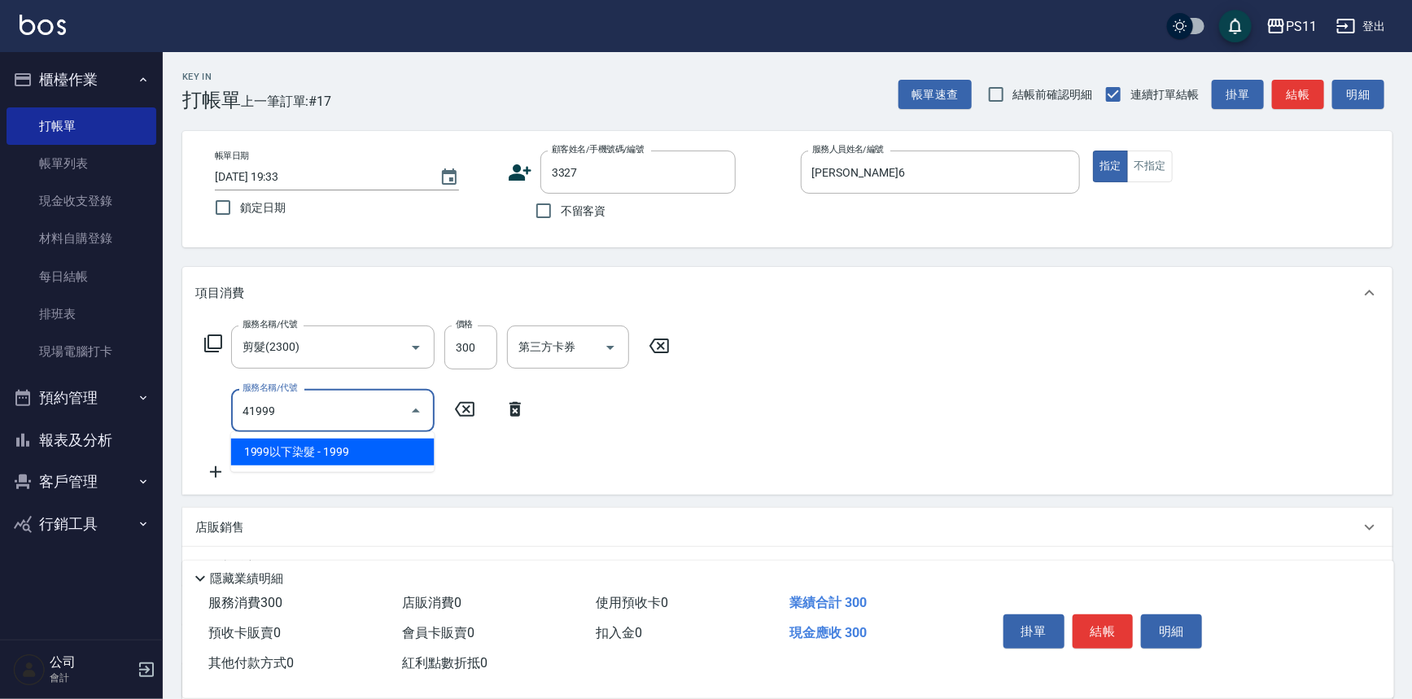
type input "1999以下染髮(41999)"
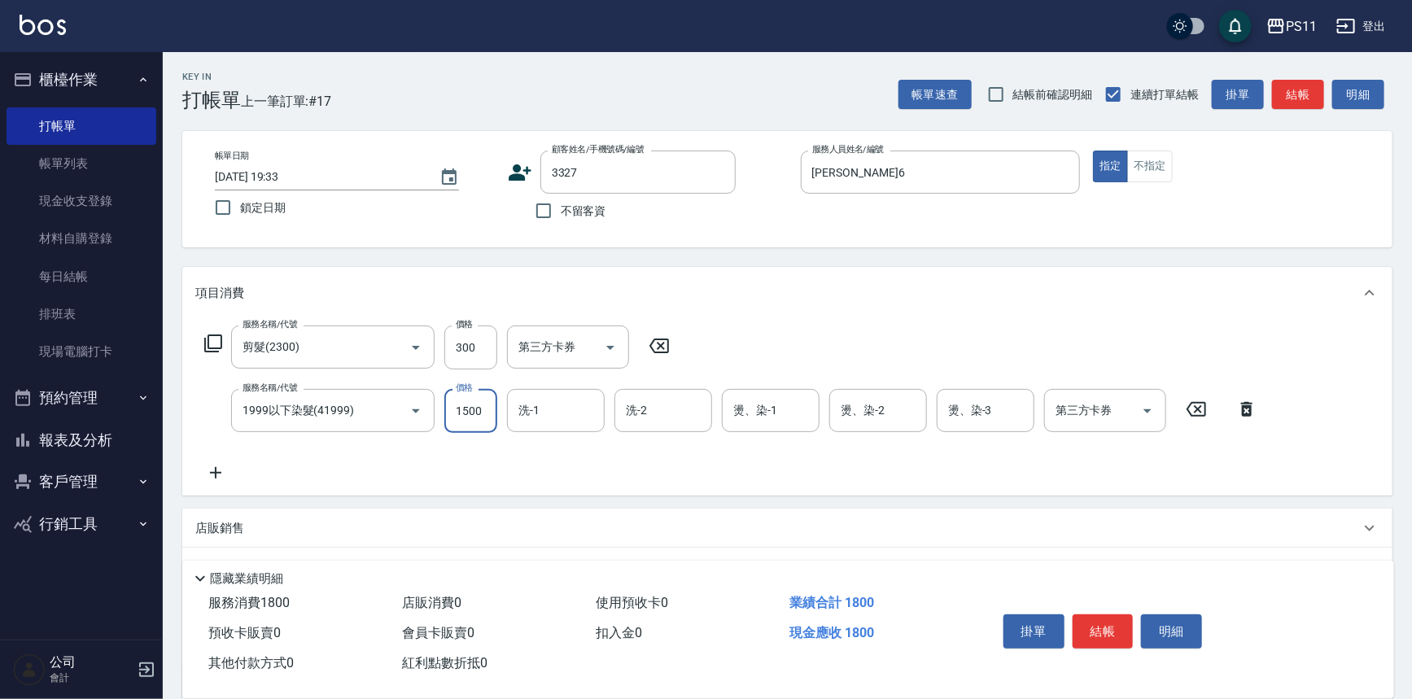
type input "1500"
type input "陳昱如-7"
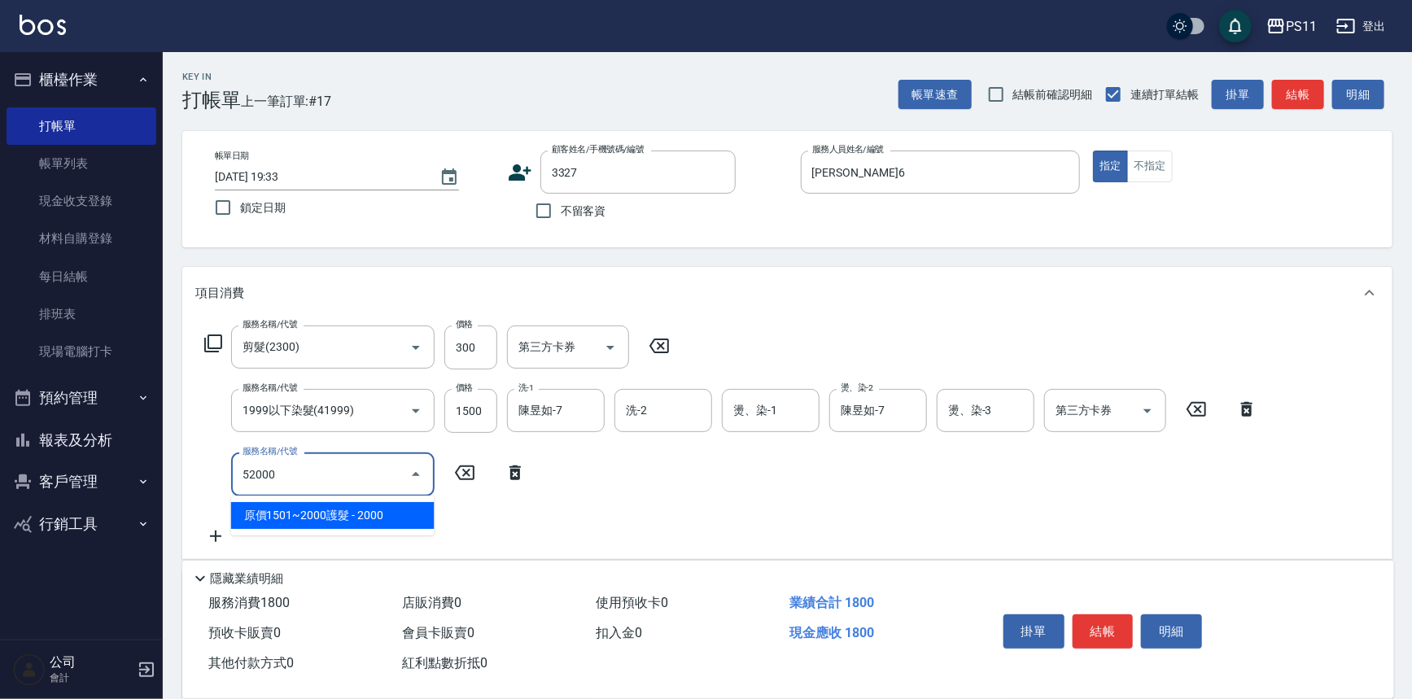
type input "原價1501~2000護髮(52000)"
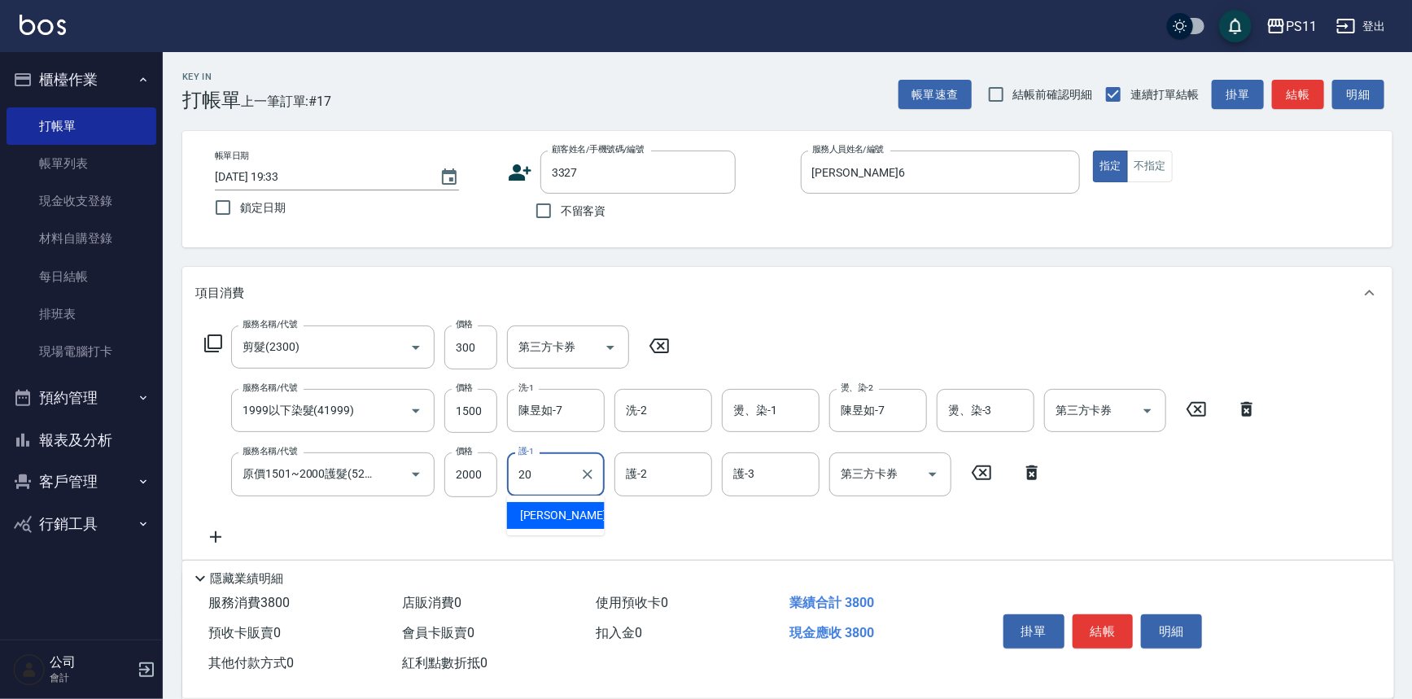
type input "[PERSON_NAME]-20"
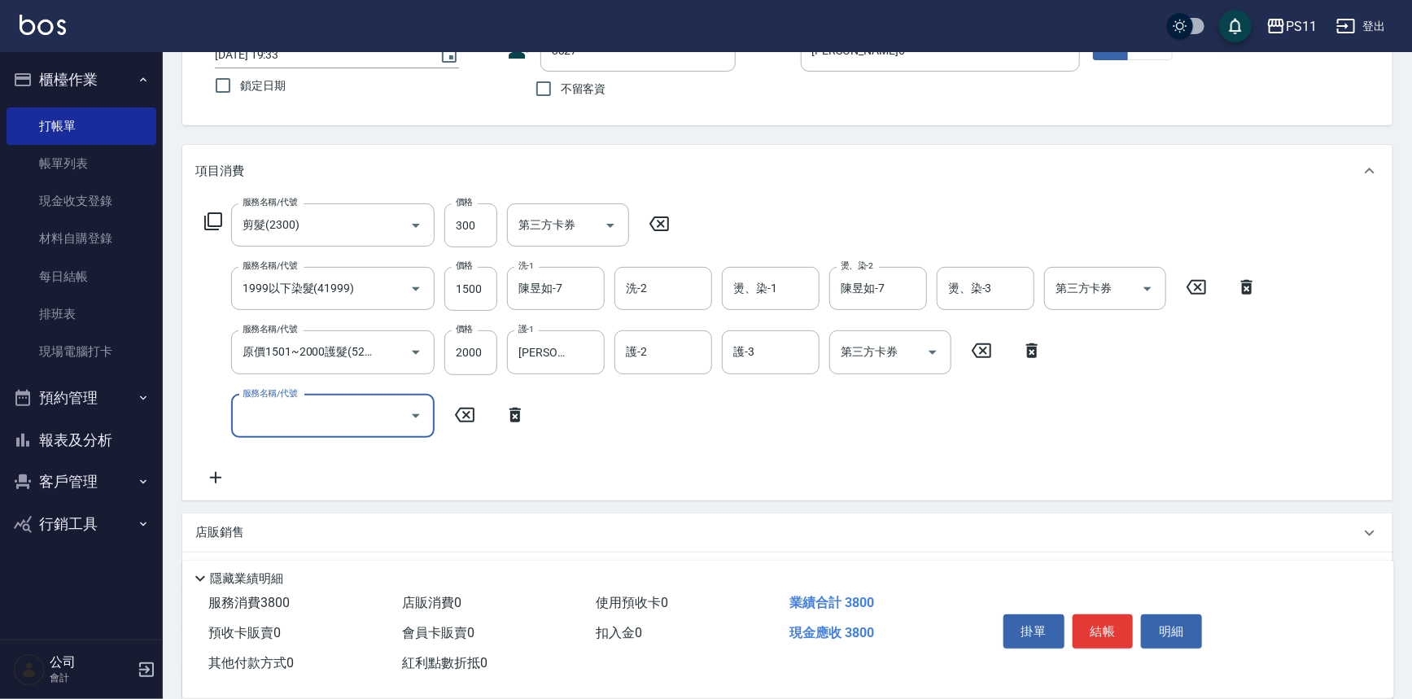
scroll to position [284, 0]
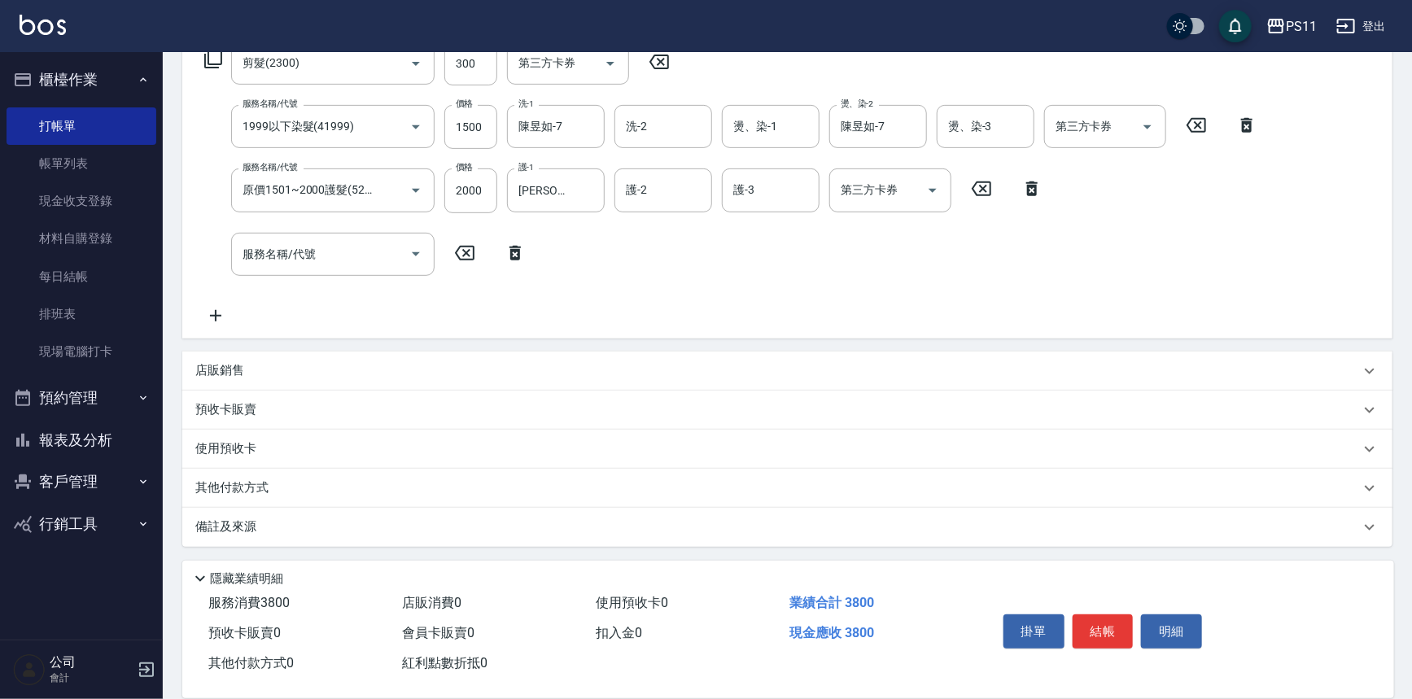
click at [216, 376] on p "店販銷售" at bounding box center [219, 370] width 49 height 17
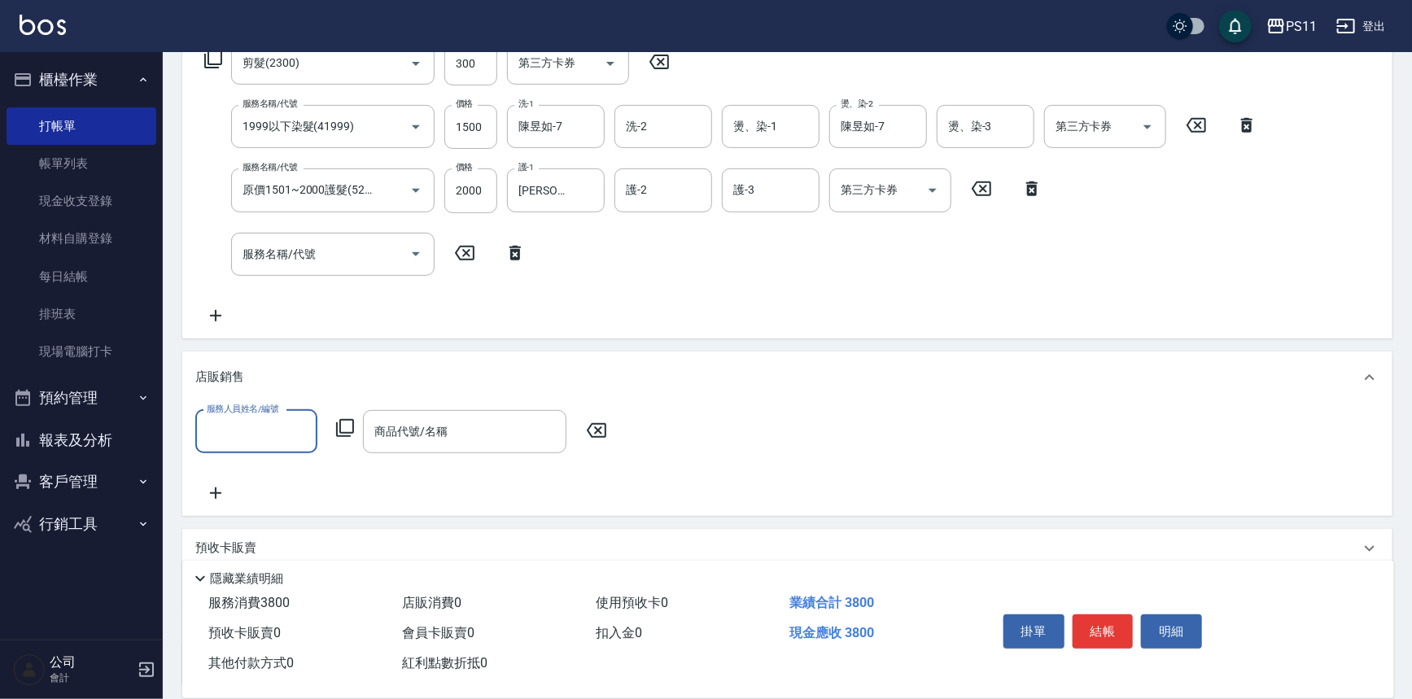
scroll to position [0, 0]
click at [227, 415] on div "服務人員姓名/編號" at bounding box center [256, 431] width 122 height 43
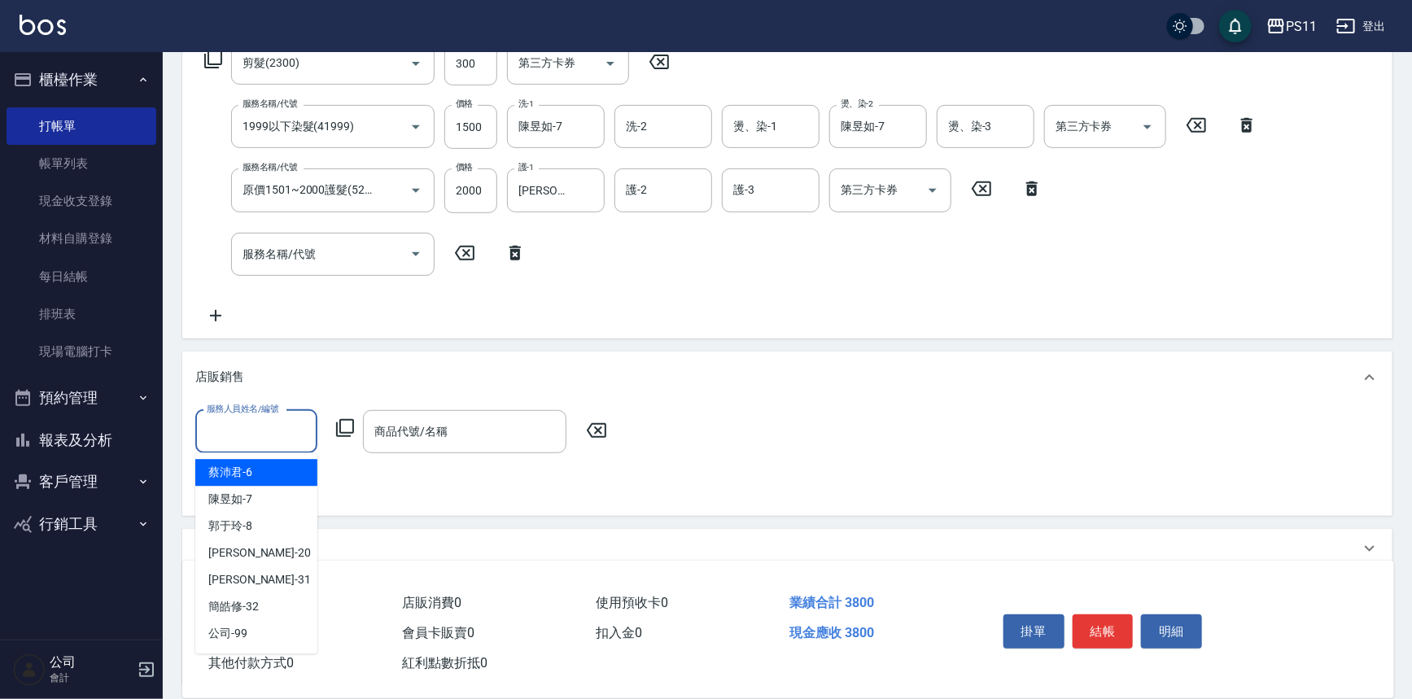
click at [261, 470] on div "蔡沛君 -6" at bounding box center [256, 472] width 122 height 27
type input "[PERSON_NAME]6"
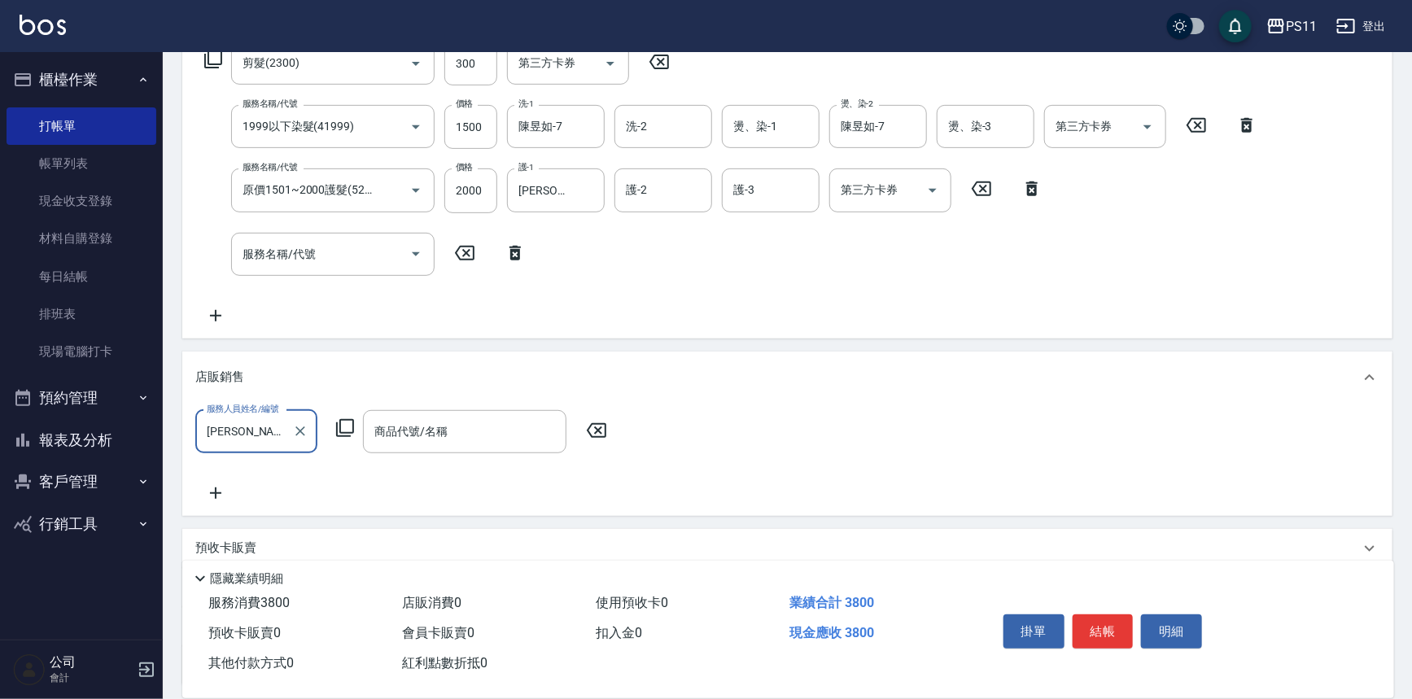
click at [346, 423] on icon at bounding box center [345, 428] width 20 height 20
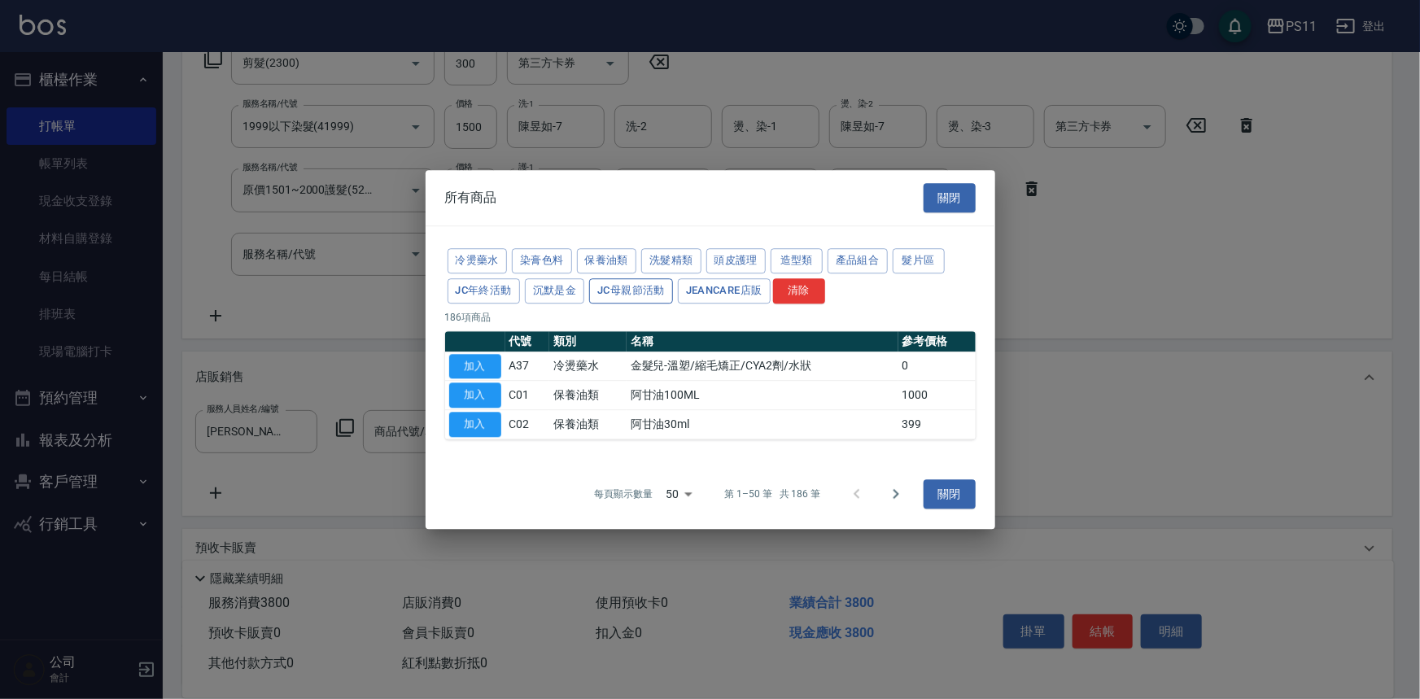
click at [664, 253] on button "洗髮精類" at bounding box center [671, 260] width 60 height 25
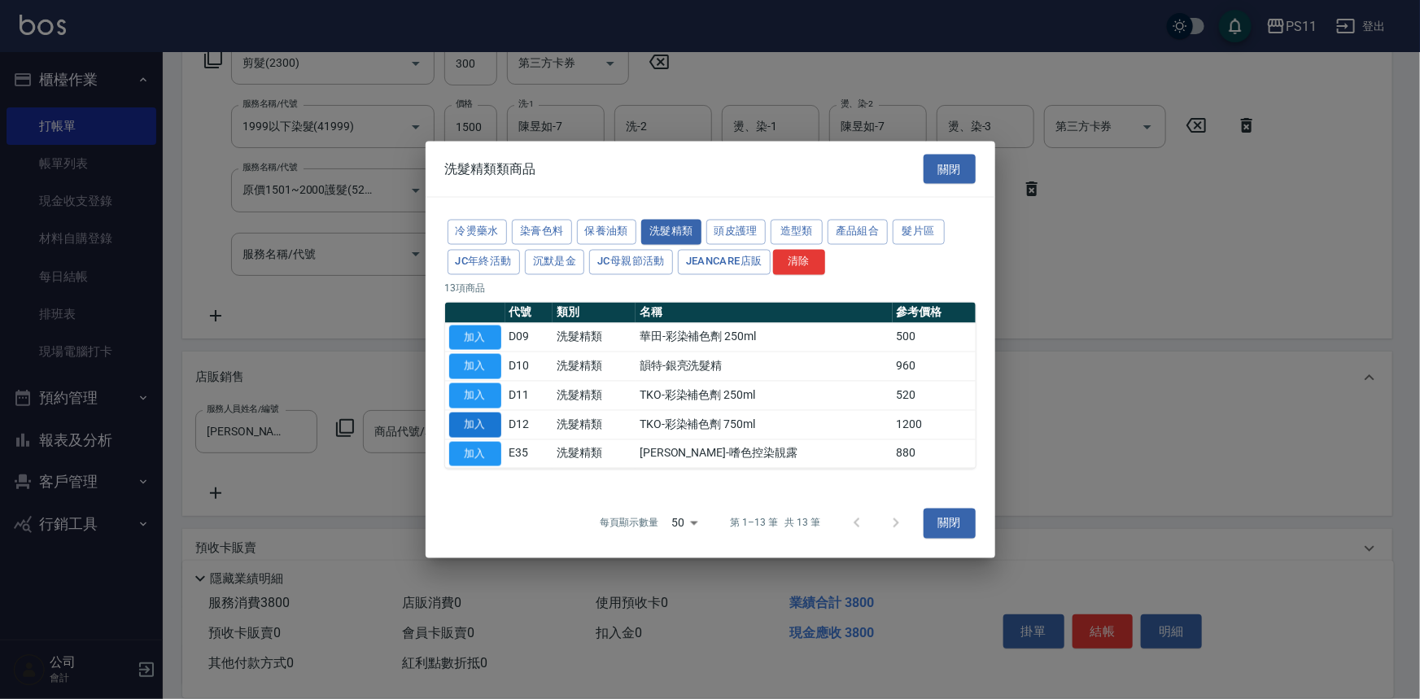
click at [489, 422] on button "加入" at bounding box center [475, 424] width 52 height 25
type input "TKO-彩染補色劑 750ml"
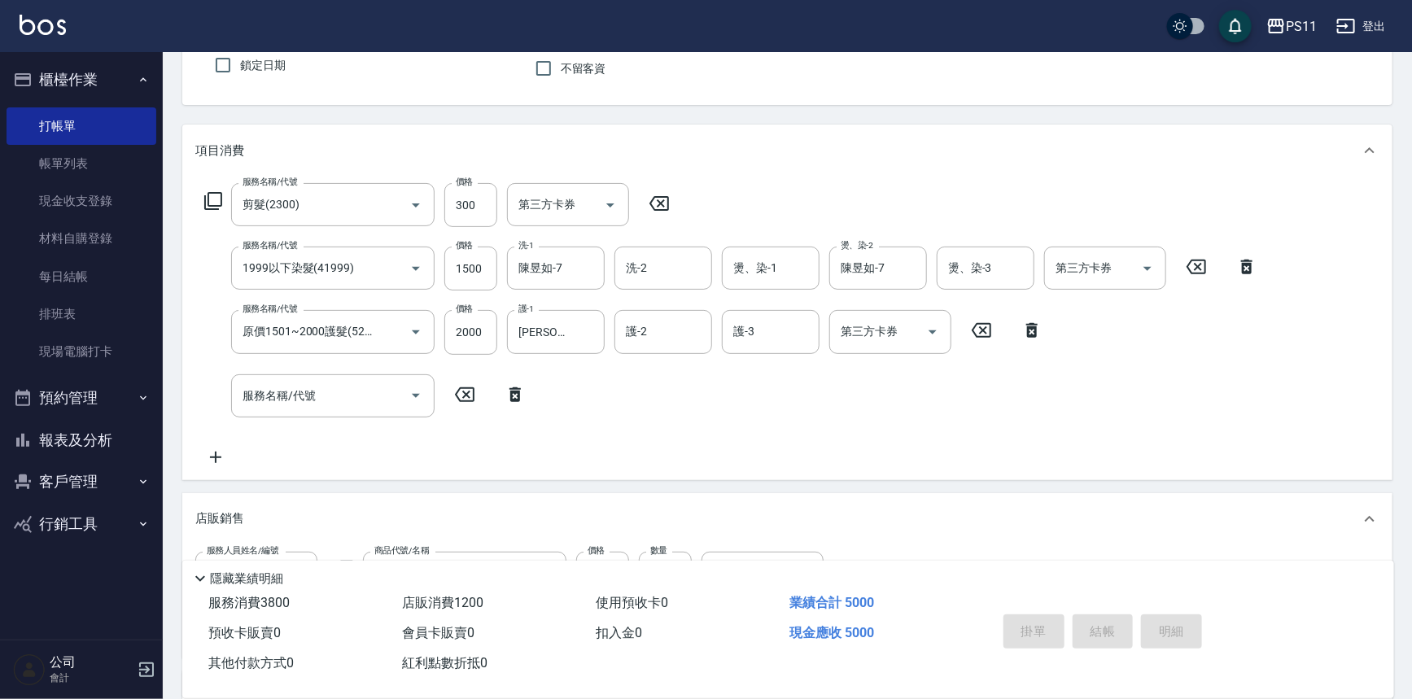
scroll to position [53, 0]
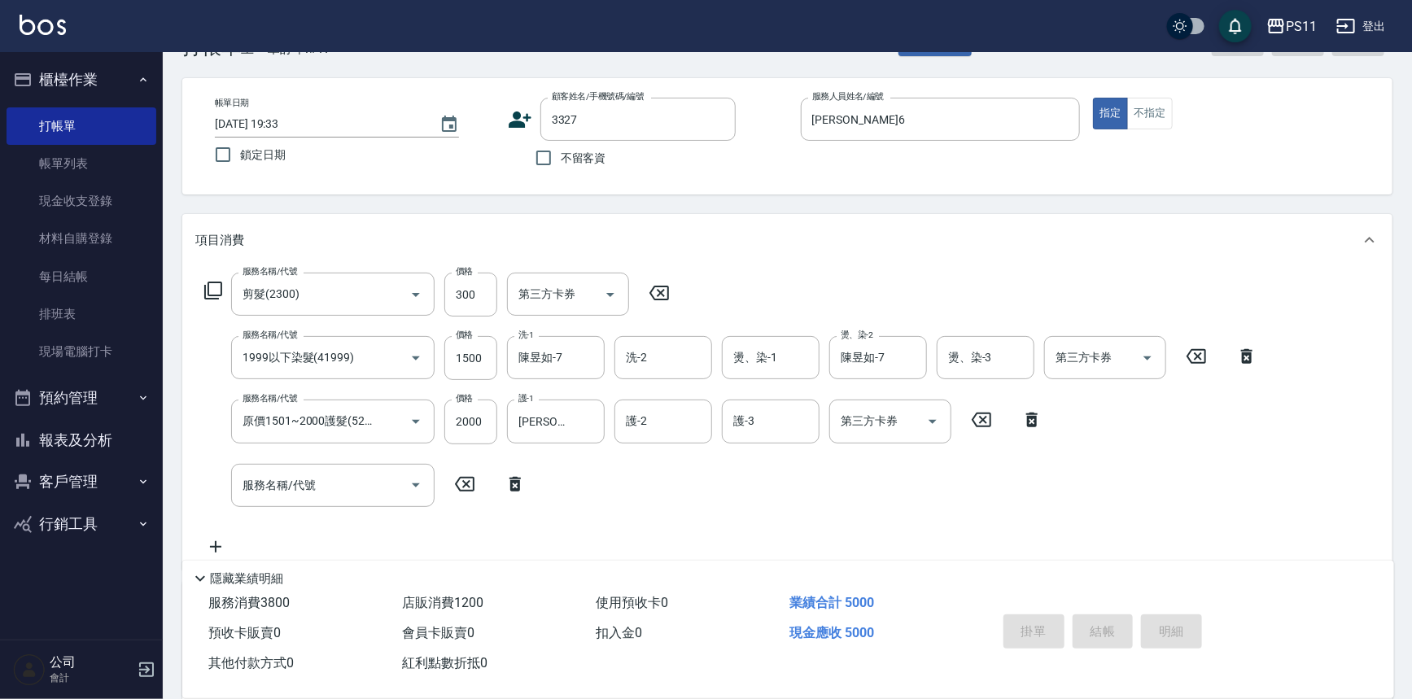
type input "2025/09/20 19:34"
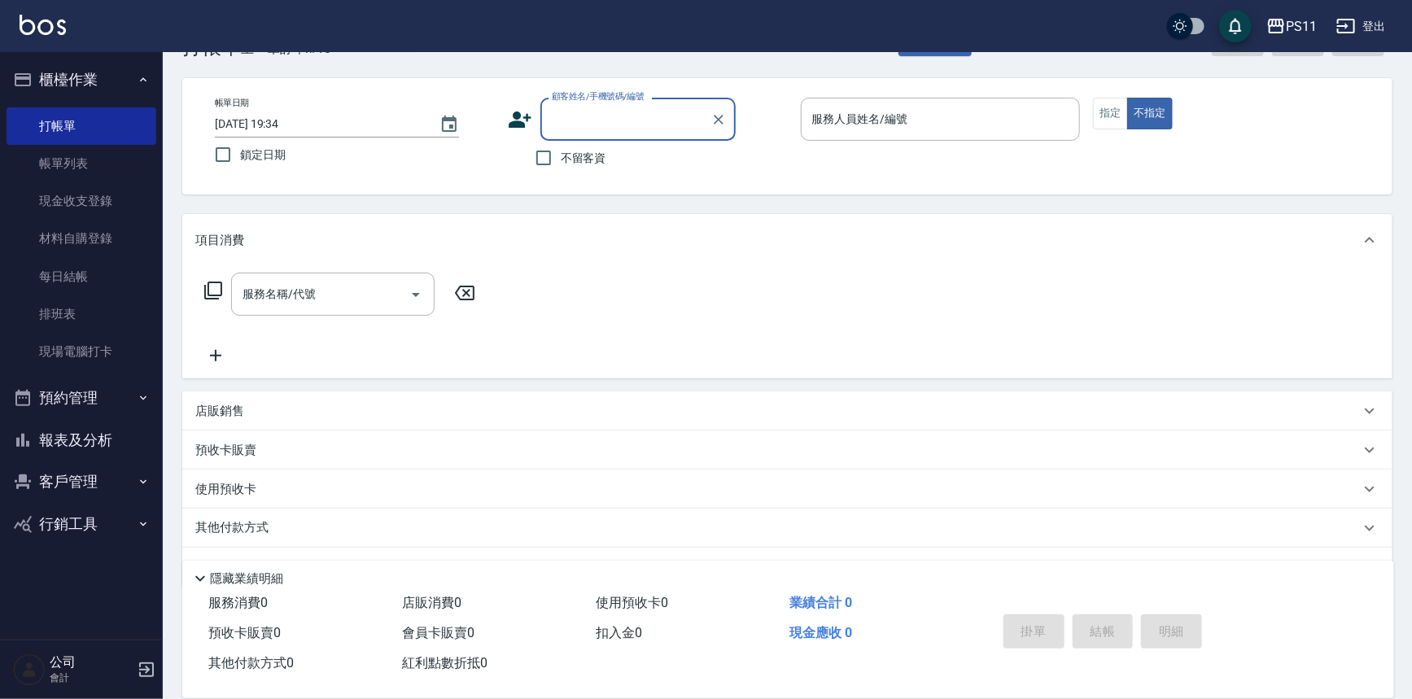
drag, startPoint x: 73, startPoint y: 427, endPoint x: 87, endPoint y: 364, distance: 65.0
click at [73, 423] on button "報表及分析" at bounding box center [82, 440] width 150 height 42
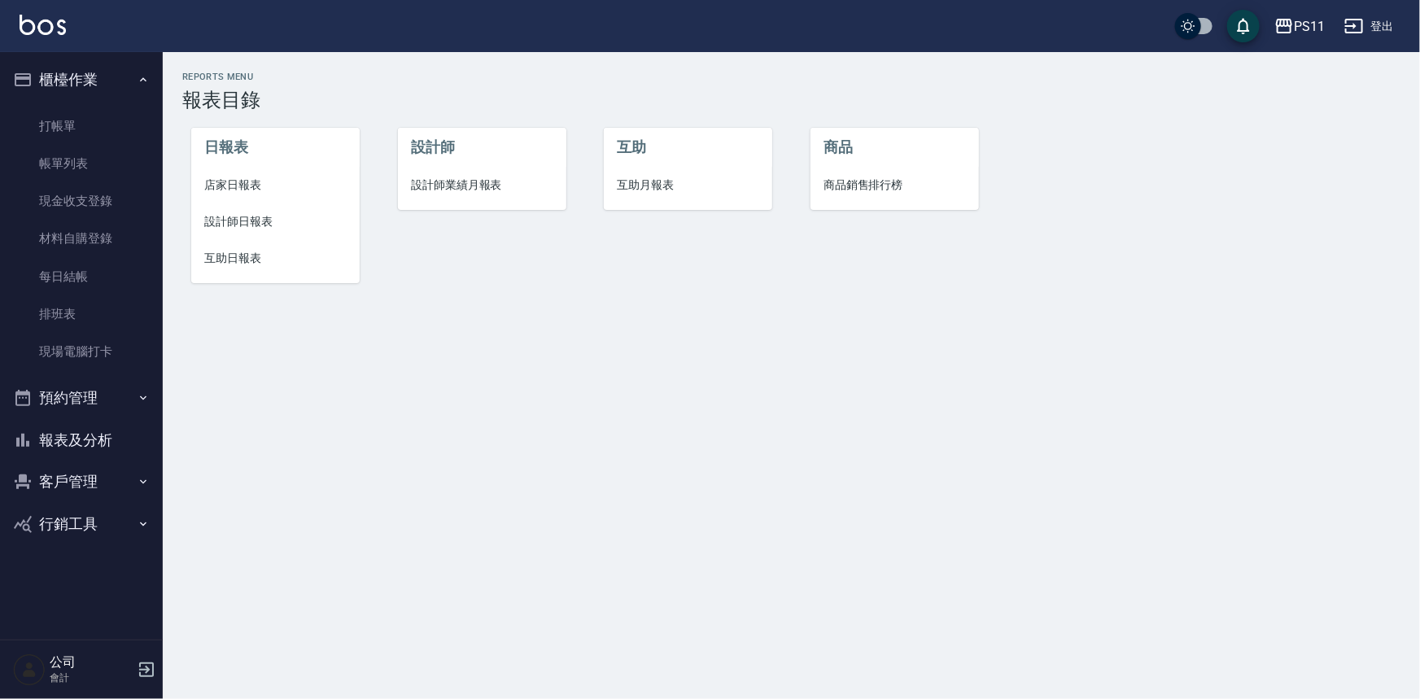
click at [218, 210] on li "設計師日報表" at bounding box center [275, 221] width 168 height 37
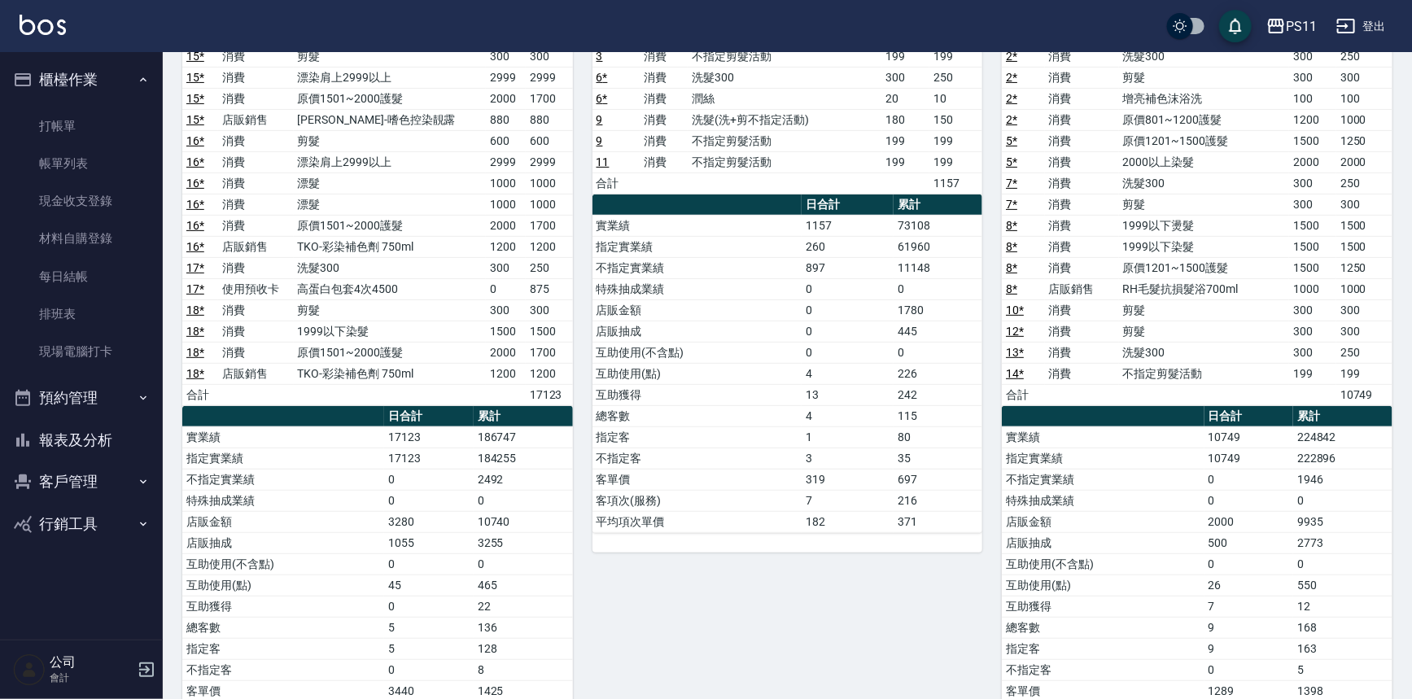
scroll to position [221, 0]
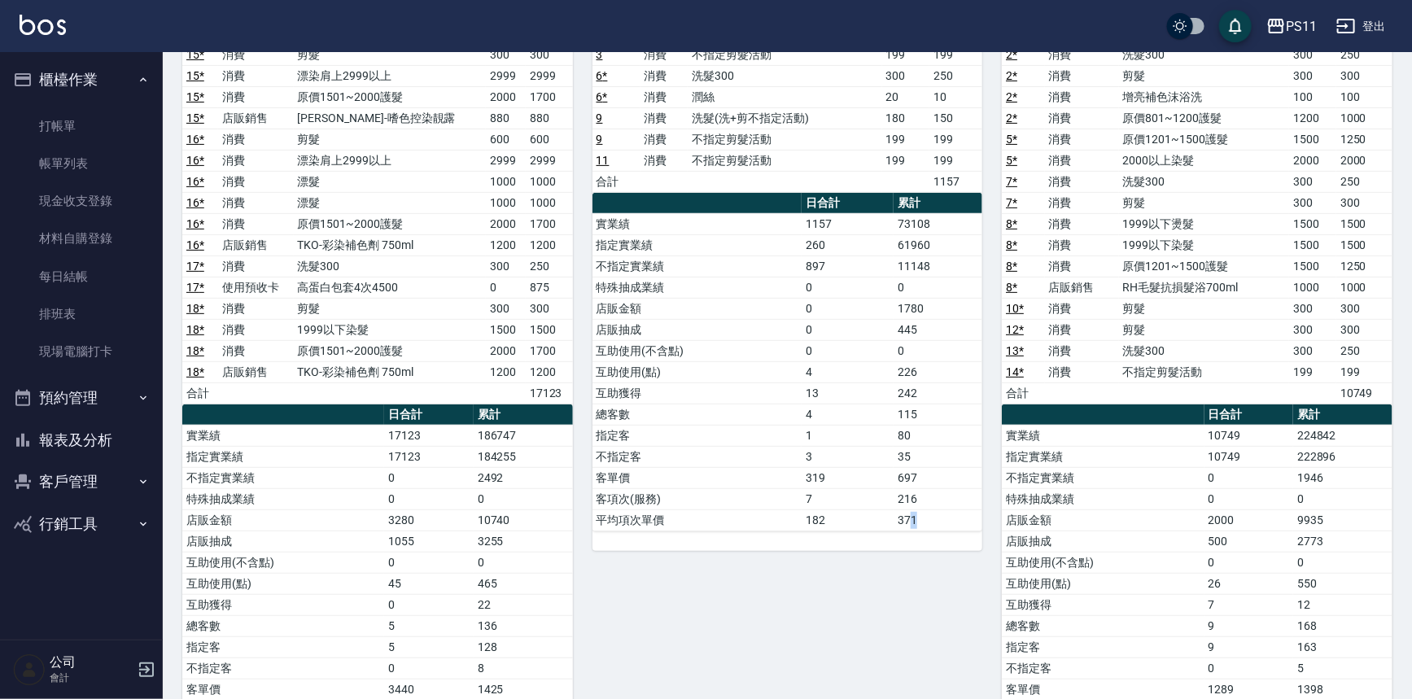
click at [913, 509] on td "371" at bounding box center [938, 519] width 89 height 21
click at [839, 509] on td "182" at bounding box center [848, 519] width 92 height 21
click at [92, 431] on button "報表及分析" at bounding box center [82, 440] width 150 height 42
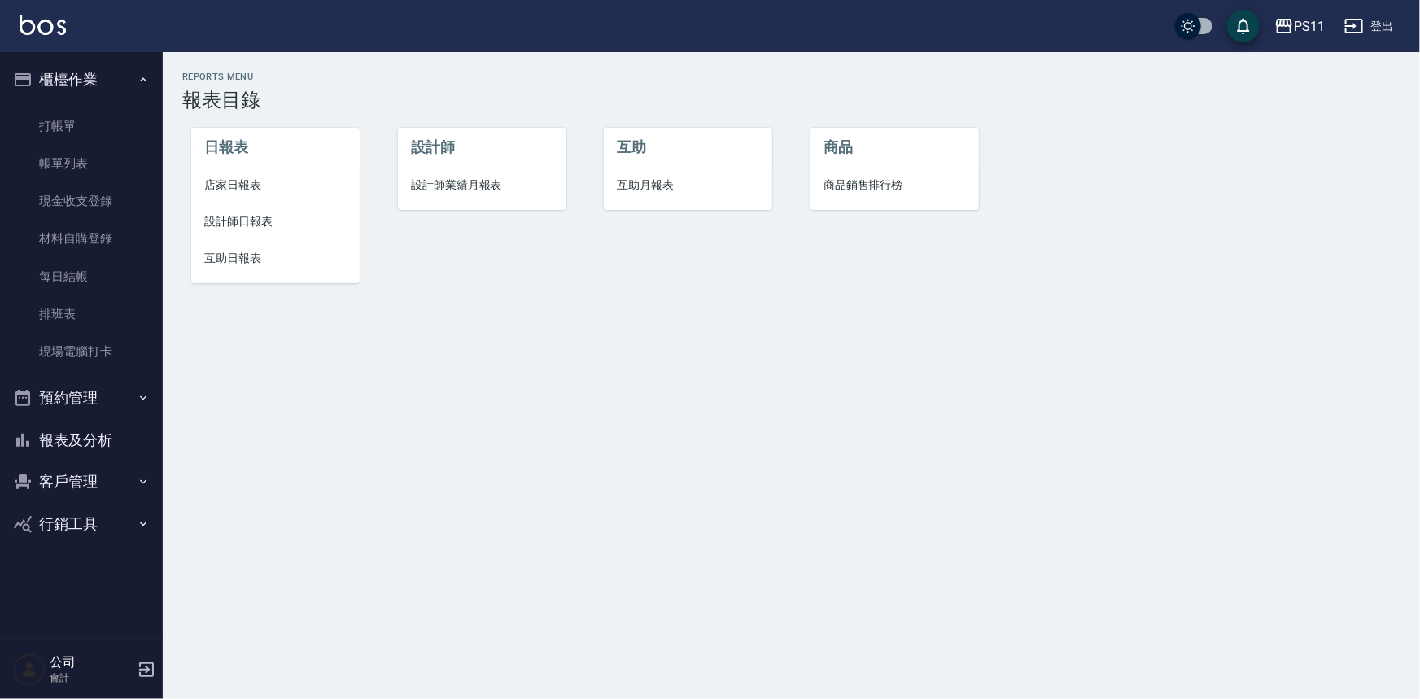
click at [207, 261] on span "互助日報表" at bounding box center [275, 258] width 142 height 17
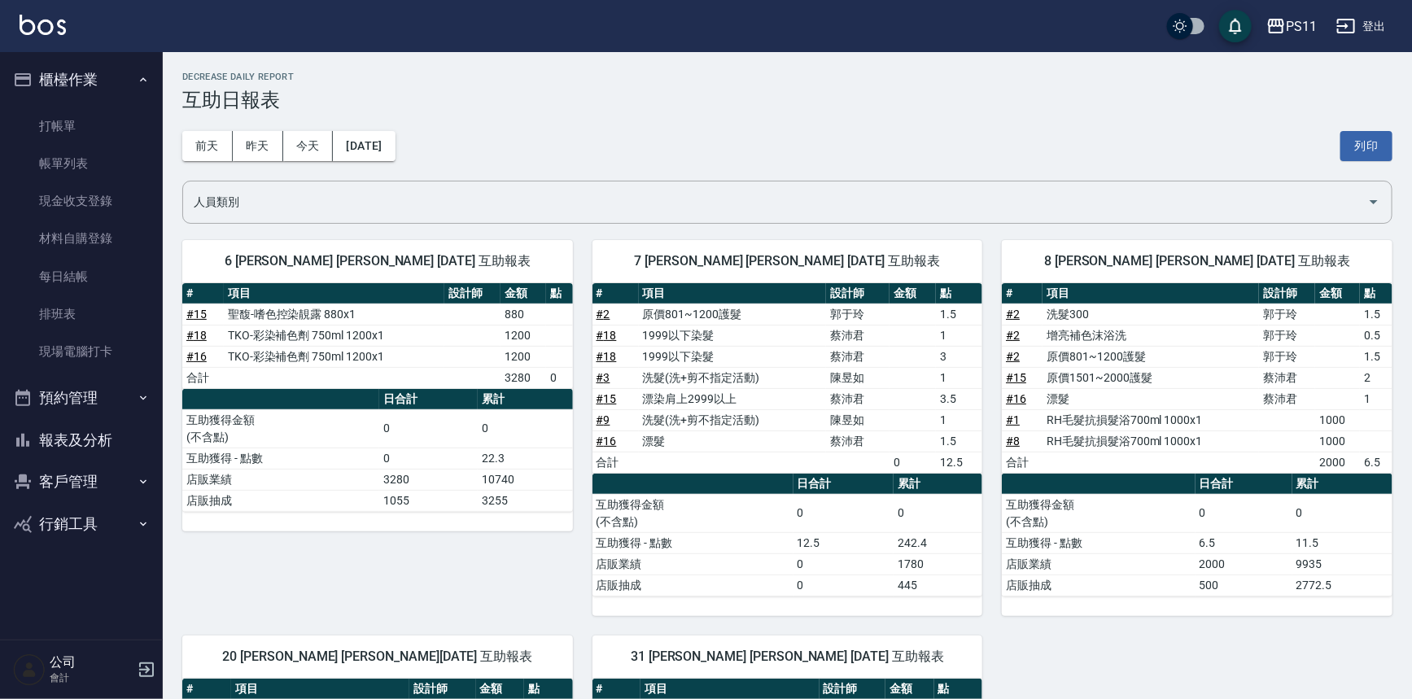
click at [819, 492] on th "日合計" at bounding box center [843, 484] width 101 height 21
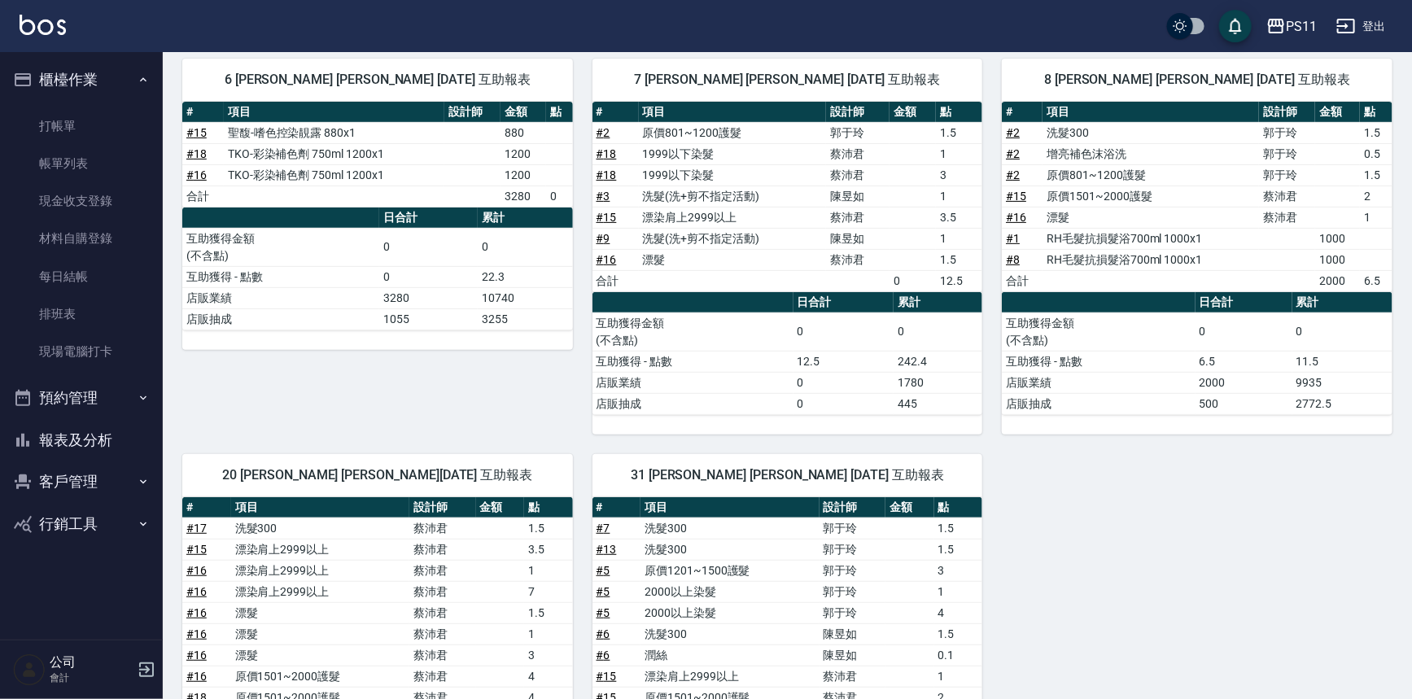
scroll to position [147, 0]
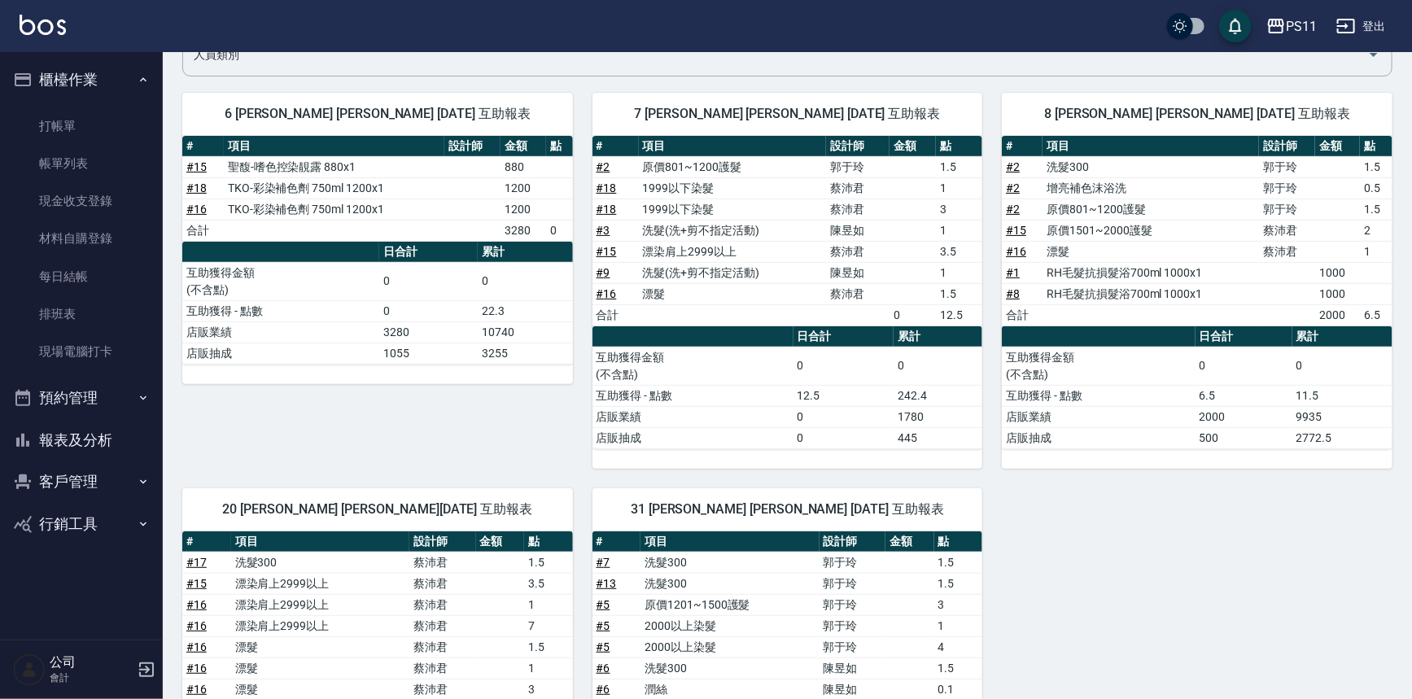
click at [1099, 590] on div "6 蔡沛君 蔡沛君 09/20/2025 互助報表 # 項目 設計師 金額 點 # 15 聖馥-嗜色控染靚露 880x1 880 # 18 TKO-彩染補色劑…" at bounding box center [778, 532] width 1230 height 918
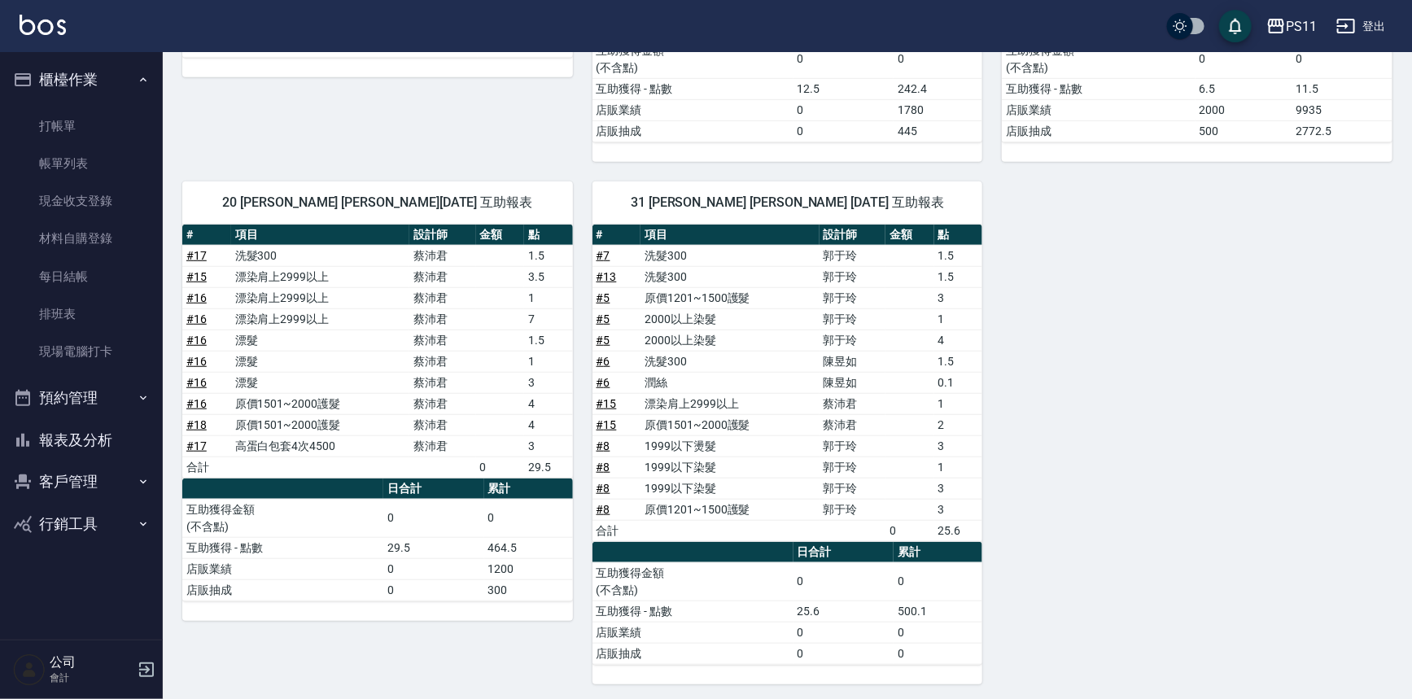
scroll to position [455, 0]
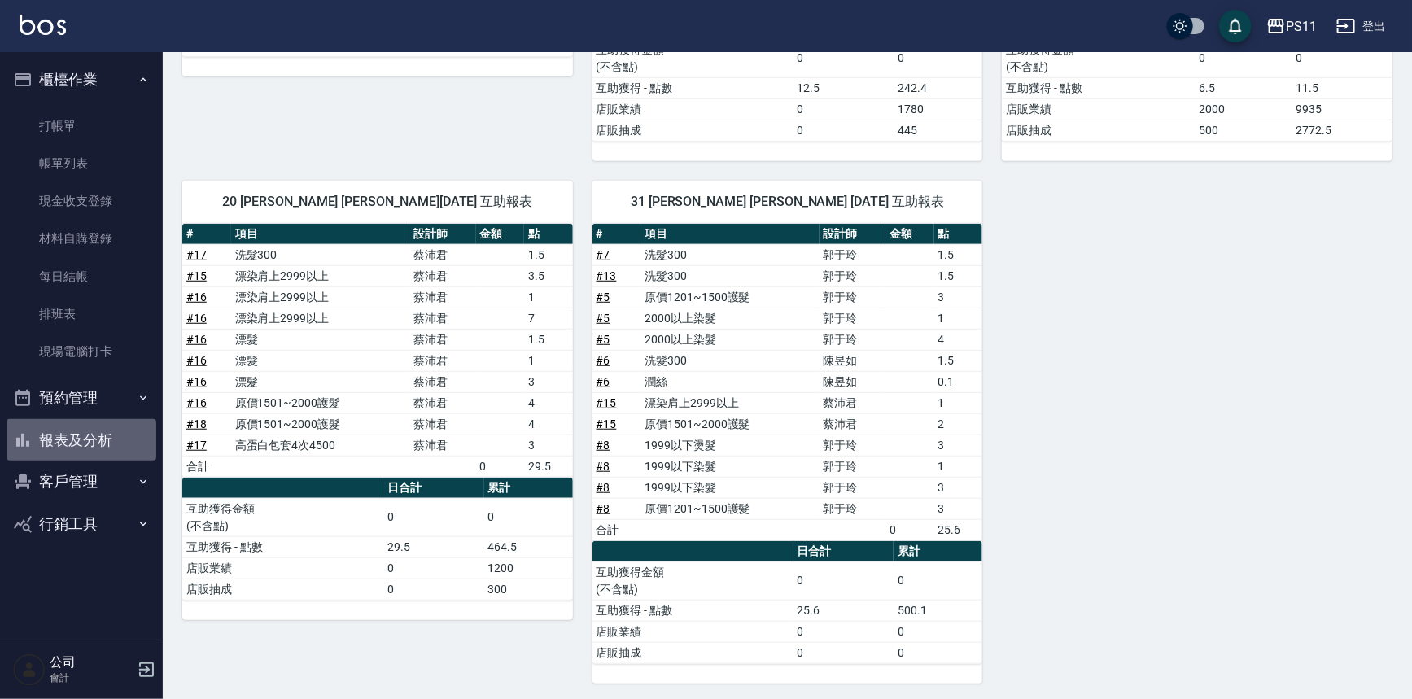
click at [105, 434] on button "報表及分析" at bounding box center [82, 440] width 150 height 42
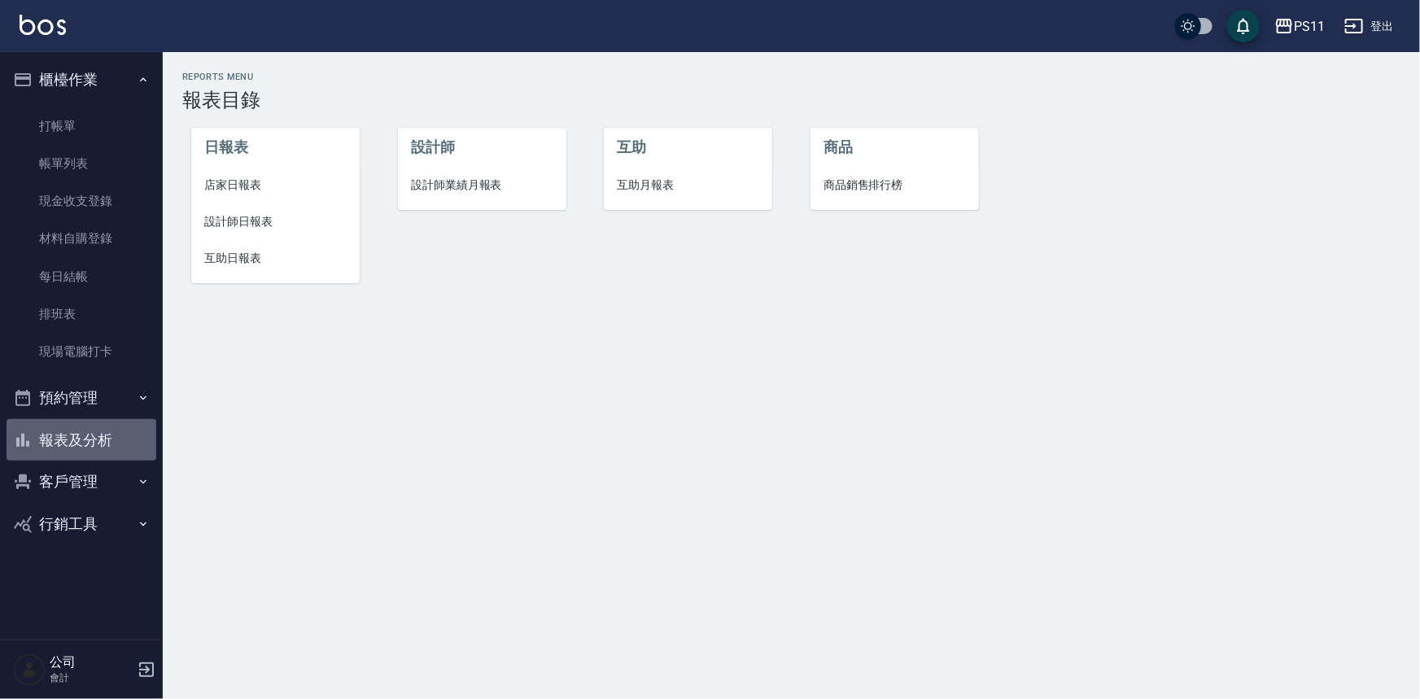
click at [105, 434] on button "報表及分析" at bounding box center [82, 440] width 150 height 42
click at [260, 225] on span "設計師日報表" at bounding box center [275, 221] width 142 height 17
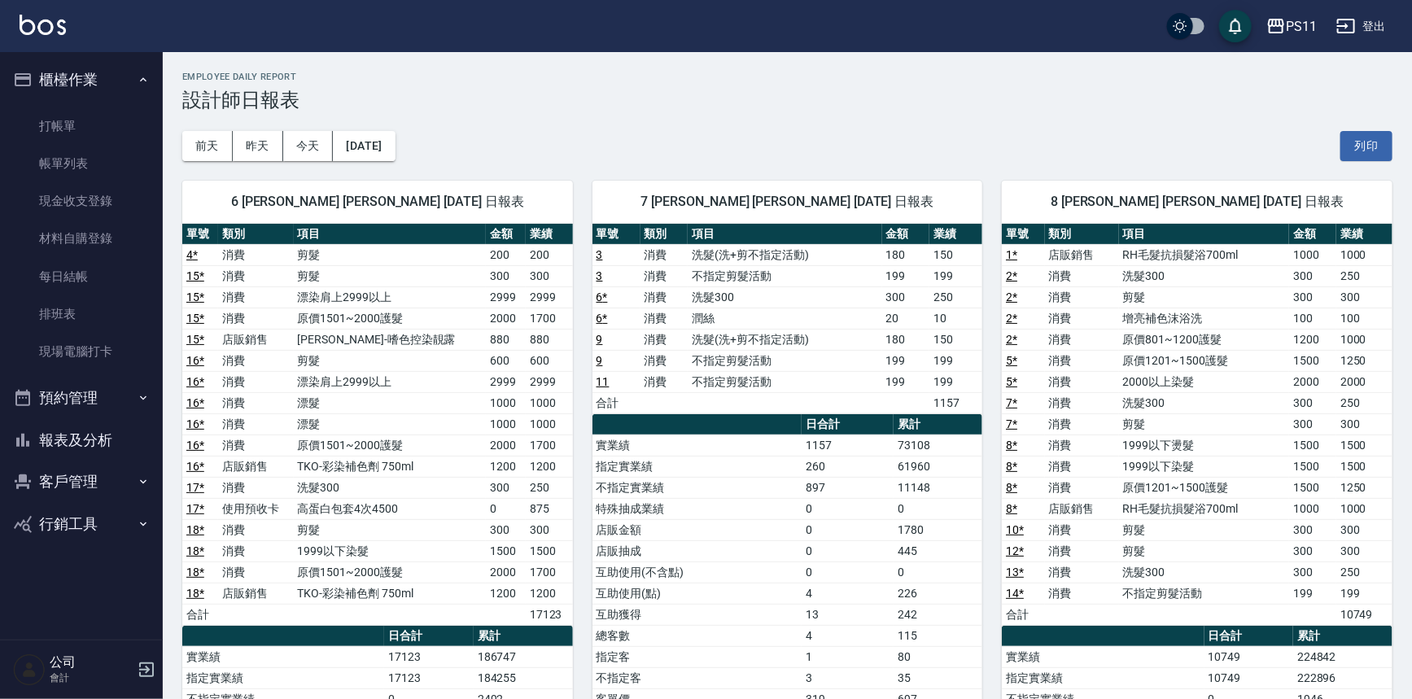
click at [787, 470] on td "指定實業績" at bounding box center [696, 466] width 209 height 21
click at [105, 434] on button "報表及分析" at bounding box center [82, 440] width 150 height 42
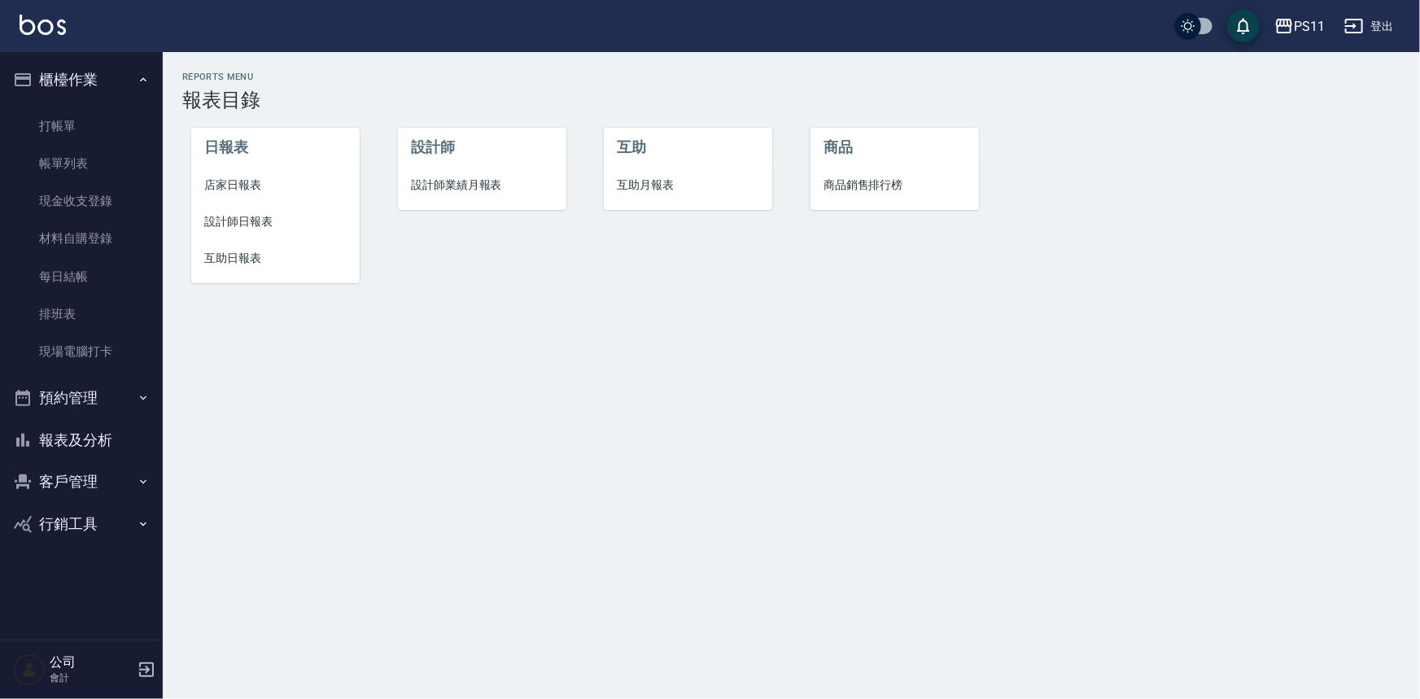
click at [260, 173] on li "店家日報表" at bounding box center [275, 185] width 168 height 37
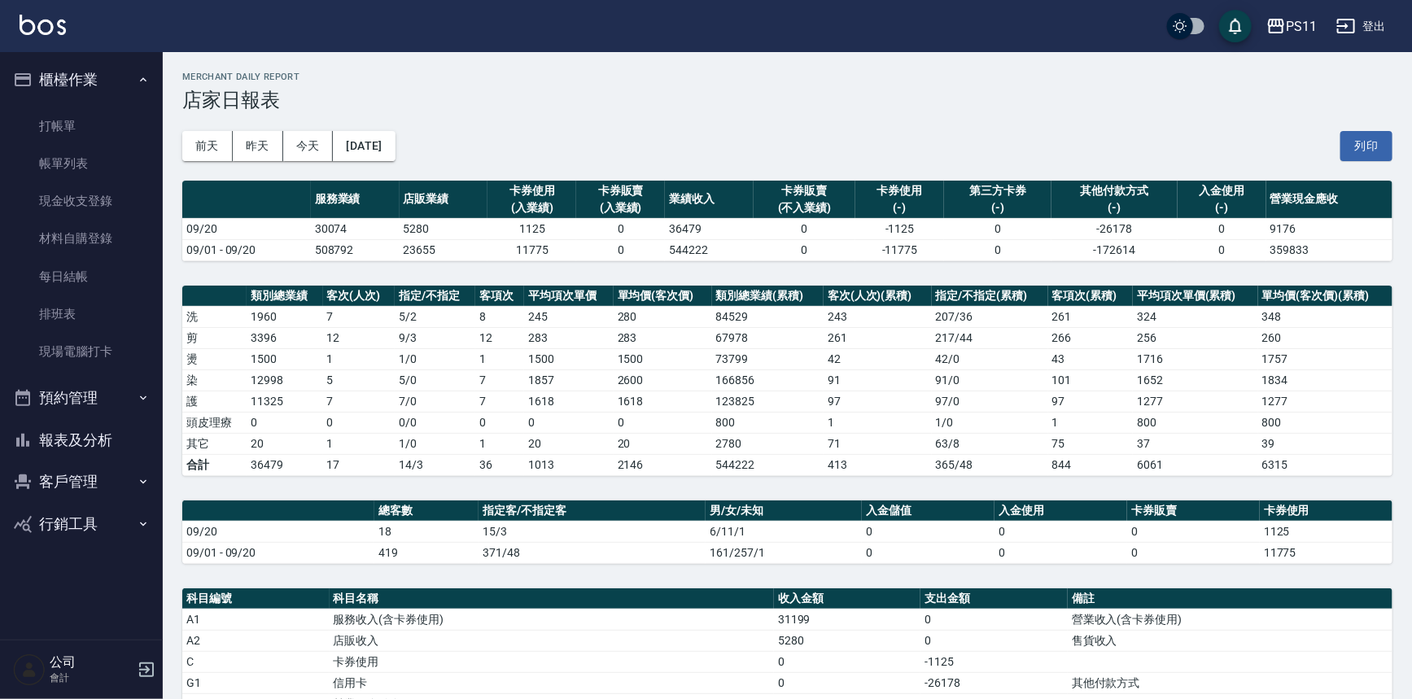
click at [332, 455] on td "17" at bounding box center [359, 464] width 72 height 21
click at [65, 145] on link "帳單列表" at bounding box center [82, 163] width 150 height 37
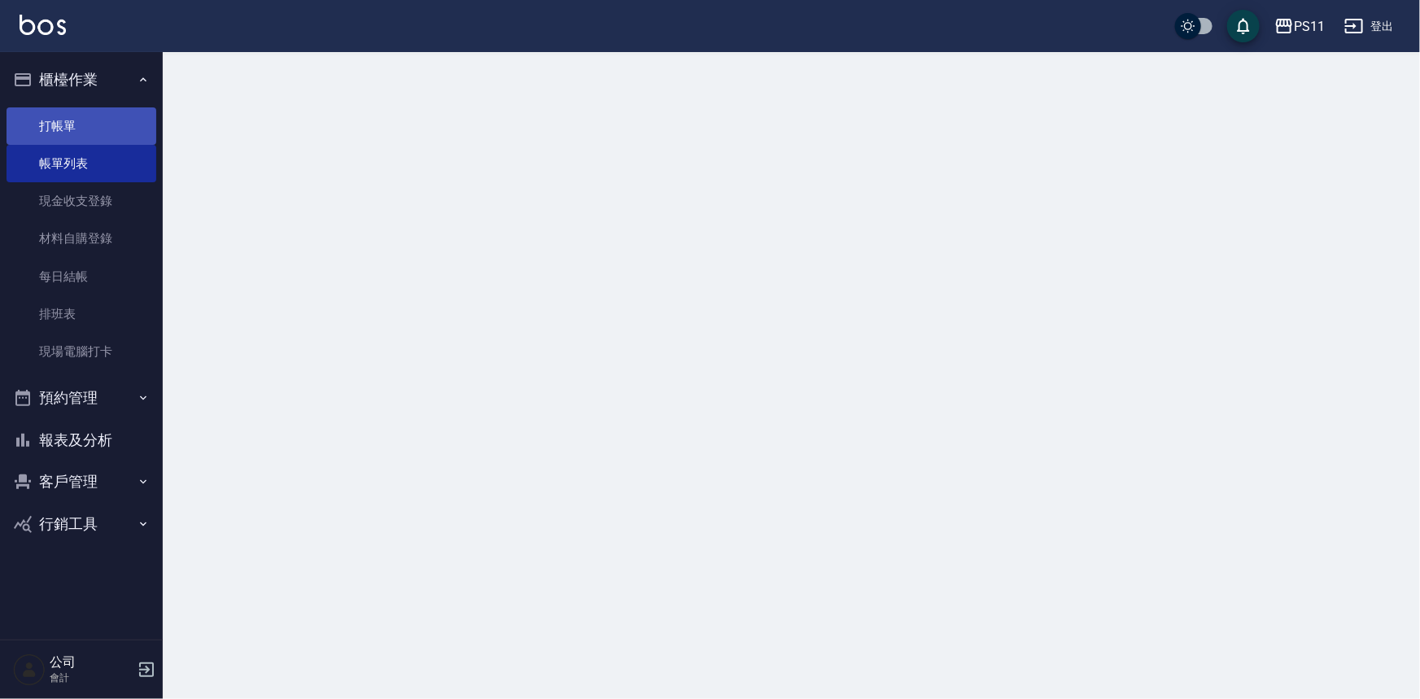
click at [96, 133] on link "打帳單" at bounding box center [82, 125] width 150 height 37
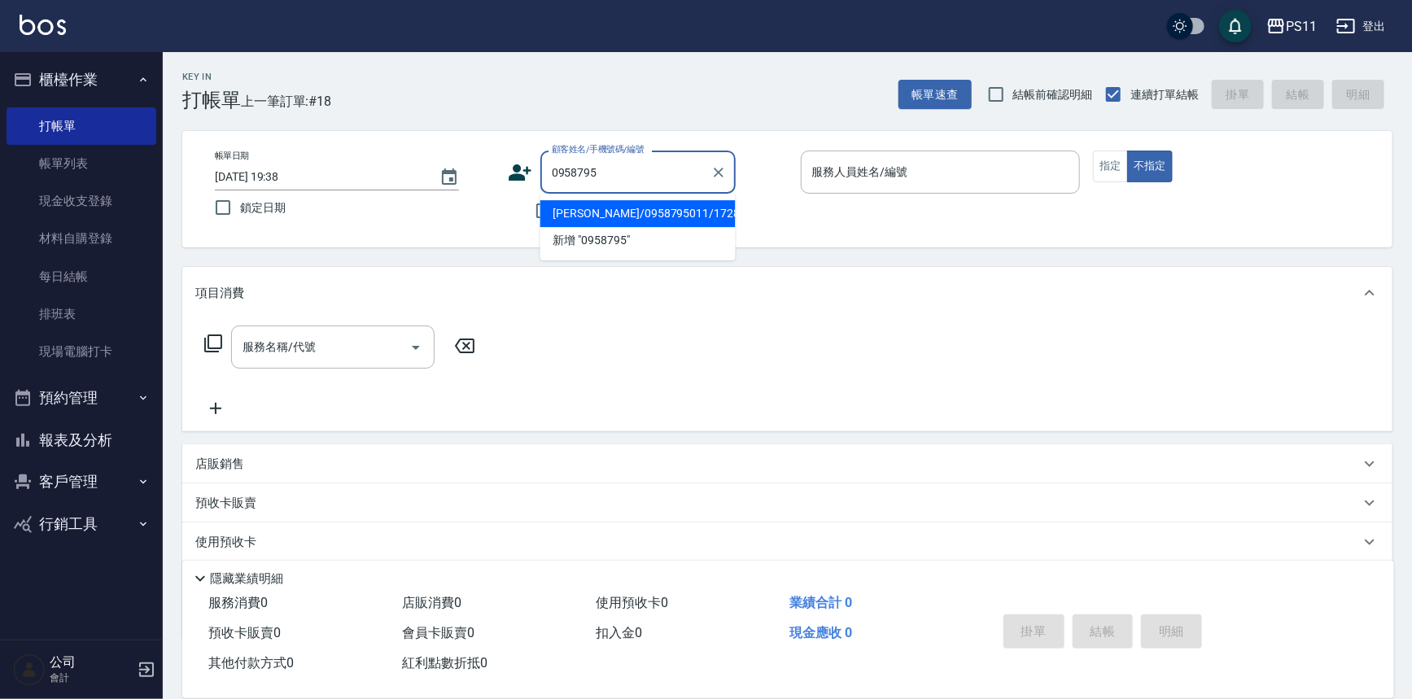
click at [670, 216] on li "劉繐甄/0958795011/1728" at bounding box center [637, 213] width 195 height 27
type input "劉繐甄/0958795011/1728"
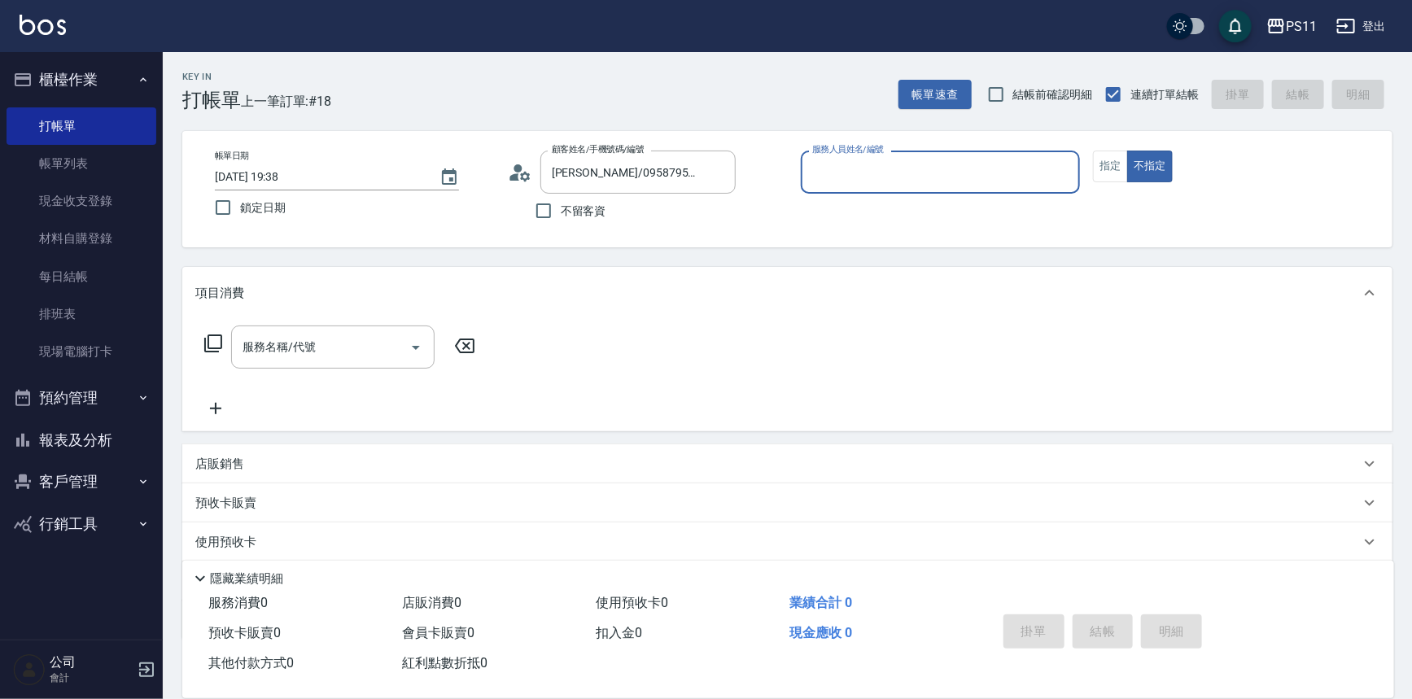
click at [847, 166] on input "服務人員姓名/編號" at bounding box center [940, 172] width 265 height 28
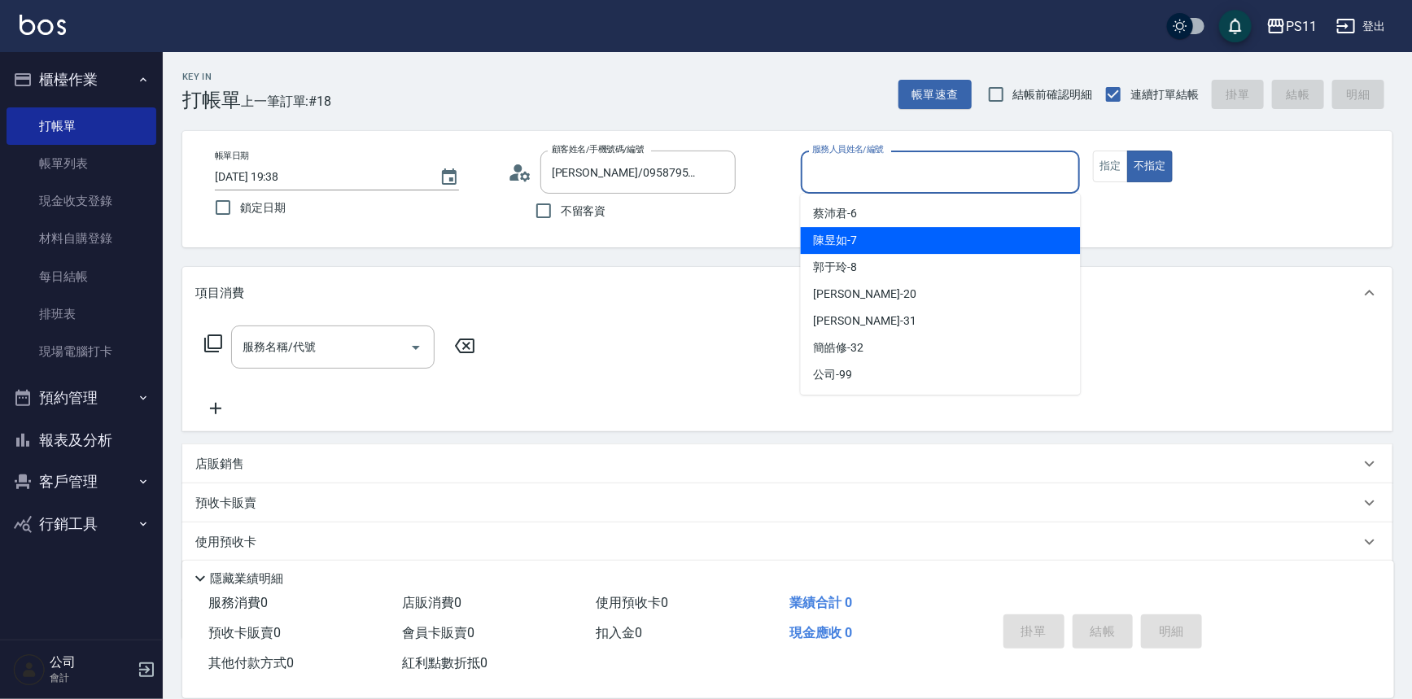
click at [860, 247] on div "陳昱如 -7" at bounding box center [941, 240] width 280 height 27
type input "陳昱如-7"
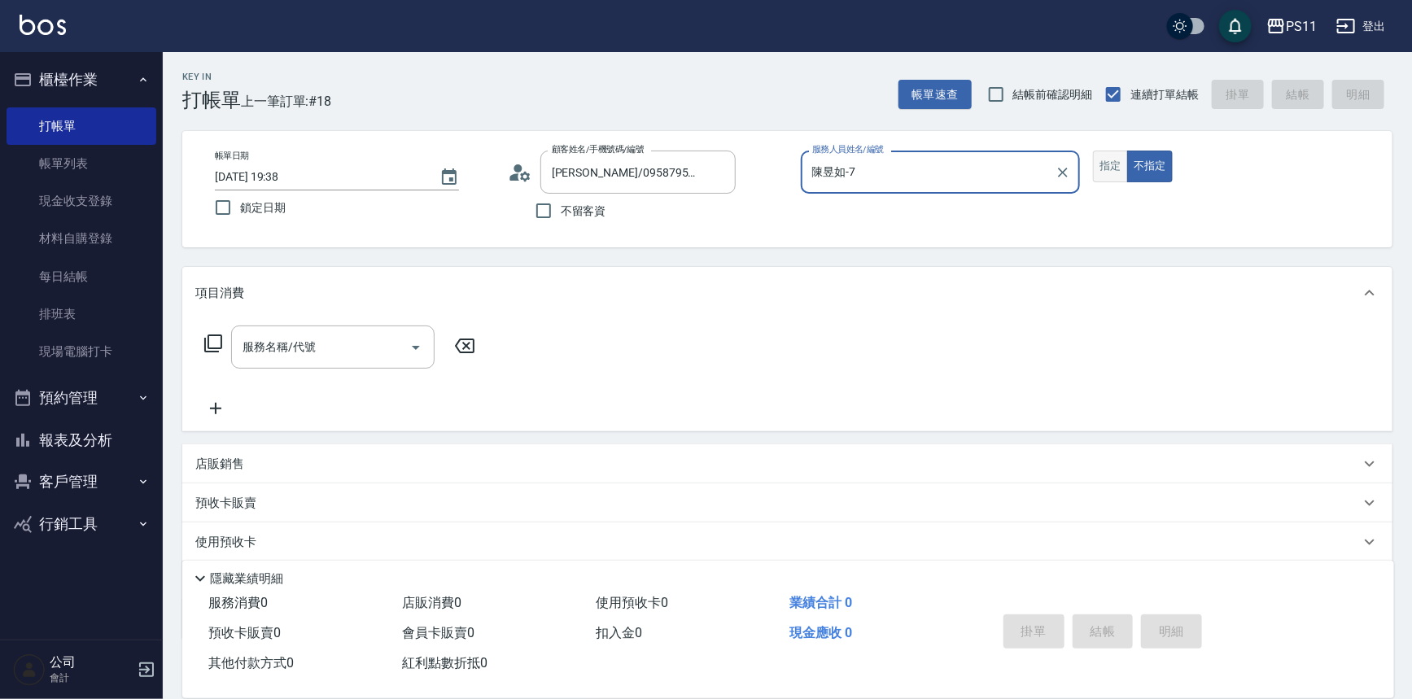
click at [1104, 176] on button "指定" at bounding box center [1110, 167] width 35 height 32
click at [313, 351] on input "服務名稱/代號" at bounding box center [320, 347] width 164 height 28
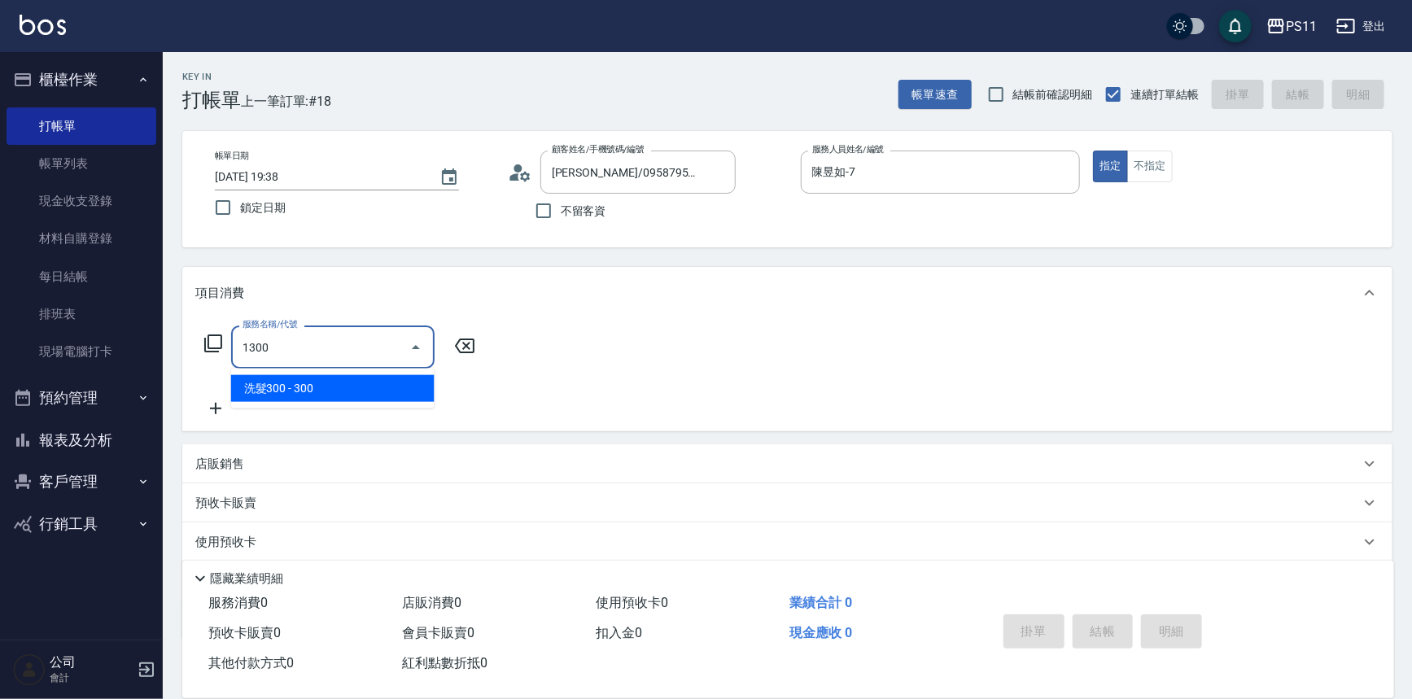
type input "洗髮300(1300)"
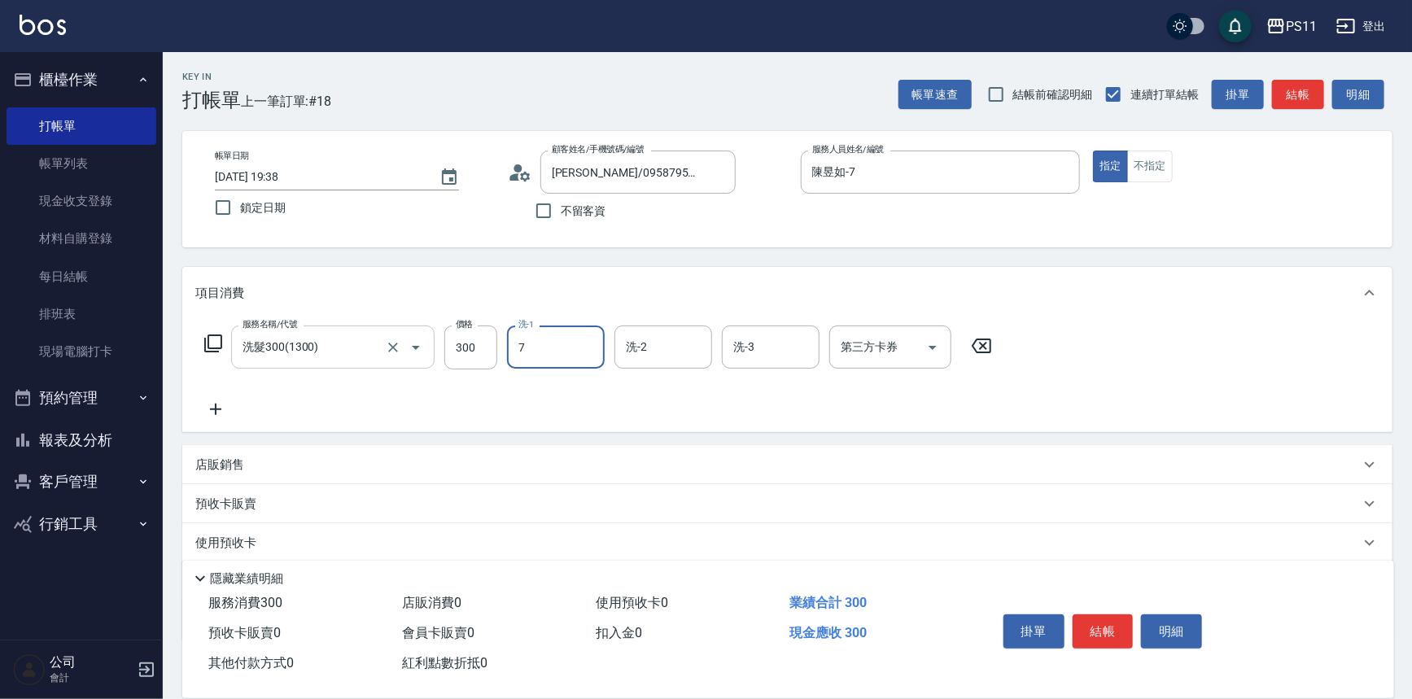
type input "陳昱如-7"
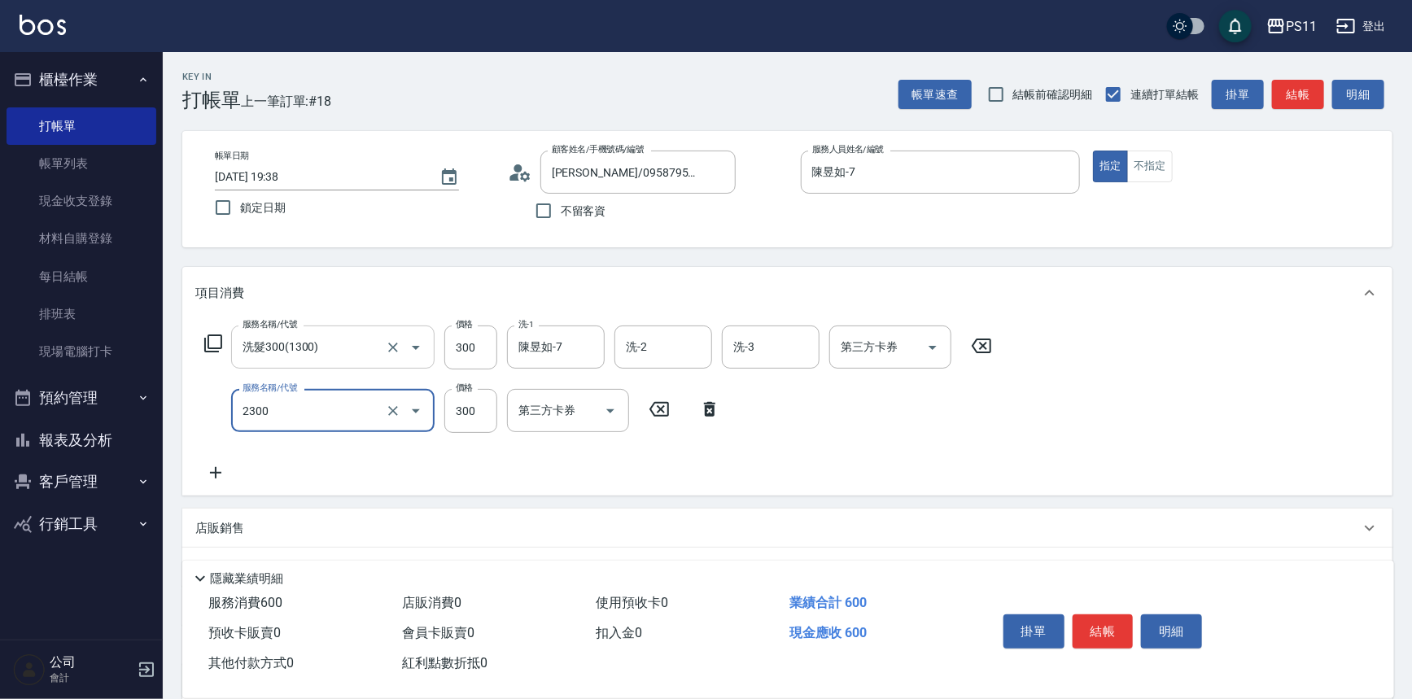
type input "剪髮(2300)"
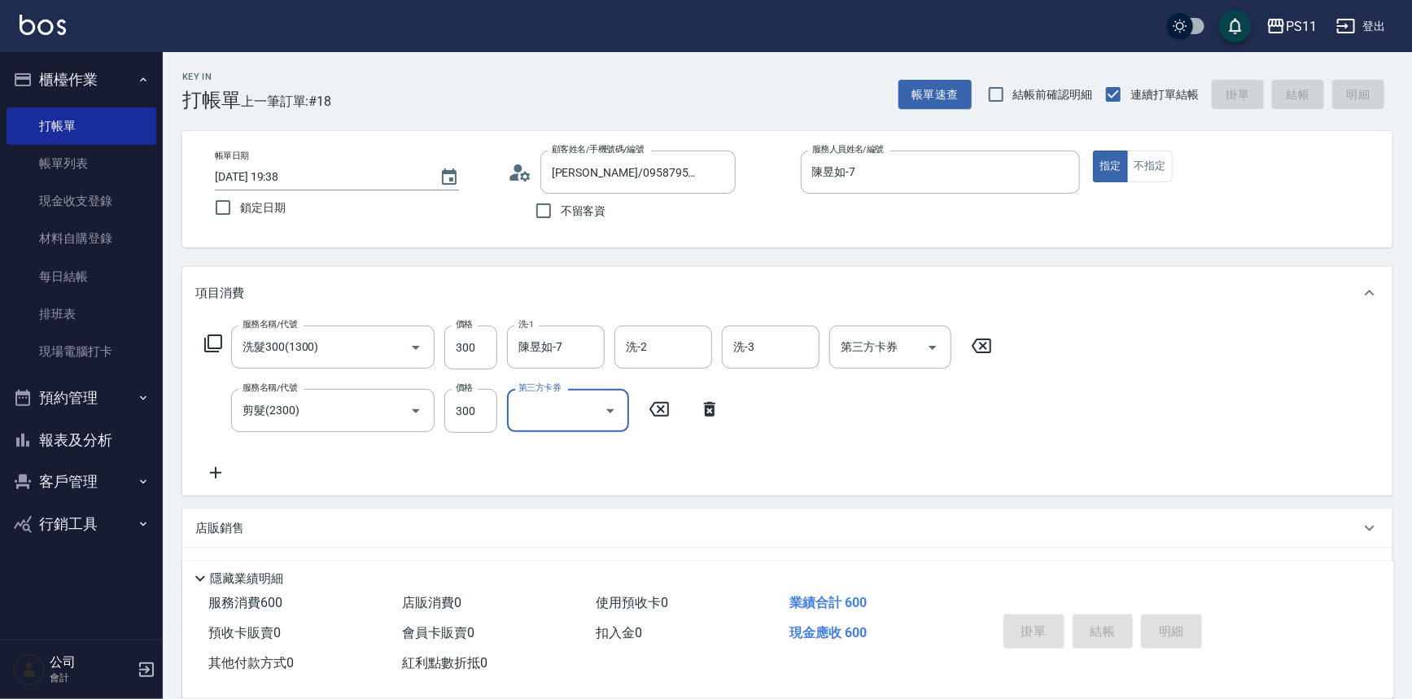
type input "2025/09/20 19:39"
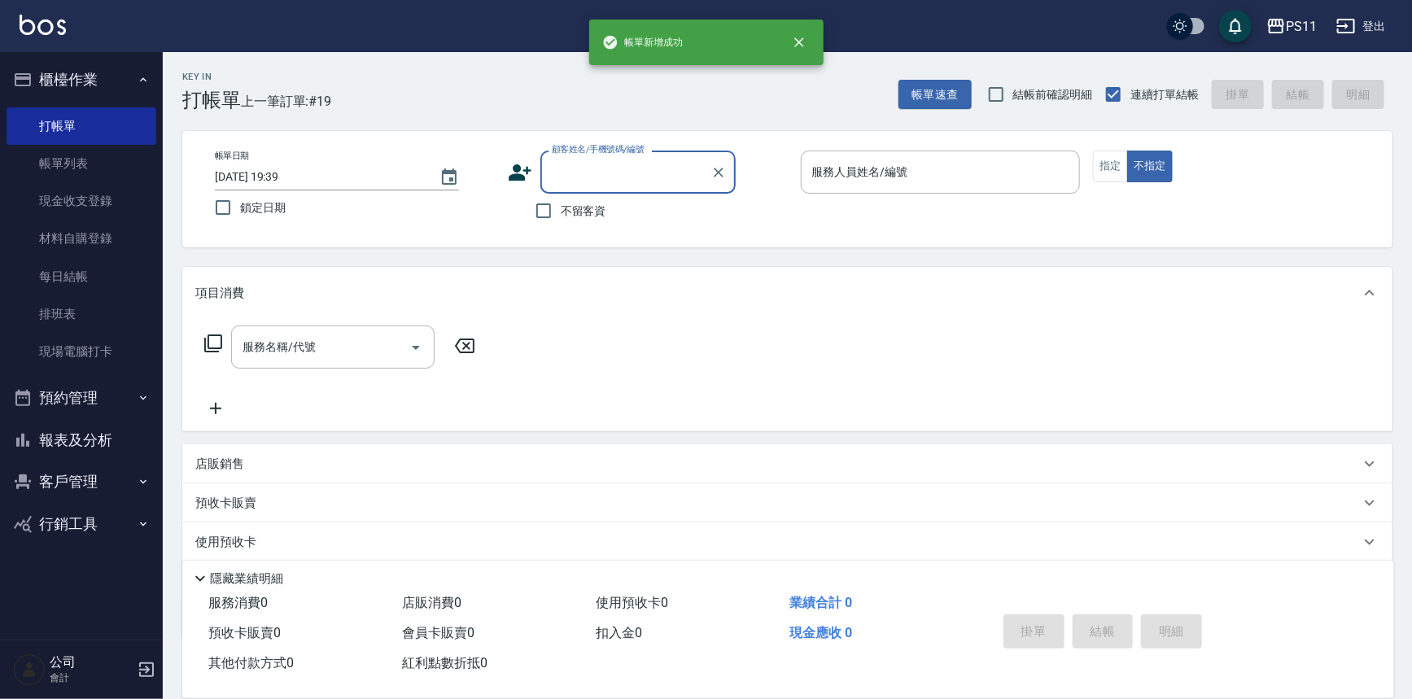
click at [76, 473] on button "客戶管理" at bounding box center [82, 482] width 150 height 42
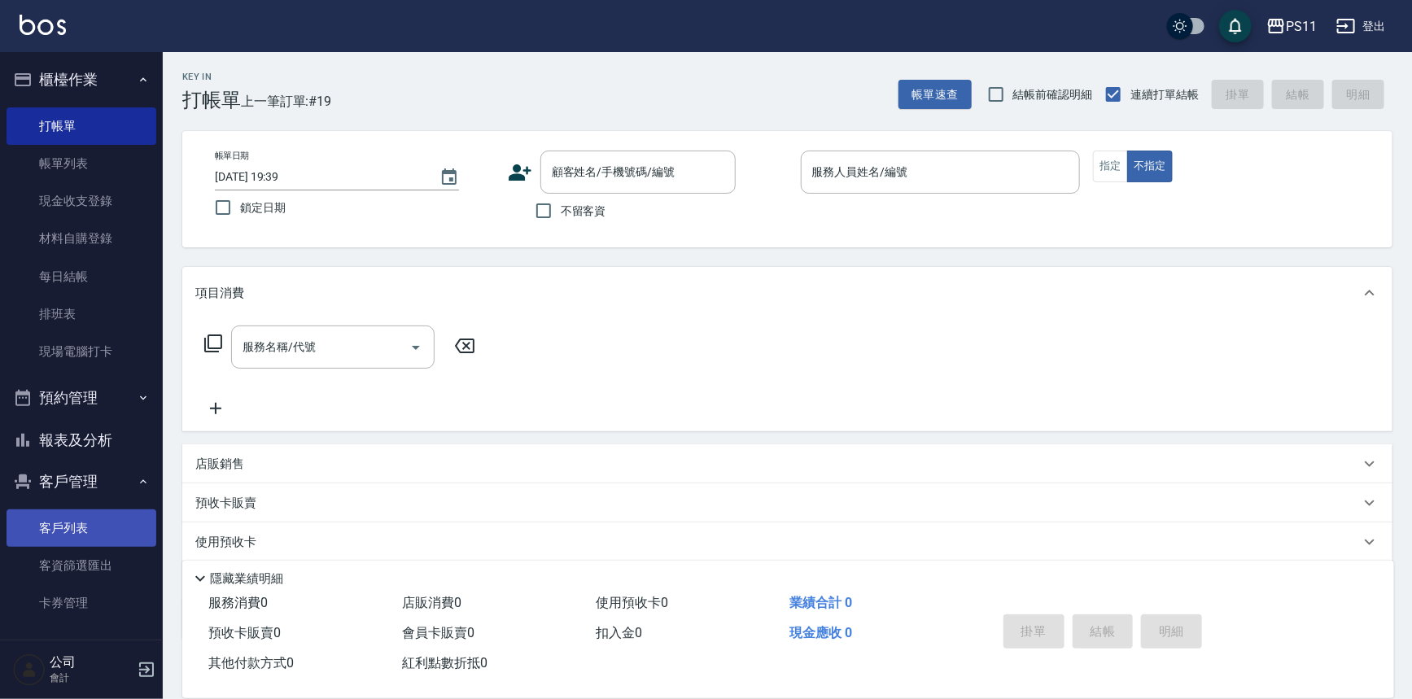
click at [105, 539] on link "客戶列表" at bounding box center [82, 527] width 150 height 37
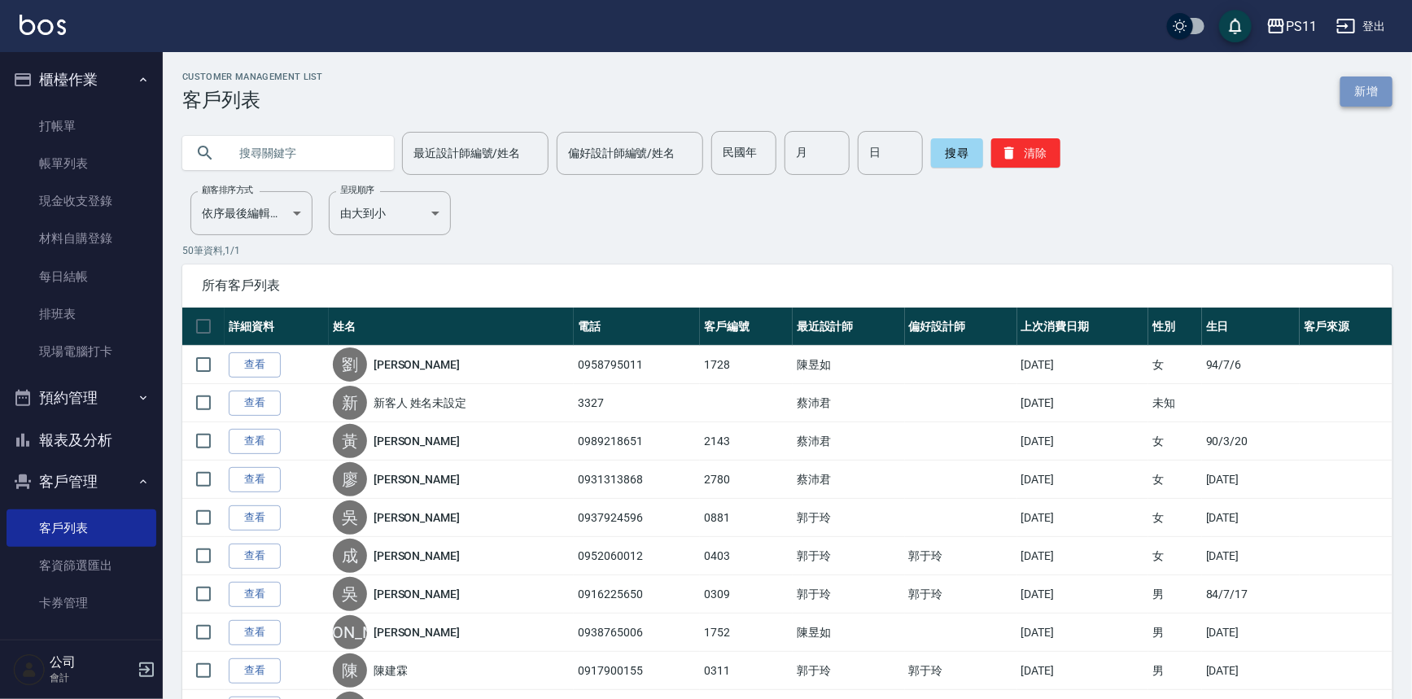
click at [1372, 77] on link "新增" at bounding box center [1366, 91] width 52 height 30
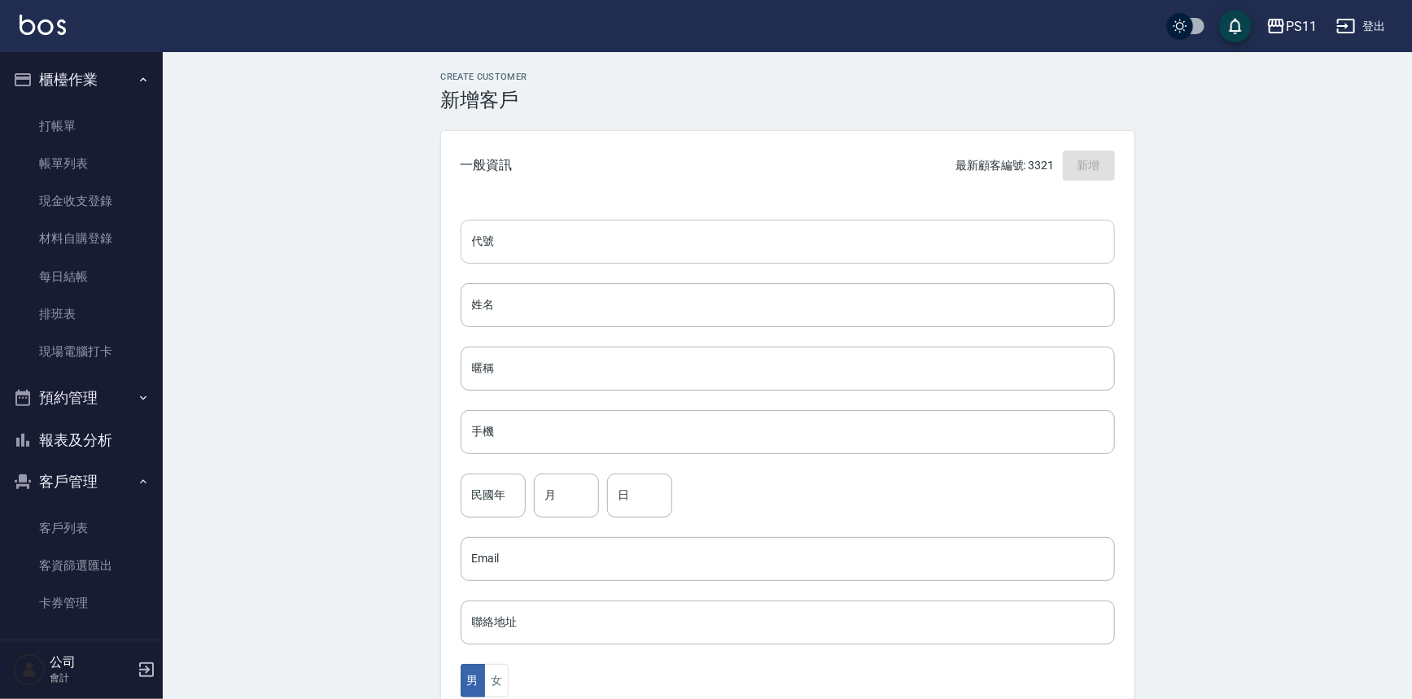
click at [805, 227] on input "代號" at bounding box center [788, 242] width 654 height 44
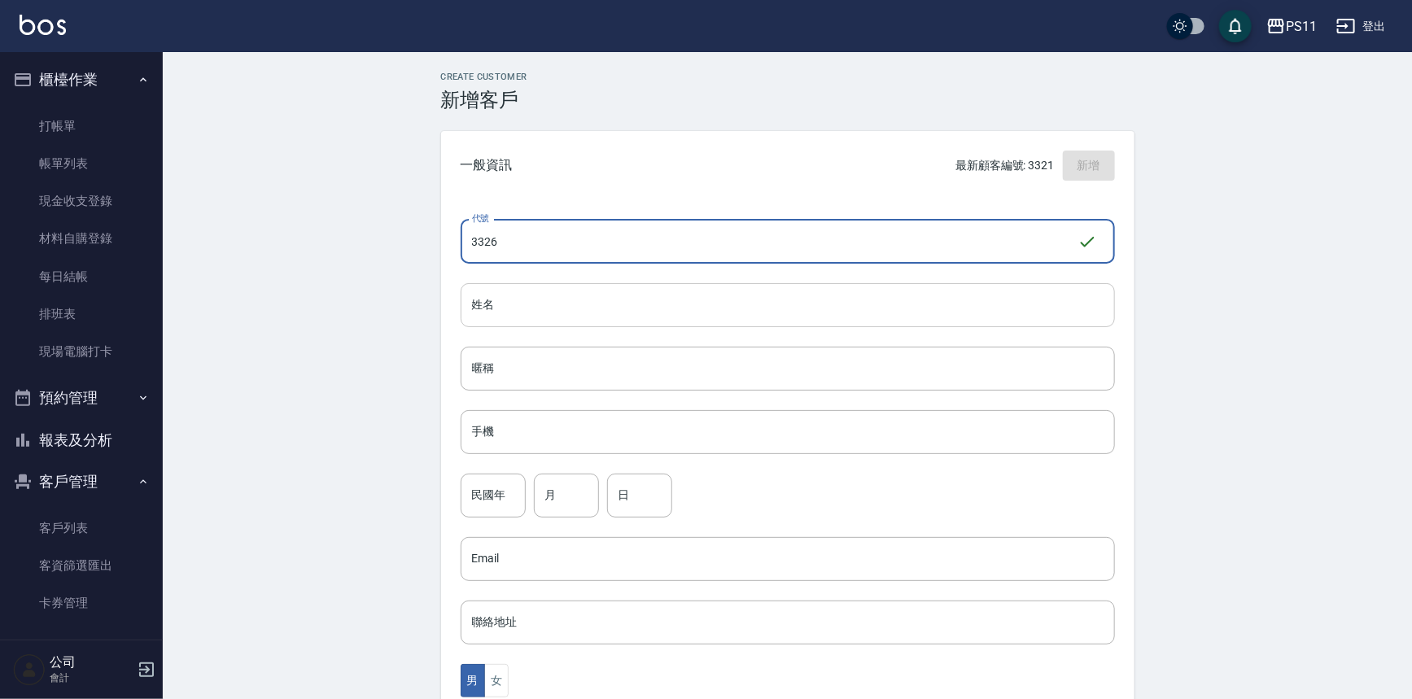
type input "3326"
click at [732, 298] on input "姓名" at bounding box center [788, 305] width 654 height 44
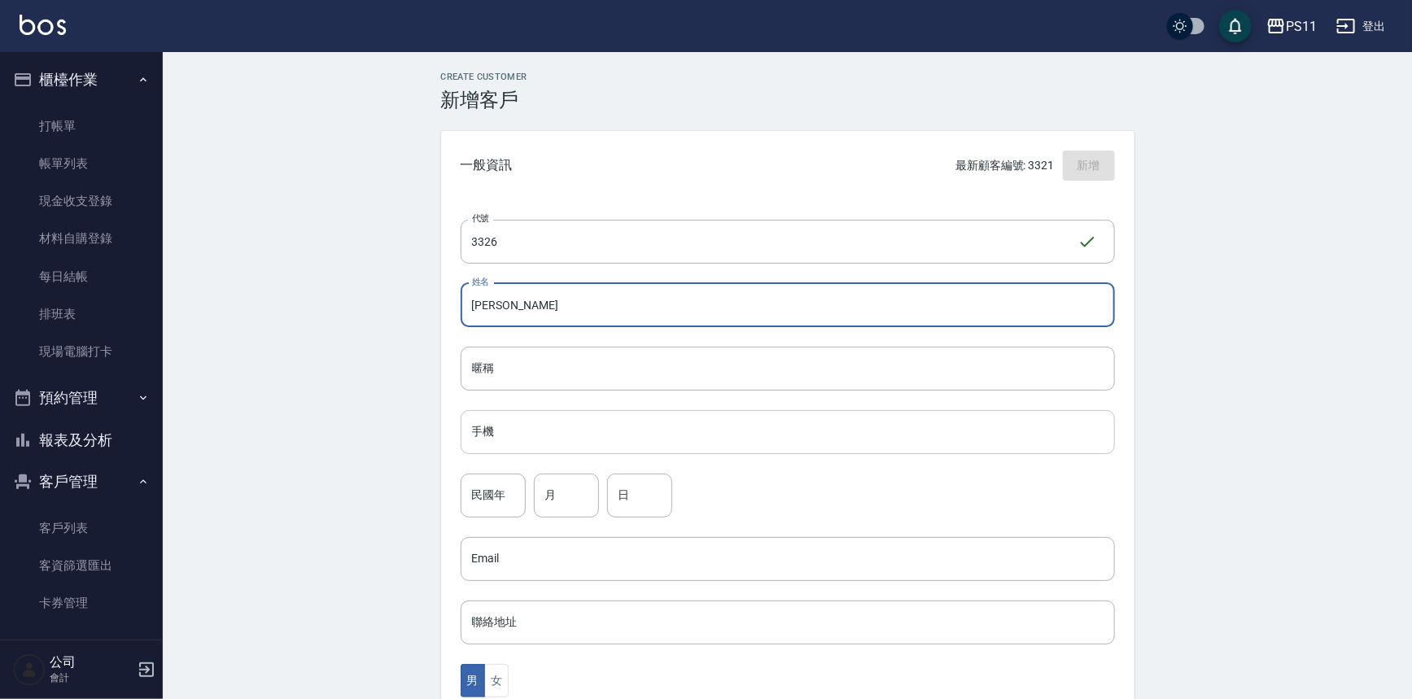
type input "[PERSON_NAME]"
click at [749, 431] on input "手機" at bounding box center [788, 432] width 654 height 44
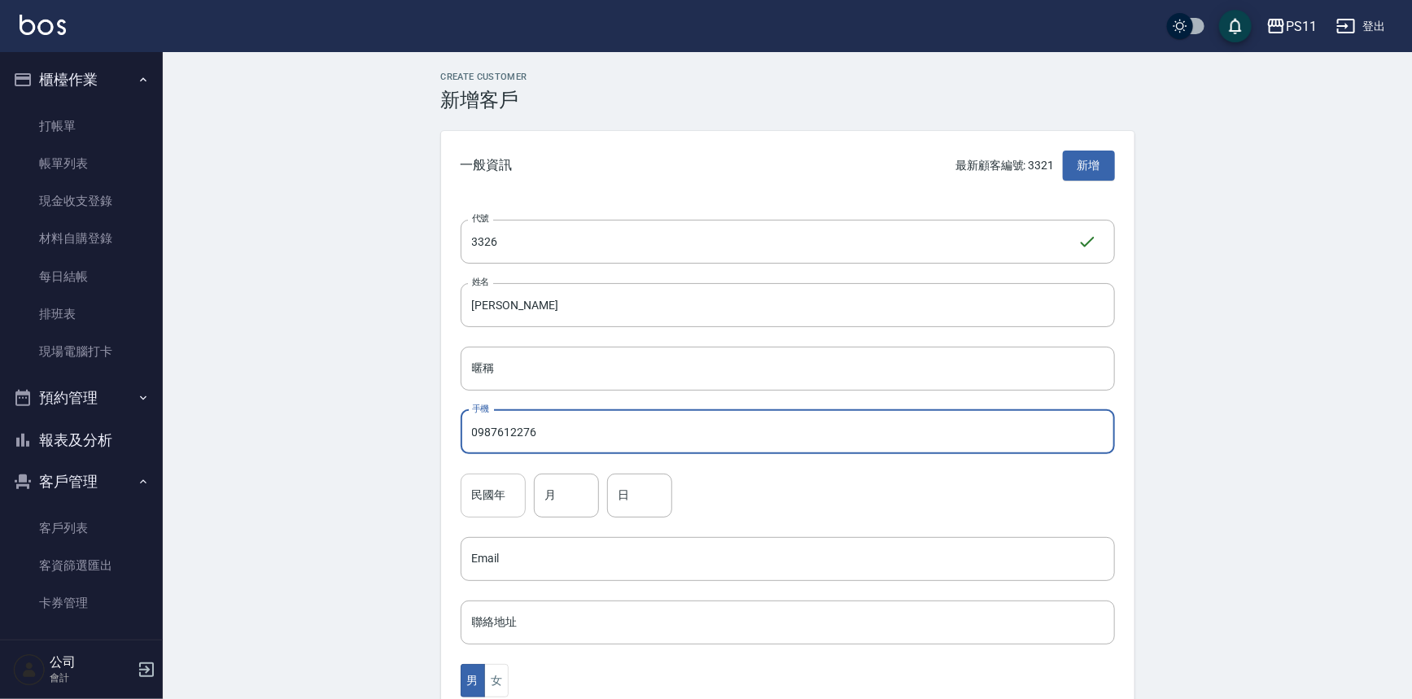
type input "0987612276"
click at [520, 509] on input "民國年" at bounding box center [493, 496] width 65 height 44
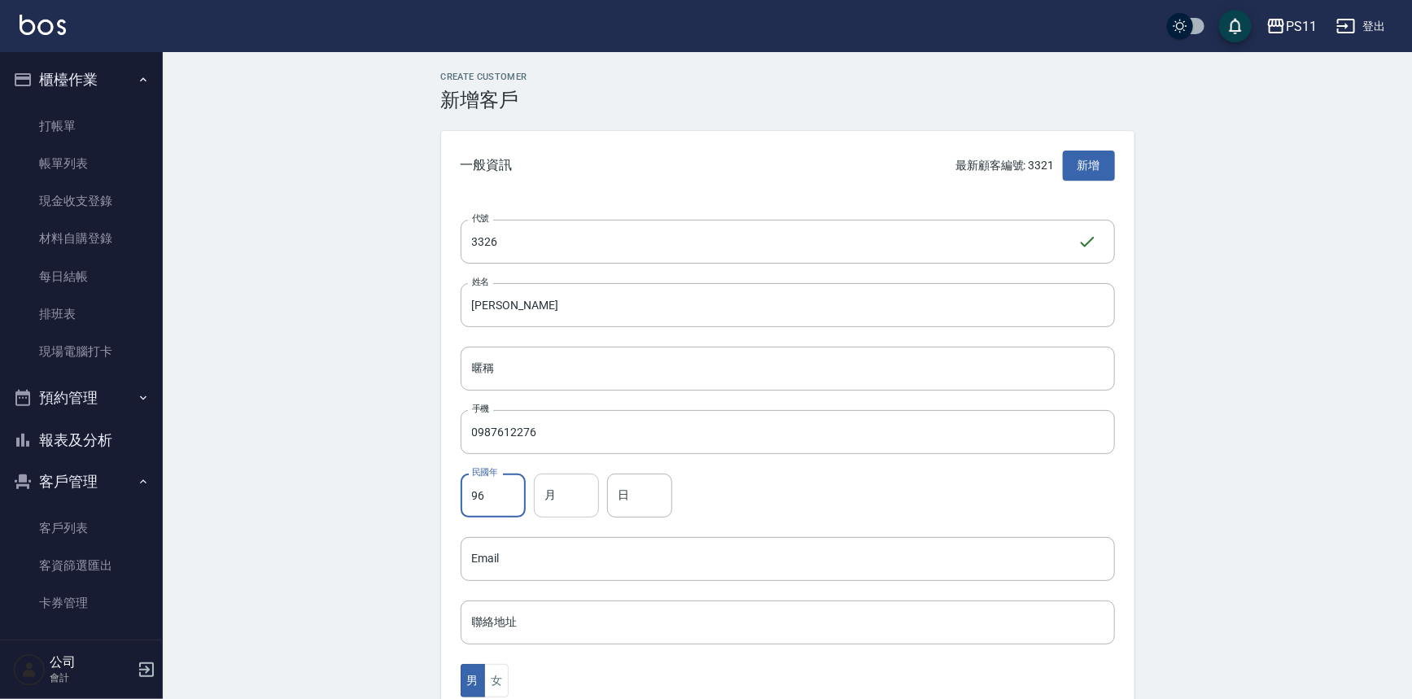
type input "96"
click at [541, 505] on input "月" at bounding box center [566, 496] width 65 height 44
type input "3"
click at [613, 501] on input "日" at bounding box center [639, 496] width 65 height 44
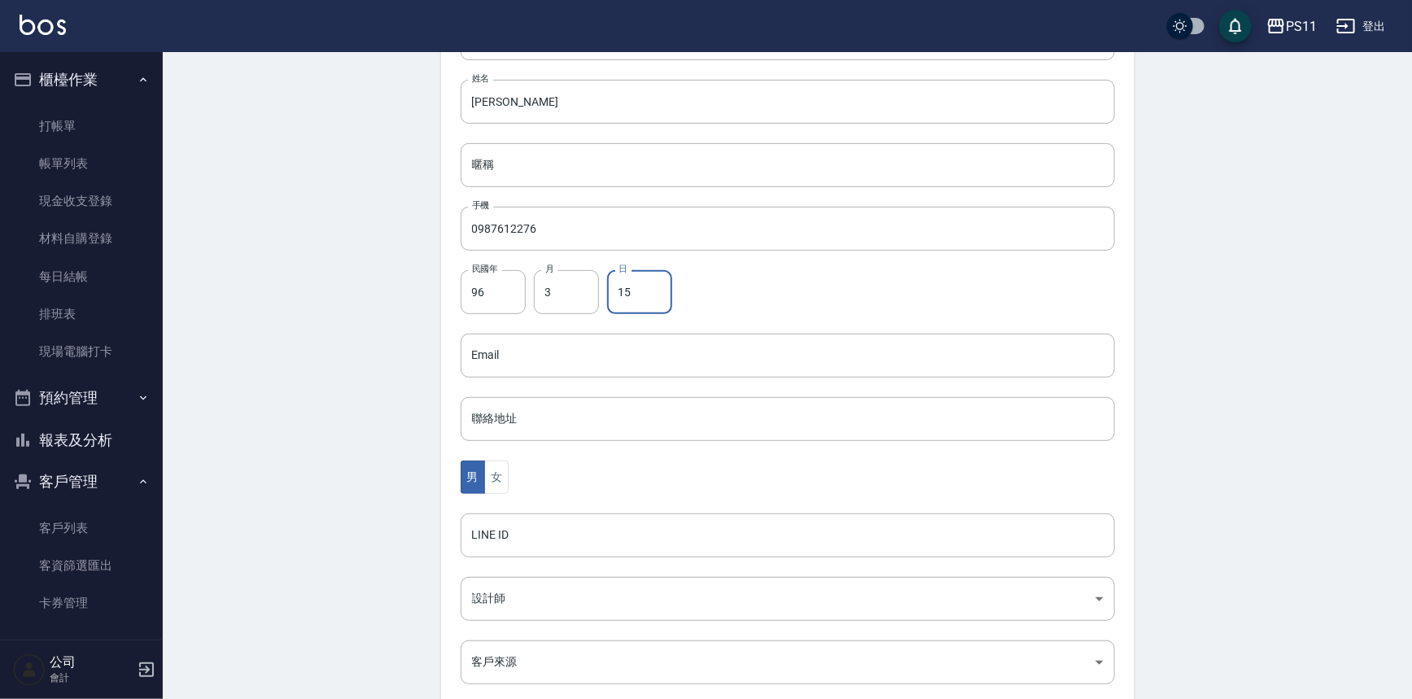
scroll to position [221, 0]
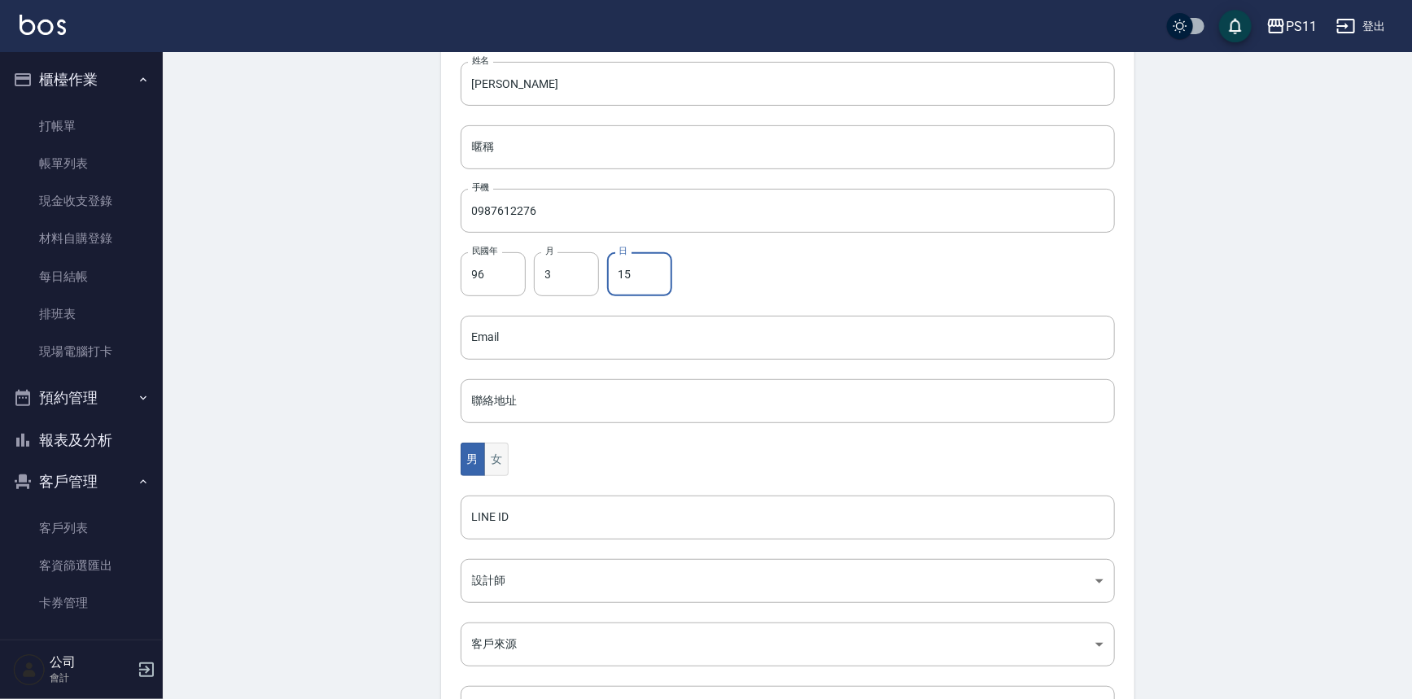
type input "15"
click at [505, 451] on button "女" at bounding box center [496, 459] width 24 height 33
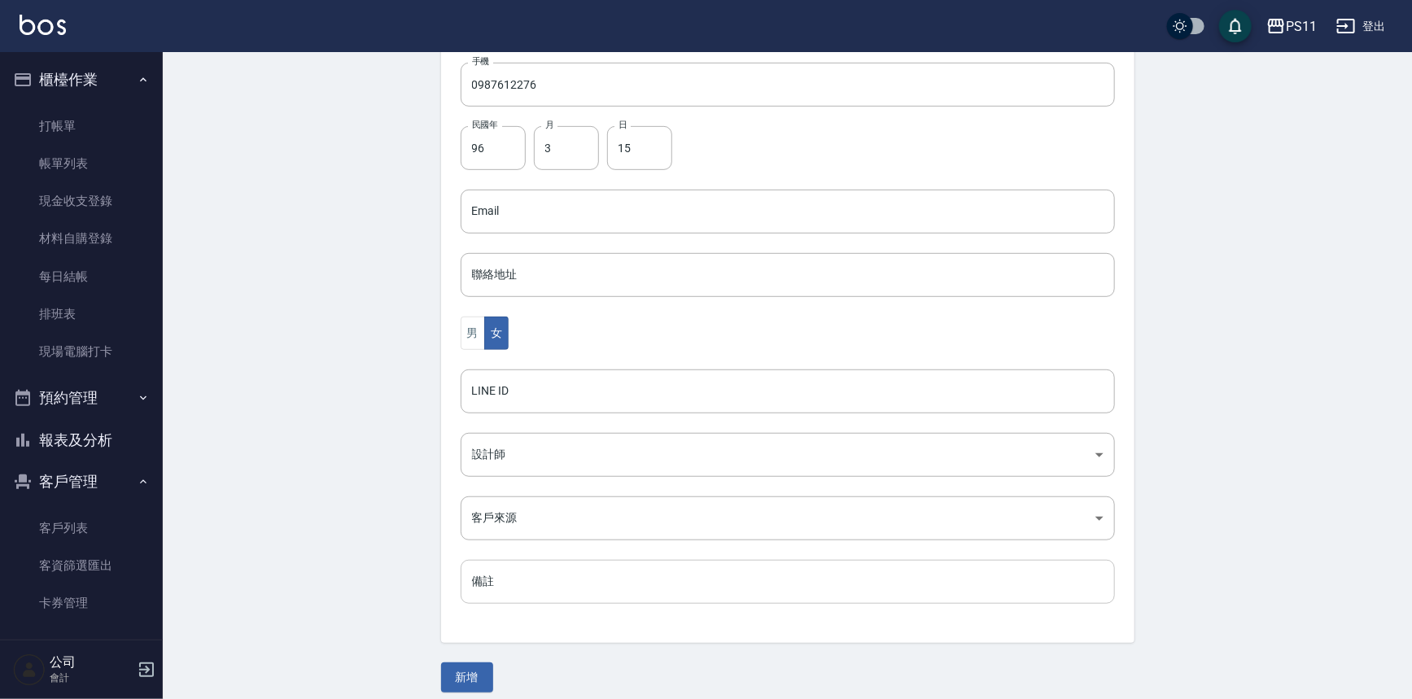
scroll to position [359, 0]
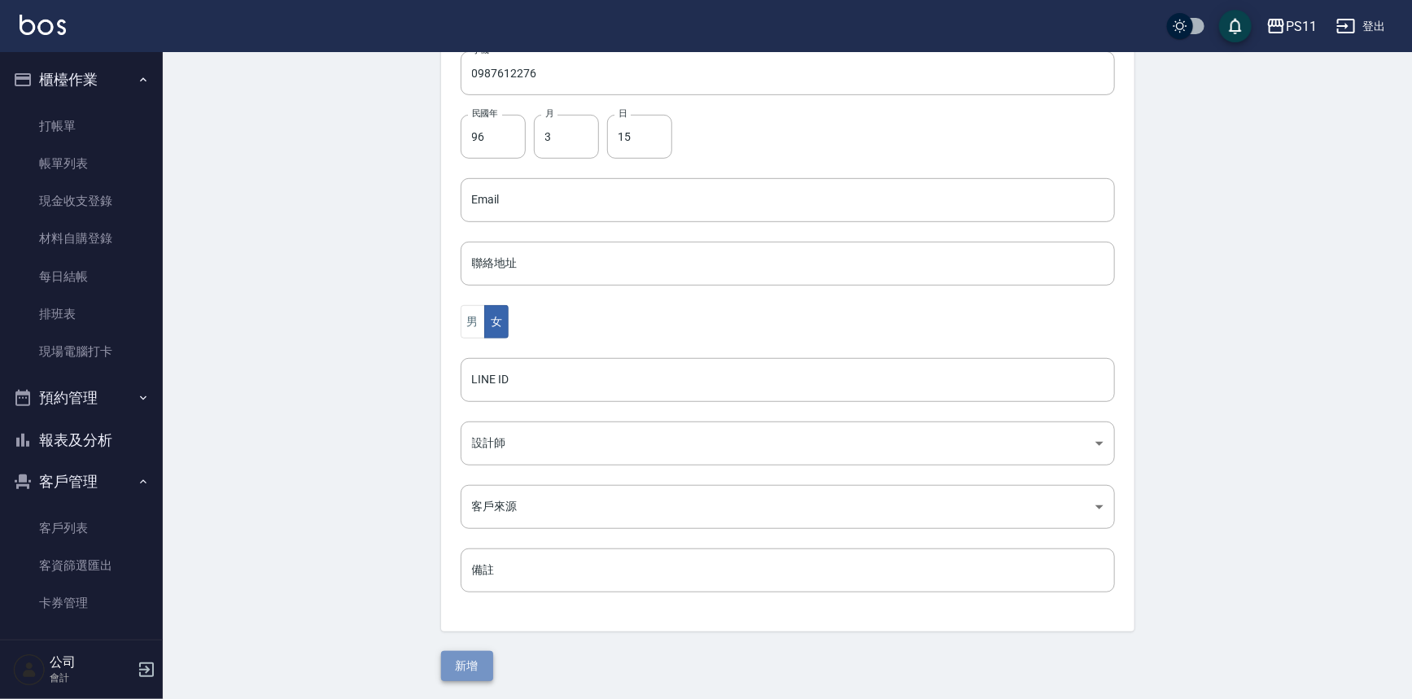
drag, startPoint x: 487, startPoint y: 653, endPoint x: 477, endPoint y: 651, distance: 9.9
click at [486, 653] on button "新增" at bounding box center [467, 666] width 52 height 30
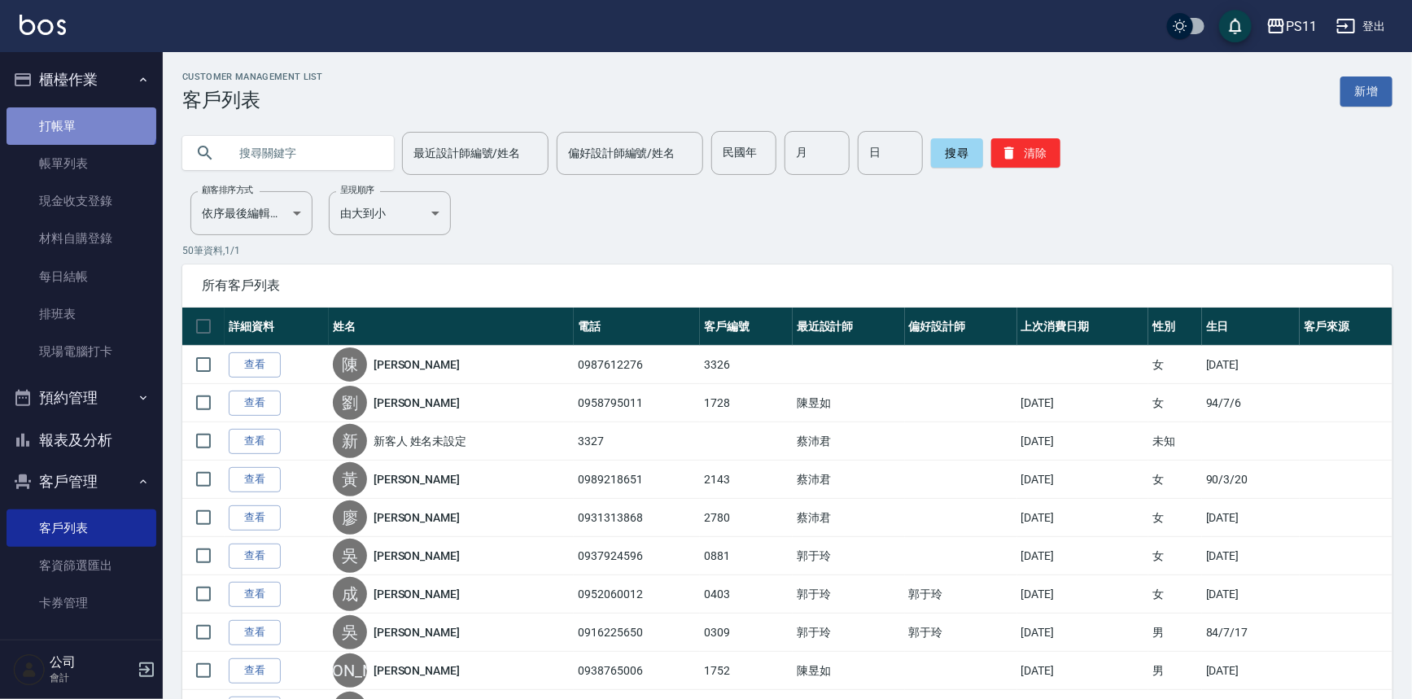
click at [80, 116] on link "打帳單" at bounding box center [82, 125] width 150 height 37
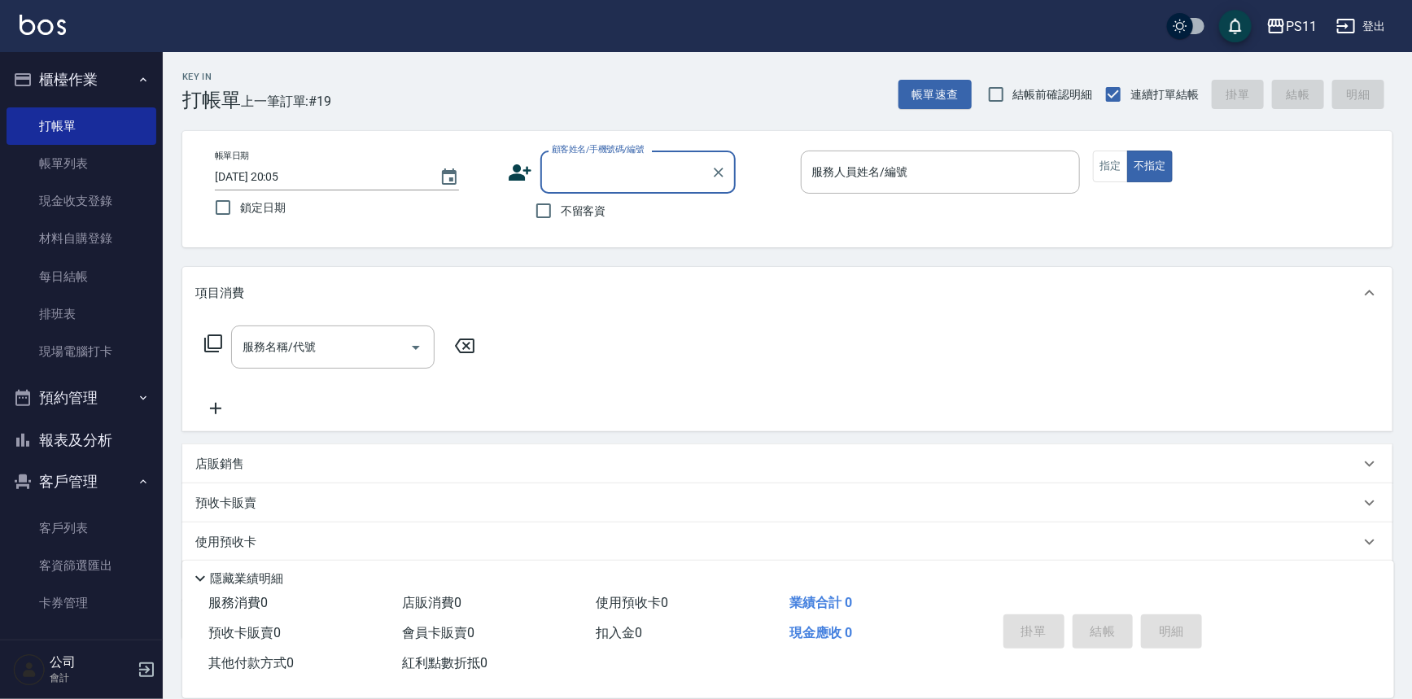
click at [605, 178] on input "顧客姓名/手機號碼/編號" at bounding box center [626, 172] width 156 height 28
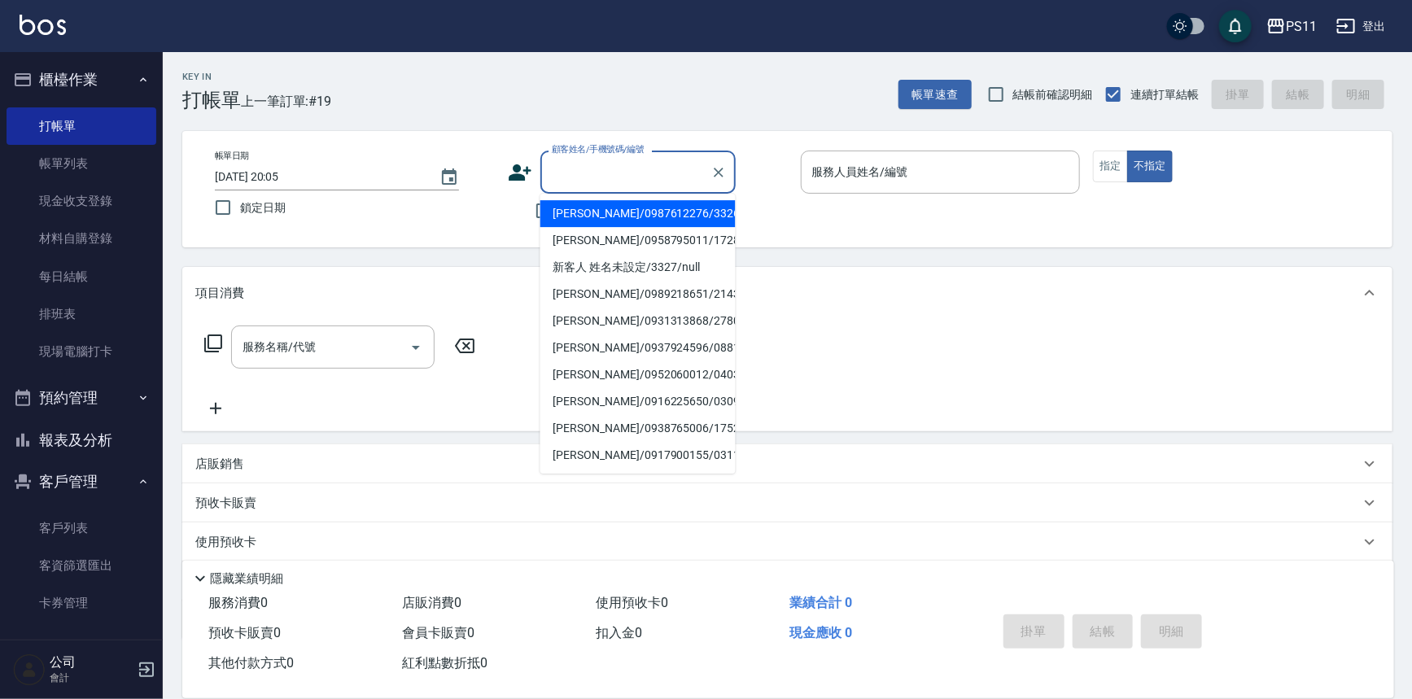
click at [666, 216] on li "陳慧泉/0987612276/3326" at bounding box center [637, 213] width 195 height 27
type input "陳慧泉/0987612276/3326"
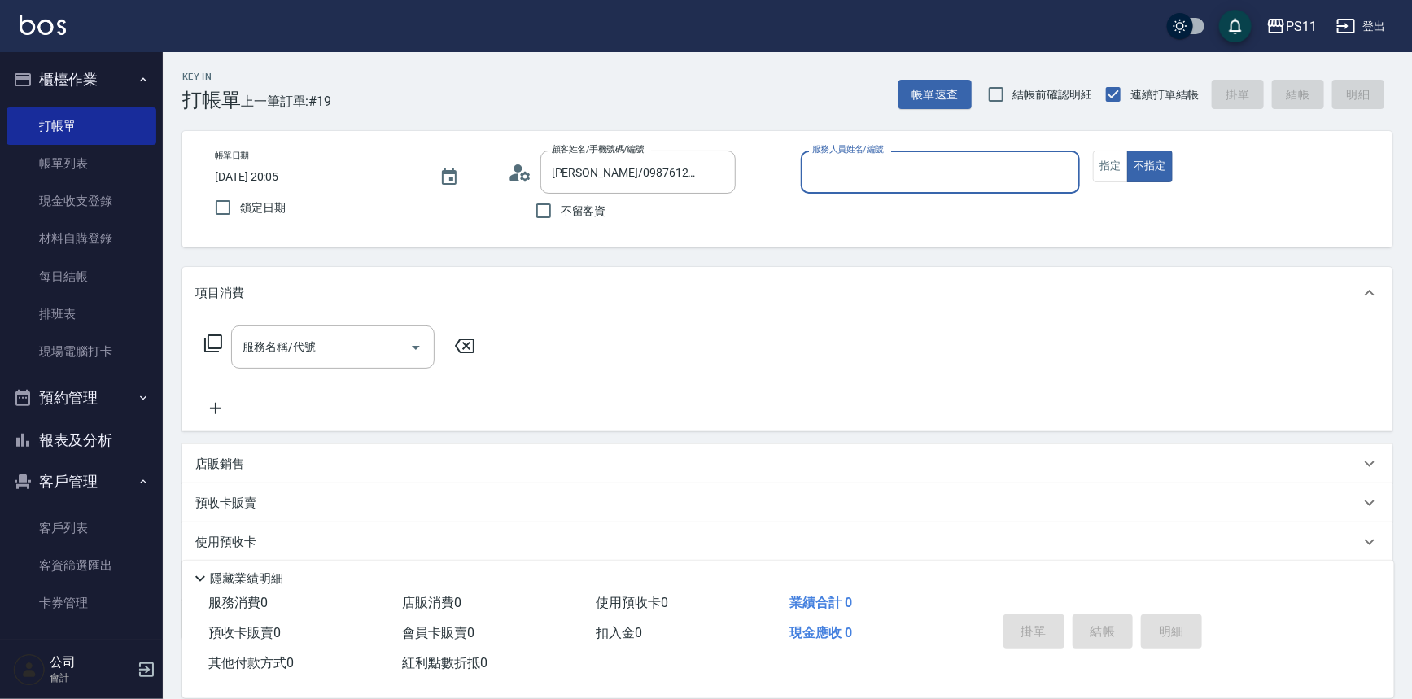
click at [910, 182] on input "服務人員姓名/編號" at bounding box center [940, 172] width 265 height 28
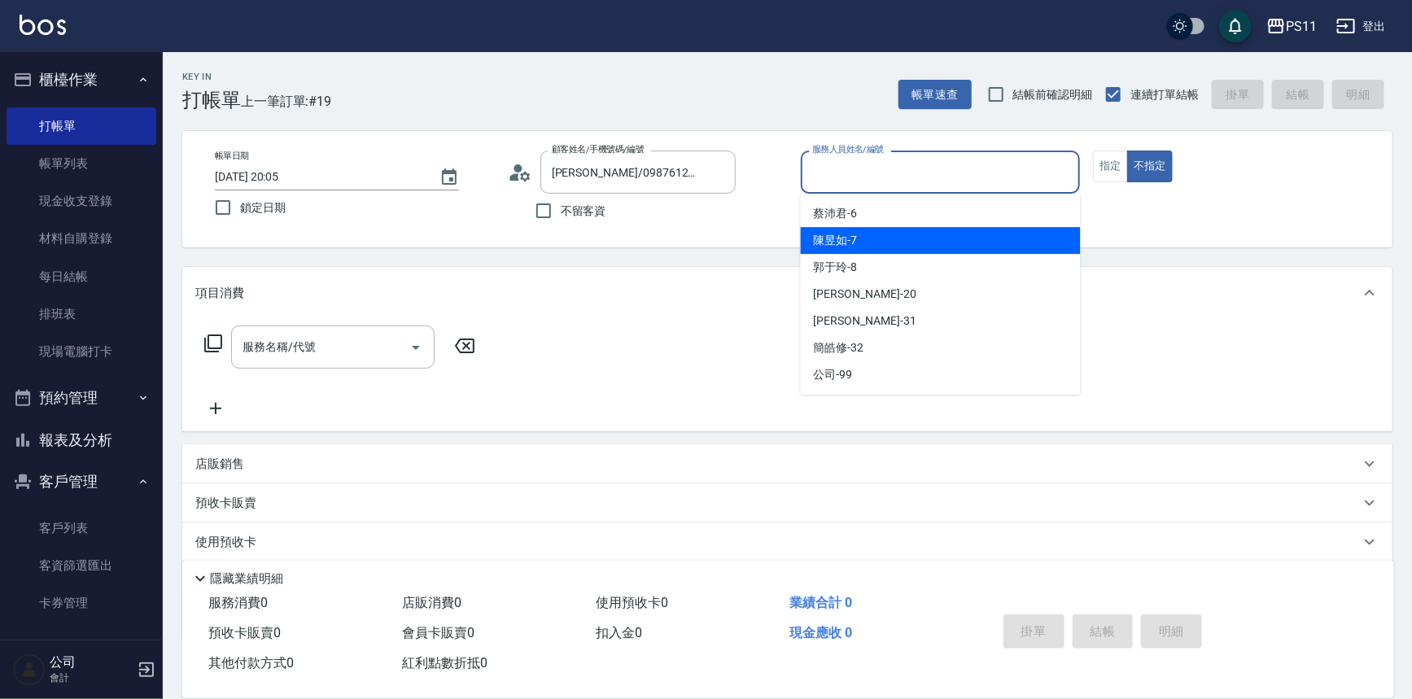
click at [872, 229] on div "陳昱如 -7" at bounding box center [941, 240] width 280 height 27
type input "陳昱如-7"
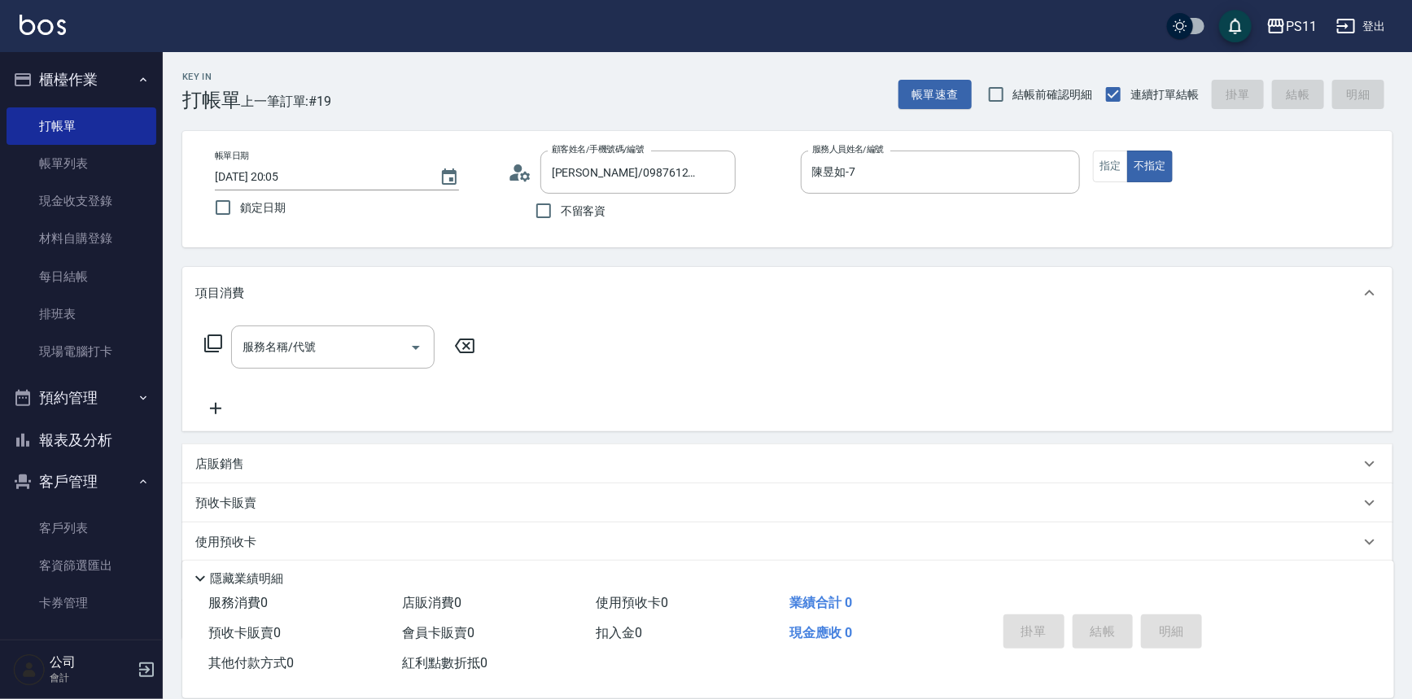
click at [316, 370] on div "服務名稱/代號 服務名稱/代號" at bounding box center [340, 372] width 290 height 93
click at [321, 361] on div "服務名稱/代號" at bounding box center [332, 347] width 203 height 43
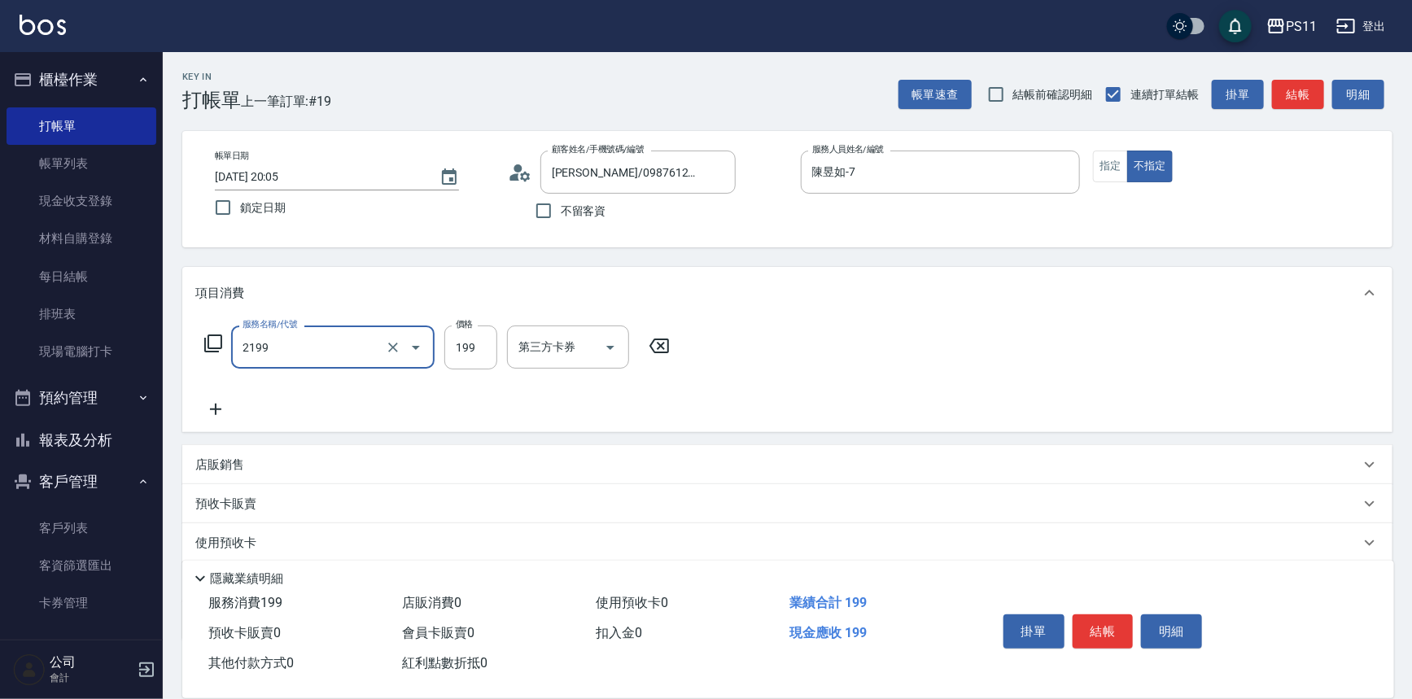
type input "不指定剪髮活動(2199)"
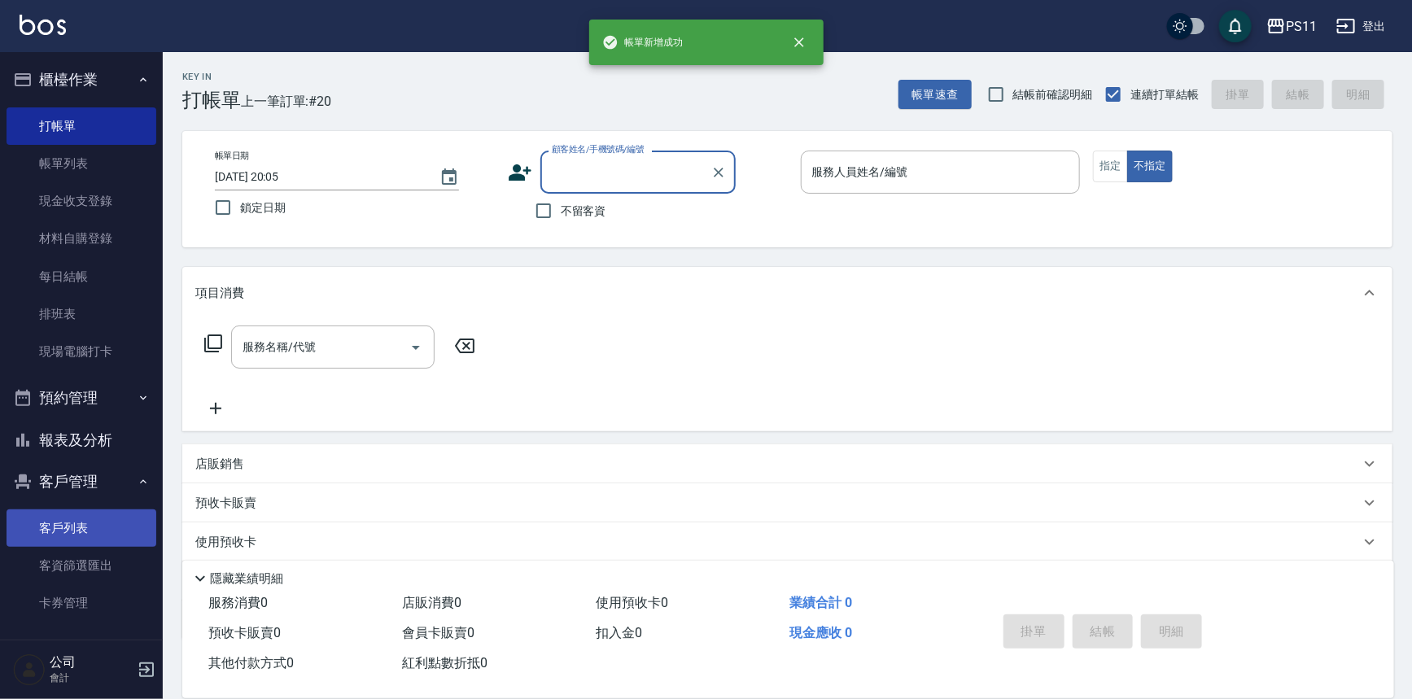
click at [106, 521] on link "客戶列表" at bounding box center [82, 527] width 150 height 37
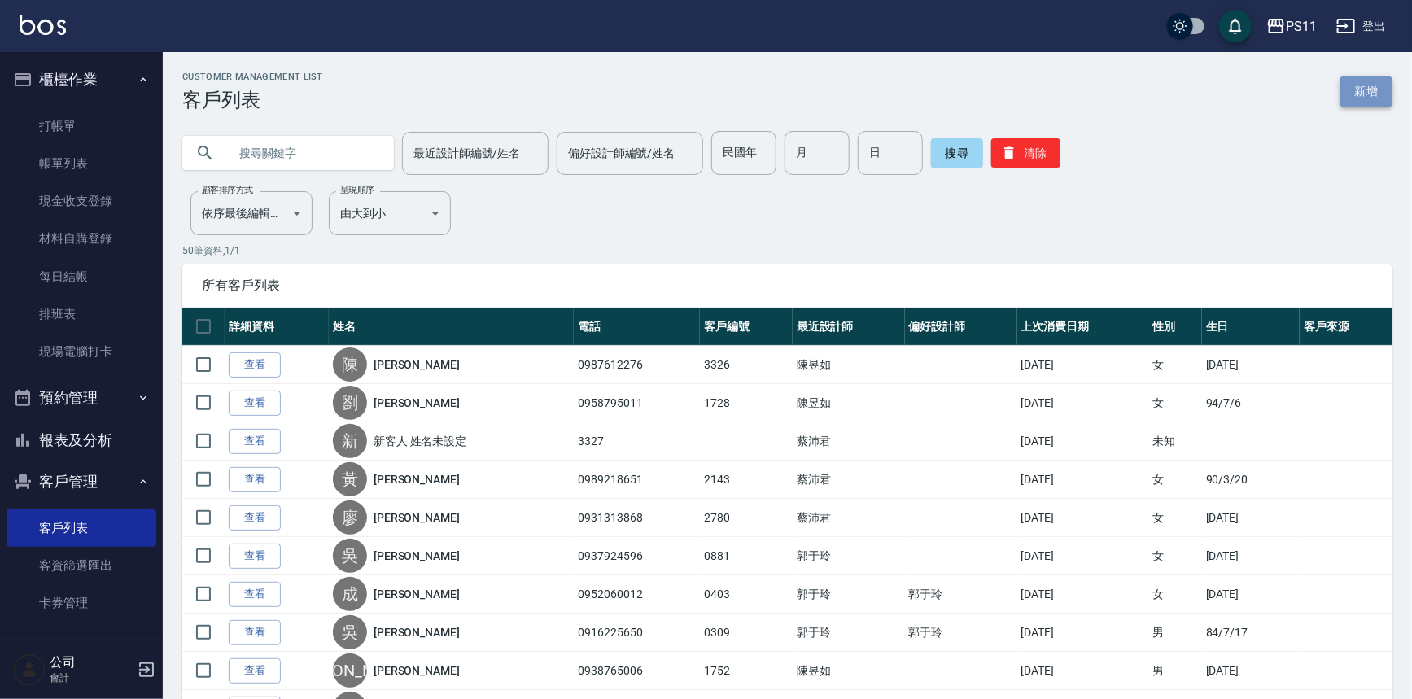
click at [1376, 103] on link "新增" at bounding box center [1366, 91] width 52 height 30
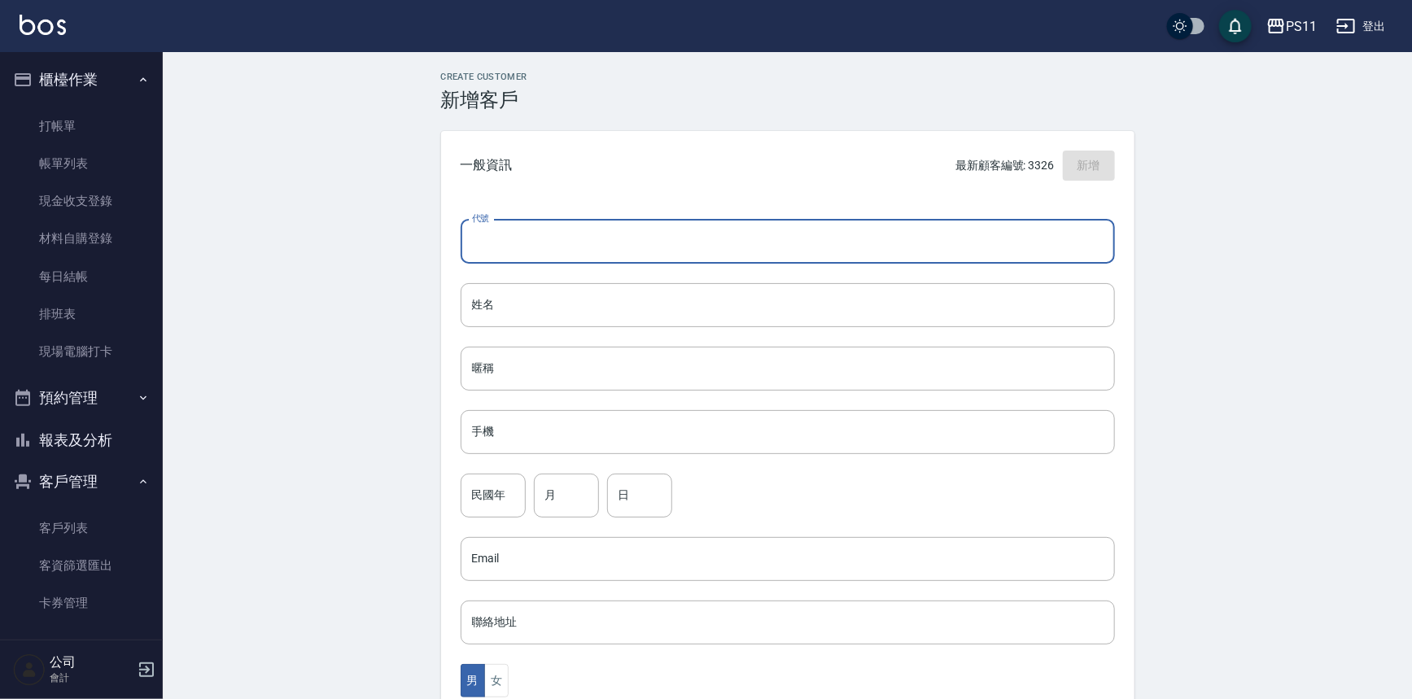
click at [838, 245] on input "代號" at bounding box center [788, 242] width 654 height 44
type input "3325"
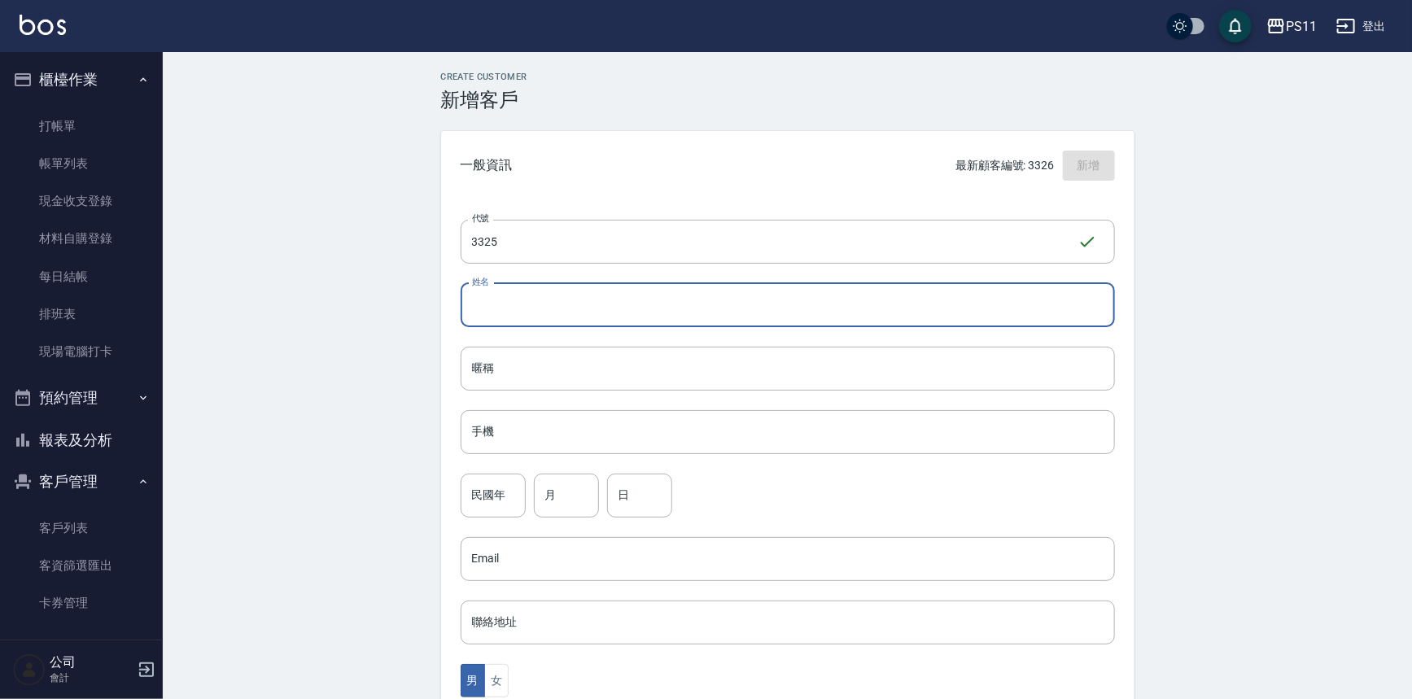
click at [588, 294] on input "姓名" at bounding box center [788, 305] width 654 height 44
type input "[PERSON_NAME]"
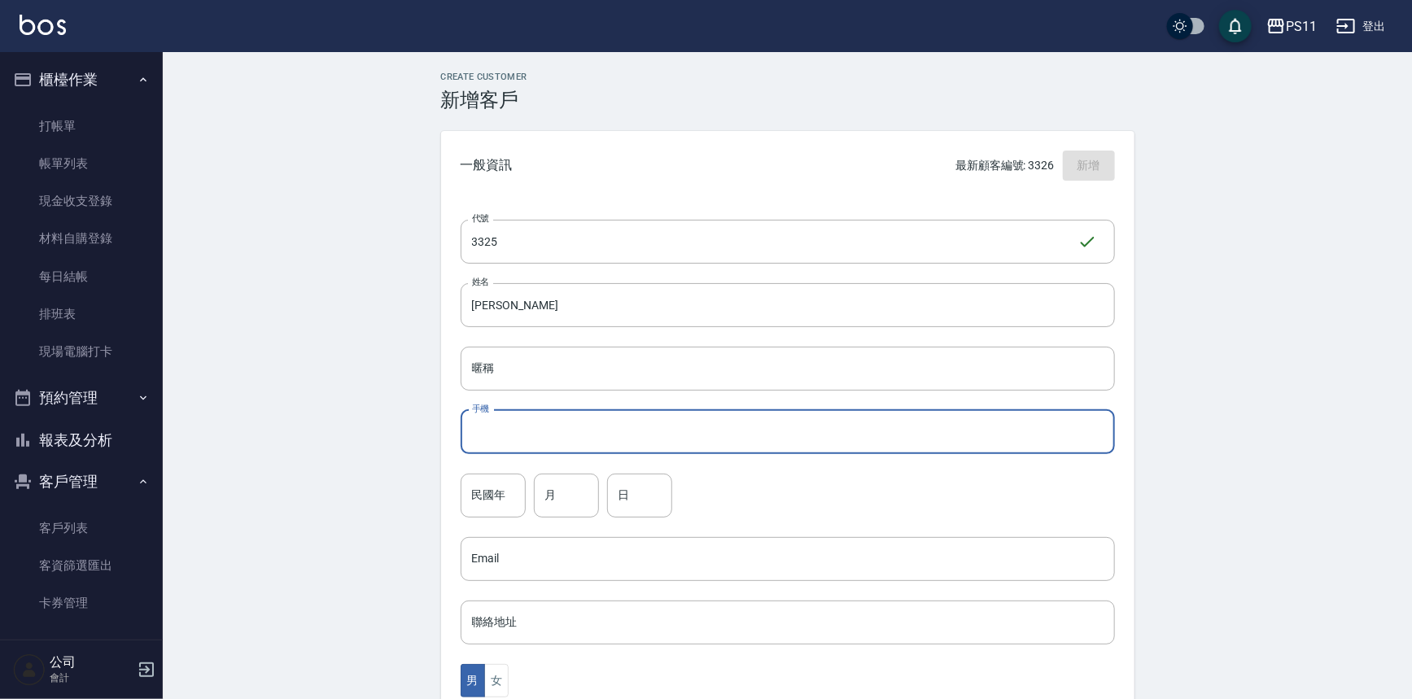
click at [599, 426] on input "手機" at bounding box center [788, 432] width 654 height 44
type input "0910384575"
click at [496, 496] on div "民國年 民國年" at bounding box center [493, 496] width 65 height 44
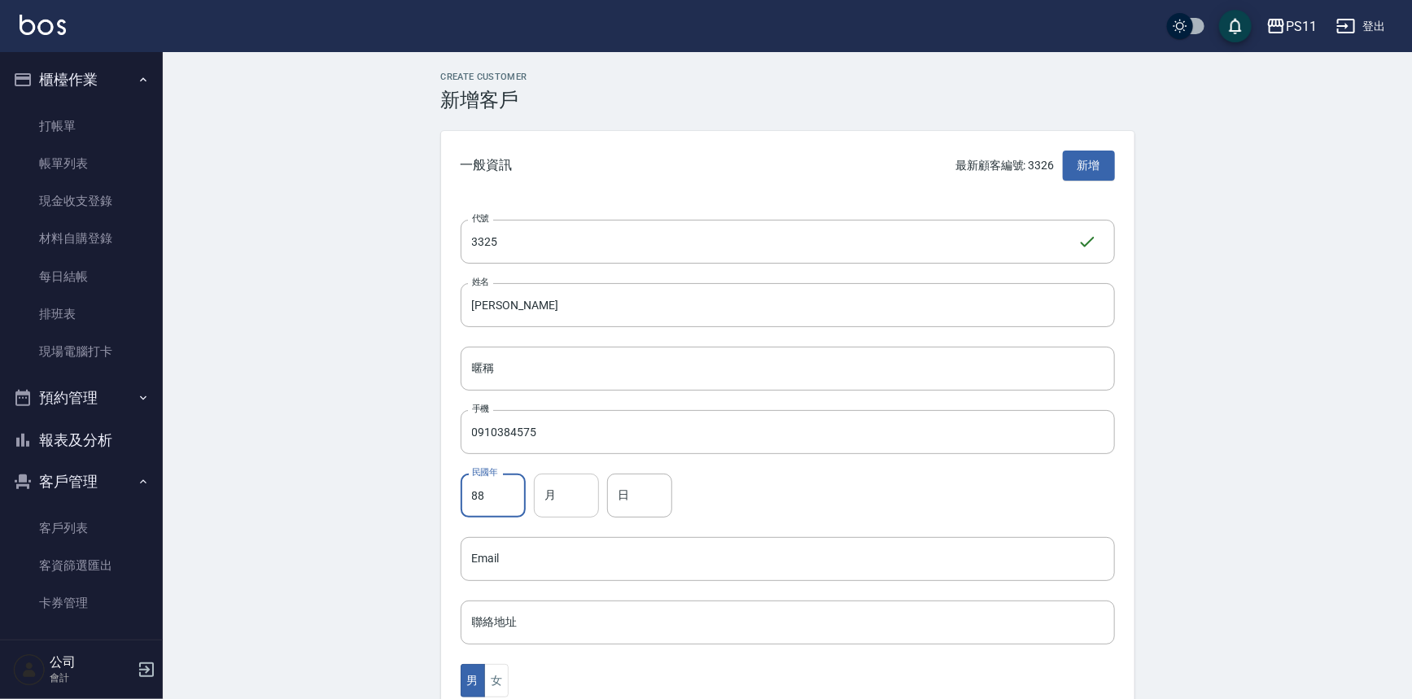
type input "88"
click at [578, 503] on input "月" at bounding box center [566, 496] width 65 height 44
type input "6"
click at [648, 505] on input "日" at bounding box center [639, 496] width 65 height 44
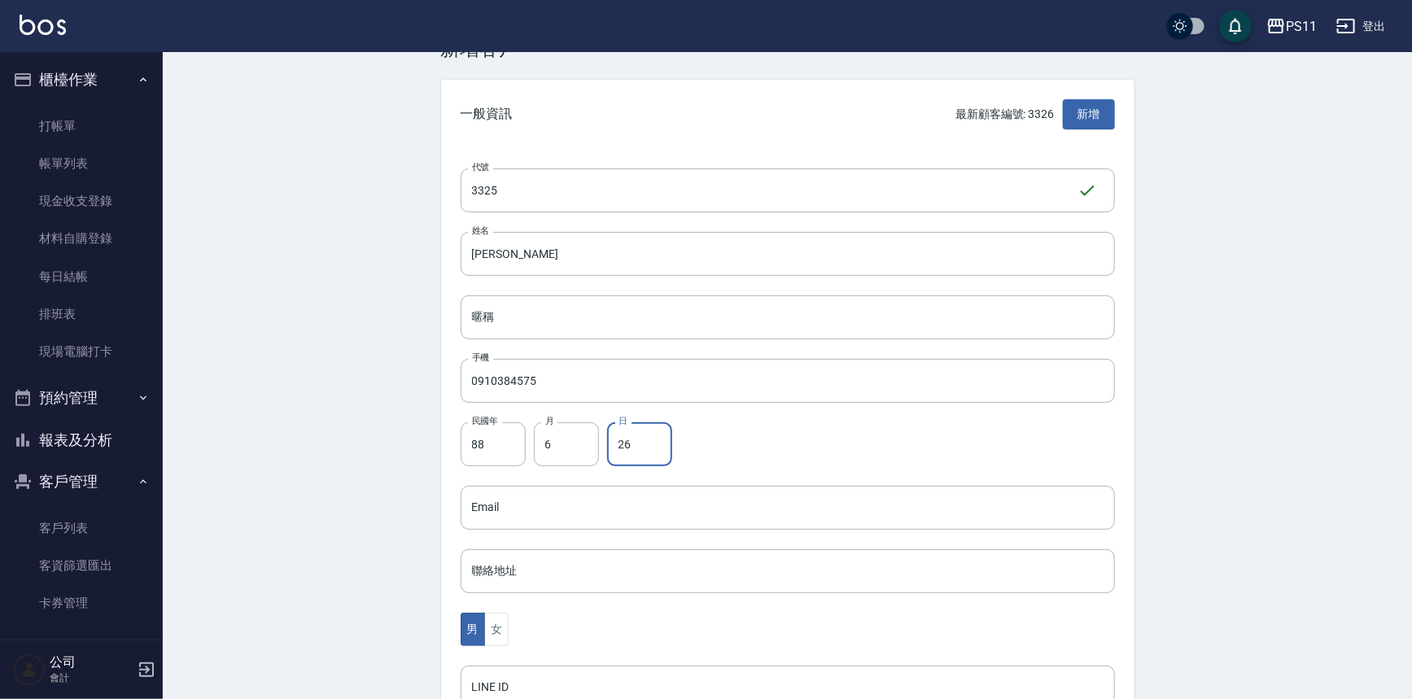
scroll to position [73, 0]
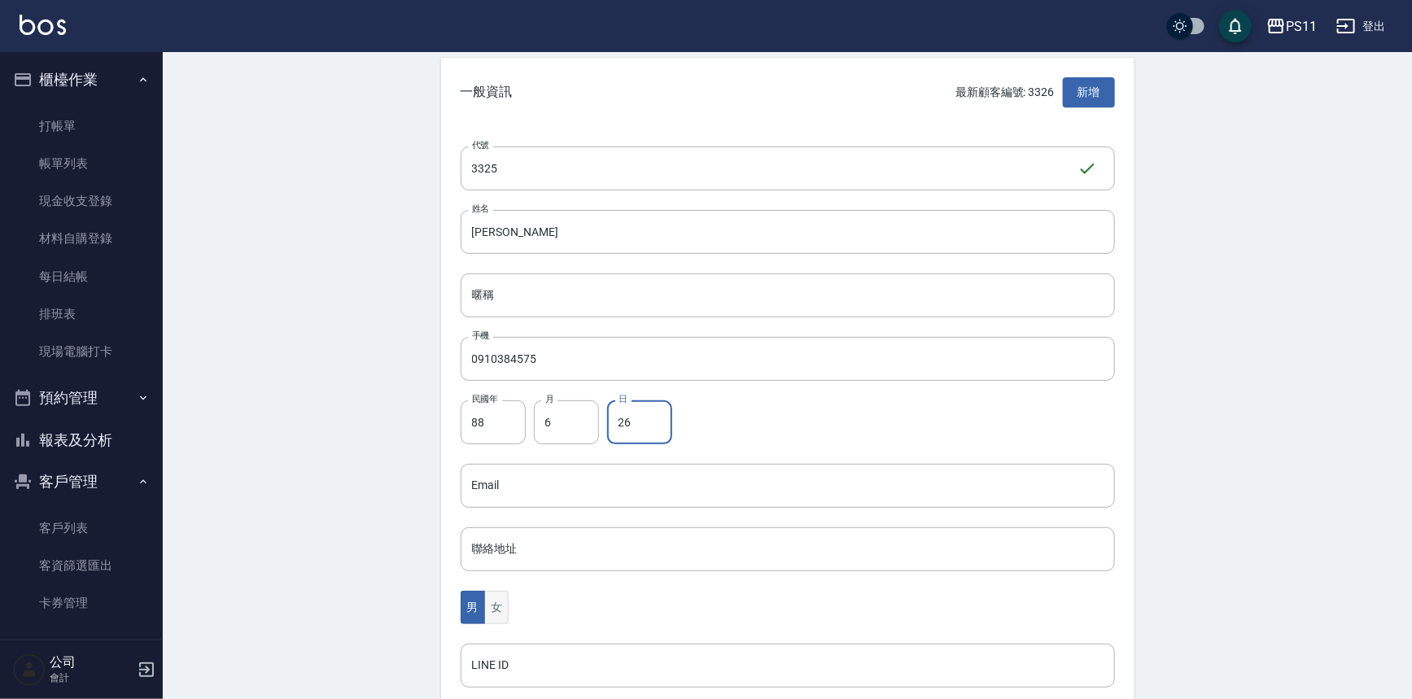
type input "26"
click at [496, 599] on button "女" at bounding box center [496, 607] width 24 height 33
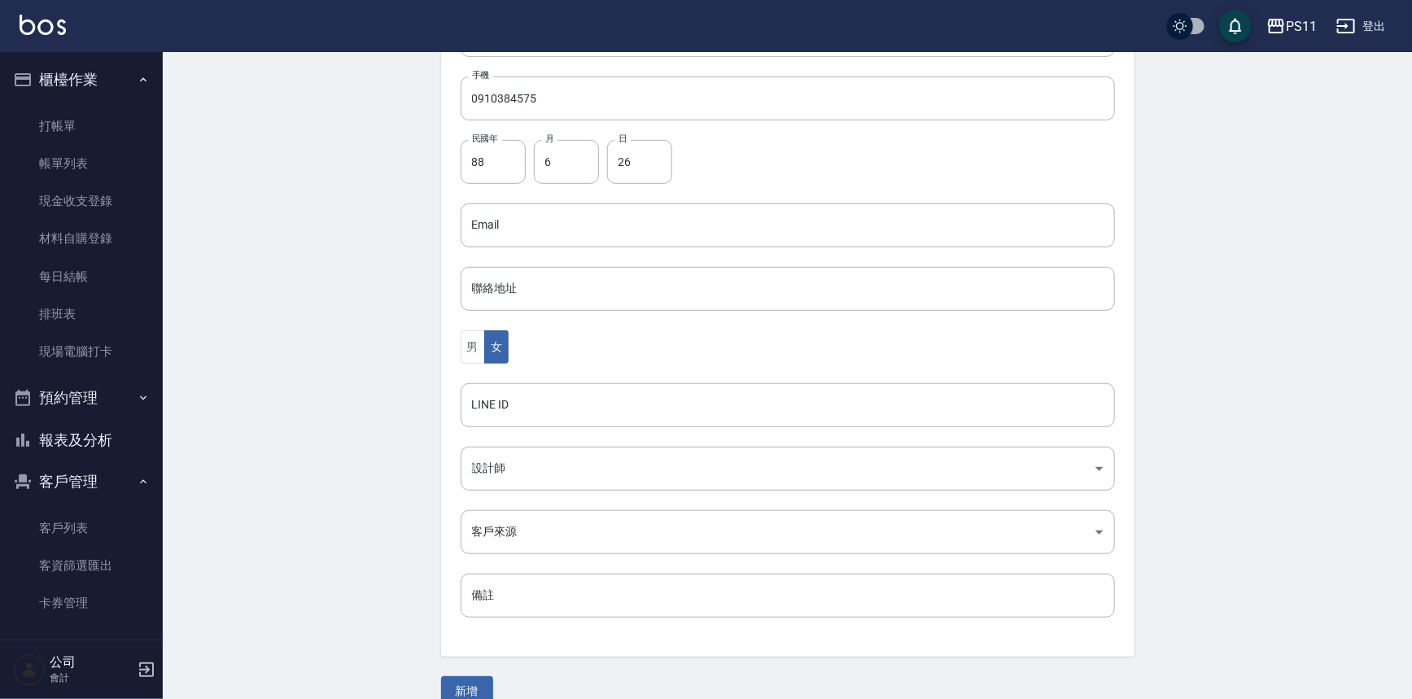
scroll to position [359, 0]
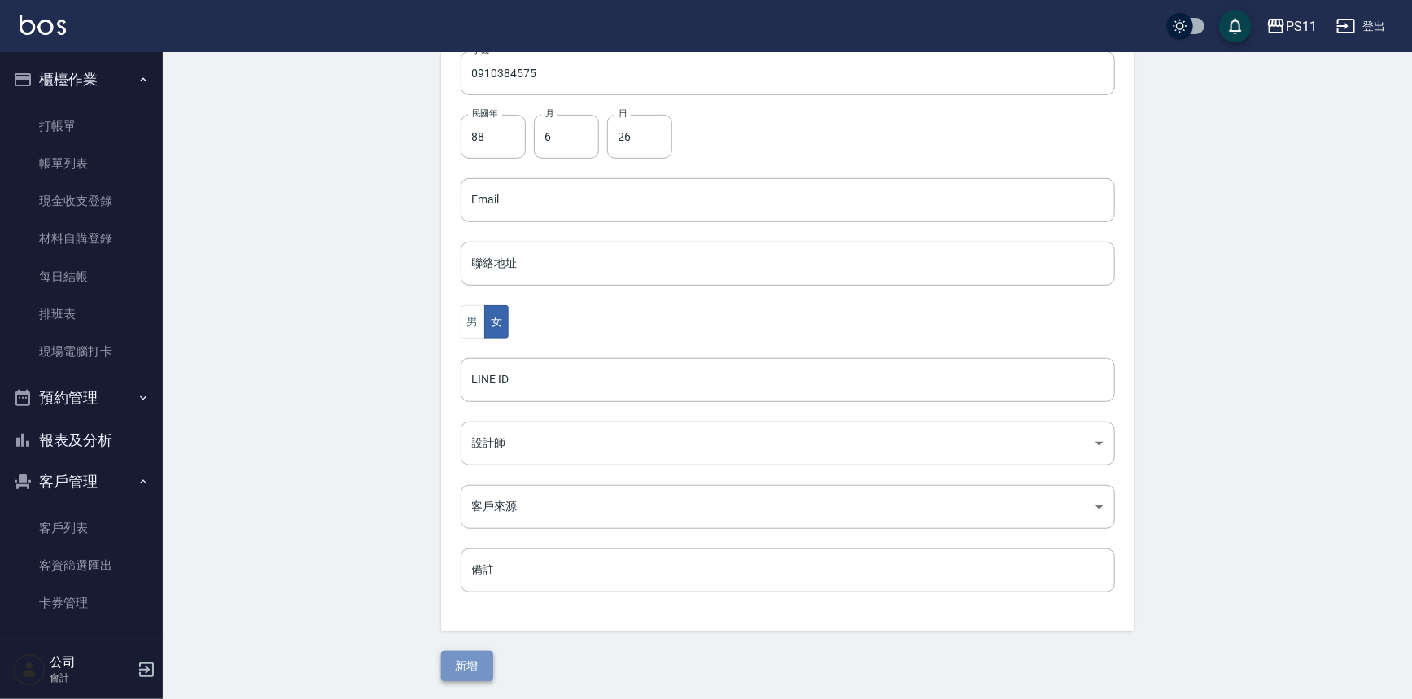
drag, startPoint x: 480, startPoint y: 658, endPoint x: 469, endPoint y: 655, distance: 11.8
click at [477, 658] on button "新增" at bounding box center [467, 666] width 52 height 30
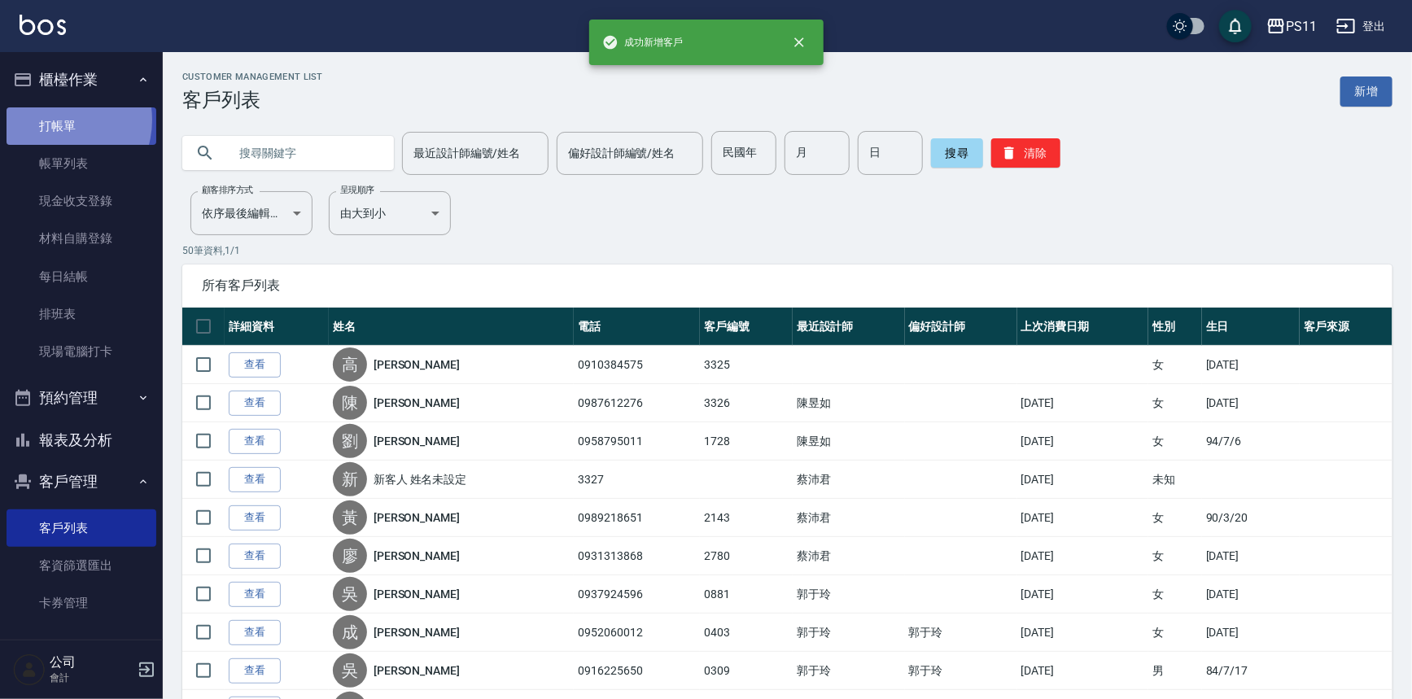
click at [58, 120] on link "打帳單" at bounding box center [82, 125] width 150 height 37
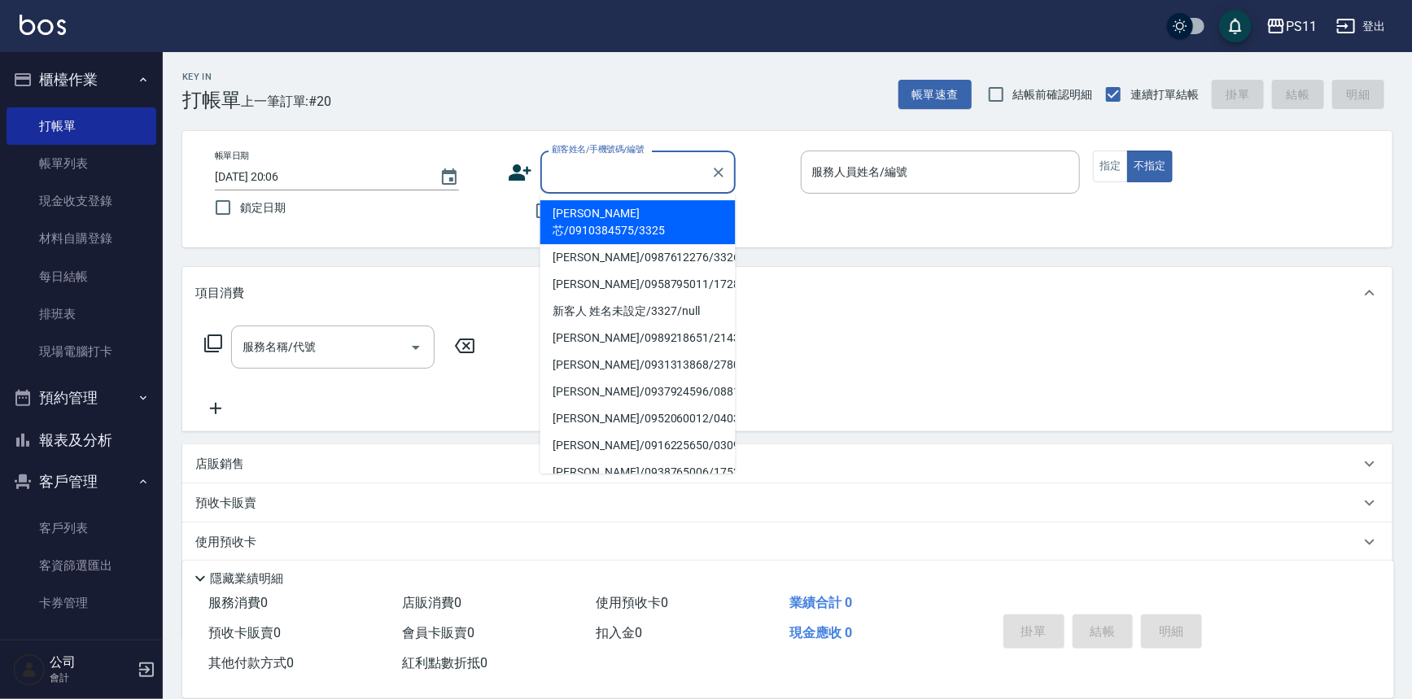
click at [620, 175] on input "顧客姓名/手機號碼/編號" at bounding box center [626, 172] width 156 height 28
click at [685, 221] on li "高曼芯/0910384575/3325" at bounding box center [637, 222] width 195 height 44
type input "高曼芯/0910384575/3325"
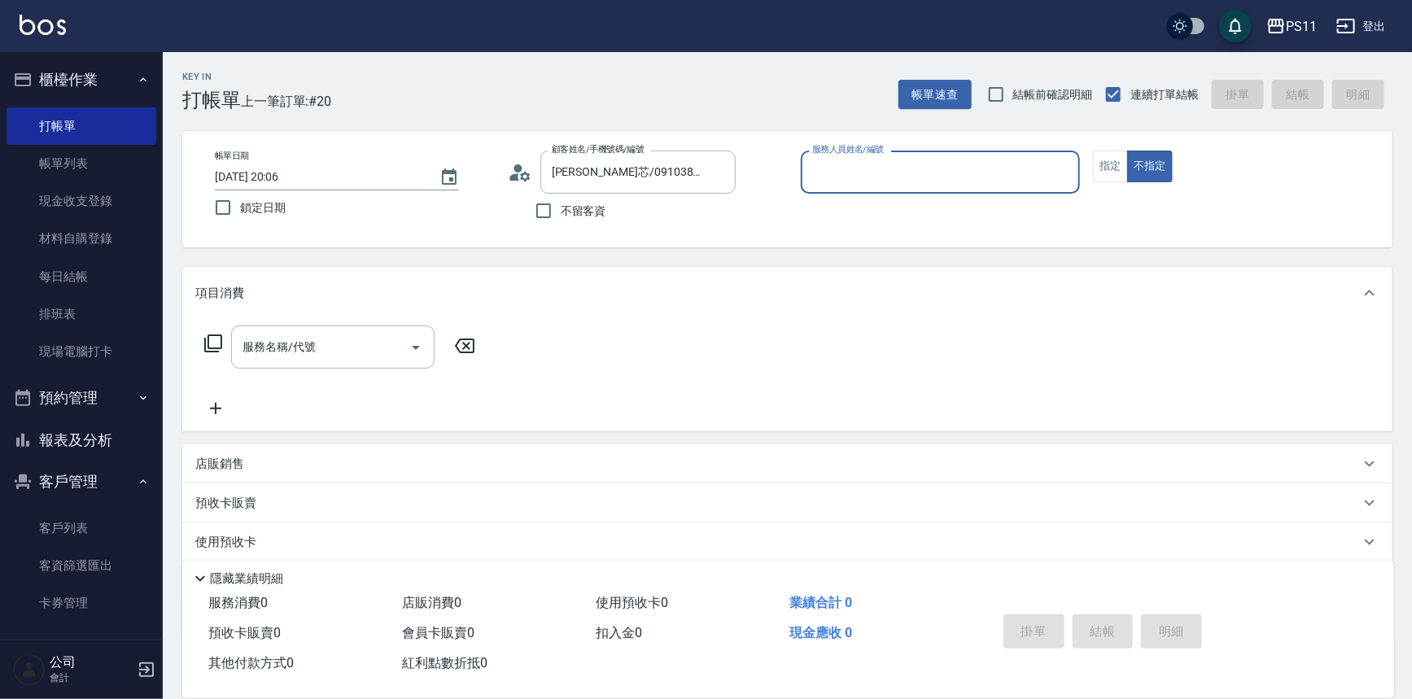
drag, startPoint x: 890, startPoint y: 173, endPoint x: 889, endPoint y: 181, distance: 8.3
click at [890, 173] on input "服務人員姓名/編號" at bounding box center [940, 172] width 265 height 28
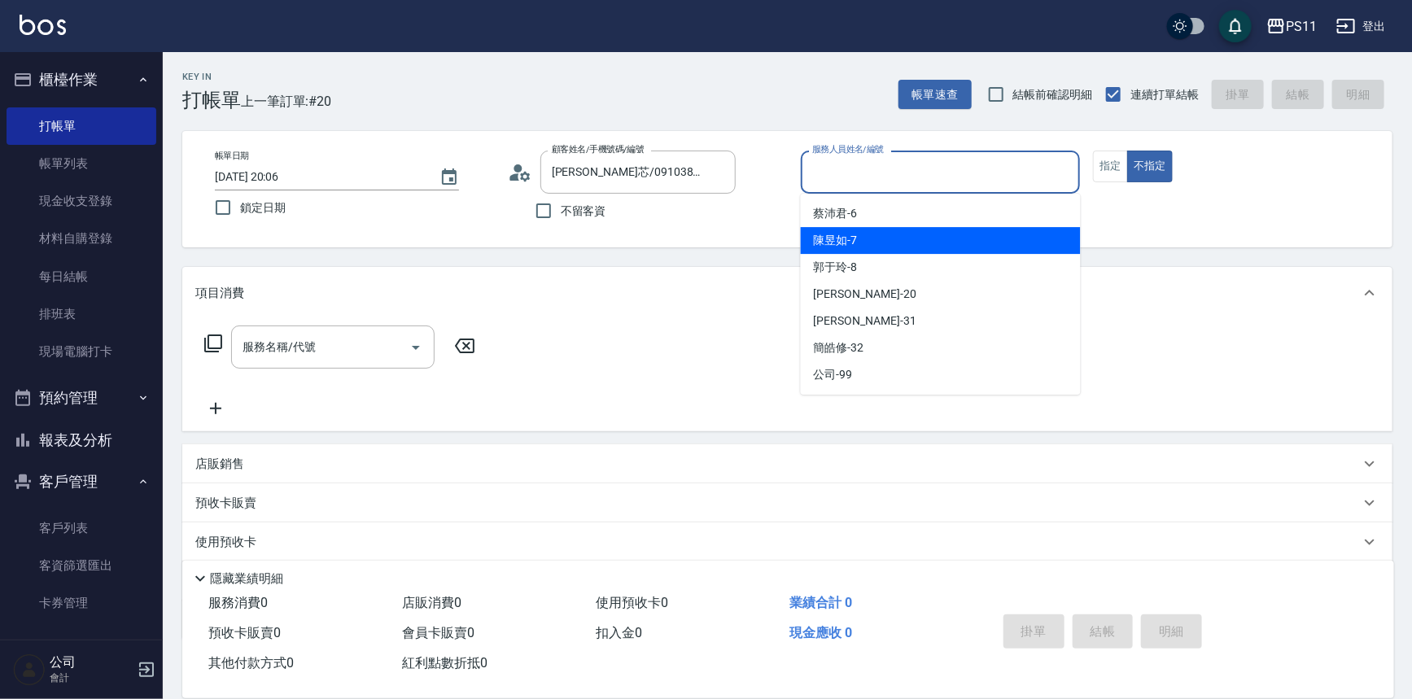
click at [889, 228] on div "陳昱如 -7" at bounding box center [941, 240] width 280 height 27
type input "陳昱如-7"
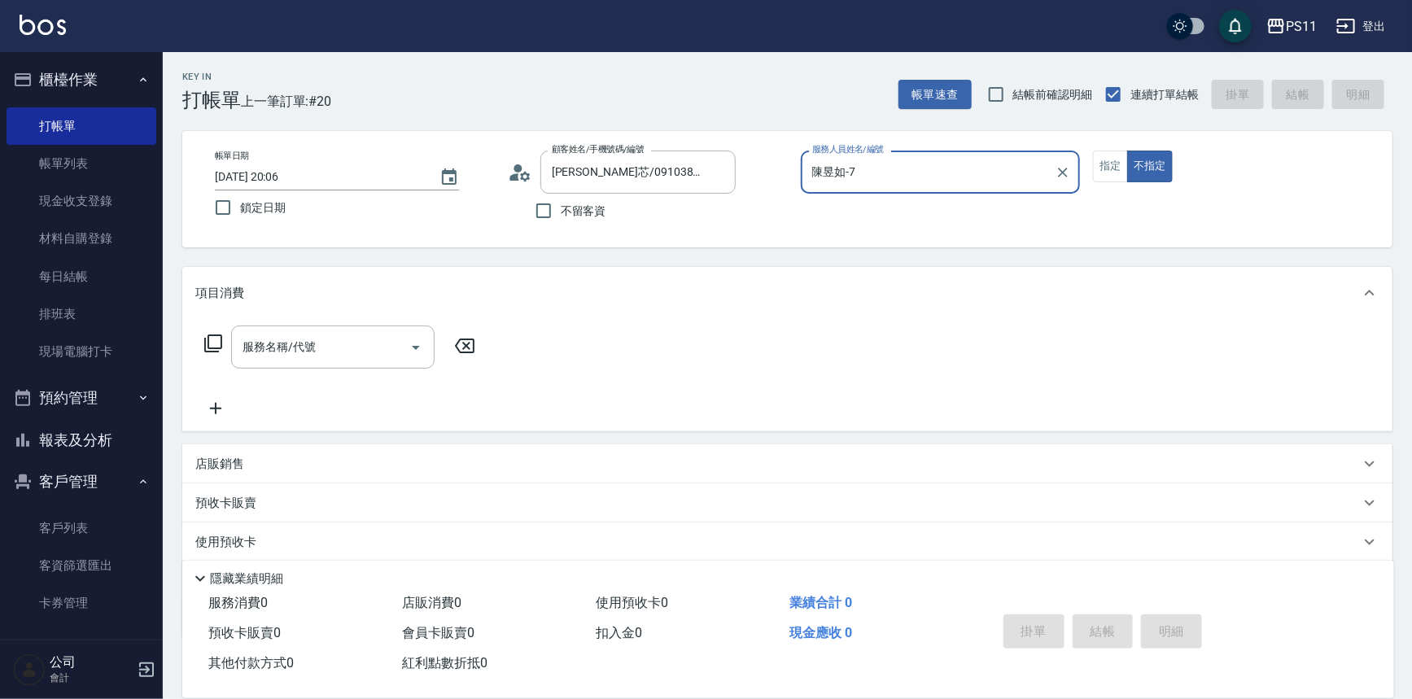
click at [1111, 181] on div "帳單日期 2025/09/20 20:06 鎖定日期 顧客姓名/手機號碼/編號 高曼芯/0910384575/3325 顧客姓名/手機號碼/編號 不留客資 服…" at bounding box center [787, 189] width 1171 height 77
click at [1107, 177] on button "指定" at bounding box center [1110, 167] width 35 height 32
click at [330, 347] on input "服務名稱/代號" at bounding box center [320, 347] width 164 height 28
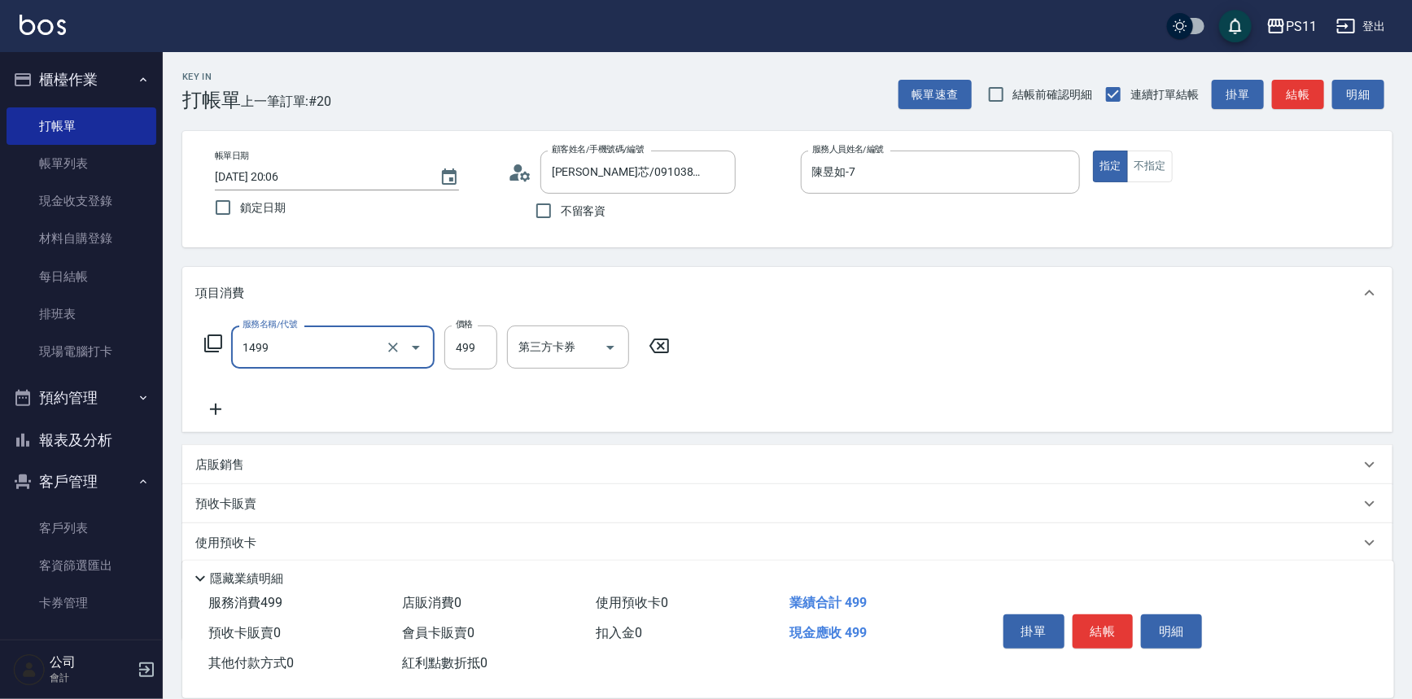
type input "活氧毛囊淨化髮浴(1499)"
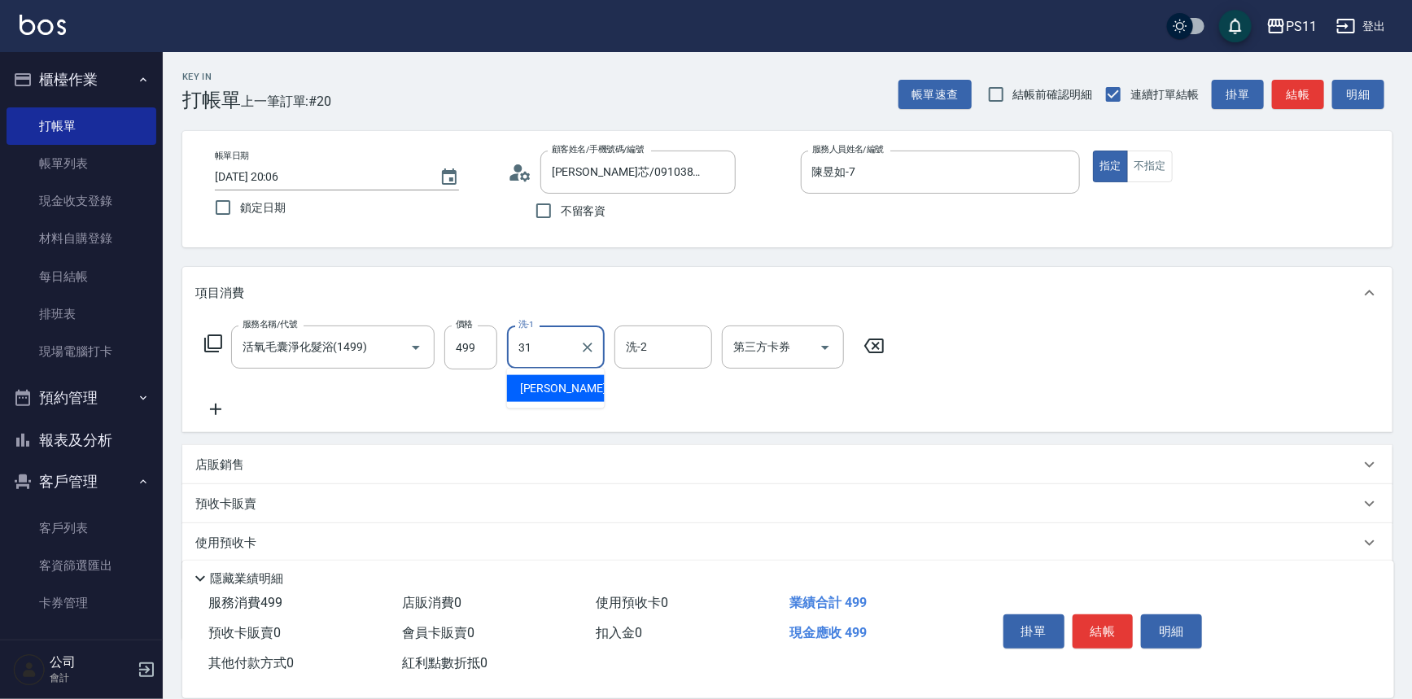
type input "[PERSON_NAME]-31"
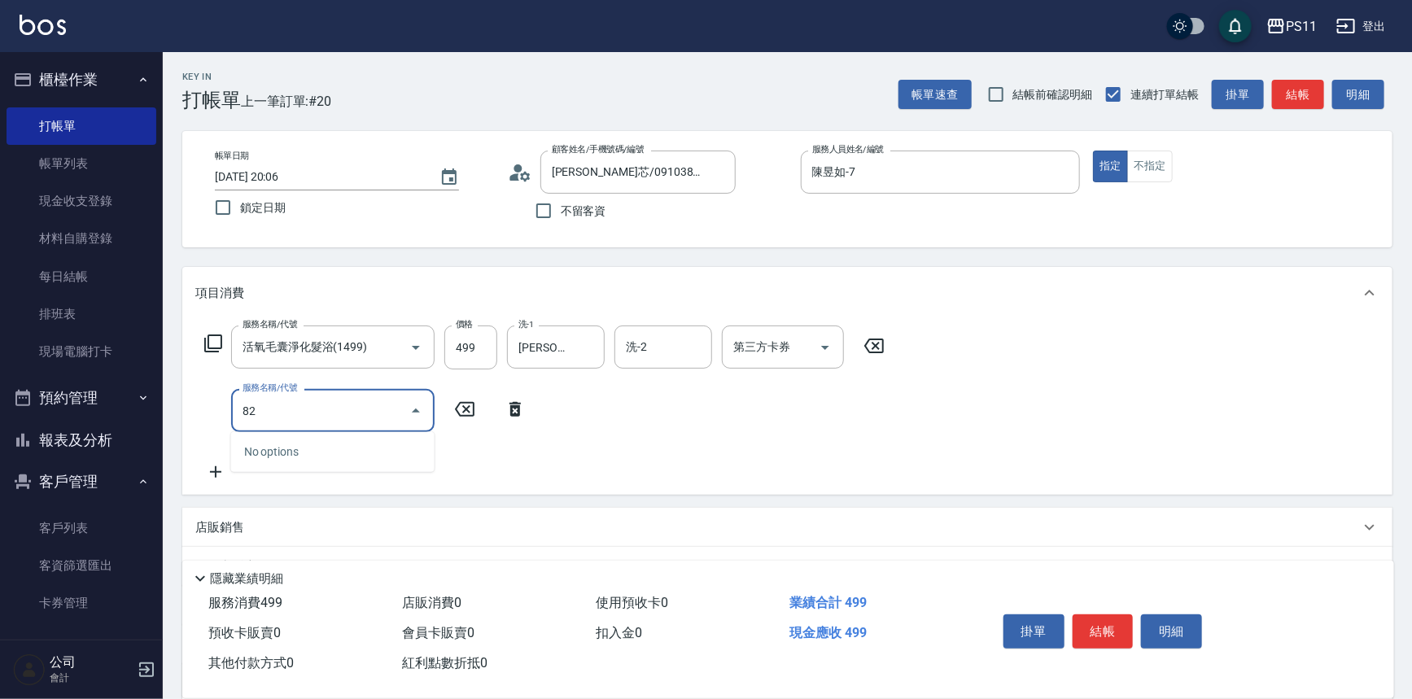
type input "820"
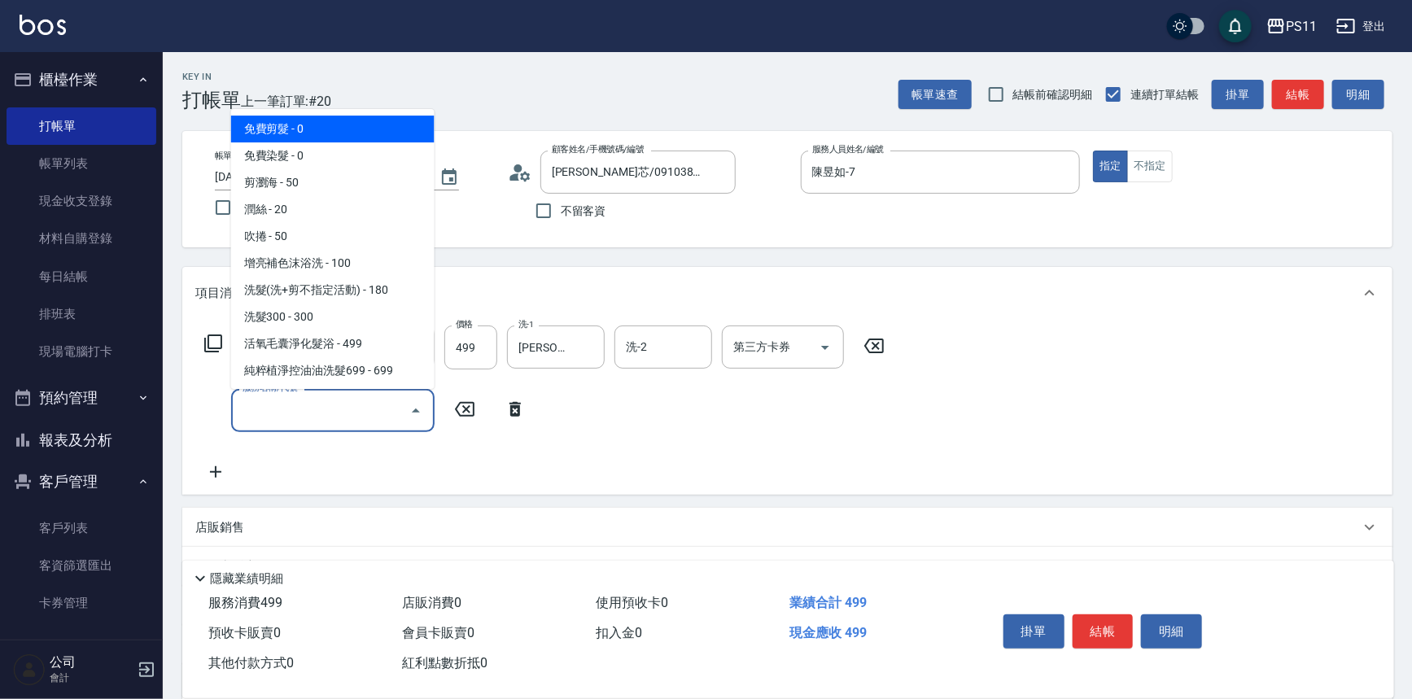
type input "免費剪髮(20)"
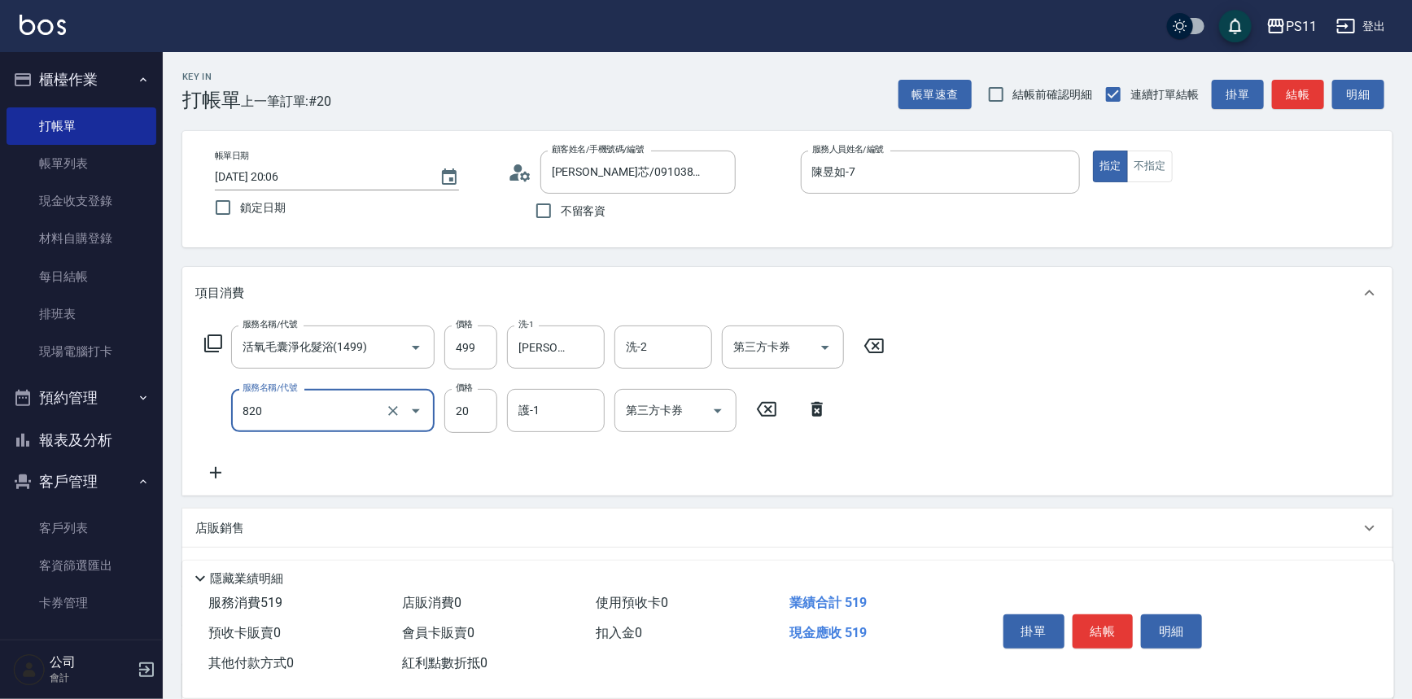
type input "潤絲(820)"
type input "[PERSON_NAME]-31"
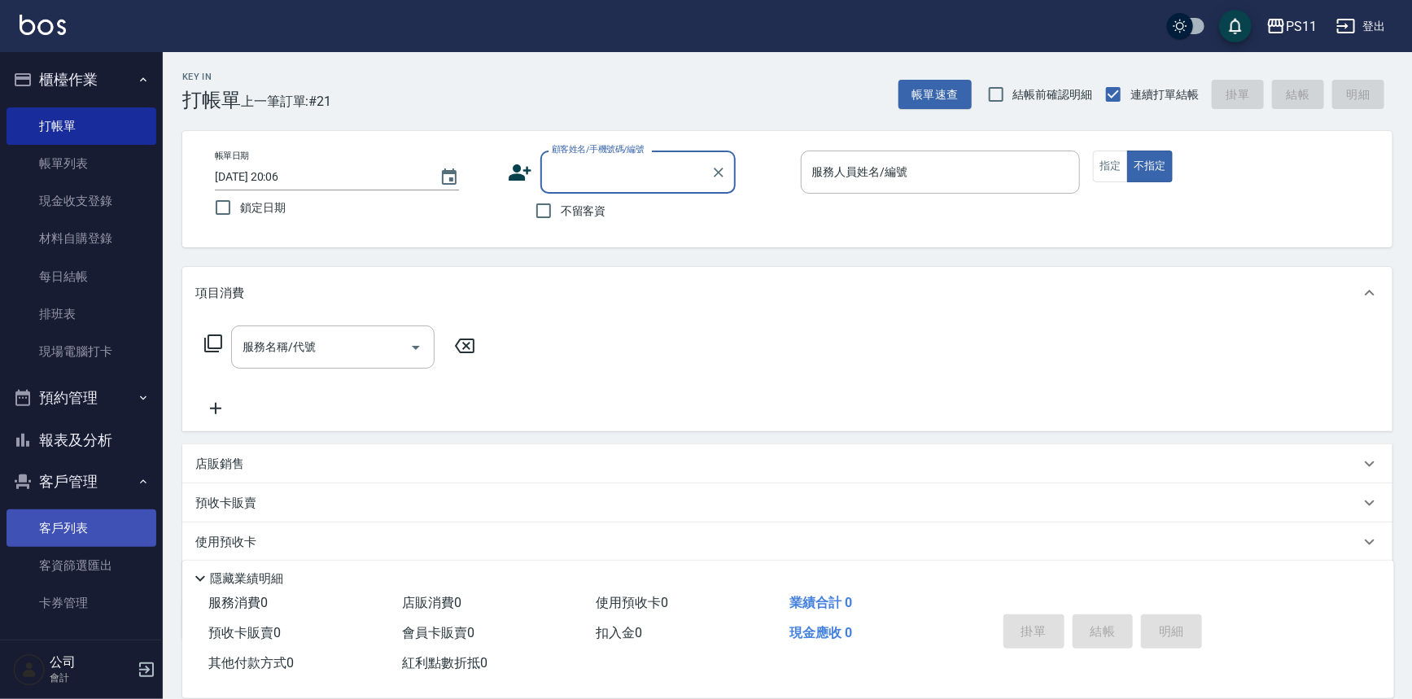
click at [54, 533] on link "客戶列表" at bounding box center [82, 527] width 150 height 37
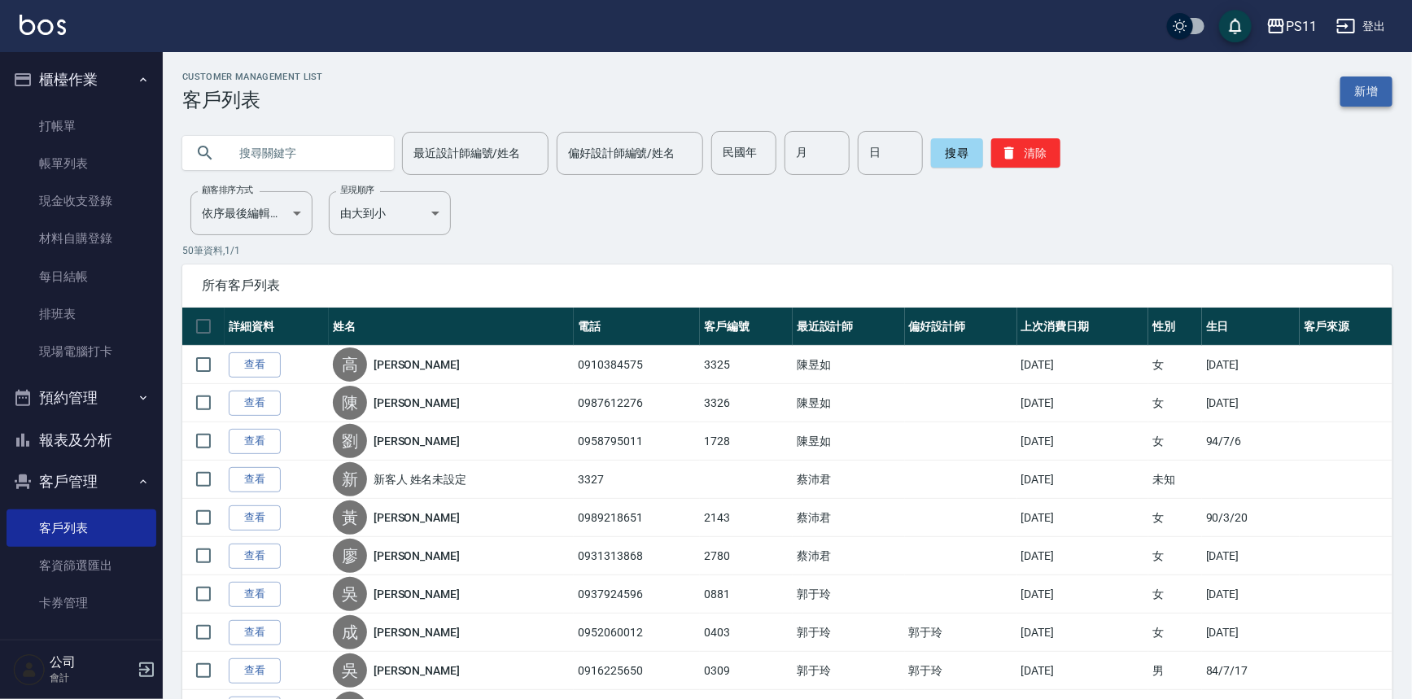
click at [1345, 85] on link "新增" at bounding box center [1366, 91] width 52 height 30
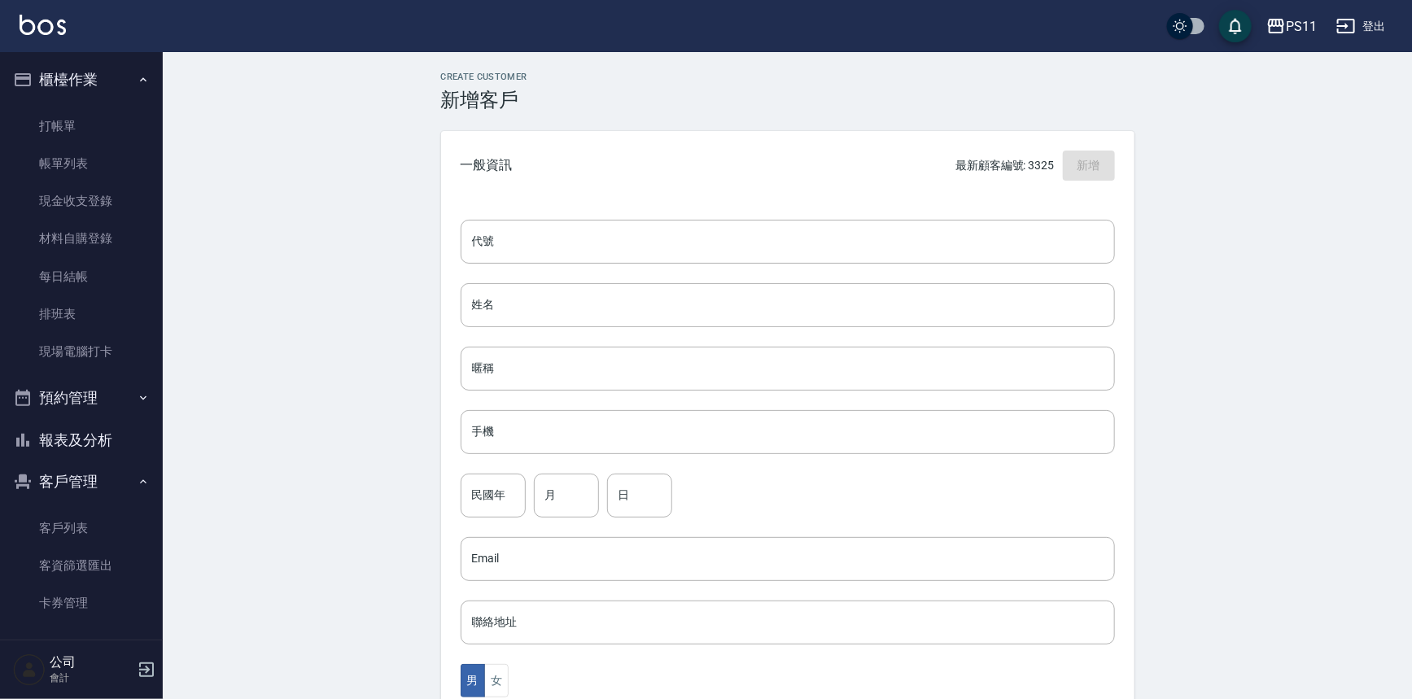
click at [874, 215] on div "代號 代號 姓名 姓名 暱稱 暱稱 手機 手機 民國年 民國年 月 月 日 日 Email Email 聯絡地址 聯絡地址 男 女 LINE ID LINE …" at bounding box center [787, 595] width 693 height 791
click at [820, 225] on input "代號" at bounding box center [788, 242] width 654 height 44
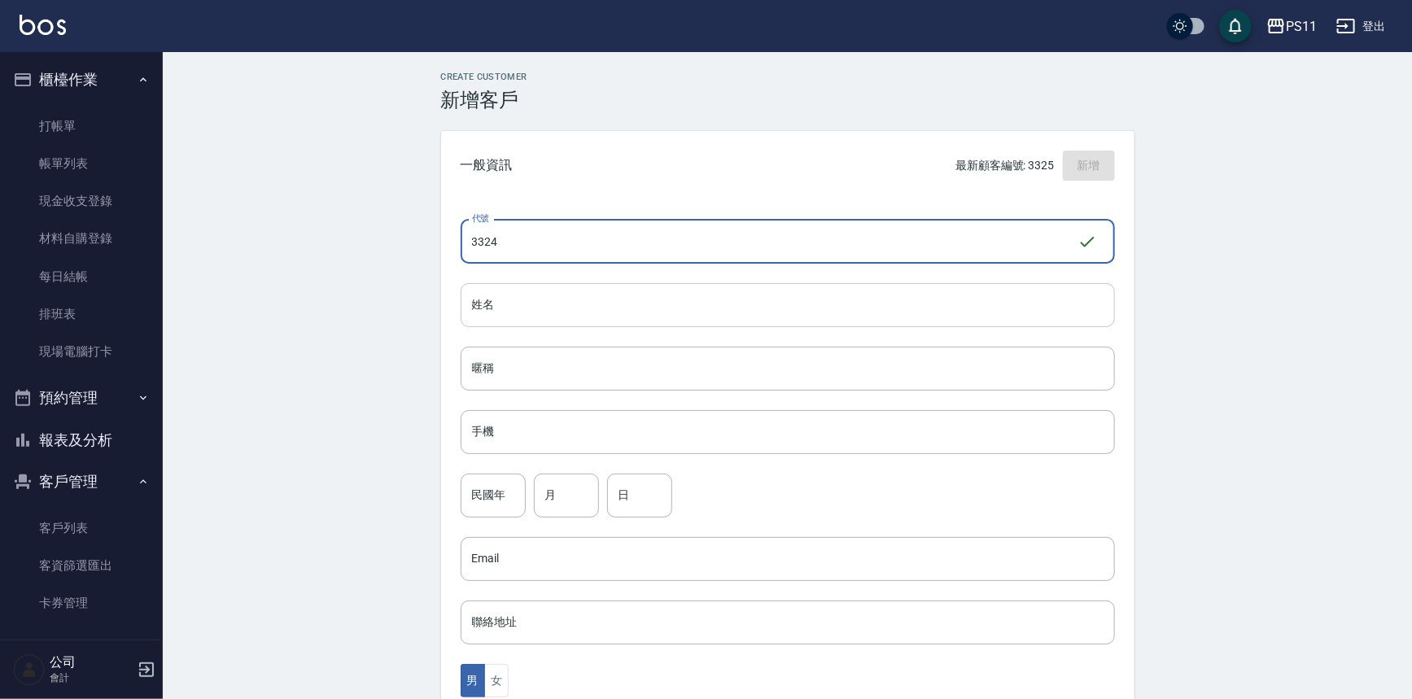
type input "3324"
click at [605, 312] on input "姓名" at bounding box center [788, 305] width 654 height 44
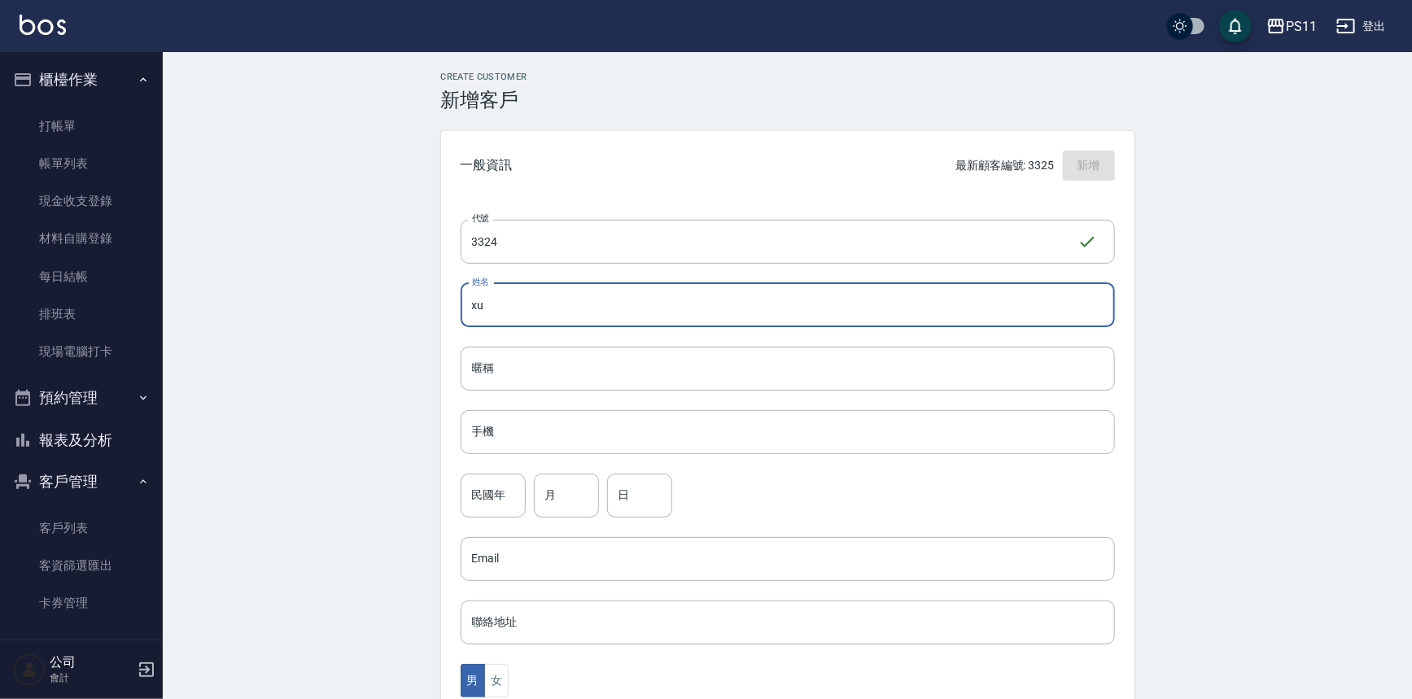
type input "x"
type input "[PERSON_NAME]"
click at [710, 441] on input "手機" at bounding box center [788, 432] width 654 height 44
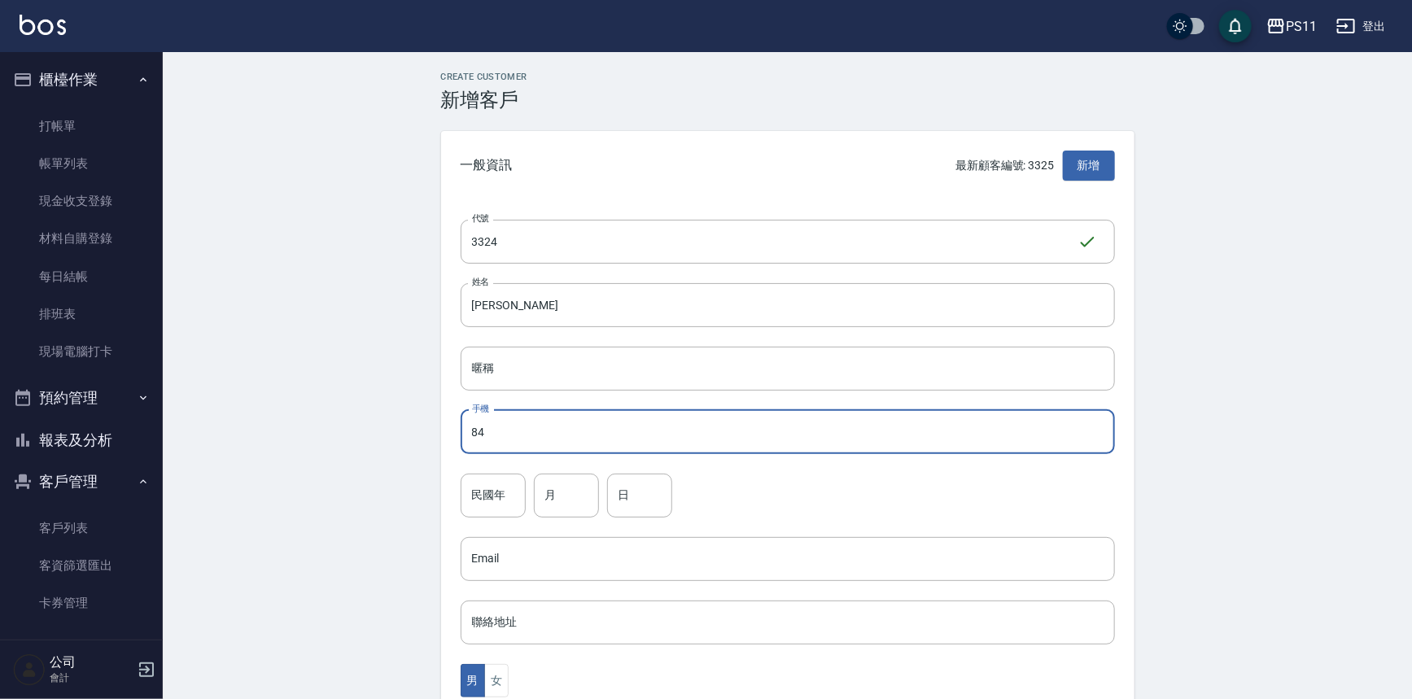
type input "8"
type input "0975120071"
click at [503, 487] on input "民國年" at bounding box center [493, 496] width 65 height 44
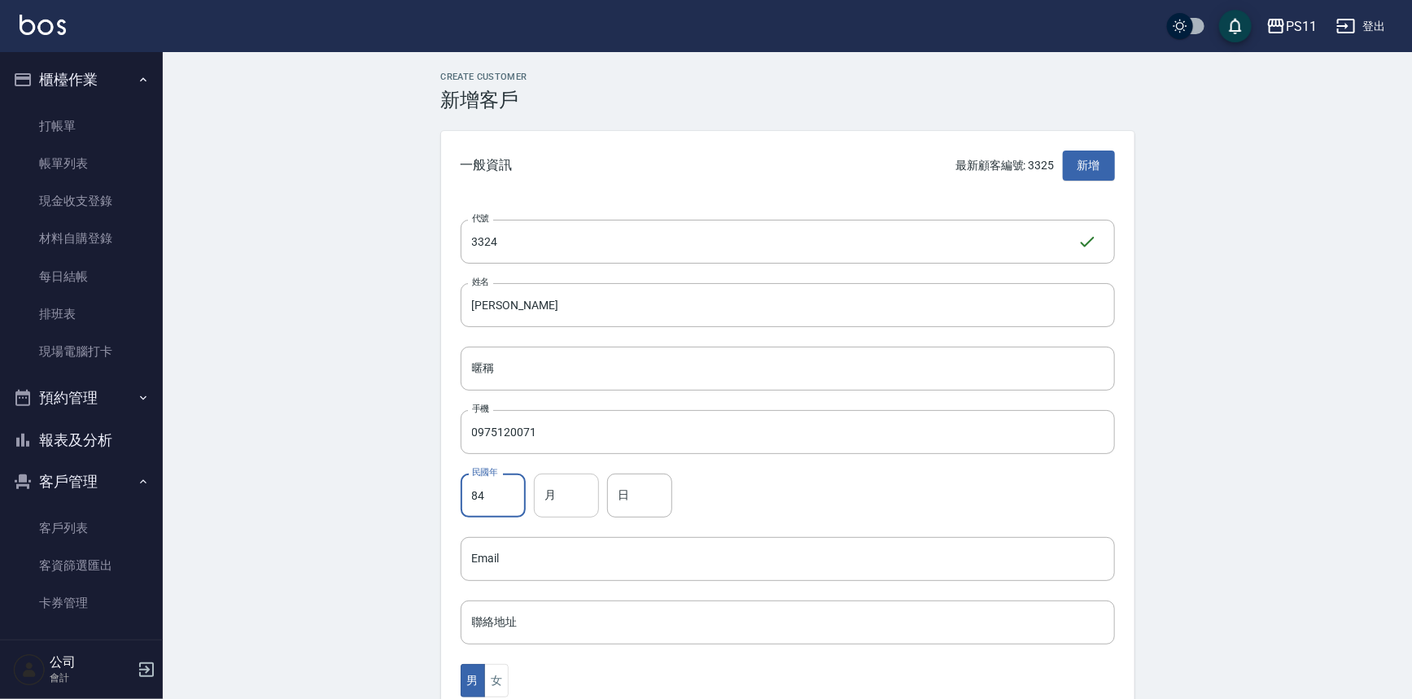
type input "84"
click at [576, 482] on input "月" at bounding box center [566, 496] width 65 height 44
type input "4"
click at [634, 505] on input "日" at bounding box center [639, 496] width 65 height 44
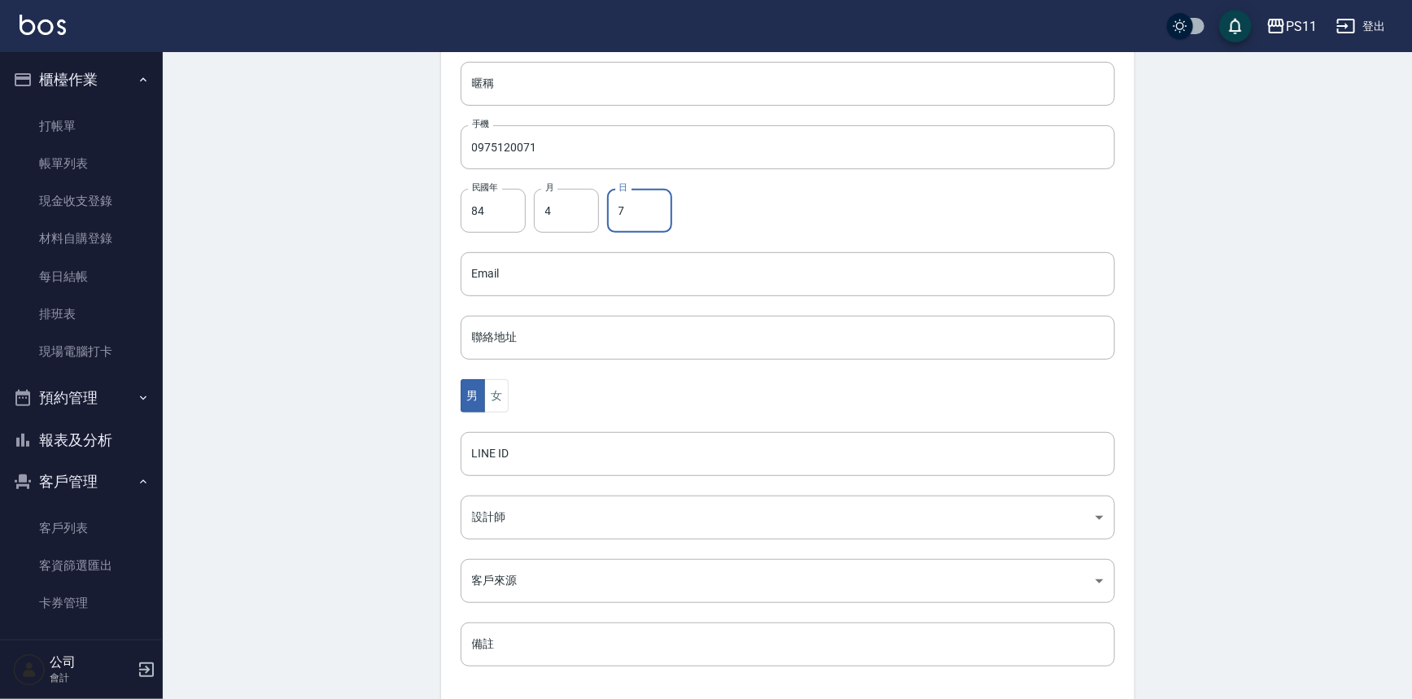
scroll to position [295, 0]
type input "7"
click at [491, 395] on button "女" at bounding box center [496, 385] width 24 height 33
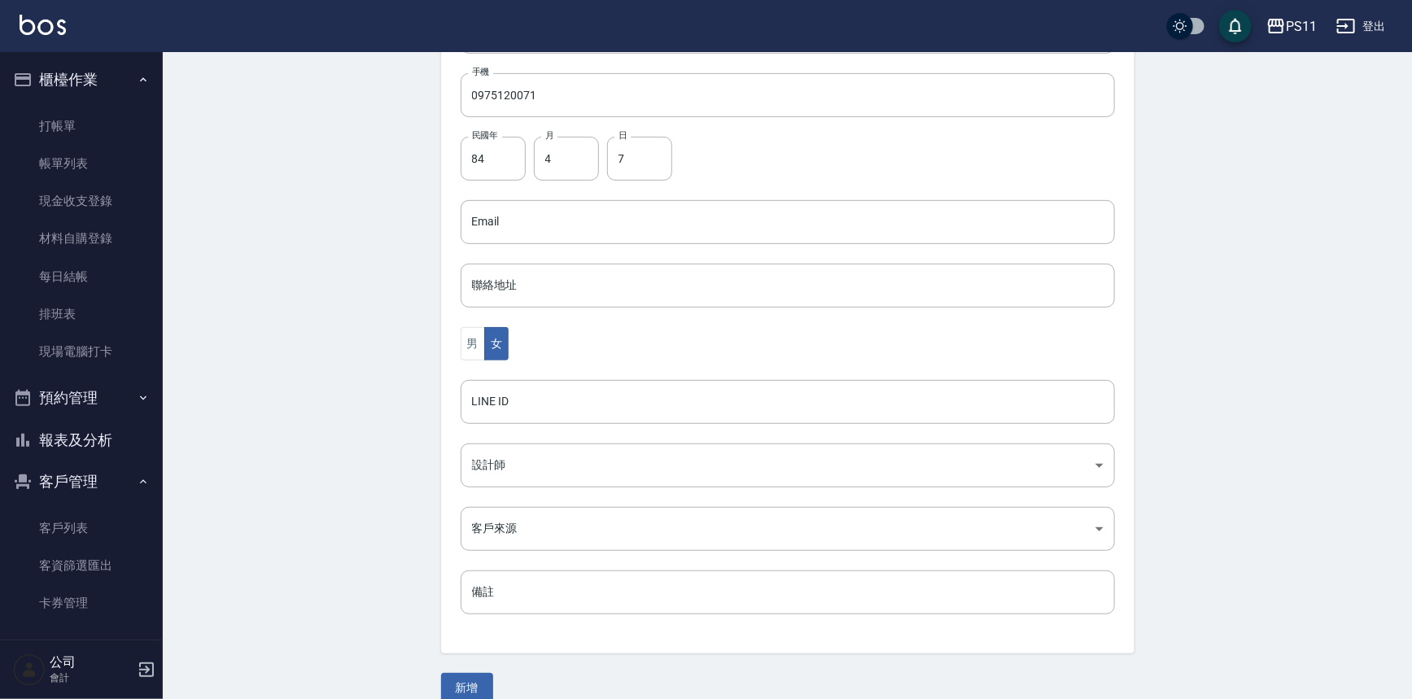
scroll to position [359, 0]
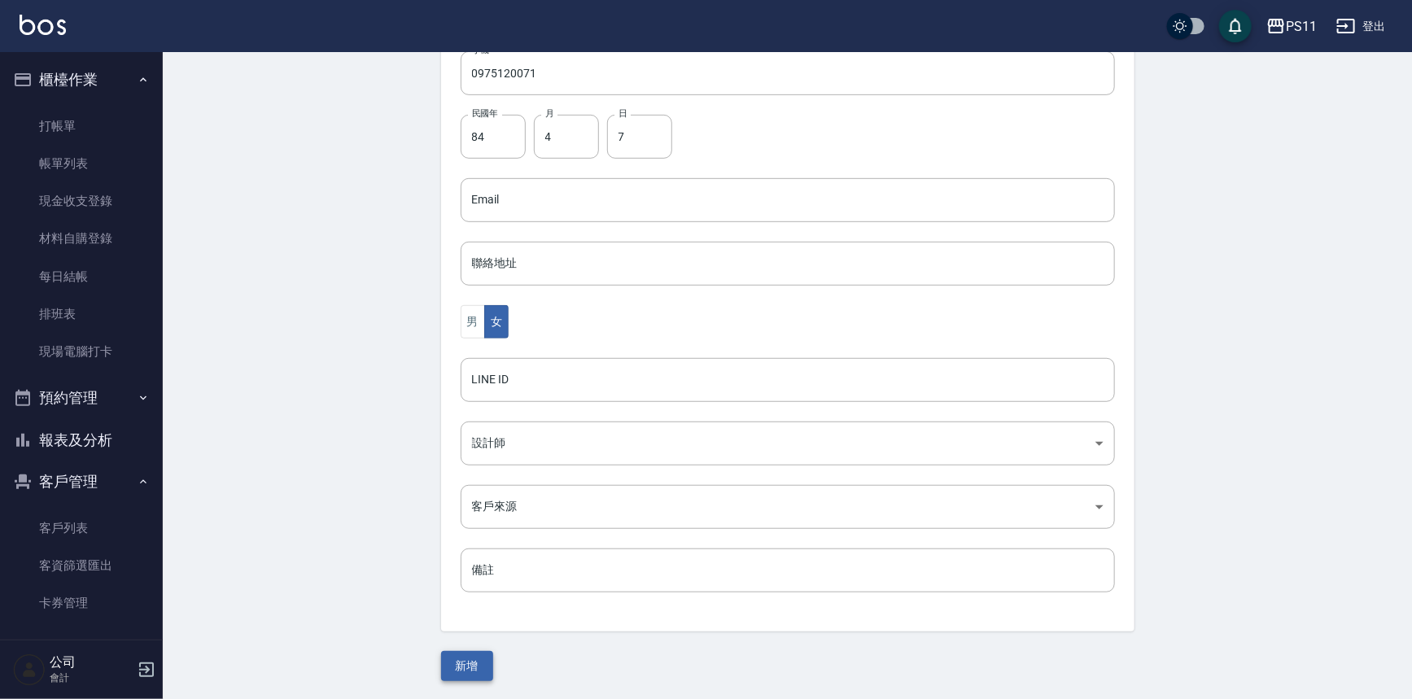
click at [477, 667] on button "新增" at bounding box center [467, 666] width 52 height 30
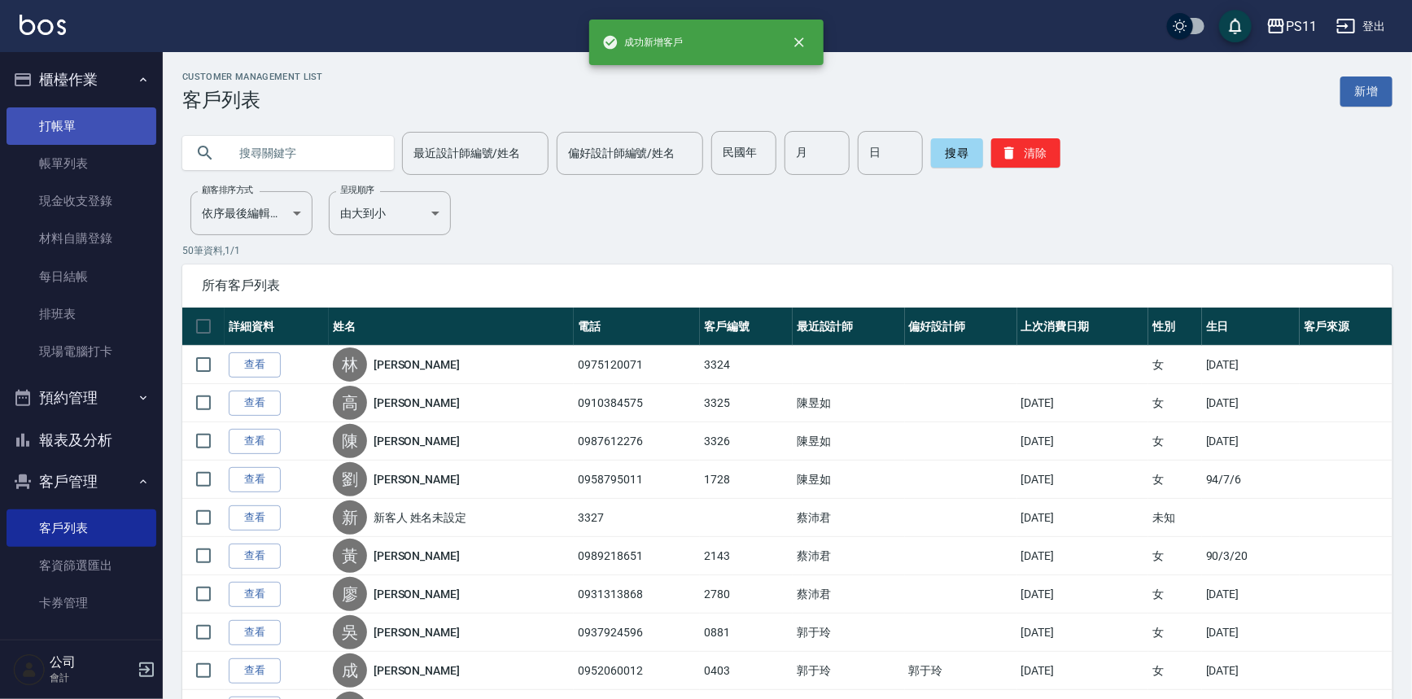
click at [111, 126] on link "打帳單" at bounding box center [82, 125] width 150 height 37
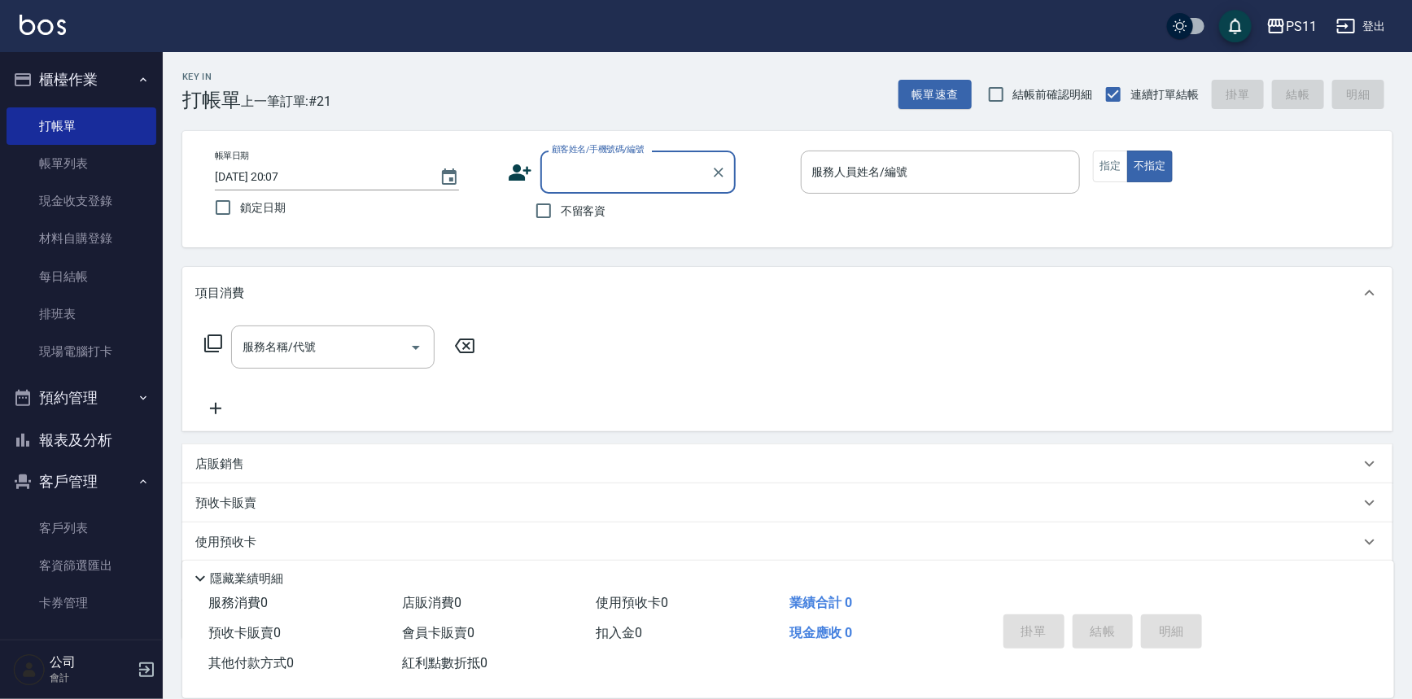
drag, startPoint x: 676, startPoint y: 190, endPoint x: 667, endPoint y: 163, distance: 28.3
click at [676, 188] on div "顧客姓名/手機號碼/編號" at bounding box center [637, 172] width 195 height 43
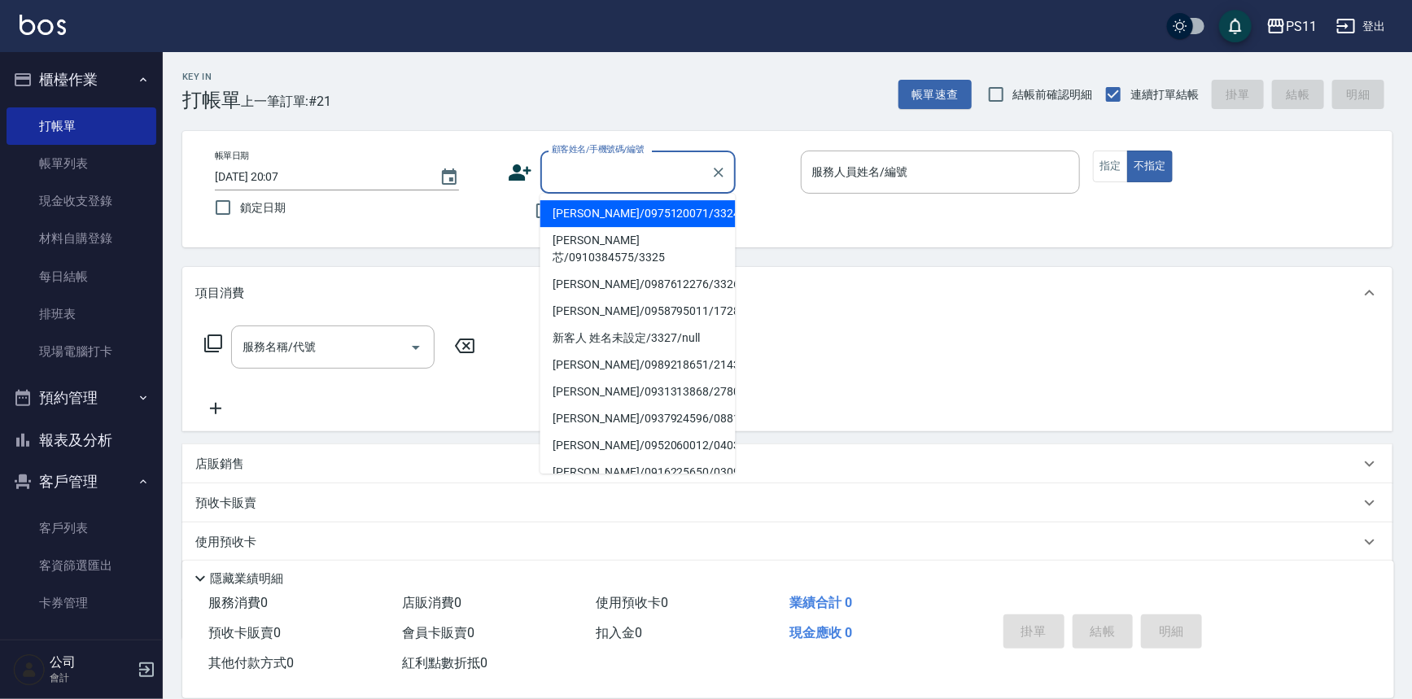
click at [667, 163] on input "顧客姓名/手機號碼/編號" at bounding box center [626, 172] width 156 height 28
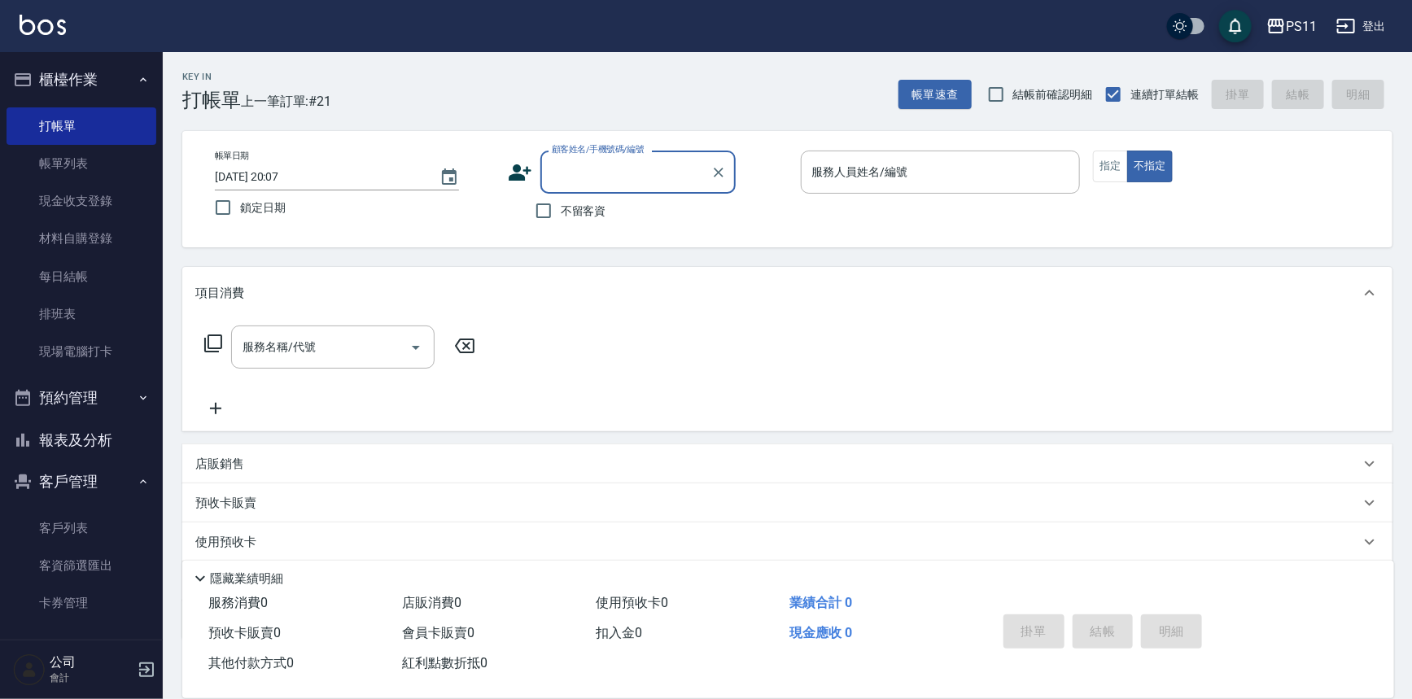
click at [671, 193] on div "顧客姓名/手機號碼/編號" at bounding box center [637, 172] width 195 height 43
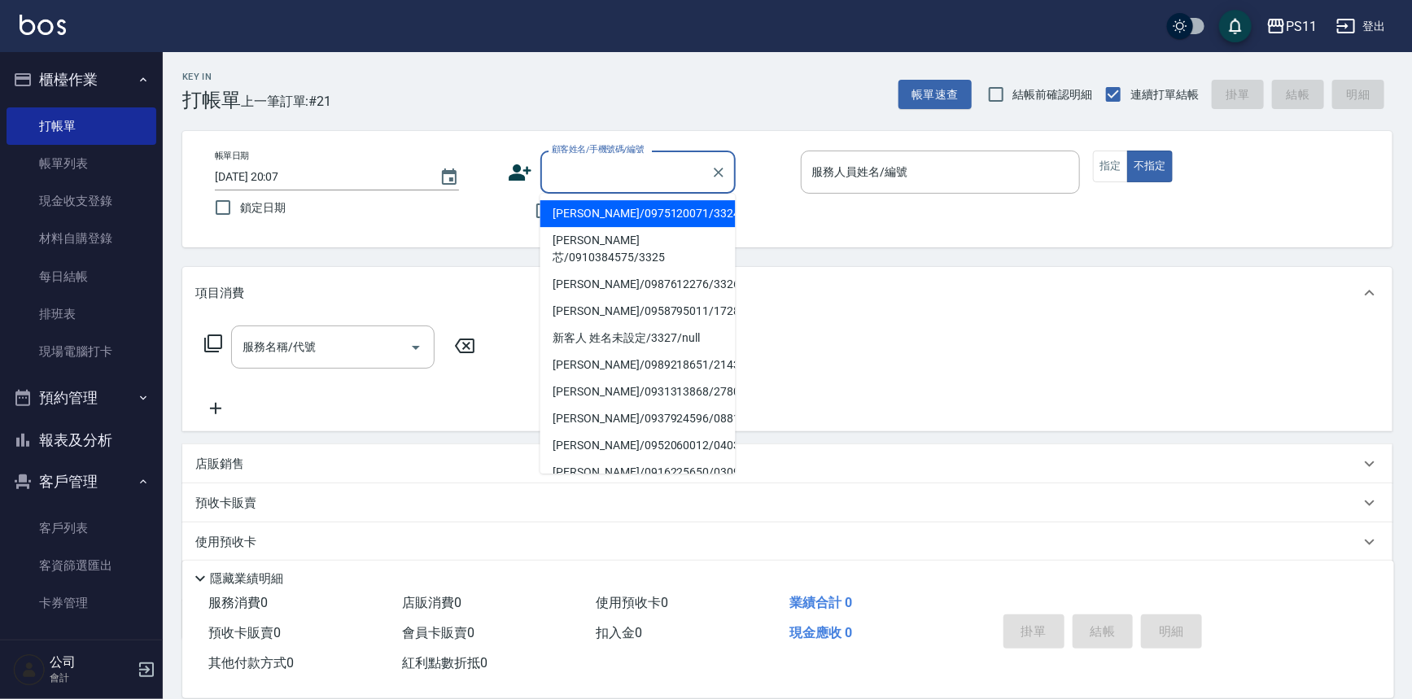
click at [675, 220] on li "林書婷/0975120071/3324" at bounding box center [637, 213] width 195 height 27
type input "林書婷/0975120071/3324"
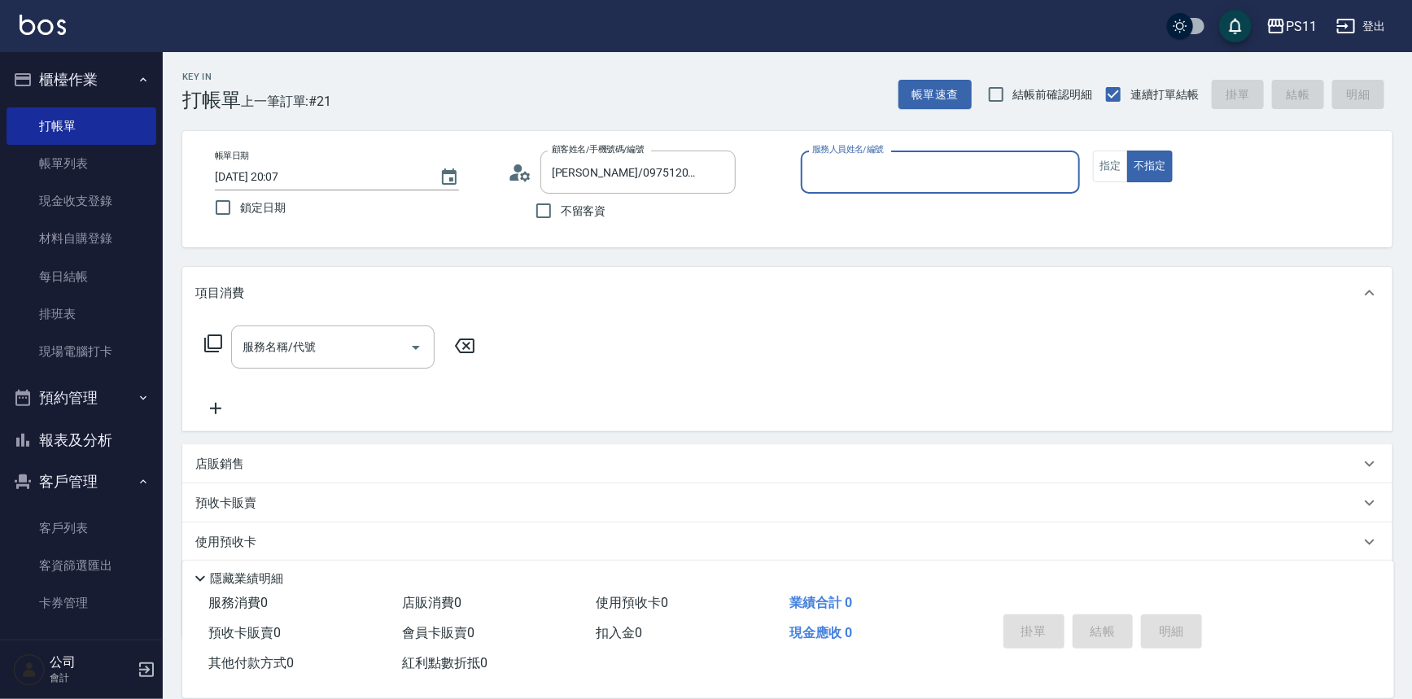
click at [832, 174] on input "服務人員姓名/編號" at bounding box center [940, 172] width 265 height 28
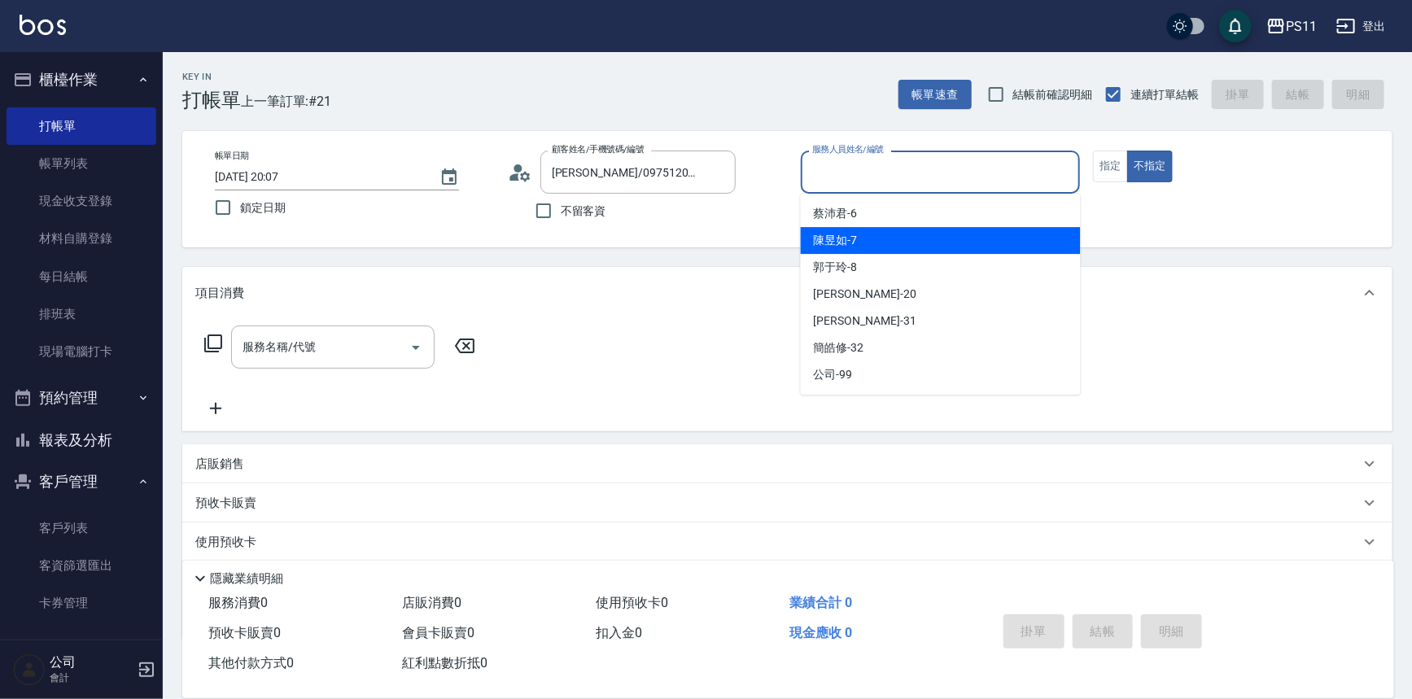
click at [866, 237] on div "陳昱如 -7" at bounding box center [941, 240] width 280 height 27
type input "陳昱如-7"
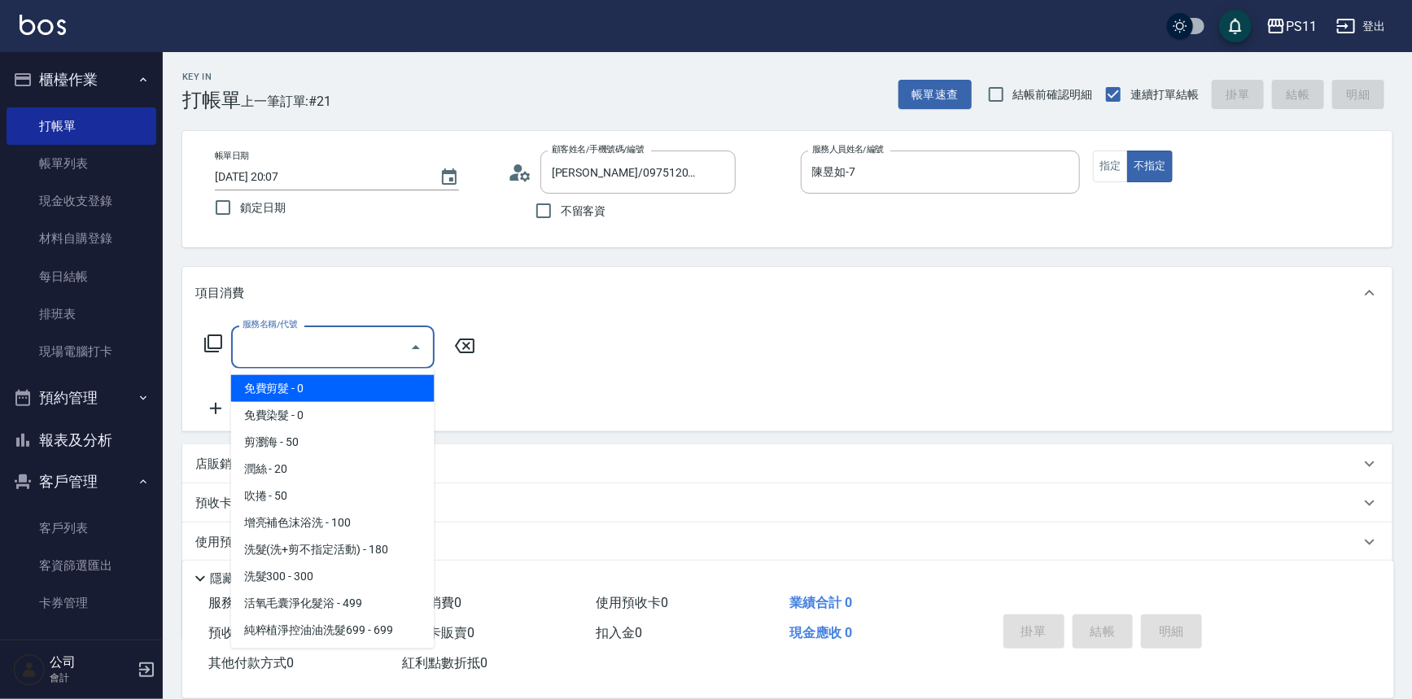
click at [304, 360] on input "服務名稱/代號" at bounding box center [320, 347] width 164 height 28
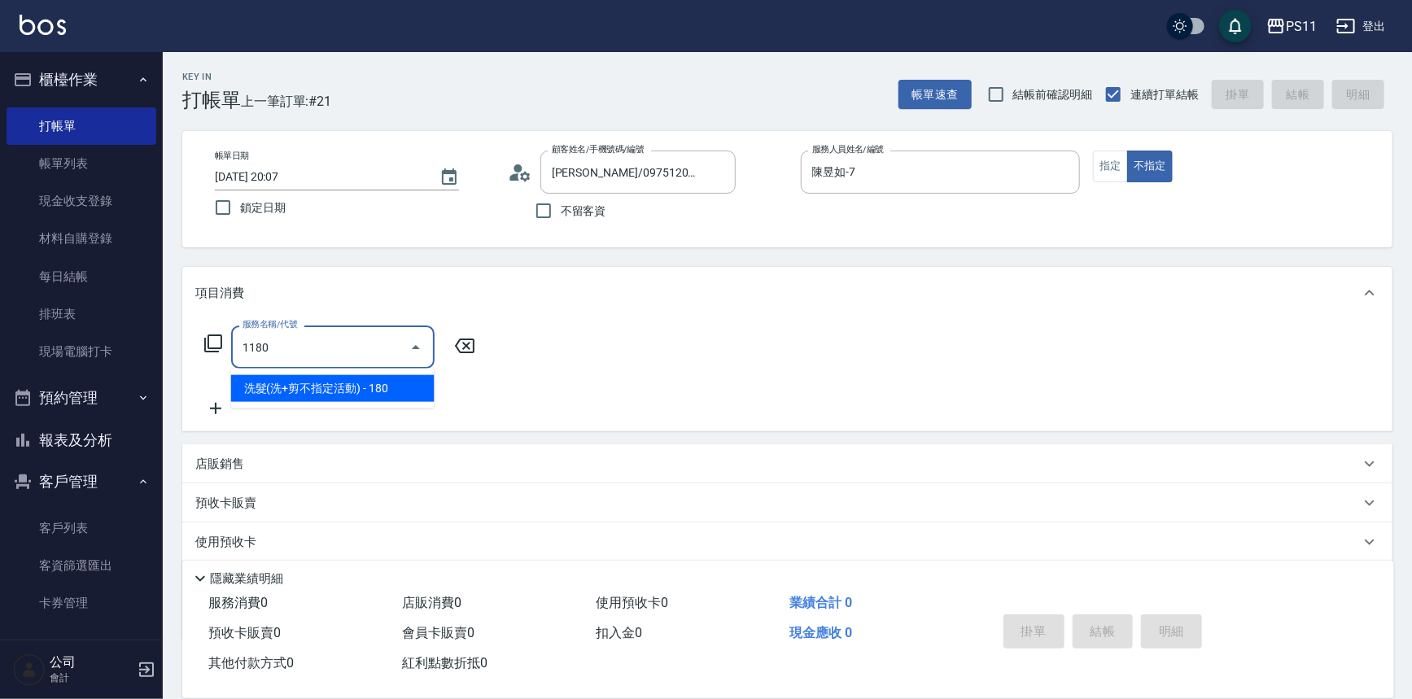
type input "洗髮(洗+剪不指定活動)(1180)"
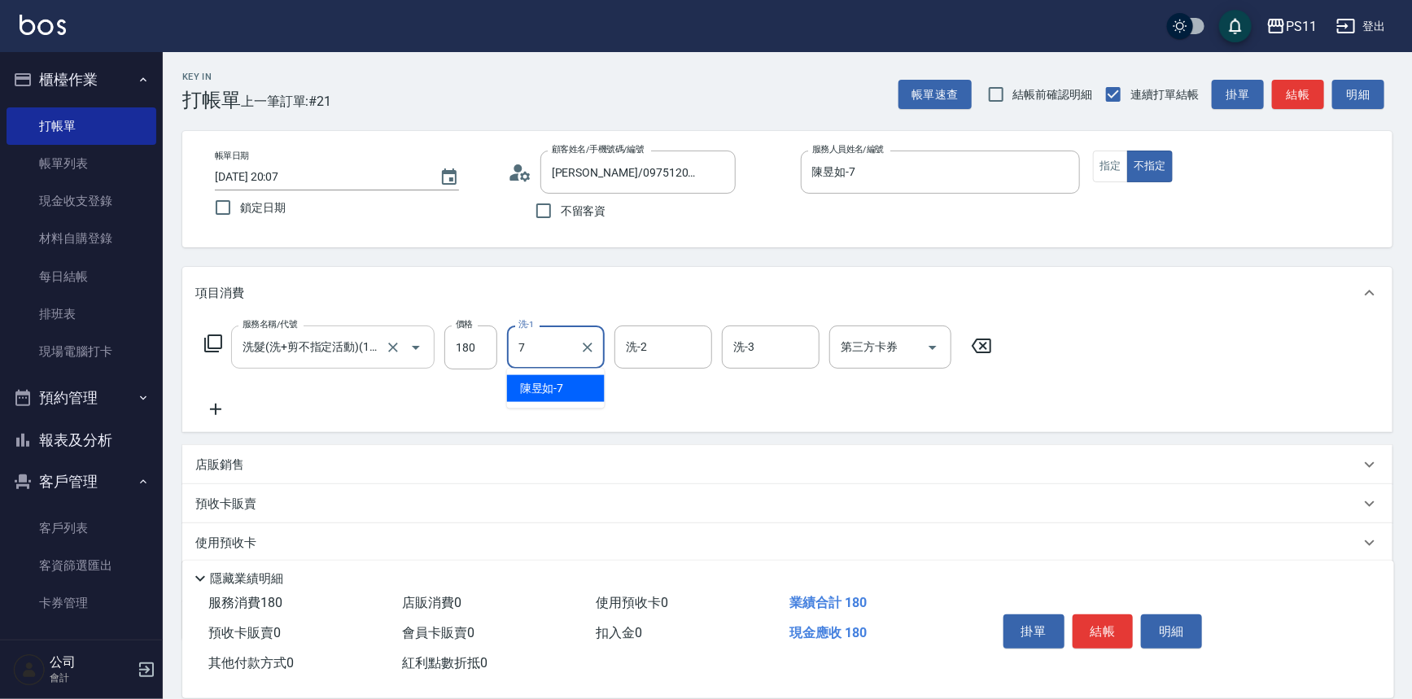
type input "陳昱如-7"
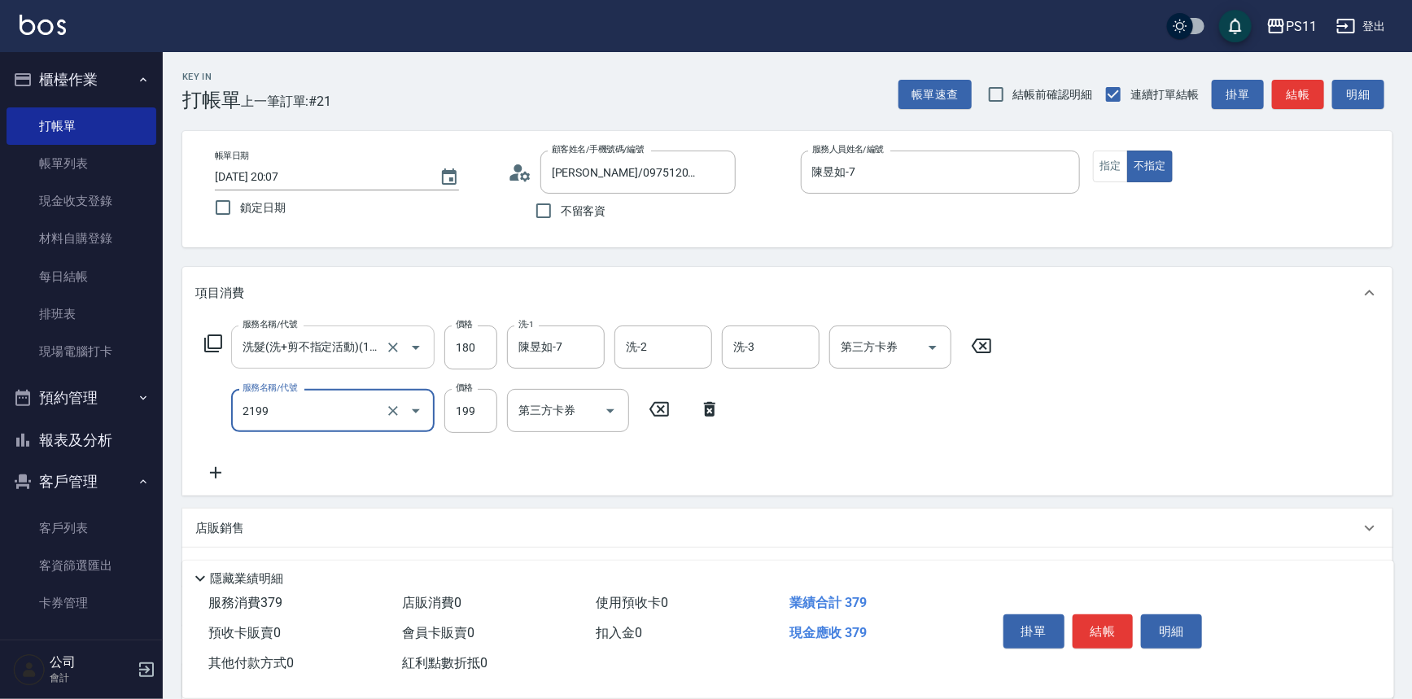
type input "不指定剪髮活動(2199)"
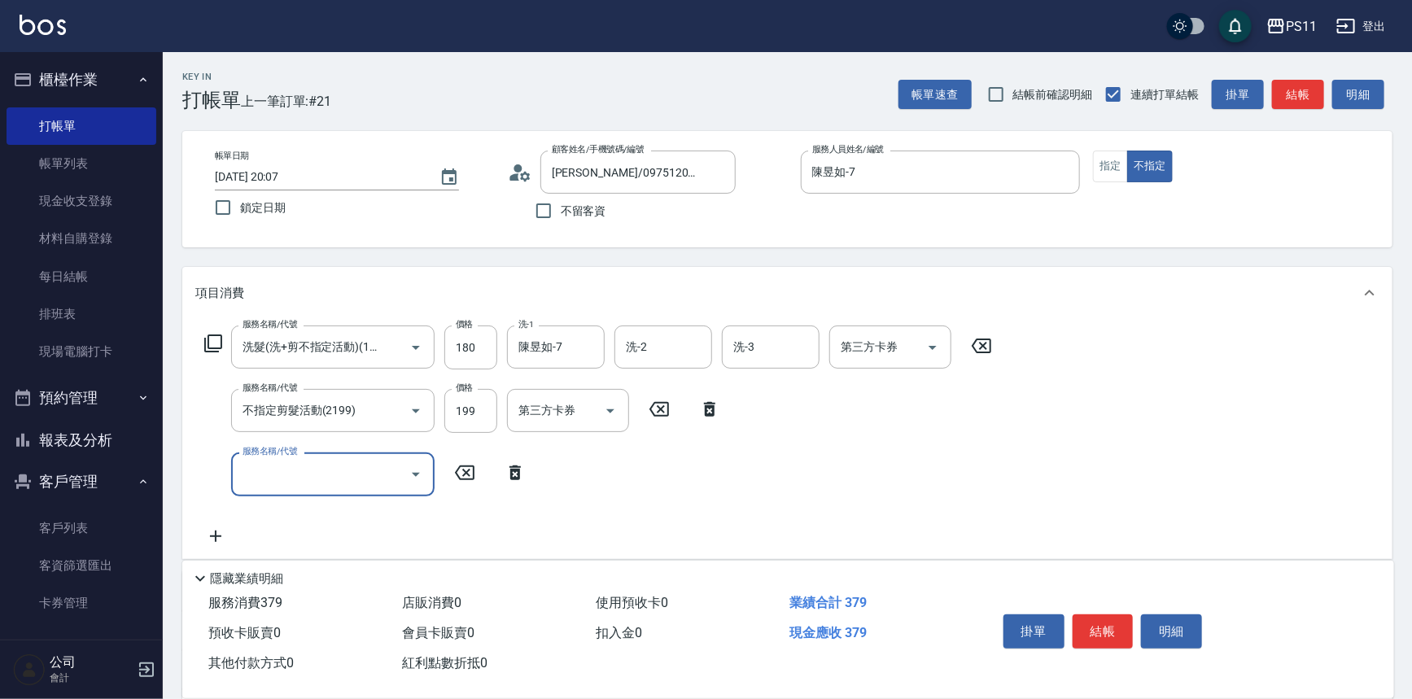
click at [422, 483] on icon "Open" at bounding box center [416, 475] width 20 height 20
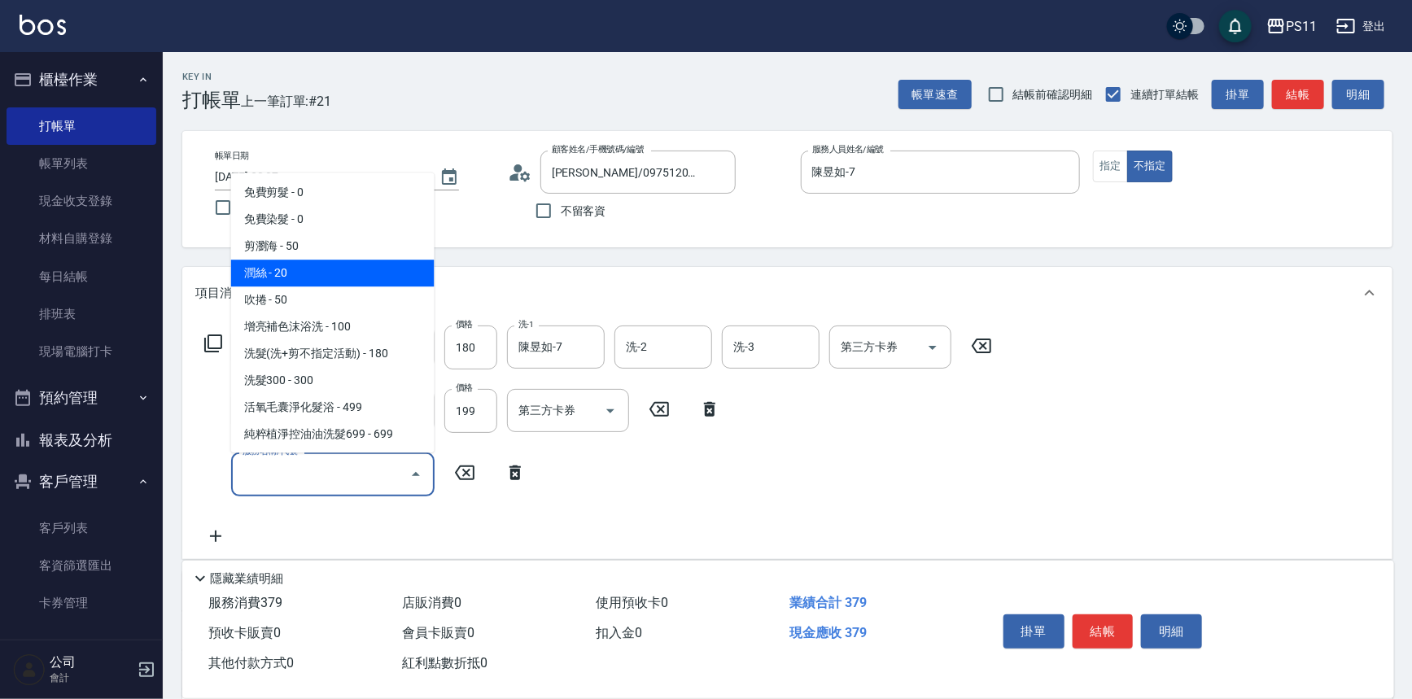
click at [377, 275] on span "潤絲 - 20" at bounding box center [332, 273] width 203 height 27
type input "潤絲(820)"
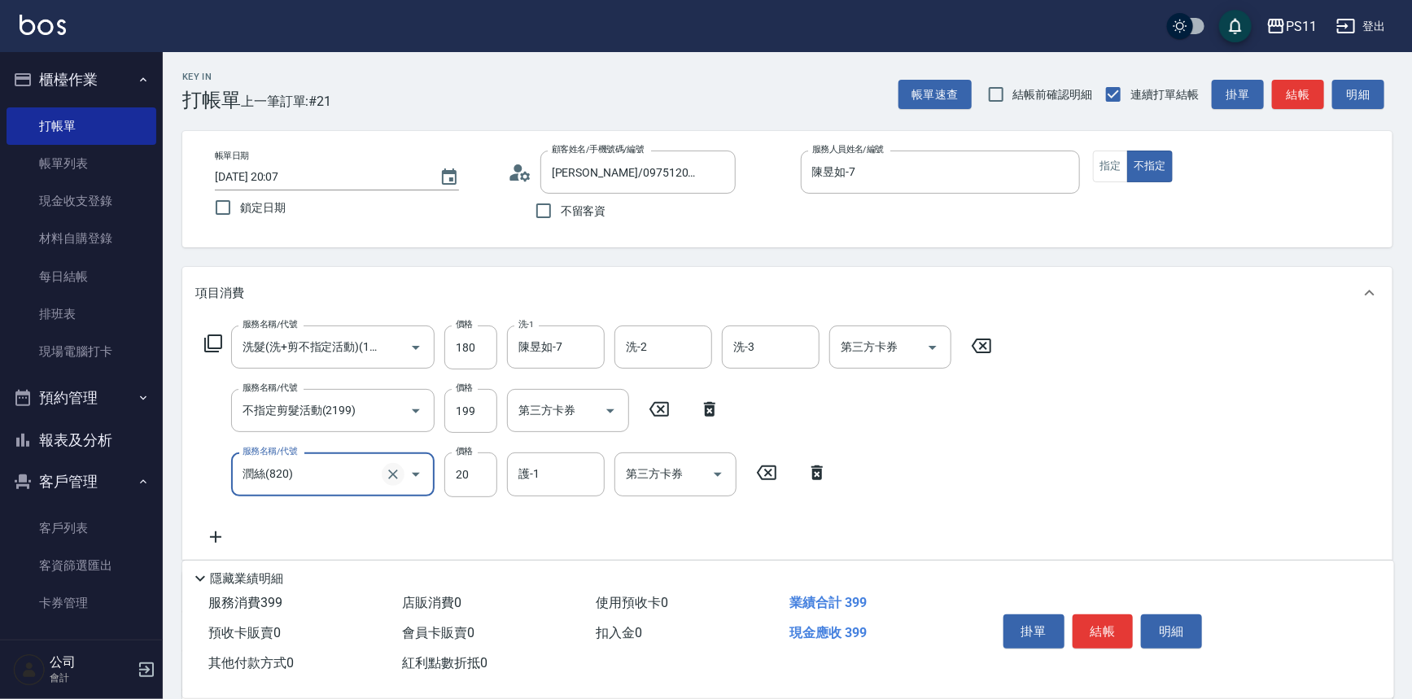
click at [391, 472] on icon "Clear" at bounding box center [393, 475] width 10 height 10
click at [410, 465] on icon "Open" at bounding box center [416, 475] width 20 height 20
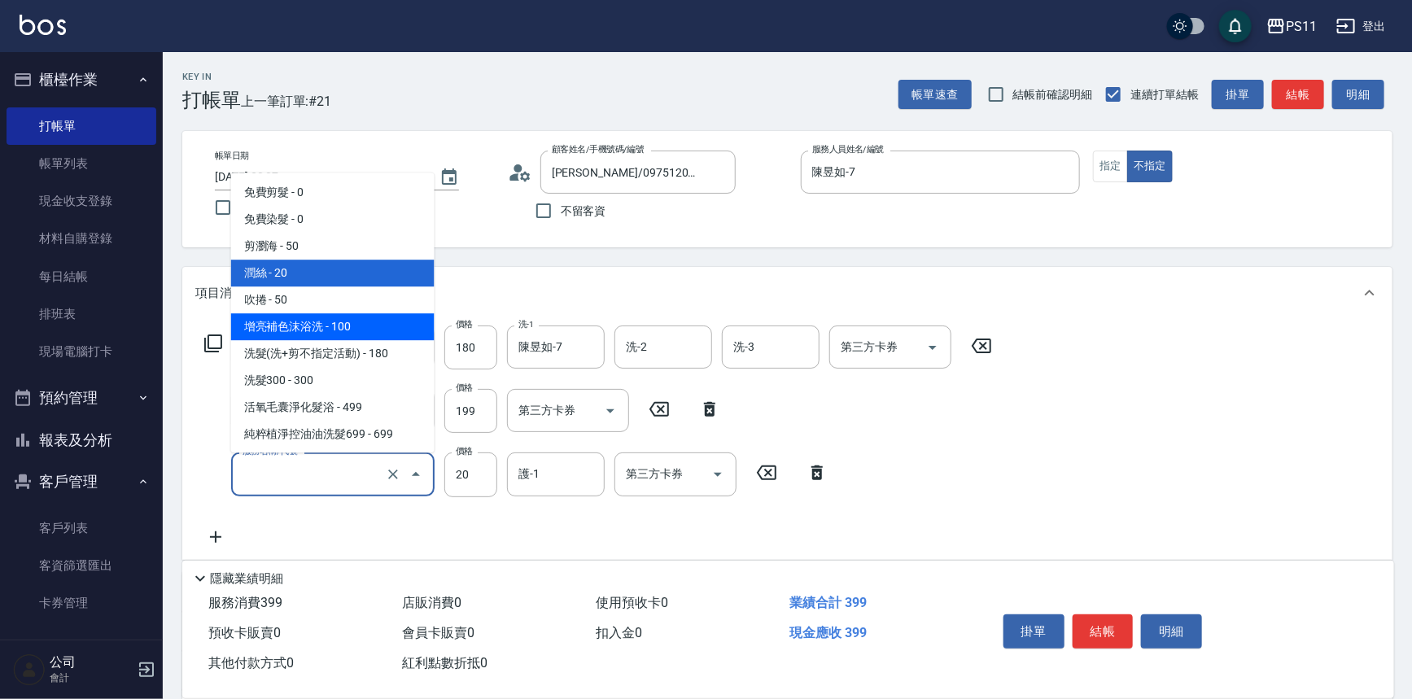
click at [357, 325] on span "增亮補色沫浴洗 - 100" at bounding box center [332, 327] width 203 height 27
type input "增亮補色沫浴洗(1100)"
type input "100"
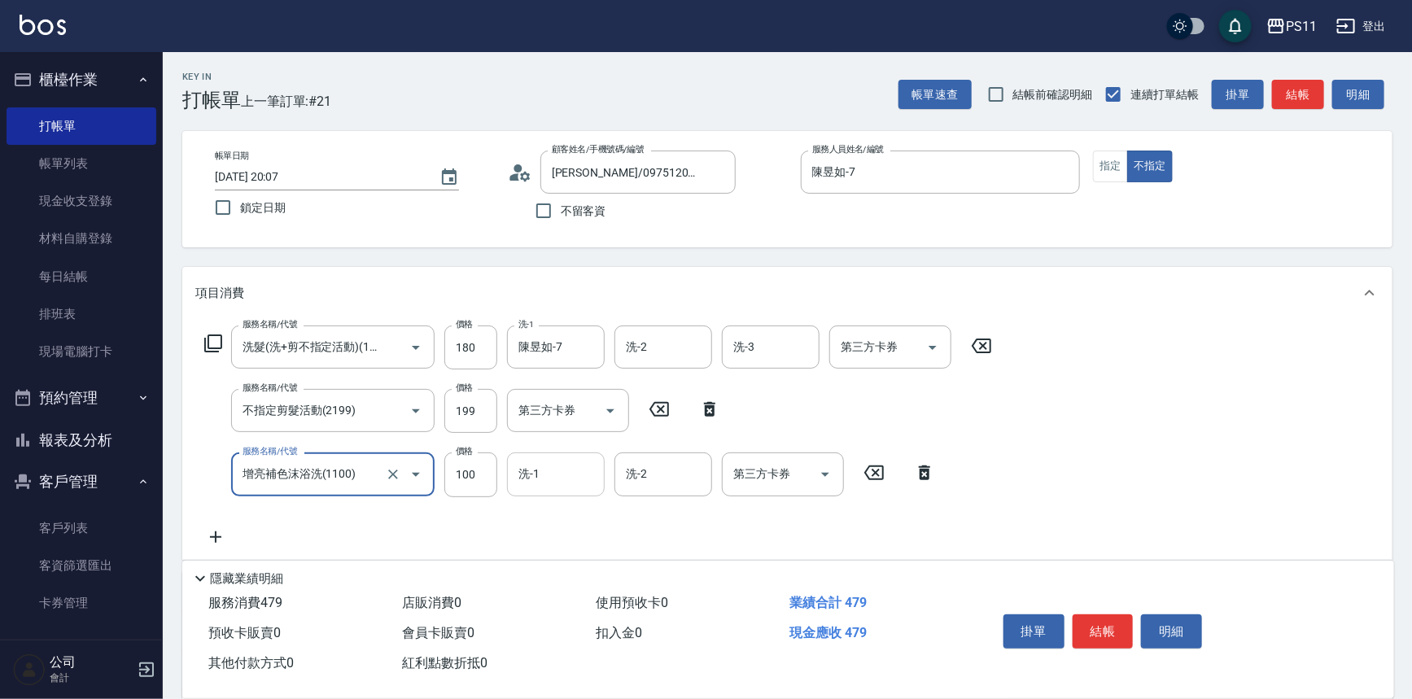
click at [578, 482] on input "洗-1" at bounding box center [555, 474] width 83 height 28
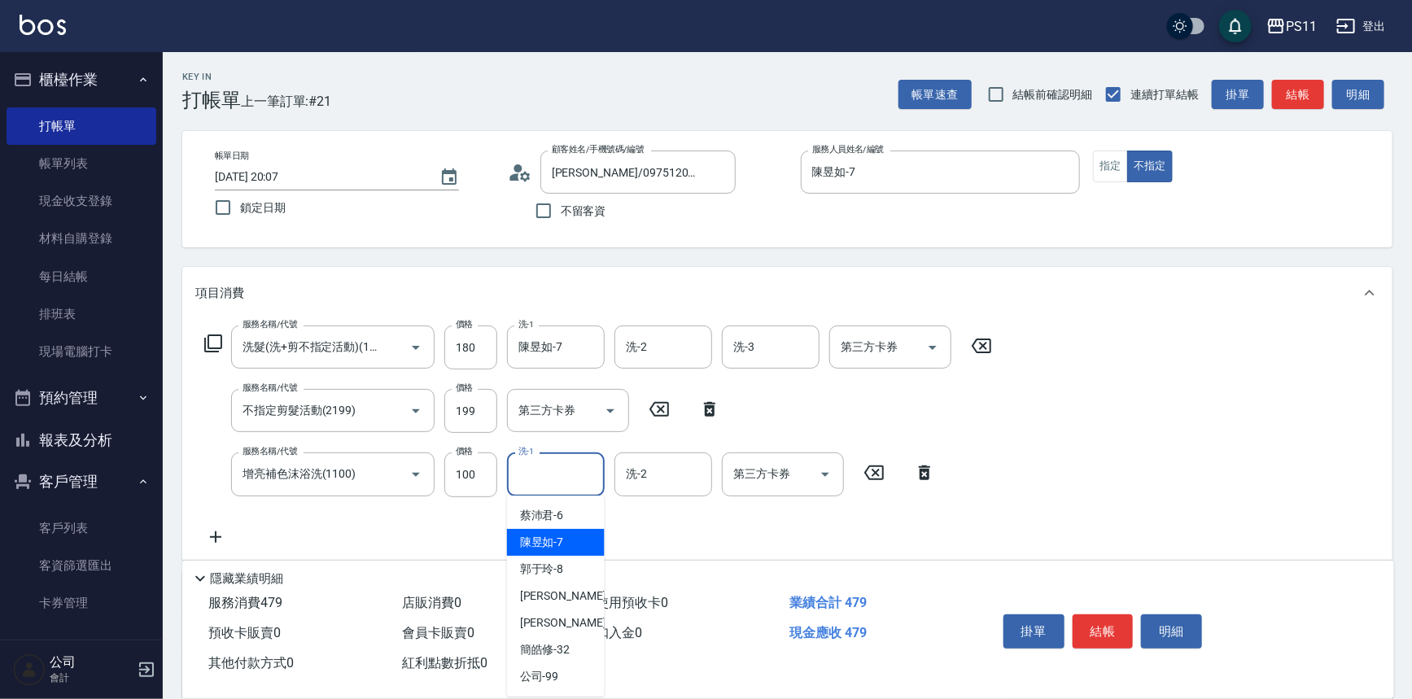
click at [581, 535] on div "陳昱如 -7" at bounding box center [556, 542] width 98 height 27
type input "陳昱如-7"
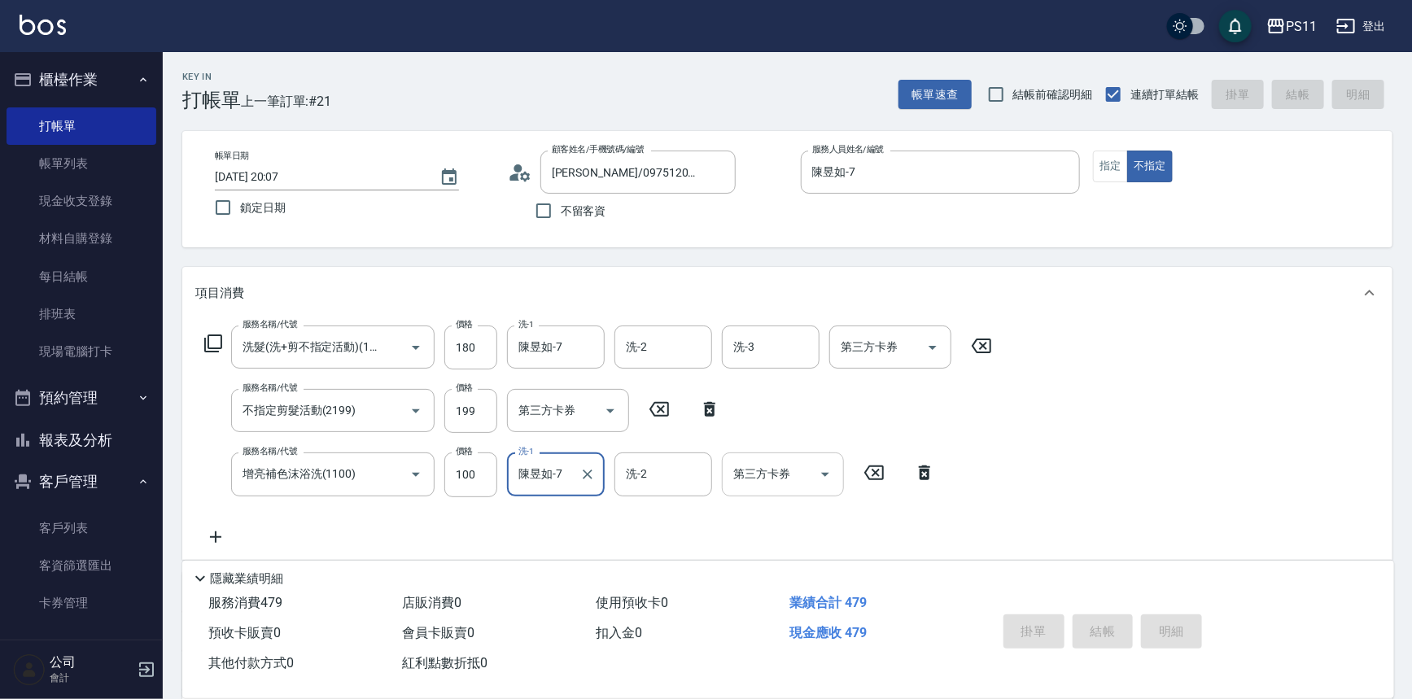
type input "2025/09/20 20:08"
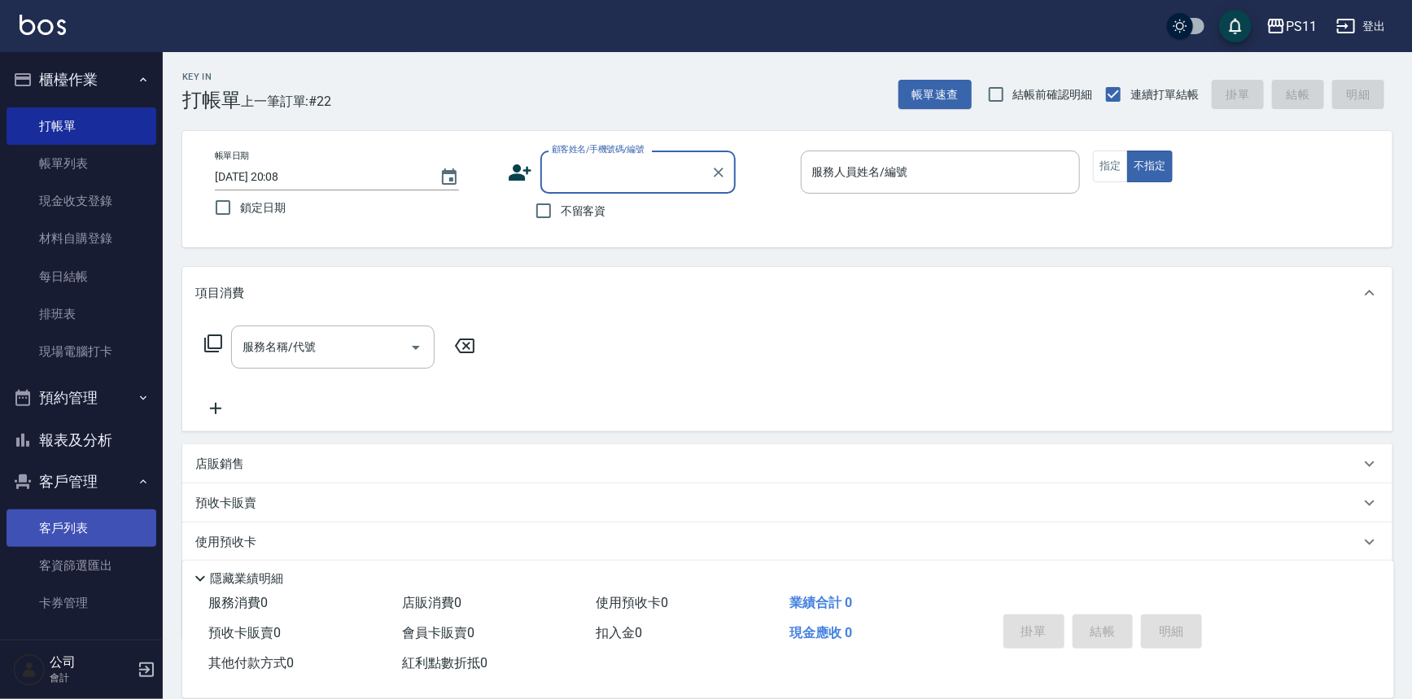
click at [81, 535] on link "客戶列表" at bounding box center [82, 527] width 150 height 37
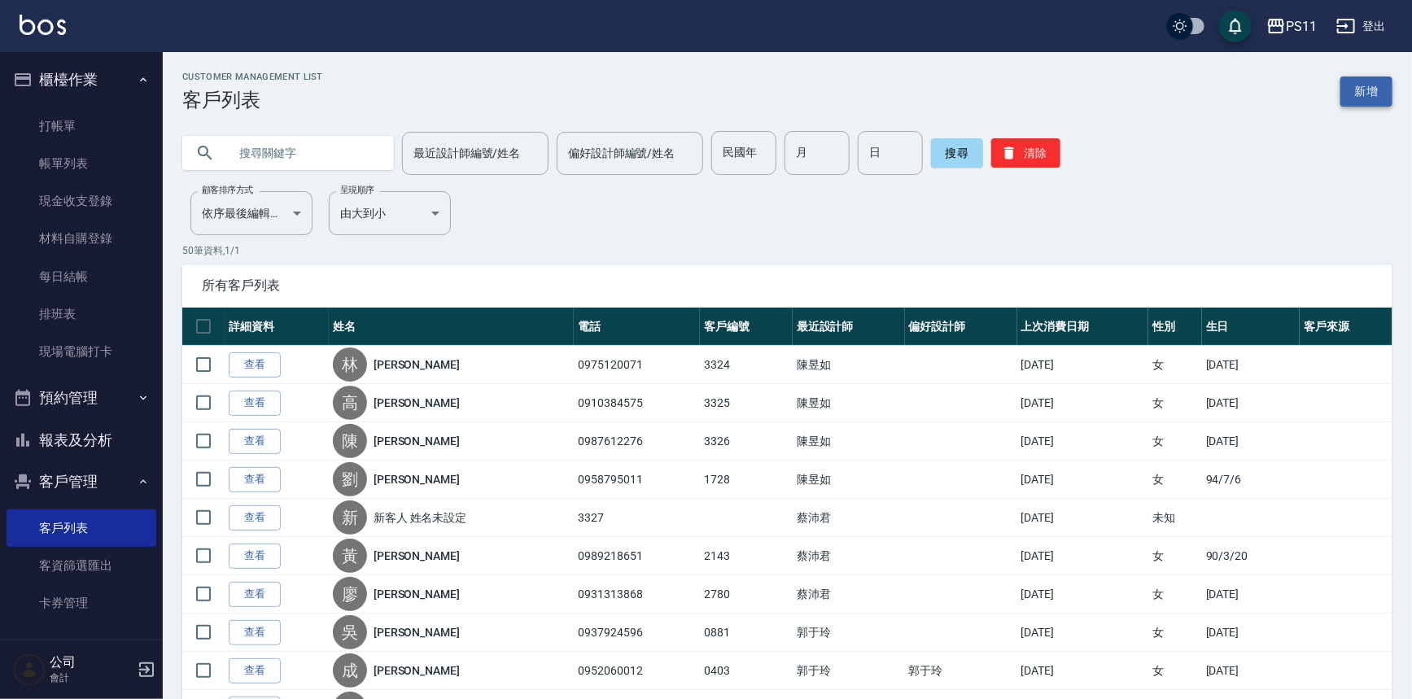
click at [1373, 94] on link "新增" at bounding box center [1366, 91] width 52 height 30
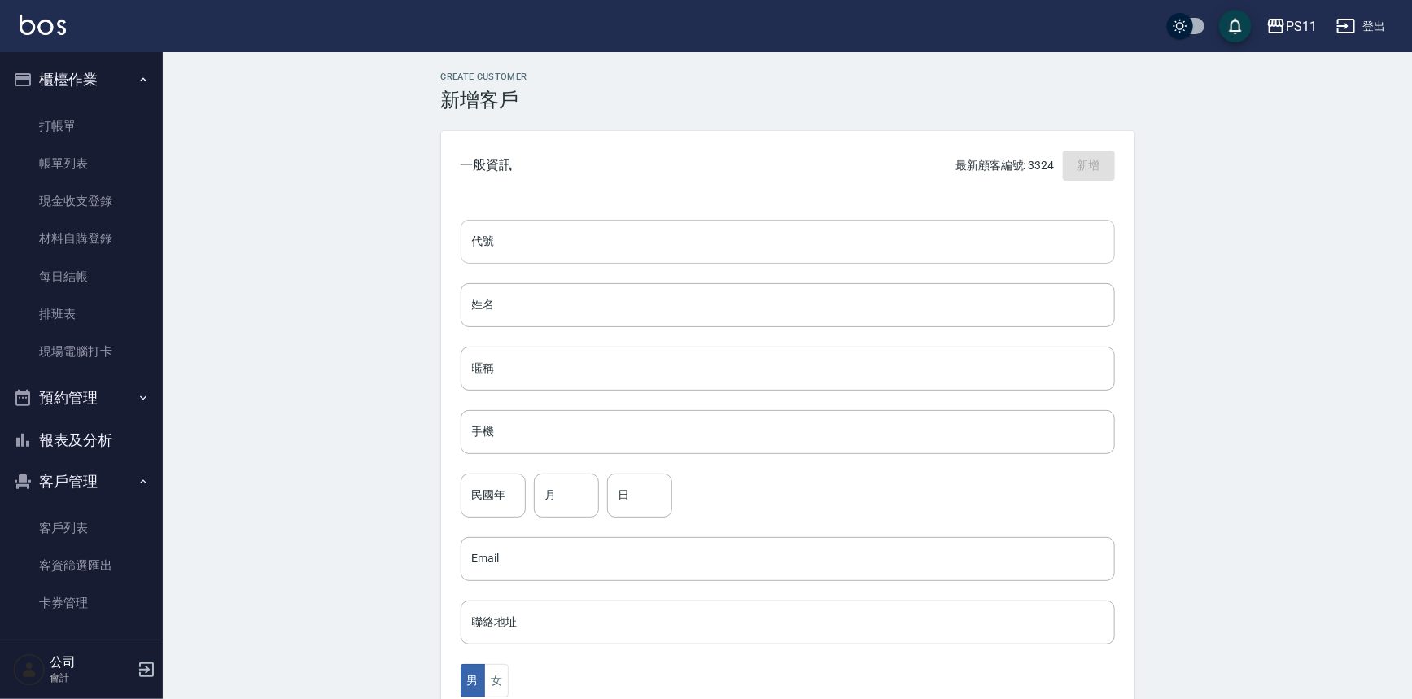
click at [684, 252] on input "代號" at bounding box center [788, 242] width 654 height 44
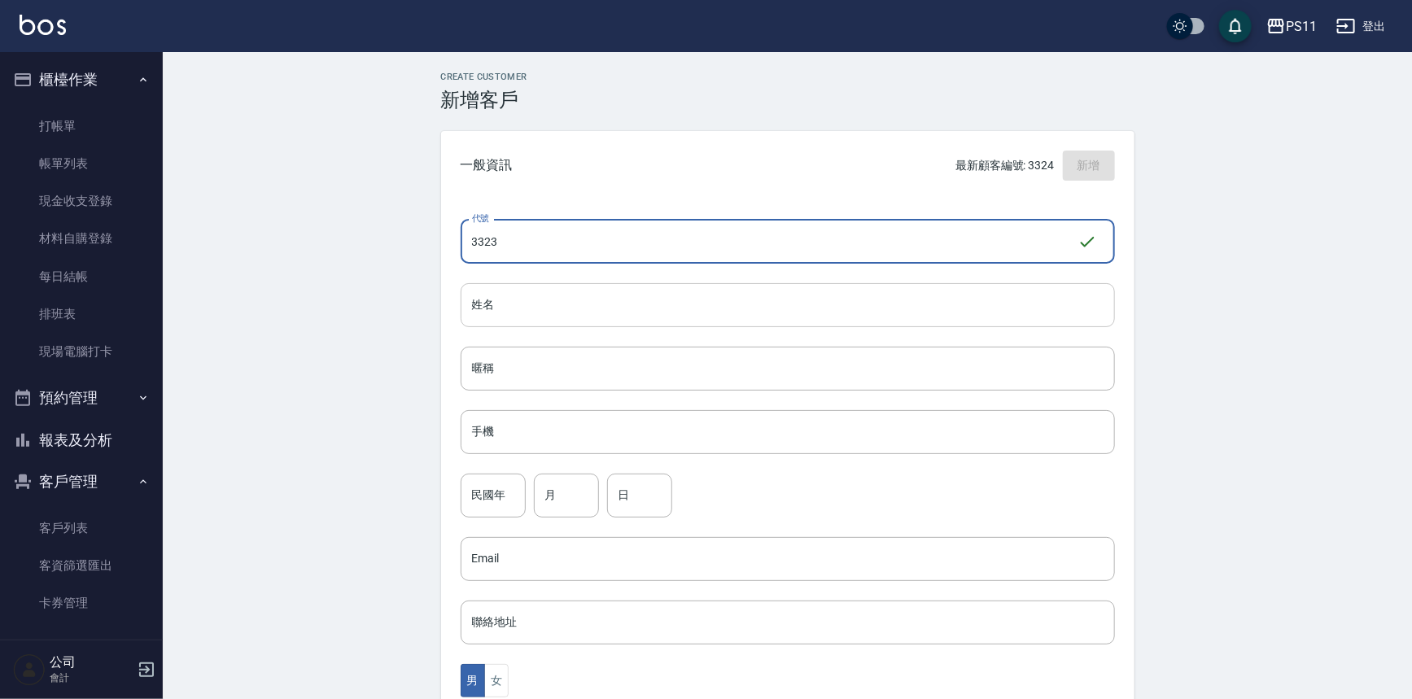
type input "3323"
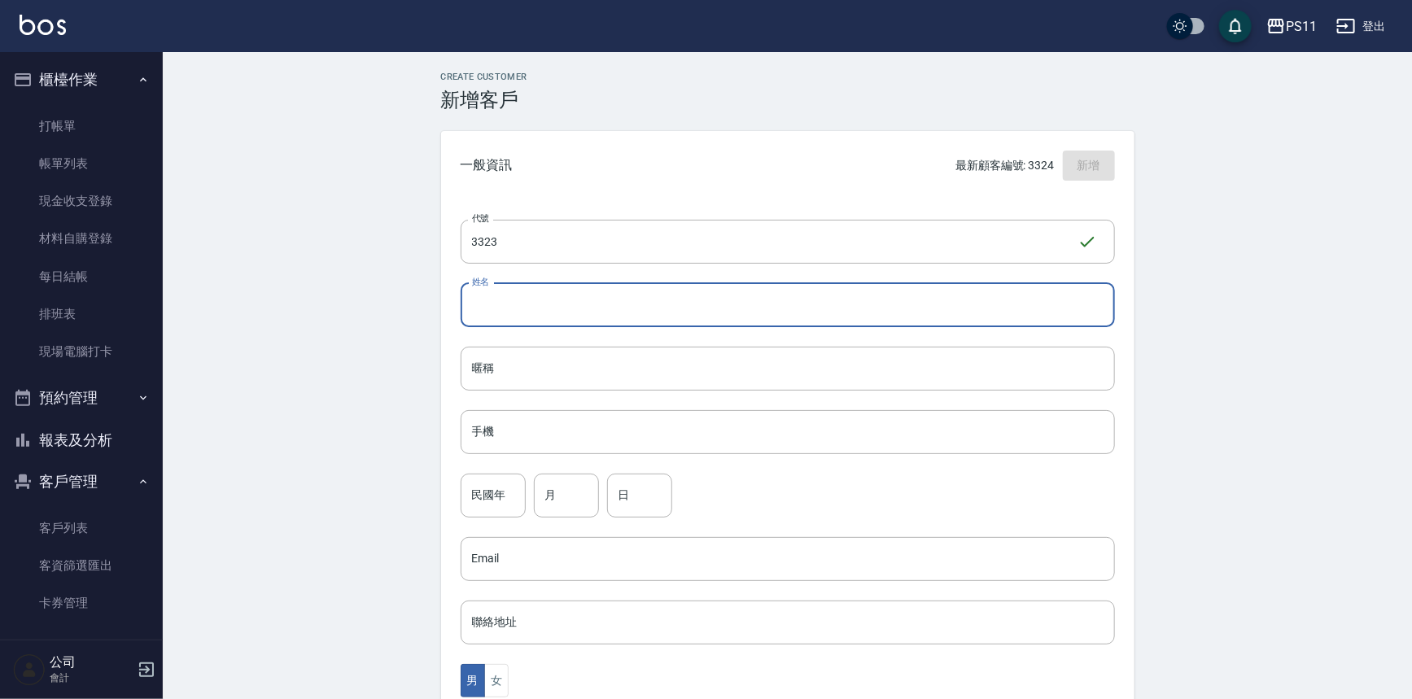
click at [854, 308] on input "姓名" at bounding box center [788, 305] width 654 height 44
type input "x"
type input "[PERSON_NAME]"
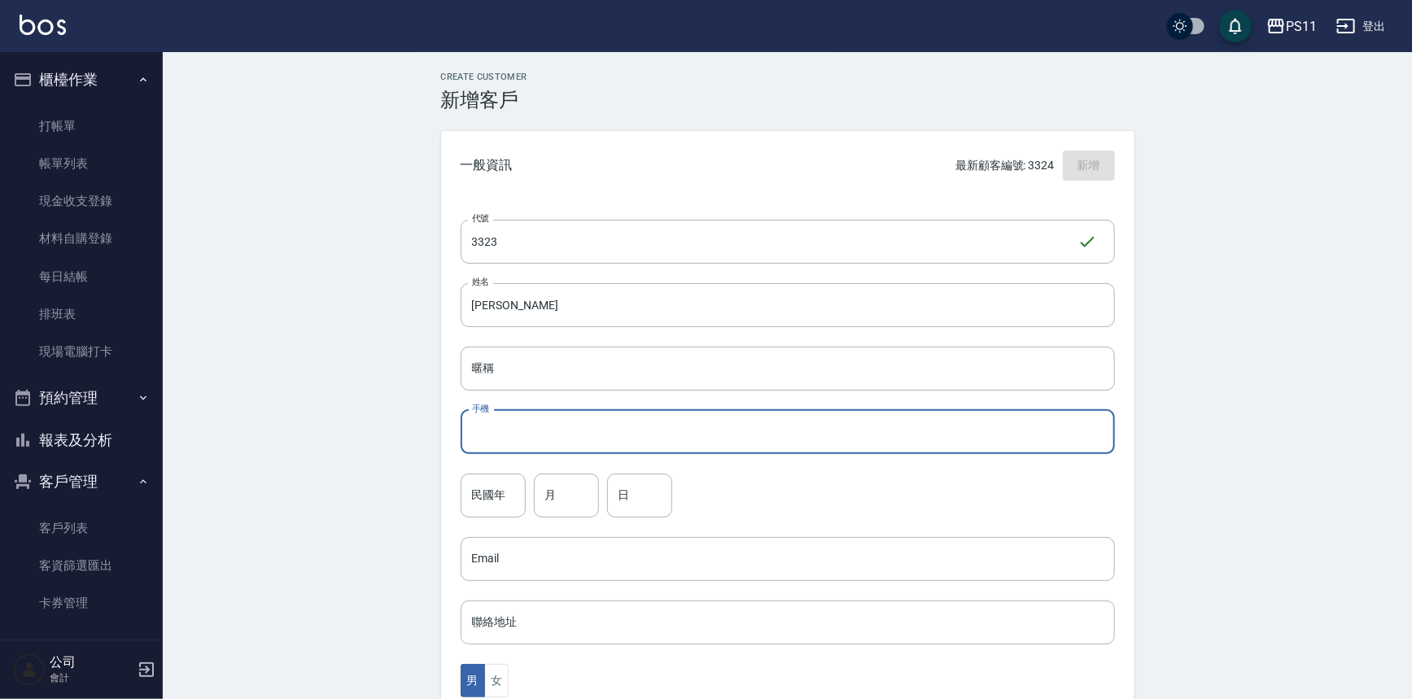
click at [524, 417] on input "手機" at bounding box center [788, 432] width 654 height 44
type input "0923979293"
click at [493, 514] on input "民國年" at bounding box center [493, 496] width 65 height 44
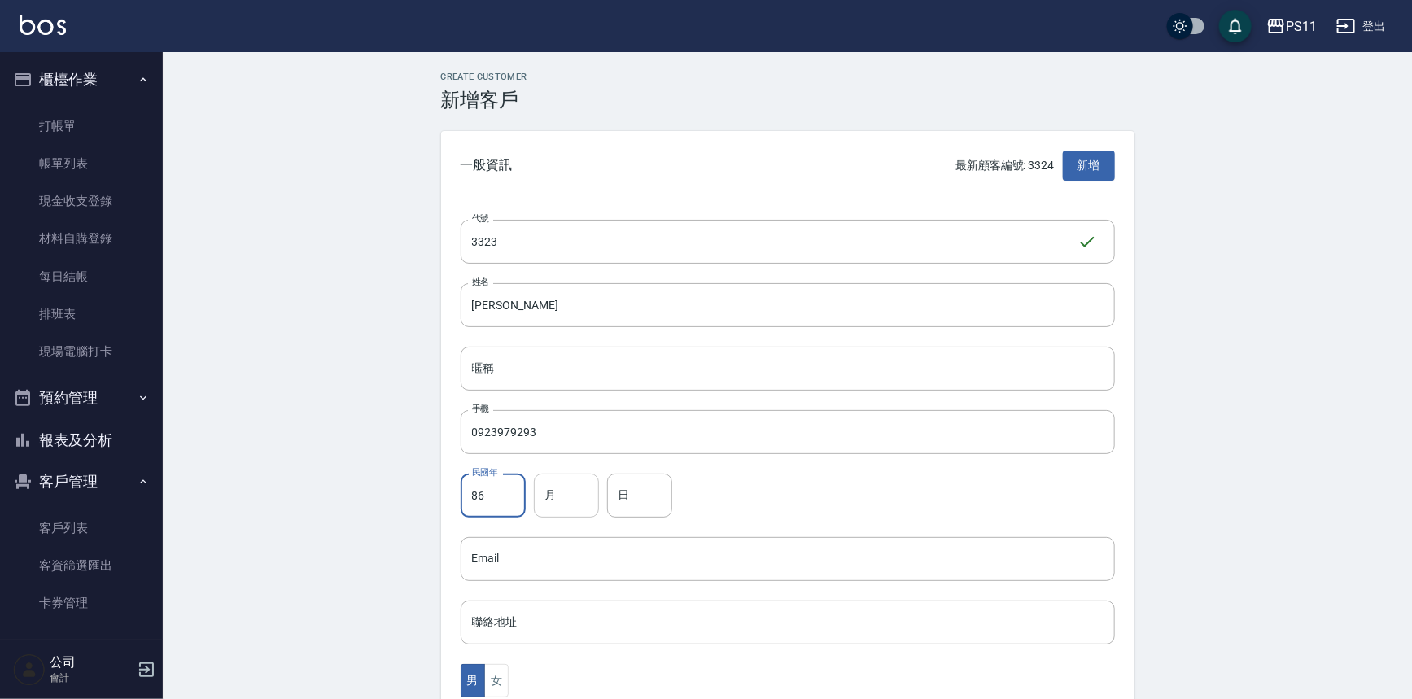
type input "86"
click at [594, 496] on input "月" at bounding box center [566, 496] width 65 height 44
type input "2"
click at [624, 480] on div "日 日" at bounding box center [639, 496] width 65 height 44
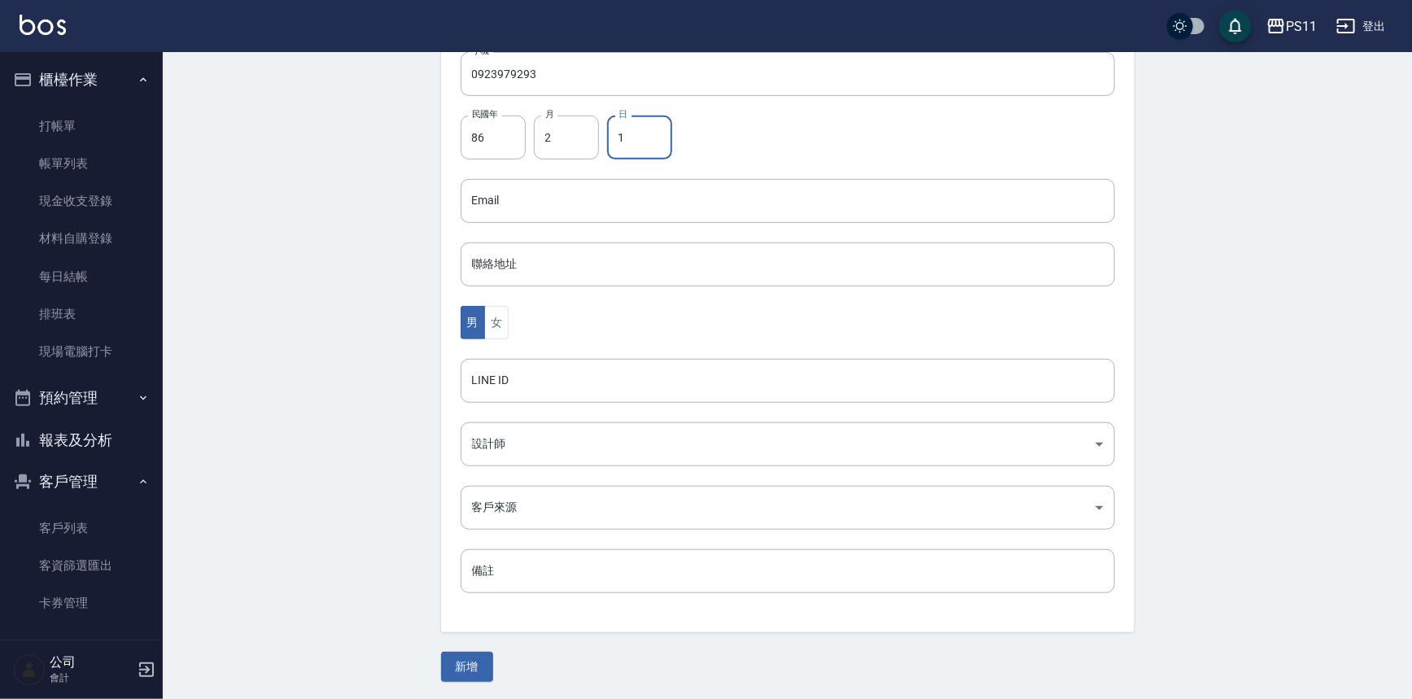
scroll to position [359, 0]
type input "1"
drag, startPoint x: 461, startPoint y: 659, endPoint x: 455, endPoint y: 651, distance: 10.4
click at [461, 658] on button "新增" at bounding box center [467, 666] width 52 height 30
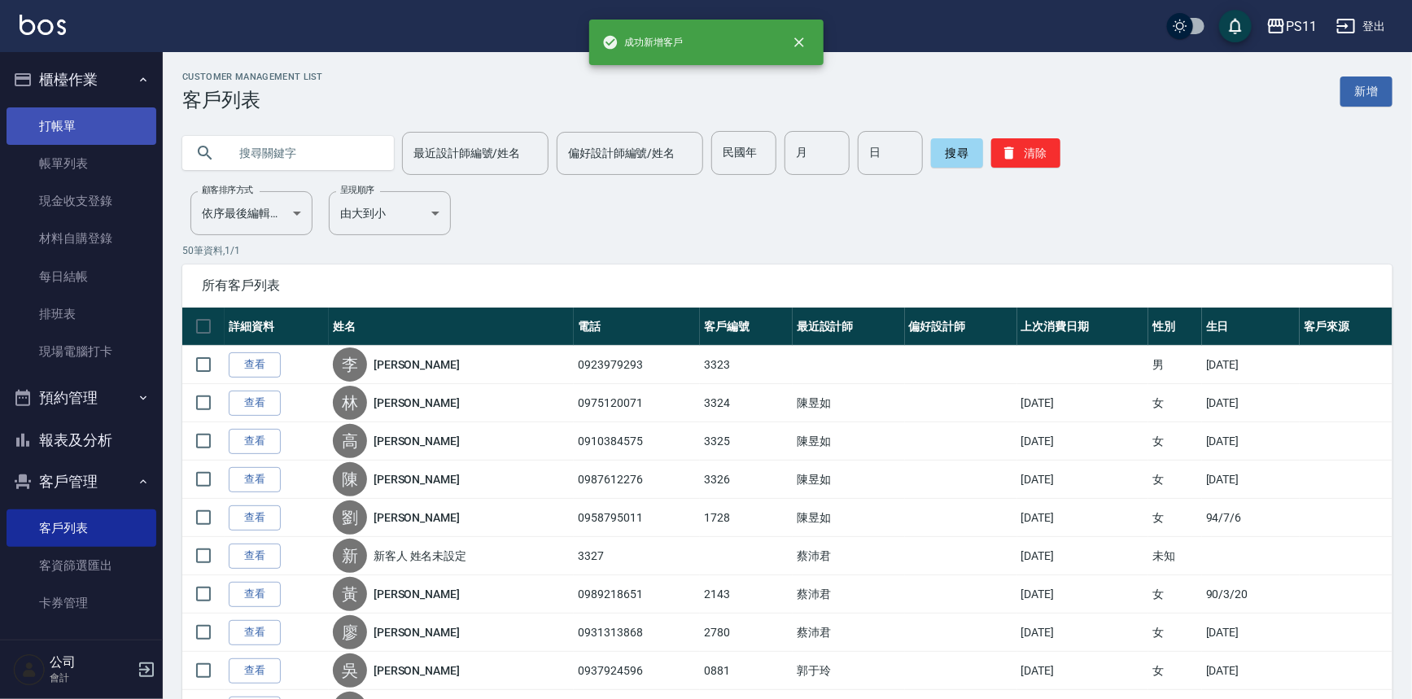
click at [82, 116] on link "打帳單" at bounding box center [82, 125] width 150 height 37
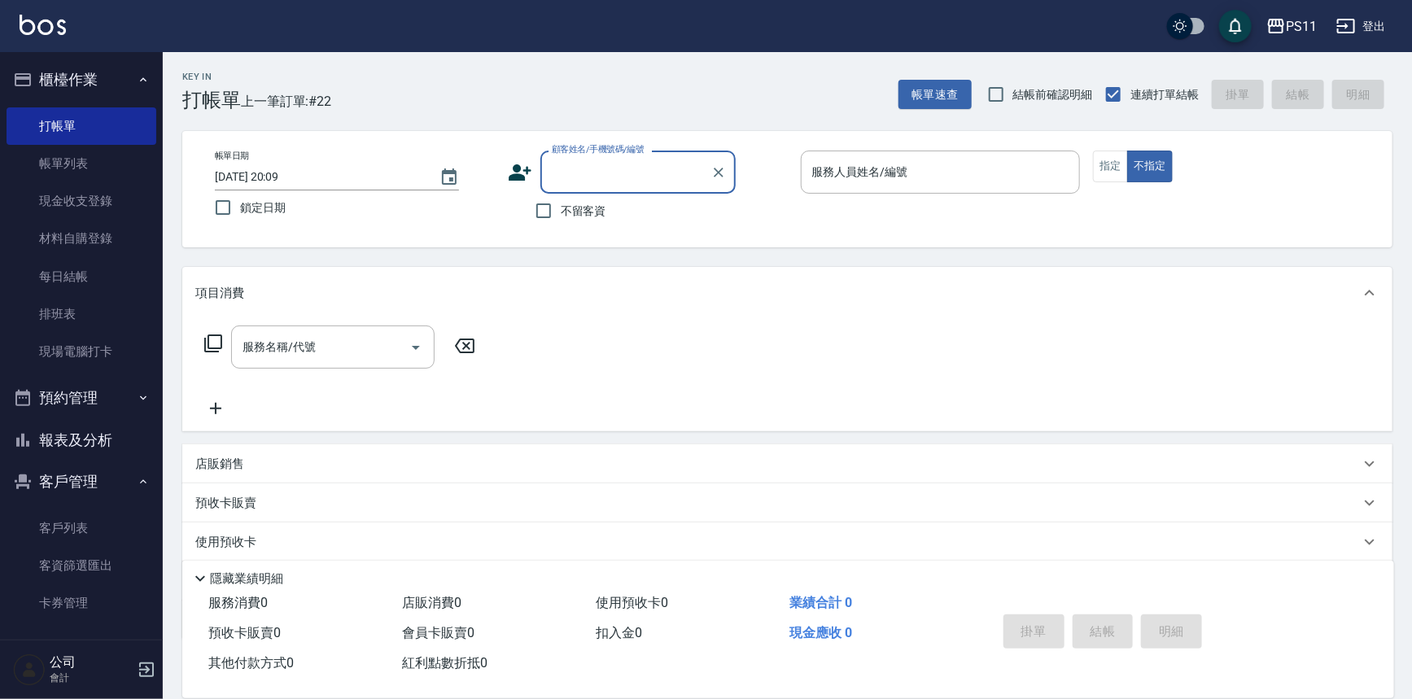
click at [629, 171] on input "顧客姓名/手機號碼/編號" at bounding box center [626, 172] width 156 height 28
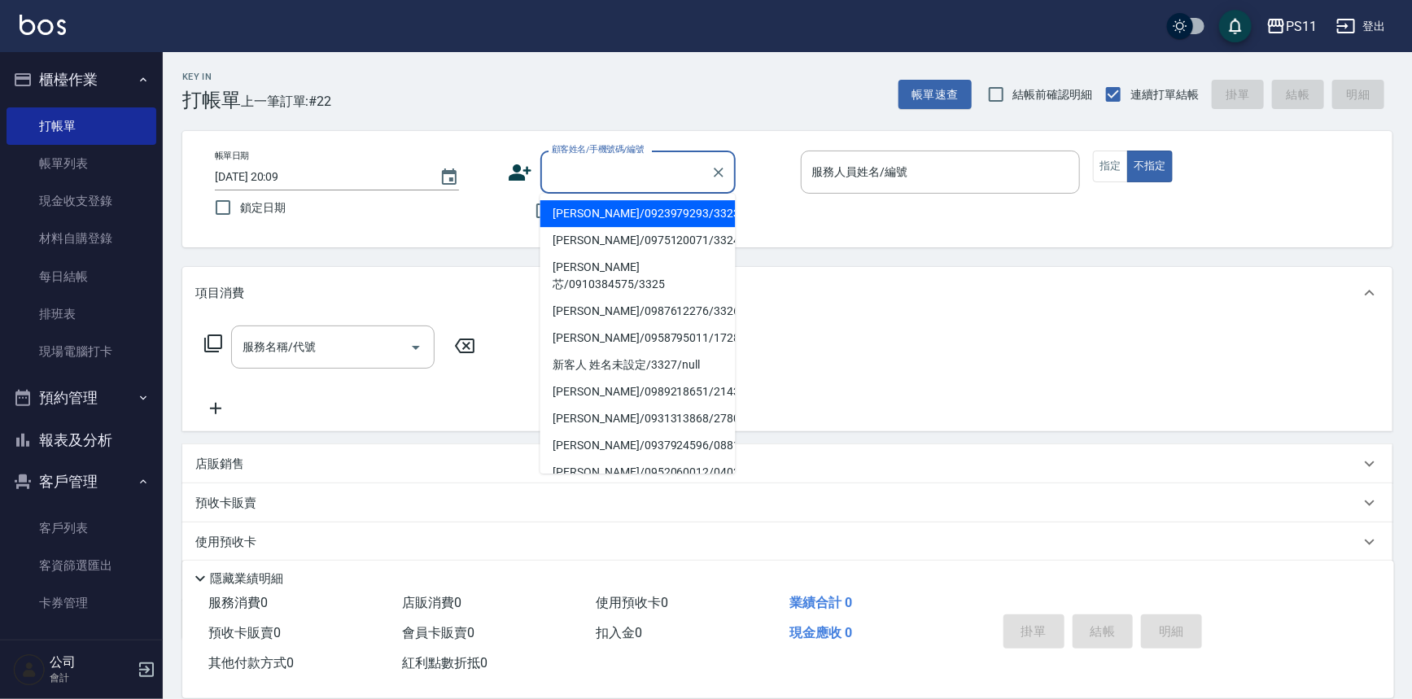
click at [636, 210] on li "李威漢/0923979293/3323" at bounding box center [637, 213] width 195 height 27
type input "李威漢/0923979293/3323"
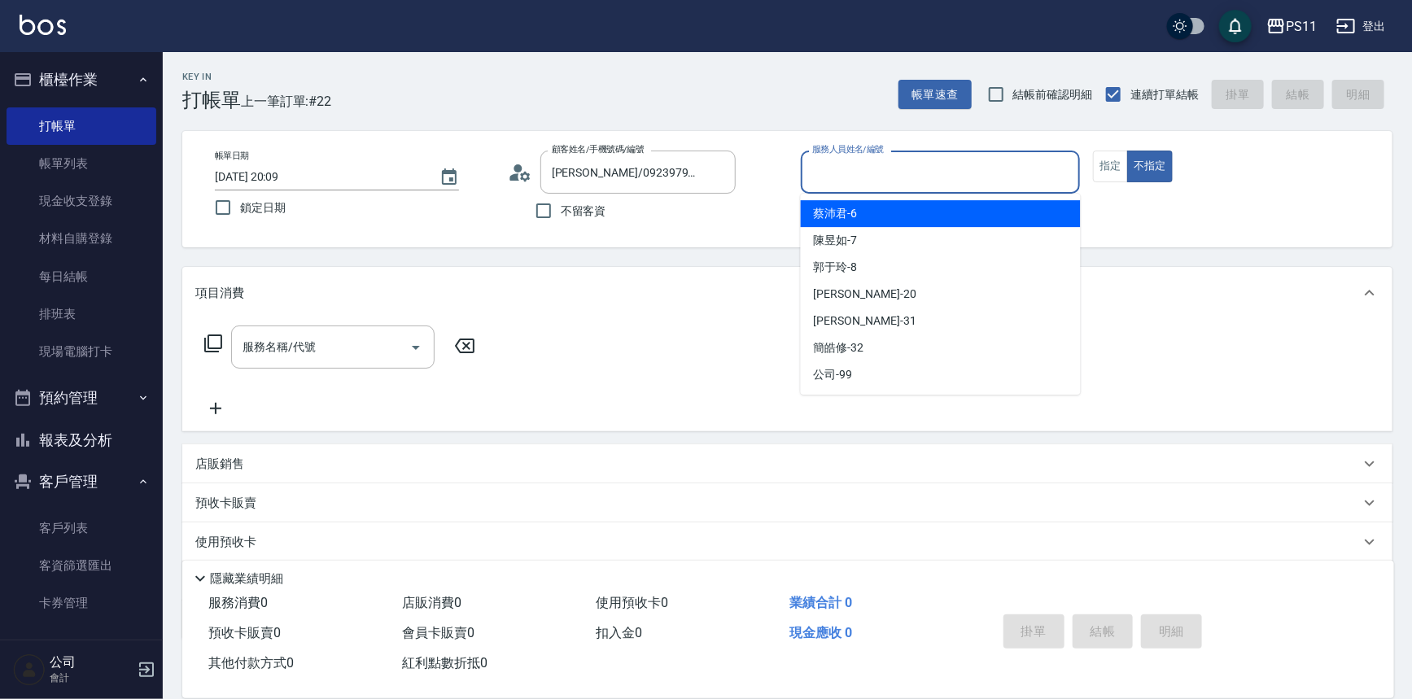
click at [895, 170] on input "服務人員姓名/編號" at bounding box center [940, 172] width 265 height 28
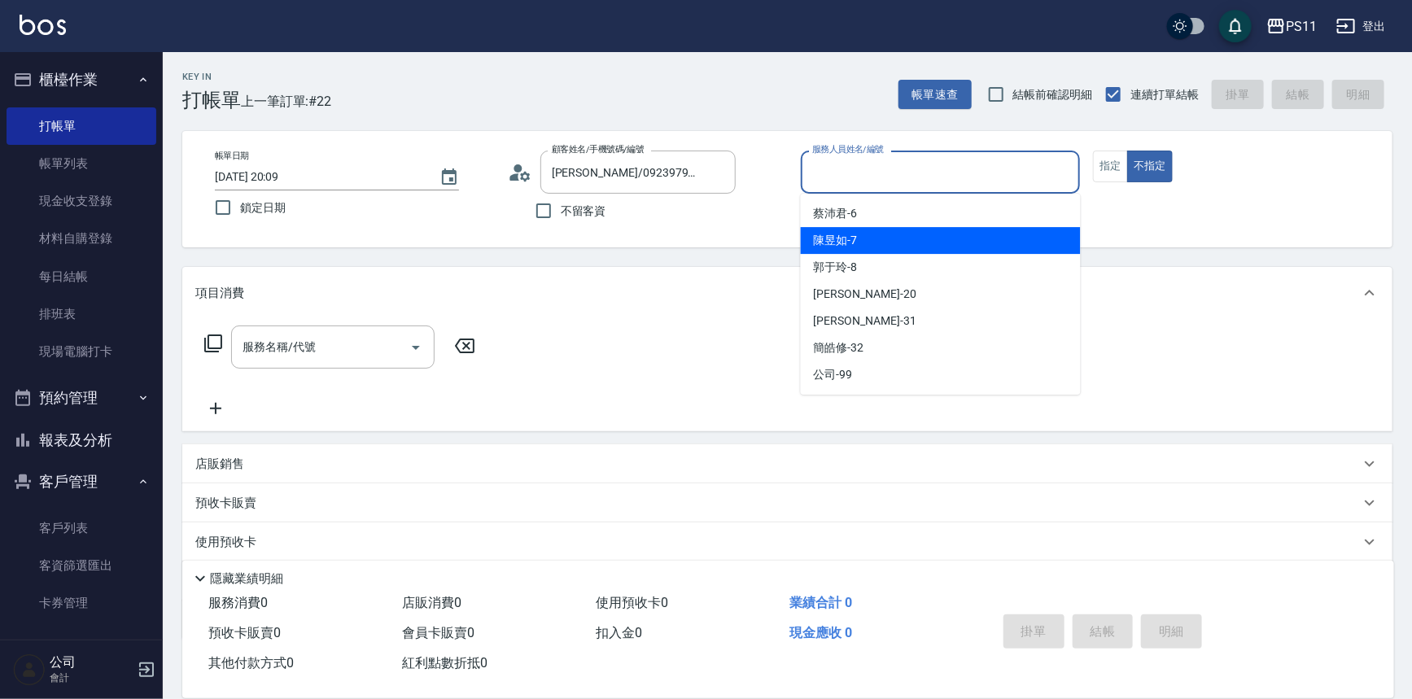
click at [876, 244] on div "陳昱如 -7" at bounding box center [941, 240] width 280 height 27
type input "陳昱如-7"
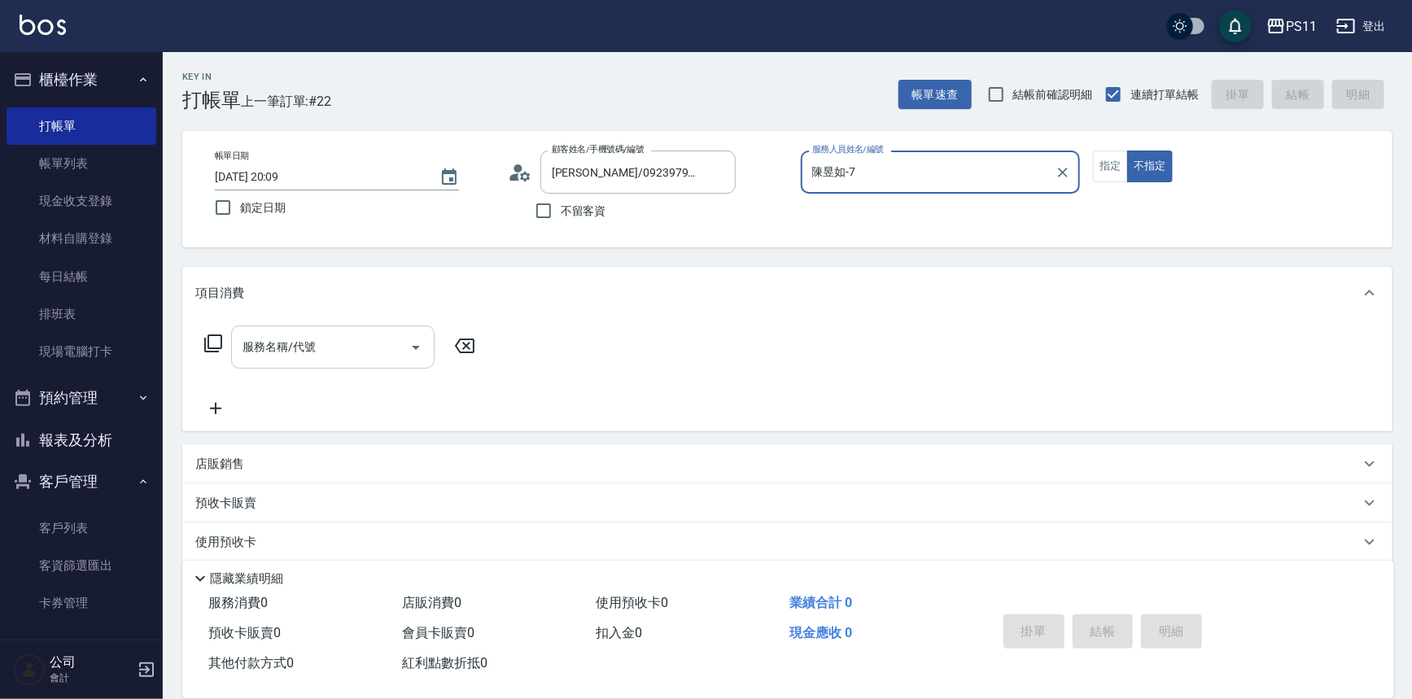
click at [269, 357] on input "服務名稱/代號" at bounding box center [320, 347] width 164 height 28
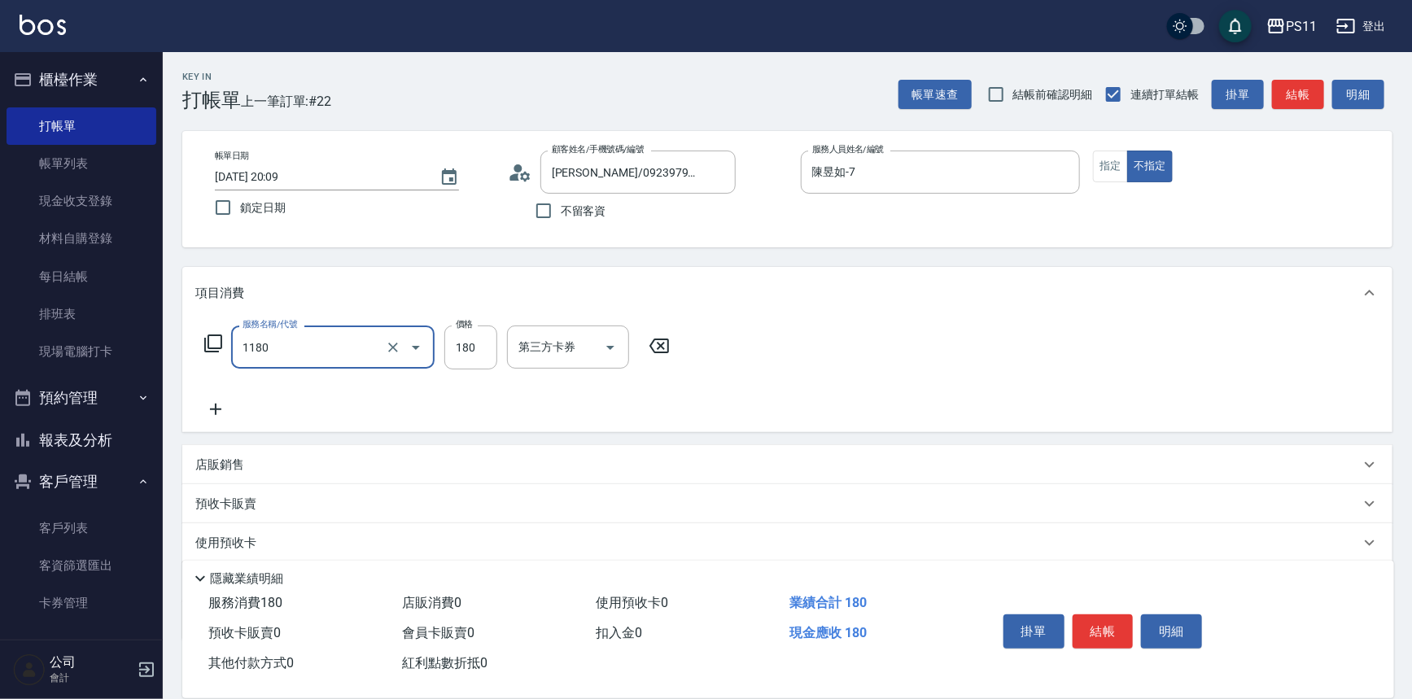
type input "洗髮(洗+剪不指定活動)(1180)"
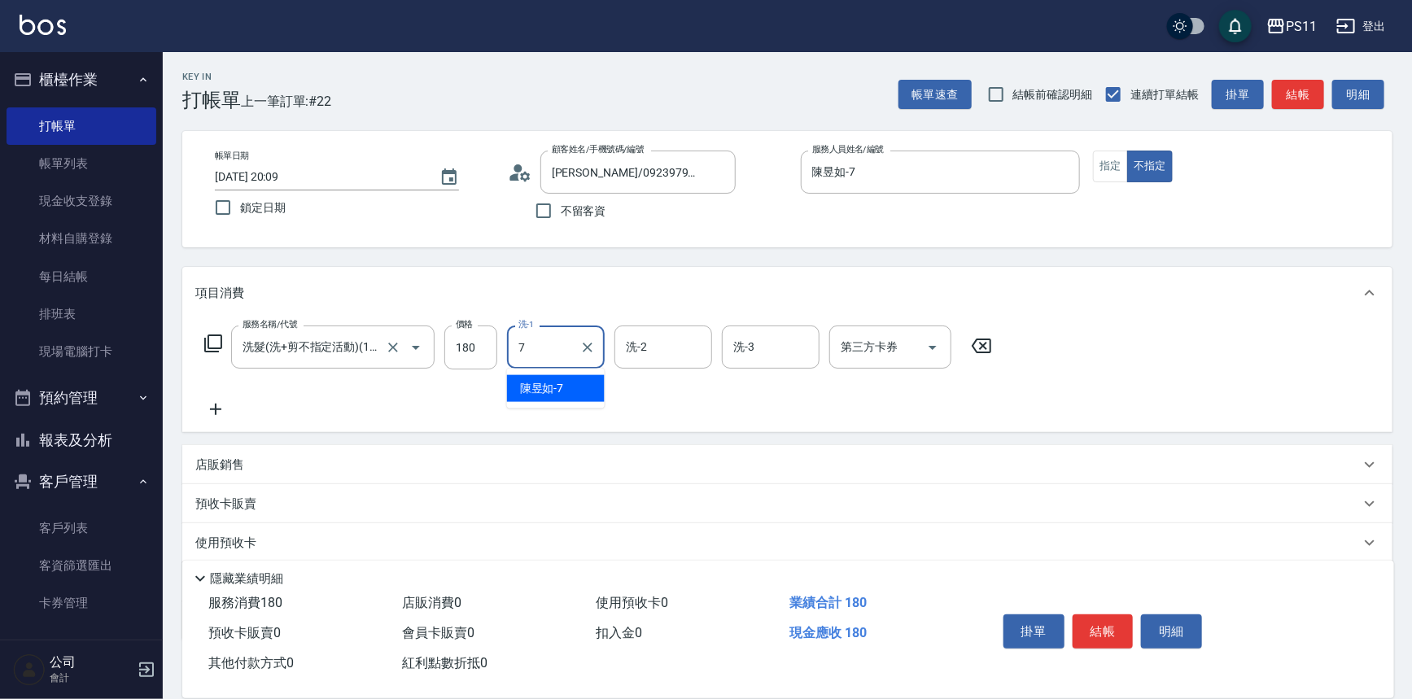
type input "陳昱如-7"
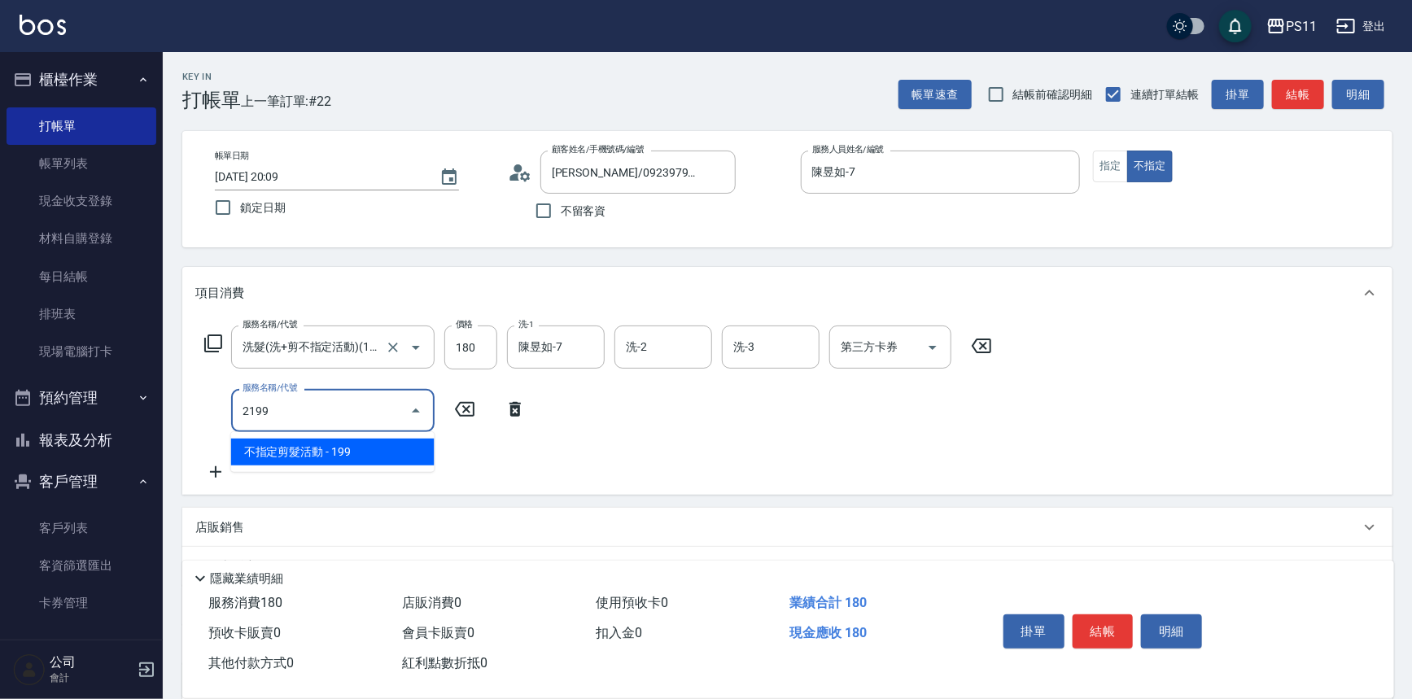
type input "不指定剪髮活動(2199)"
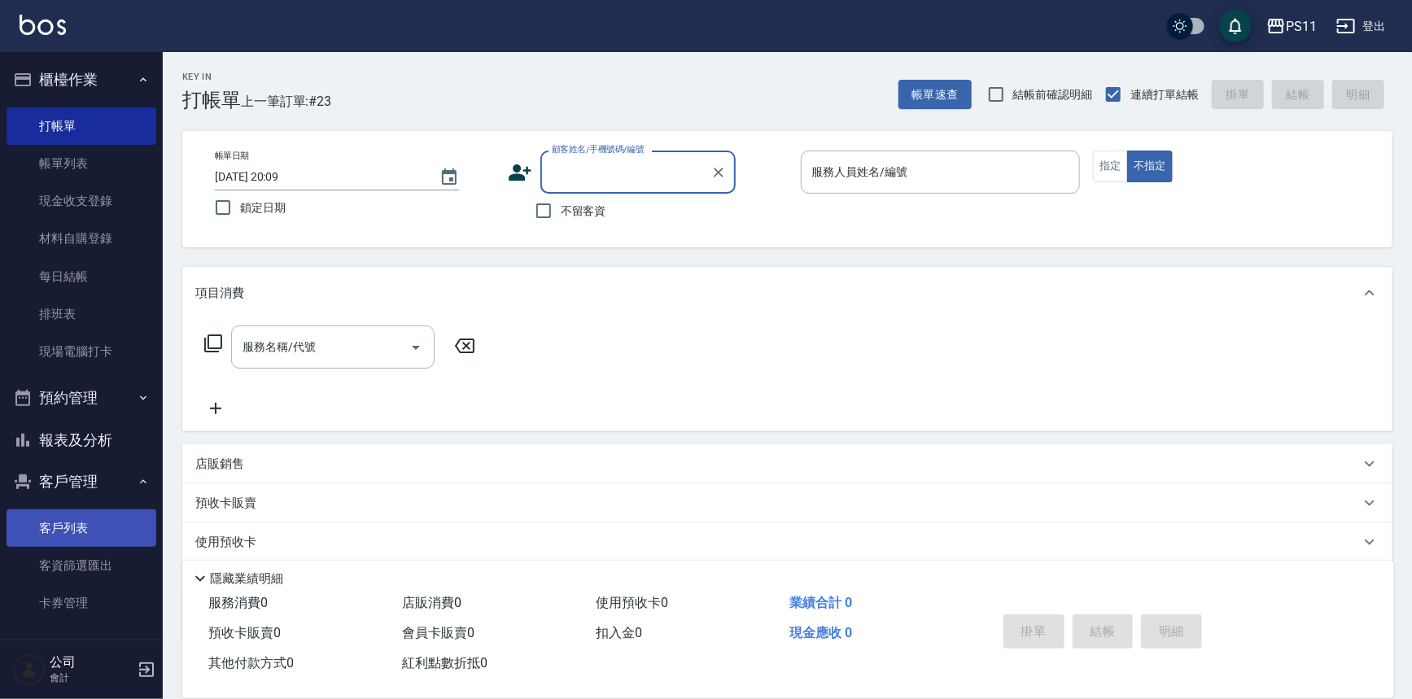
click at [92, 522] on link "客戶列表" at bounding box center [82, 527] width 150 height 37
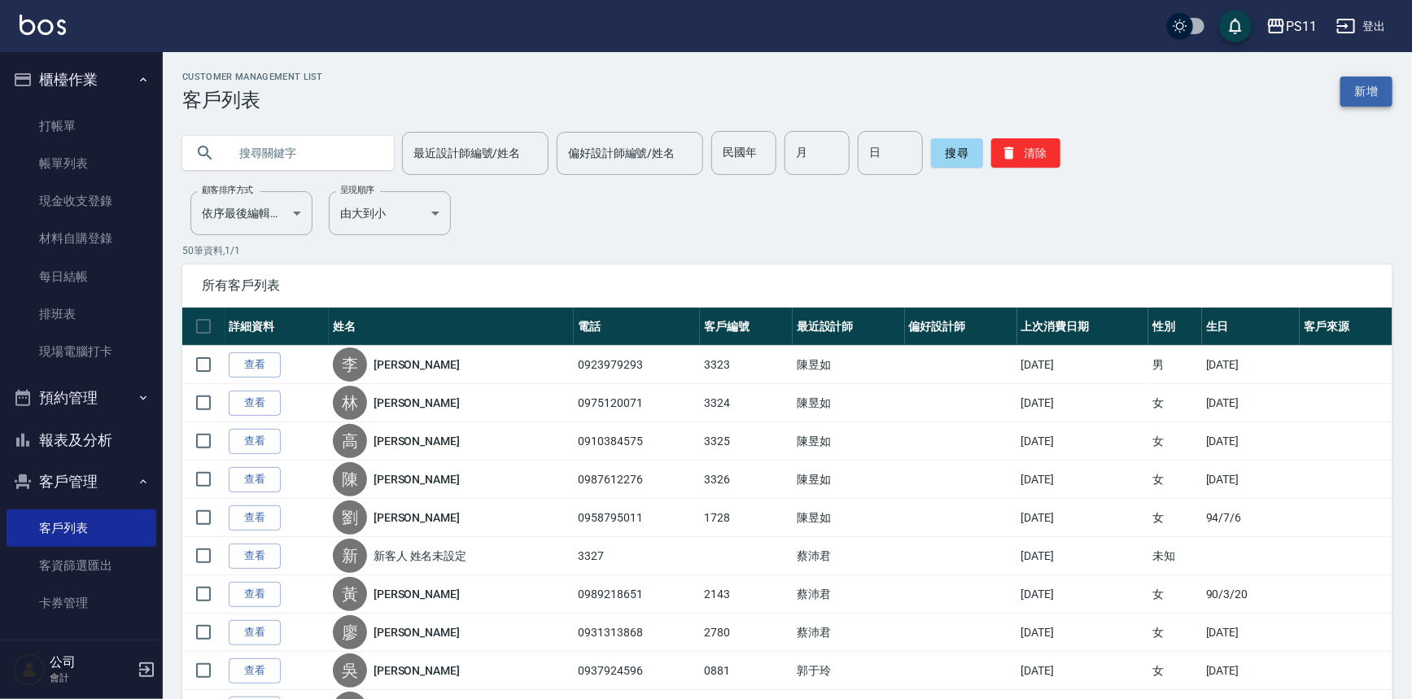
click at [1369, 97] on link "新增" at bounding box center [1366, 91] width 52 height 30
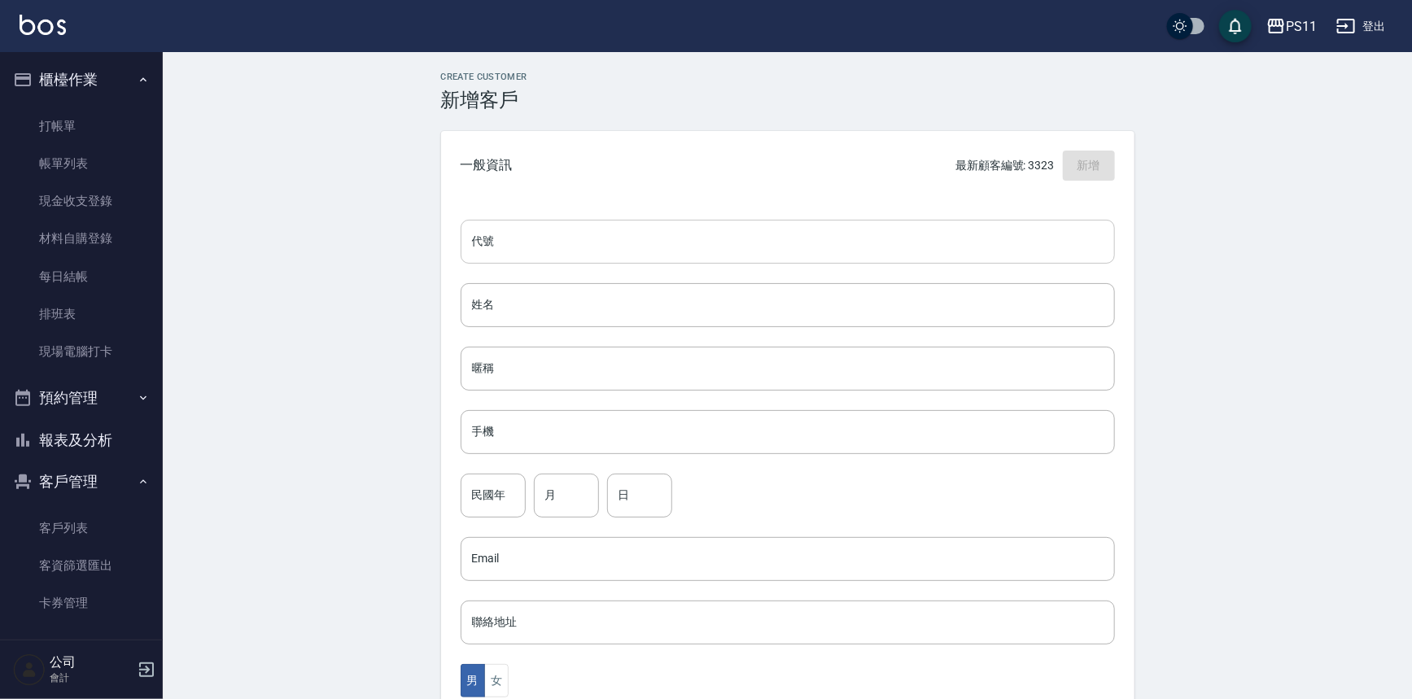
drag, startPoint x: 646, startPoint y: 251, endPoint x: 649, endPoint y: 243, distance: 8.5
click at [646, 251] on input "代號" at bounding box center [788, 242] width 654 height 44
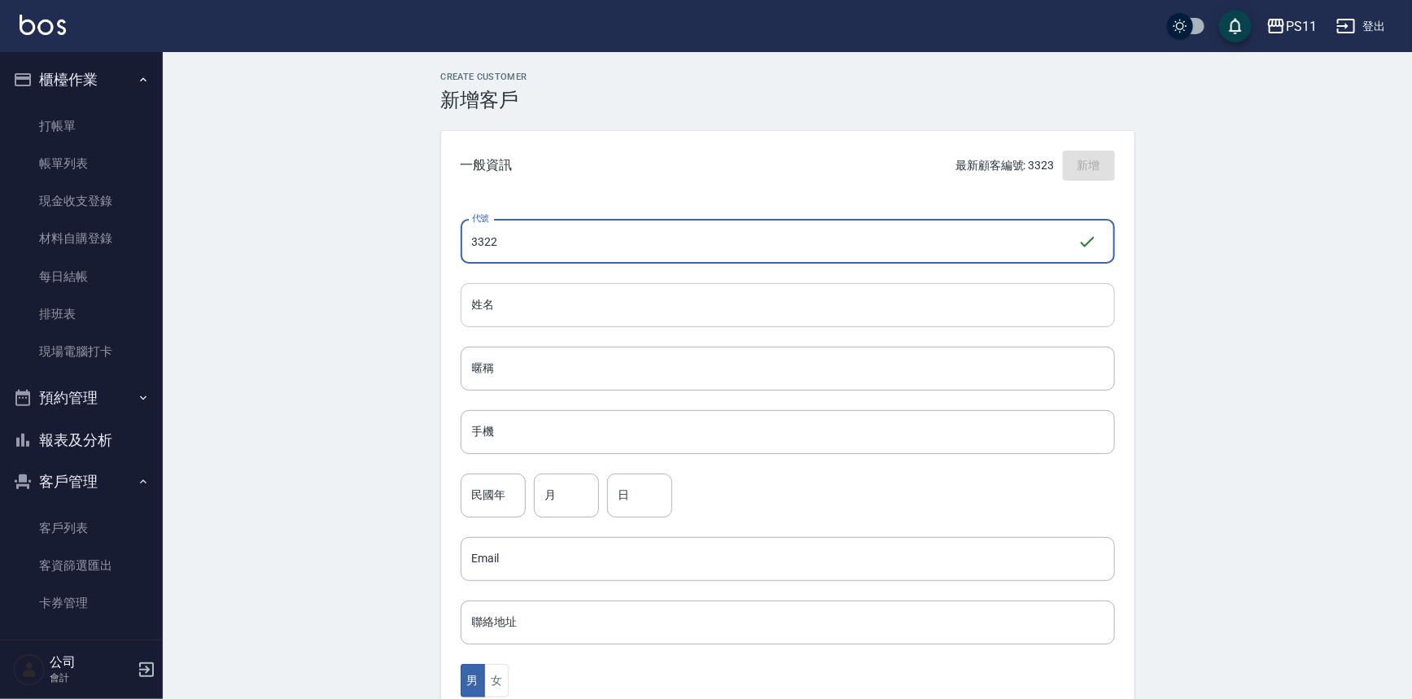
type input "3322"
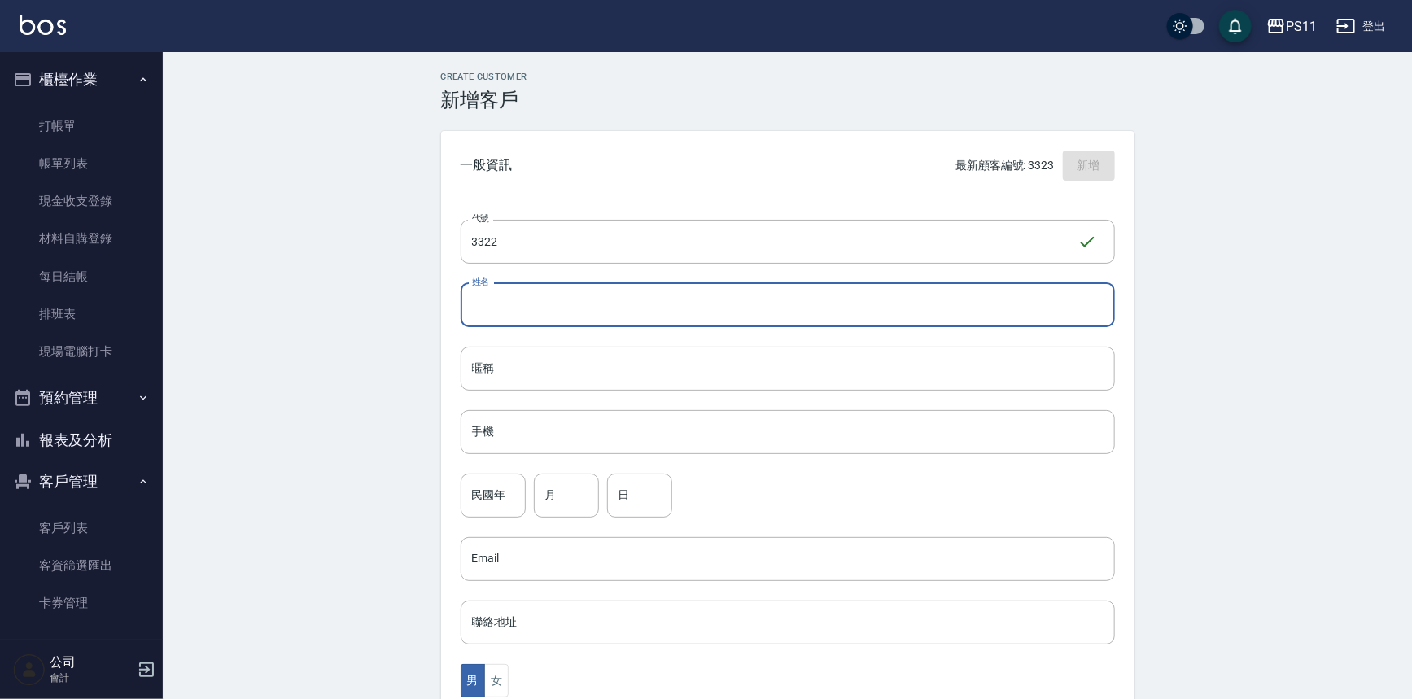
click at [652, 317] on input "姓名" at bounding box center [788, 305] width 654 height 44
type input "5"
type input "[PERSON_NAME]"
drag, startPoint x: 594, startPoint y: 423, endPoint x: 587, endPoint y: 419, distance: 8.4
click at [594, 423] on input "手機" at bounding box center [788, 432] width 654 height 44
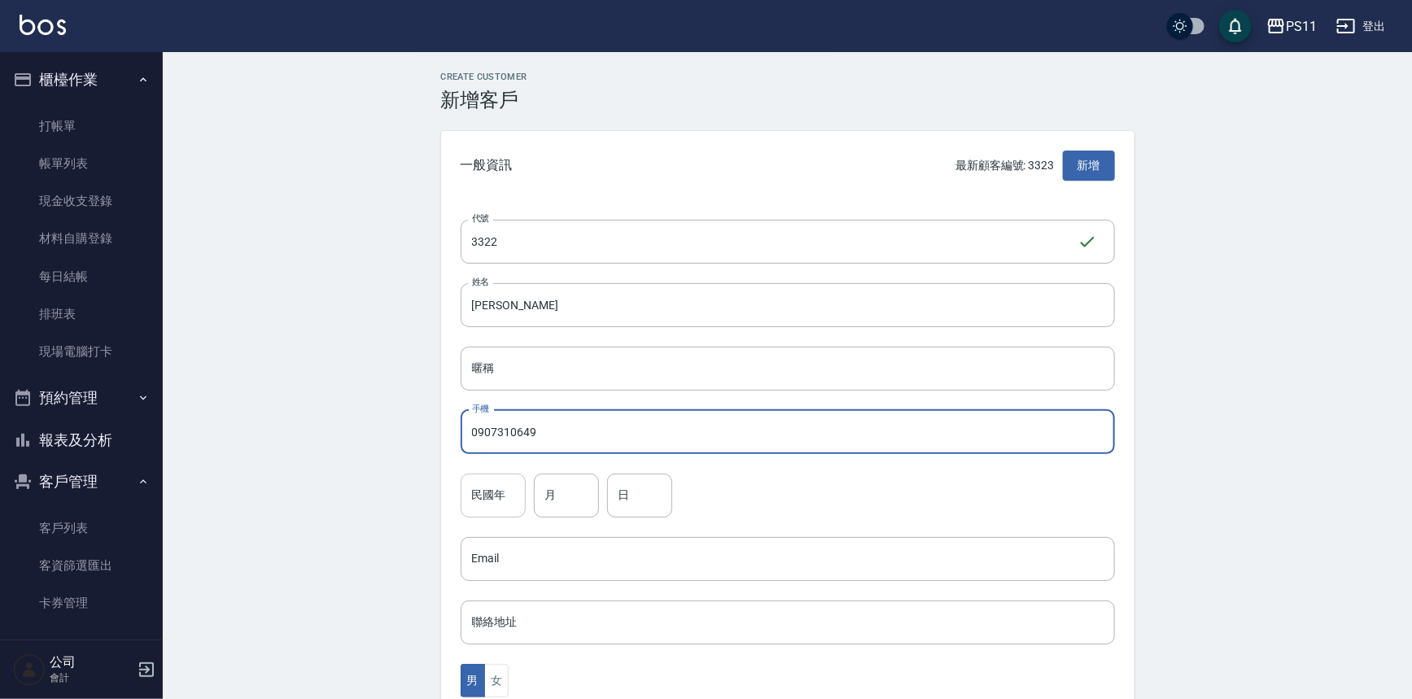
type input "0907310649"
click at [505, 487] on input "民國年" at bounding box center [493, 496] width 65 height 44
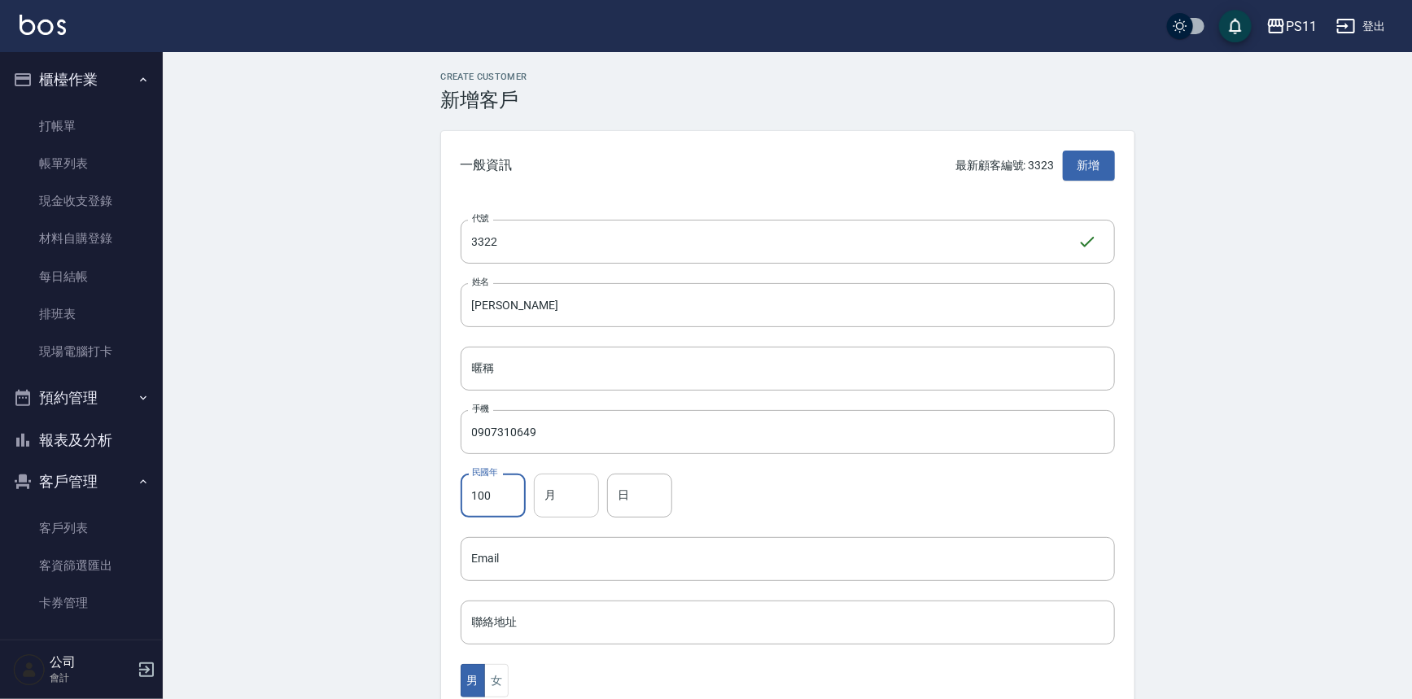
type input "100"
click at [551, 483] on div "月 月" at bounding box center [566, 496] width 65 height 44
type input "3"
click at [649, 506] on input "日" at bounding box center [639, 496] width 65 height 44
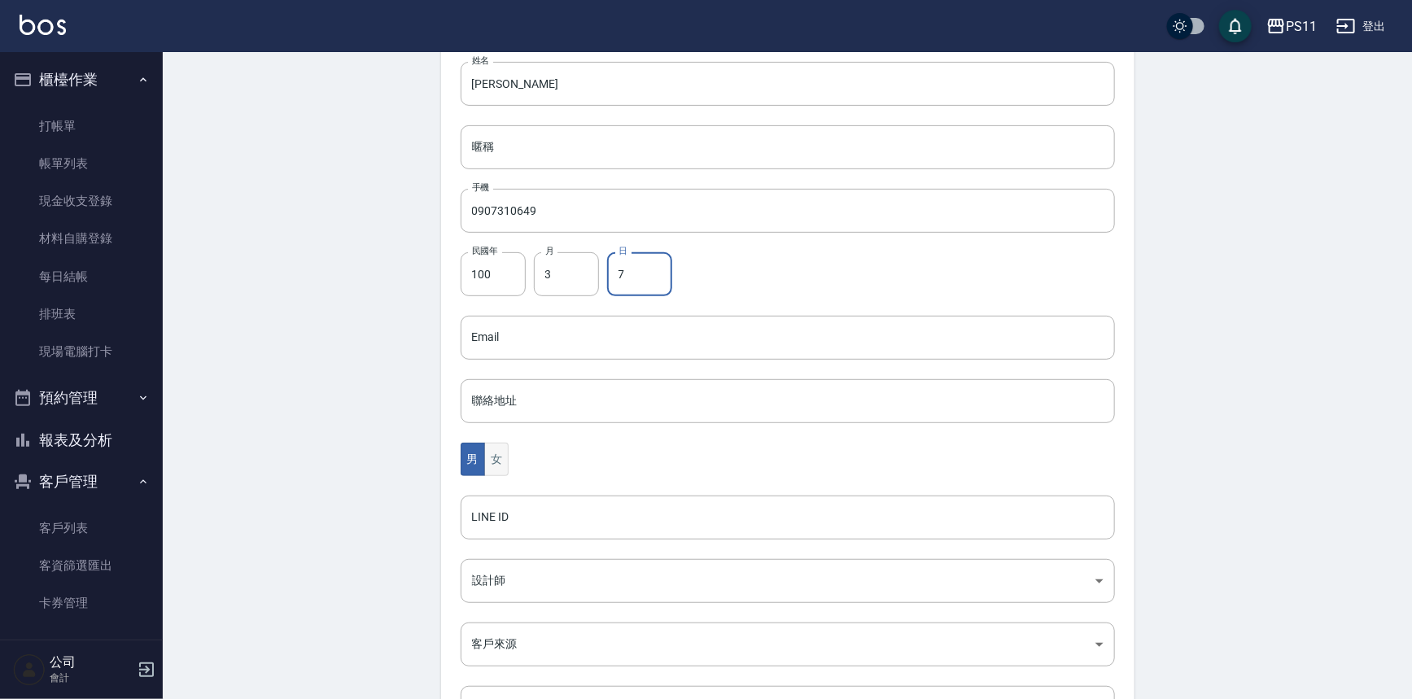
type input "7"
click at [492, 470] on button "女" at bounding box center [496, 459] width 24 height 33
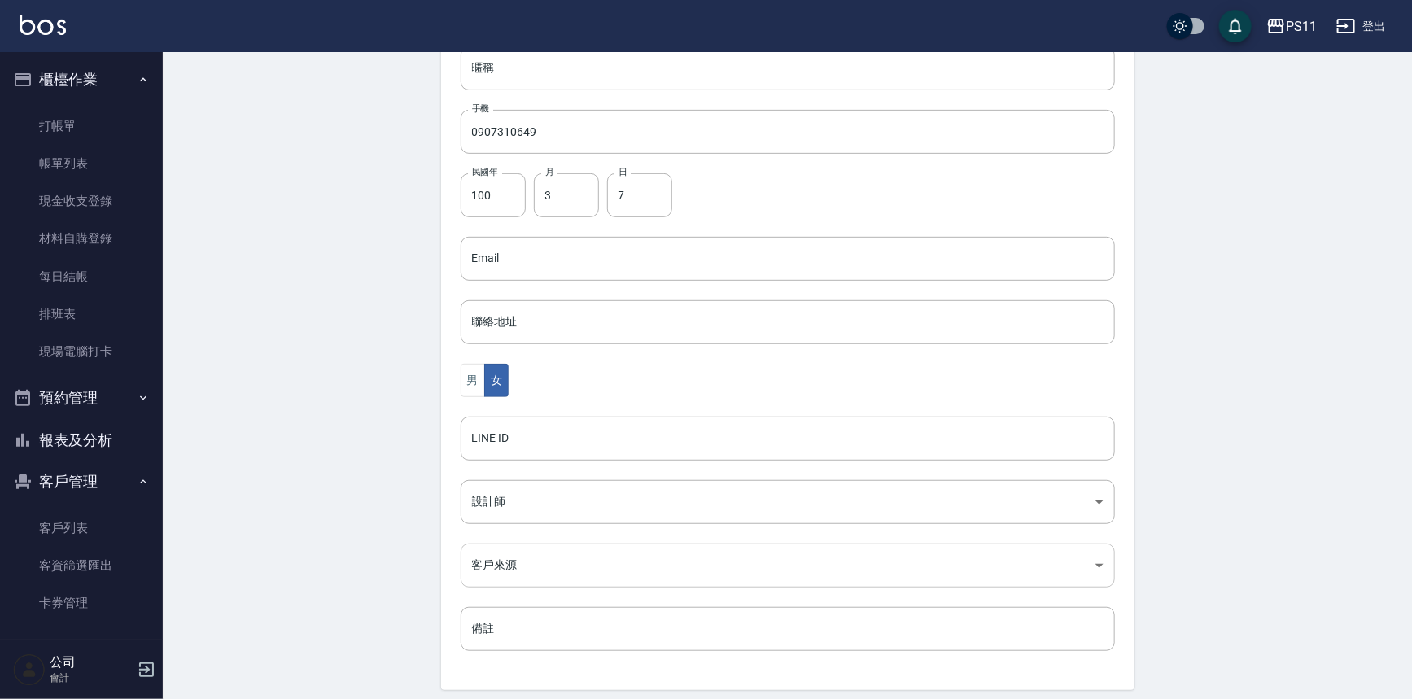
scroll to position [359, 0]
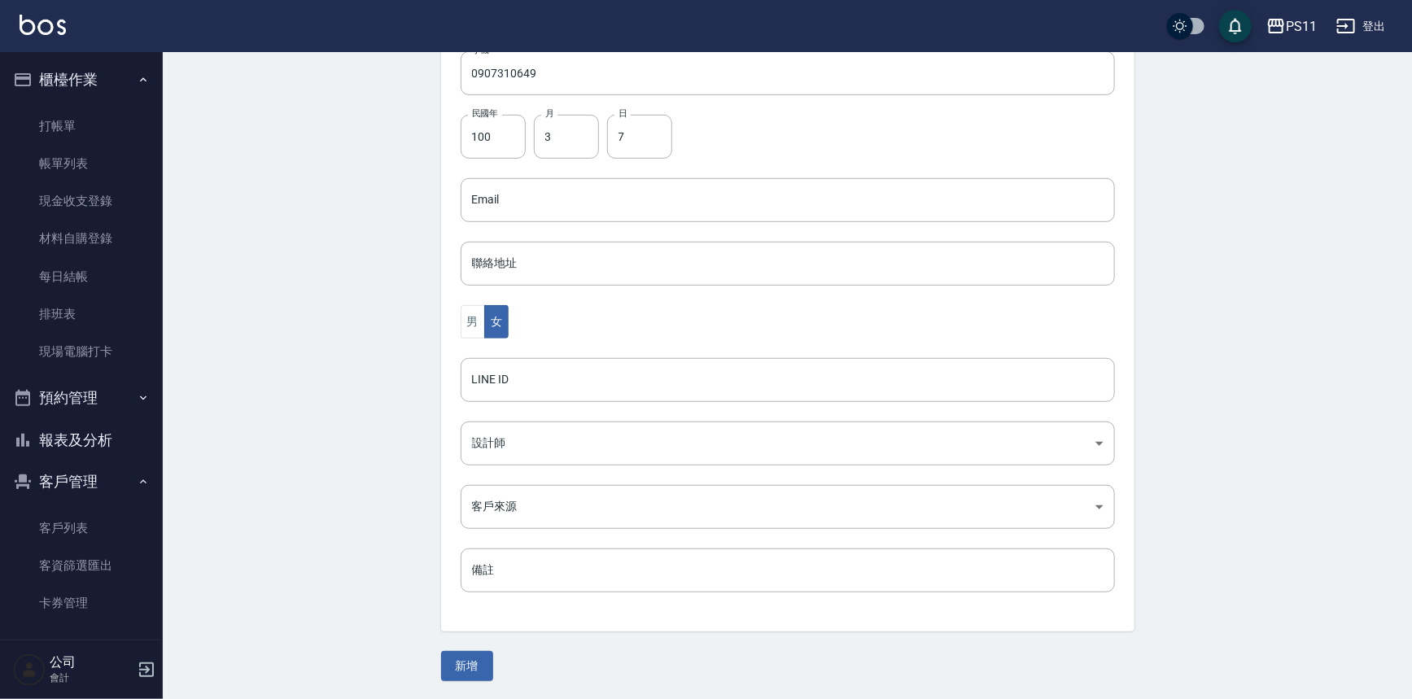
drag, startPoint x: 483, startPoint y: 659, endPoint x: 483, endPoint y: 645, distance: 14.7
click at [483, 655] on button "新增" at bounding box center [467, 666] width 52 height 30
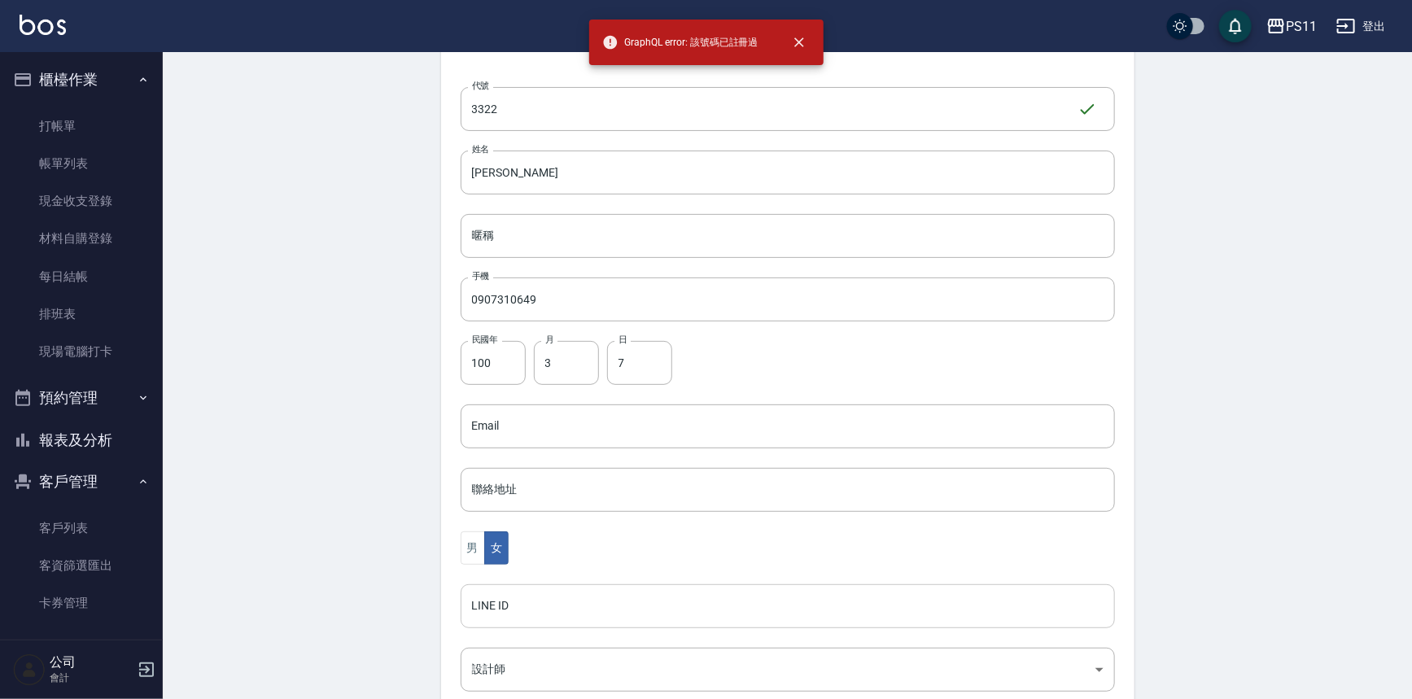
scroll to position [0, 0]
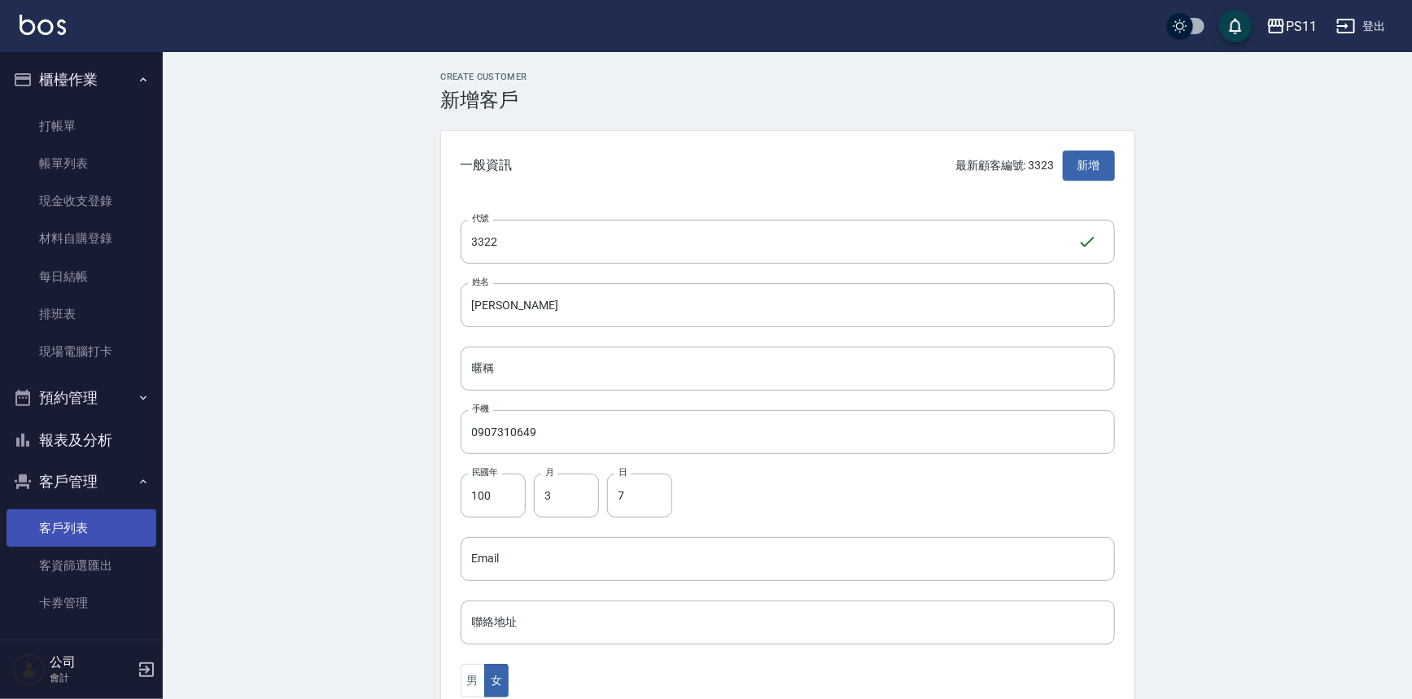
click at [71, 544] on link "客戶列表" at bounding box center [82, 527] width 150 height 37
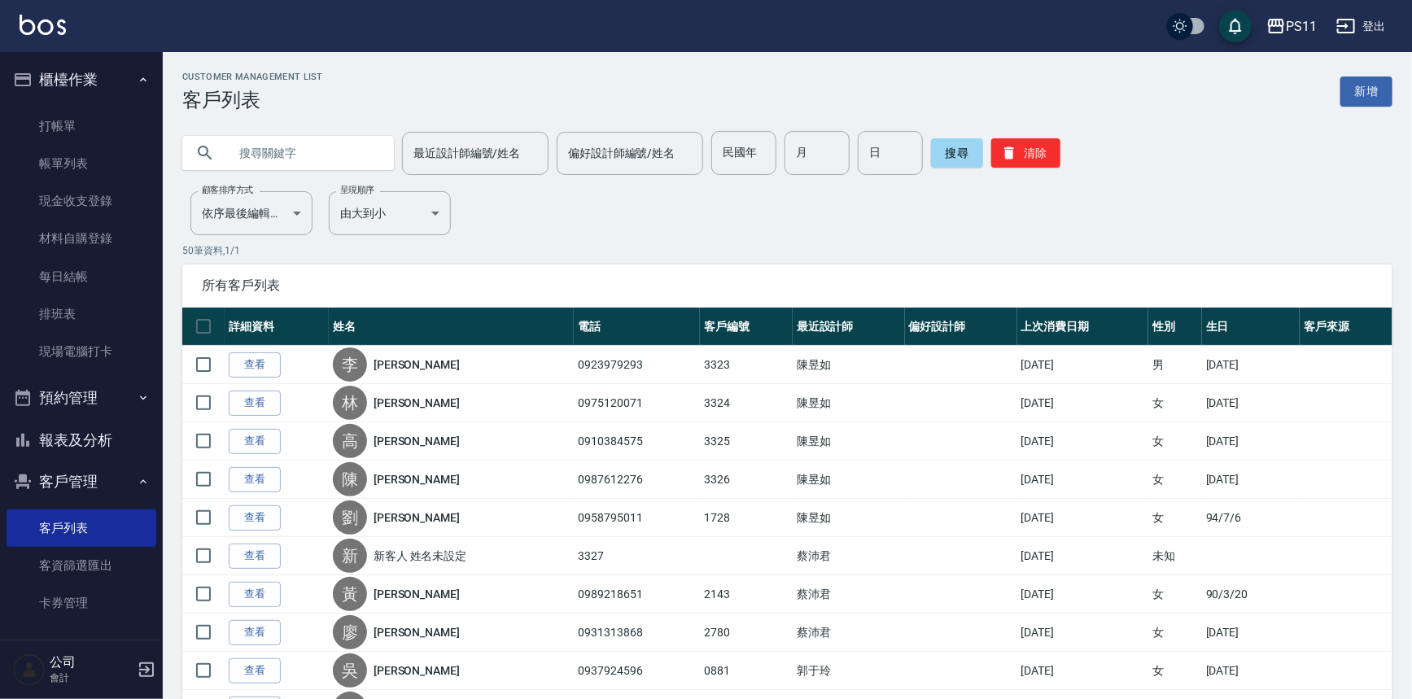
click at [323, 162] on input "text" at bounding box center [304, 153] width 153 height 44
type input "0907310649"
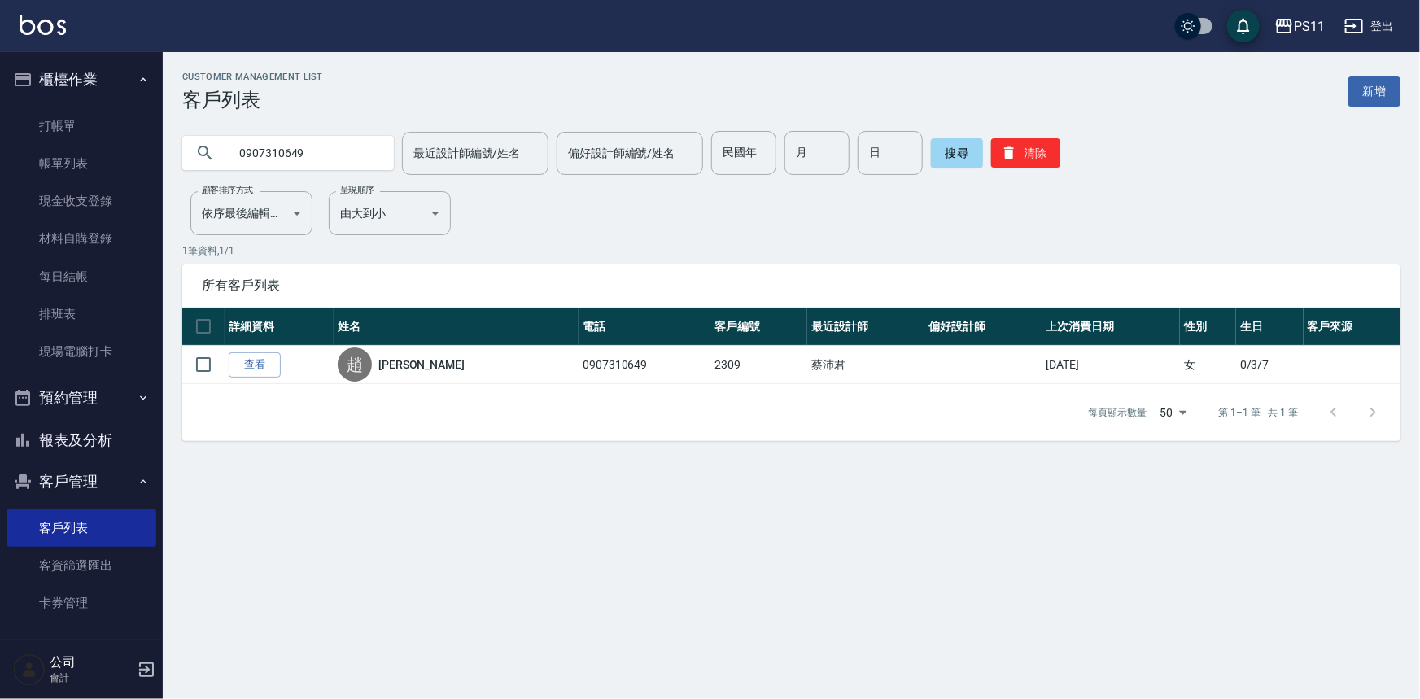
click at [94, 439] on button "報表及分析" at bounding box center [82, 440] width 150 height 42
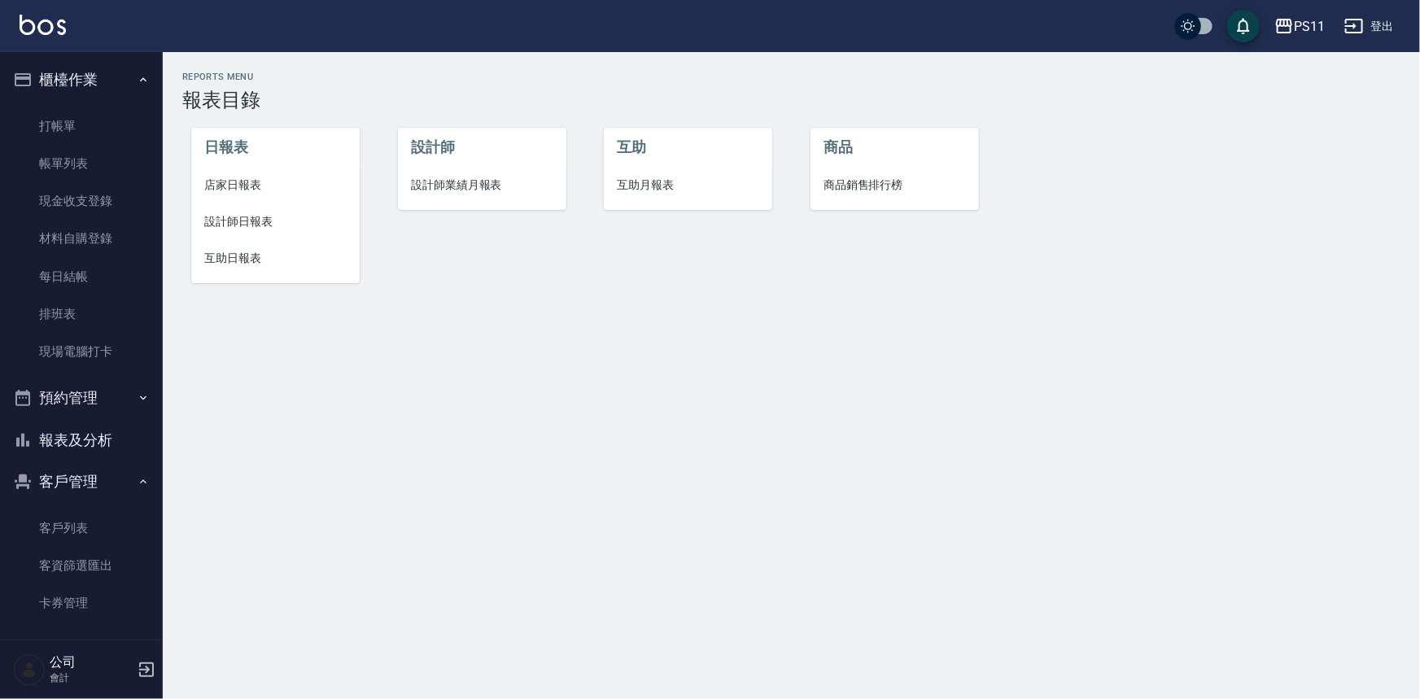
click at [236, 216] on span "設計師日報表" at bounding box center [275, 221] width 142 height 17
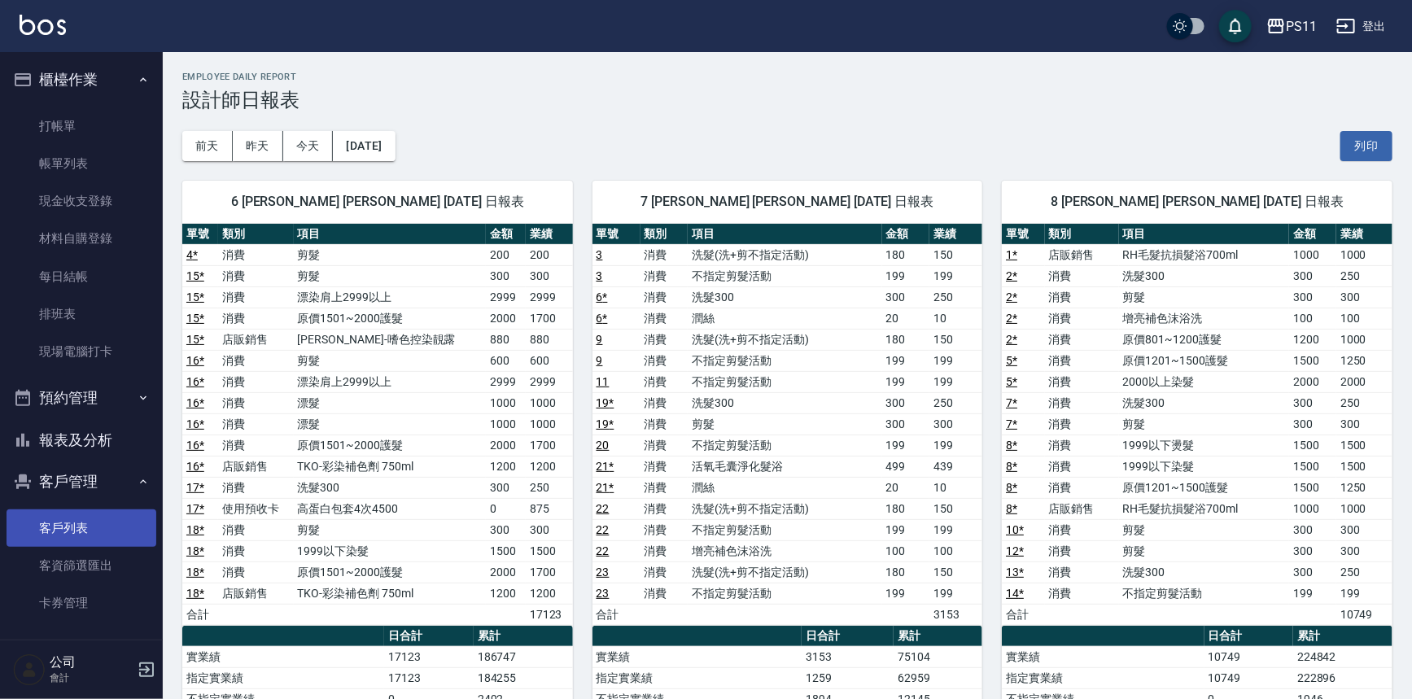
click at [98, 511] on link "客戶列表" at bounding box center [82, 527] width 150 height 37
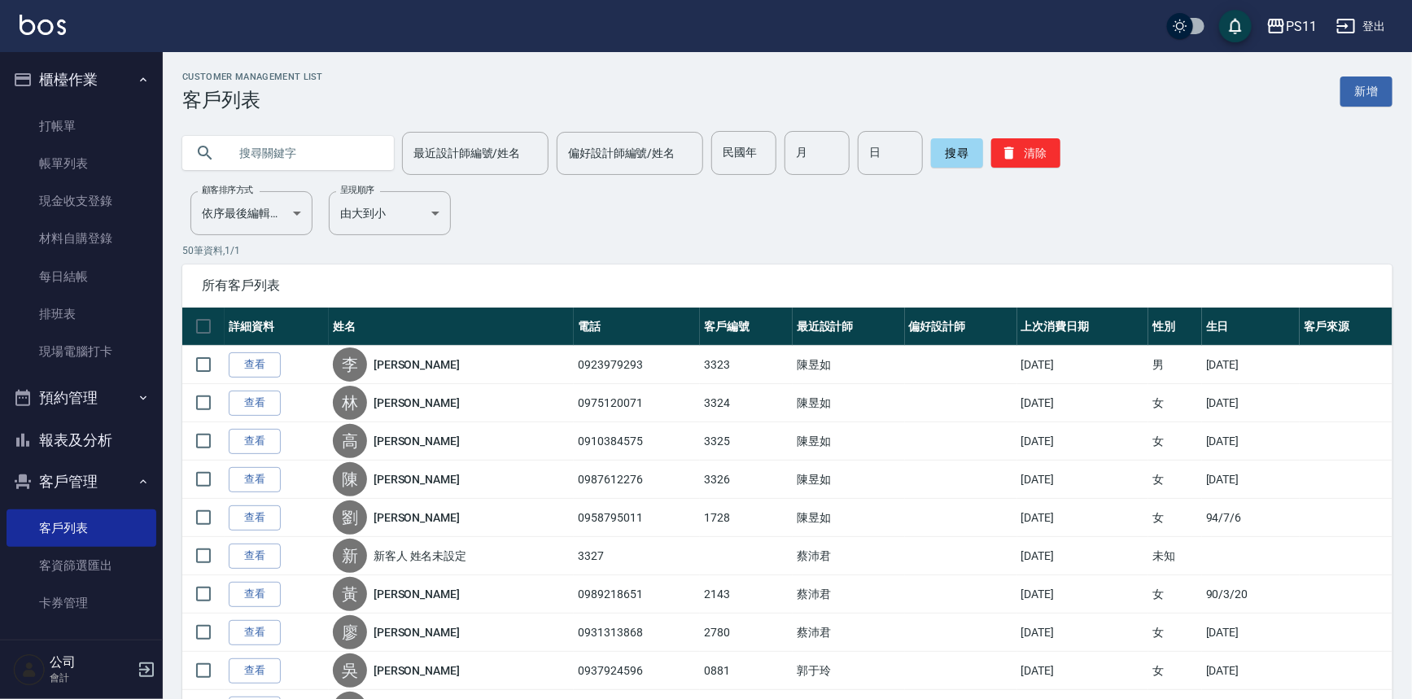
click at [294, 164] on input "text" at bounding box center [304, 153] width 153 height 44
click at [314, 164] on input "text" at bounding box center [304, 153] width 153 height 44
type input "0907310649"
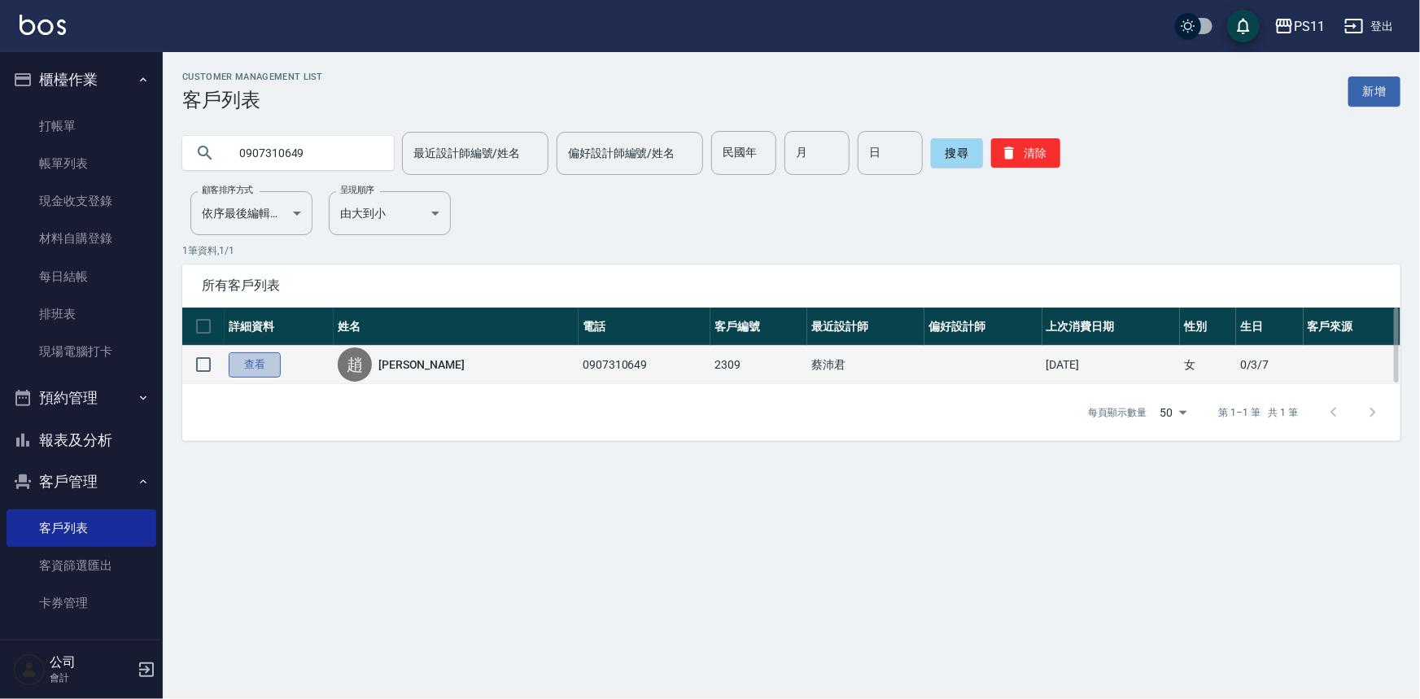
click at [243, 363] on link "查看" at bounding box center [255, 364] width 52 height 25
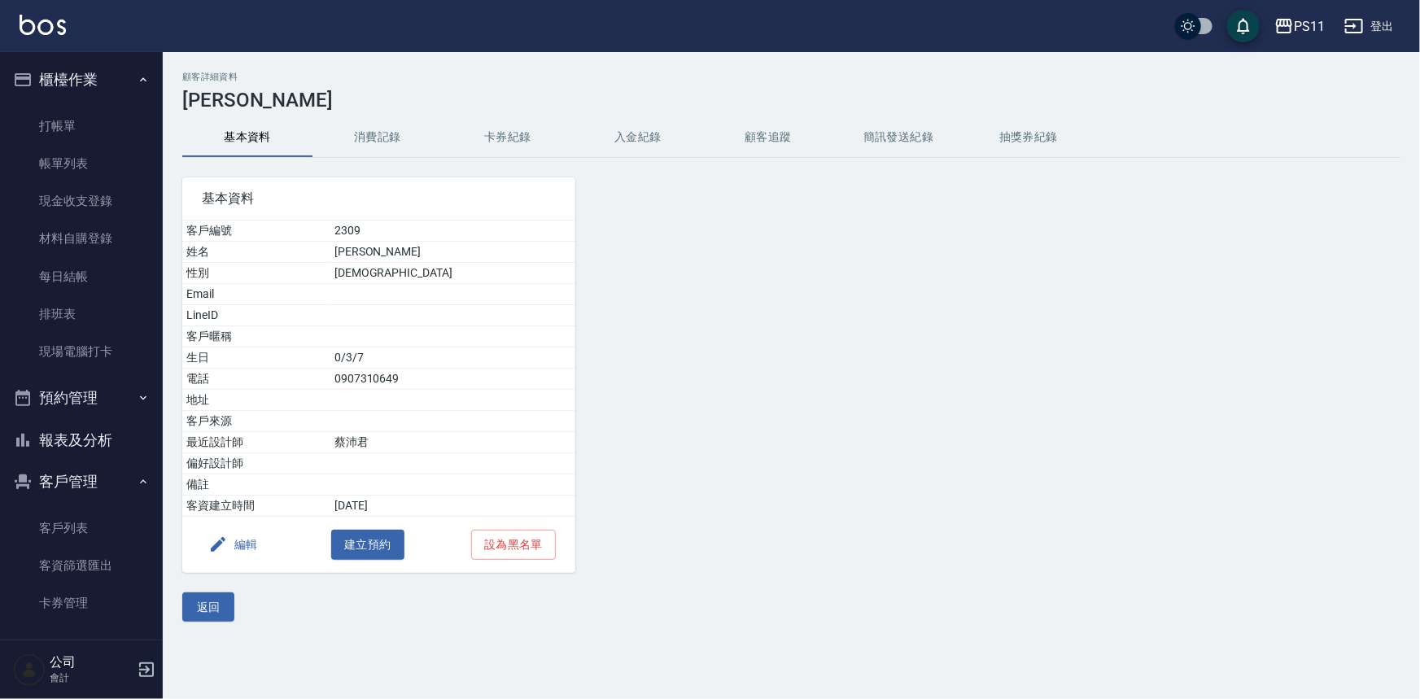
click at [398, 133] on button "消費記錄" at bounding box center [377, 137] width 130 height 39
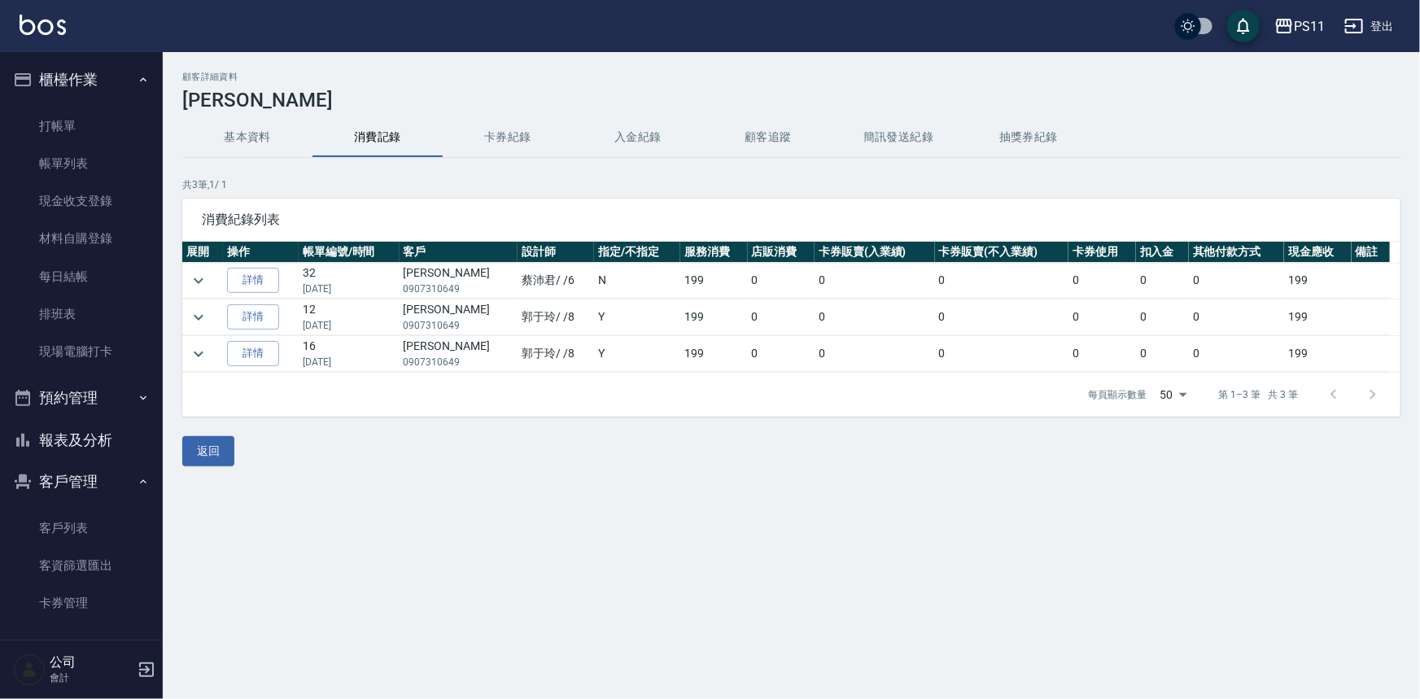
click at [243, 140] on button "基本資料" at bounding box center [247, 137] width 130 height 39
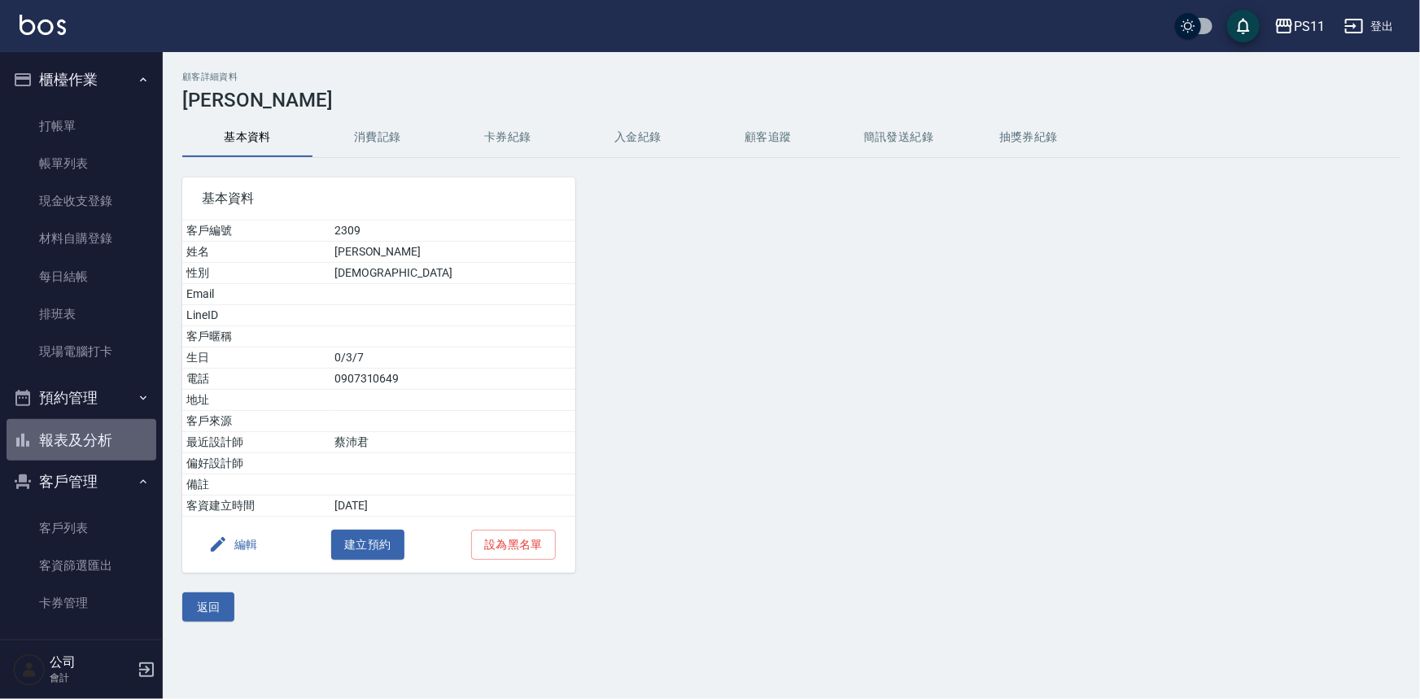
click at [82, 429] on button "報表及分析" at bounding box center [82, 440] width 150 height 42
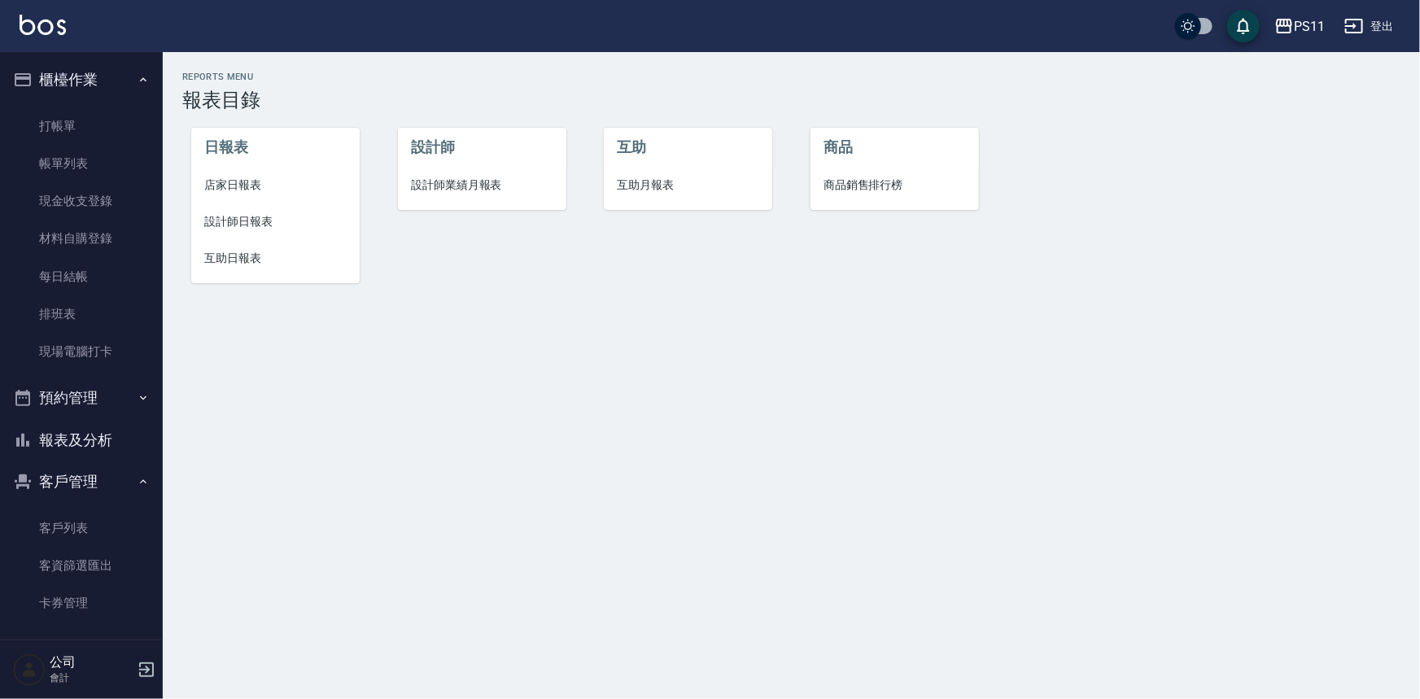
click at [271, 221] on span "設計師日報表" at bounding box center [275, 221] width 142 height 17
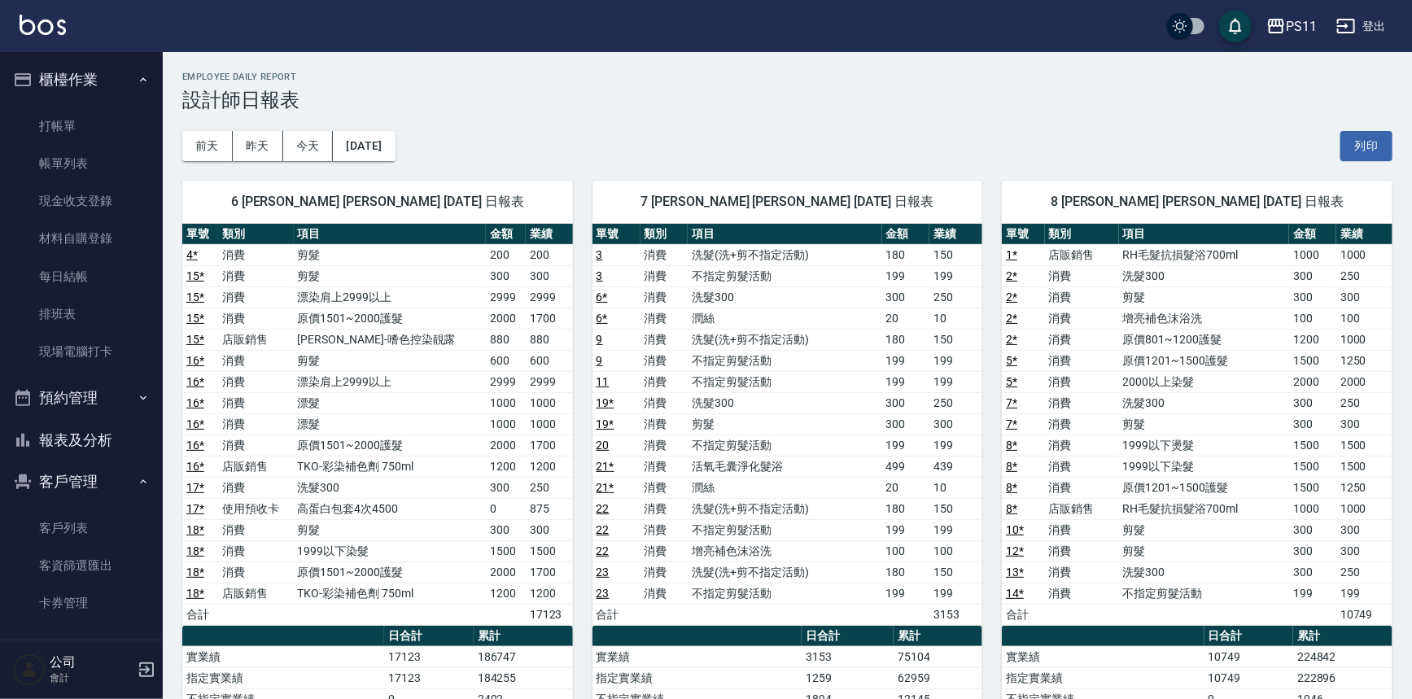
click at [601, 444] on link "20" at bounding box center [603, 445] width 13 height 13
click at [85, 125] on link "打帳單" at bounding box center [82, 125] width 150 height 37
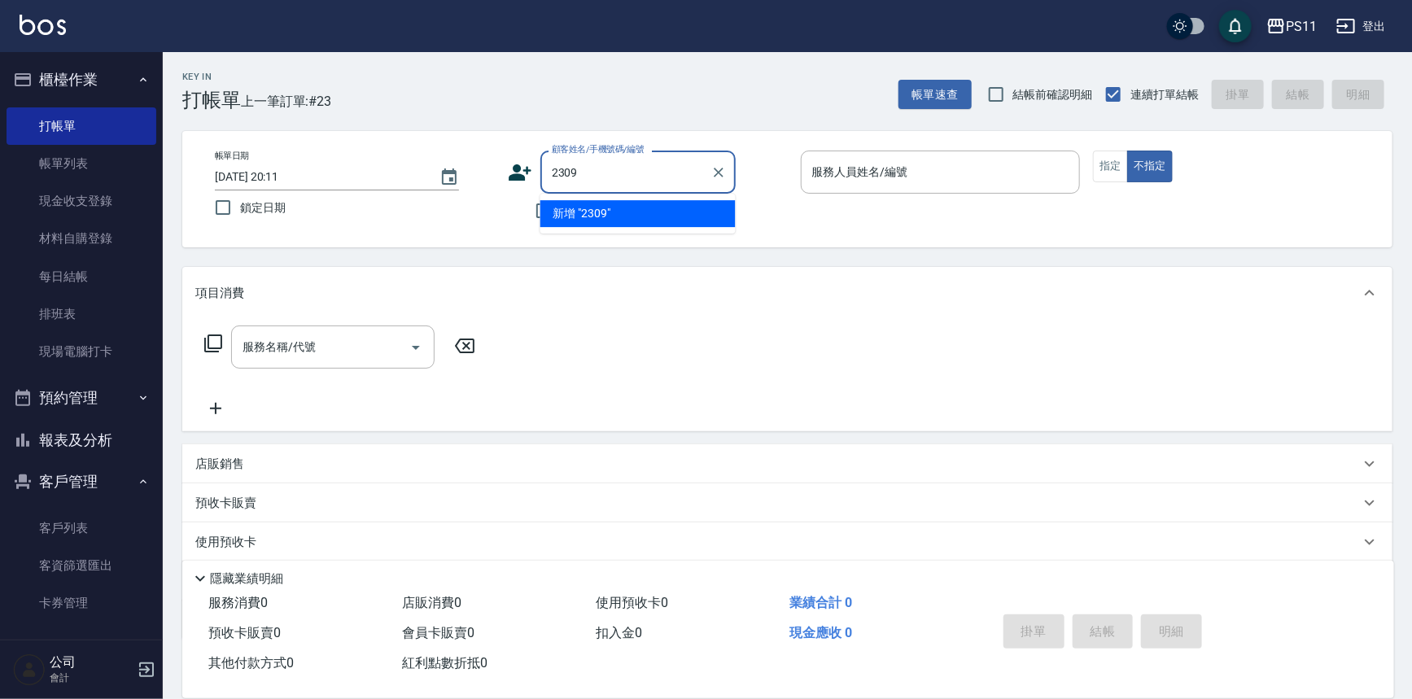
type input "2309"
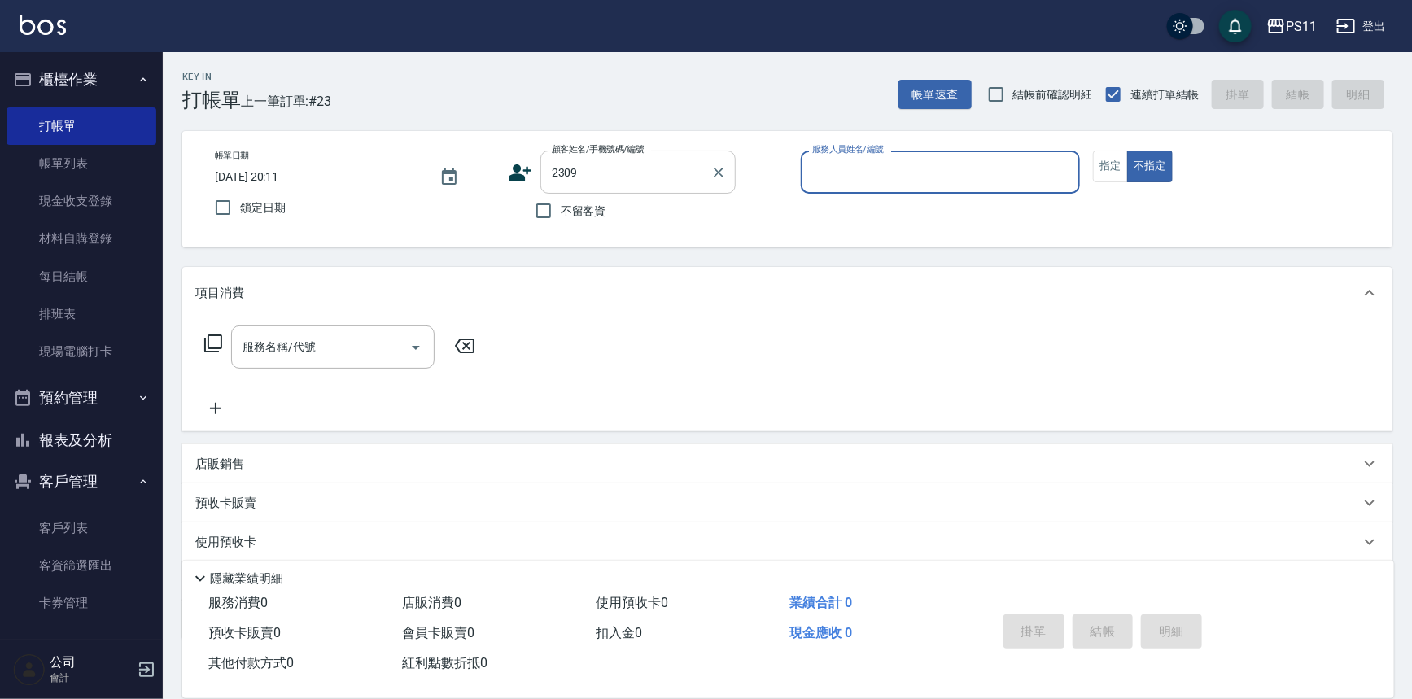
type input "7"
type input "趙郁舒/0907310649/2309"
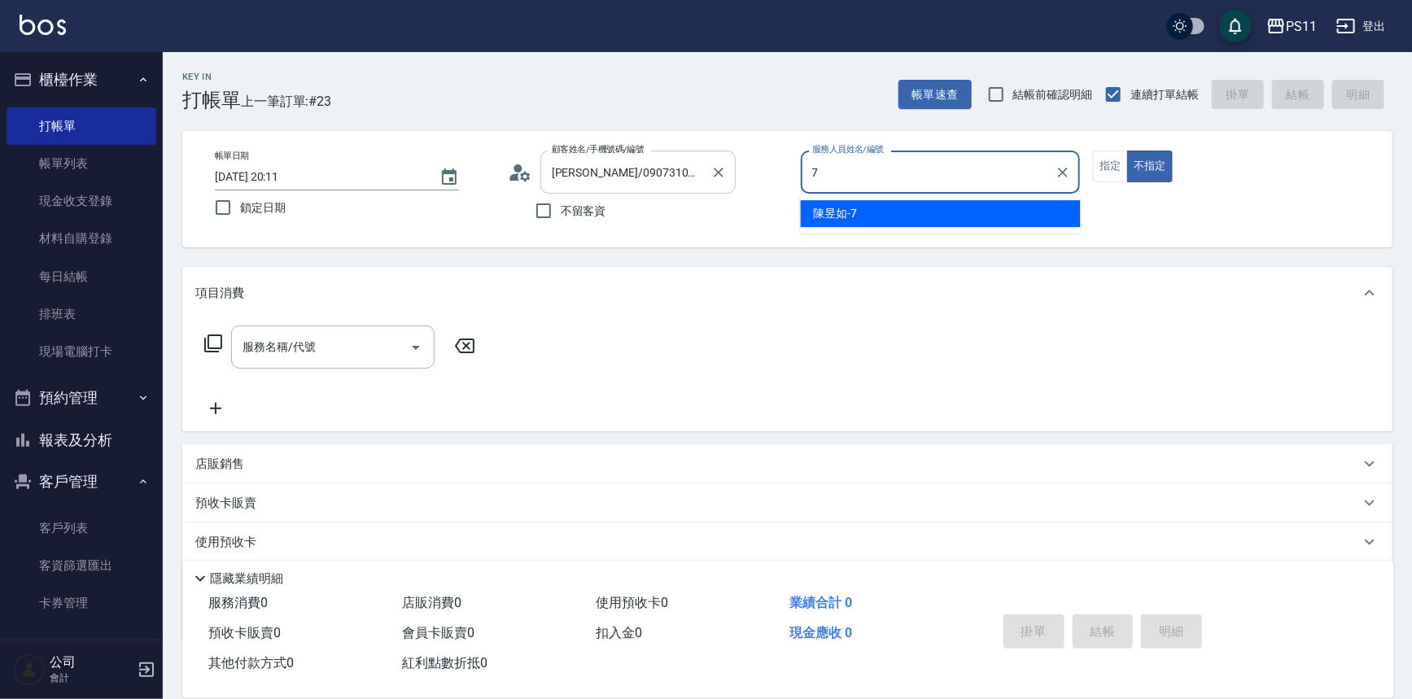
type input "陳昱如-7"
type button "false"
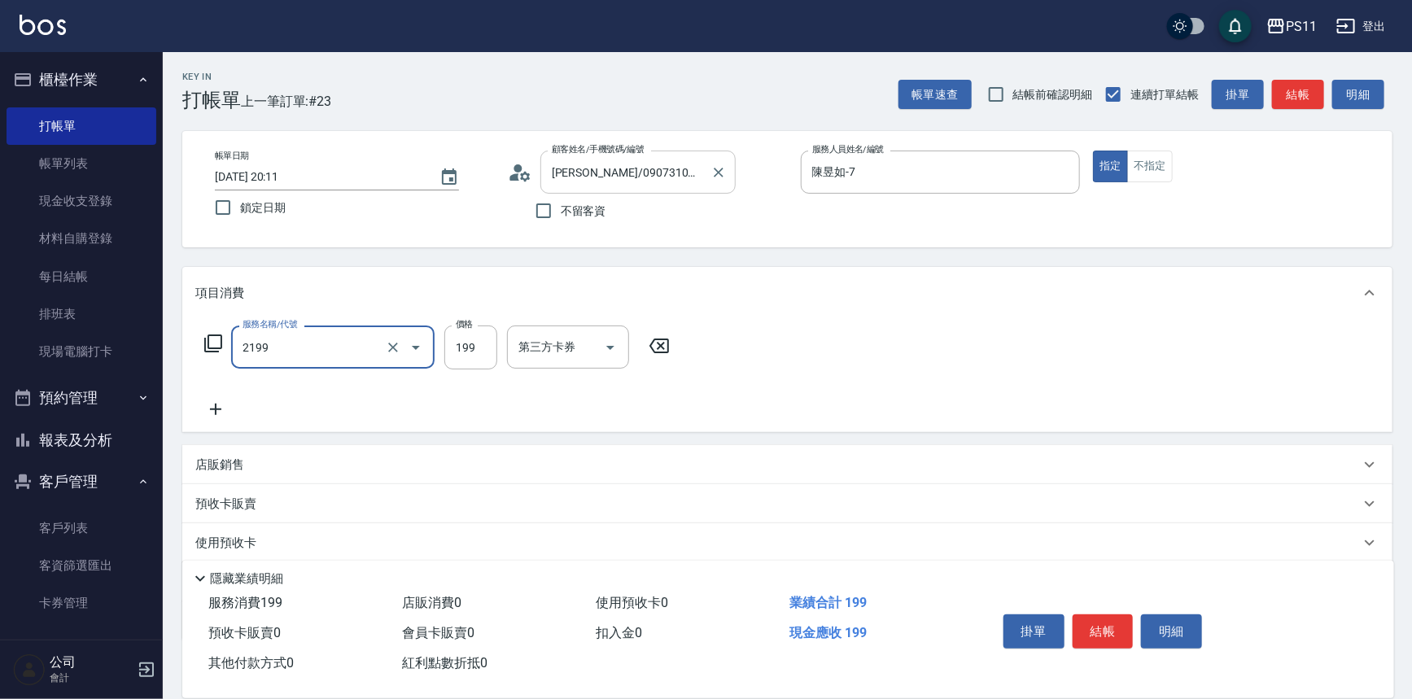
type input "不指定剪髮活動(2199)"
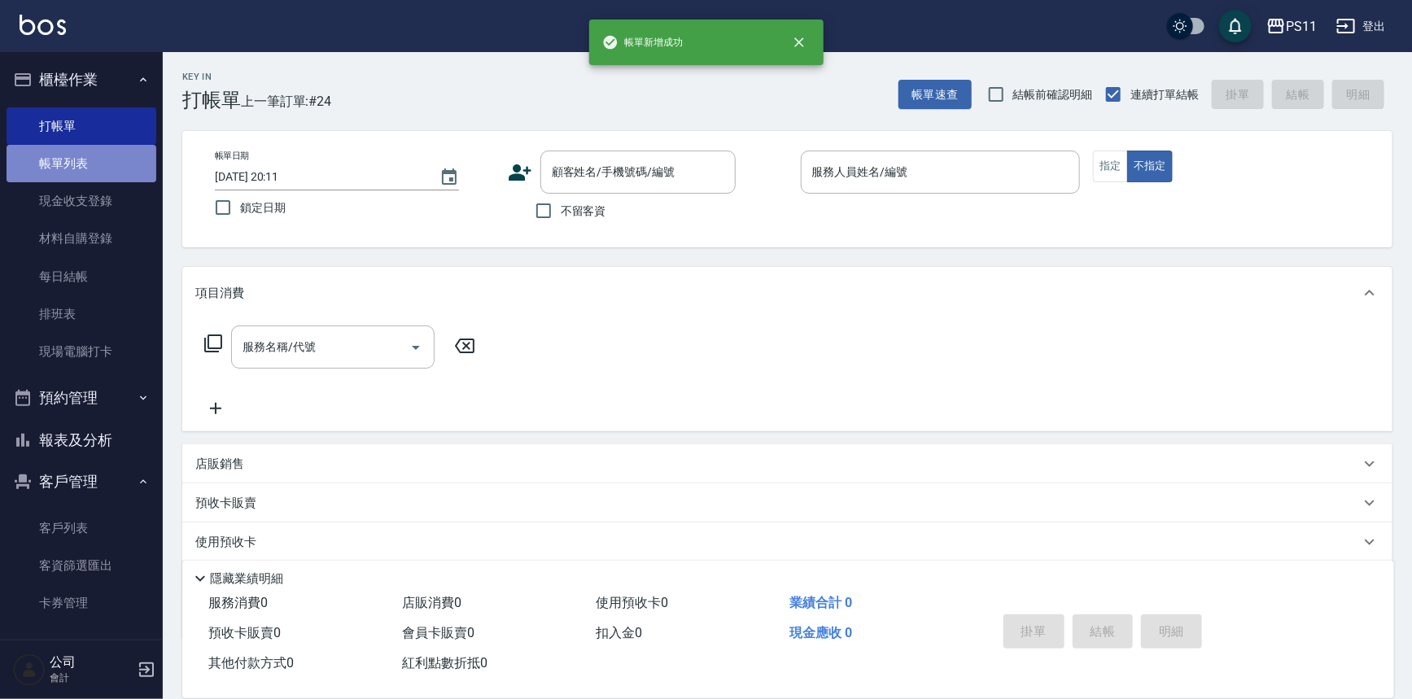
click at [81, 175] on link "帳單列表" at bounding box center [82, 163] width 150 height 37
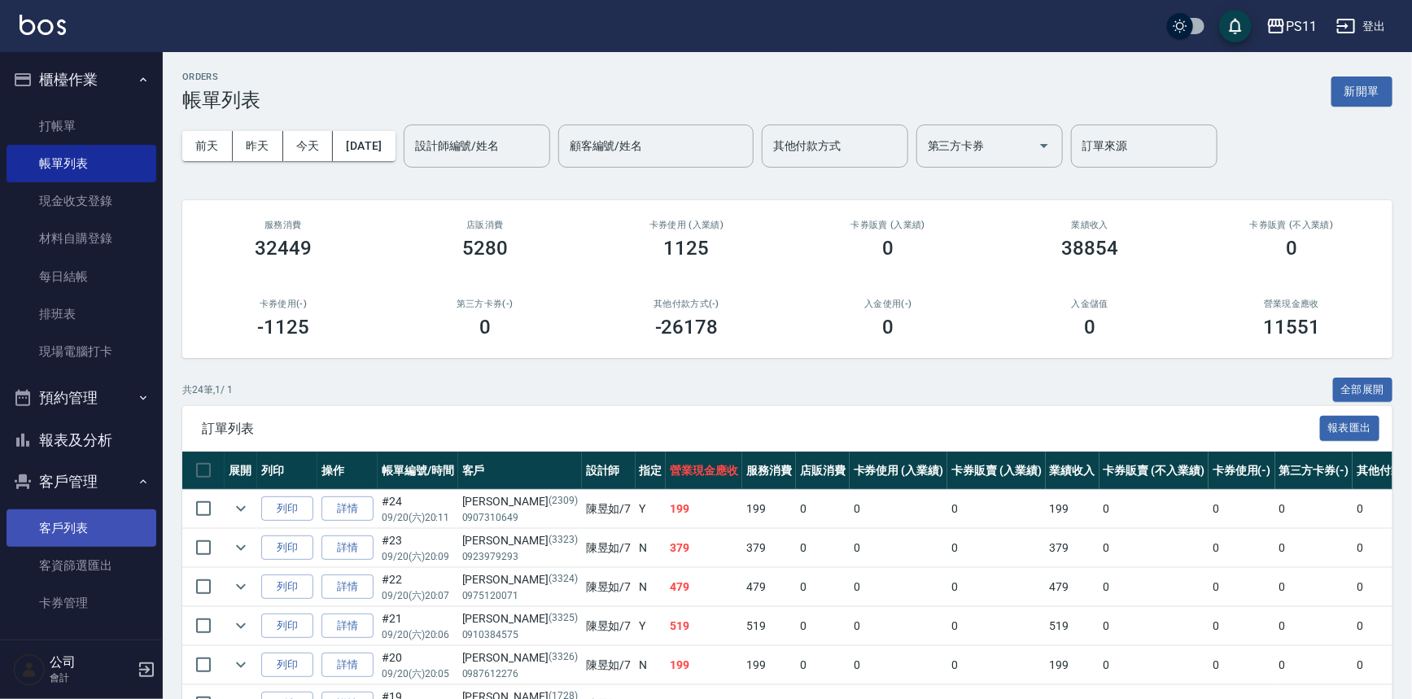
click at [105, 542] on link "客戶列表" at bounding box center [82, 527] width 150 height 37
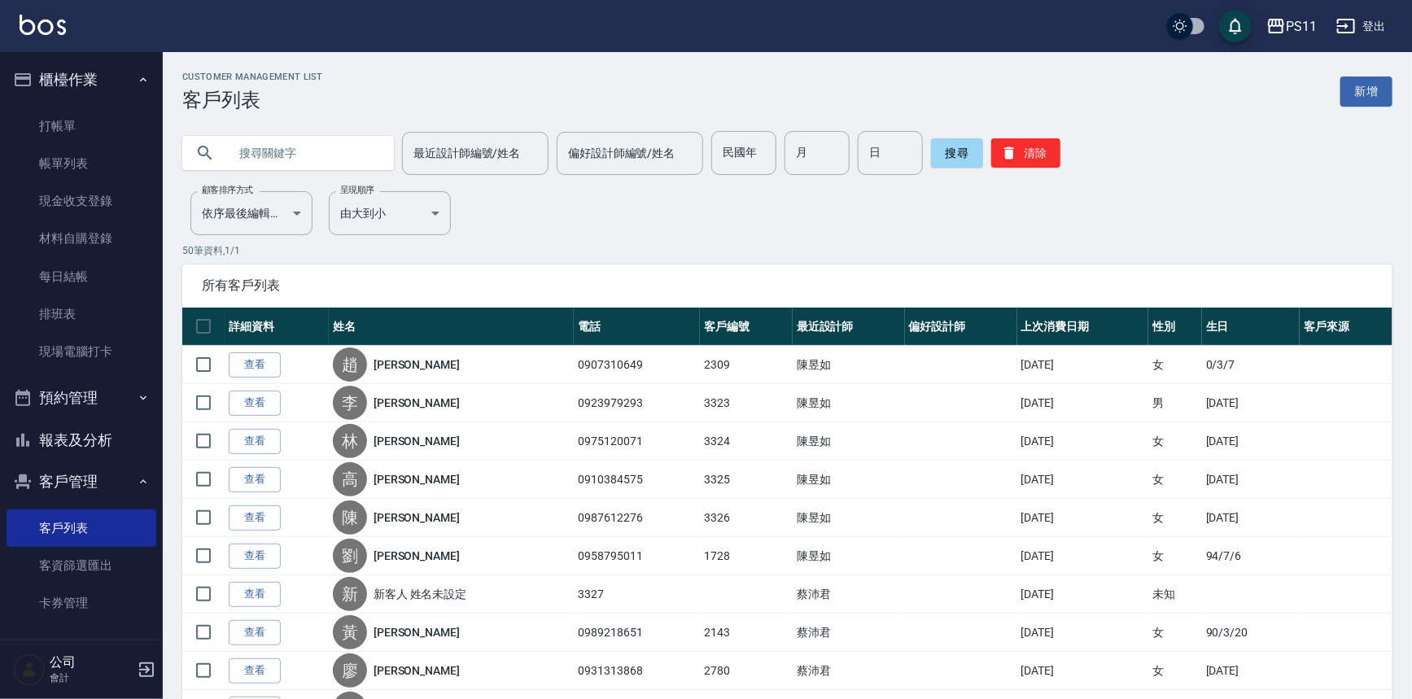
click at [338, 146] on input "text" at bounding box center [304, 153] width 153 height 44
type input "2309"
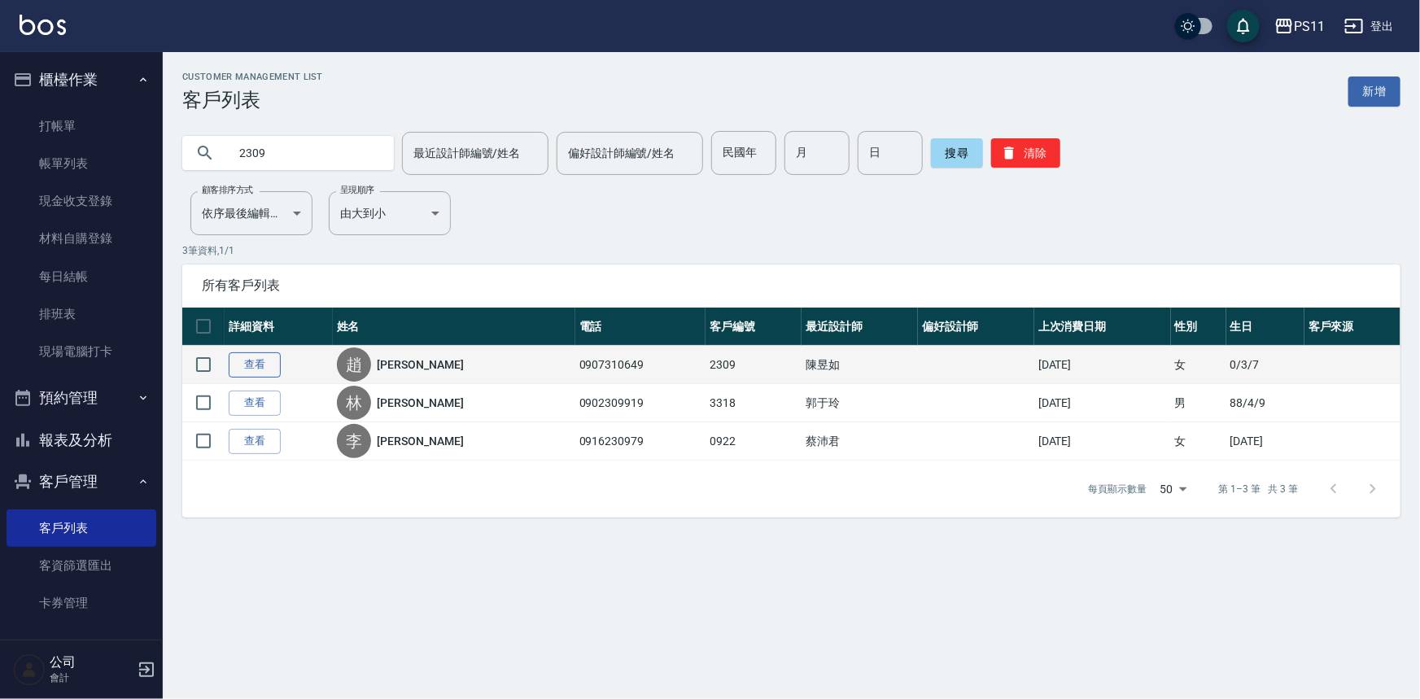
click at [244, 359] on link "查看" at bounding box center [255, 364] width 52 height 25
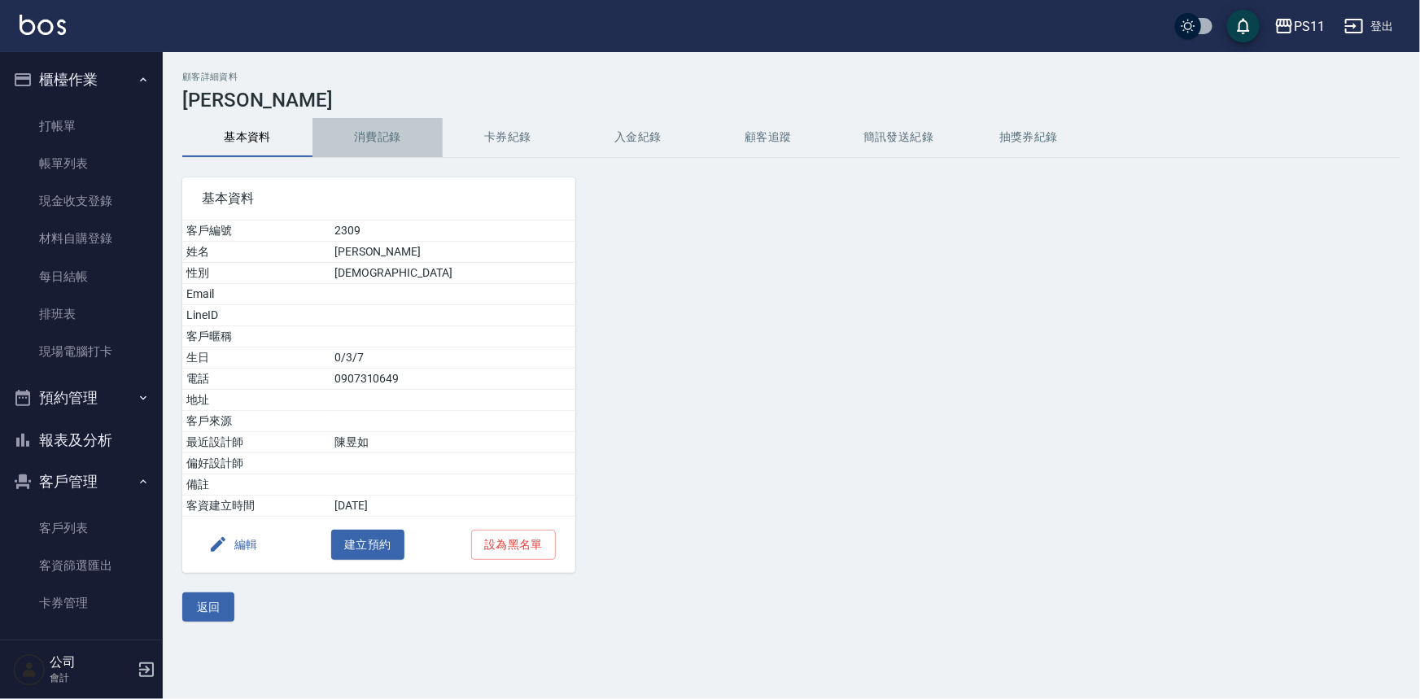
click at [402, 144] on button "消費記錄" at bounding box center [377, 137] width 130 height 39
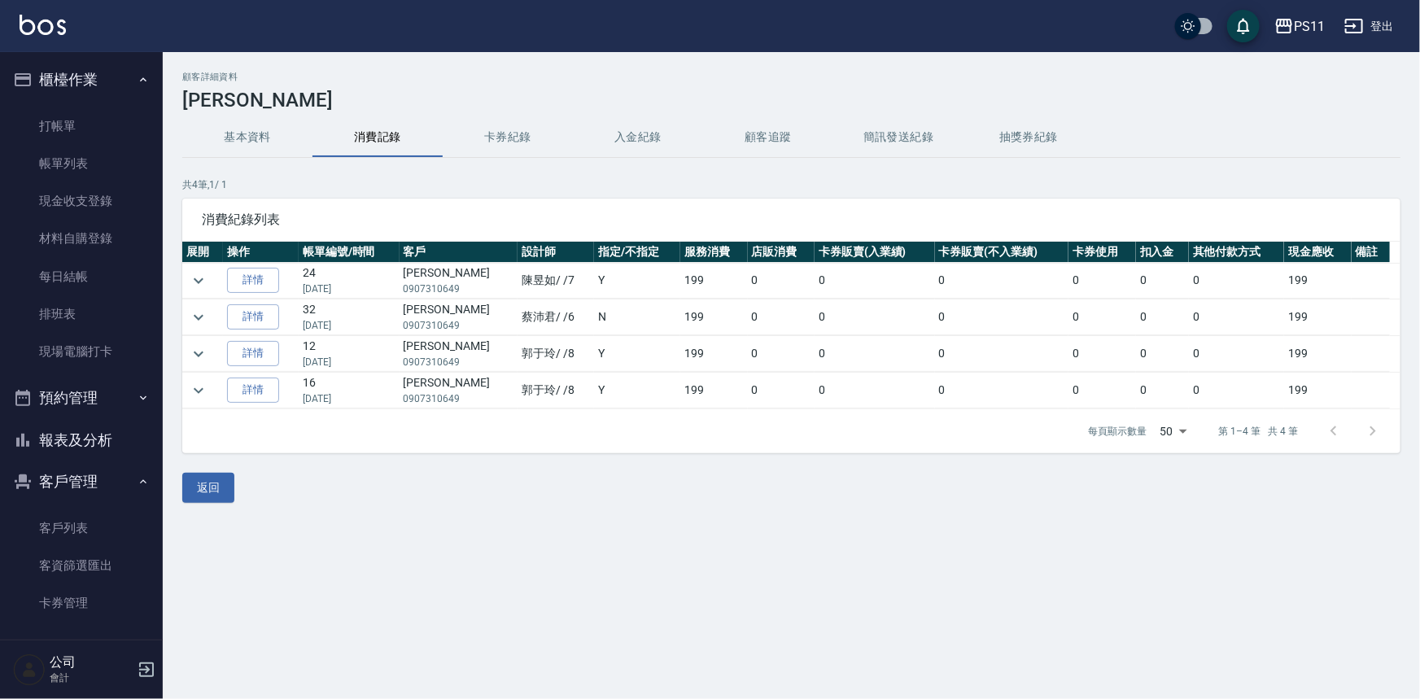
click at [238, 146] on button "基本資料" at bounding box center [247, 137] width 130 height 39
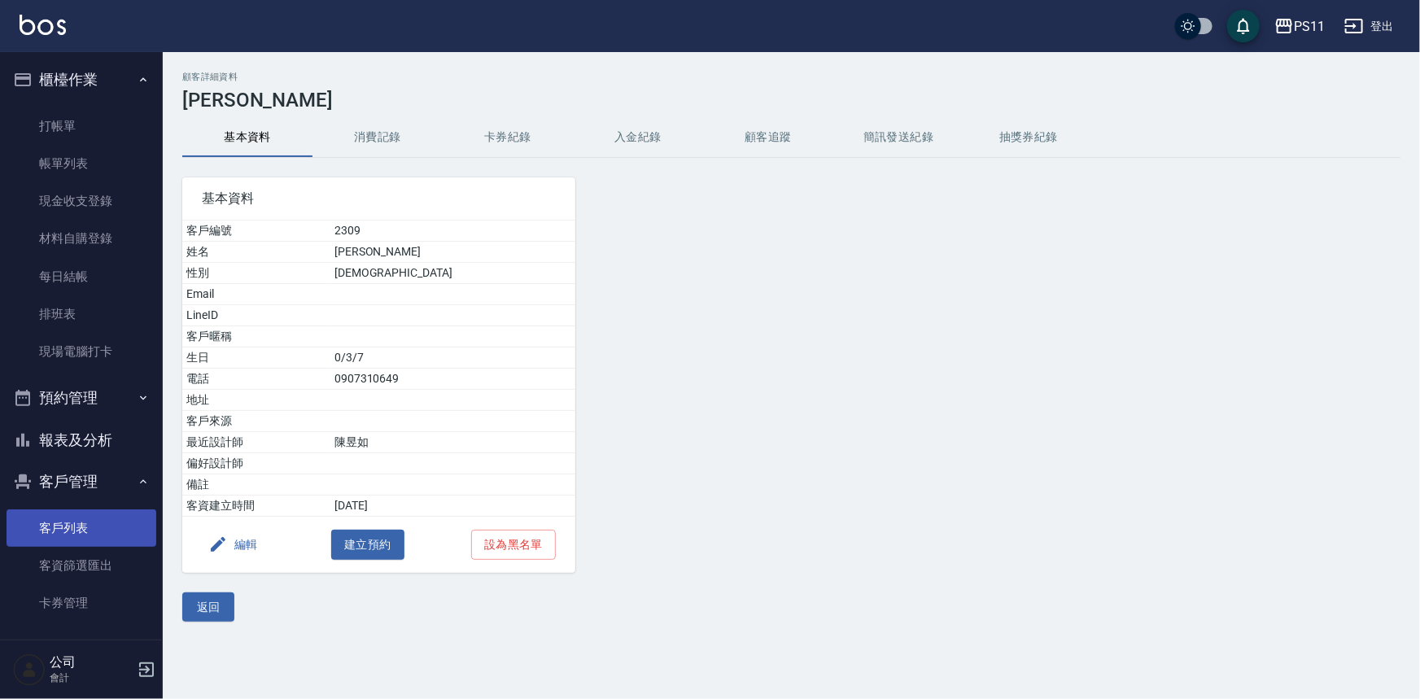
click at [81, 542] on link "客戶列表" at bounding box center [82, 527] width 150 height 37
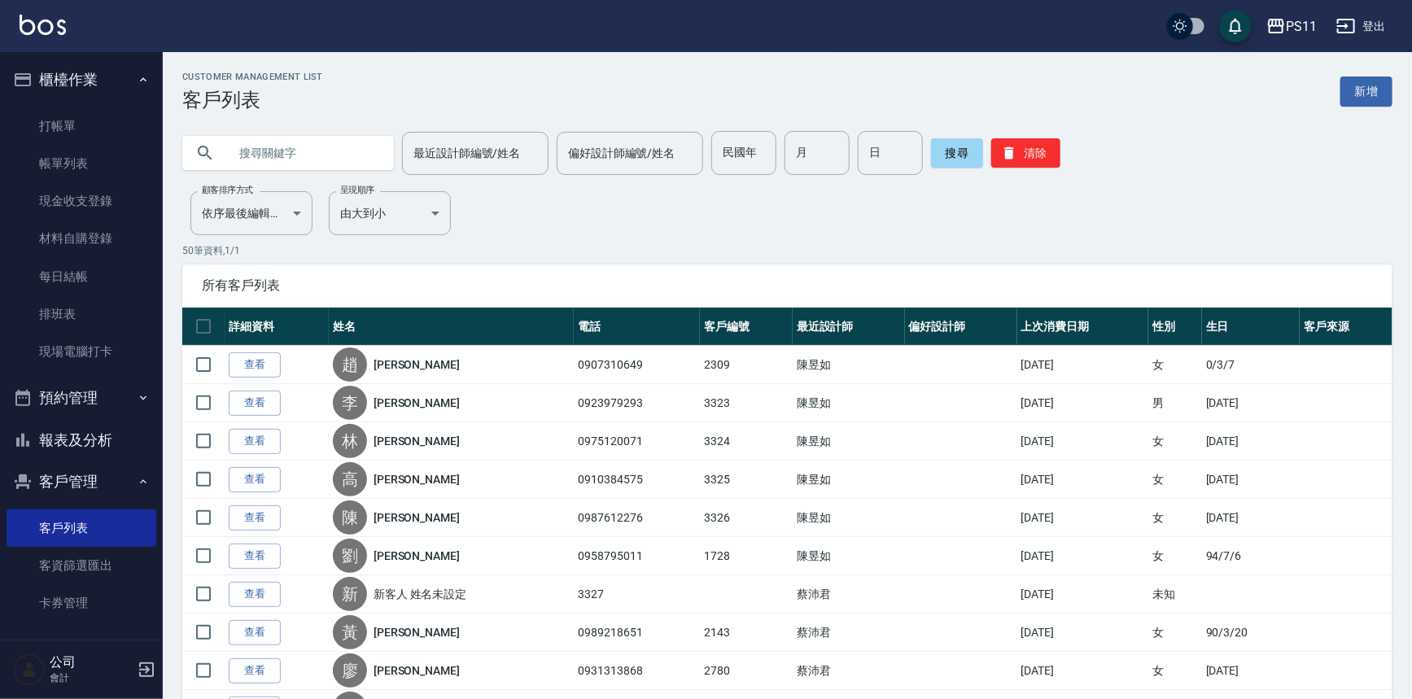
click at [348, 163] on input "text" at bounding box center [304, 153] width 153 height 44
type input "3322"
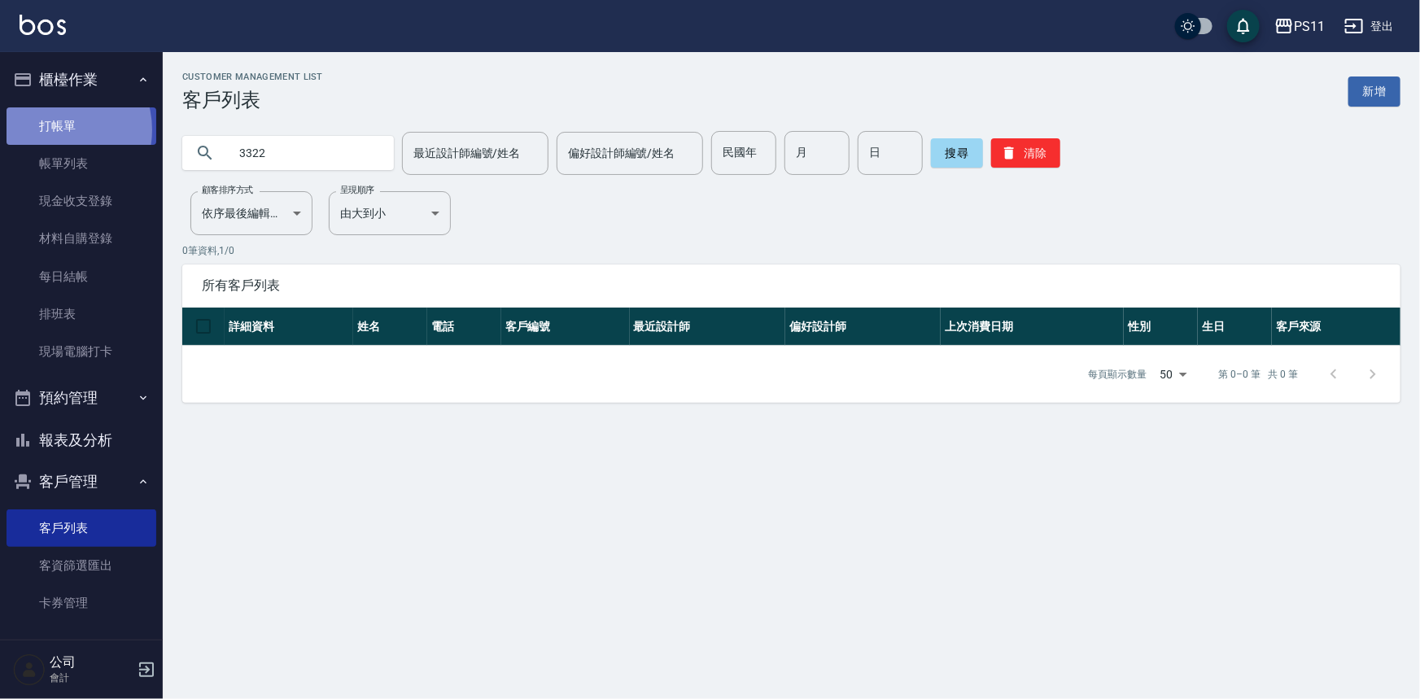
click at [53, 129] on link "打帳單" at bounding box center [82, 125] width 150 height 37
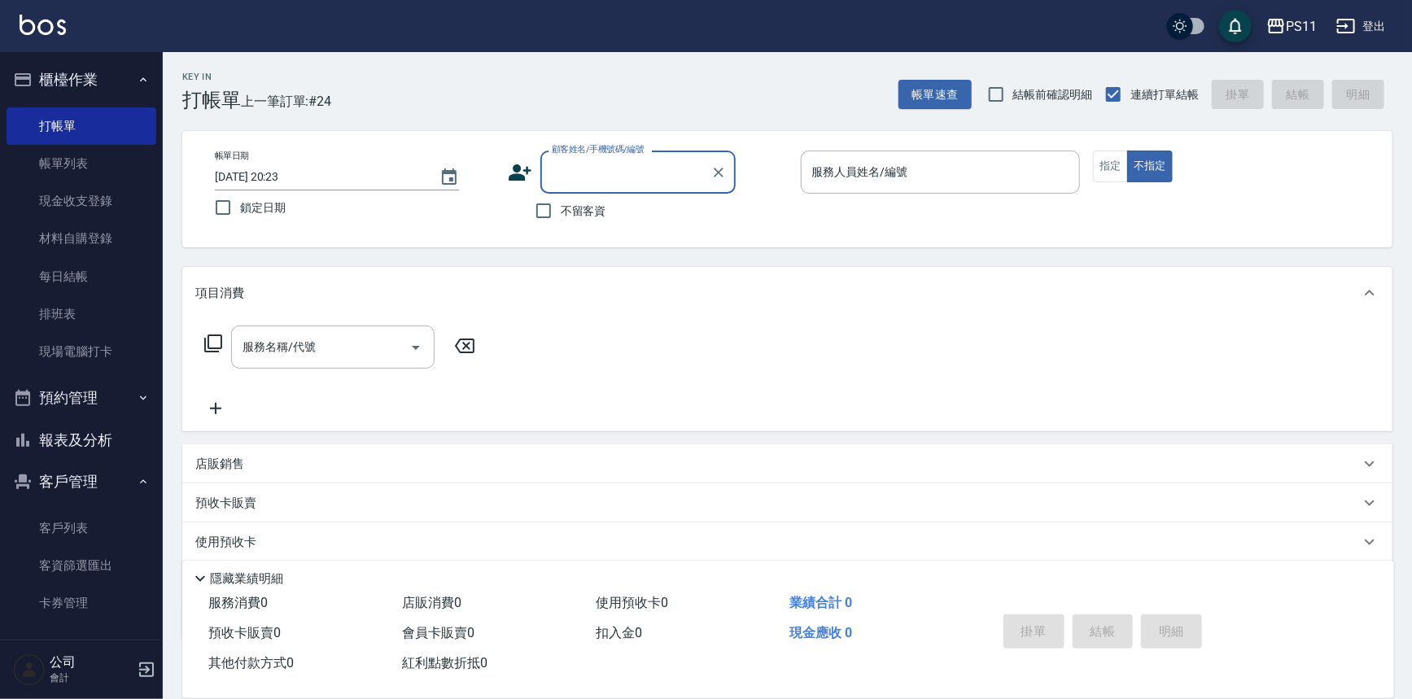
click at [604, 158] on input "顧客姓名/手機號碼/編號" at bounding box center [626, 172] width 156 height 28
click at [684, 215] on li "黃文洋/0958552829/1286" at bounding box center [637, 213] width 195 height 27
type input "黃文洋/0958552829/1286"
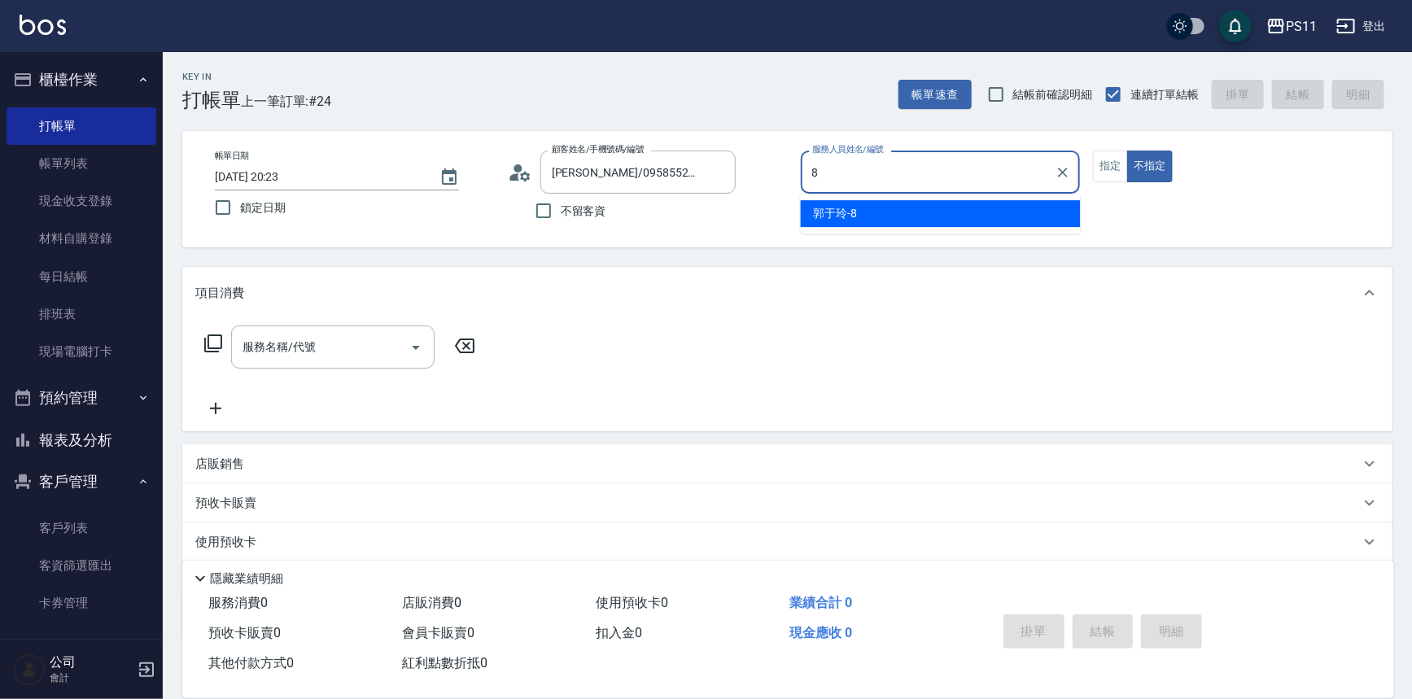
type input "郭于玲-8"
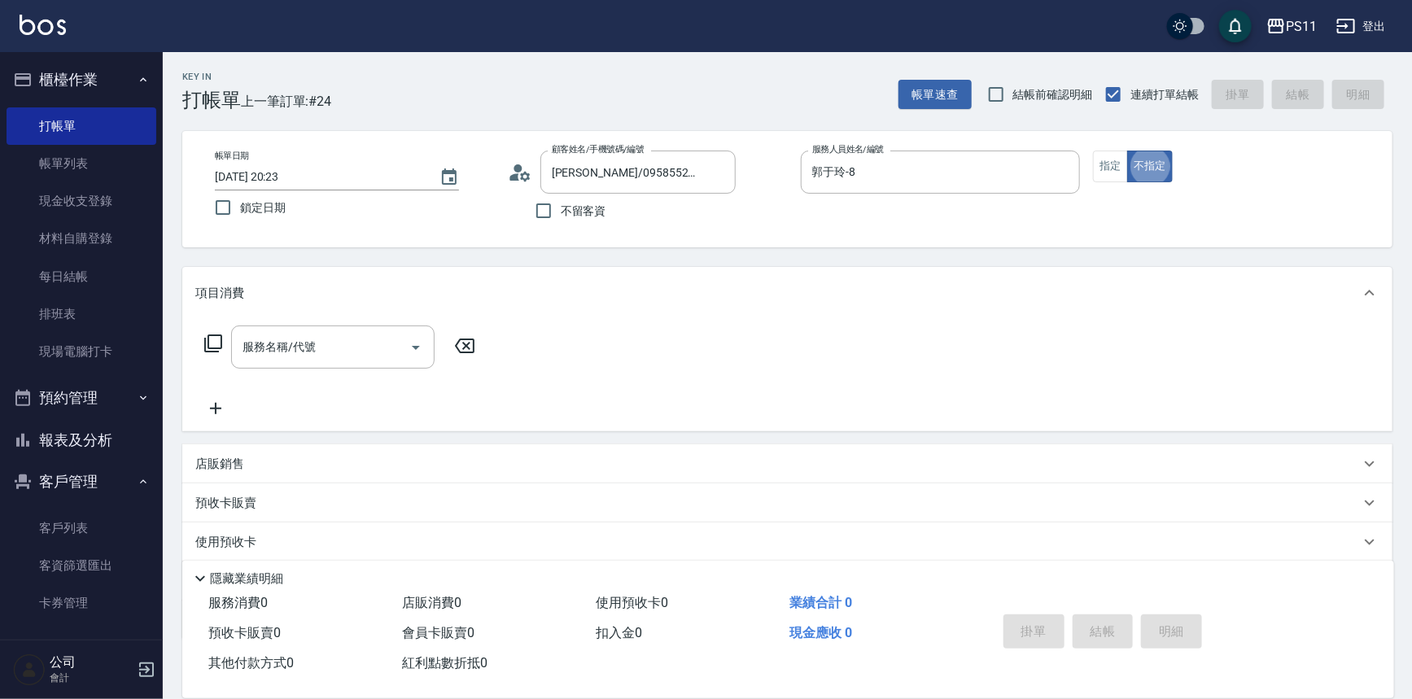
type button "false"
click at [415, 348] on icon "Open" at bounding box center [416, 348] width 8 height 4
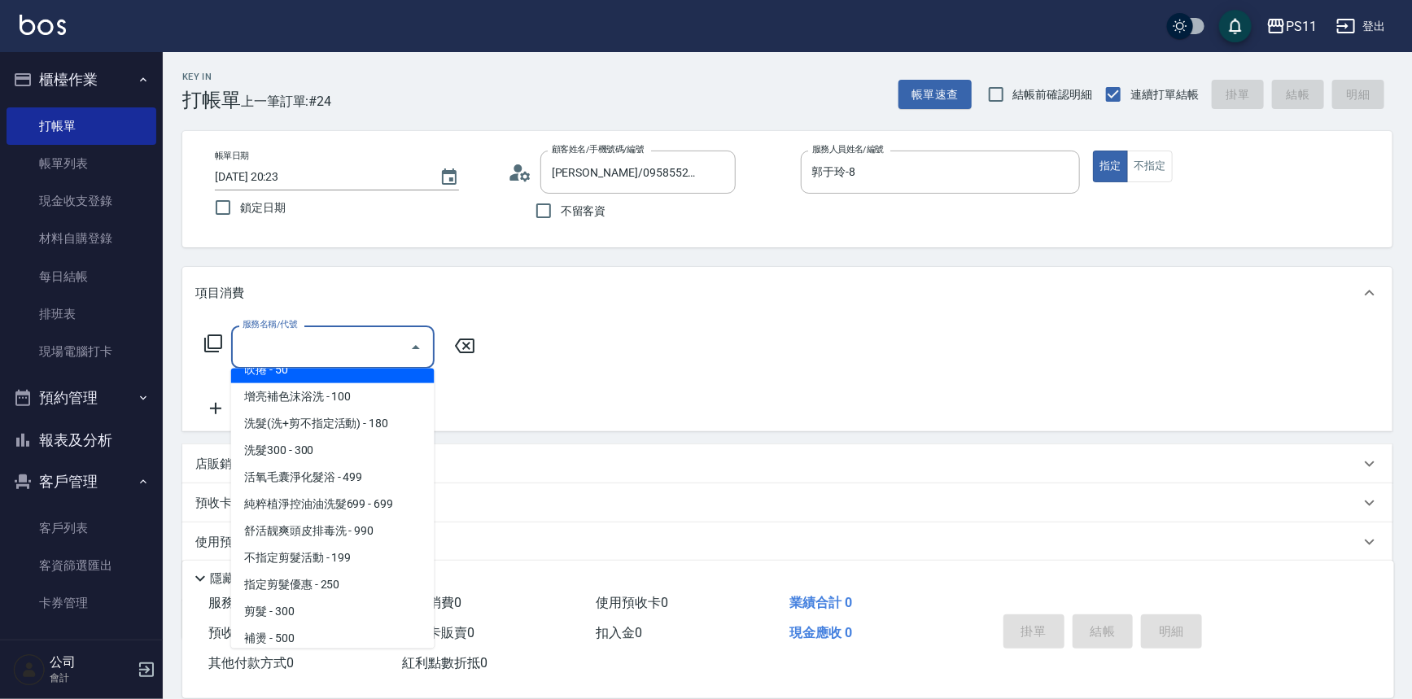
scroll to position [147, 0]
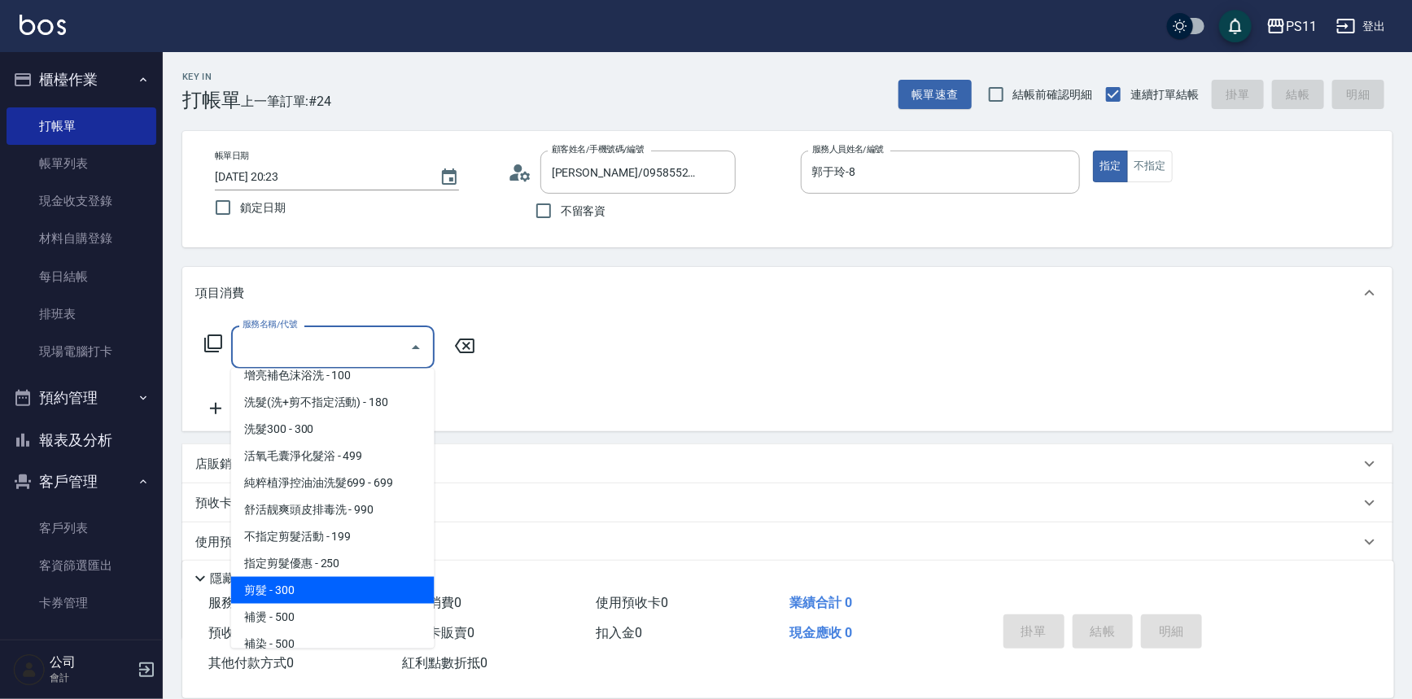
click at [365, 582] on span "剪髮 - 300" at bounding box center [332, 590] width 203 height 27
type input "剪髮(2300)"
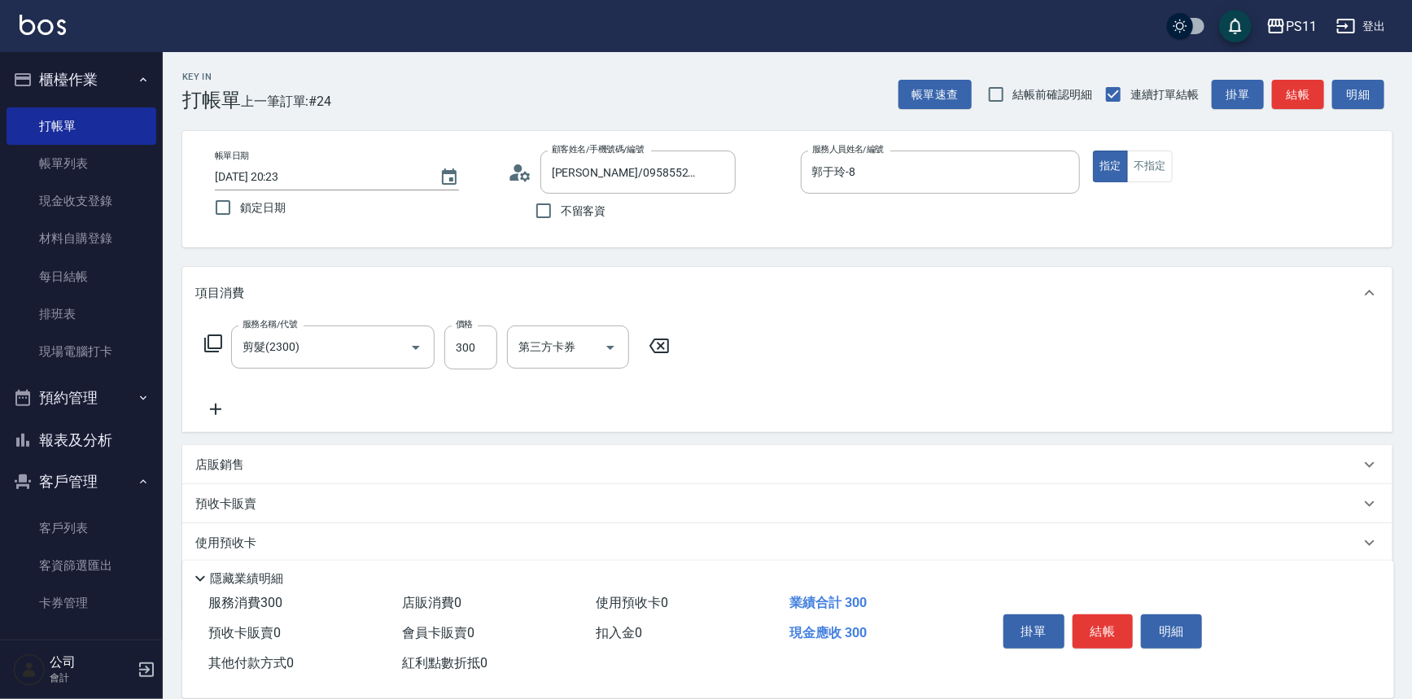
click at [218, 406] on icon at bounding box center [215, 410] width 41 height 20
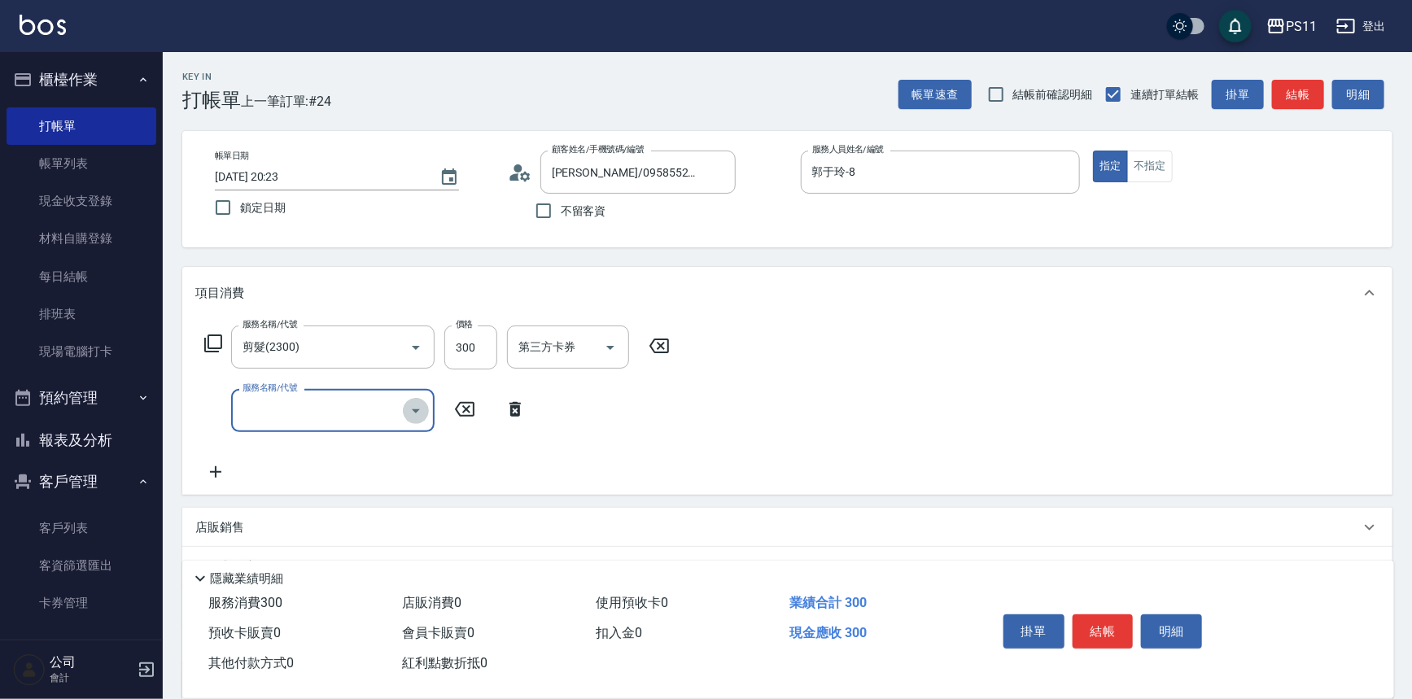
click at [422, 410] on icon "Open" at bounding box center [416, 411] width 20 height 20
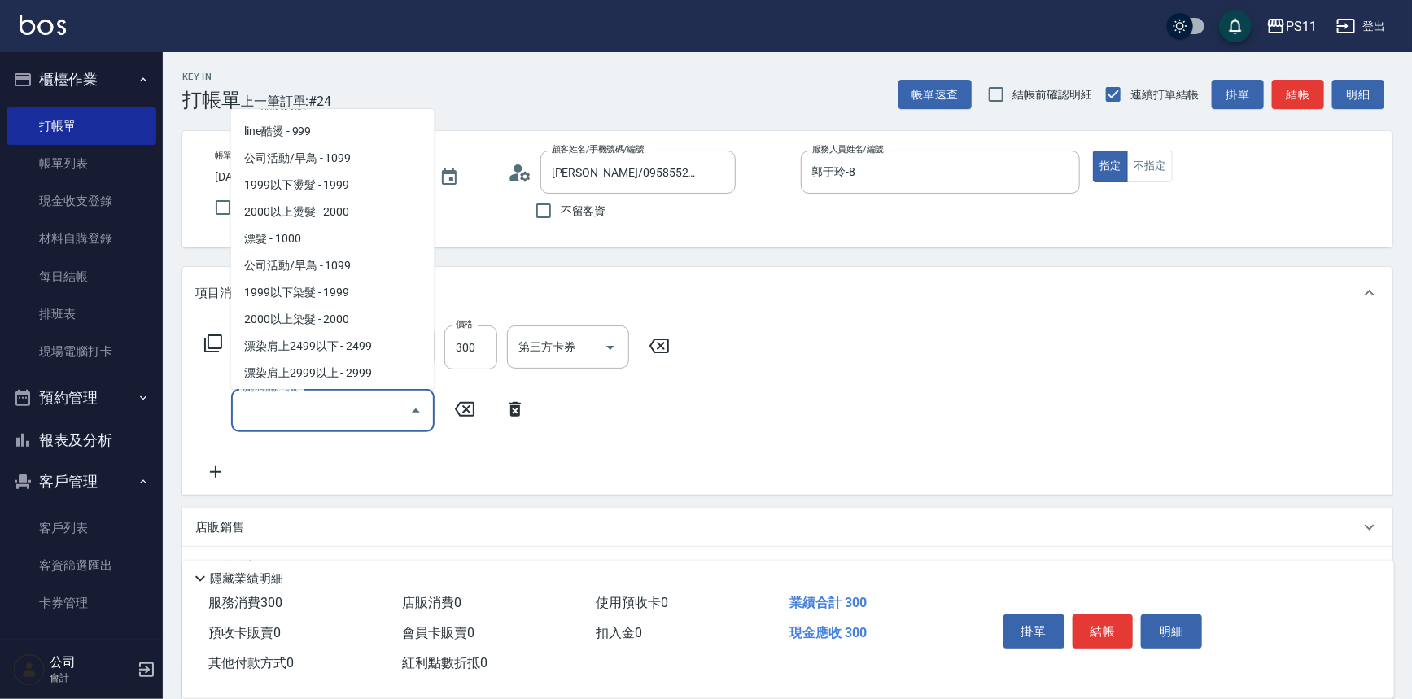
scroll to position [740, 0]
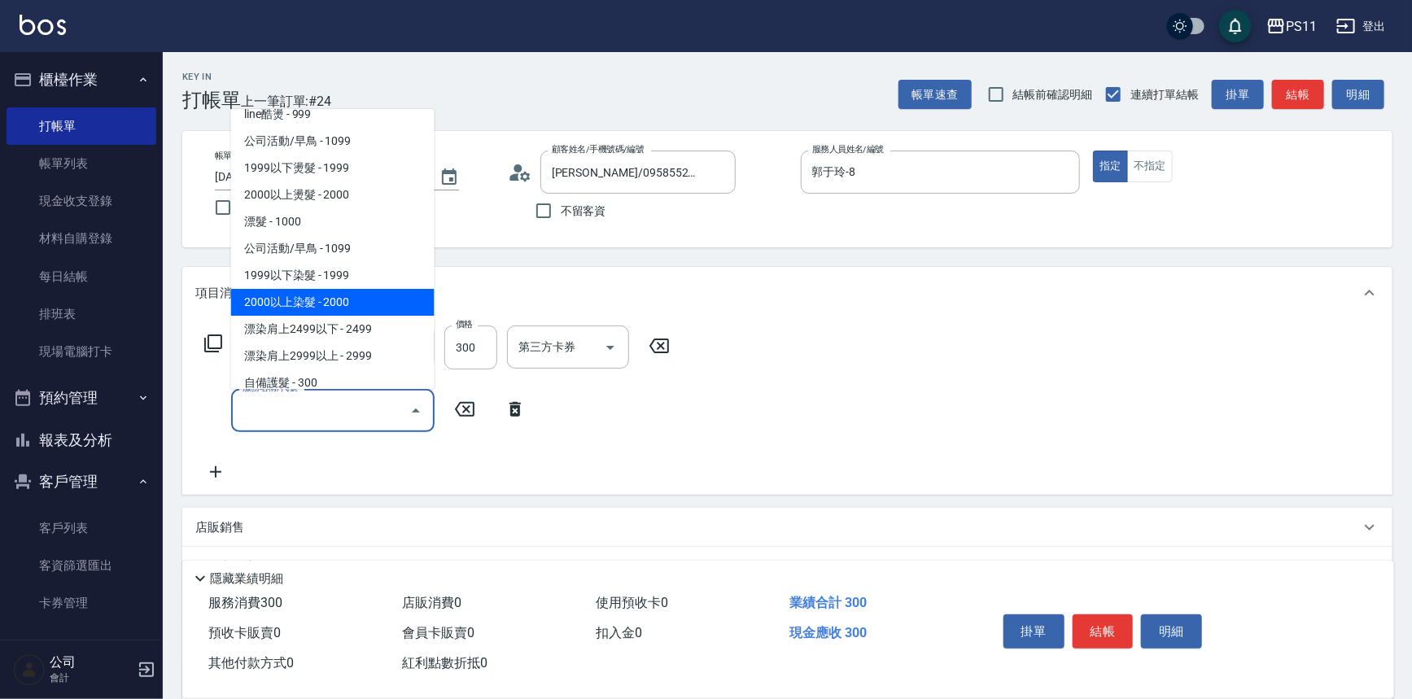
click at [395, 295] on span "2000以上染髮 - 2000" at bounding box center [332, 302] width 203 height 27
type input "2000以上染髮(42000)"
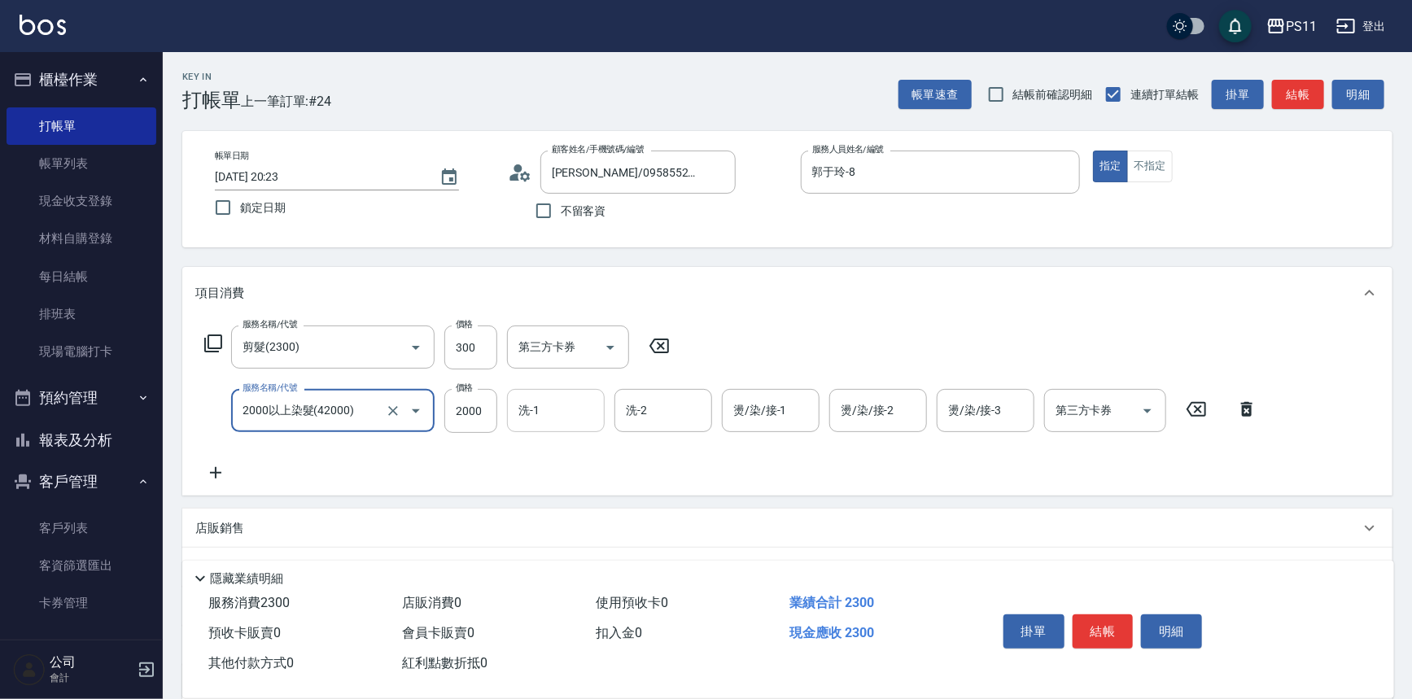
click at [552, 413] on input "洗-1" at bounding box center [555, 410] width 83 height 28
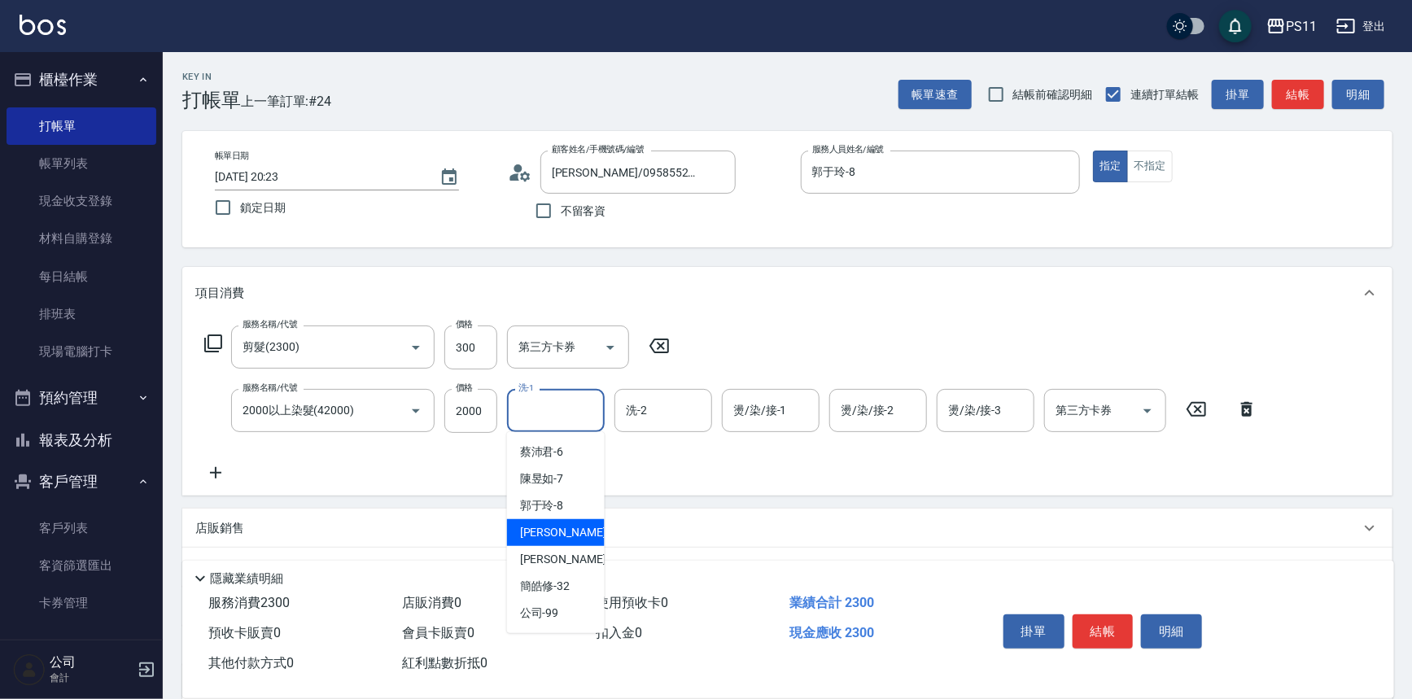
click at [568, 522] on div "James -20" at bounding box center [556, 532] width 98 height 27
type input "[PERSON_NAME]-20"
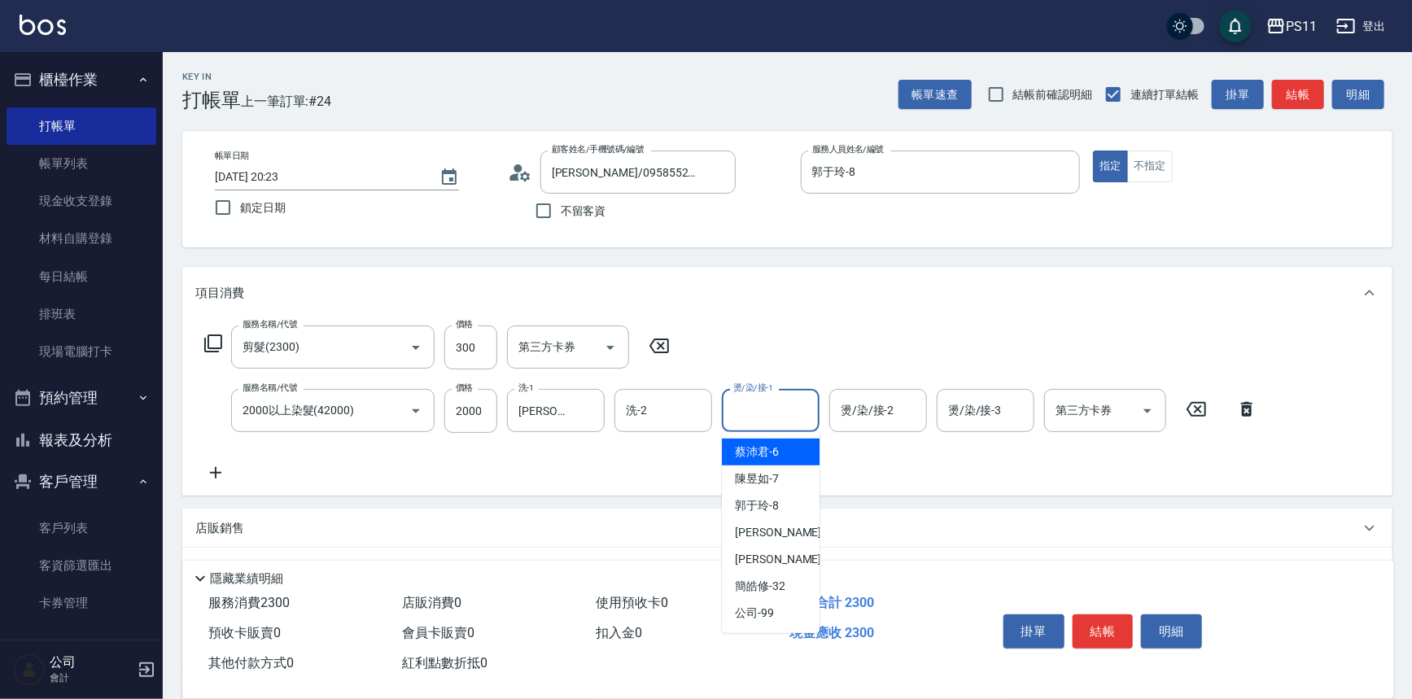
click at [767, 412] on input "燙/染/接-1" at bounding box center [770, 410] width 83 height 28
click at [763, 533] on span "James -20" at bounding box center [786, 532] width 103 height 17
type input "[PERSON_NAME]-20"
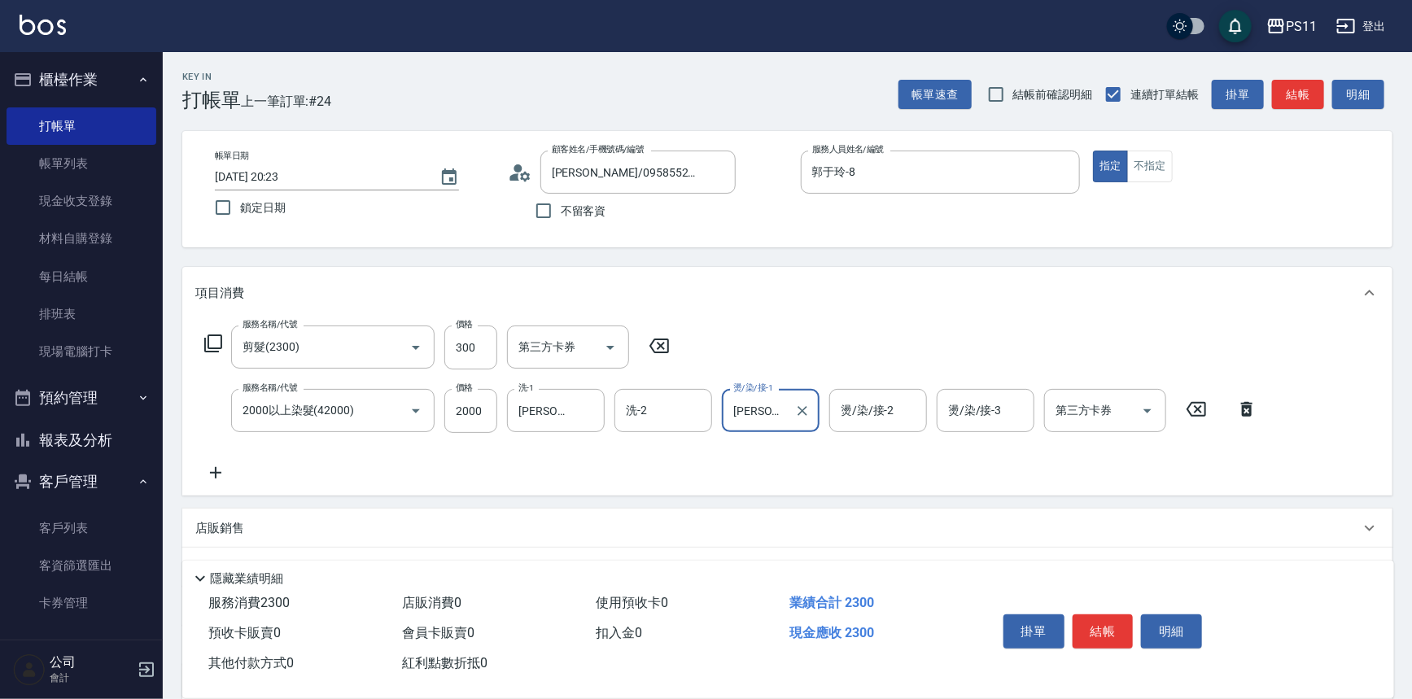
click at [219, 470] on icon at bounding box center [215, 473] width 41 height 20
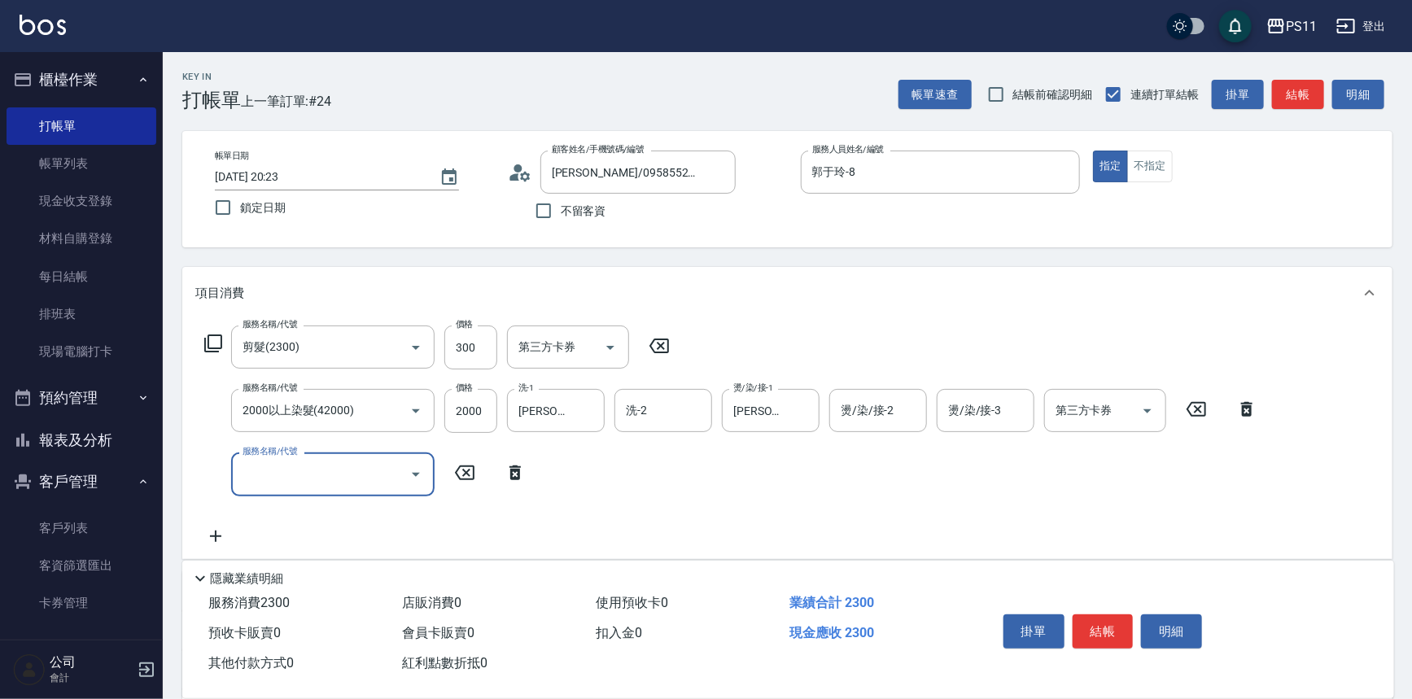
click at [415, 478] on icon "Open" at bounding box center [416, 475] width 20 height 20
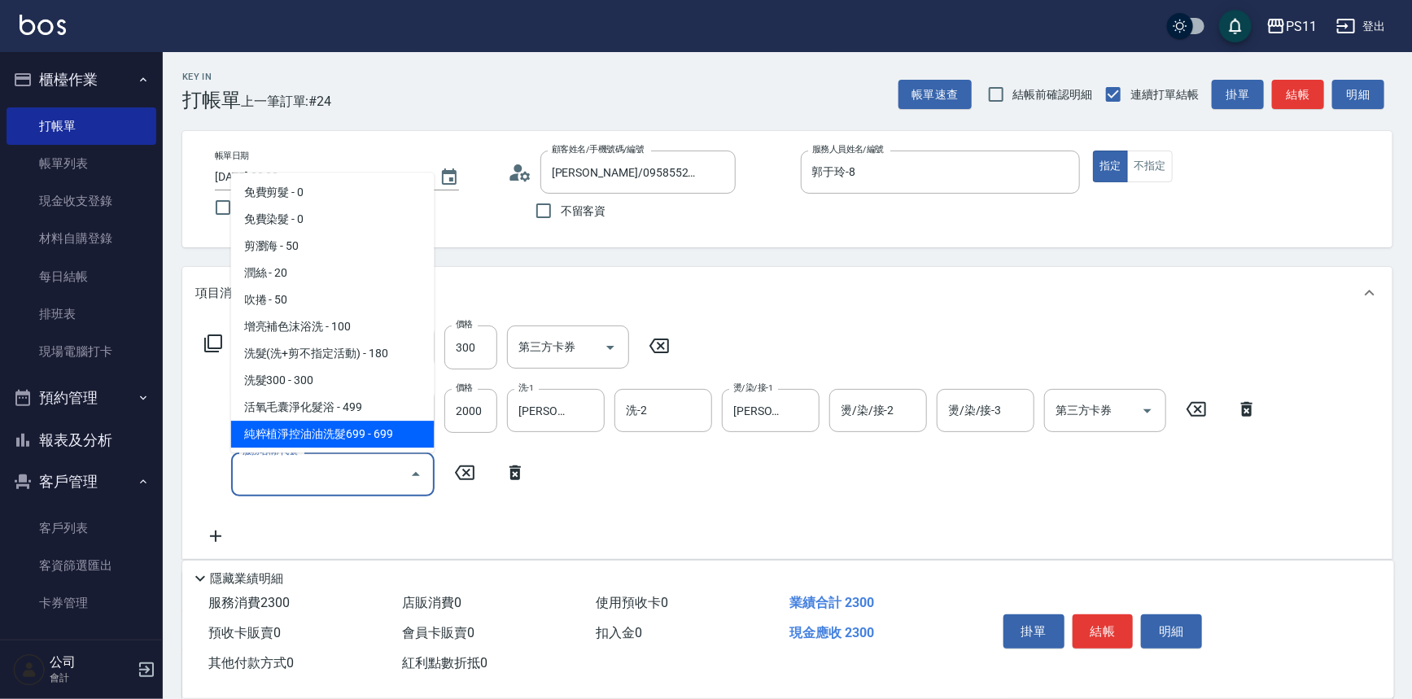
click at [787, 506] on div "服務名稱/代號 剪髮(2300) 服務名稱/代號 價格 300 價格 第三方卡券 第三方卡券 服務名稱/代號 2000以上染髮(42000) 服務名稱/代號 …" at bounding box center [731, 436] width 1072 height 220
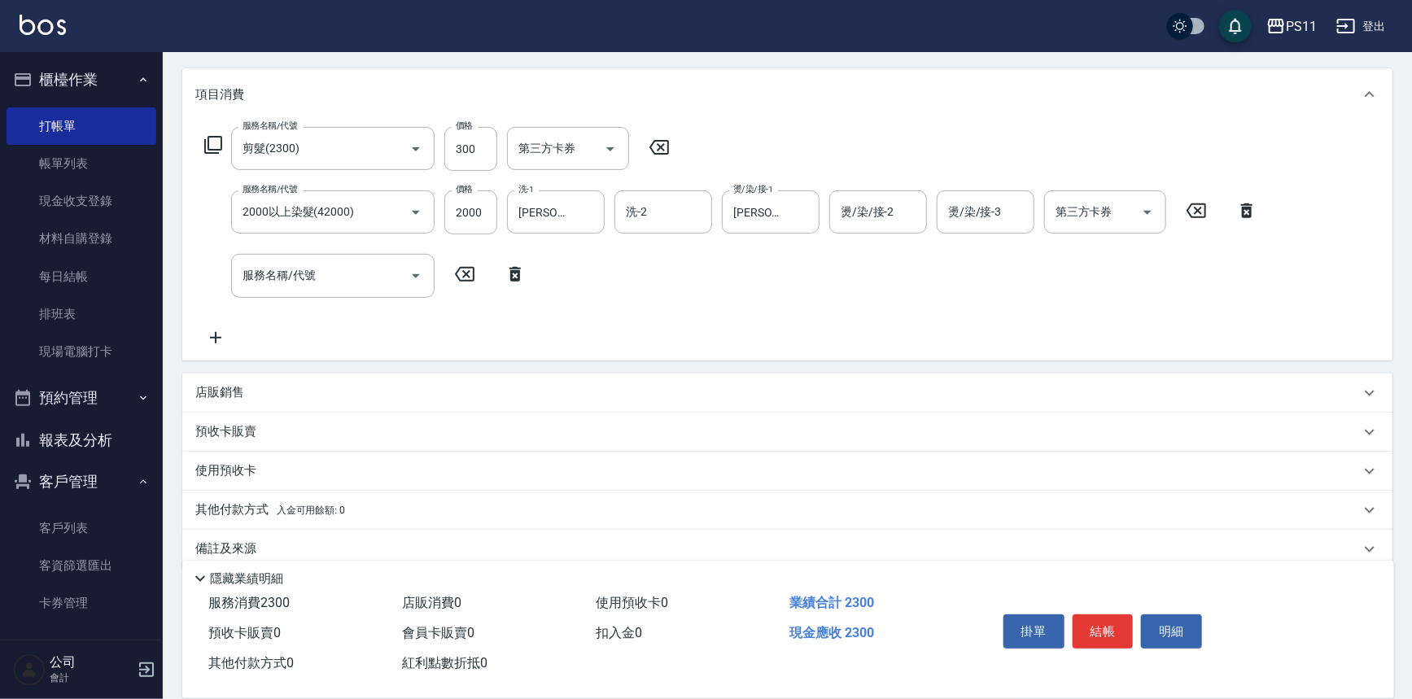
scroll to position [220, 0]
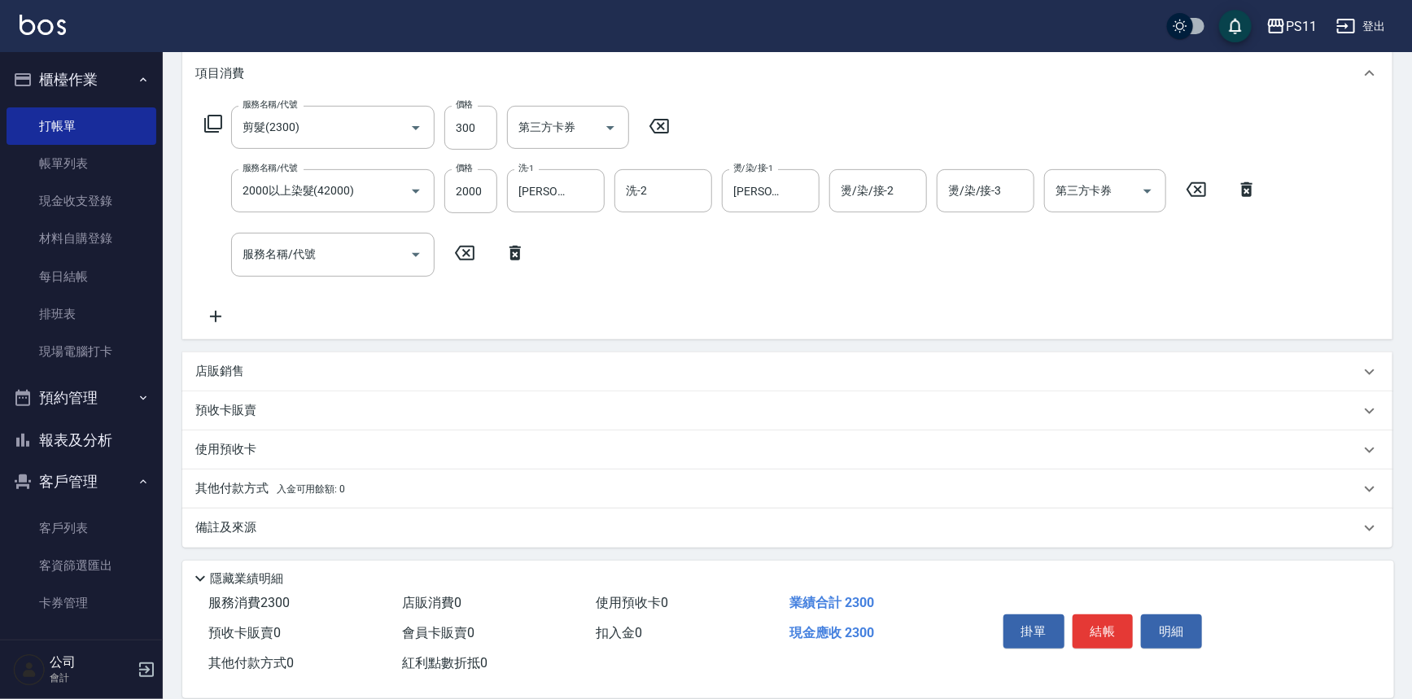
drag, startPoint x: 241, startPoint y: 443, endPoint x: 259, endPoint y: 443, distance: 17.9
click at [243, 443] on p "使用預收卡" at bounding box center [225, 449] width 61 height 17
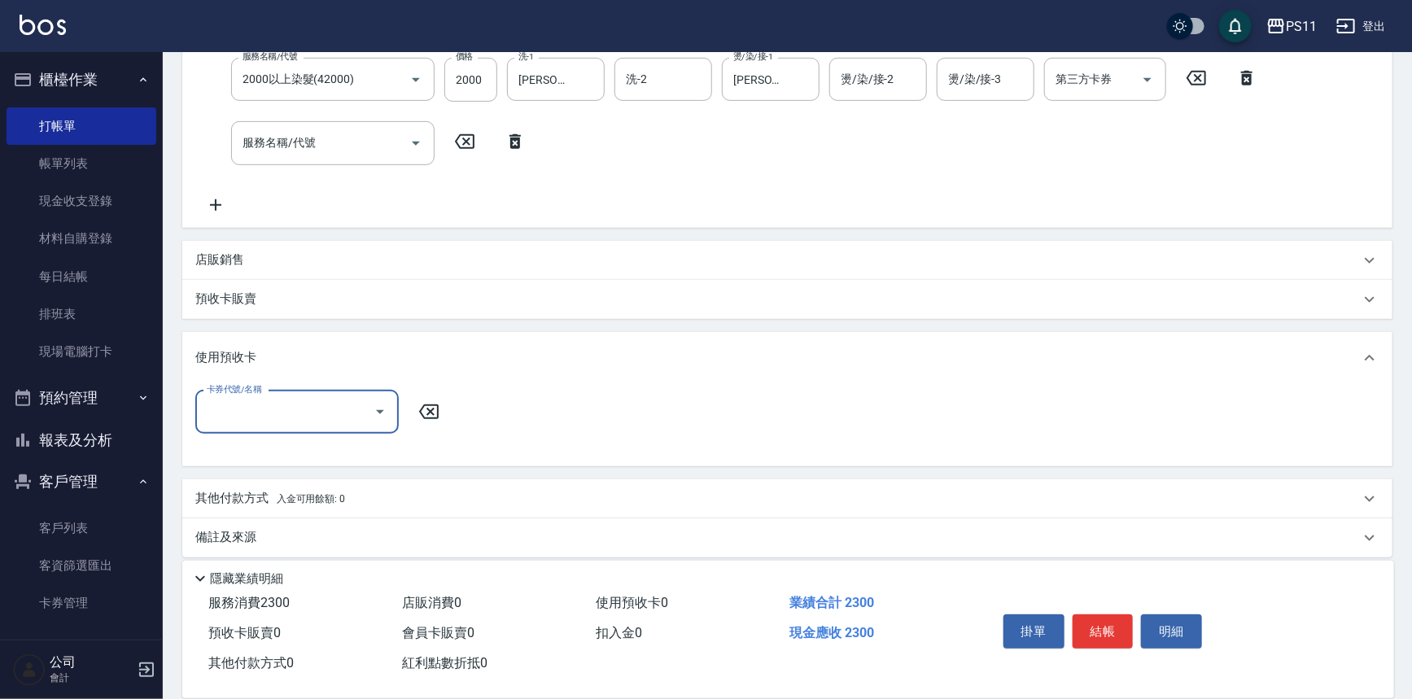
scroll to position [340, 0]
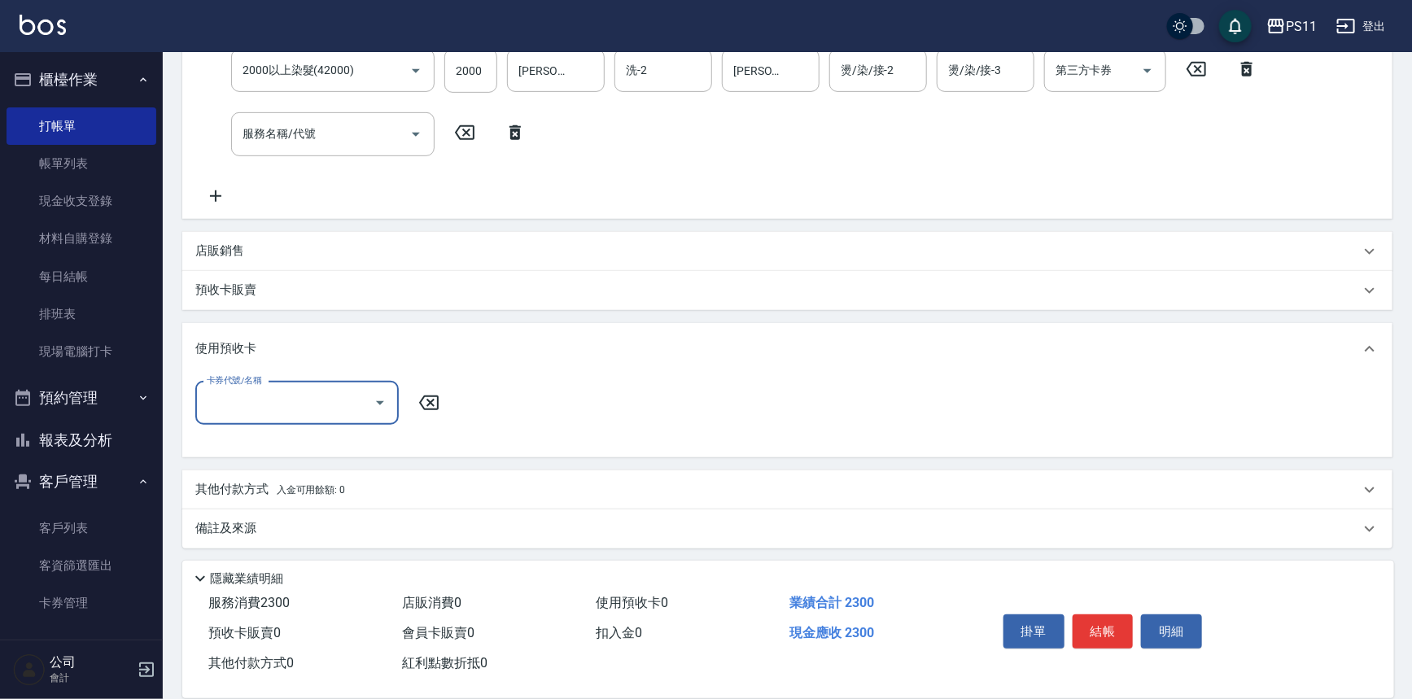
drag, startPoint x: 284, startPoint y: 399, endPoint x: 291, endPoint y: 418, distance: 20.9
click at [285, 399] on input "卡券代號/名稱" at bounding box center [285, 403] width 164 height 28
click at [397, 293] on div "預收卡販賣" at bounding box center [777, 290] width 1165 height 17
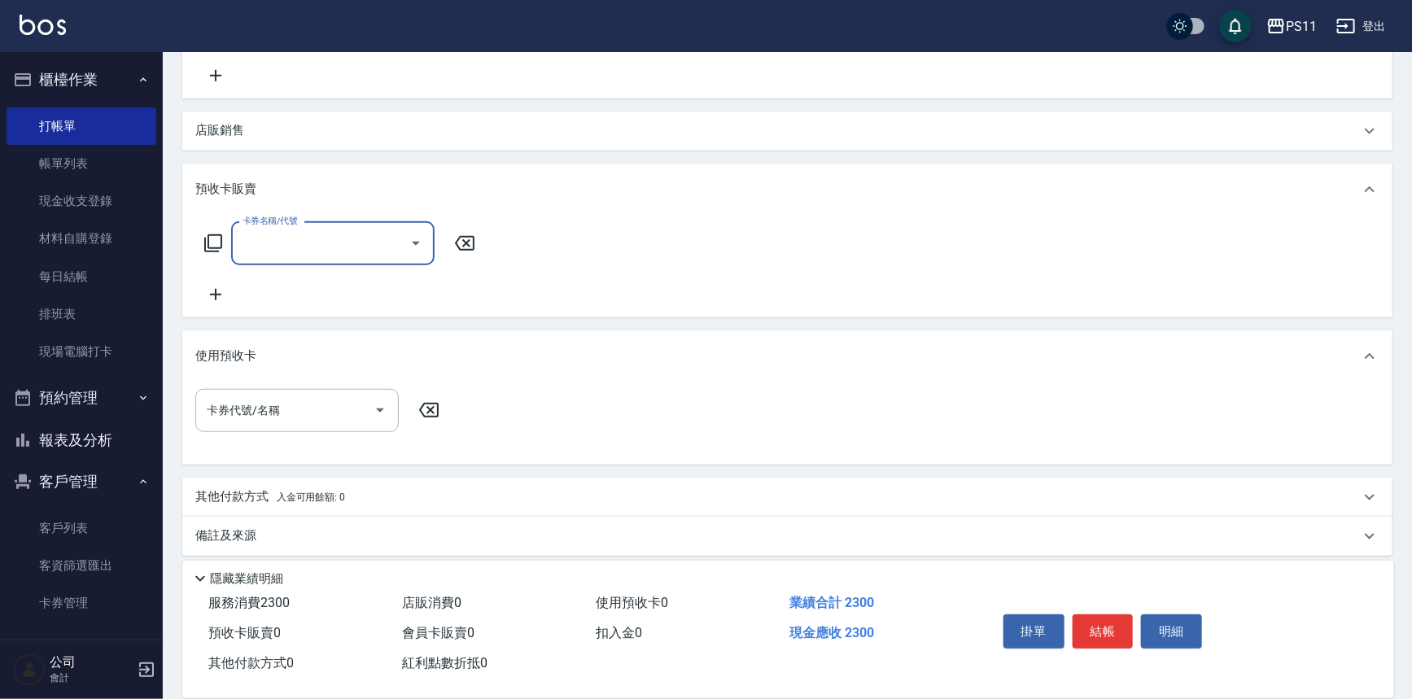
scroll to position [470, 0]
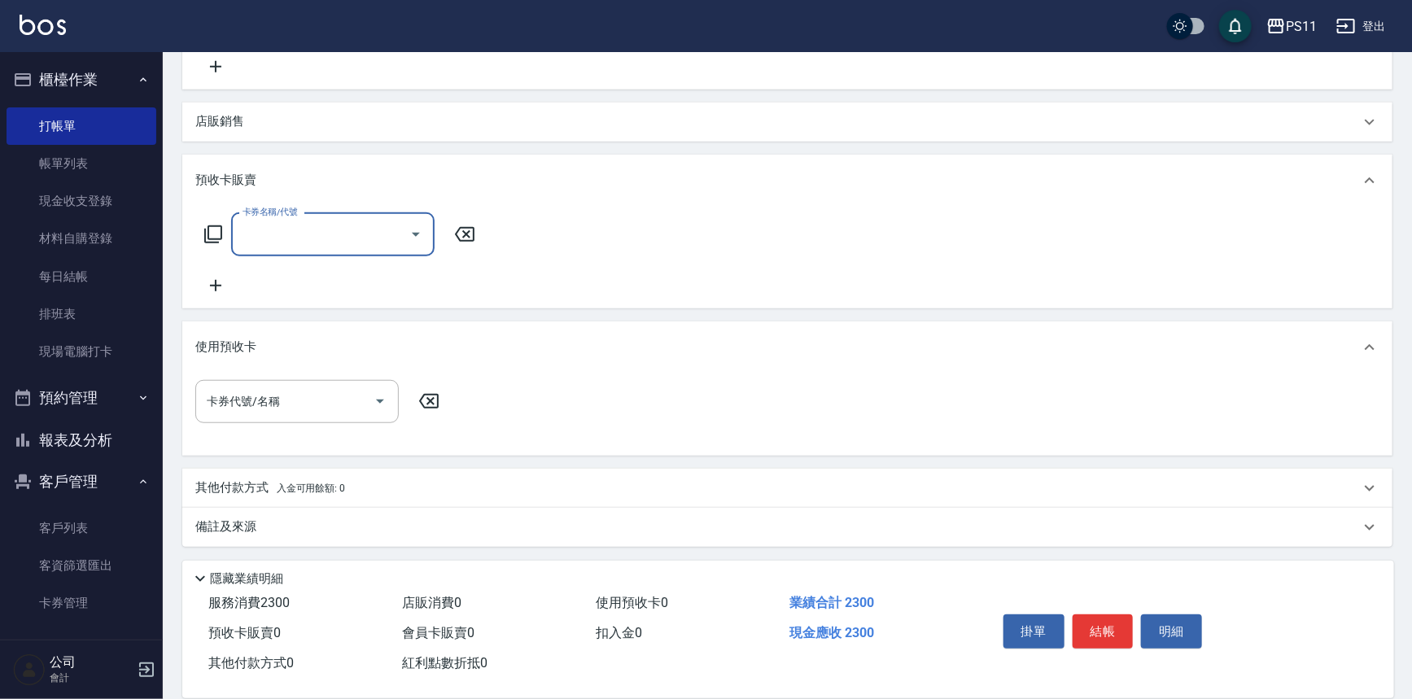
click at [256, 491] on p "其他付款方式 入金可用餘額: 0" at bounding box center [270, 488] width 150 height 18
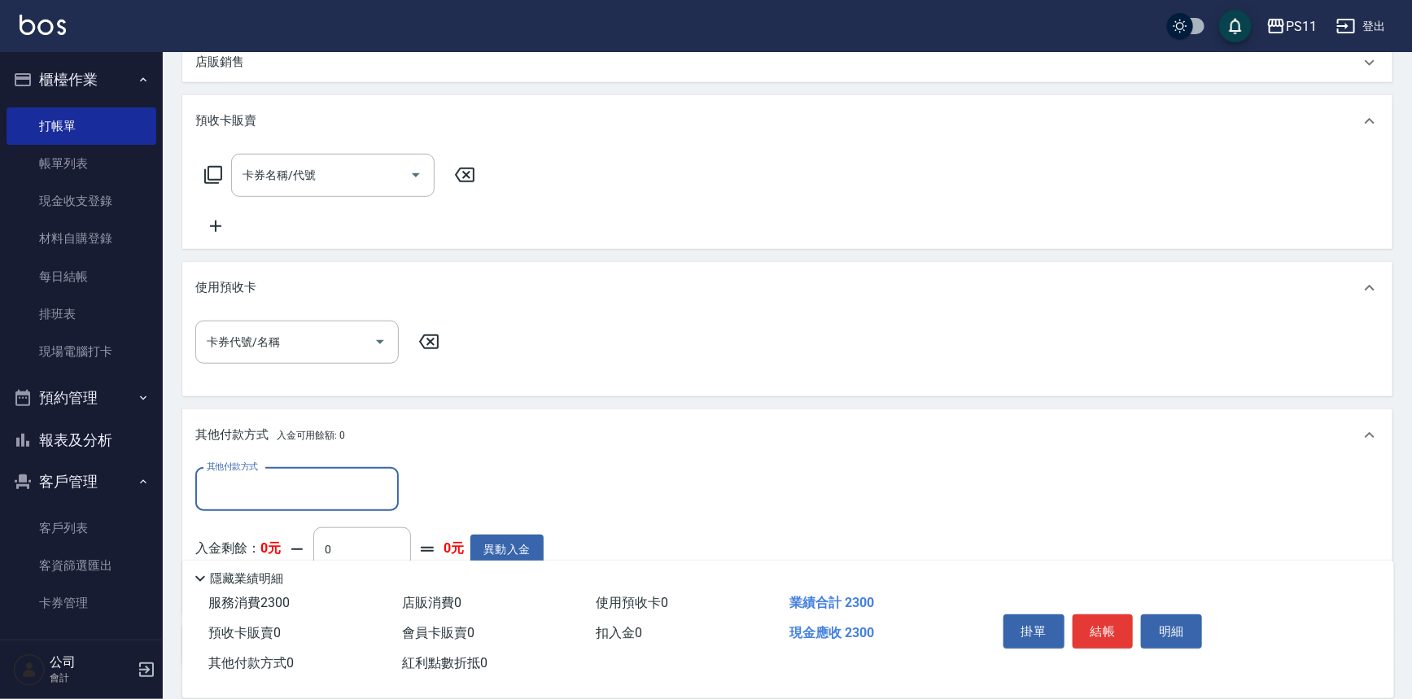
scroll to position [610, 0]
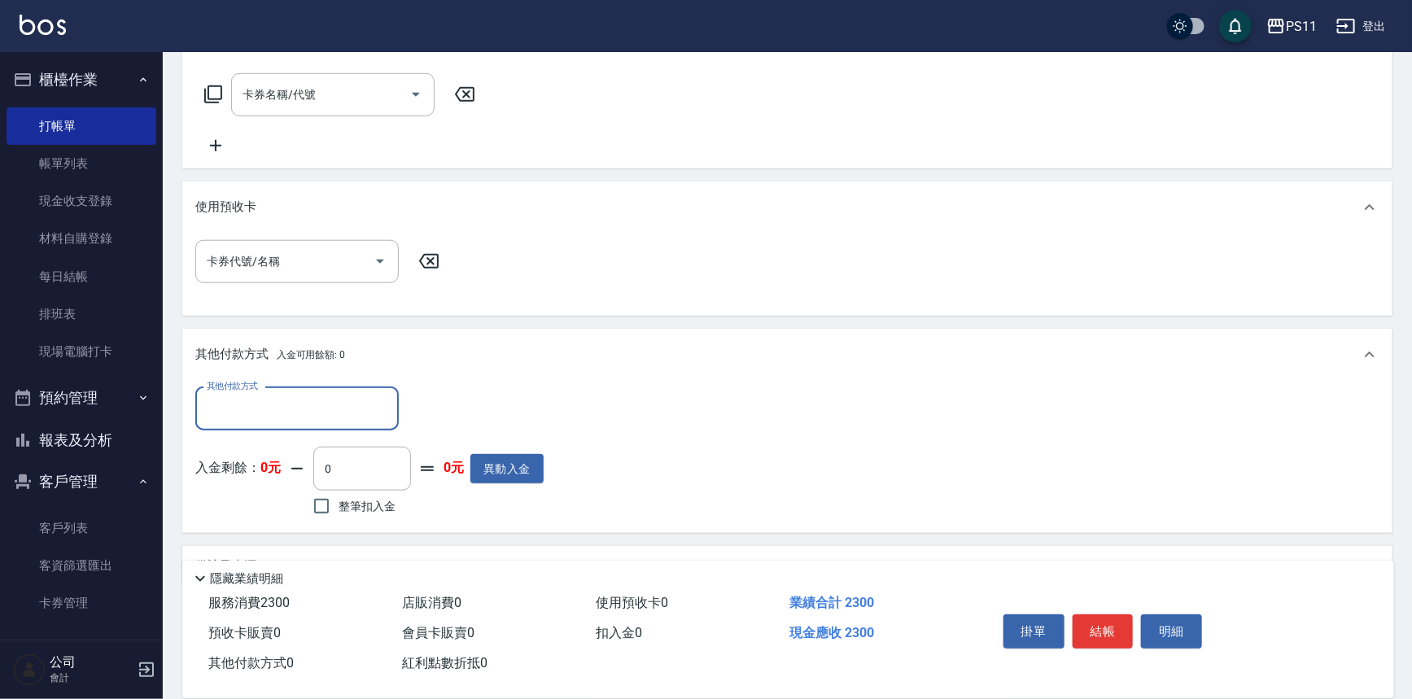
click at [302, 413] on input "其他付款方式" at bounding box center [297, 409] width 189 height 28
click at [317, 507] on span "信用卡" at bounding box center [296, 503] width 203 height 27
type input "信用卡"
drag, startPoint x: 464, startPoint y: 414, endPoint x: 383, endPoint y: 414, distance: 80.6
click at [383, 414] on div "其他付款方式 信用卡 其他付款方式 信用卡金額 0 信用卡金額" at bounding box center [369, 409] width 348 height 44
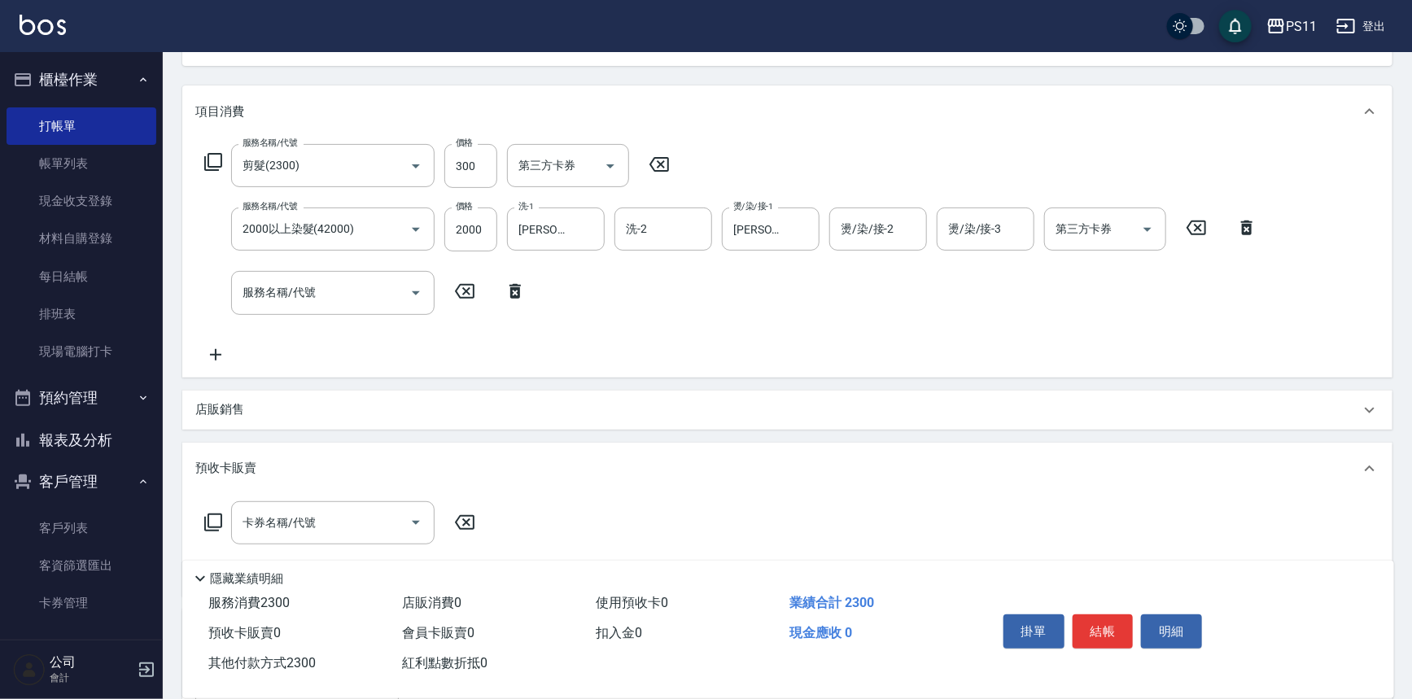
scroll to position [165, 0]
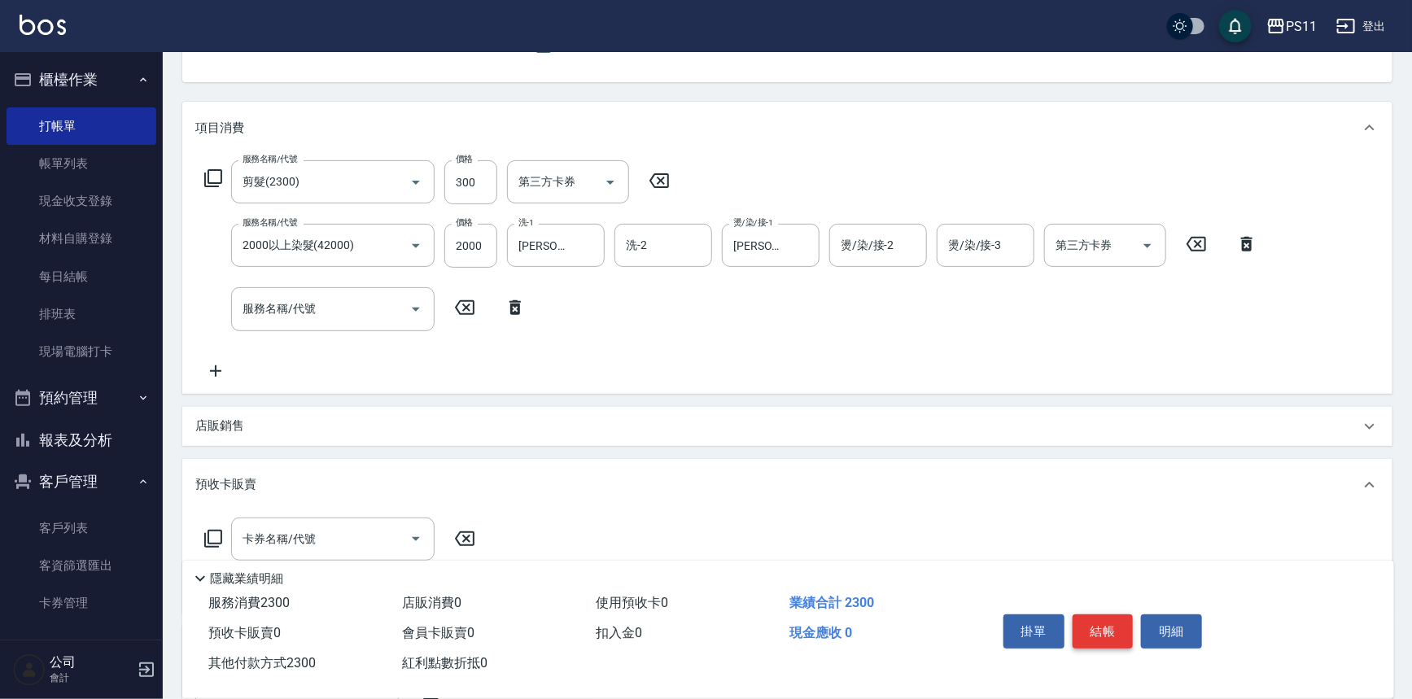
type input "2300"
click at [1107, 619] on button "結帳" at bounding box center [1103, 631] width 61 height 34
type input "2025/09/20 20:35"
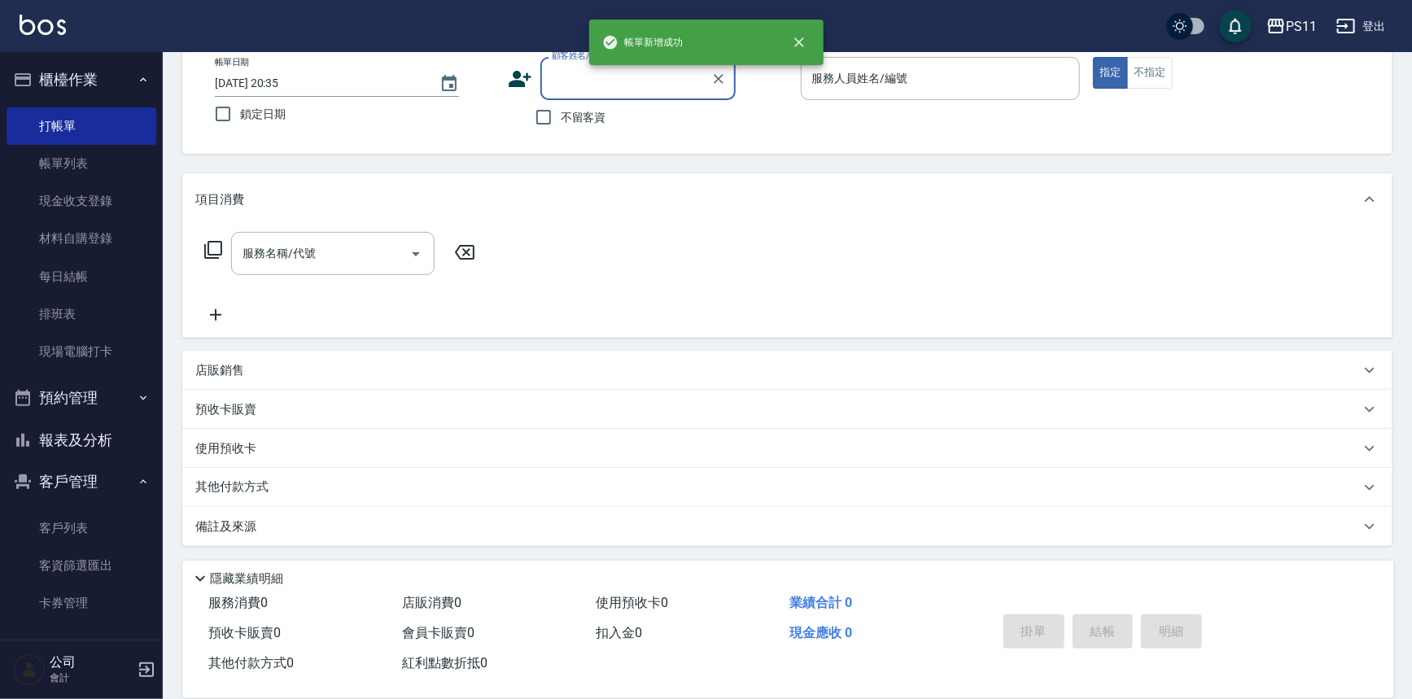
scroll to position [93, 0]
click at [90, 164] on link "帳單列表" at bounding box center [82, 163] width 150 height 37
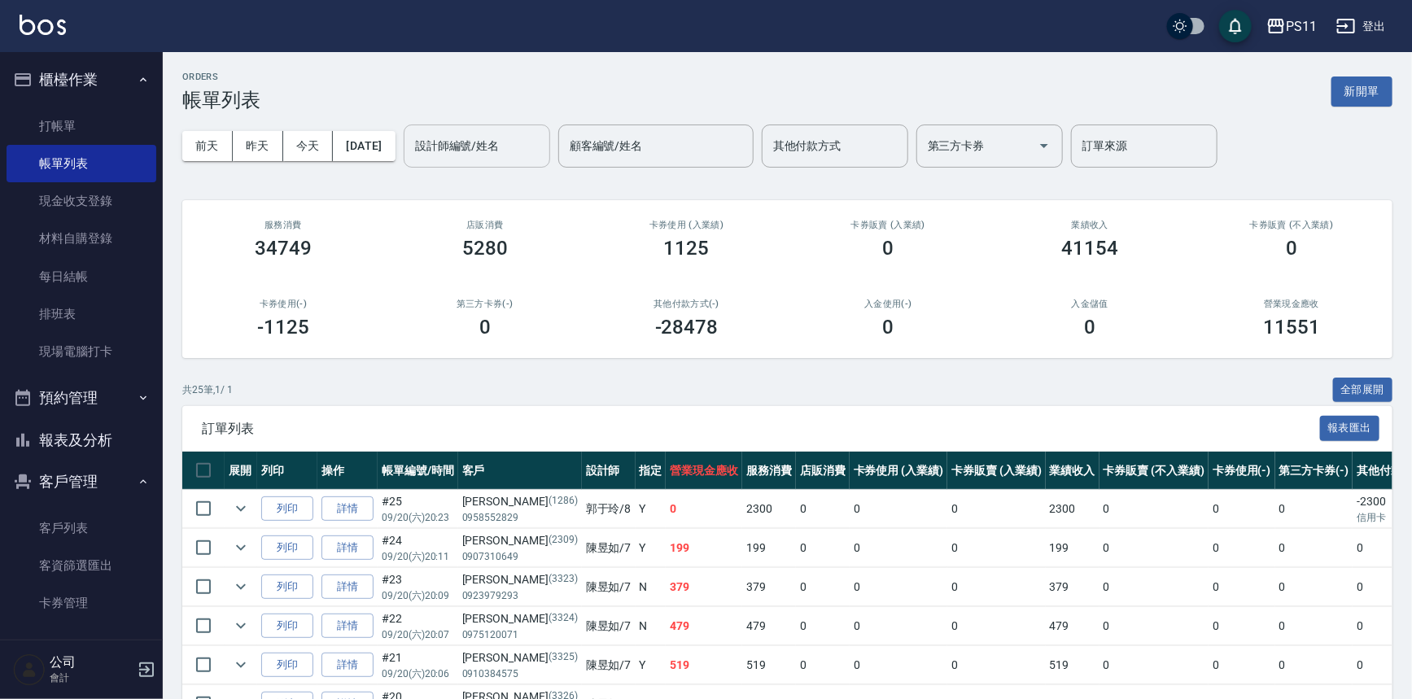
click at [521, 138] on input "設計師編號/姓名" at bounding box center [477, 146] width 132 height 28
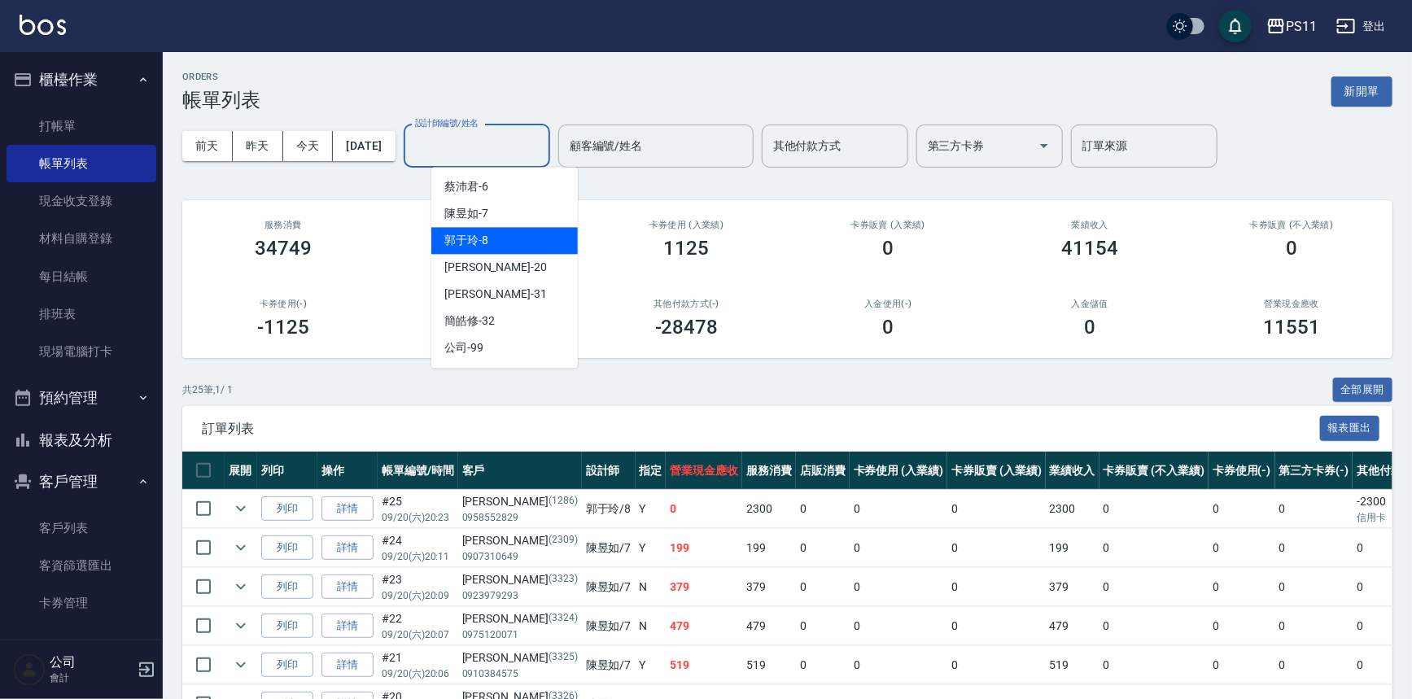
click at [511, 240] on div "郭于玲 -8" at bounding box center [504, 240] width 146 height 27
type input "郭于玲-8"
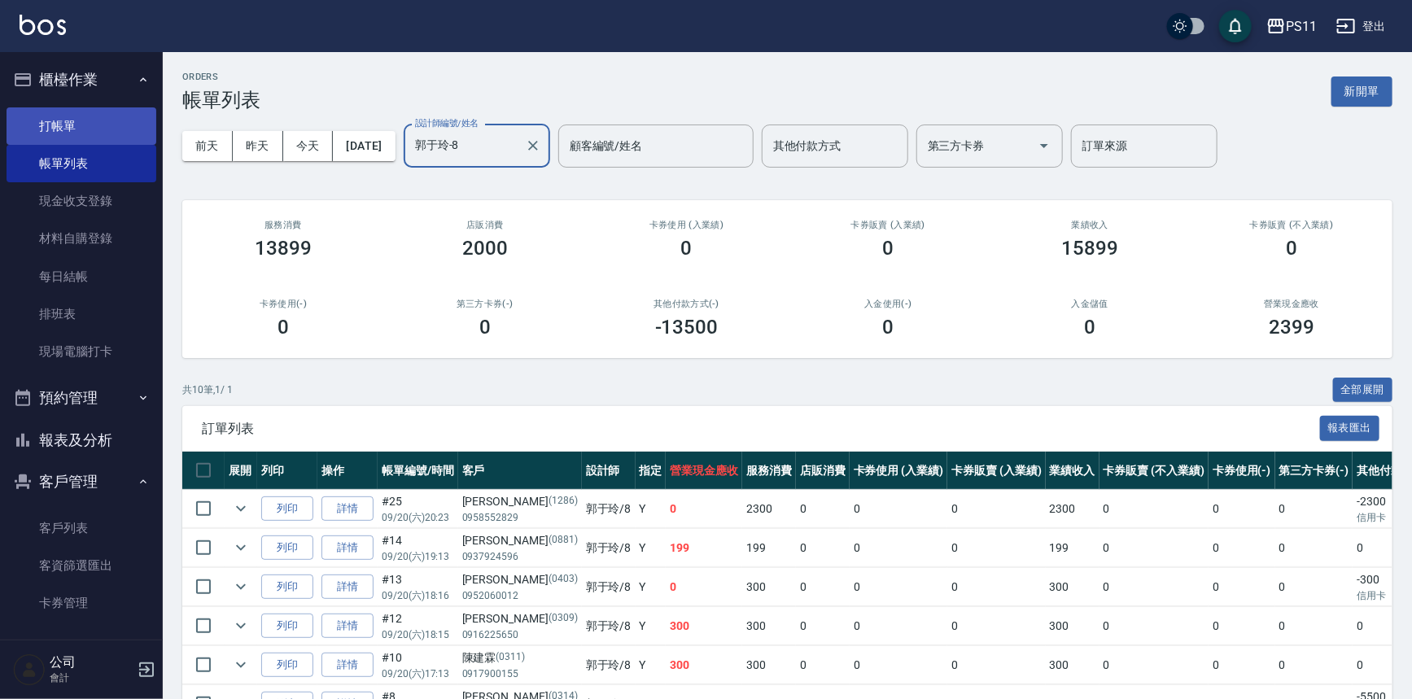
click at [130, 120] on link "打帳單" at bounding box center [82, 125] width 150 height 37
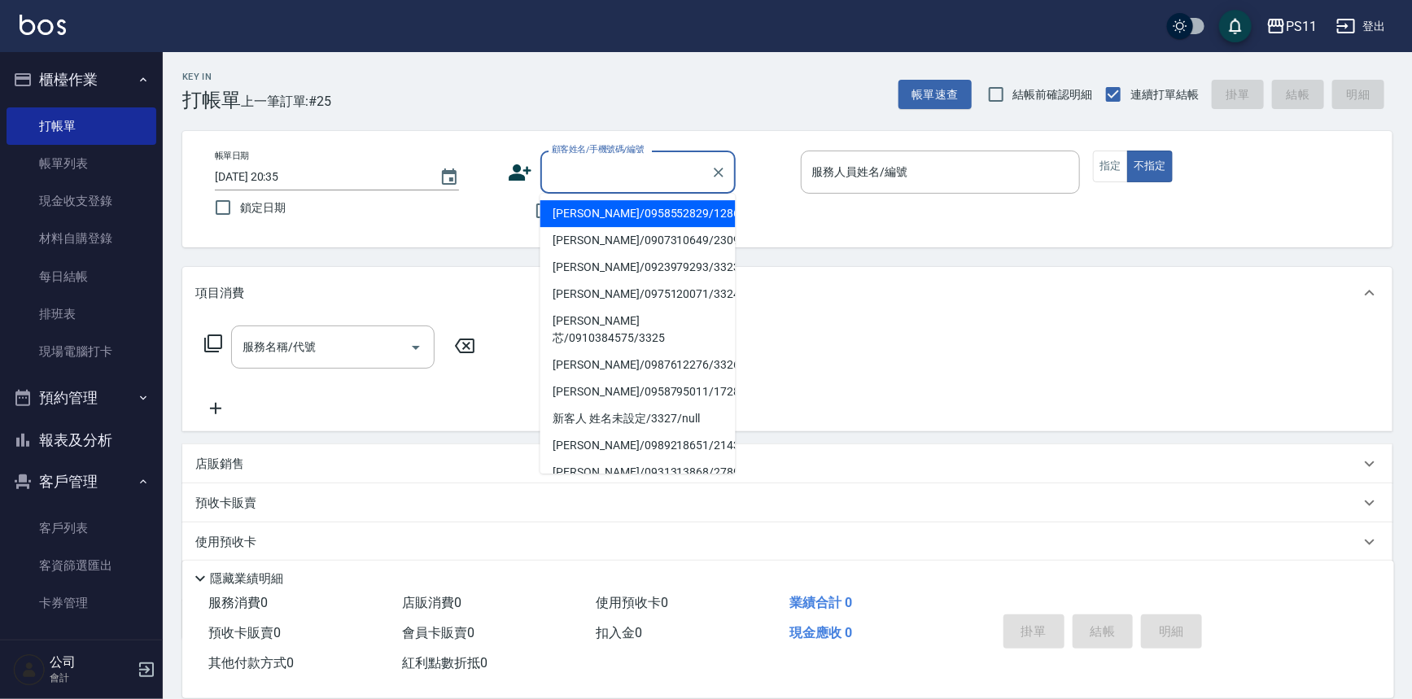
click at [646, 168] on input "顧客姓名/手機號碼/編號" at bounding box center [626, 172] width 156 height 28
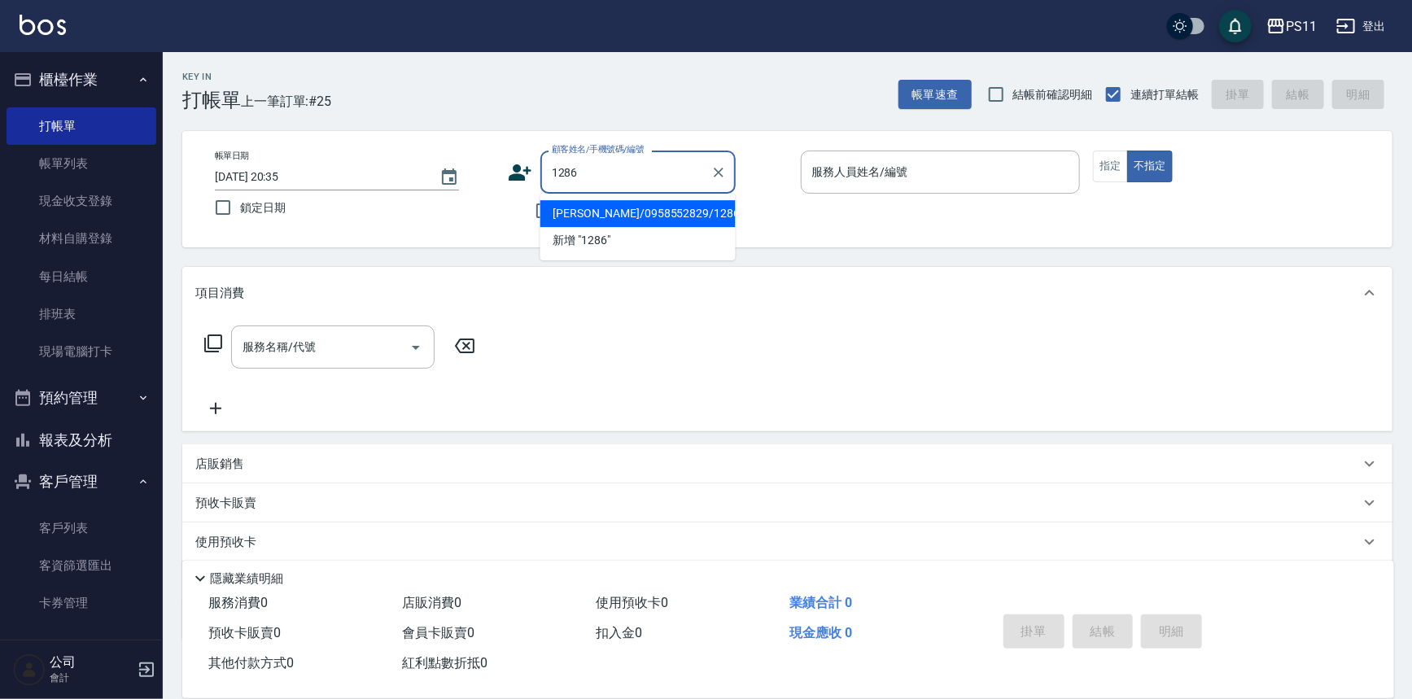
type input "黃文洋/0958552829/1286"
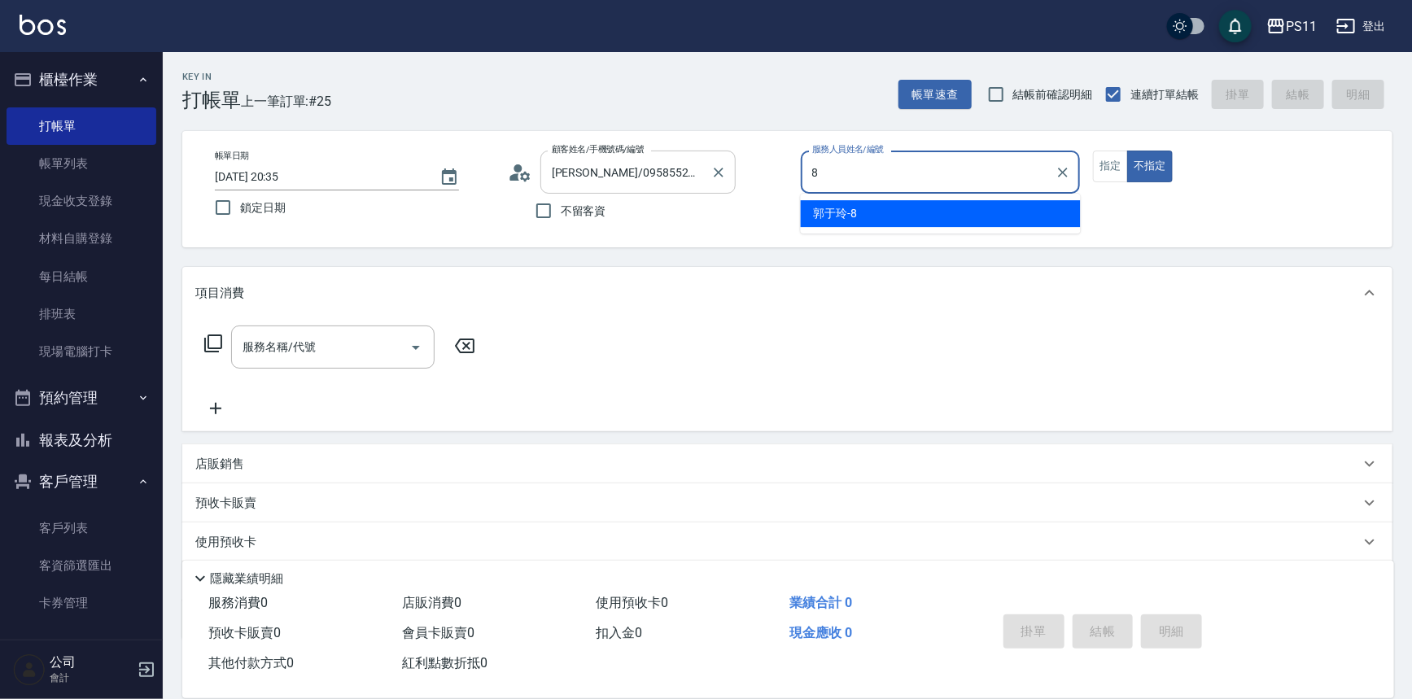
type input "郭于玲-8"
type button "false"
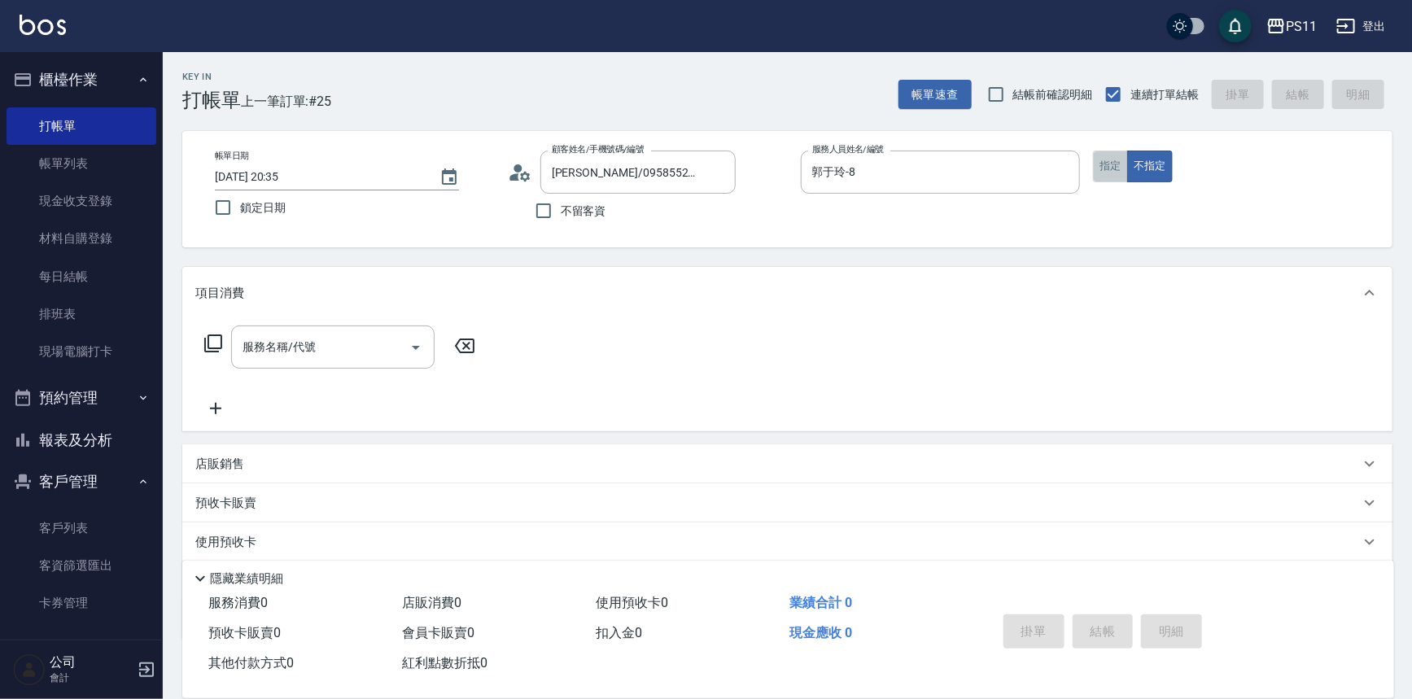
click at [1122, 158] on button "指定" at bounding box center [1110, 167] width 35 height 32
click at [212, 347] on icon at bounding box center [213, 344] width 20 height 20
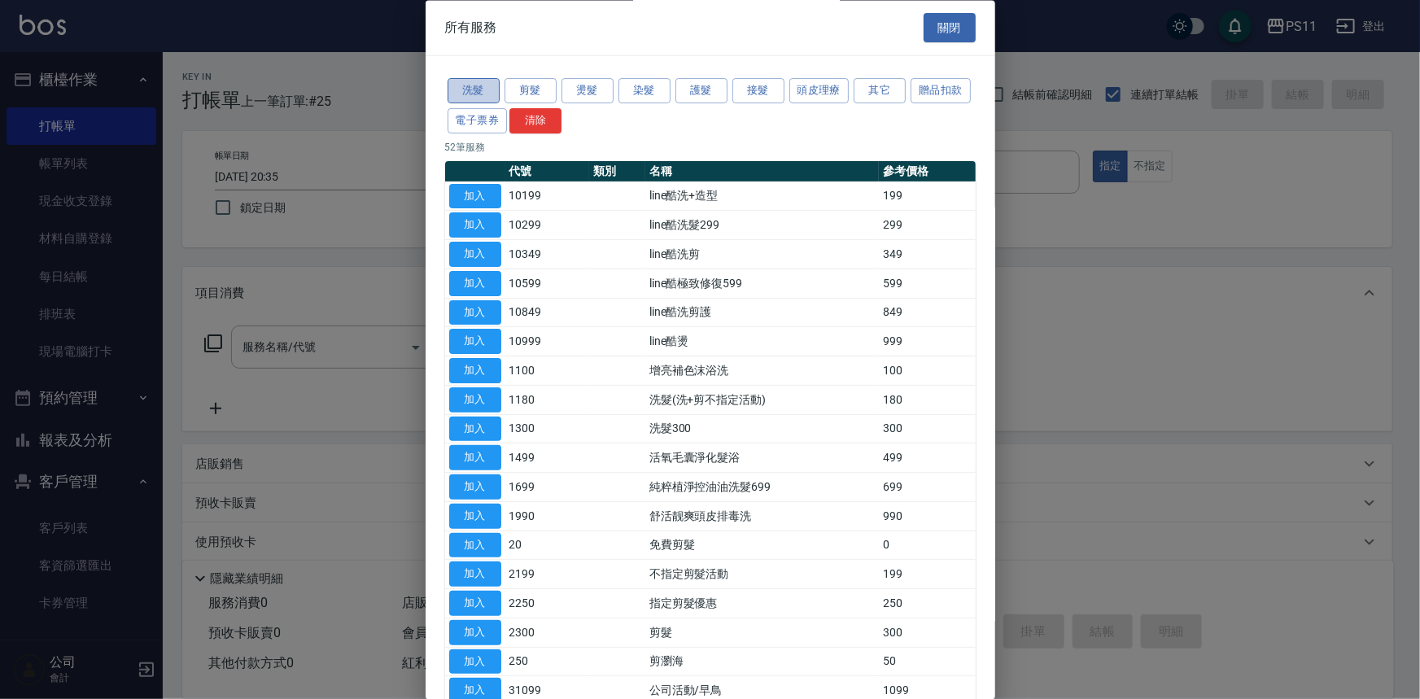
click at [489, 91] on button "洗髮" at bounding box center [474, 91] width 52 height 25
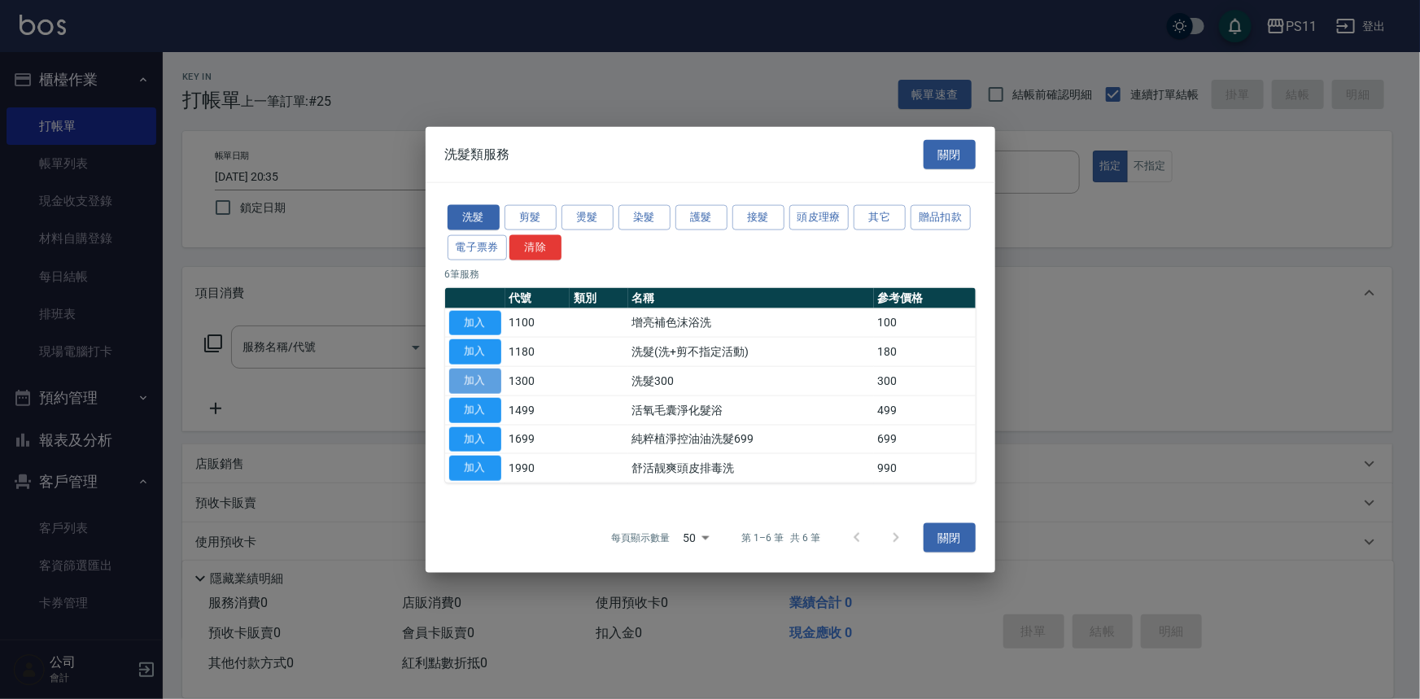
click at [484, 381] on button "加入" at bounding box center [475, 381] width 52 height 25
type input "洗髮300(1300)"
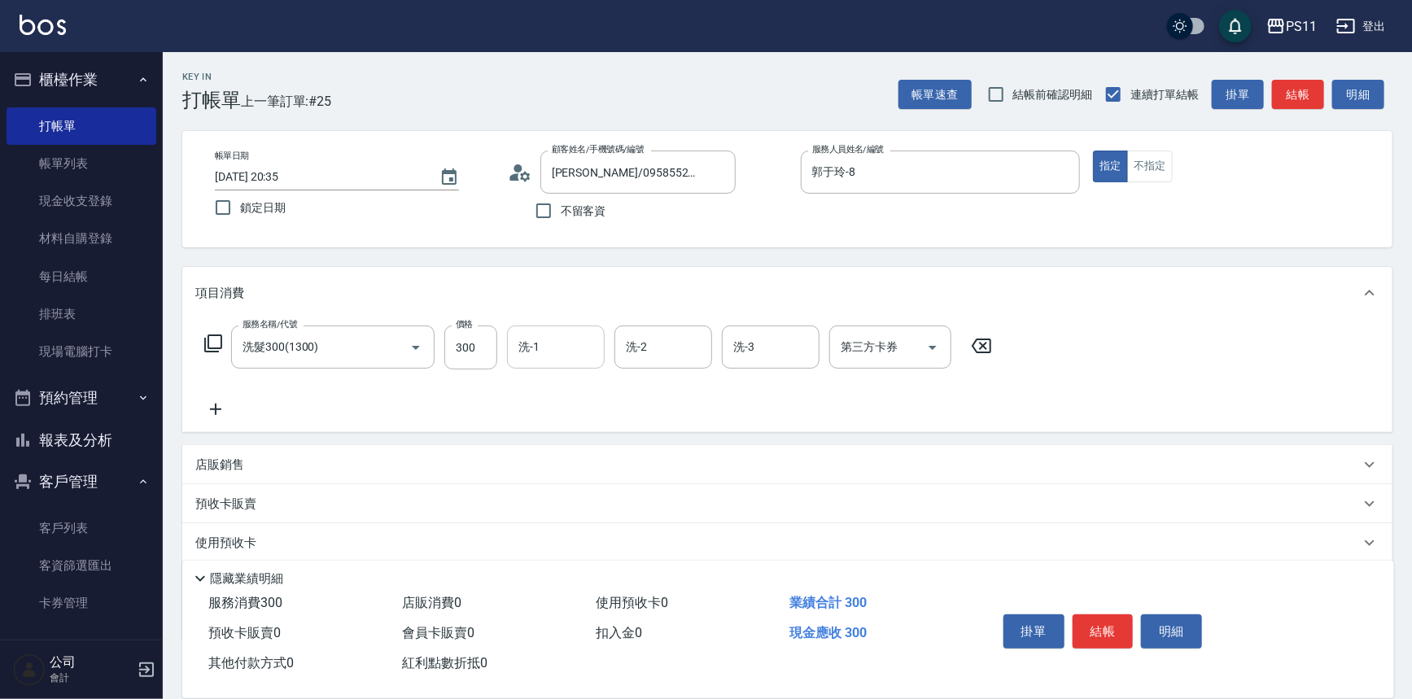
click at [555, 353] on input "洗-1" at bounding box center [555, 347] width 83 height 28
type input "[PERSON_NAME]-20"
click at [226, 411] on icon at bounding box center [215, 410] width 41 height 20
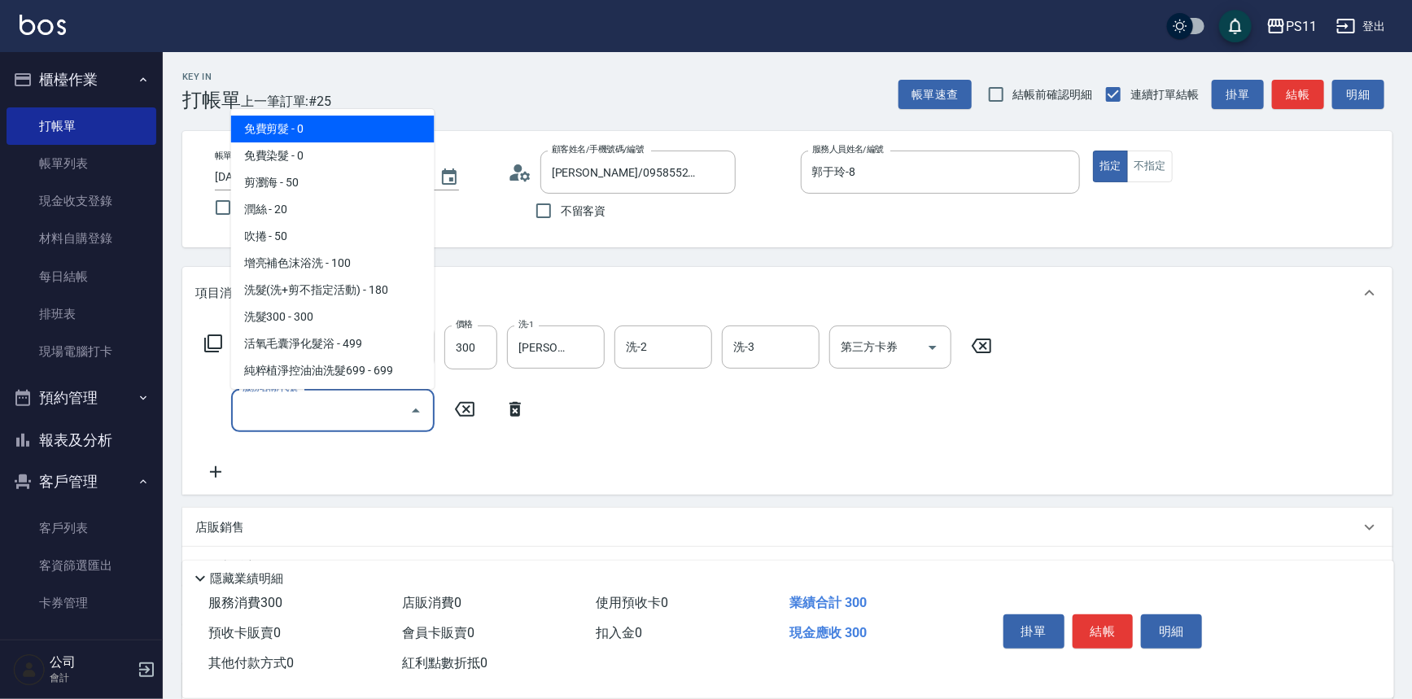
click at [301, 411] on input "服務名稱/代號" at bounding box center [320, 410] width 164 height 28
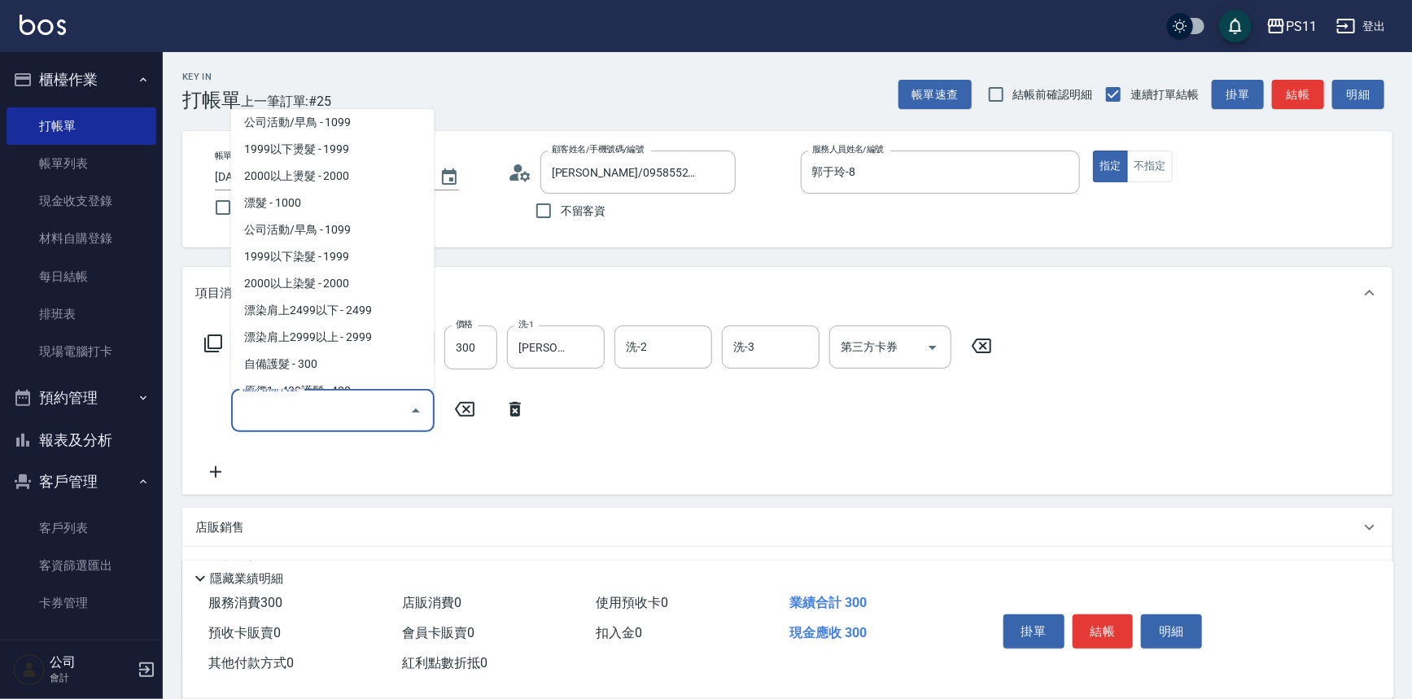
scroll to position [814, 0]
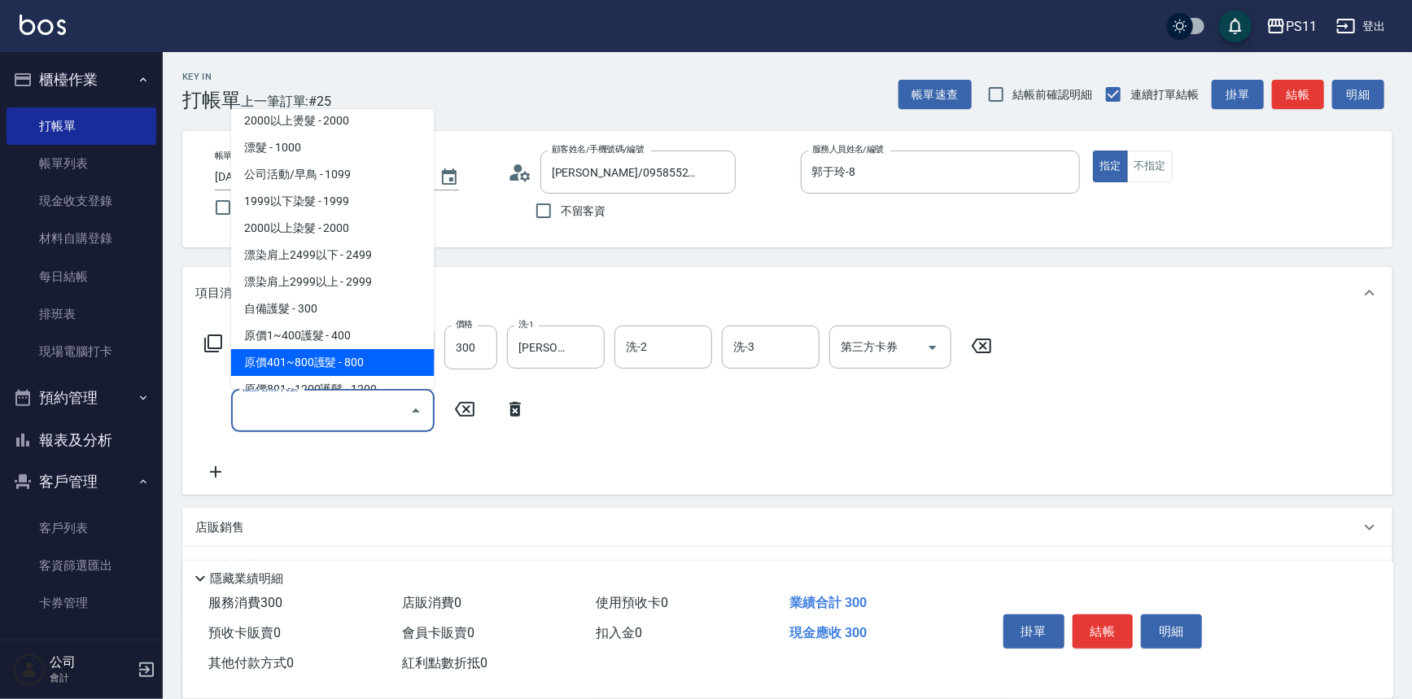
click at [317, 352] on span "原價401~800護髮 - 800" at bounding box center [332, 362] width 203 height 27
type input "原價401~800護髮(50800)"
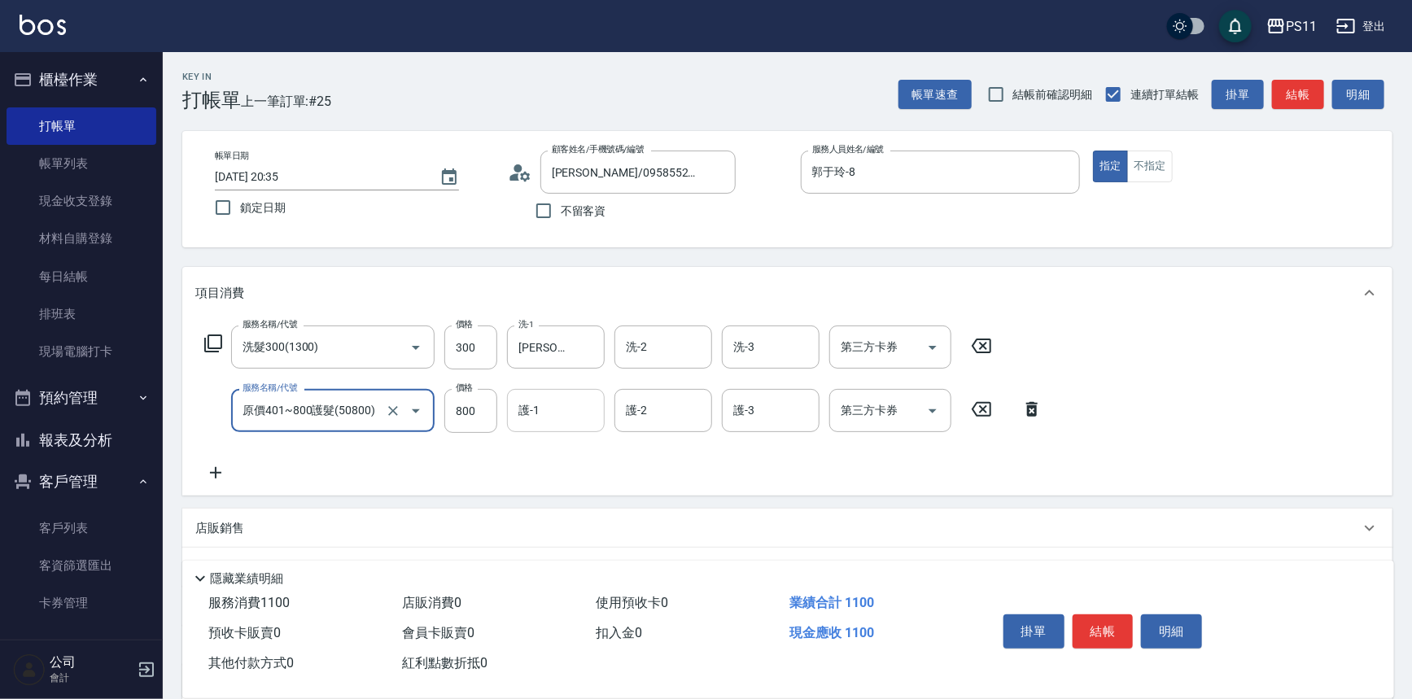
click at [575, 399] on input "護-1" at bounding box center [555, 410] width 83 height 28
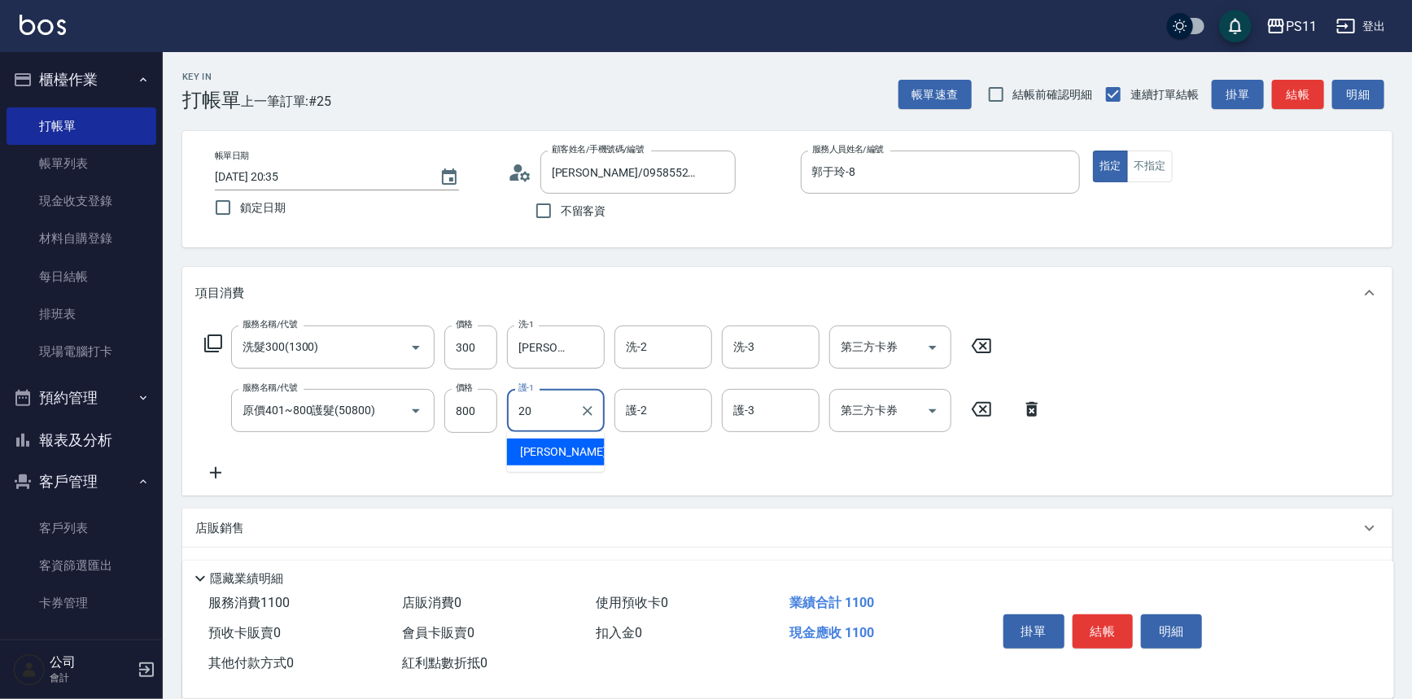
type input "[PERSON_NAME]-20"
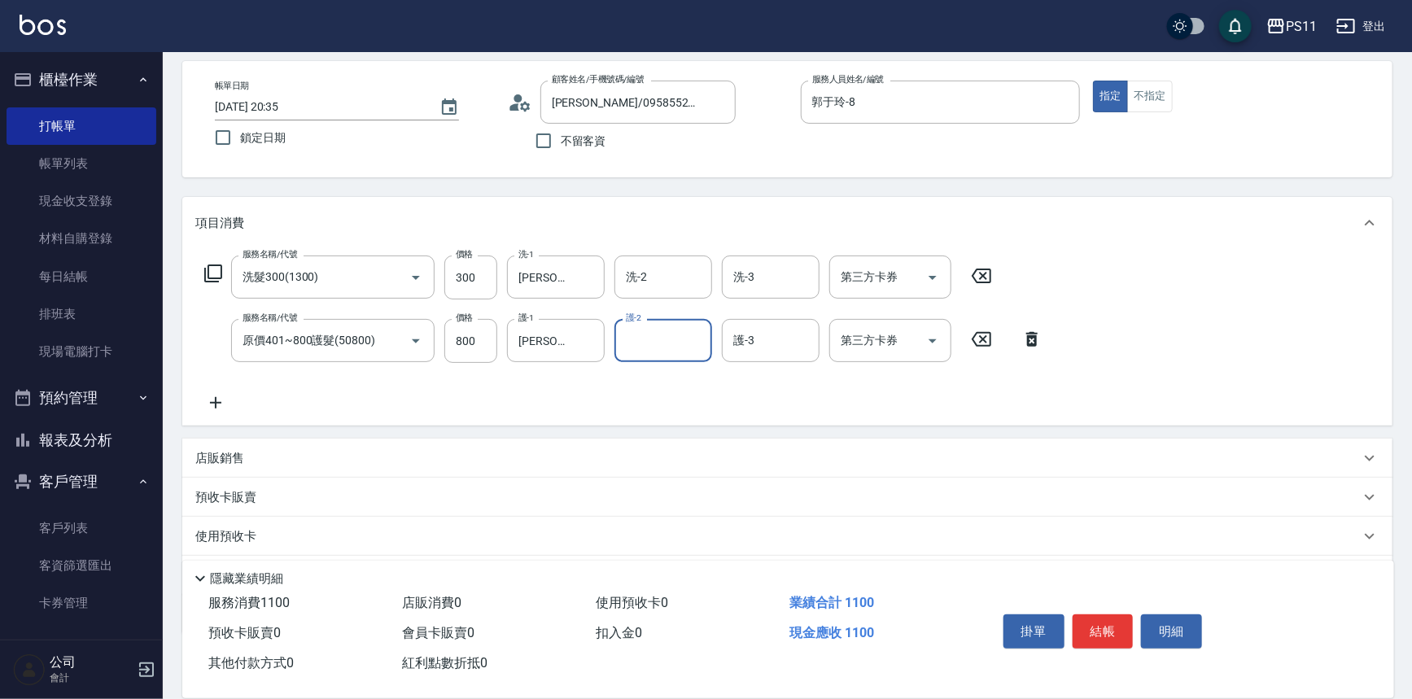
scroll to position [157, 0]
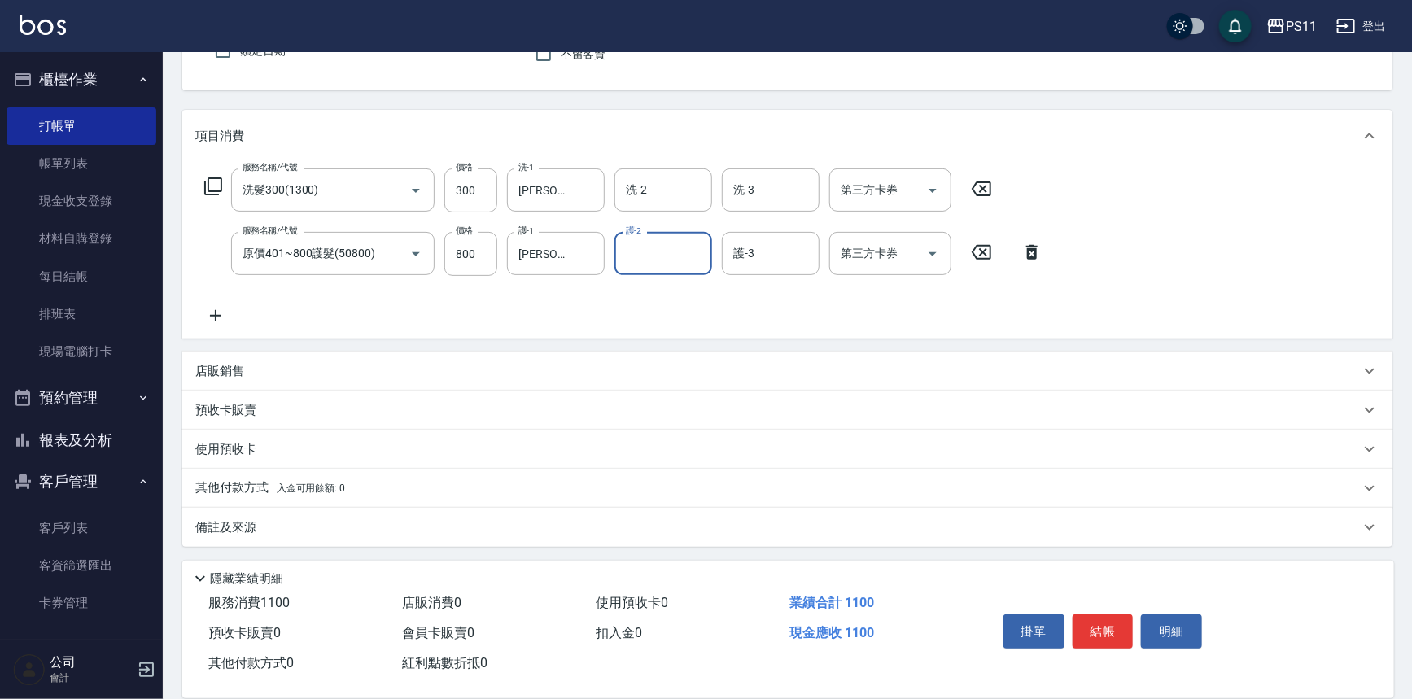
click at [241, 484] on p "其他付款方式 入金可用餘額: 0" at bounding box center [270, 488] width 150 height 18
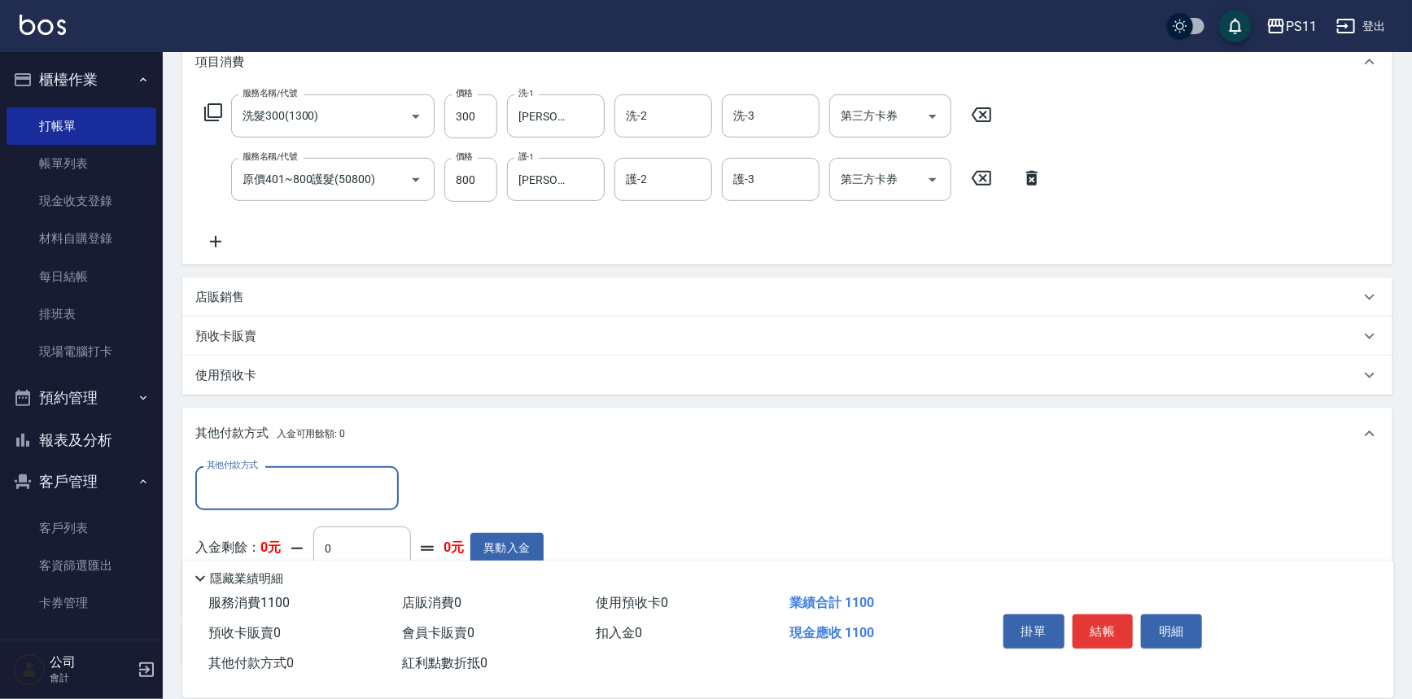
scroll to position [0, 0]
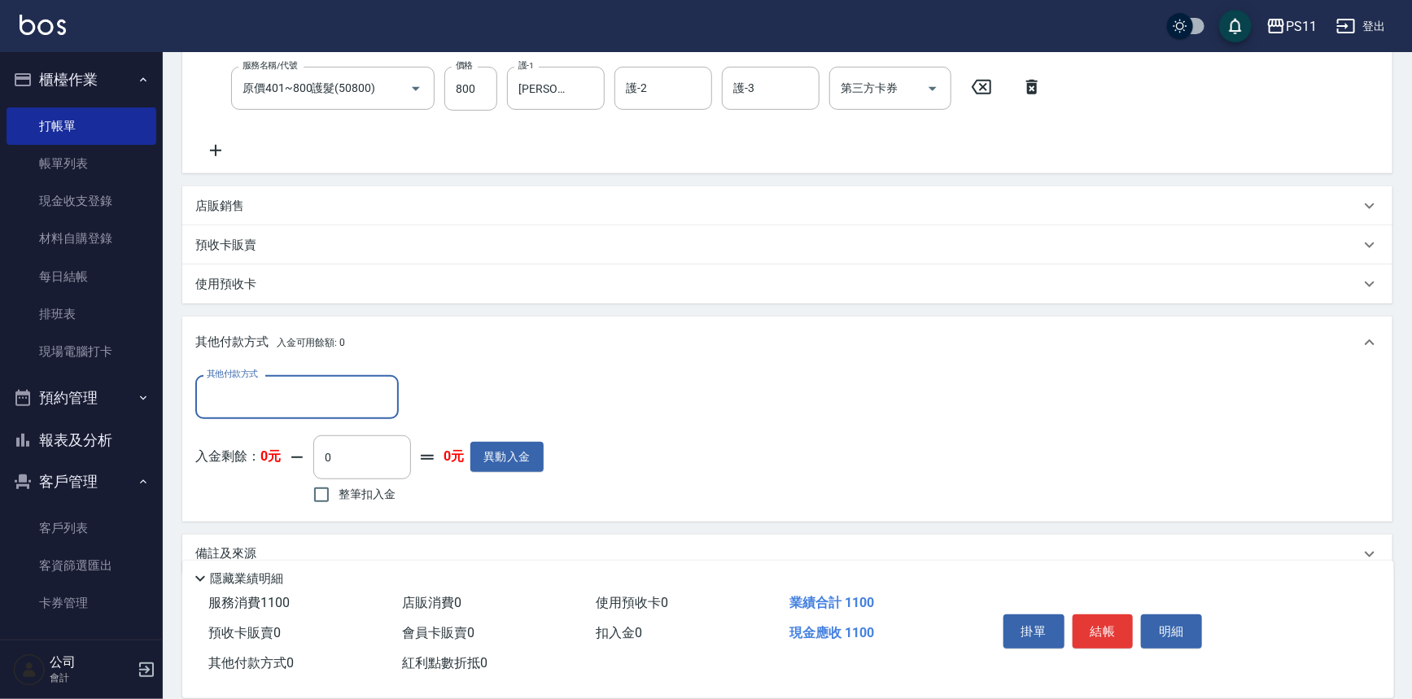
click at [286, 397] on input "其他付款方式" at bounding box center [297, 396] width 189 height 28
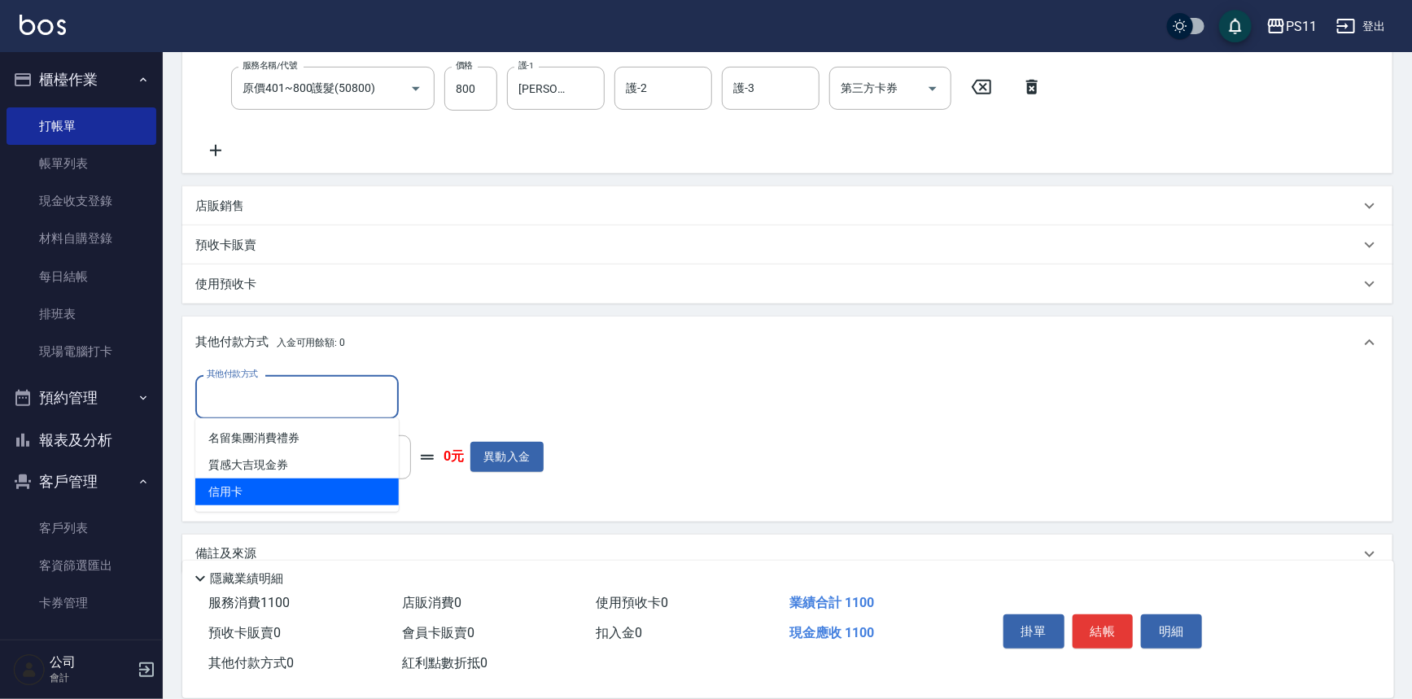
click at [309, 495] on span "信用卡" at bounding box center [296, 492] width 203 height 27
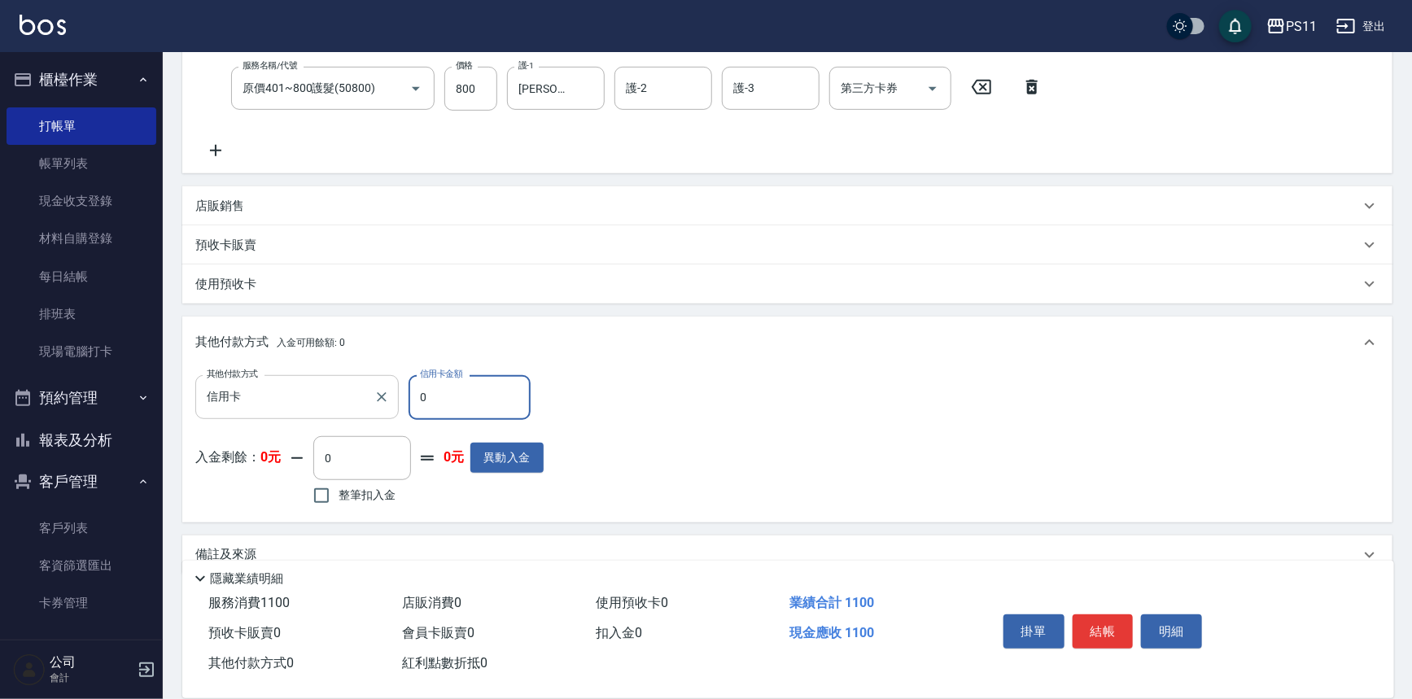
drag, startPoint x: 442, startPoint y: 399, endPoint x: 348, endPoint y: 402, distance: 93.6
click at [348, 402] on div "其他付款方式 信用卡 其他付款方式 信用卡金額 0 信用卡金額" at bounding box center [369, 397] width 348 height 44
click at [1101, 626] on button "結帳" at bounding box center [1103, 631] width 61 height 34
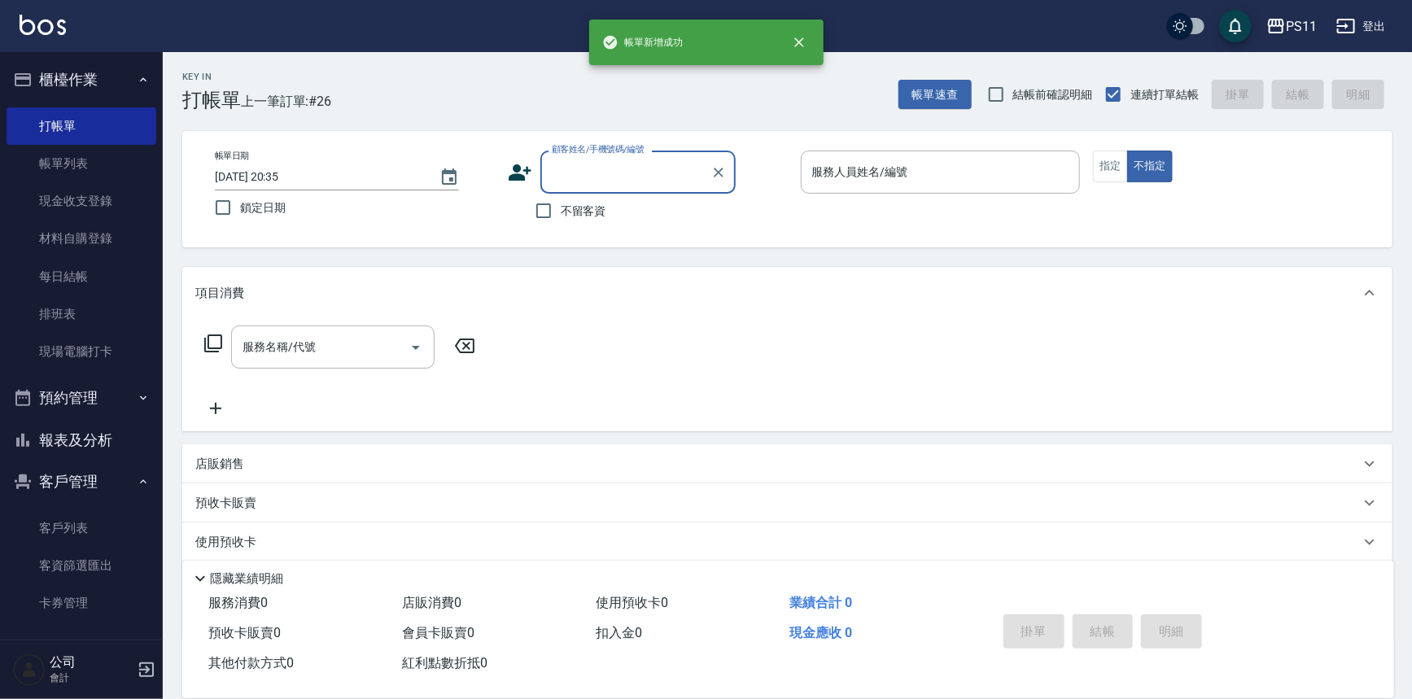
click at [96, 432] on button "報表及分析" at bounding box center [82, 440] width 150 height 42
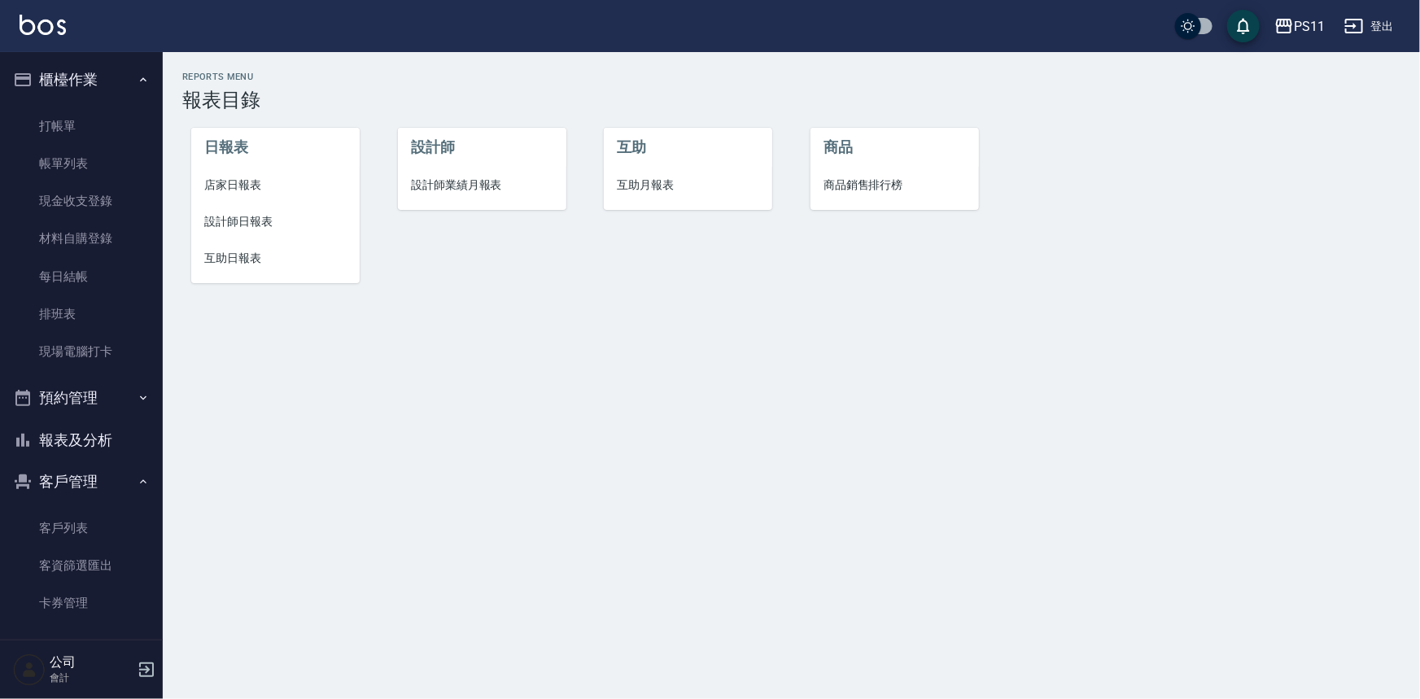
click at [265, 213] on span "設計師日報表" at bounding box center [275, 221] width 142 height 17
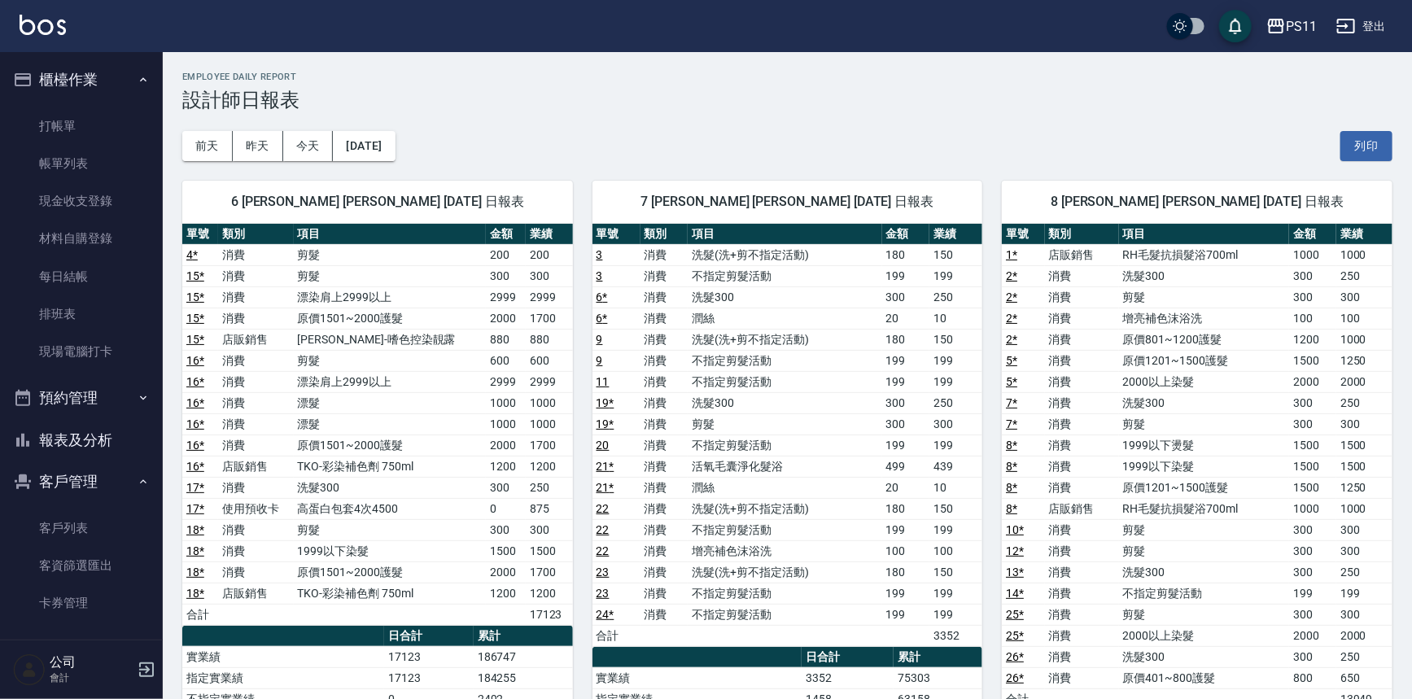
click at [1117, 457] on td "消費" at bounding box center [1082, 466] width 74 height 21
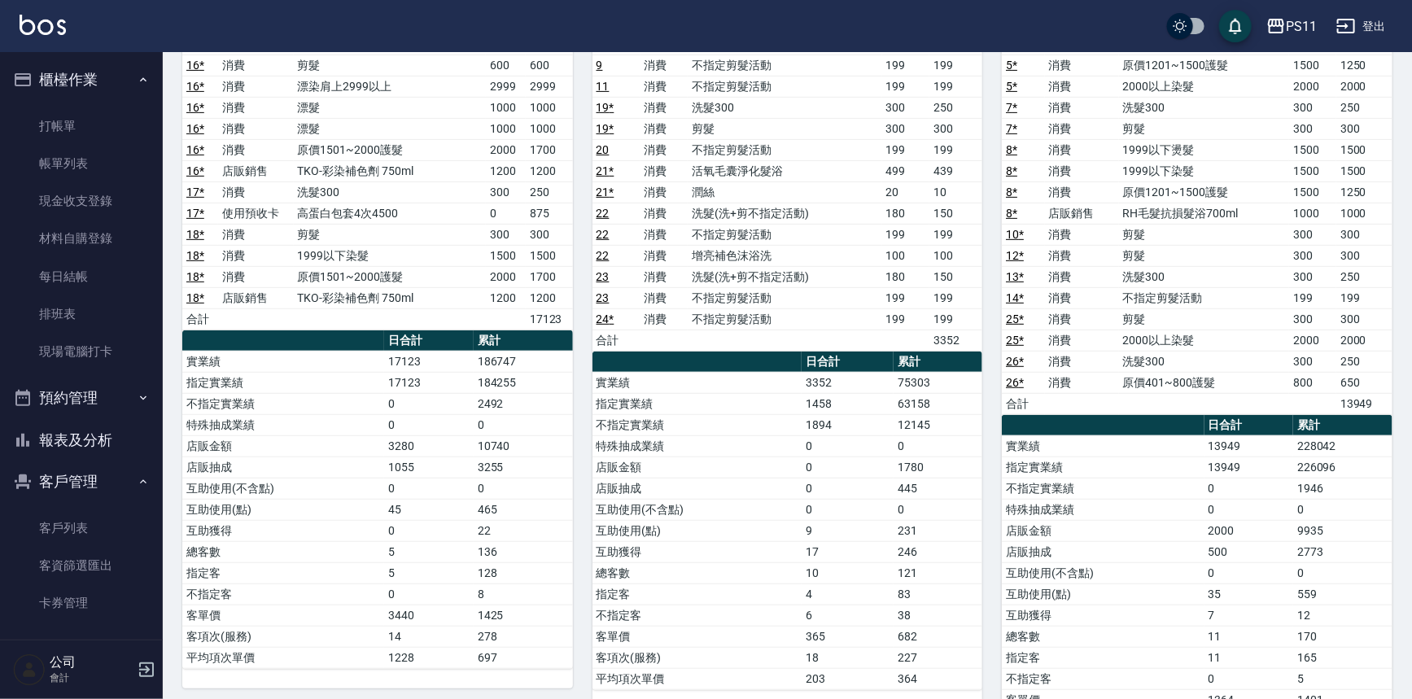
click at [1147, 531] on td "店販金額" at bounding box center [1103, 530] width 202 height 21
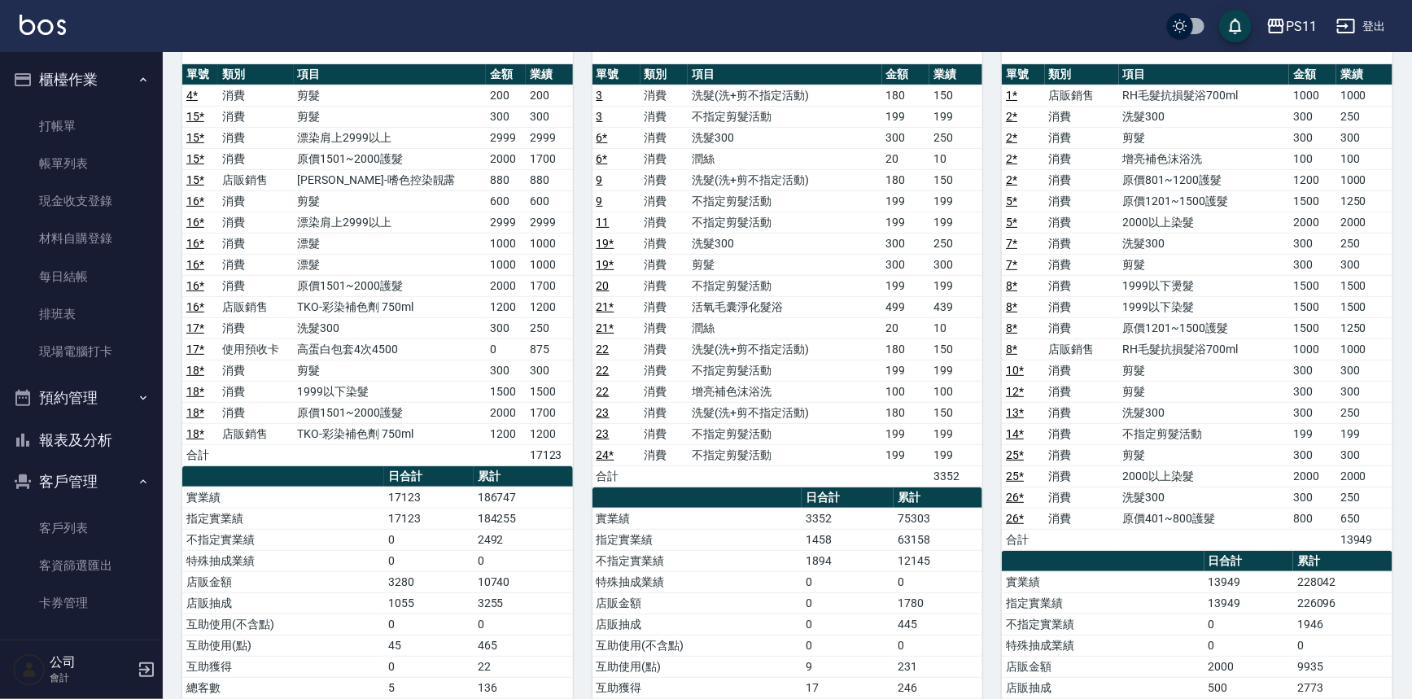
scroll to position [147, 0]
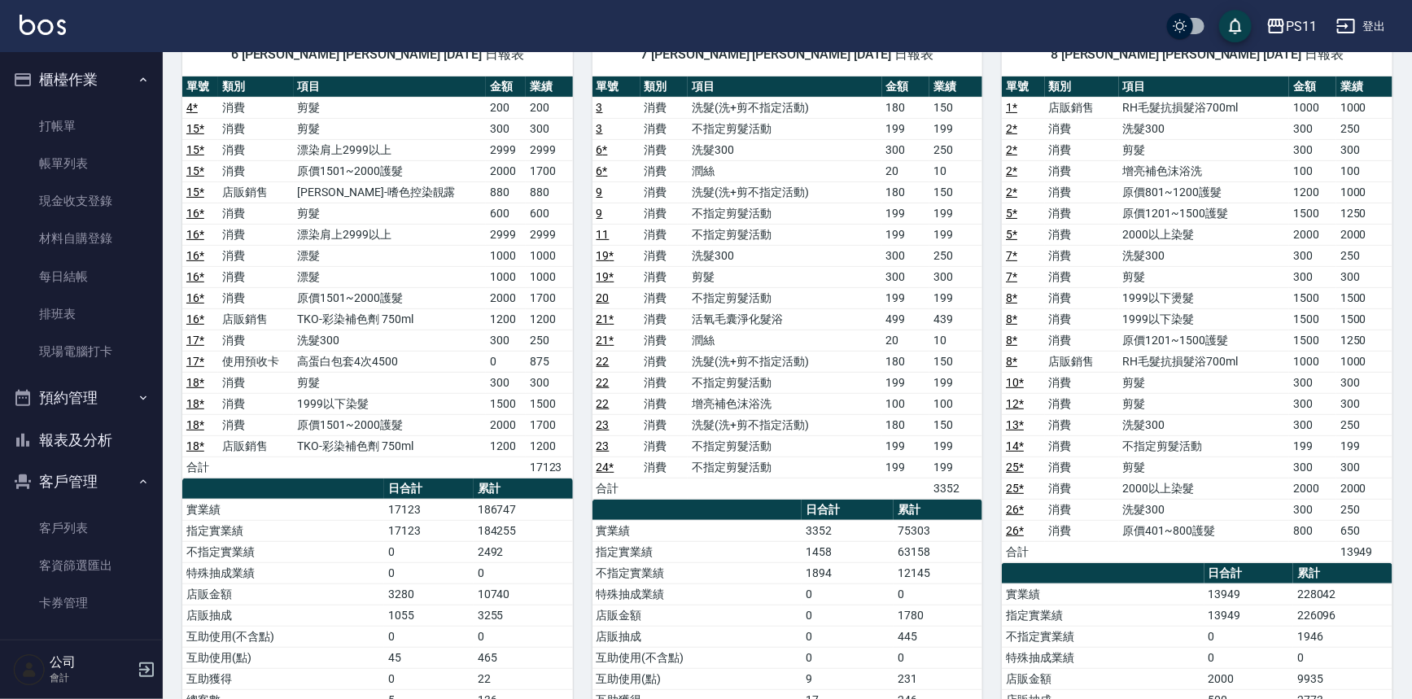
drag, startPoint x: 74, startPoint y: 440, endPoint x: 187, endPoint y: 413, distance: 116.5
click at [81, 442] on button "報表及分析" at bounding box center [82, 440] width 150 height 42
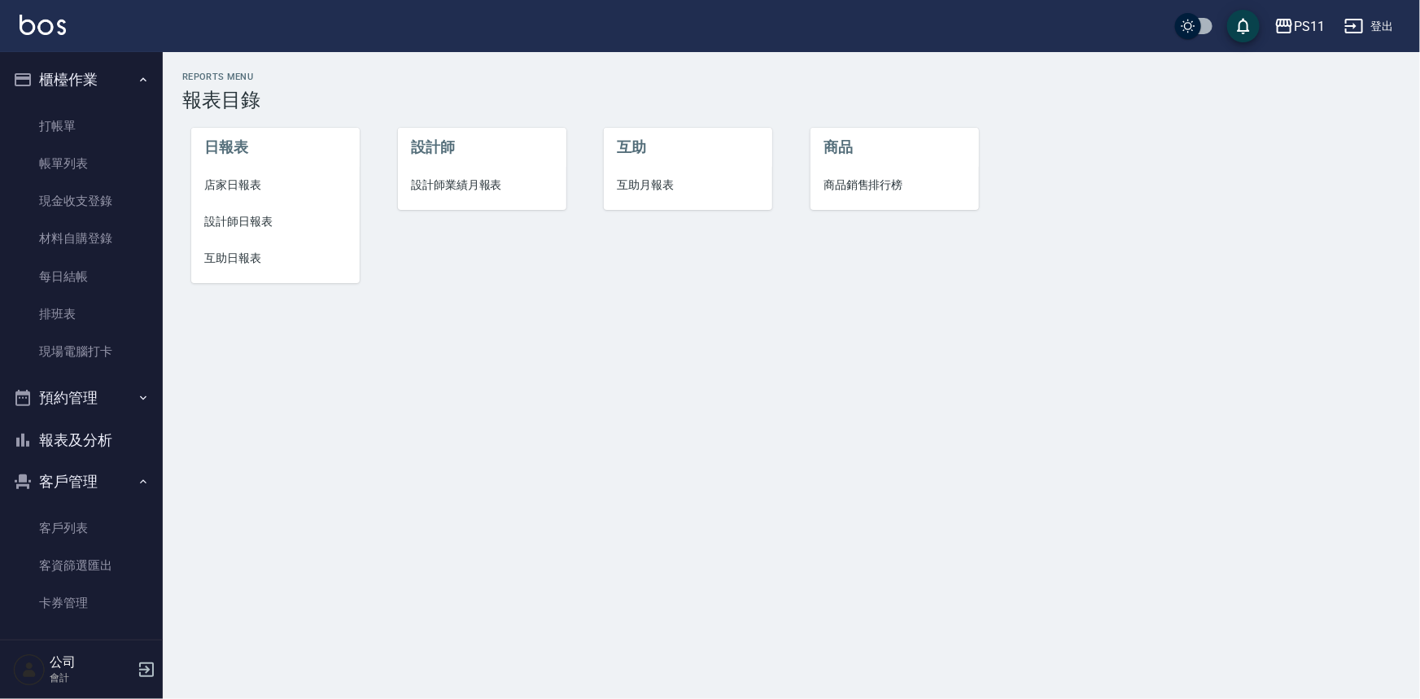
click at [252, 182] on span "店家日報表" at bounding box center [275, 185] width 142 height 17
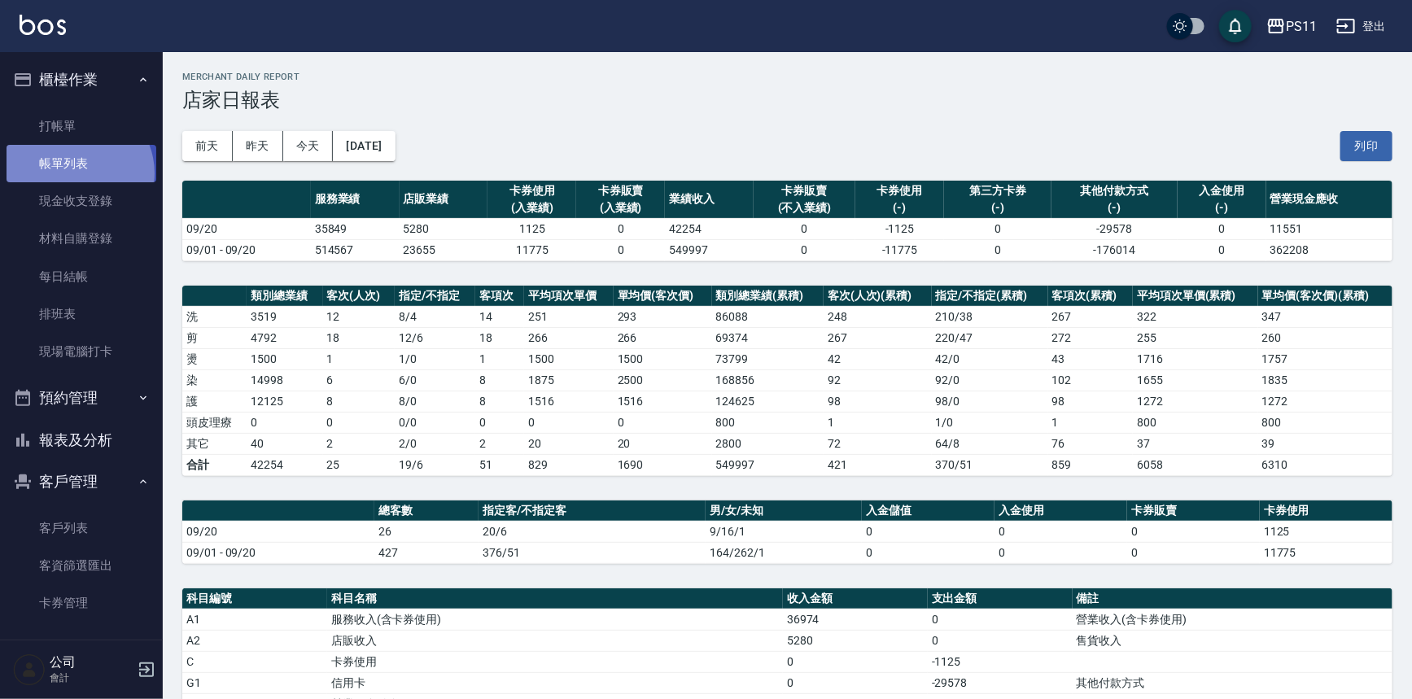
click at [75, 173] on link "帳單列表" at bounding box center [82, 163] width 150 height 37
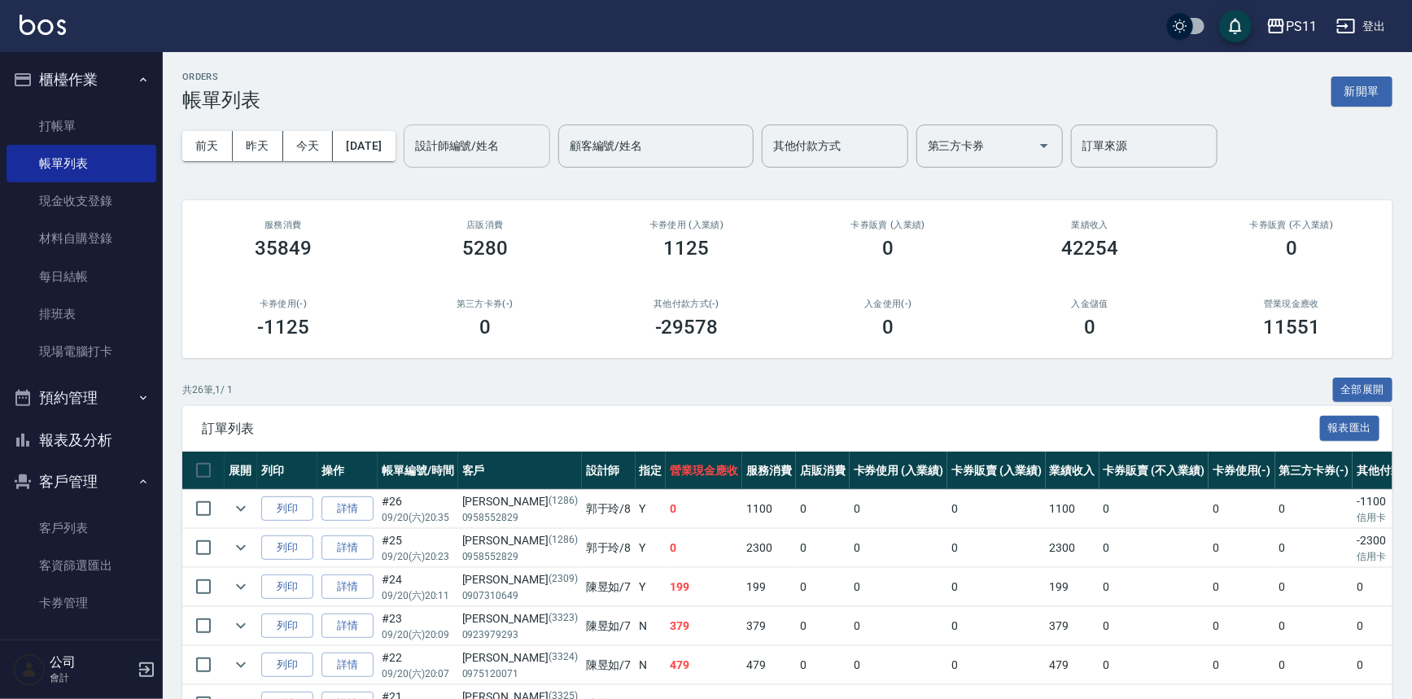
drag, startPoint x: 465, startPoint y: 151, endPoint x: 465, endPoint y: 164, distance: 13.0
click at [465, 151] on input "設計師編號/姓名" at bounding box center [477, 146] width 132 height 28
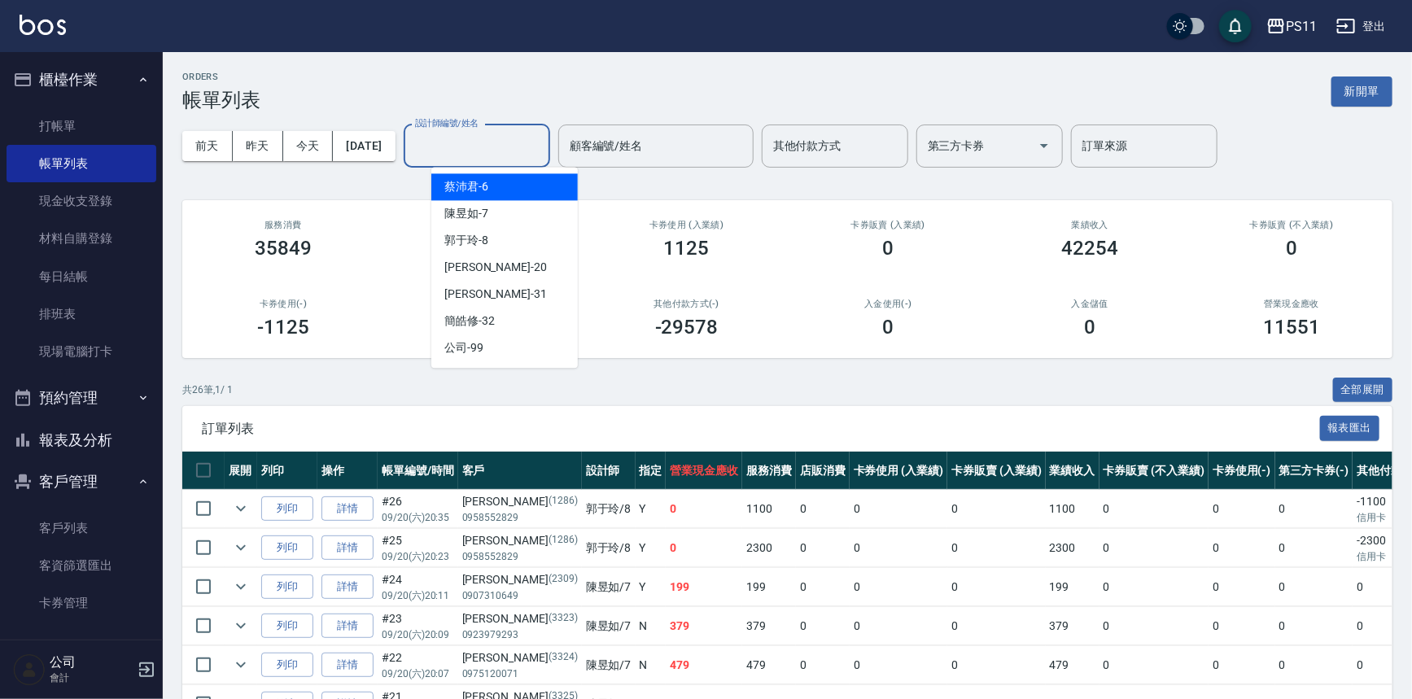
click at [474, 183] on span "蔡沛君 -6" at bounding box center [466, 186] width 44 height 17
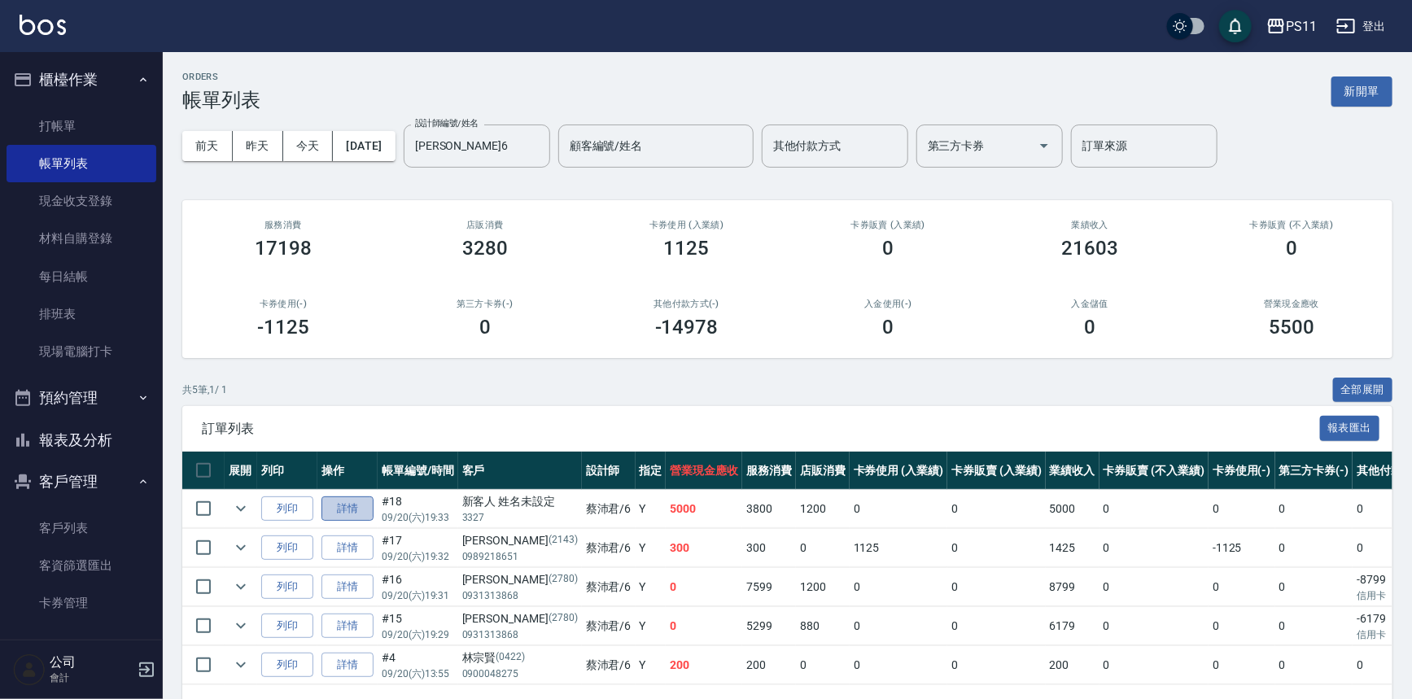
click at [361, 514] on link "詳情" at bounding box center [347, 508] width 52 height 25
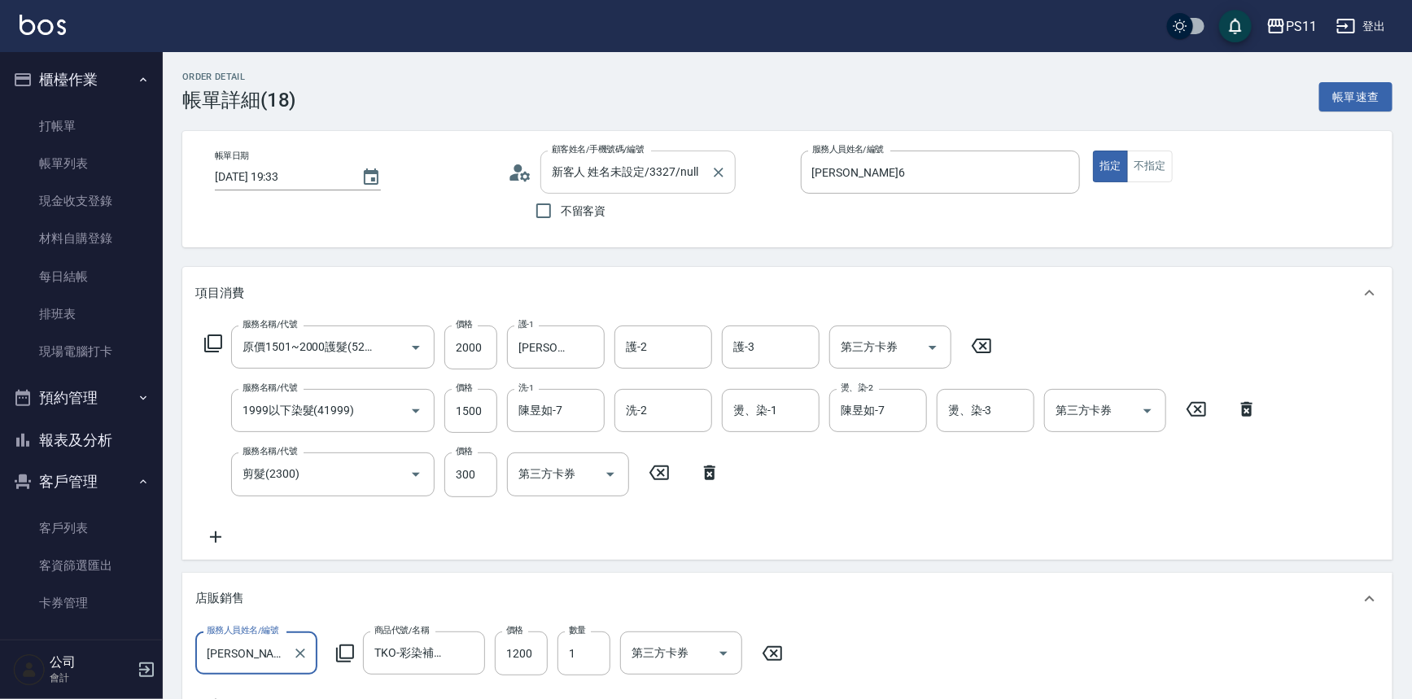
click at [662, 178] on input "新客人 姓名未設定/3327/null" at bounding box center [626, 172] width 156 height 28
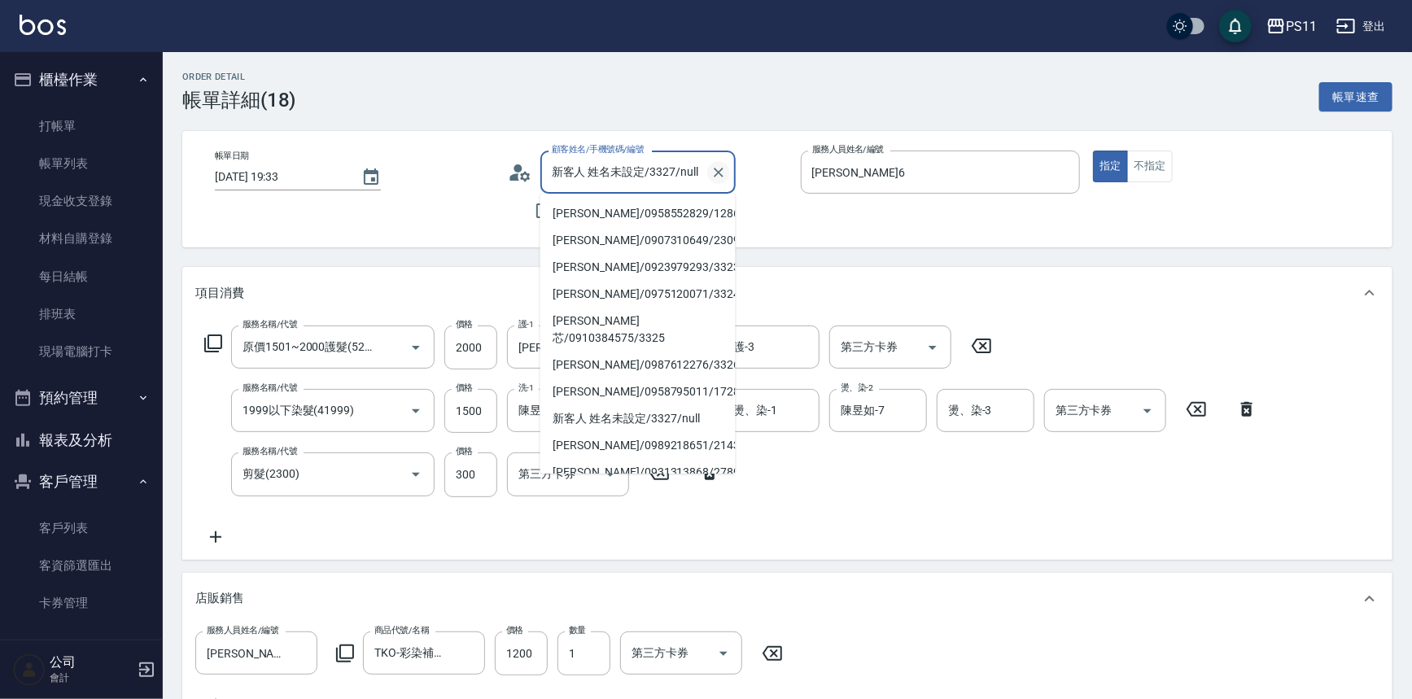
click at [710, 173] on icon "Clear" at bounding box center [718, 172] width 16 height 16
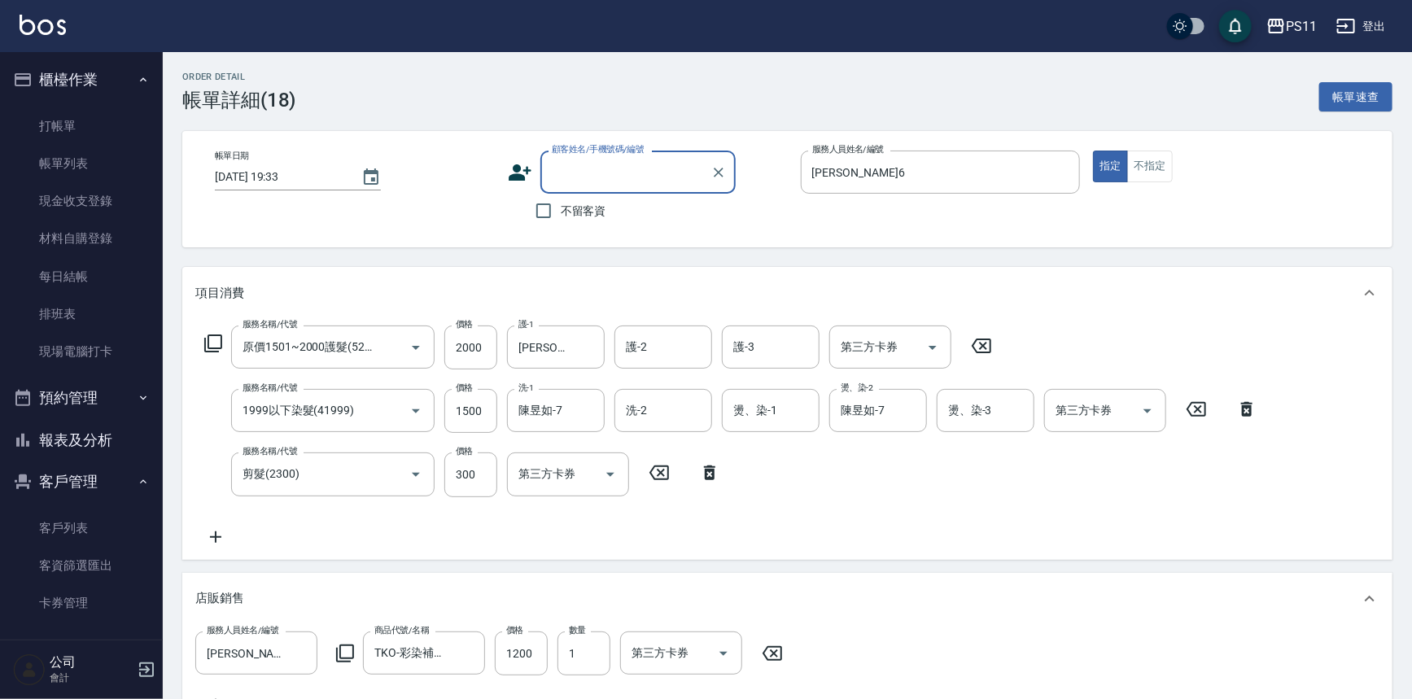
click at [656, 173] on input "顧客姓名/手機號碼/編號" at bounding box center [626, 172] width 156 height 28
click at [654, 173] on input "顧客姓名/手機號碼/編號" at bounding box center [626, 172] width 156 height 28
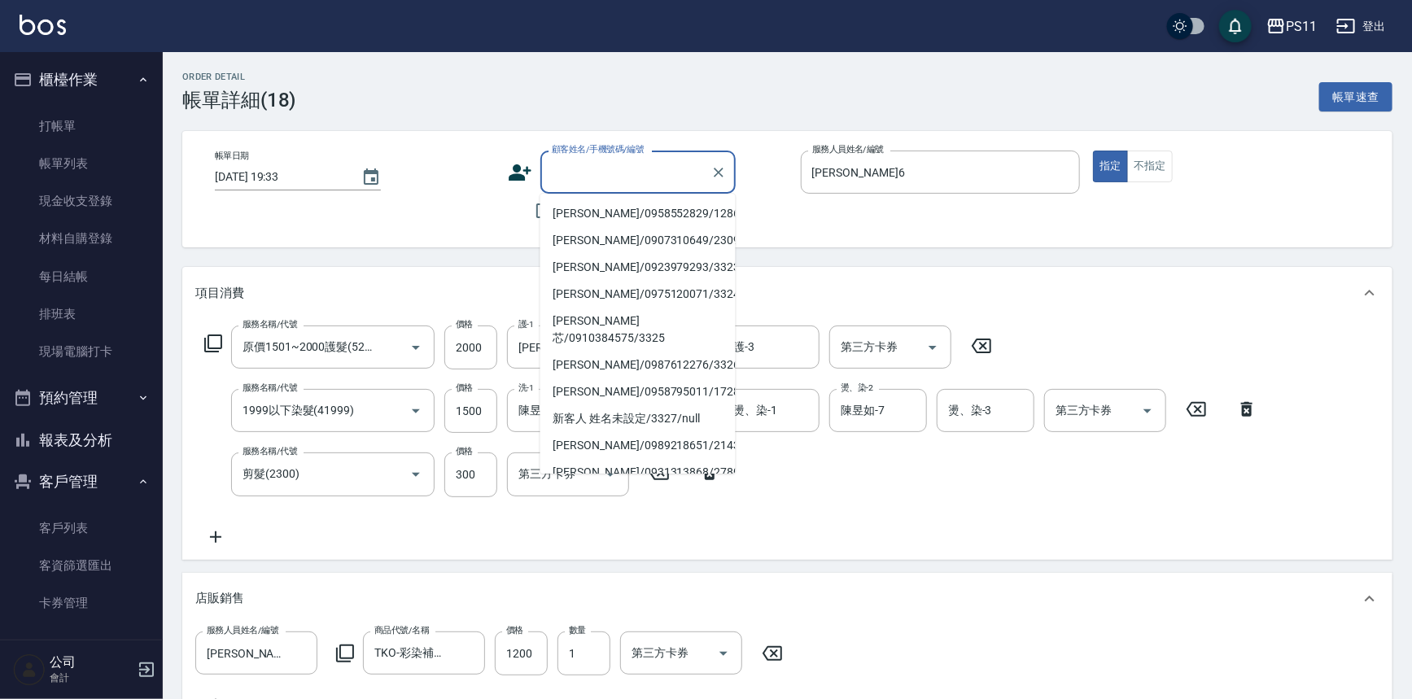
click at [654, 173] on input "顧客姓名/手機號碼/編號" at bounding box center [626, 172] width 156 height 28
click at [685, 405] on li "新客人 姓名未設定/3327/null" at bounding box center [637, 418] width 195 height 27
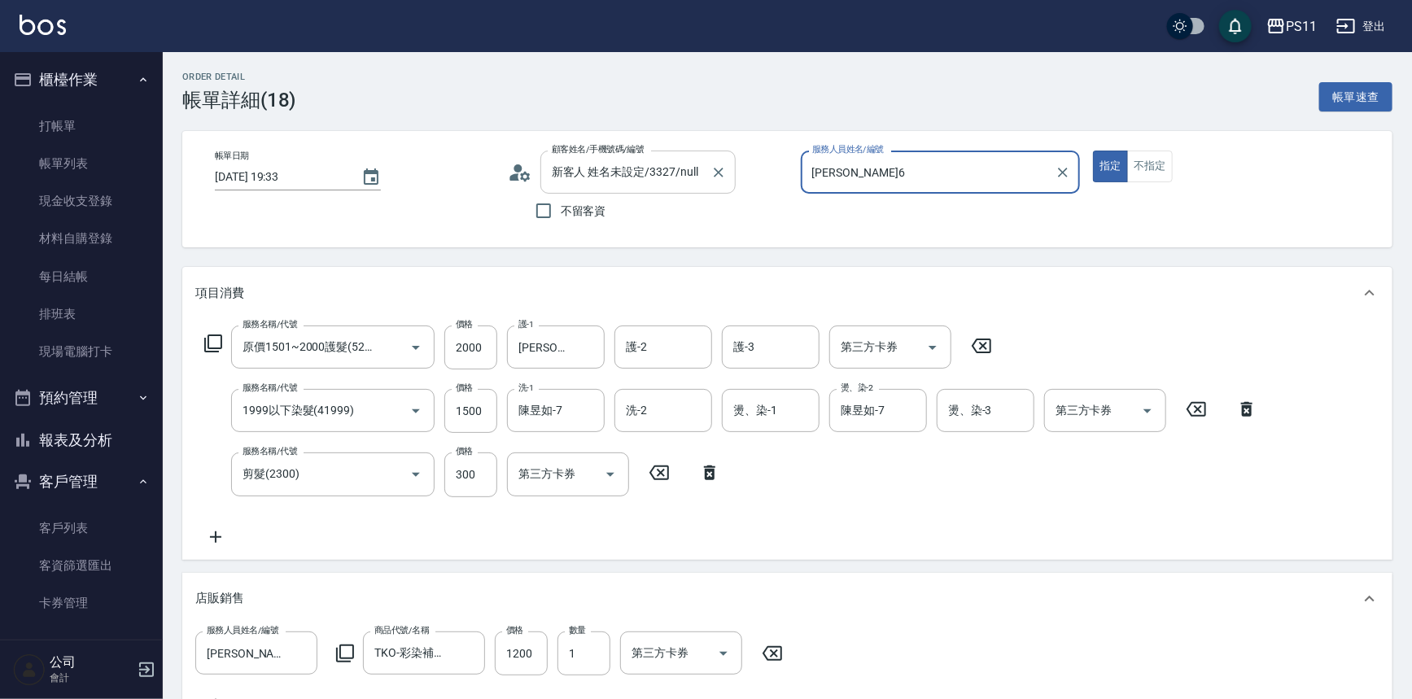
click at [610, 168] on input "新客人 姓名未設定/3327/null" at bounding box center [626, 172] width 156 height 28
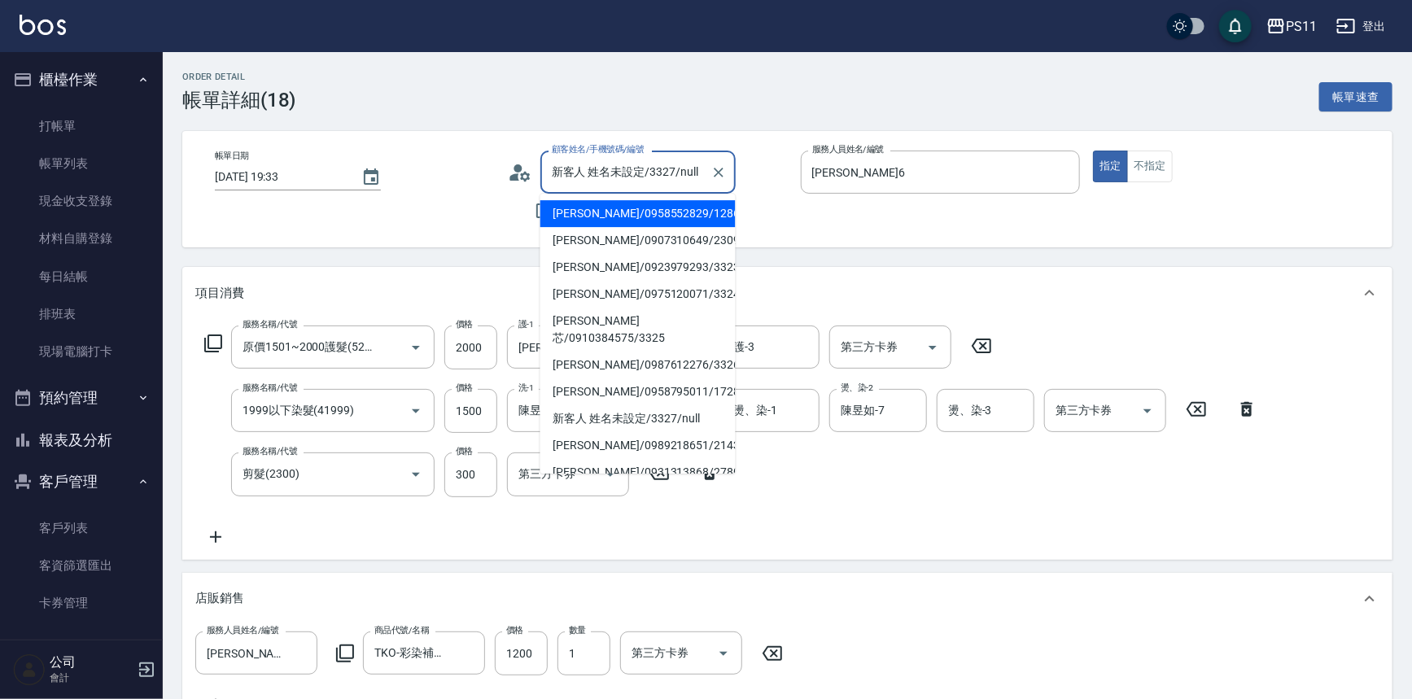
click at [643, 168] on input "新客人 姓名未設定/3327/null" at bounding box center [626, 172] width 156 height 28
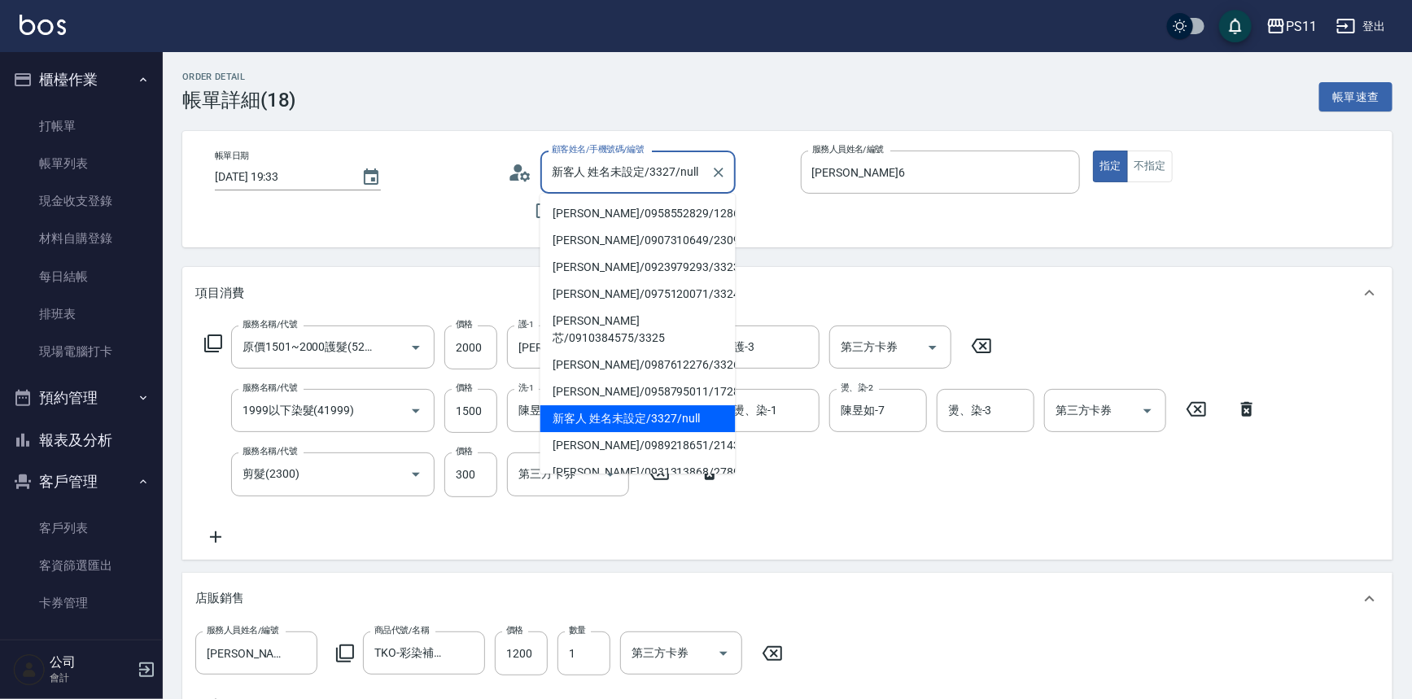
click at [653, 405] on li "新客人 姓名未設定/3327/null" at bounding box center [637, 418] width 195 height 27
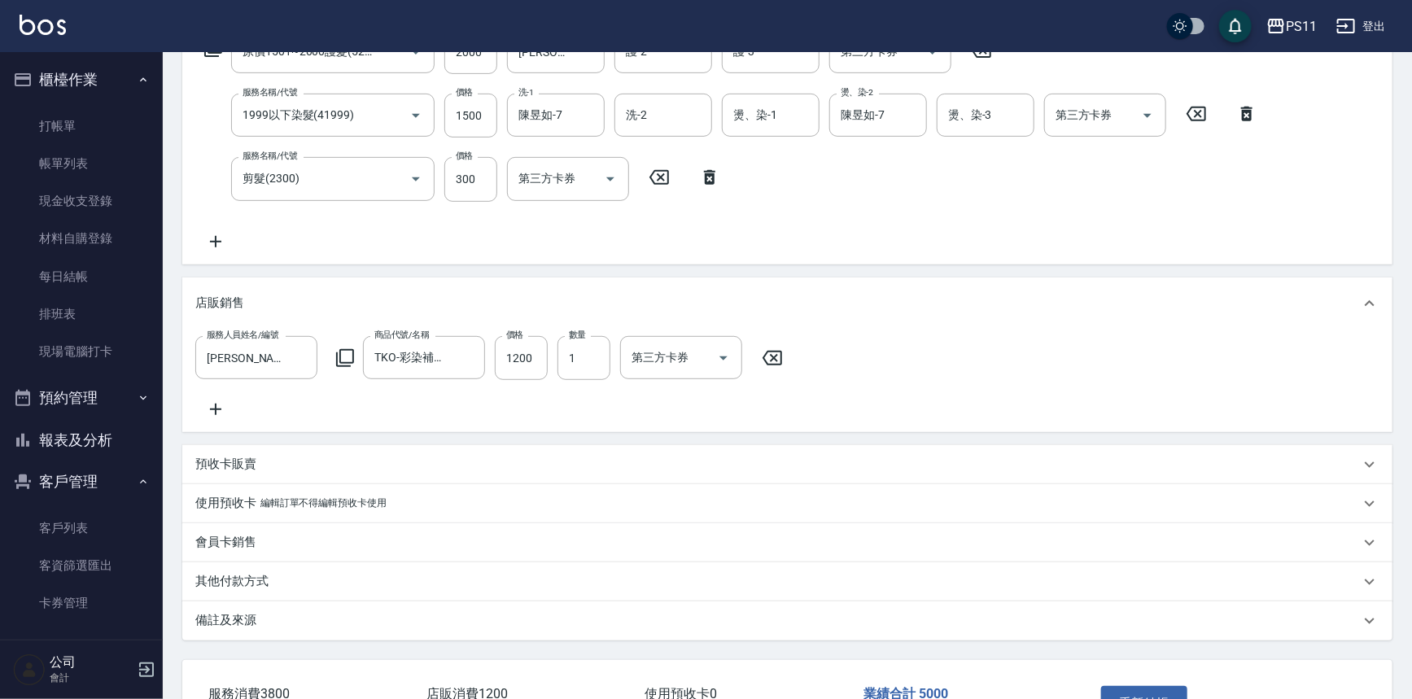
scroll to position [420, 0]
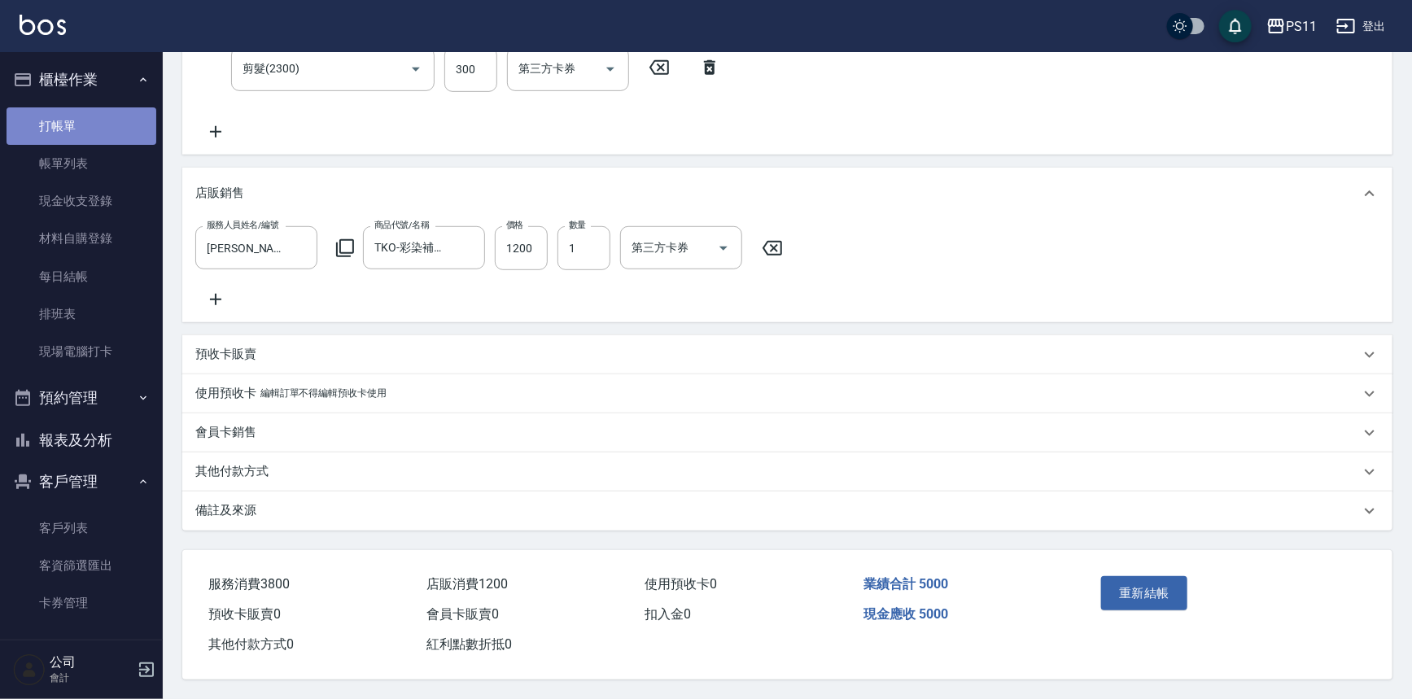
click at [102, 134] on link "打帳單" at bounding box center [82, 125] width 150 height 37
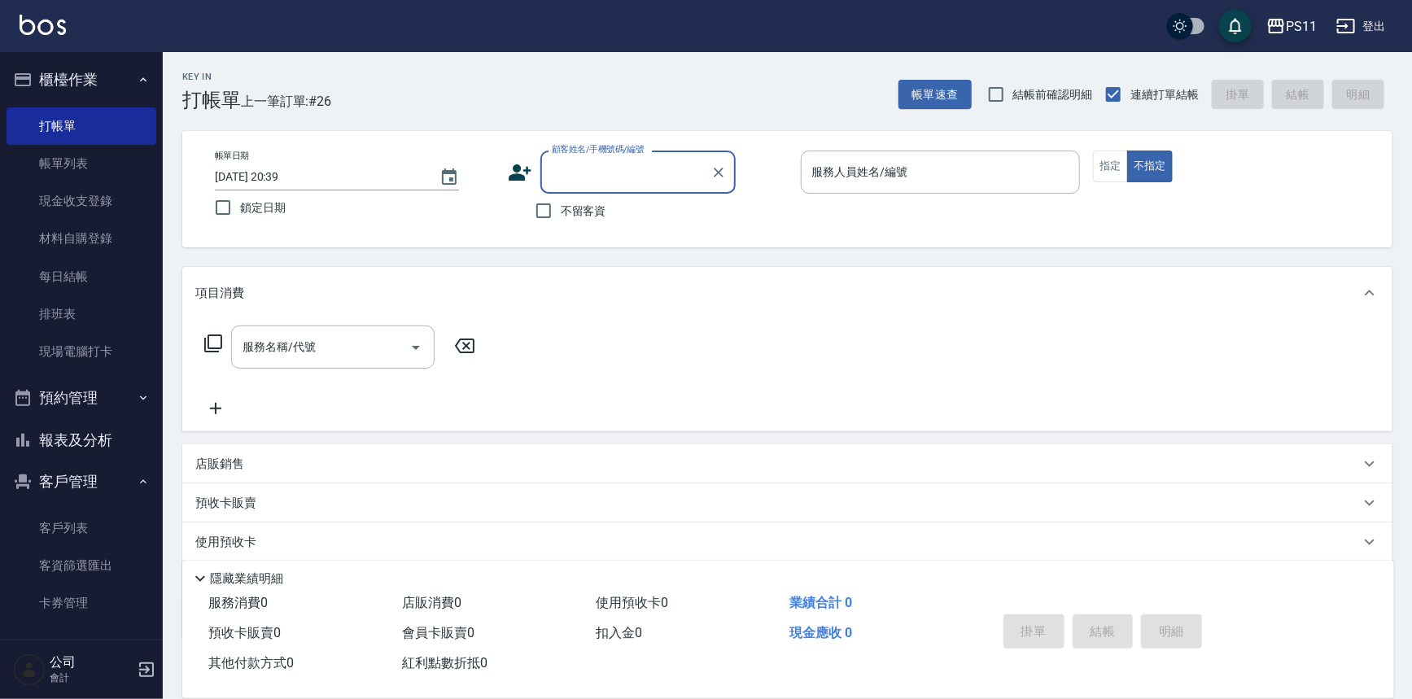
drag, startPoint x: 102, startPoint y: 155, endPoint x: 463, endPoint y: 285, distance: 384.1
click at [102, 155] on link "帳單列表" at bounding box center [82, 163] width 150 height 37
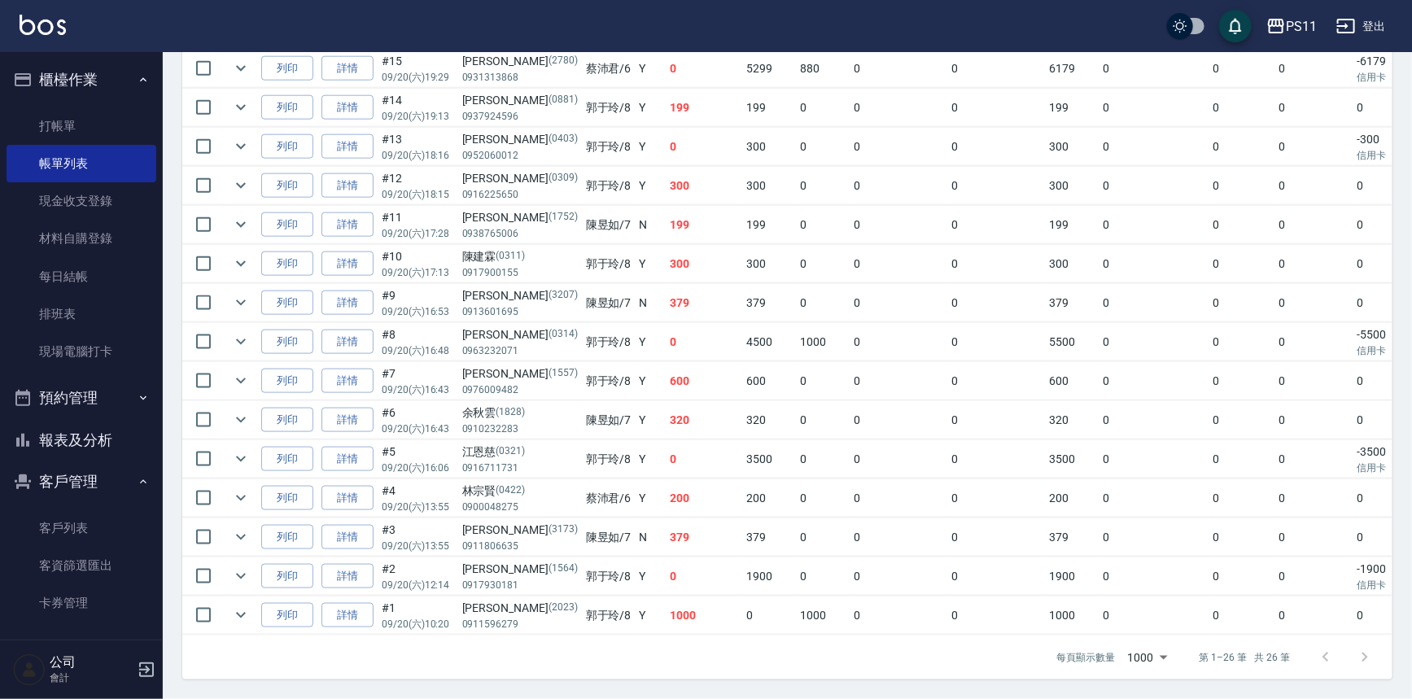
scroll to position [358, 0]
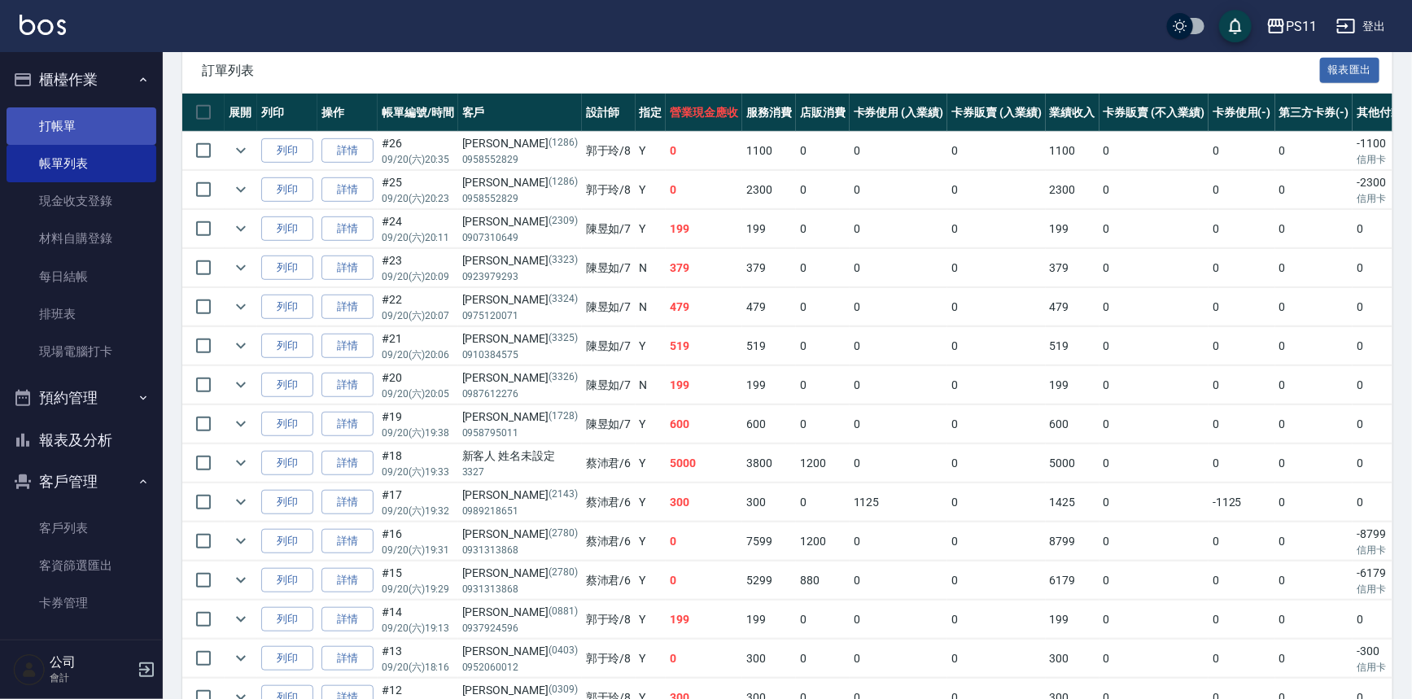
drag, startPoint x: 81, startPoint y: 127, endPoint x: 98, endPoint y: 120, distance: 17.5
click at [81, 126] on link "打帳單" at bounding box center [82, 125] width 150 height 37
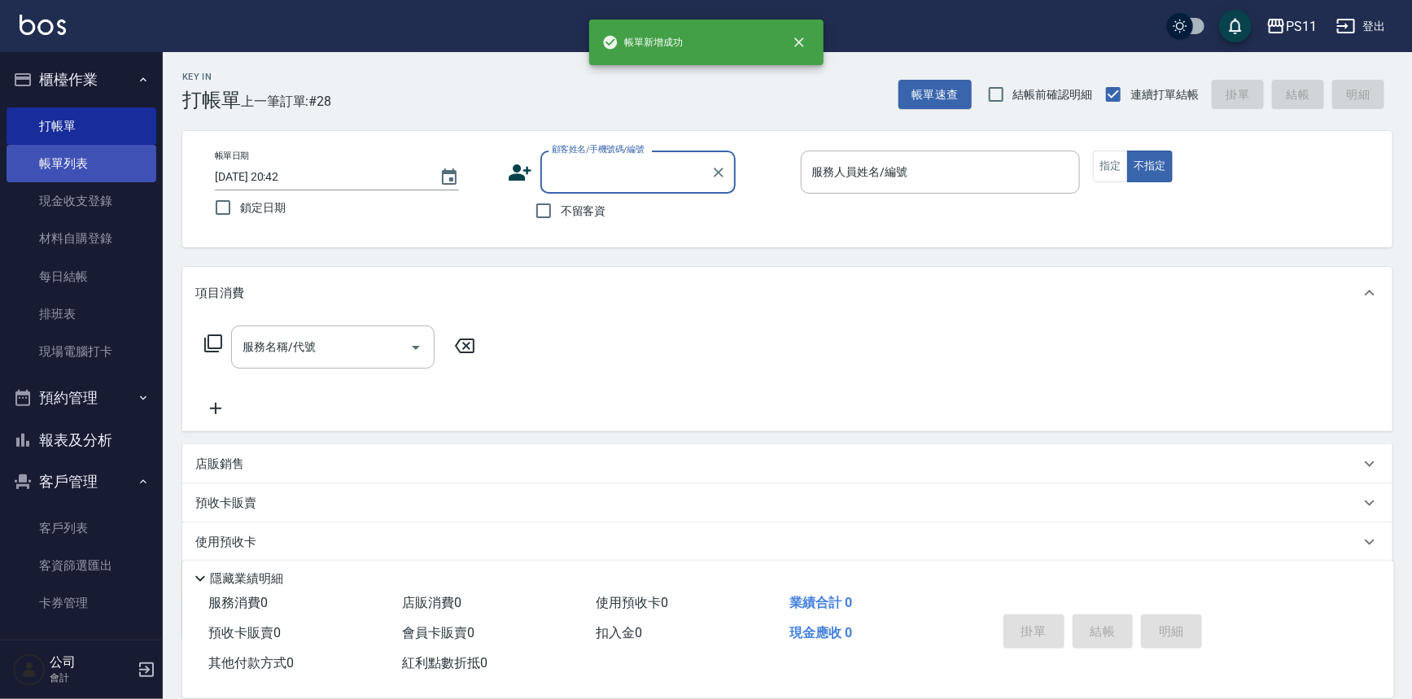
click at [64, 164] on link "帳單列表" at bounding box center [82, 163] width 150 height 37
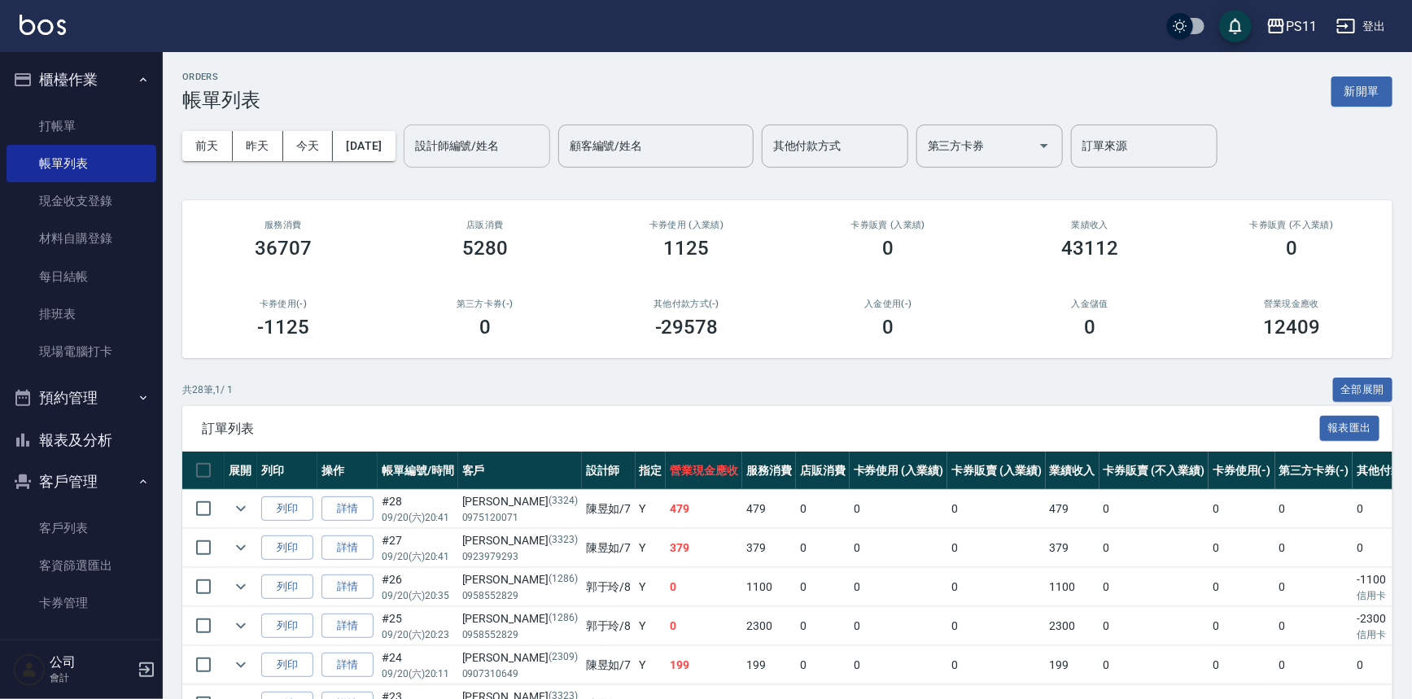
click at [500, 153] on input "設計師編號/姓名" at bounding box center [477, 146] width 132 height 28
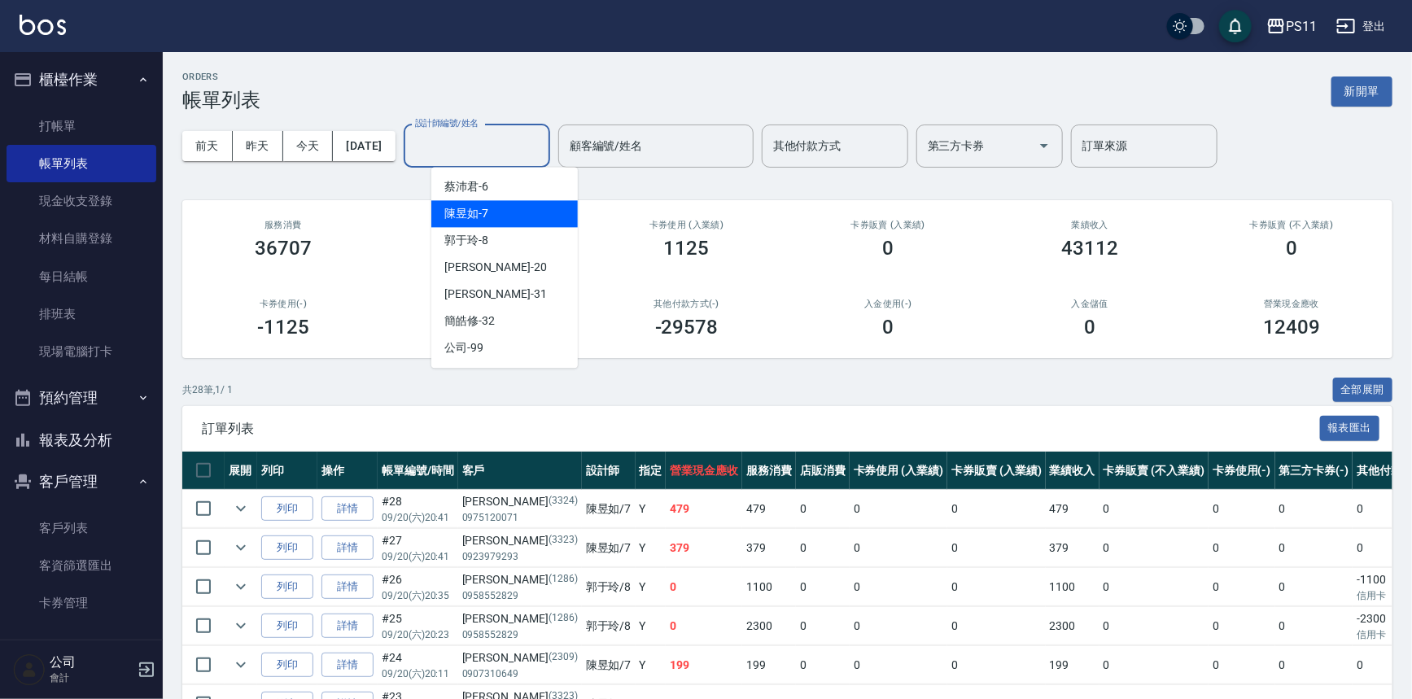
click at [509, 206] on div "陳昱如 -7" at bounding box center [504, 213] width 146 height 27
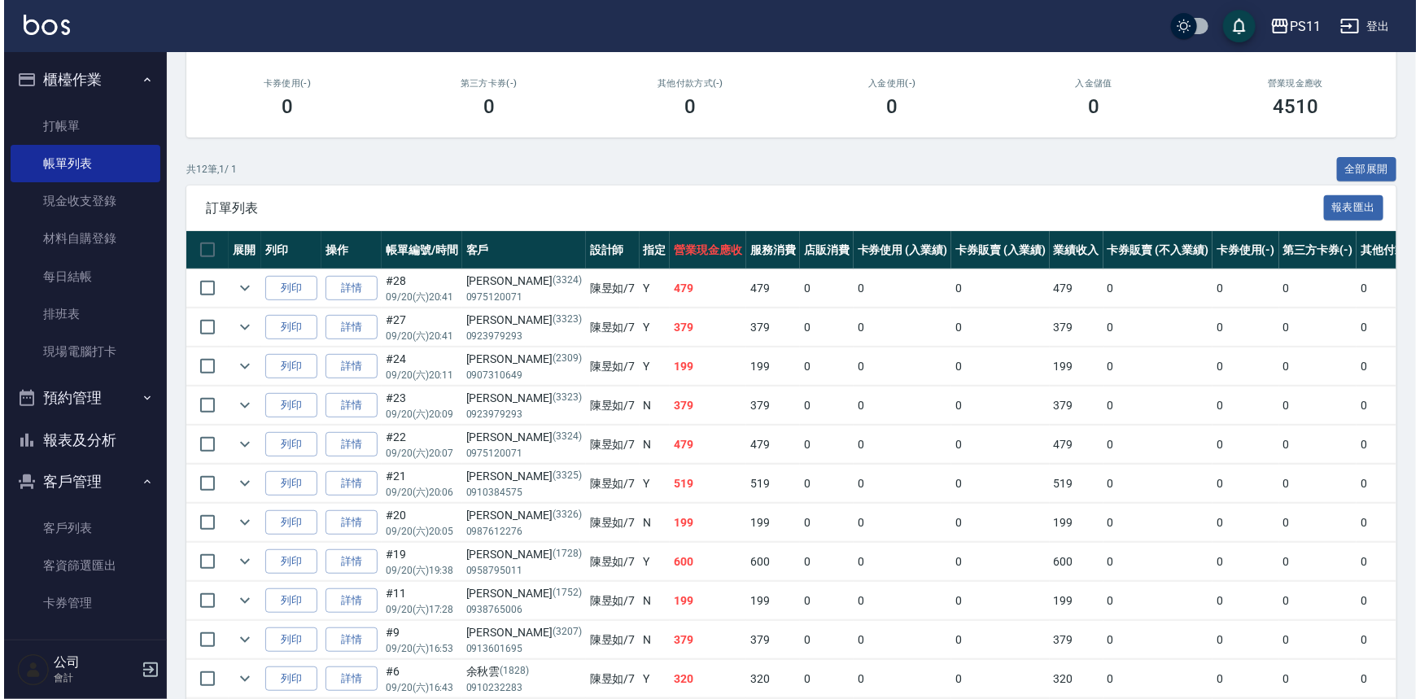
scroll to position [221, 0]
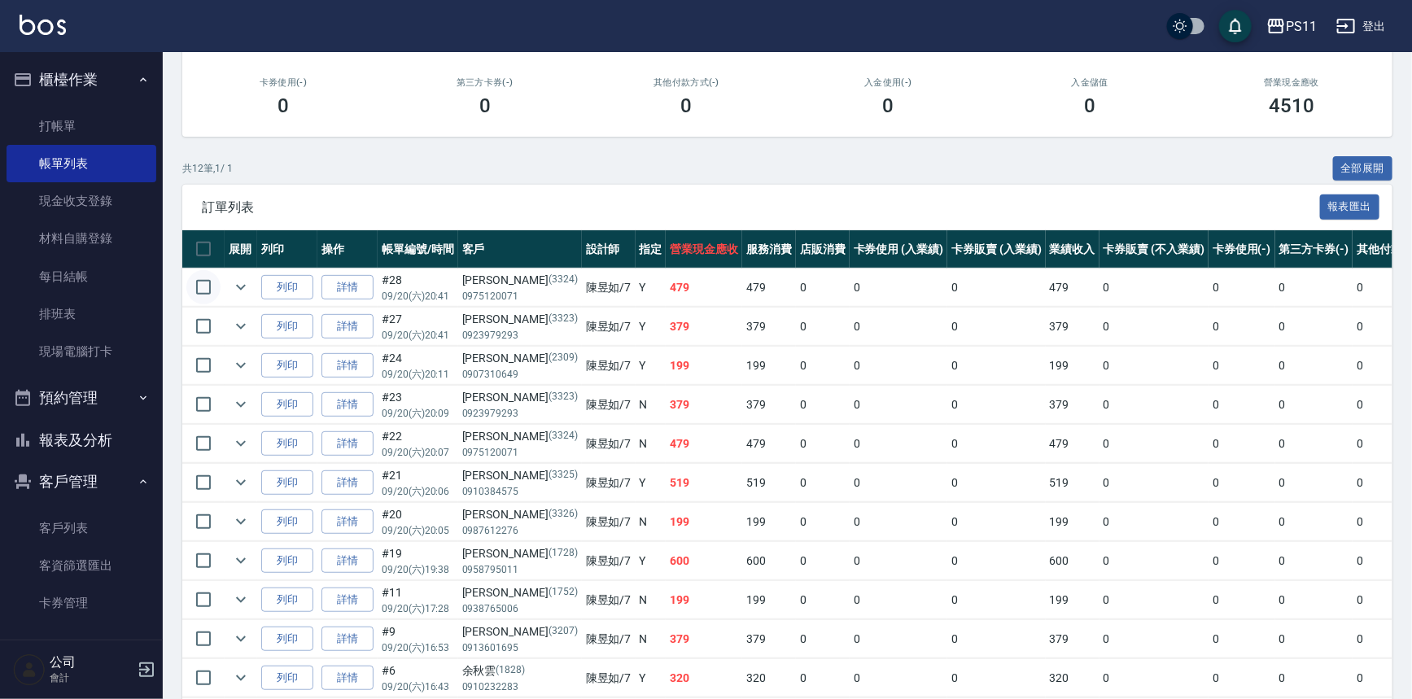
click at [212, 284] on input "checkbox" at bounding box center [203, 287] width 34 height 34
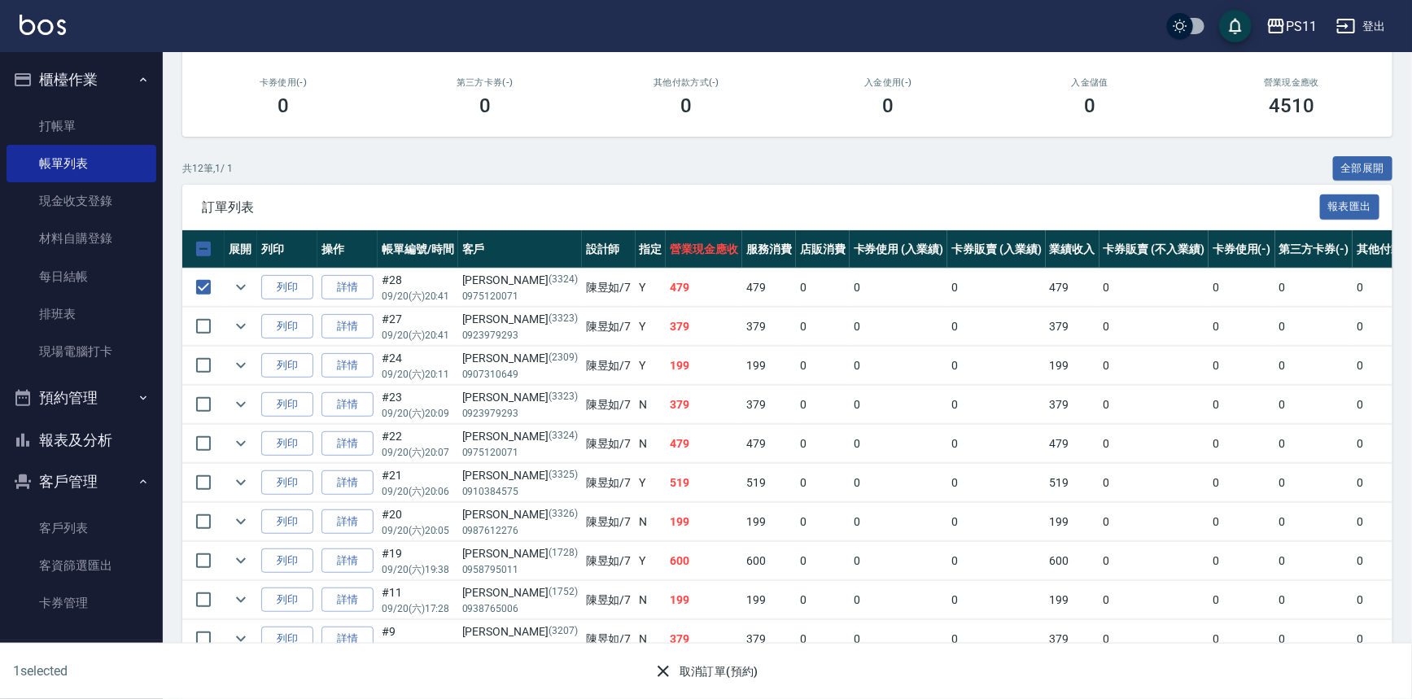
click at [702, 676] on button "取消訂單(預約)" at bounding box center [706, 672] width 118 height 30
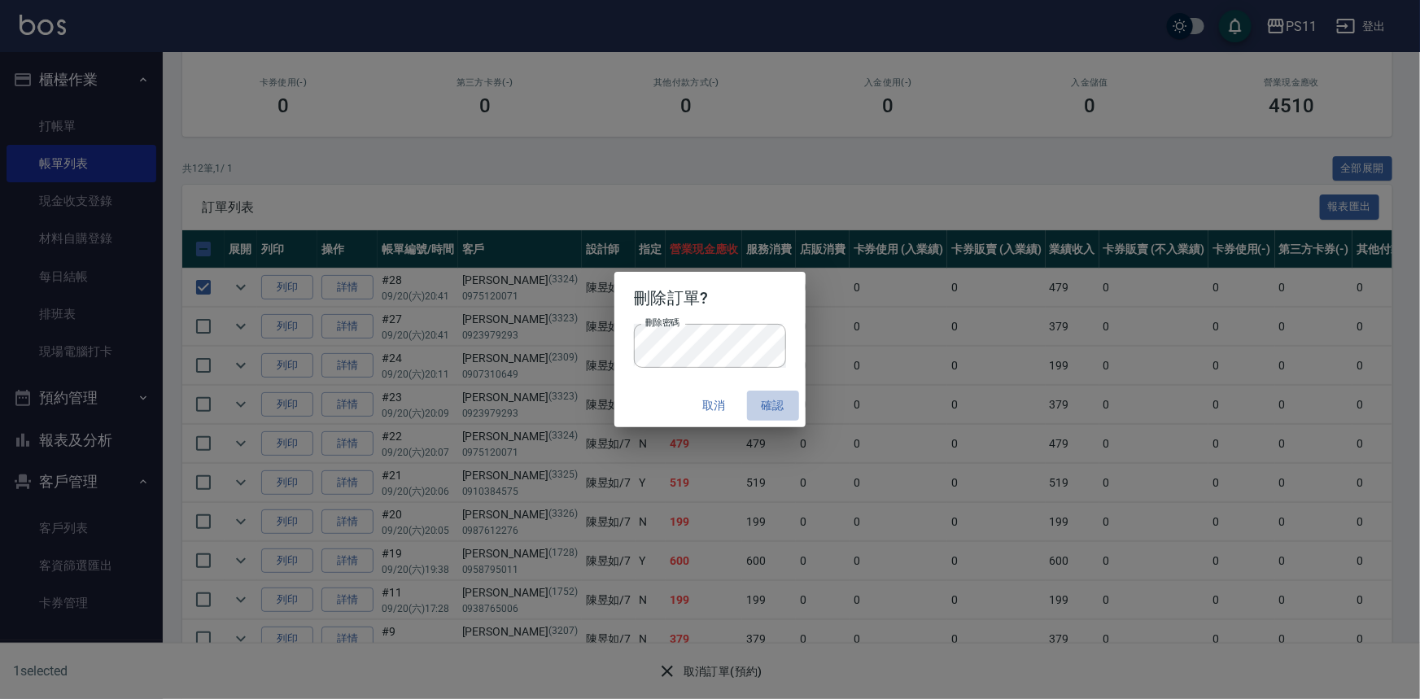
click at [785, 404] on button "確認" at bounding box center [773, 406] width 52 height 30
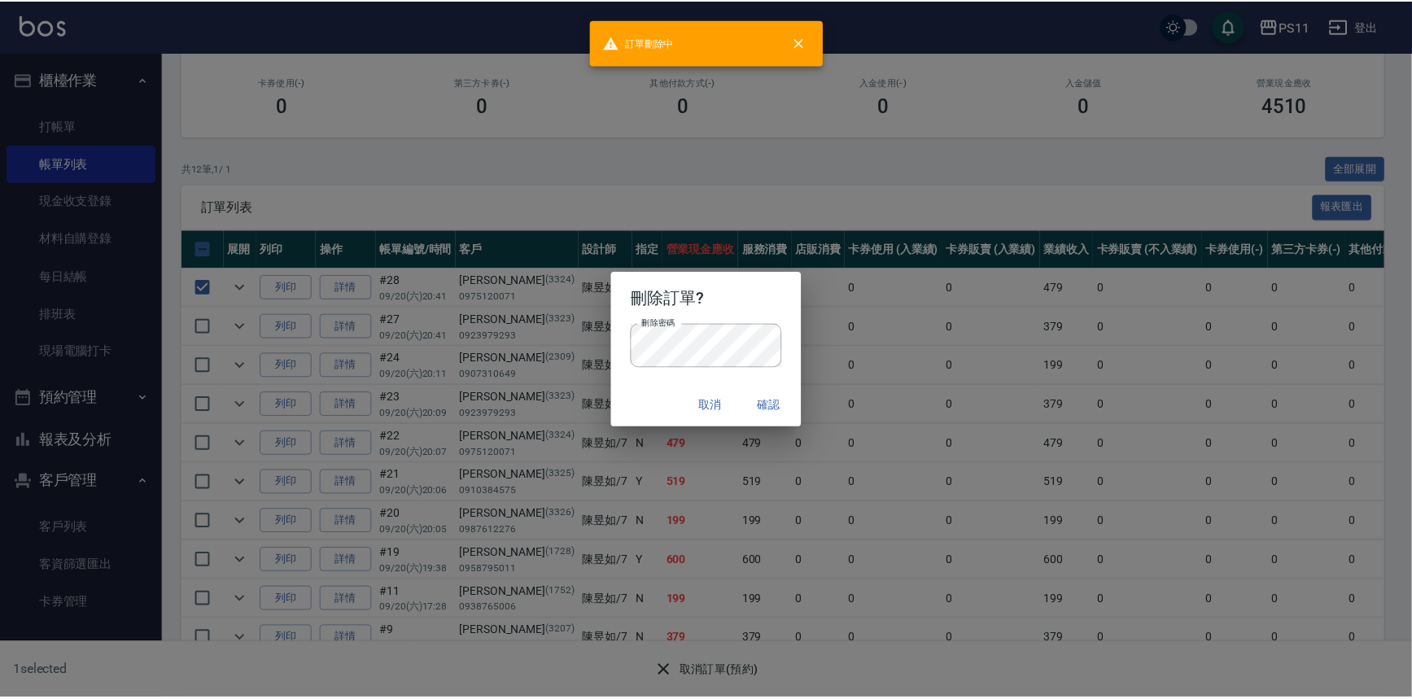
scroll to position [0, 0]
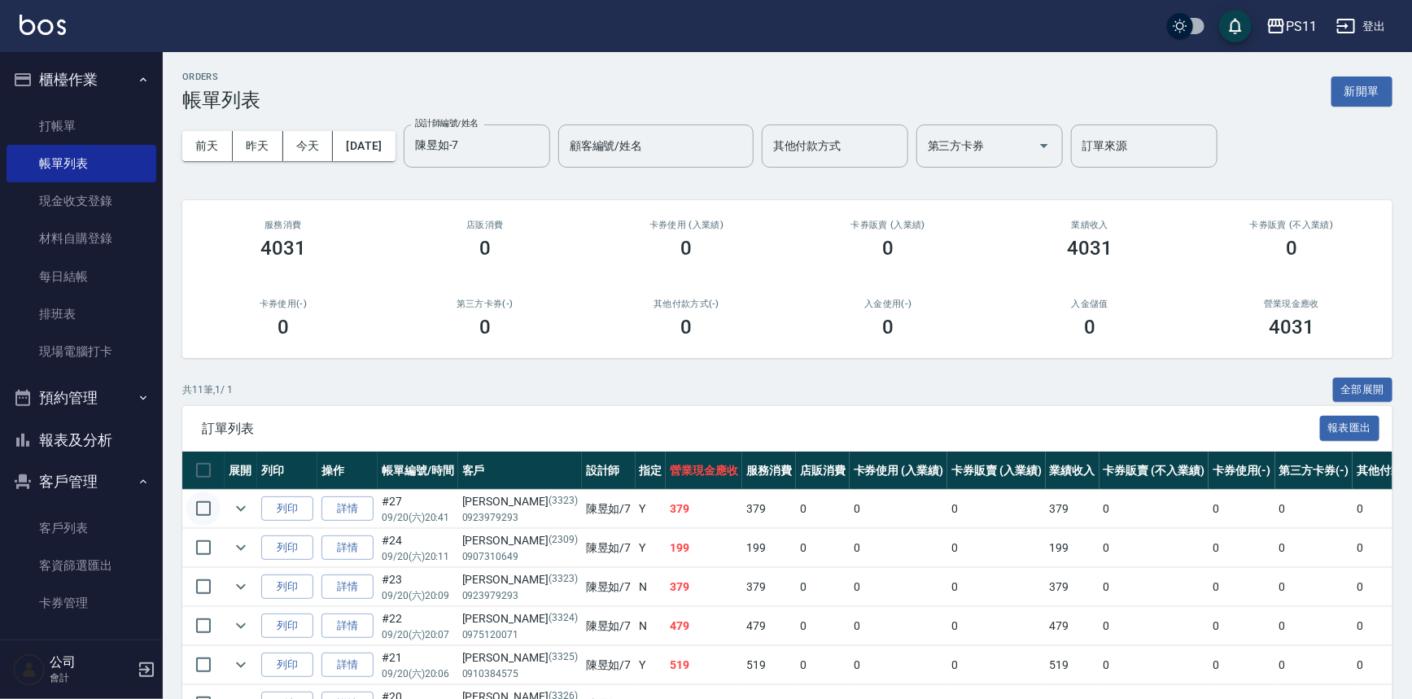
click at [204, 507] on input "checkbox" at bounding box center [203, 509] width 34 height 34
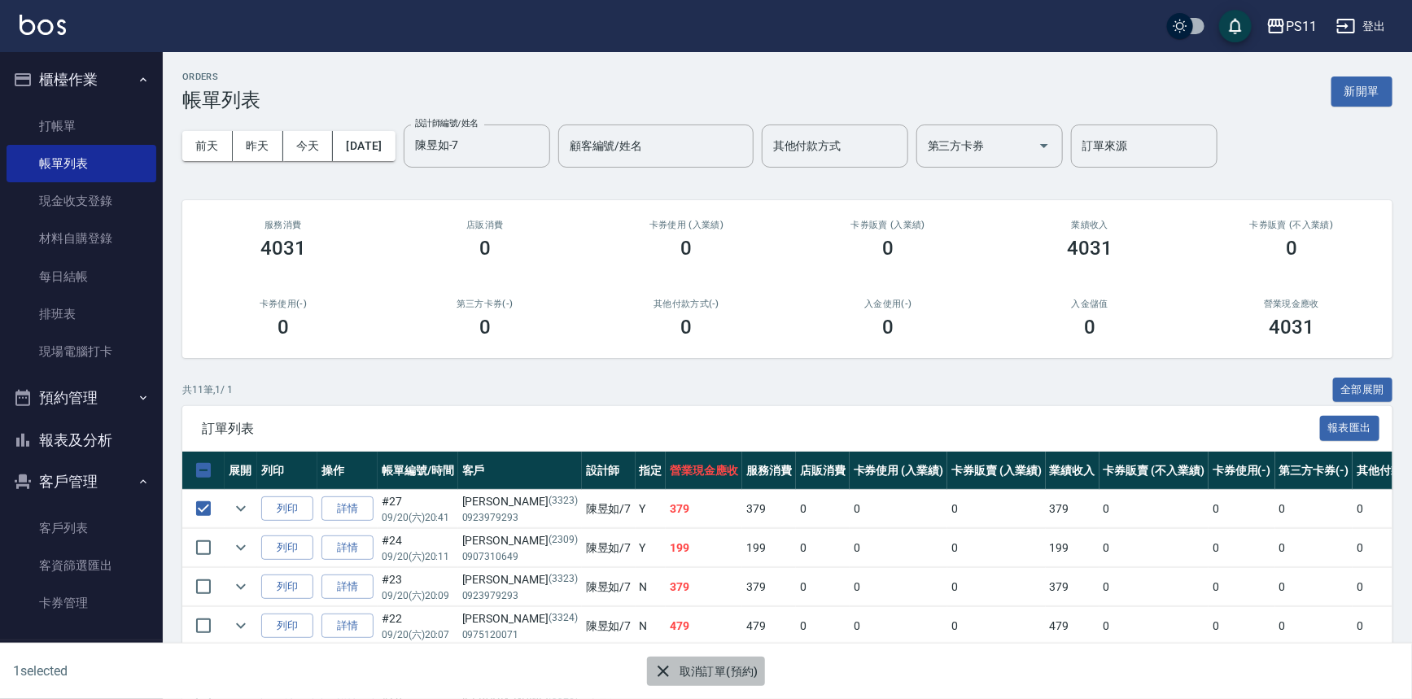
click at [692, 675] on button "取消訂單(預約)" at bounding box center [706, 672] width 118 height 30
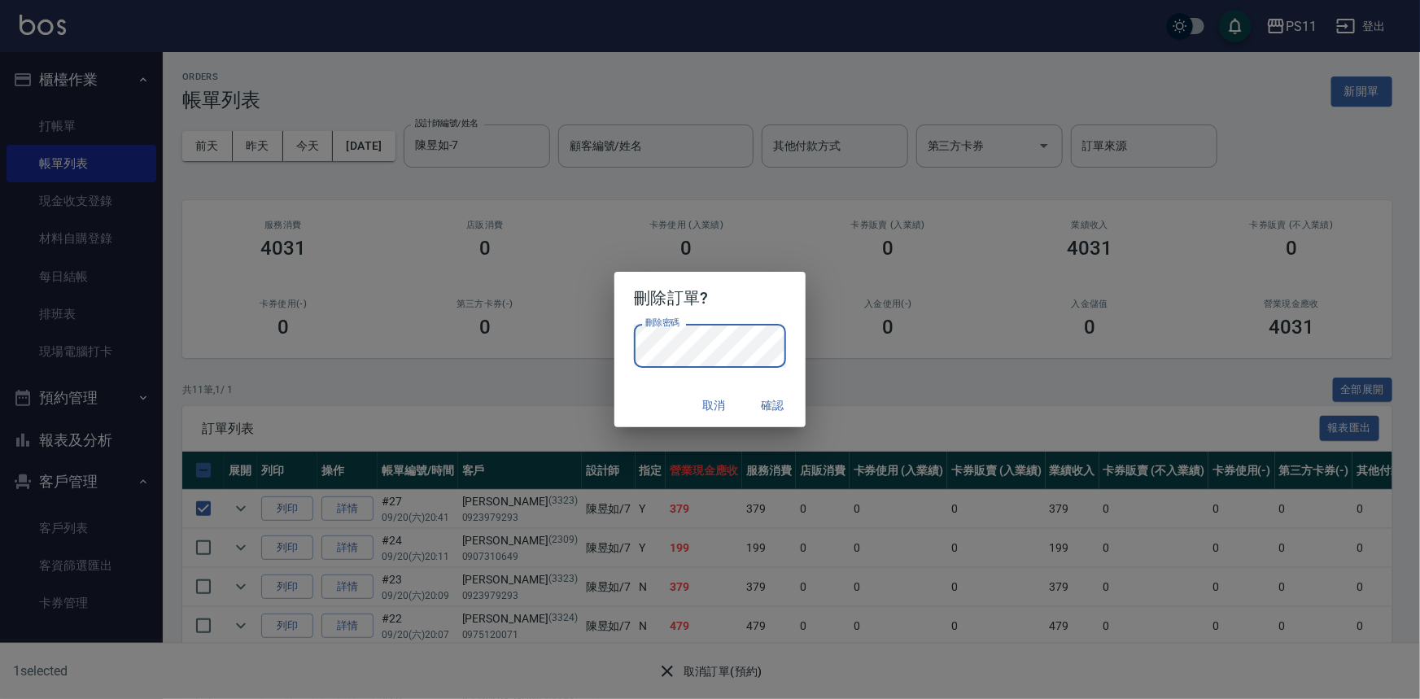
click at [762, 406] on button "確認" at bounding box center [773, 406] width 52 height 30
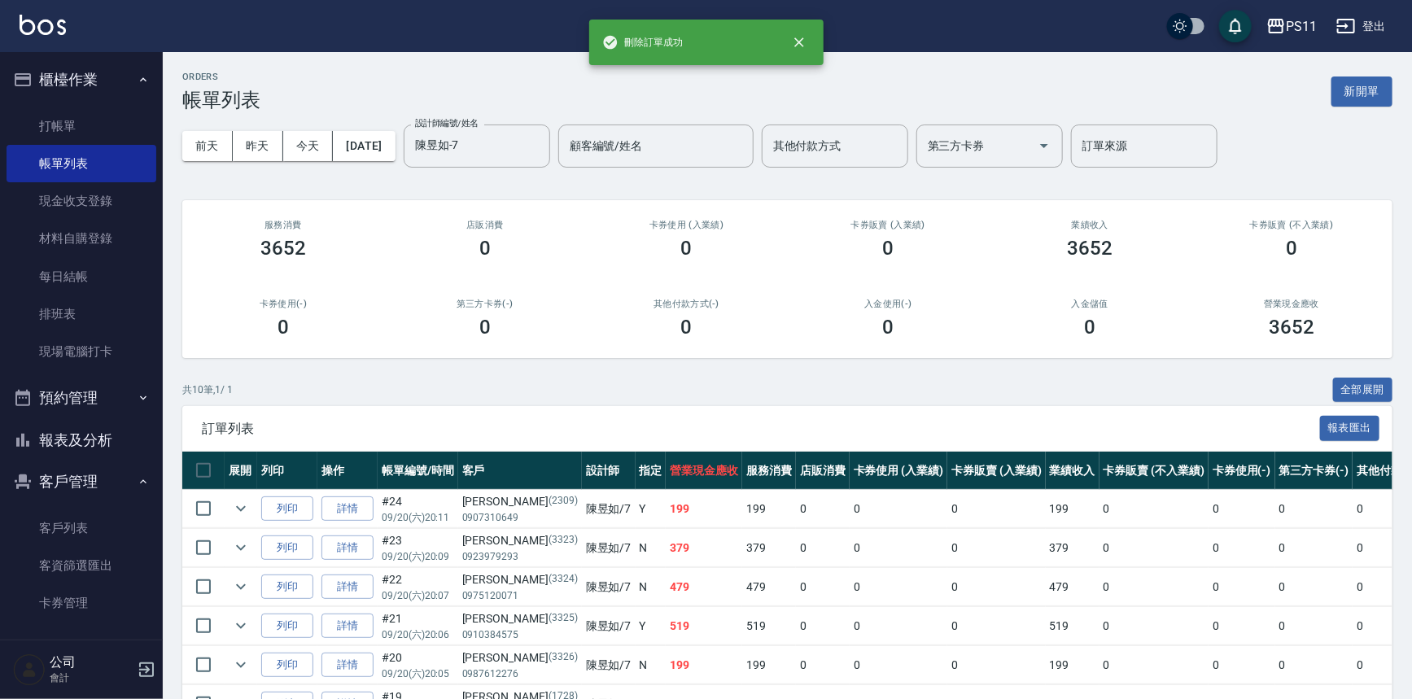
drag, startPoint x: 79, startPoint y: 432, endPoint x: 89, endPoint y: 427, distance: 10.9
click at [80, 432] on button "報表及分析" at bounding box center [82, 440] width 150 height 42
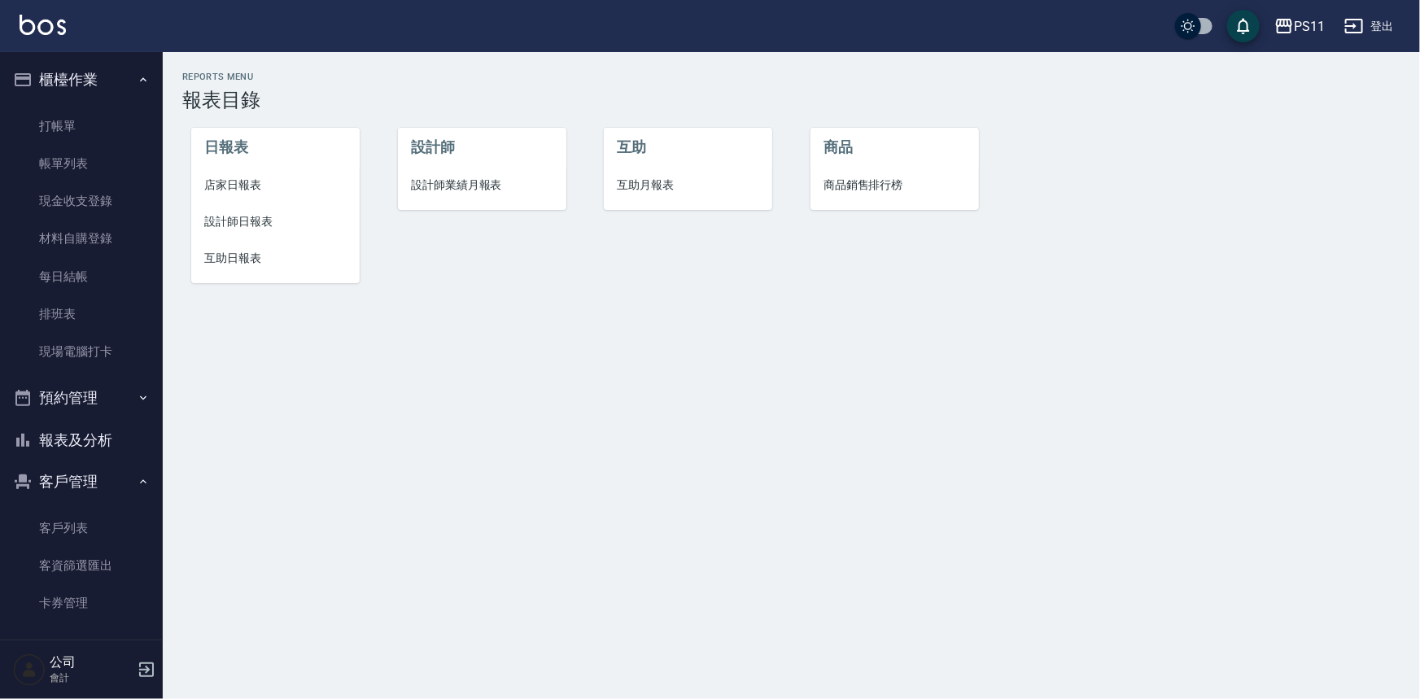
click at [225, 188] on span "店家日報表" at bounding box center [275, 185] width 142 height 17
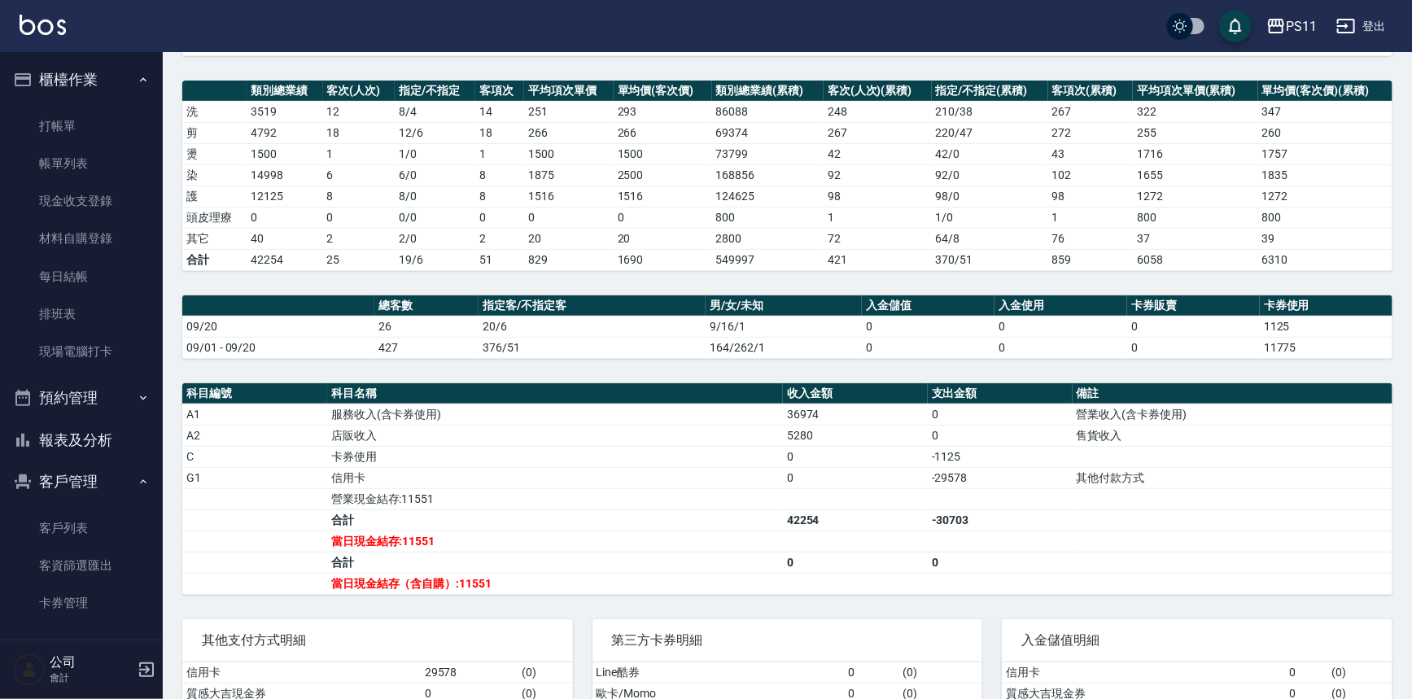
scroll to position [221, 0]
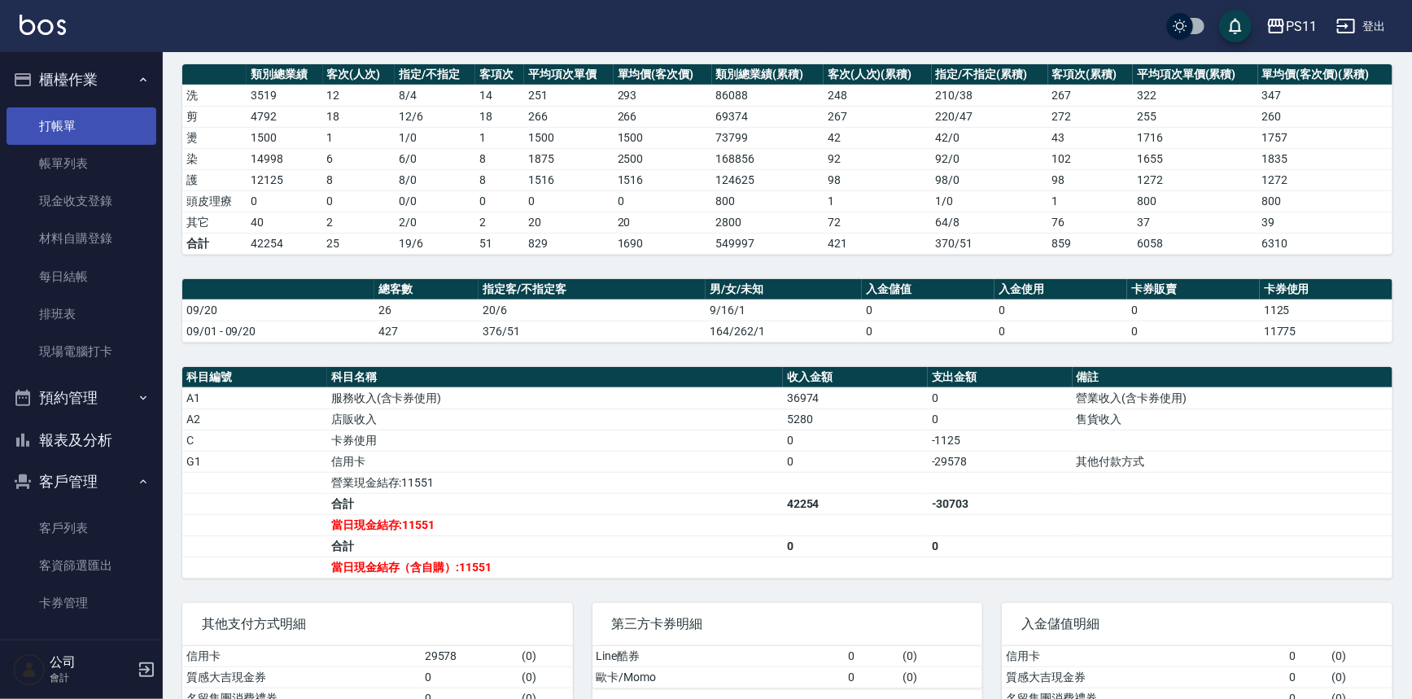
click at [45, 119] on link "打帳單" at bounding box center [82, 125] width 150 height 37
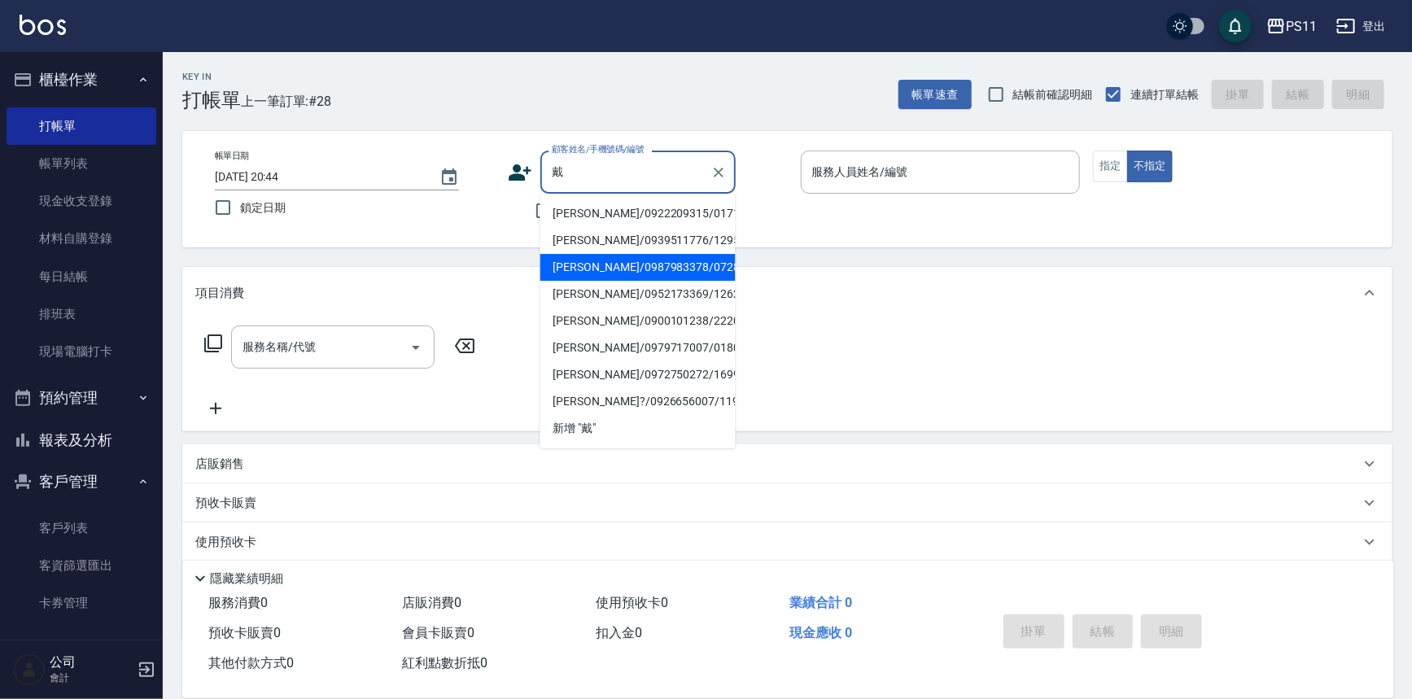
drag, startPoint x: 666, startPoint y: 278, endPoint x: 668, endPoint y: 270, distance: 8.5
click at [667, 274] on li "戴士東/0987983378/0728" at bounding box center [637, 267] width 195 height 27
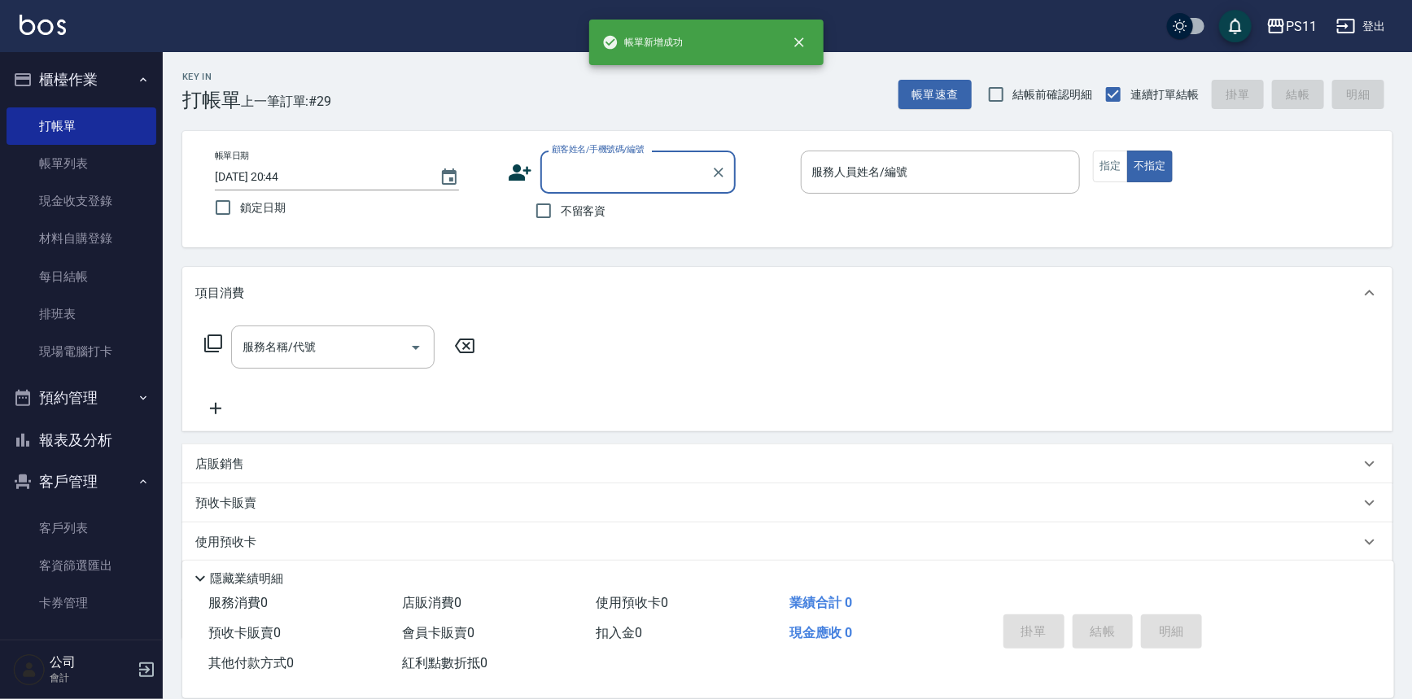
click at [115, 452] on button "報表及分析" at bounding box center [82, 440] width 150 height 42
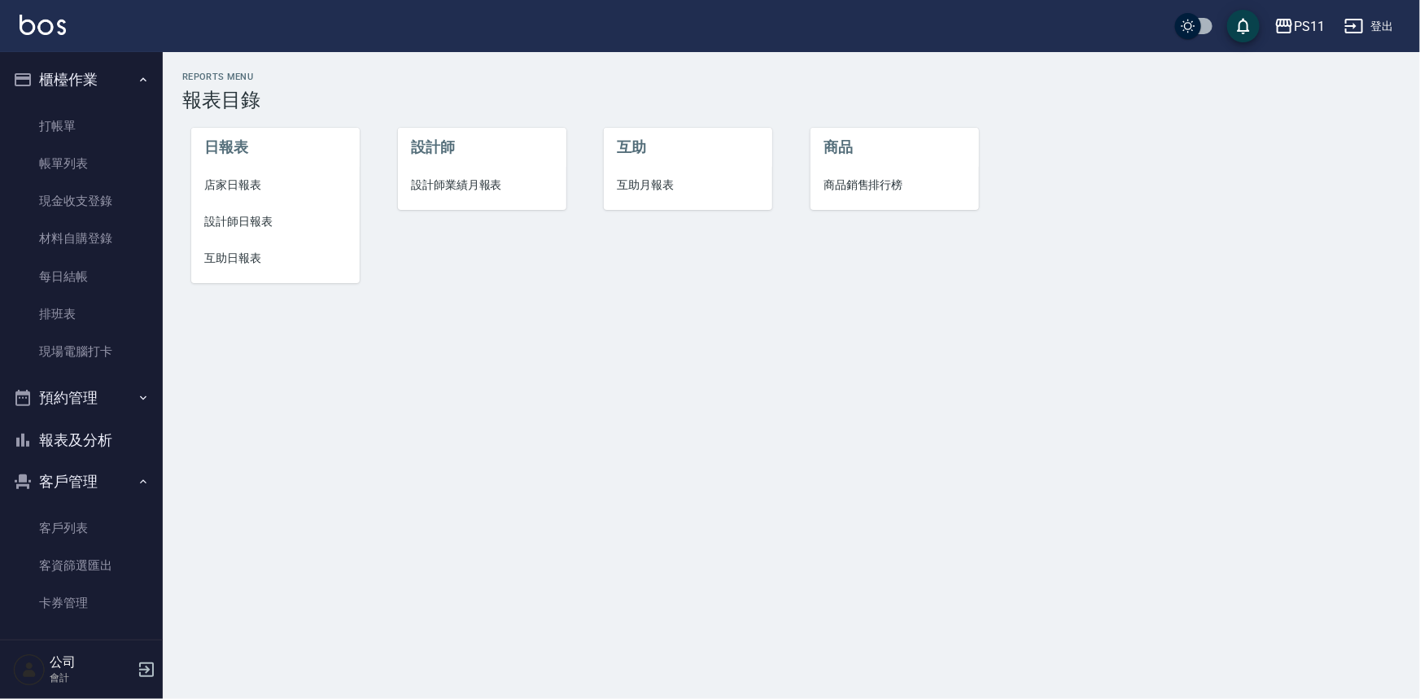
click at [216, 189] on span "店家日報表" at bounding box center [275, 185] width 142 height 17
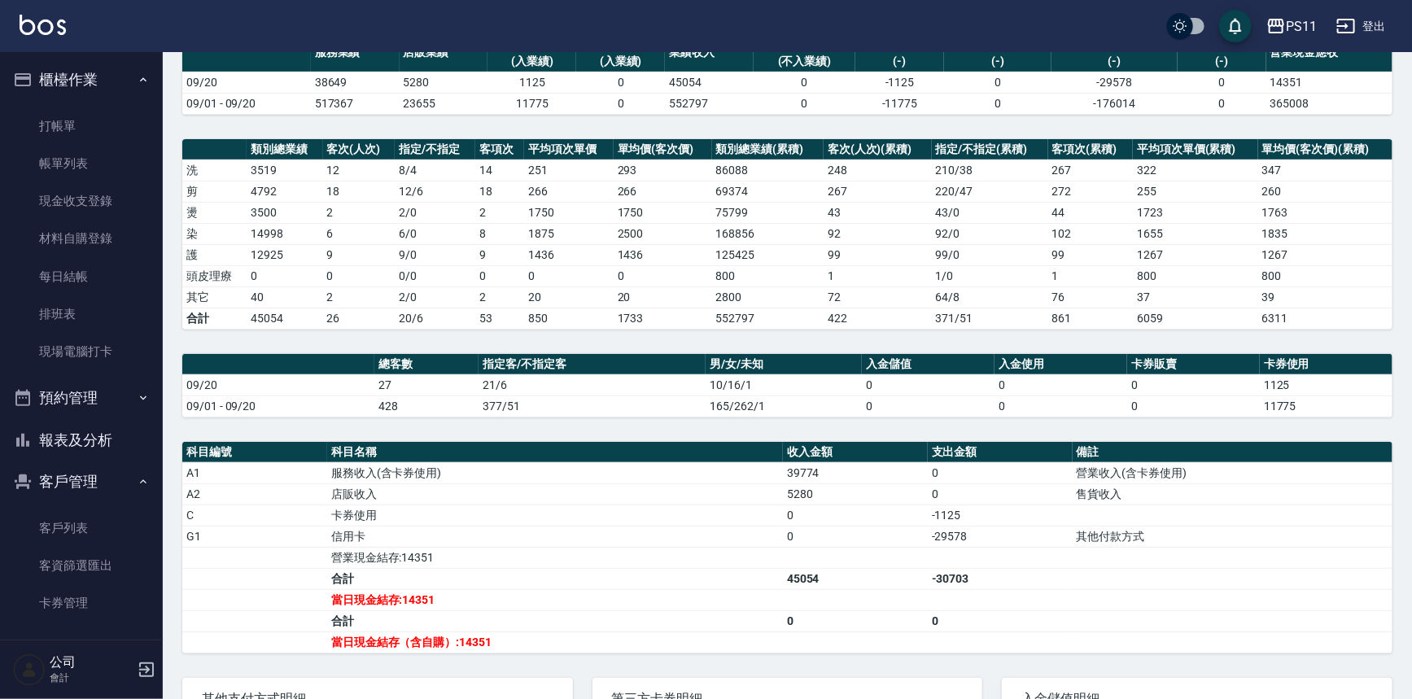
scroll to position [147, 0]
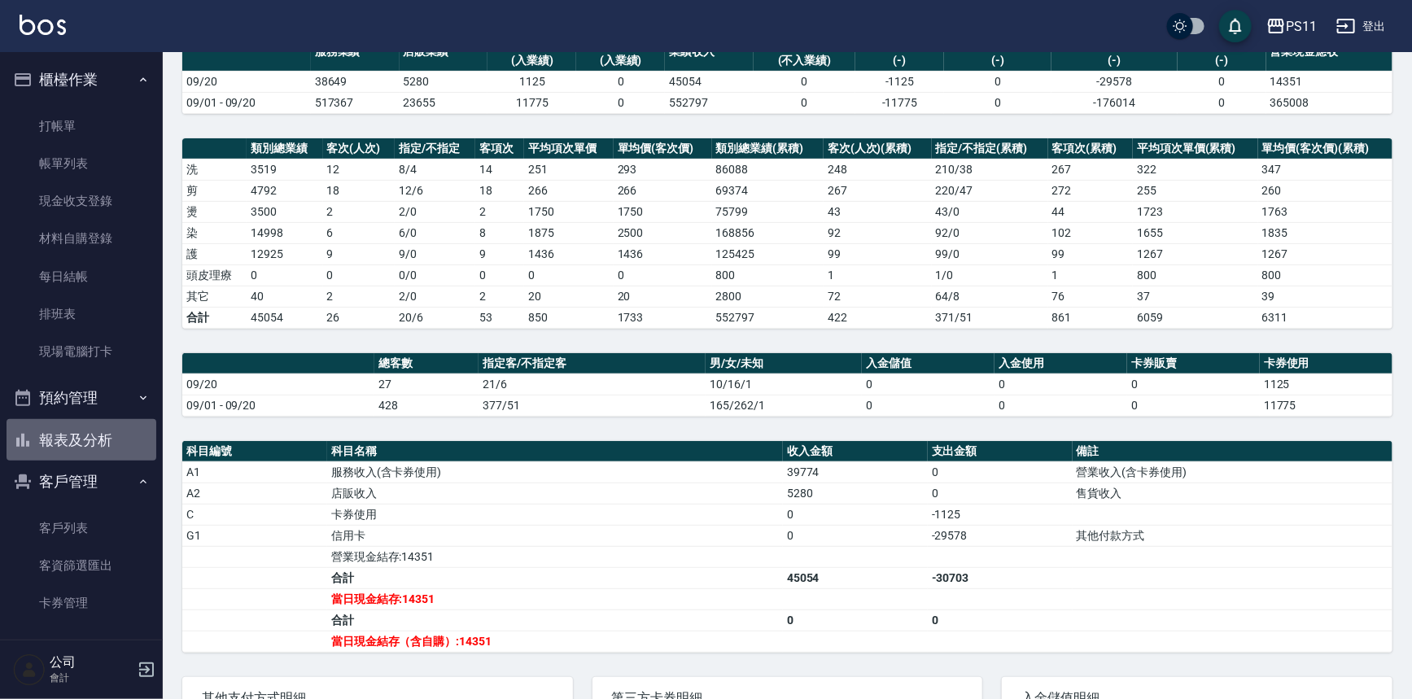
click at [103, 438] on button "報表及分析" at bounding box center [82, 440] width 150 height 42
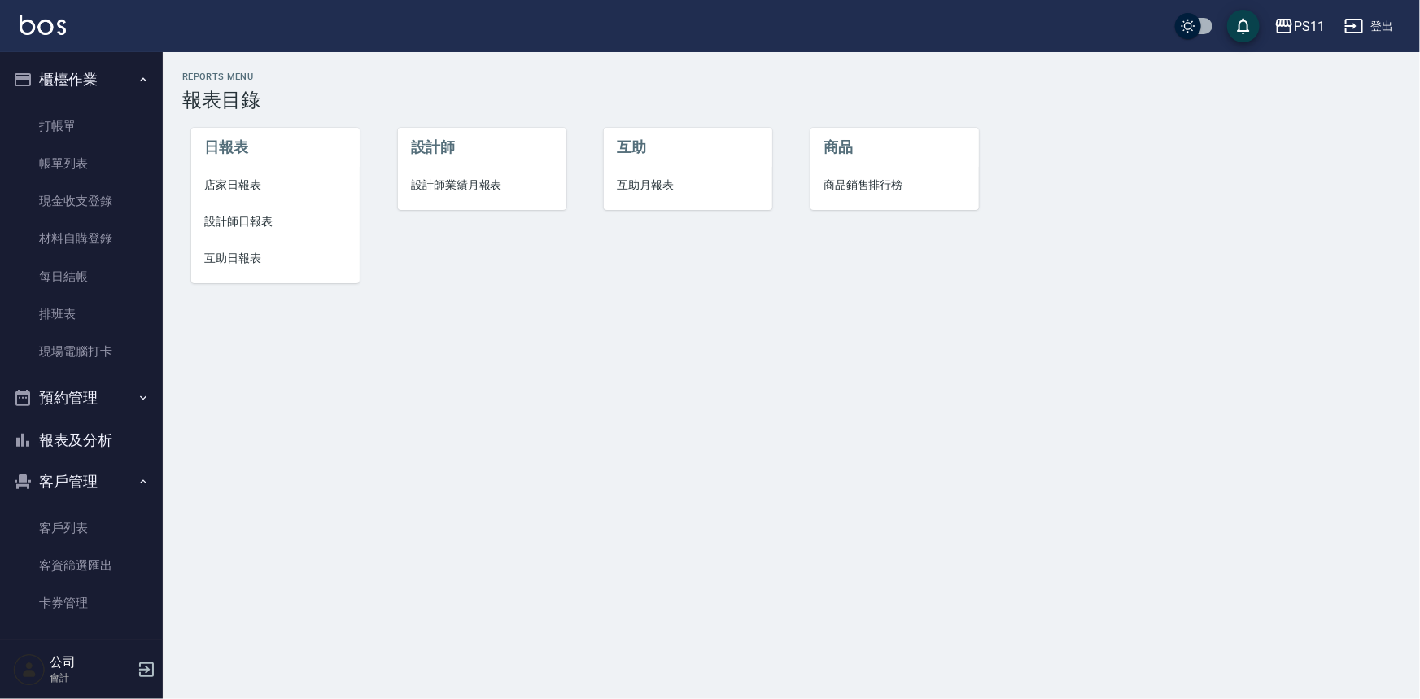
click at [217, 221] on span "設計師日報表" at bounding box center [275, 221] width 142 height 17
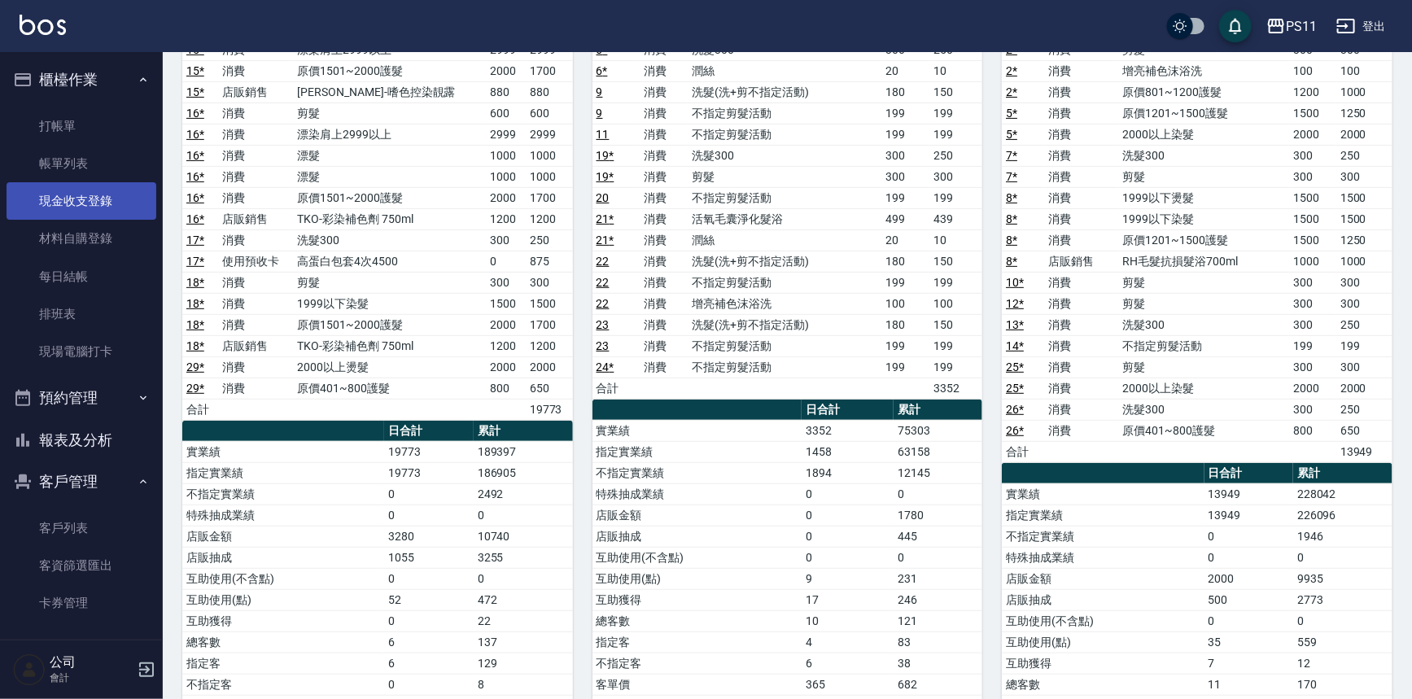
scroll to position [147, 0]
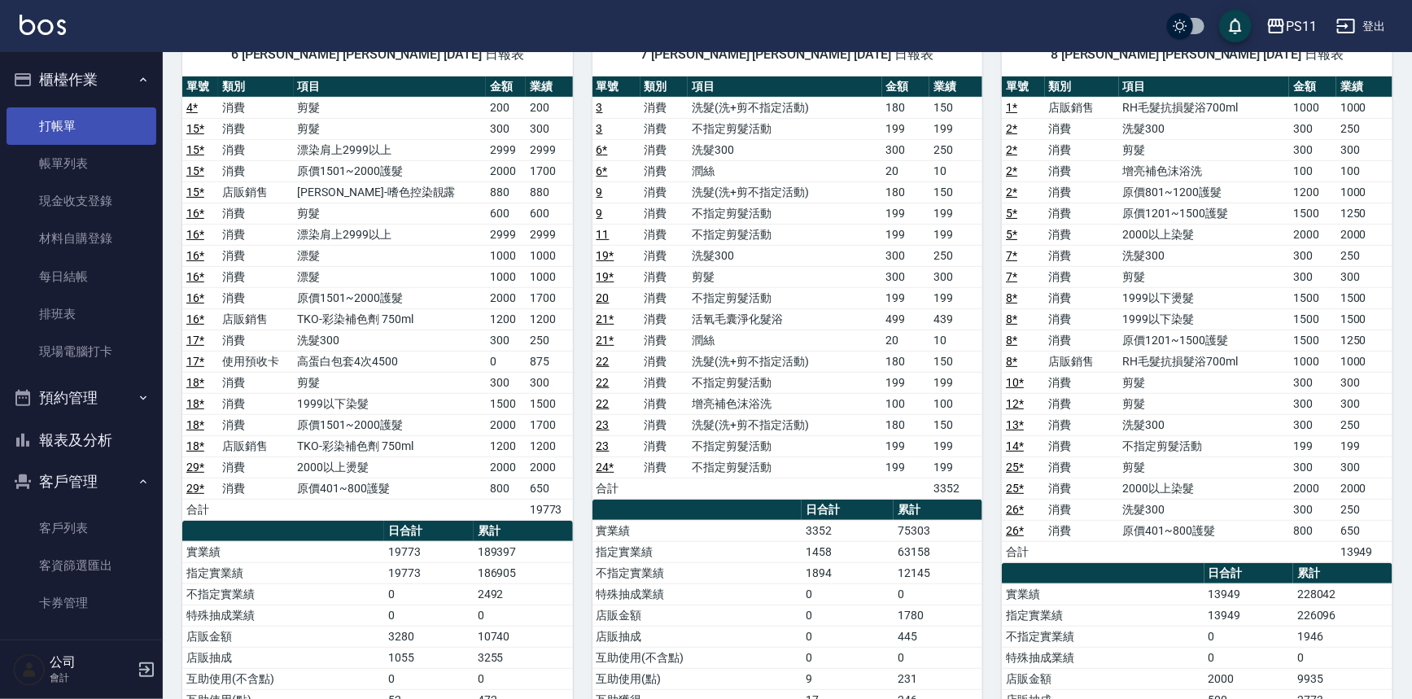
click at [114, 137] on link "打帳單" at bounding box center [82, 125] width 150 height 37
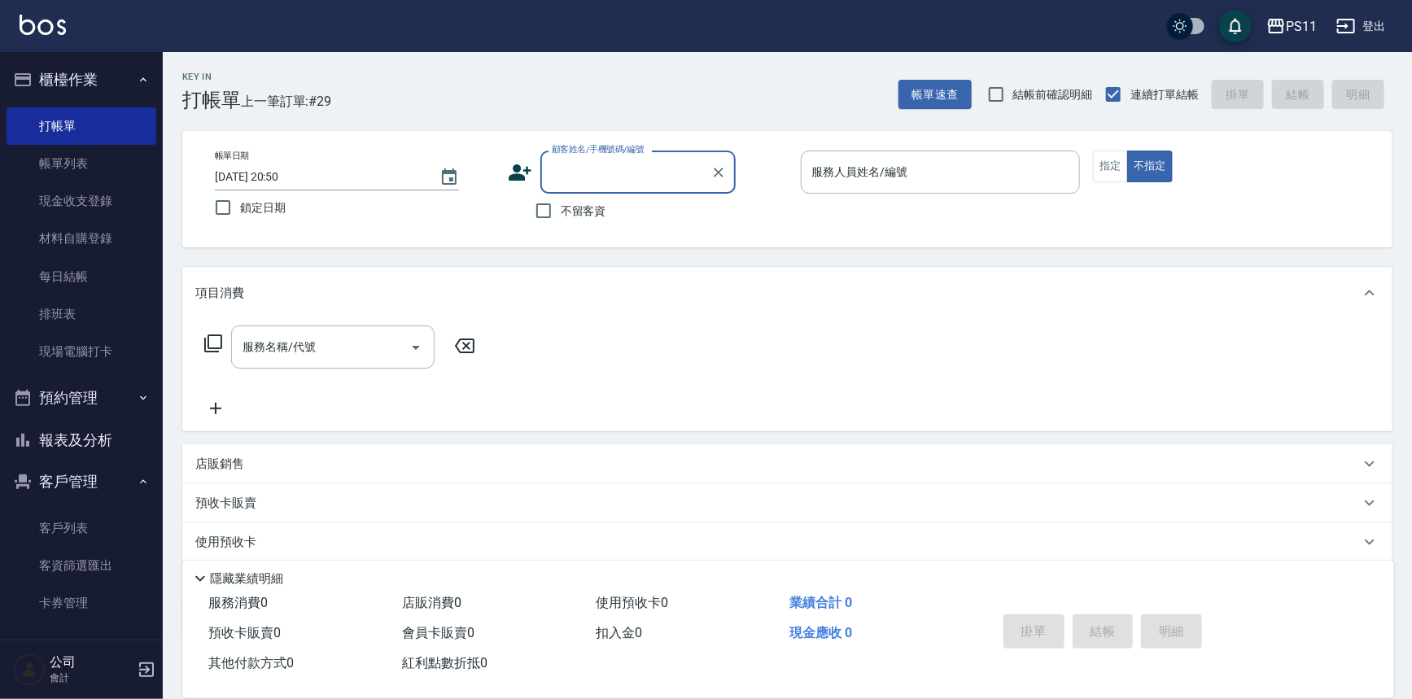
click at [55, 435] on button "報表及分析" at bounding box center [82, 440] width 150 height 42
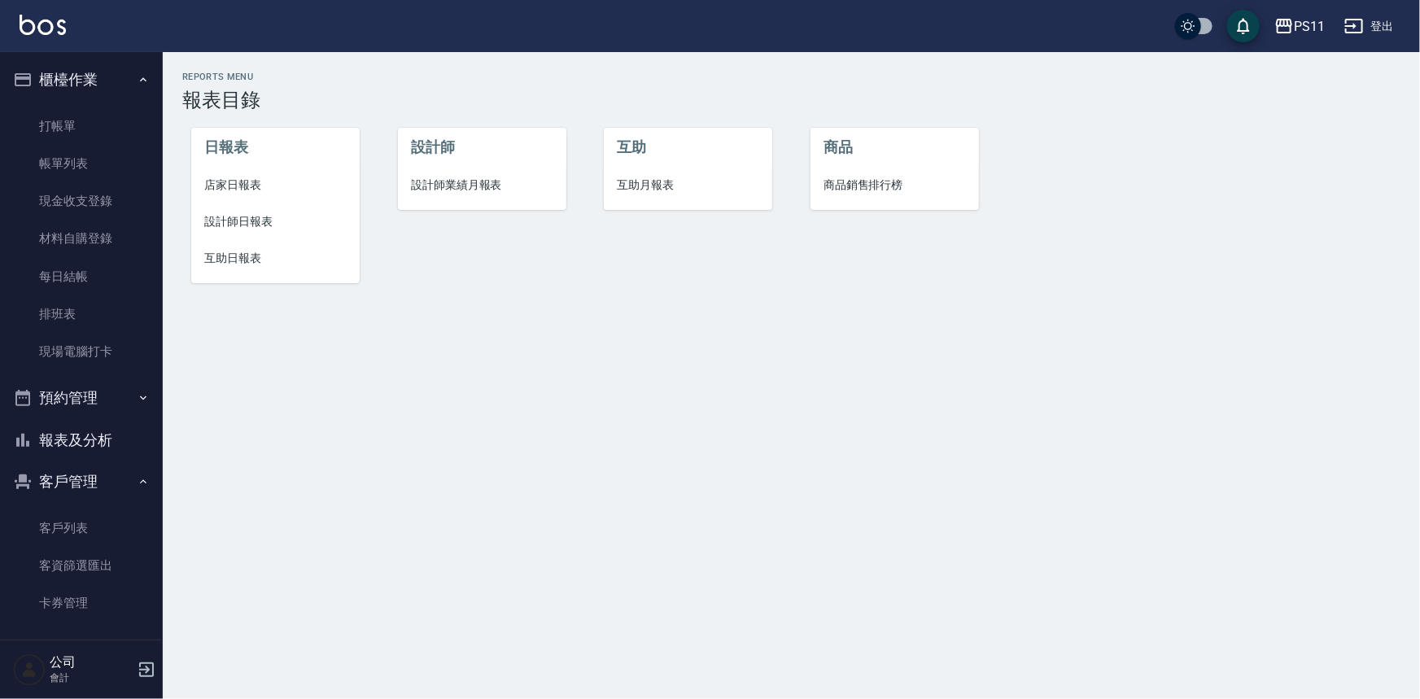
click at [246, 187] on span "店家日報表" at bounding box center [275, 185] width 142 height 17
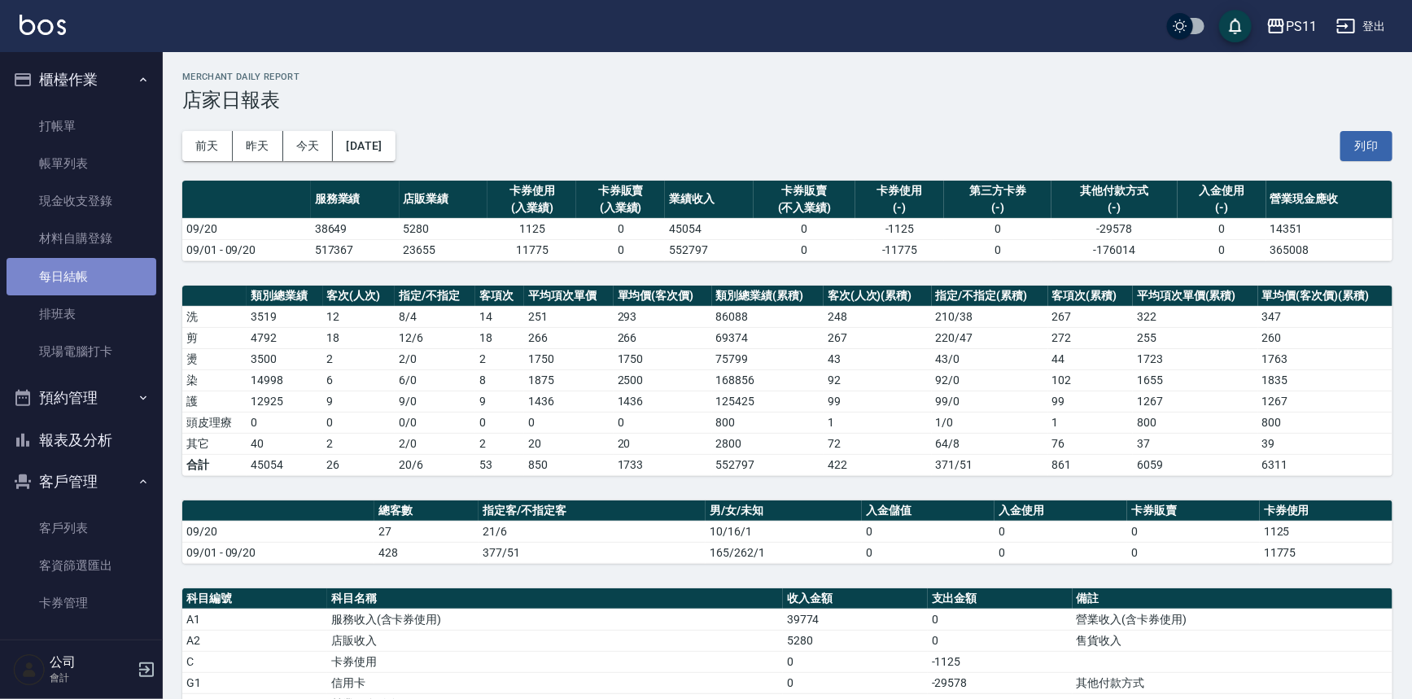
click at [85, 286] on link "每日結帳" at bounding box center [82, 276] width 150 height 37
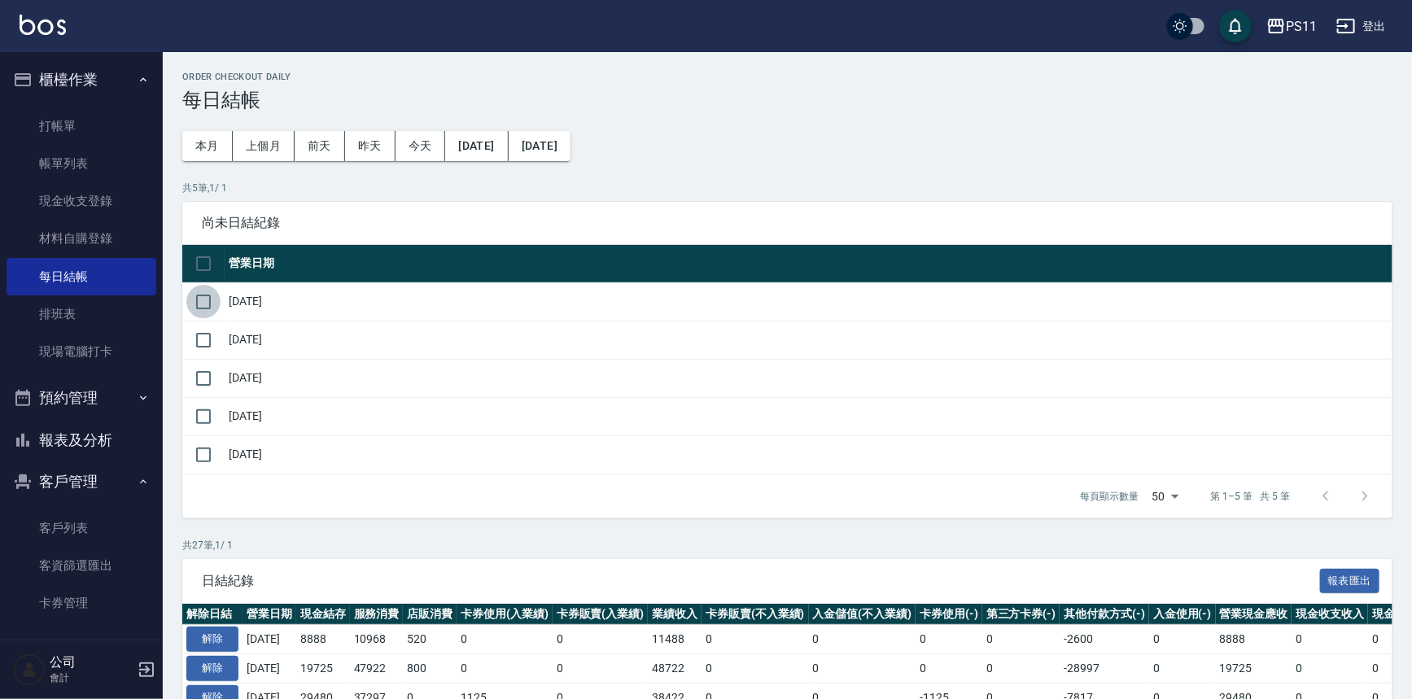
click at [202, 303] on input "checkbox" at bounding box center [203, 302] width 34 height 34
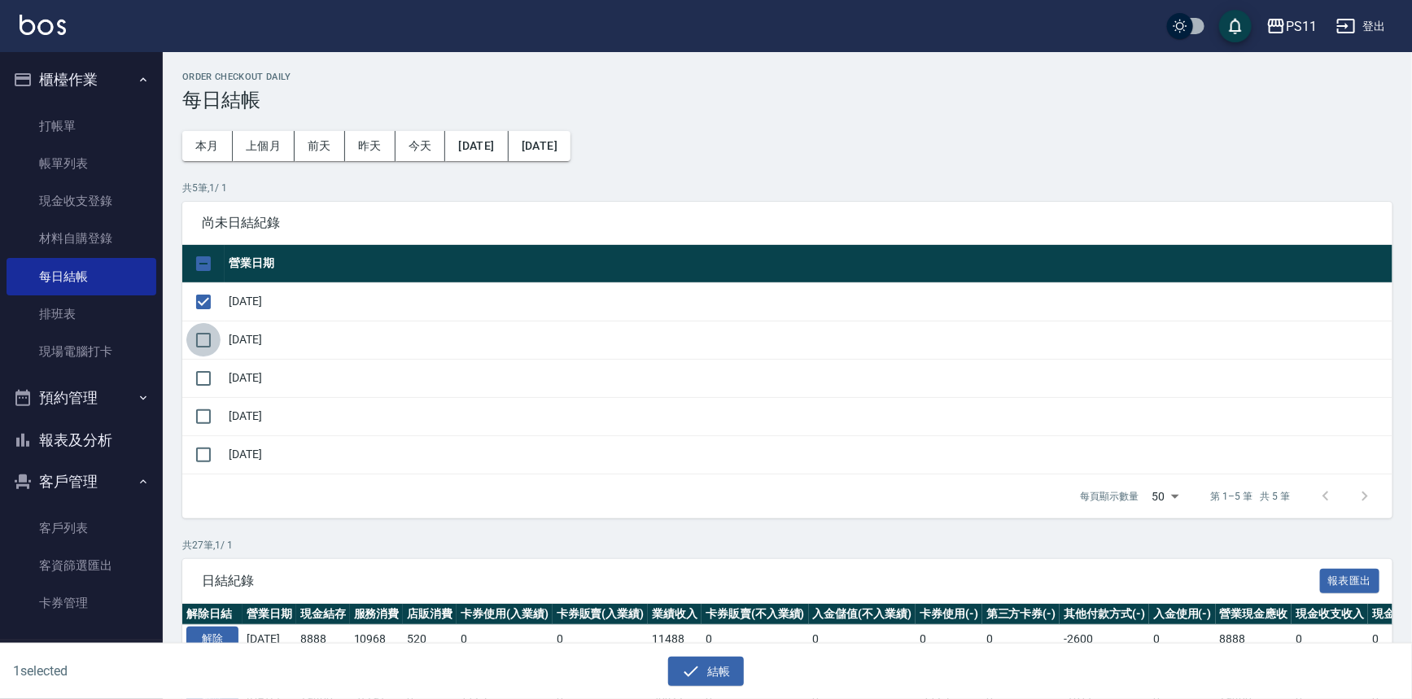
click at [203, 330] on input "checkbox" at bounding box center [203, 340] width 34 height 34
click at [209, 374] on input "checkbox" at bounding box center [203, 378] width 34 height 34
click at [207, 413] on input "checkbox" at bounding box center [203, 417] width 34 height 34
click at [212, 454] on input "checkbox" at bounding box center [203, 455] width 34 height 34
click at [702, 666] on button "結帳" at bounding box center [706, 672] width 76 height 30
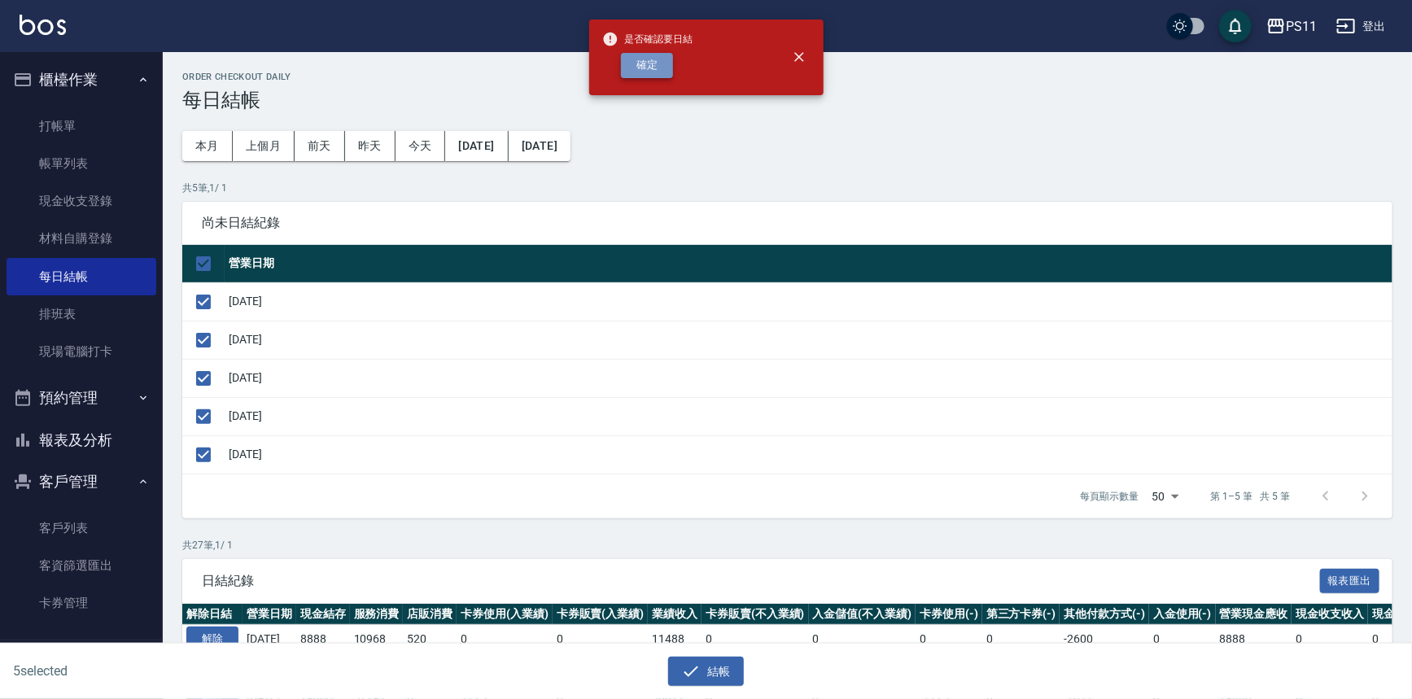
click at [633, 65] on button "確定" at bounding box center [647, 65] width 52 height 25
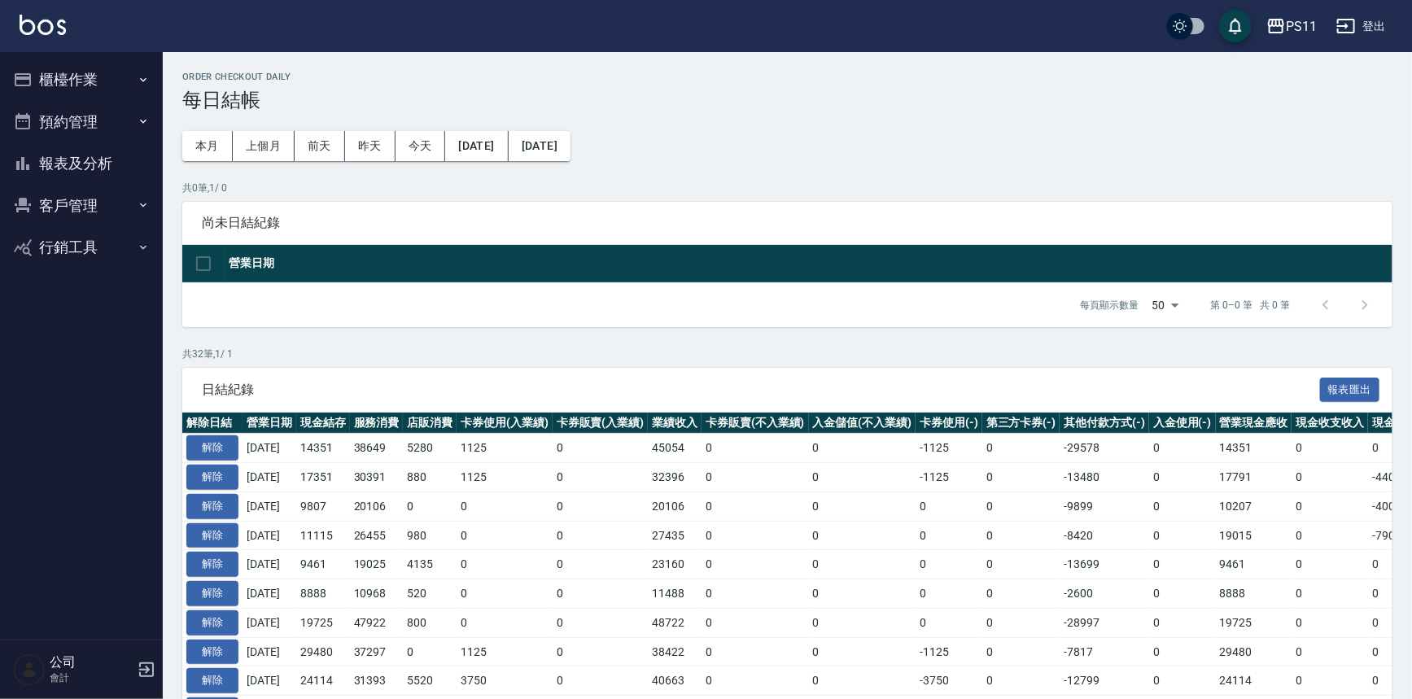
click at [90, 171] on button "報表及分析" at bounding box center [82, 163] width 150 height 42
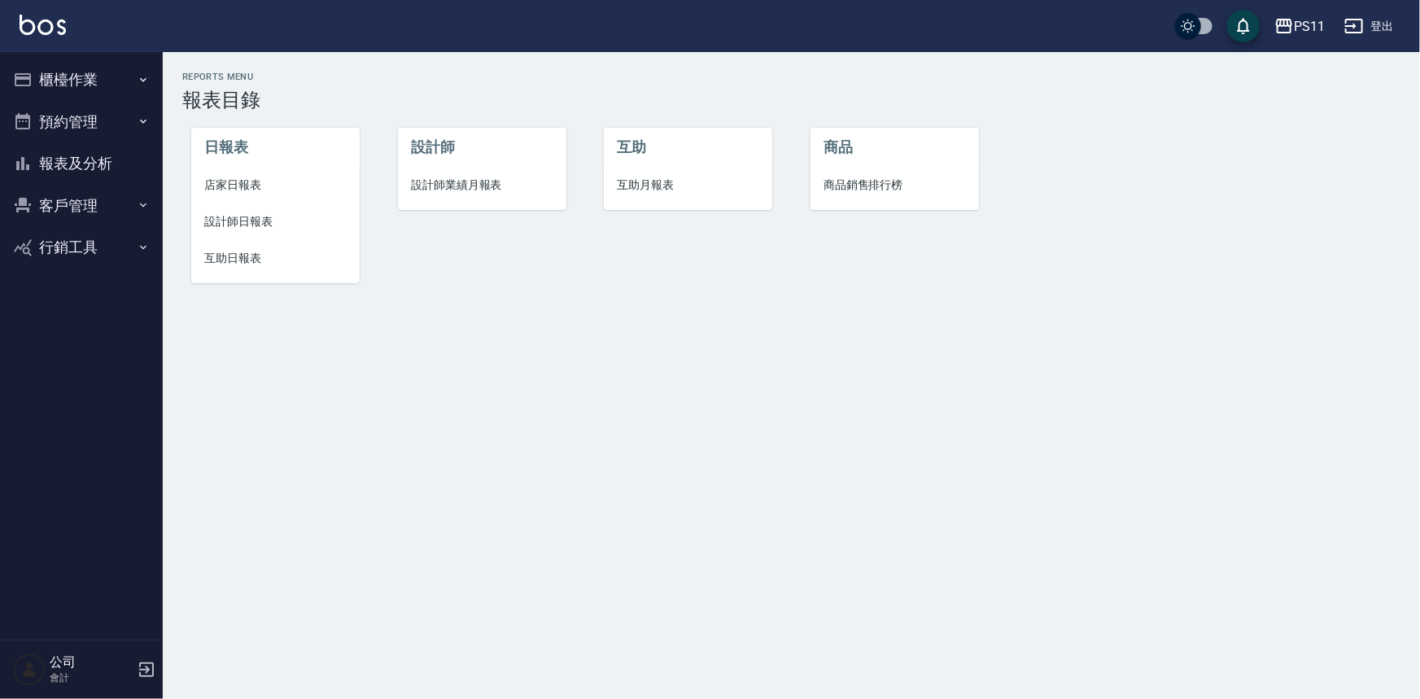
click at [229, 253] on span "互助日報表" at bounding box center [275, 258] width 142 height 17
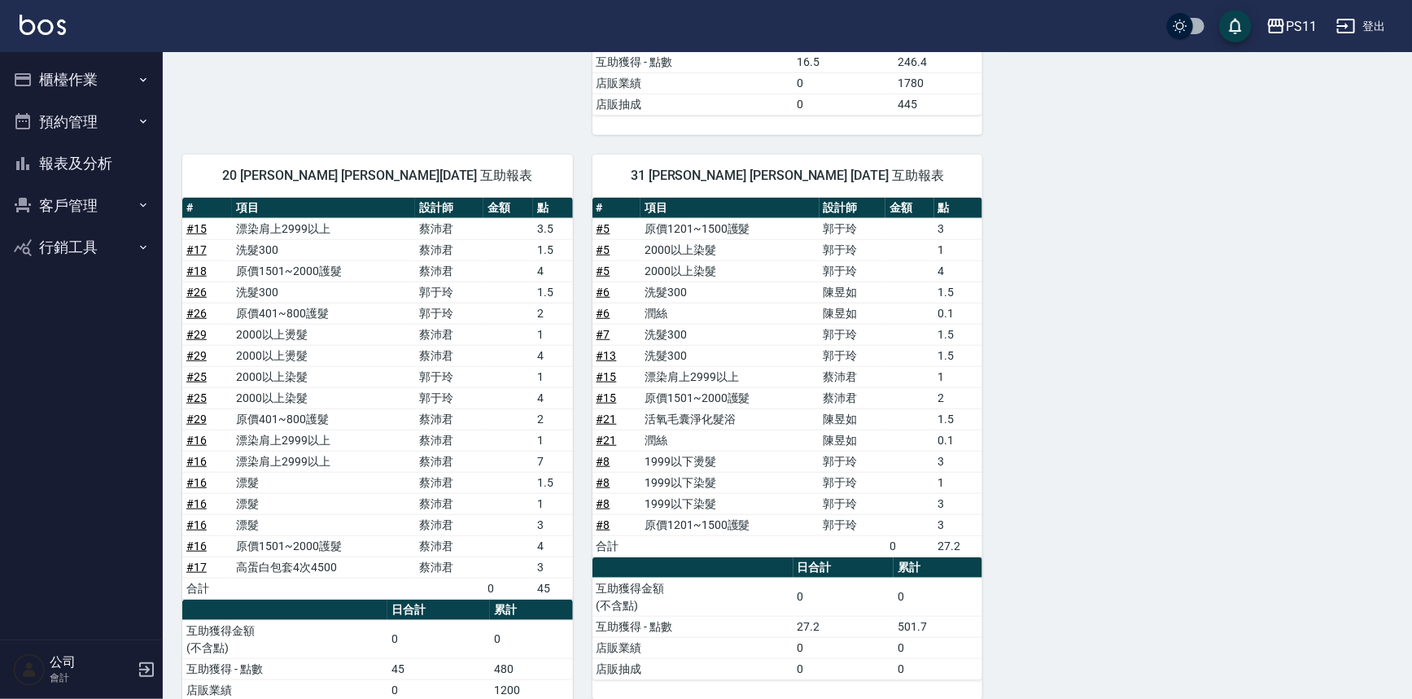
scroll to position [592, 0]
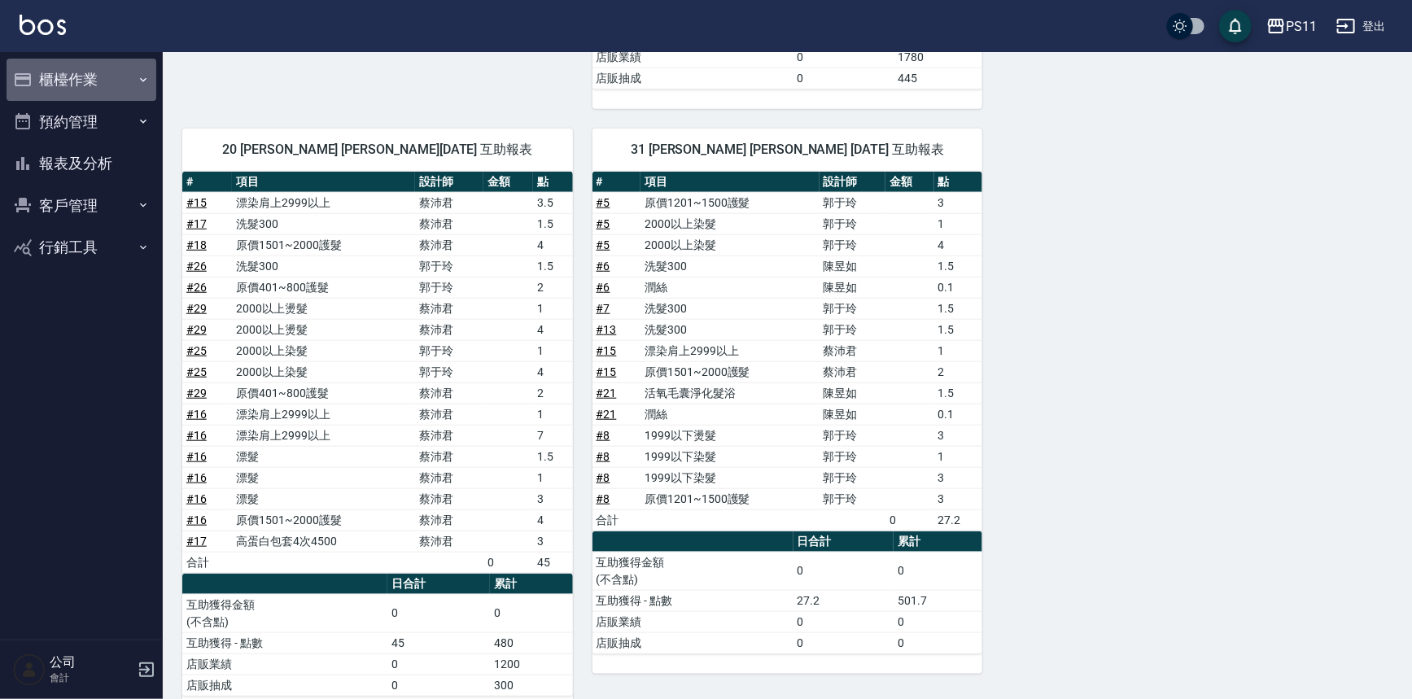
click at [64, 81] on button "櫃檯作業" at bounding box center [82, 80] width 150 height 42
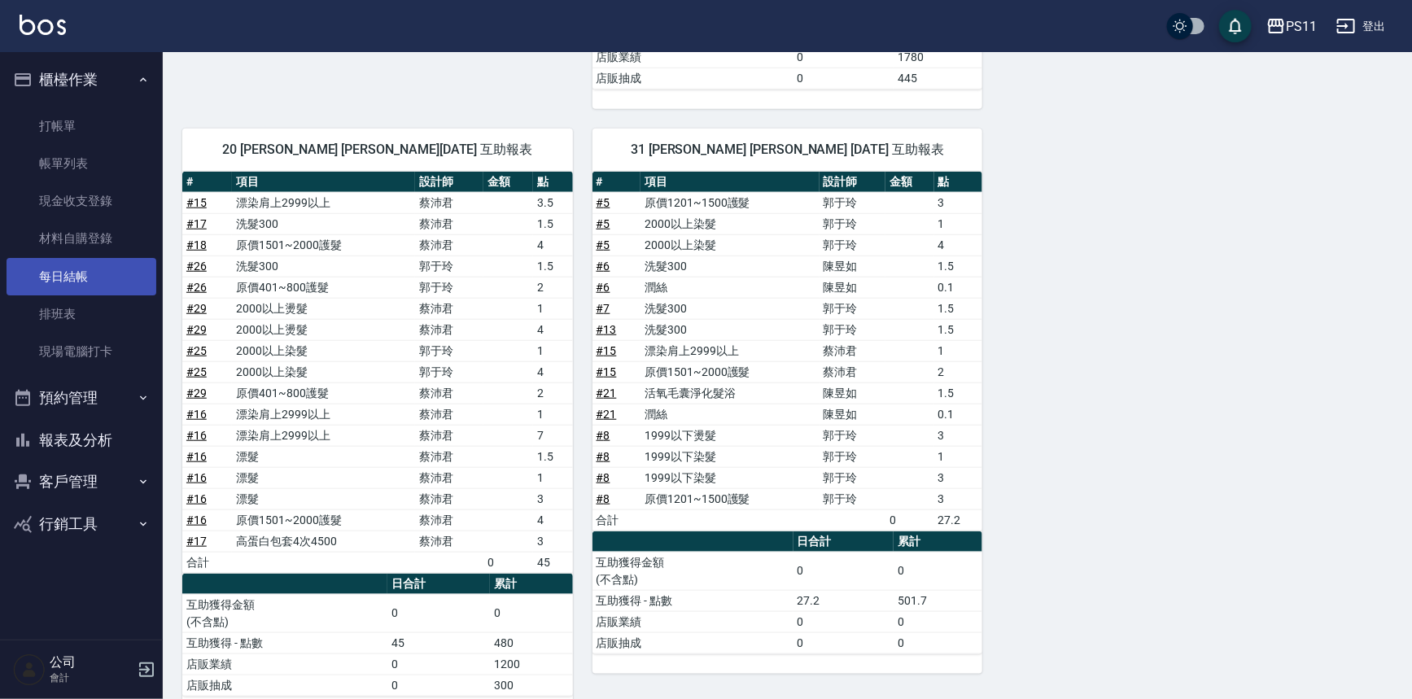
click at [108, 265] on link "每日結帳" at bounding box center [82, 276] width 150 height 37
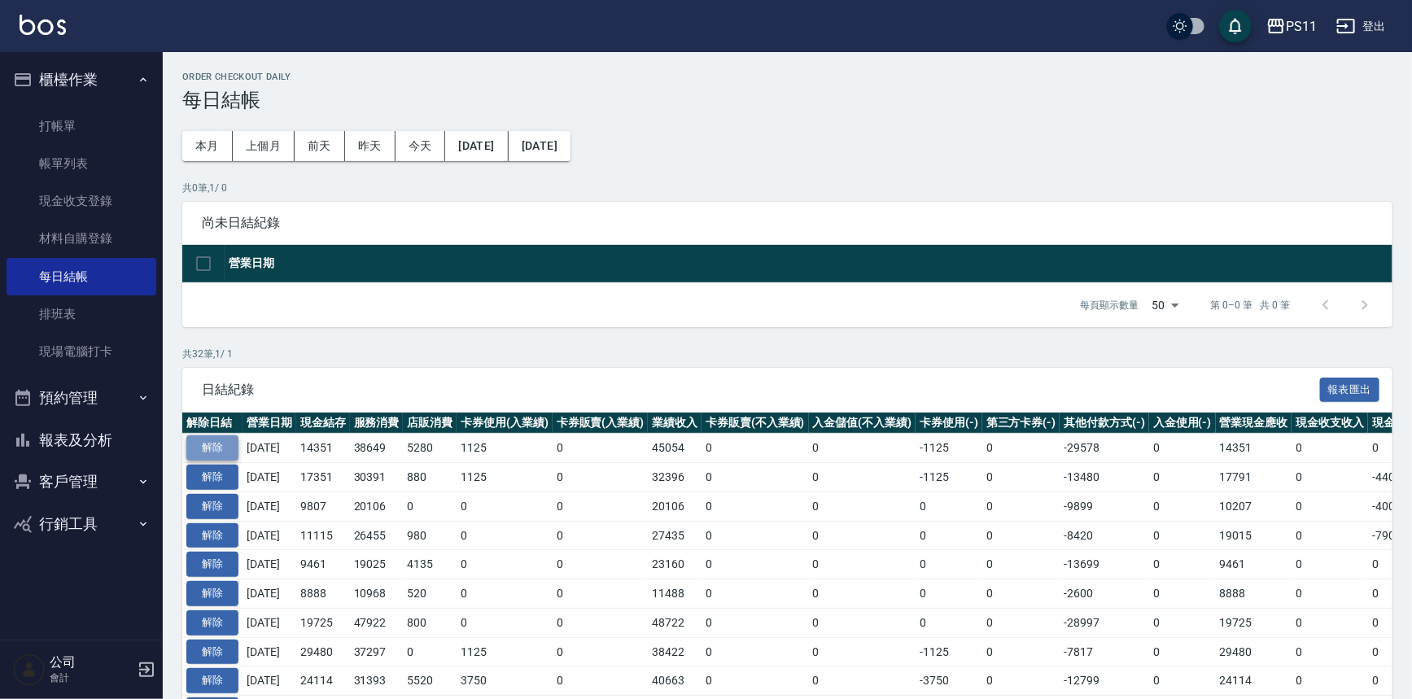
click at [219, 444] on button "解除" at bounding box center [212, 447] width 52 height 25
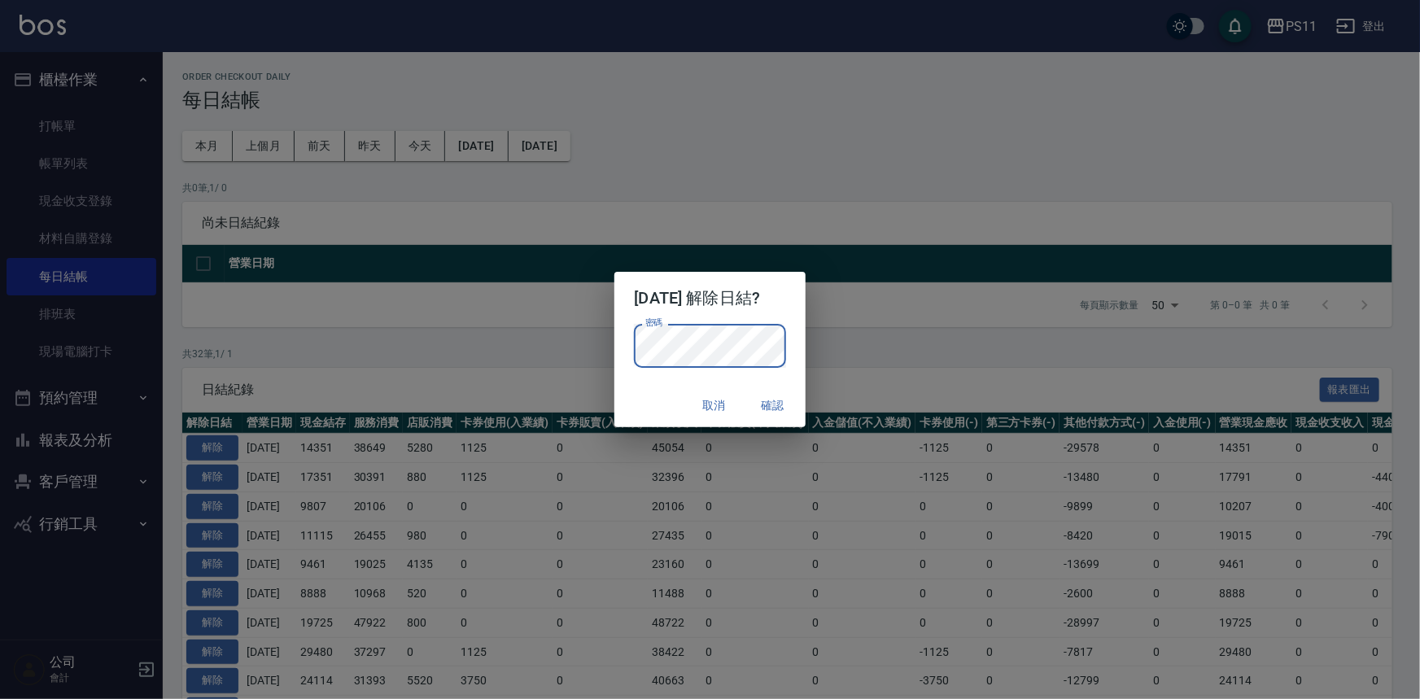
click at [789, 410] on button "確認" at bounding box center [773, 406] width 52 height 30
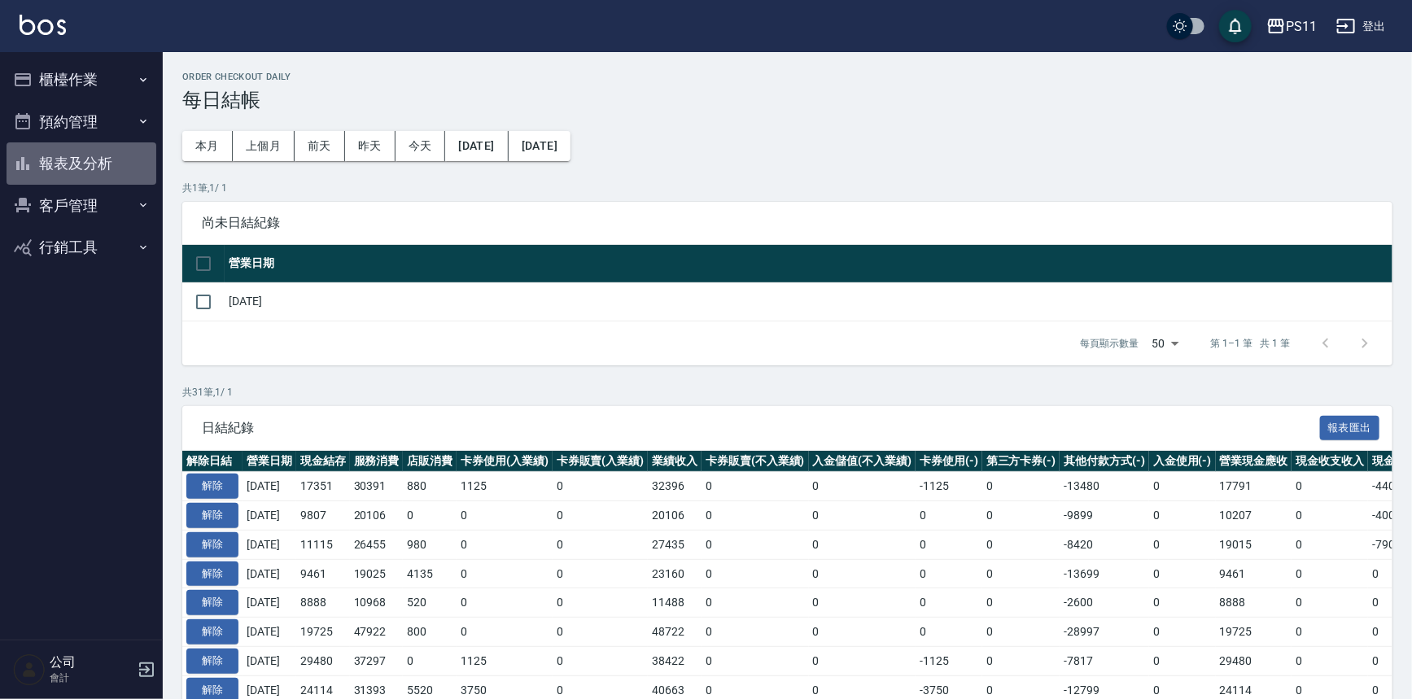
click at [111, 176] on button "報表及分析" at bounding box center [82, 163] width 150 height 42
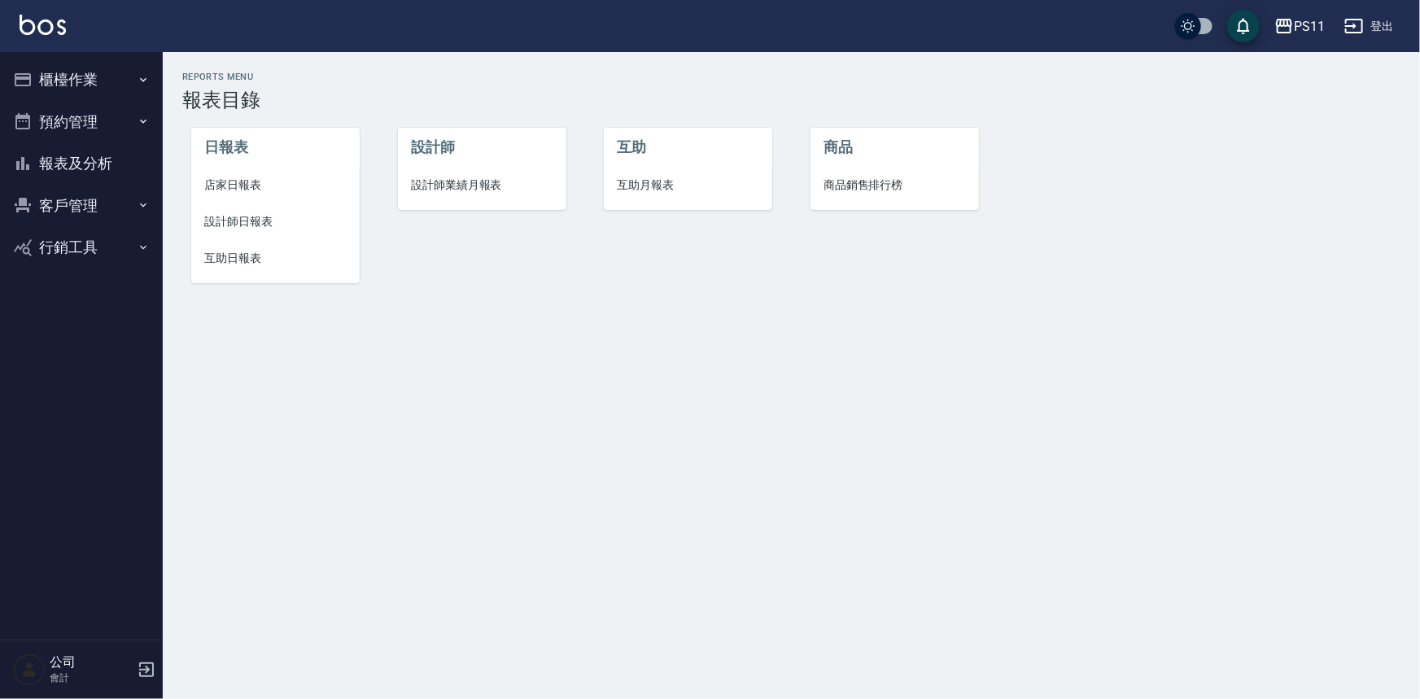
click at [234, 248] on li "互助日報表" at bounding box center [275, 258] width 168 height 37
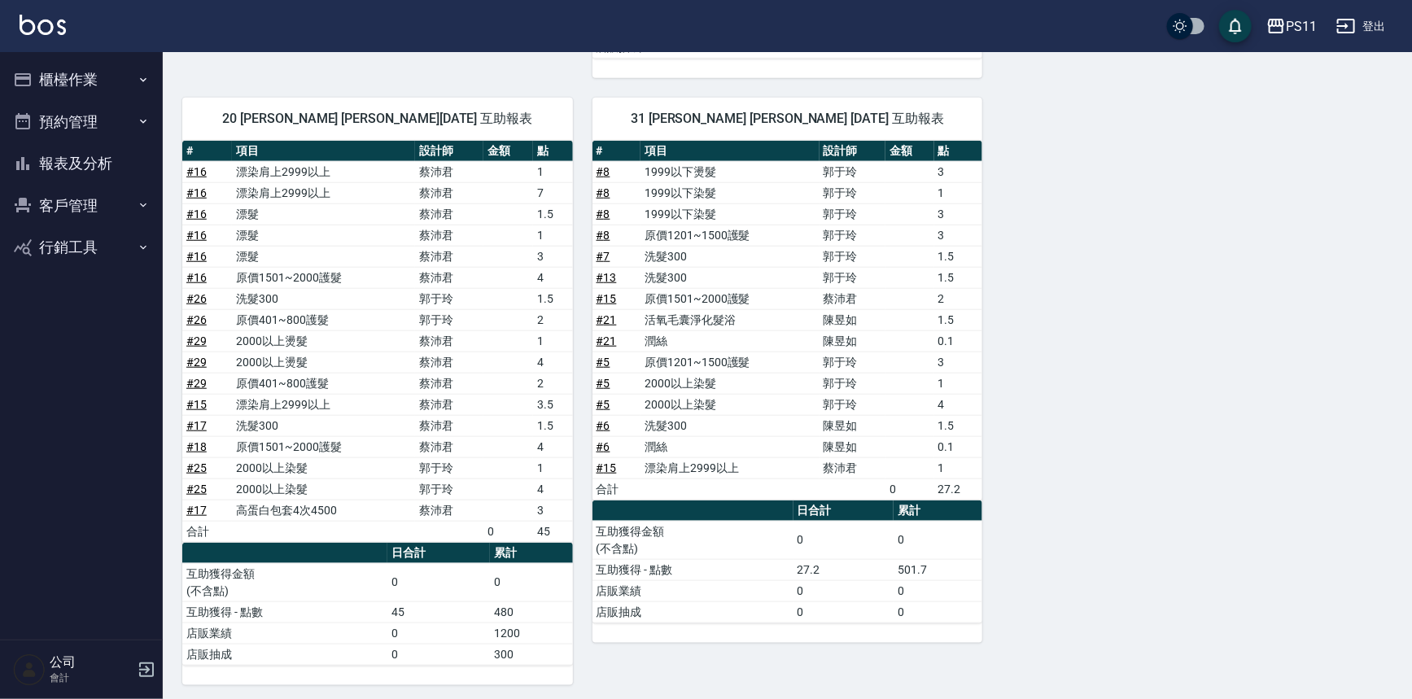
scroll to position [623, 0]
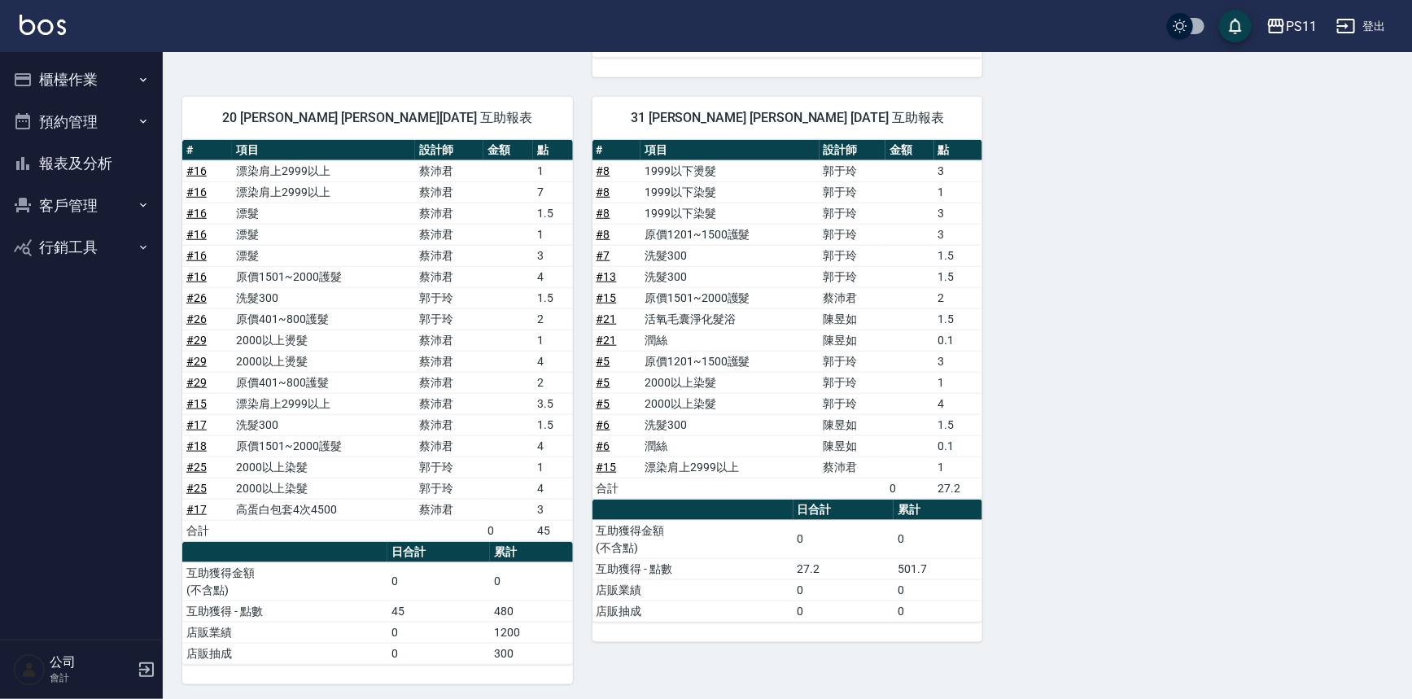
click at [198, 507] on link "# 17" at bounding box center [196, 509] width 20 height 13
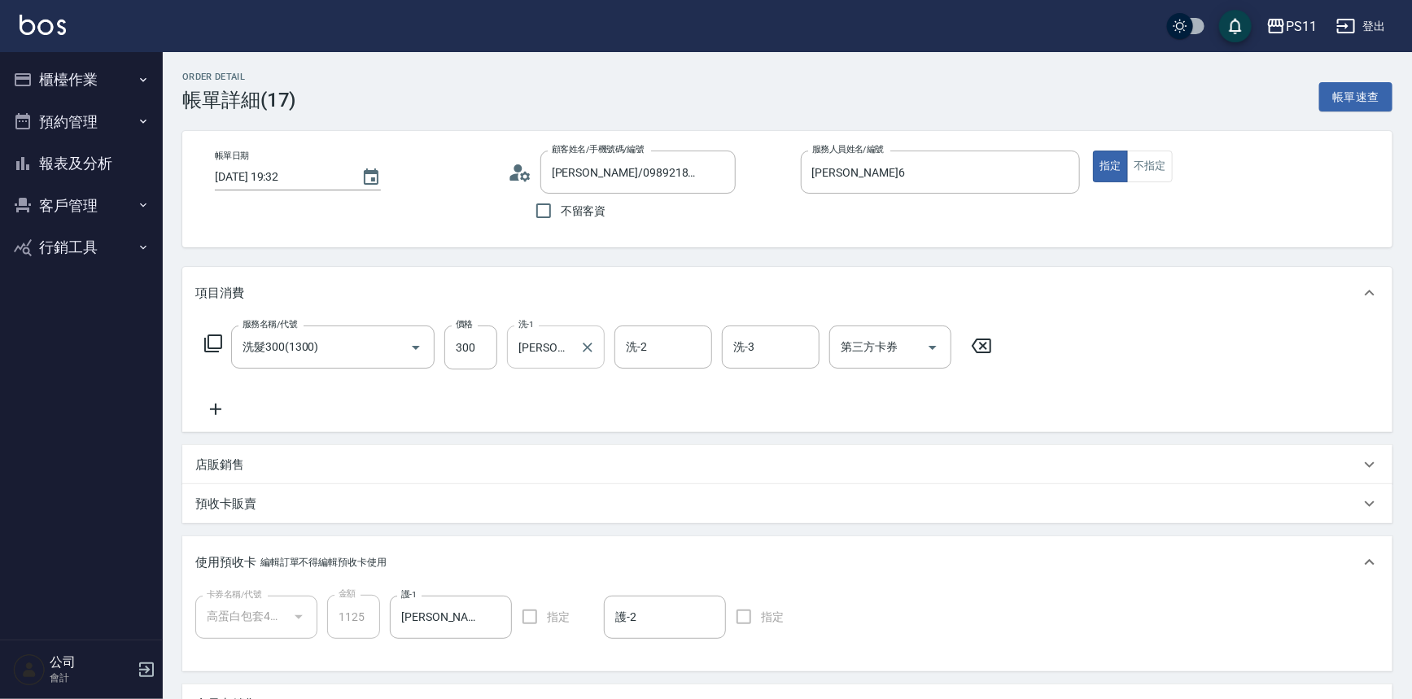
click at [570, 345] on input "[PERSON_NAME]-20" at bounding box center [543, 347] width 59 height 28
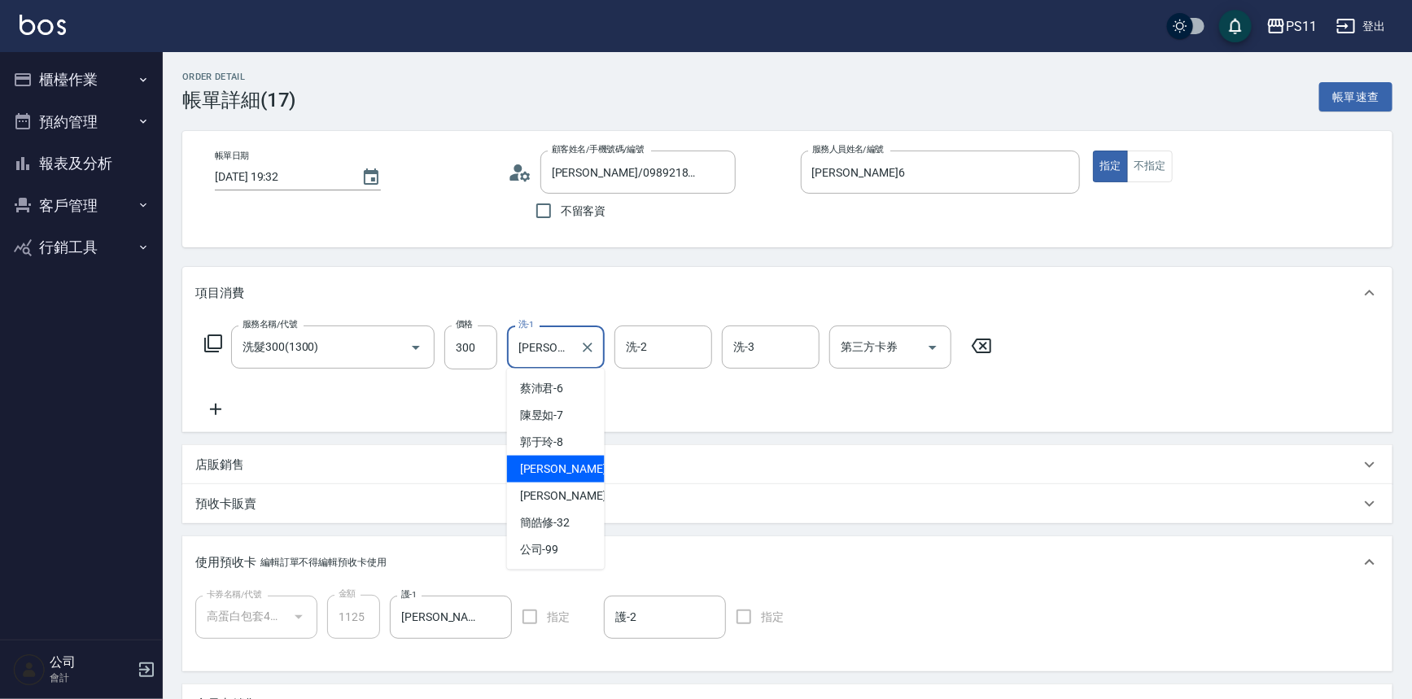
click at [777, 435] on div "項目消費 服務名稱/代號 洗髮300(1300) 服務名稱/代號 價格 300 價格 洗-1 [PERSON_NAME]-20 洗-1 洗-2 洗-2 洗-3…" at bounding box center [787, 534] width 1210 height 535
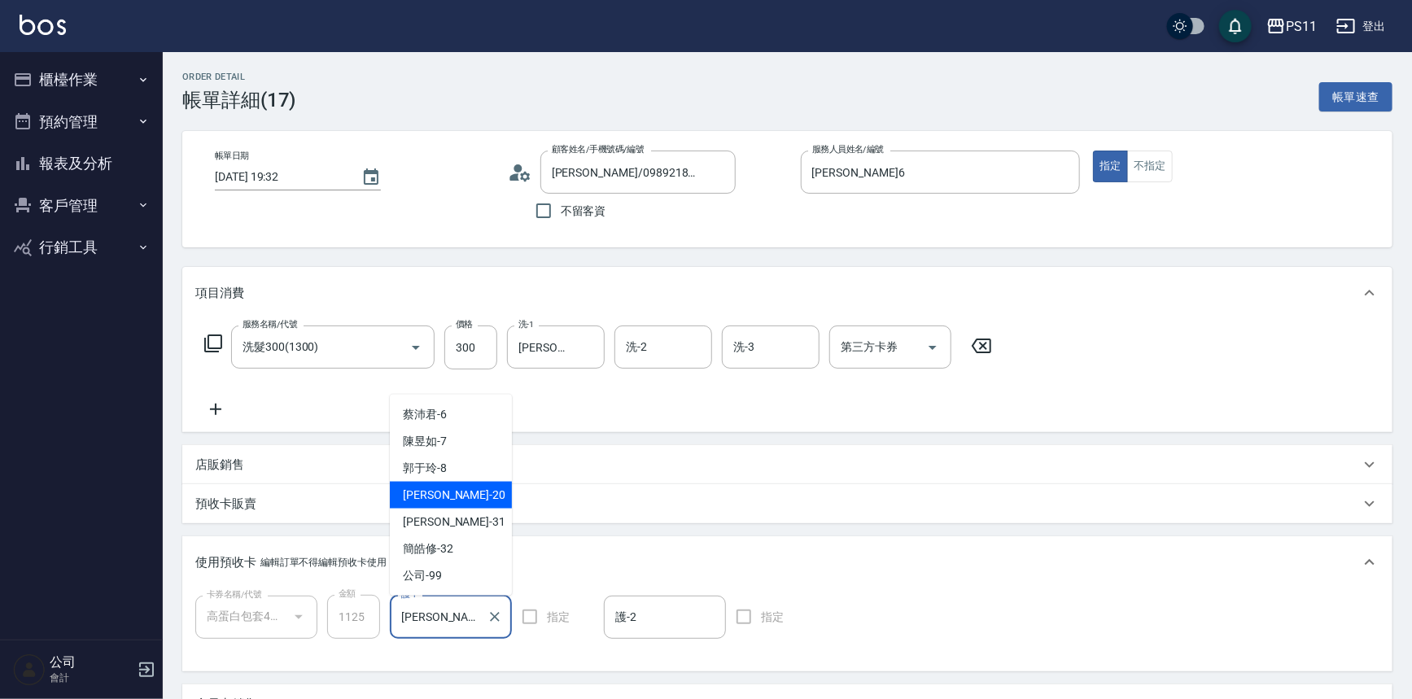
click at [436, 627] on input "[PERSON_NAME]-20" at bounding box center [438, 617] width 83 height 28
click at [443, 519] on span "[PERSON_NAME]-31" at bounding box center [454, 521] width 103 height 17
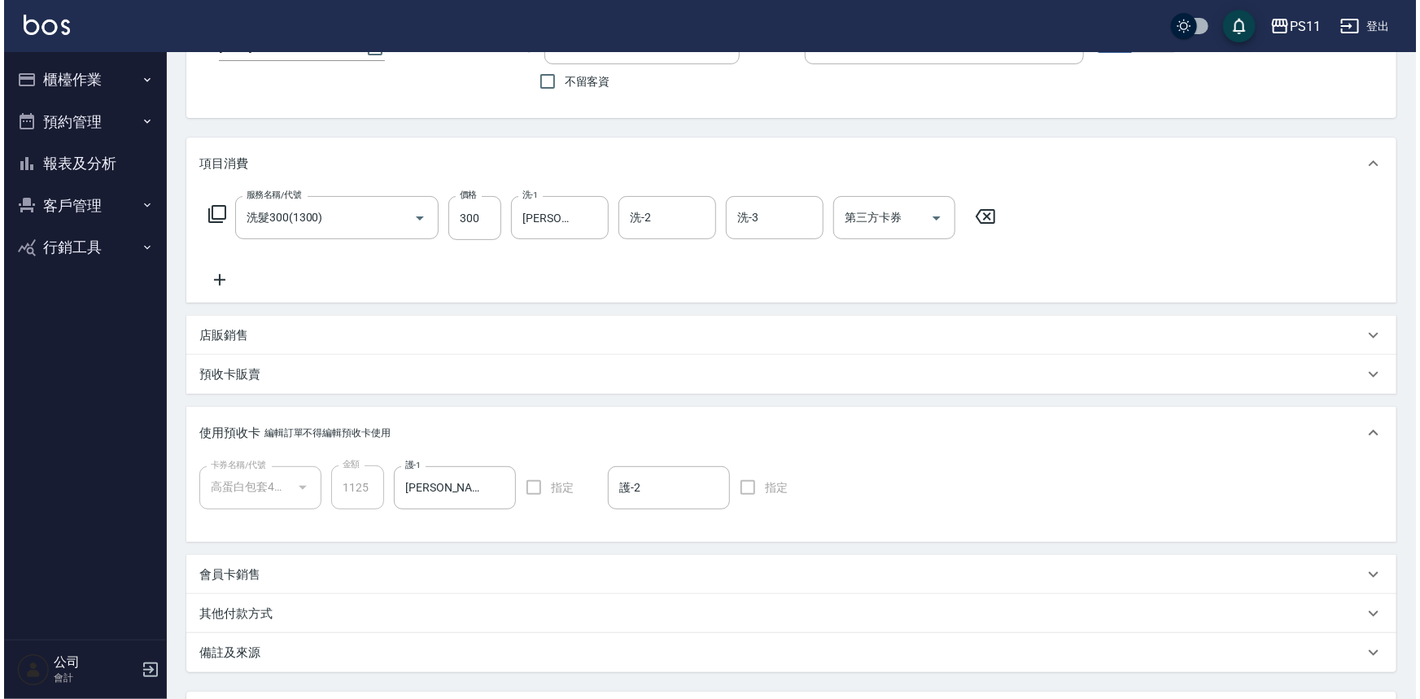
scroll to position [275, 0]
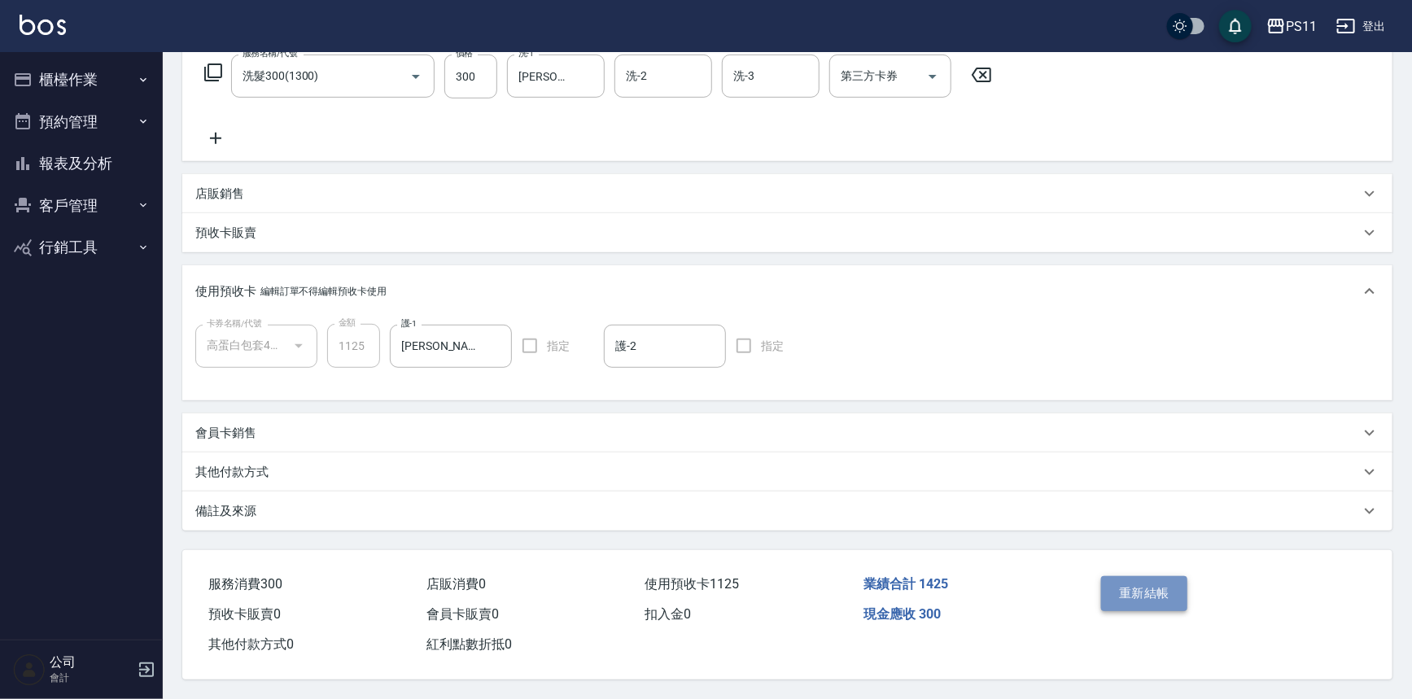
click at [1145, 578] on button "重新結帳" at bounding box center [1144, 593] width 86 height 34
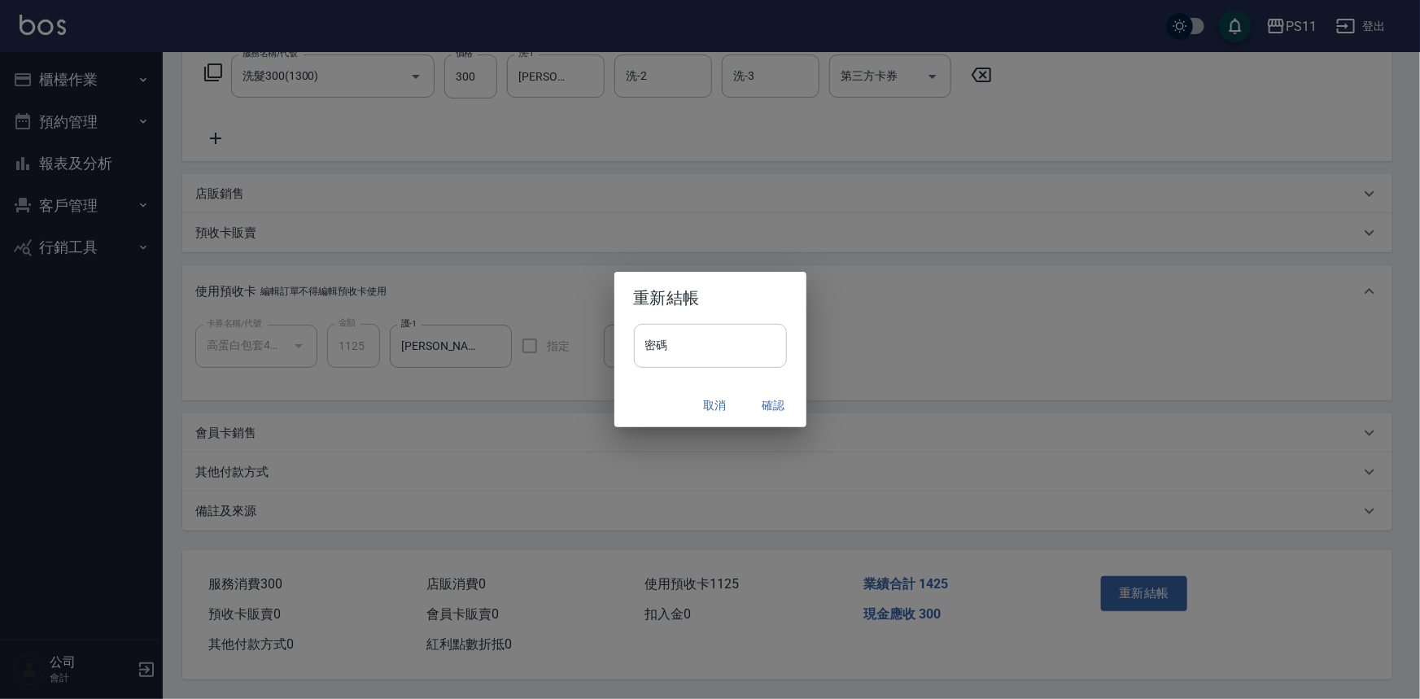
click at [675, 349] on input "密碼" at bounding box center [710, 346] width 153 height 44
type input "****"
click at [772, 412] on button "確認" at bounding box center [774, 406] width 52 height 30
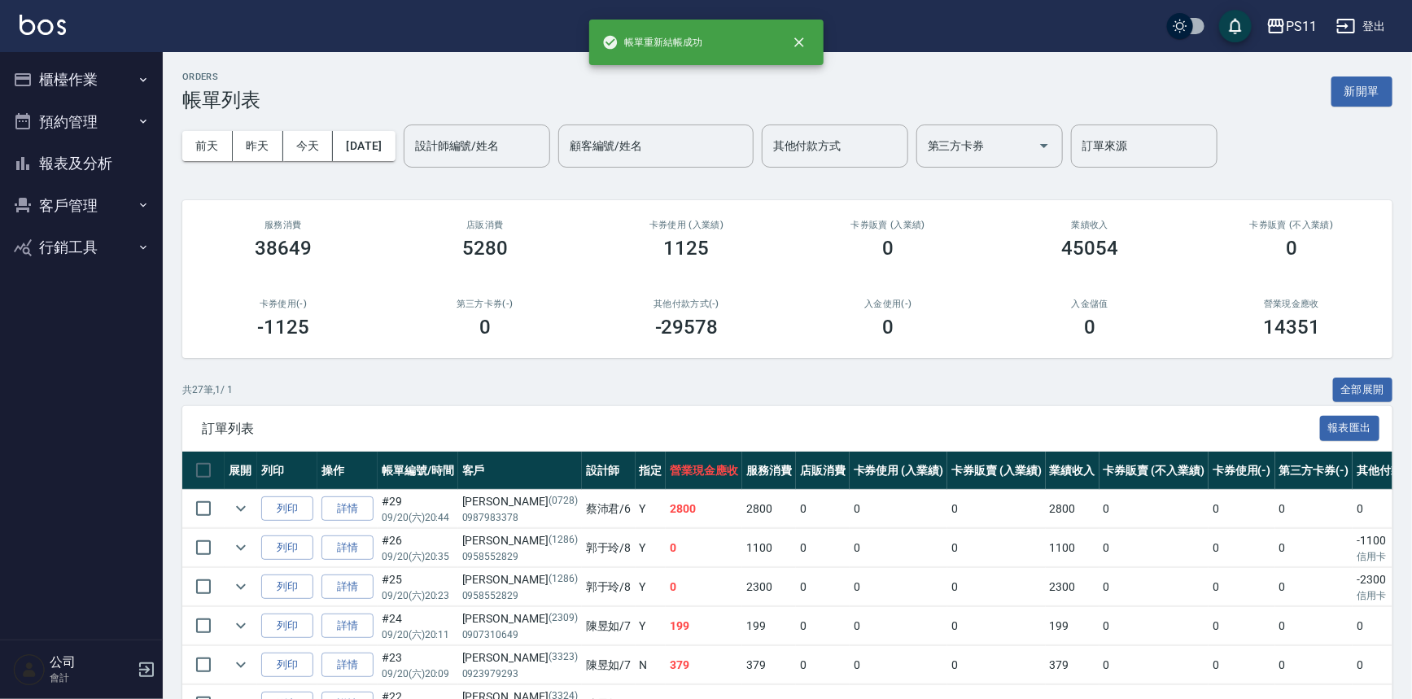
click at [97, 156] on button "報表及分析" at bounding box center [82, 163] width 150 height 42
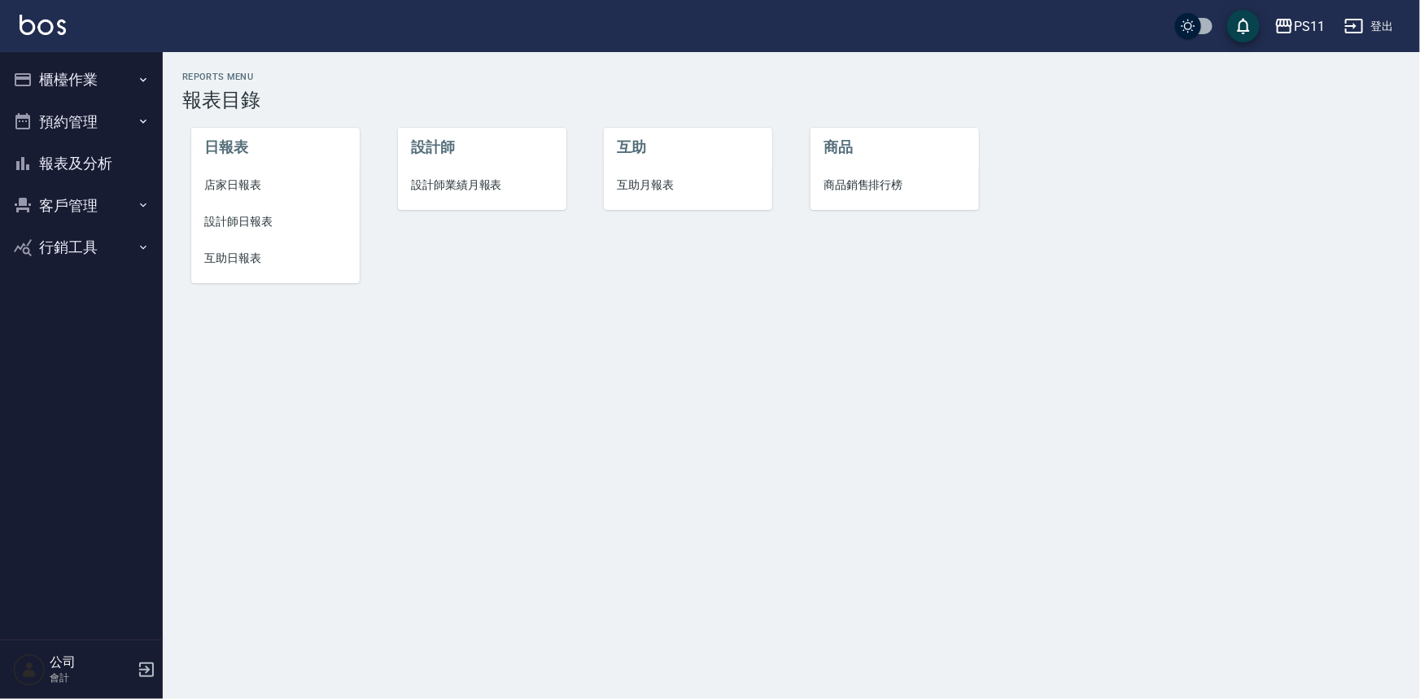
click at [236, 254] on span "互助日報表" at bounding box center [275, 258] width 142 height 17
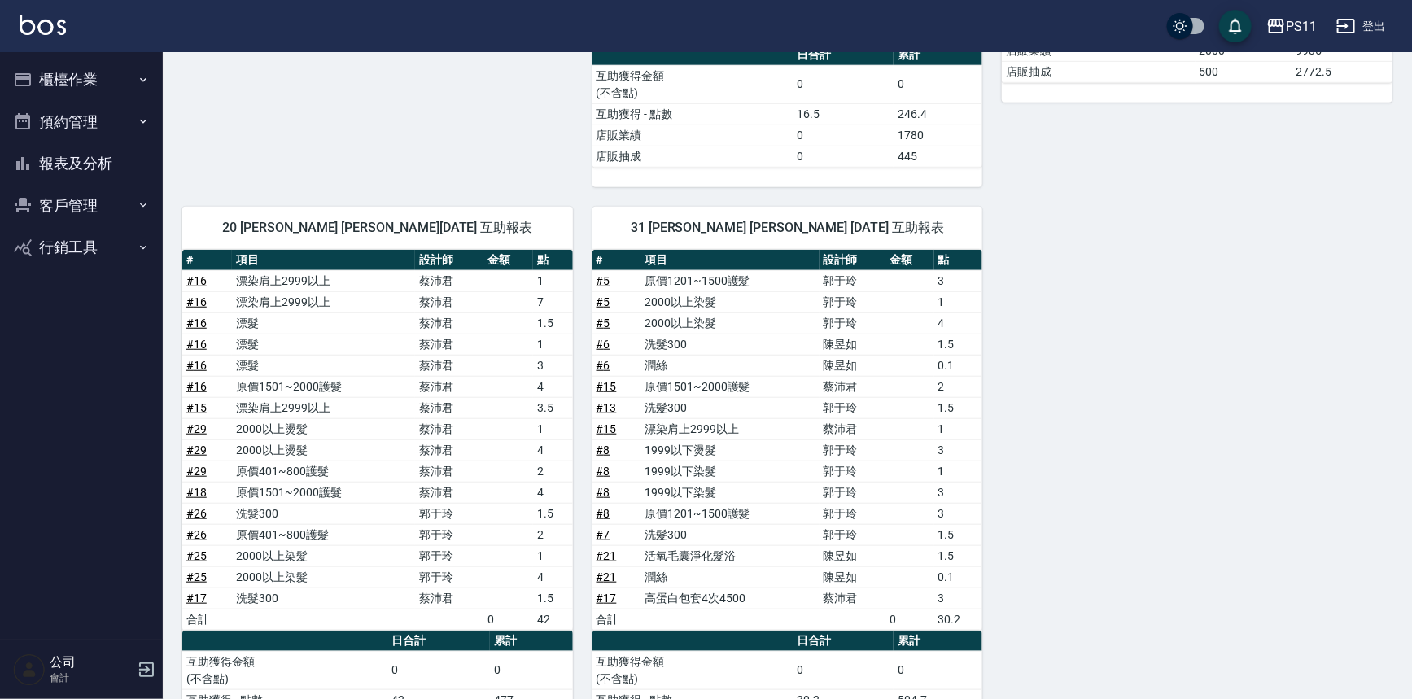
scroll to position [602, 0]
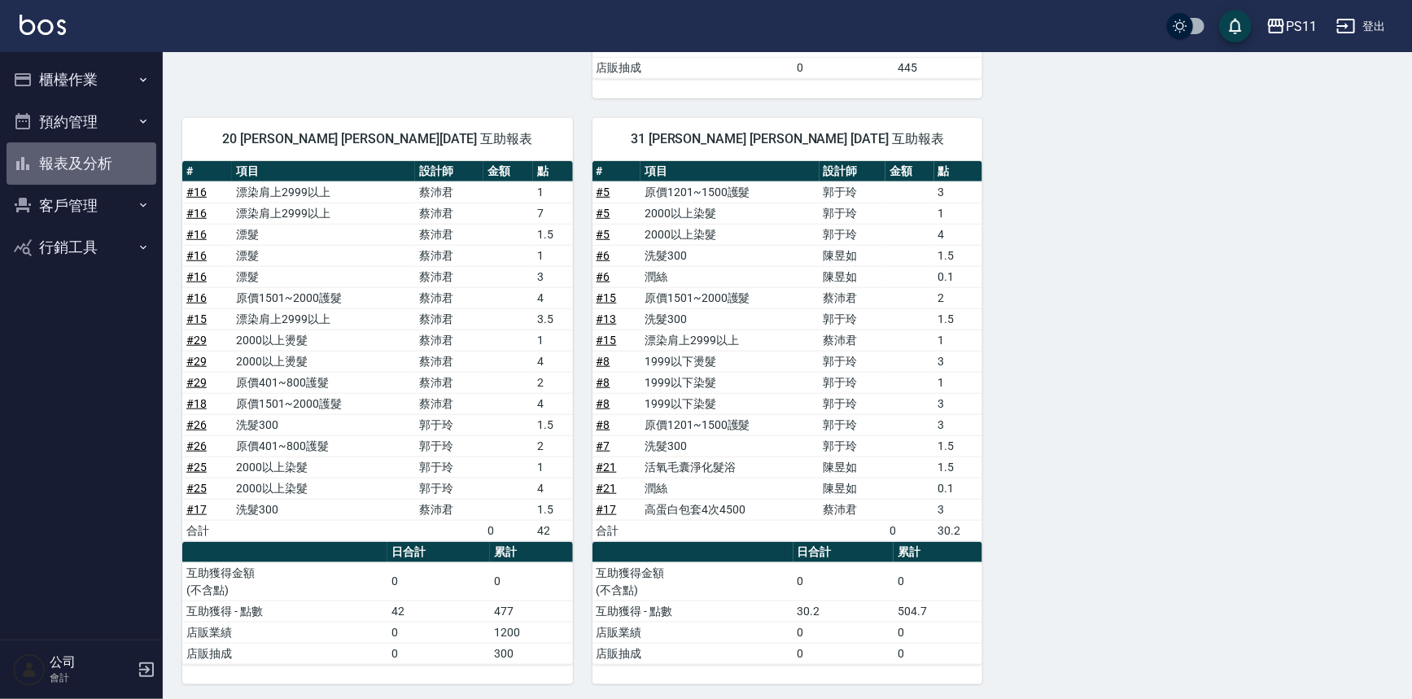
click at [58, 163] on button "報表及分析" at bounding box center [82, 163] width 150 height 42
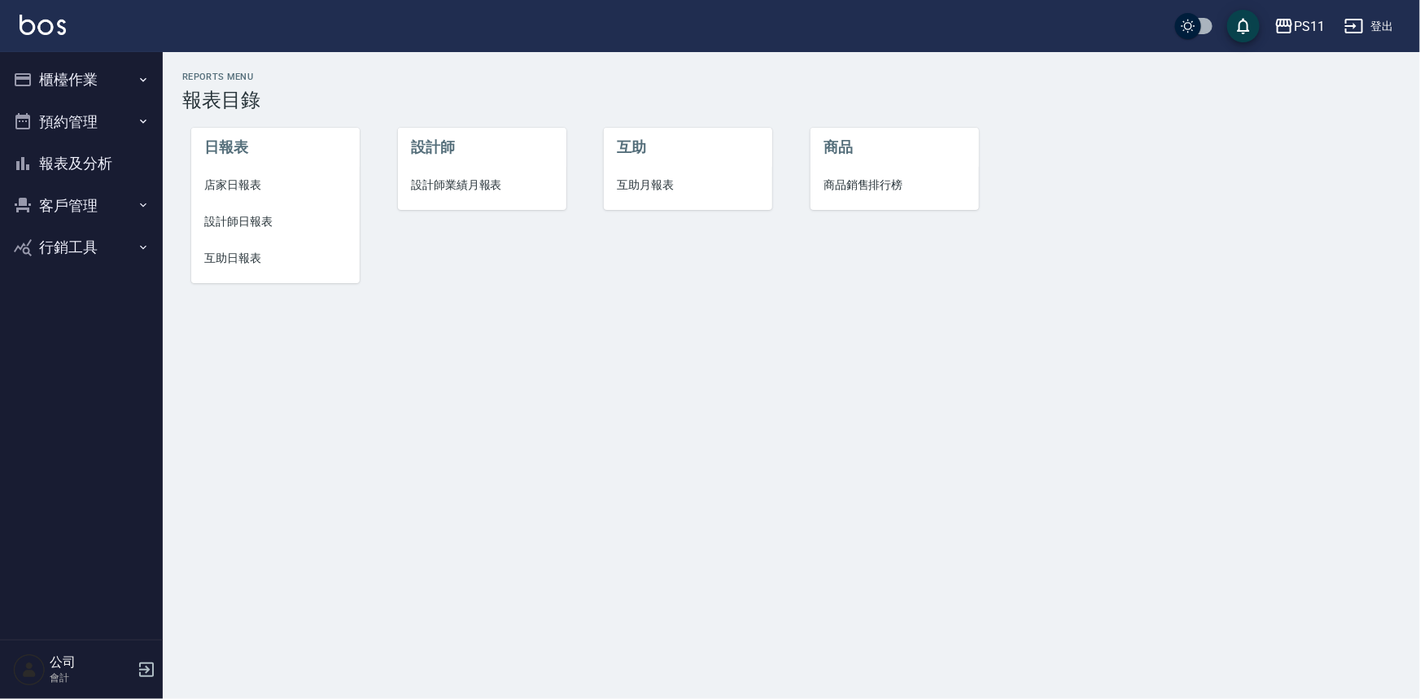
click at [225, 219] on span "設計師日報表" at bounding box center [275, 221] width 142 height 17
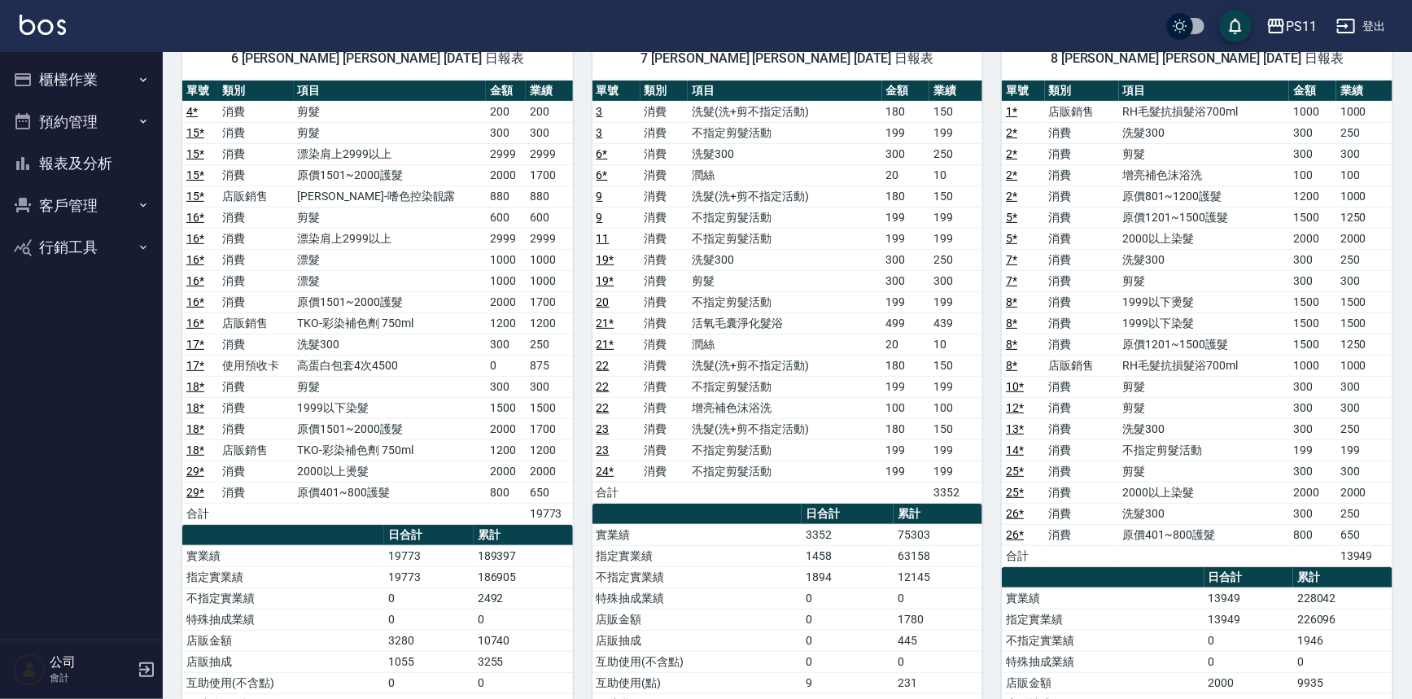
scroll to position [147, 0]
